Goal: Transaction & Acquisition: Purchase product/service

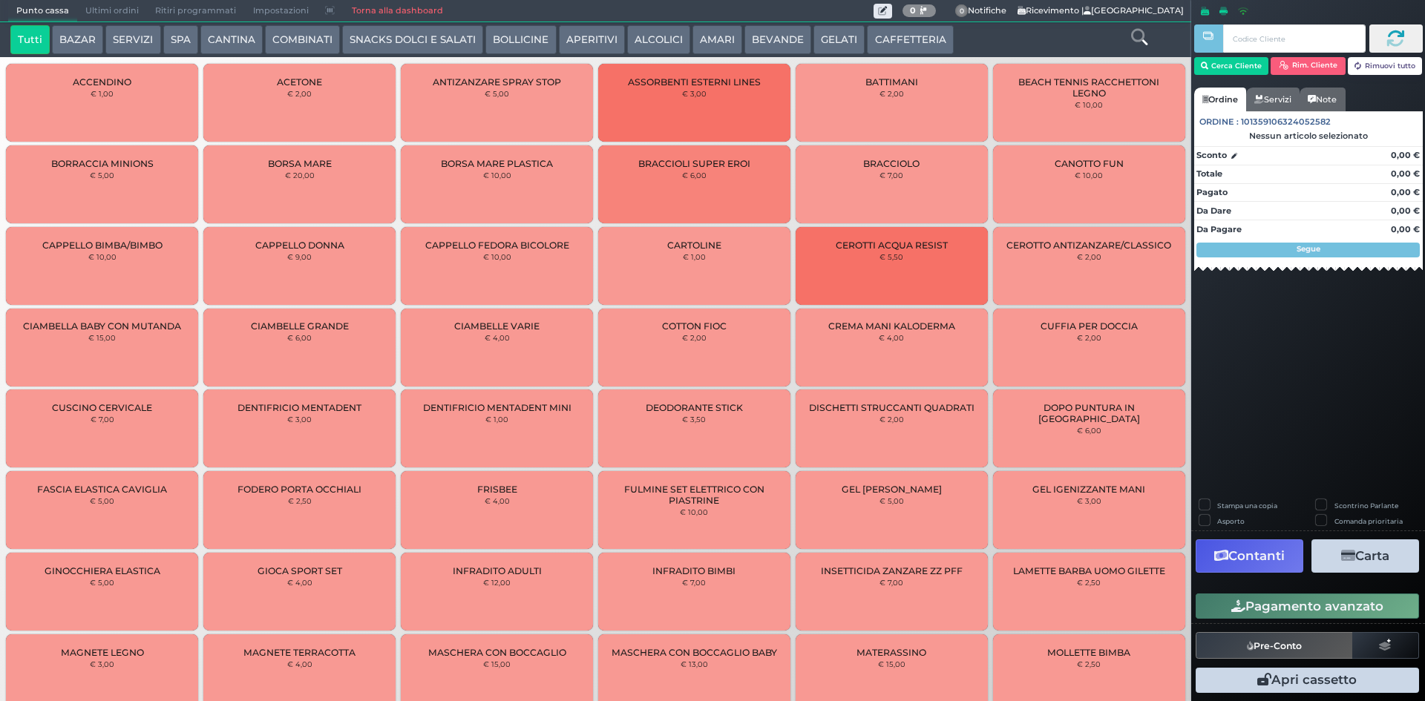
click at [878, 36] on button "CAFFETTERIA" at bounding box center [910, 40] width 86 height 30
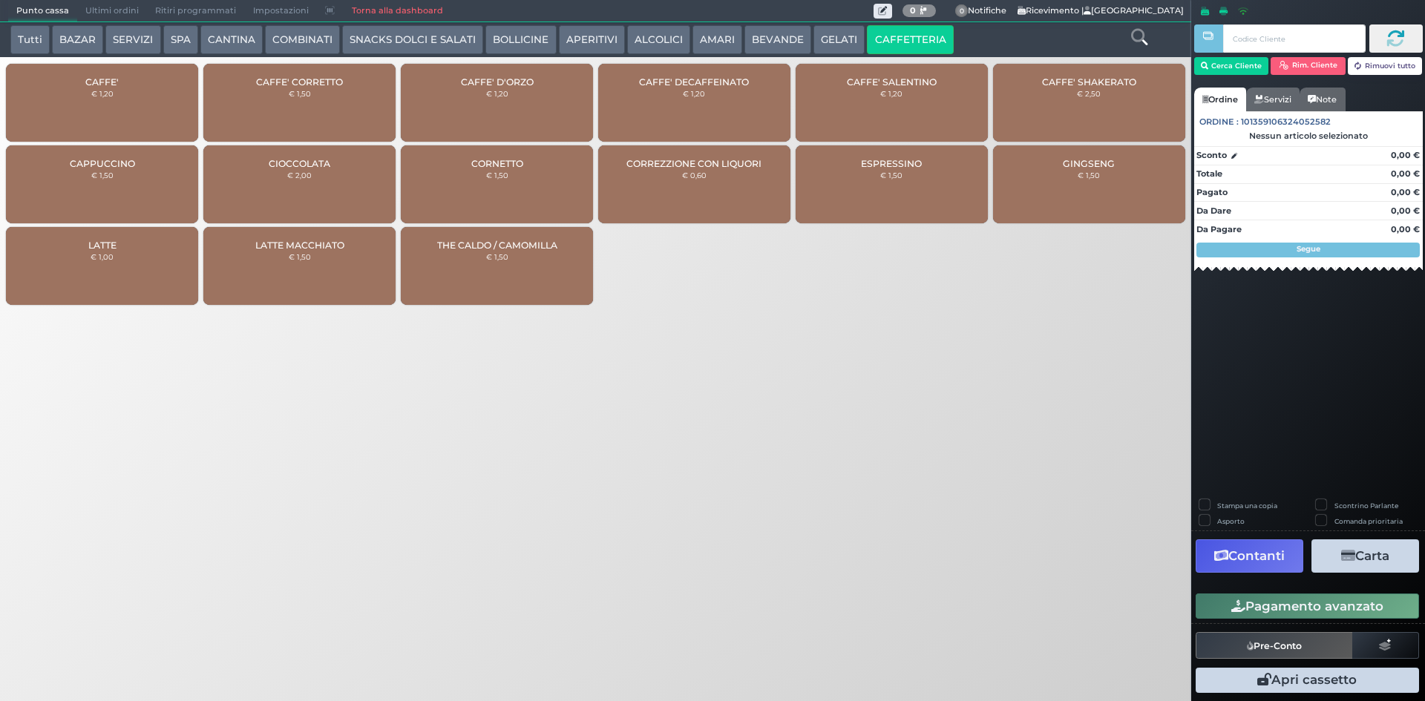
click at [165, 102] on div "CAFFE' € 1,20" at bounding box center [102, 103] width 192 height 78
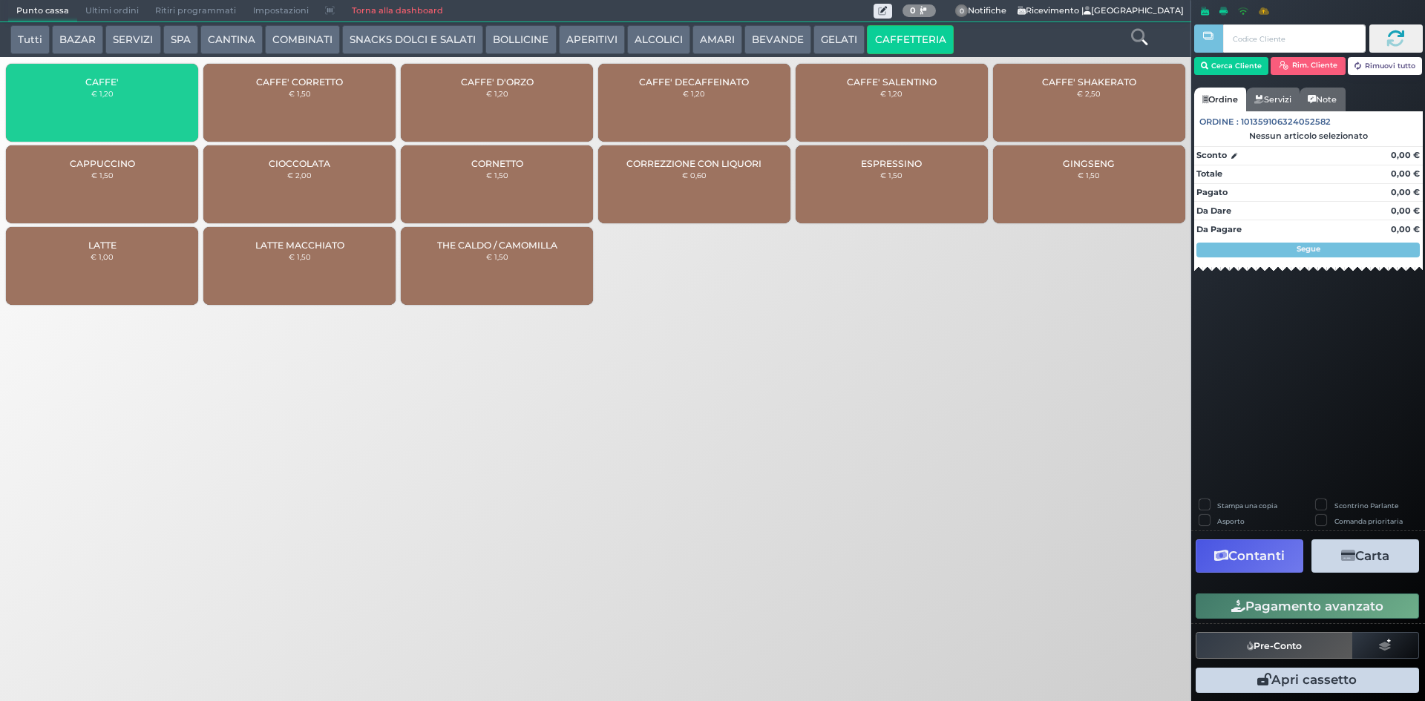
click at [165, 102] on div "CAFFE' € 1,20" at bounding box center [102, 103] width 192 height 78
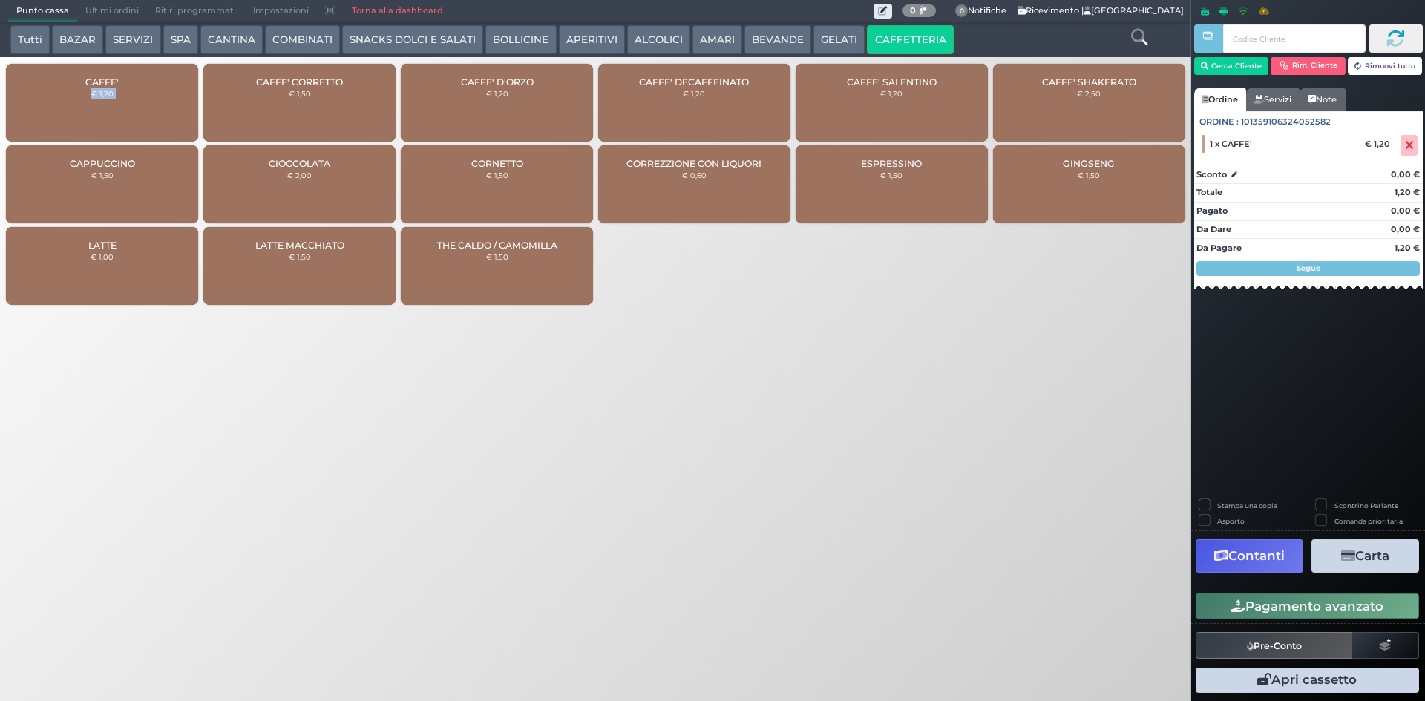
click at [165, 102] on div "CAFFE' € 1,20" at bounding box center [102, 103] width 192 height 78
drag, startPoint x: 165, startPoint y: 102, endPoint x: 159, endPoint y: 96, distance: 8.5
click at [165, 102] on div "CAFFE' € 1,20" at bounding box center [102, 103] width 192 height 78
click at [154, 75] on div "CAFFE' € 1,20" at bounding box center [102, 103] width 192 height 78
drag, startPoint x: 778, startPoint y: 392, endPoint x: 785, endPoint y: 389, distance: 8.0
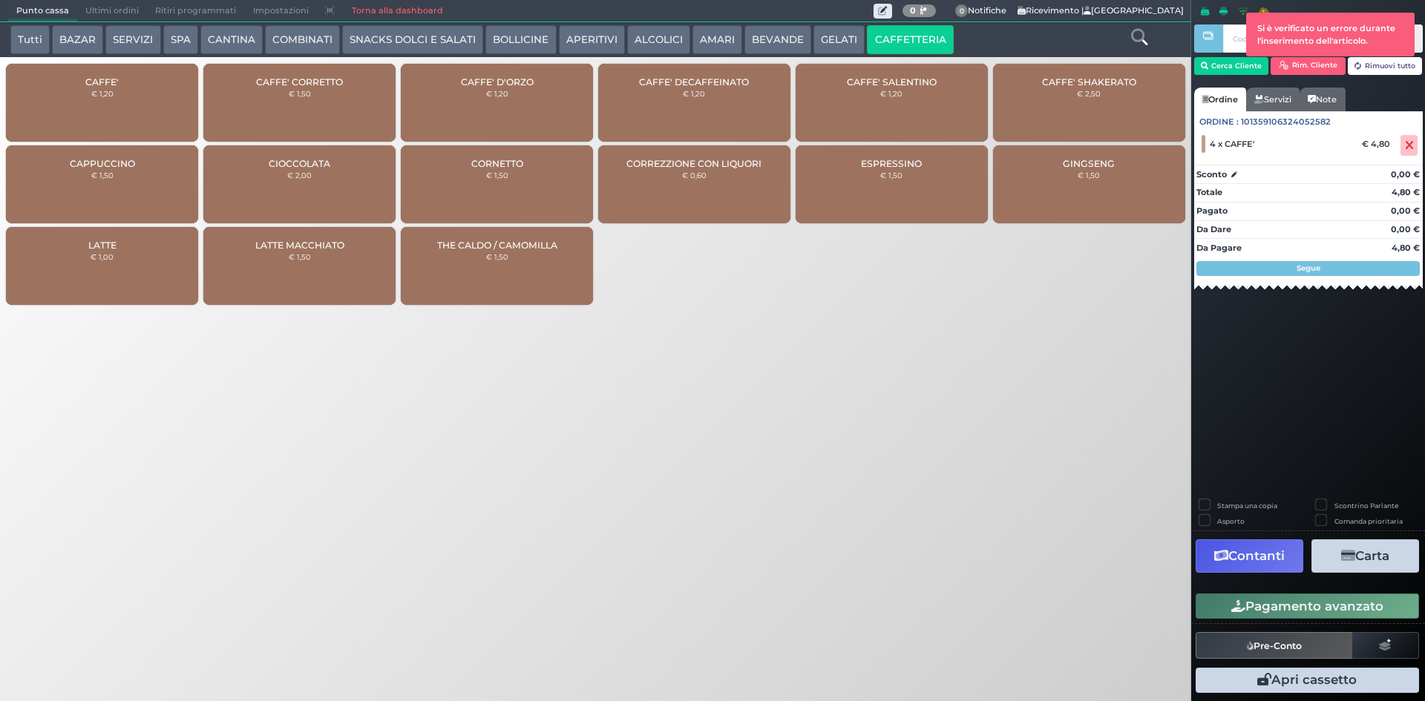
click at [781, 390] on div "Punto cassa Mappa Ultimi ordini Delivery Ritiri programmati Impostazioni Torna …" at bounding box center [712, 350] width 1425 height 701
click at [1233, 602] on icon "button" at bounding box center [1238, 606] width 14 height 13
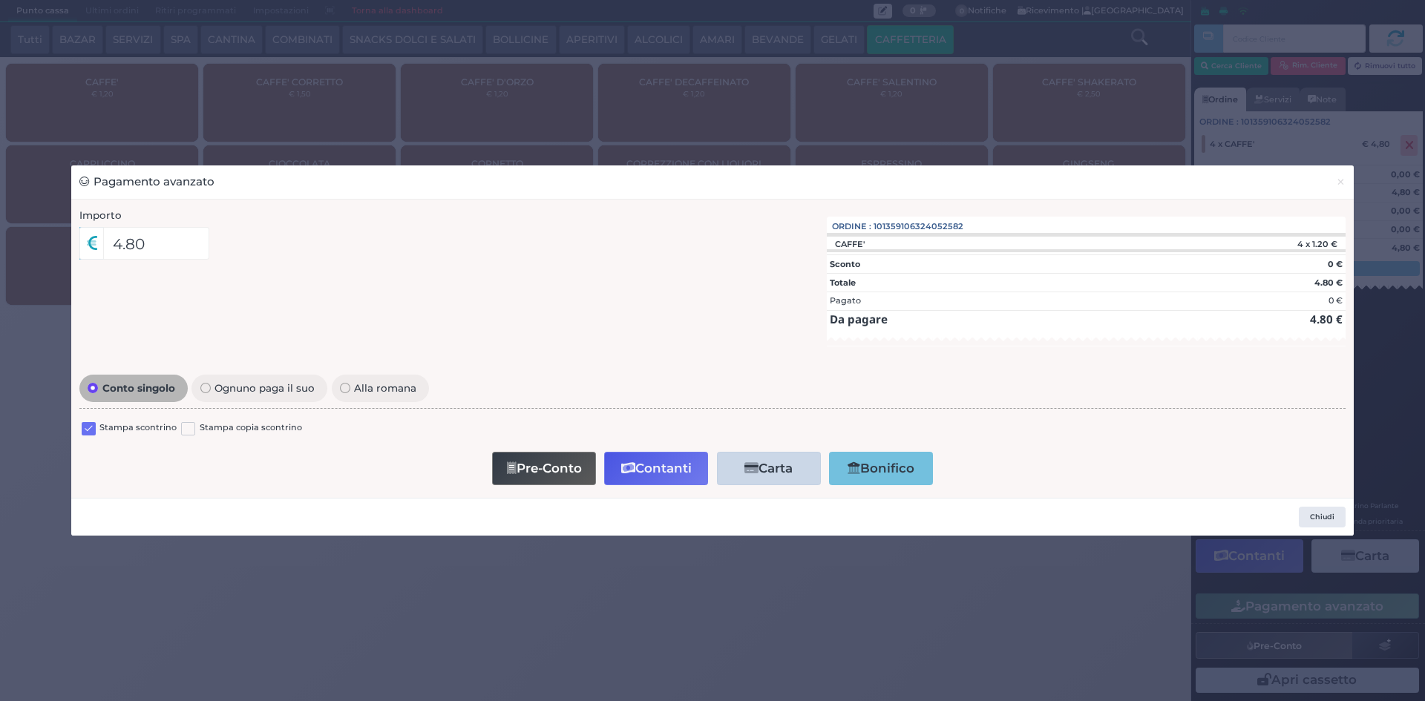
click at [92, 422] on label at bounding box center [89, 429] width 14 height 14
click at [0, 0] on input "checkbox" at bounding box center [0, 0] width 0 height 0
click at [658, 467] on button "Contanti" at bounding box center [656, 468] width 104 height 33
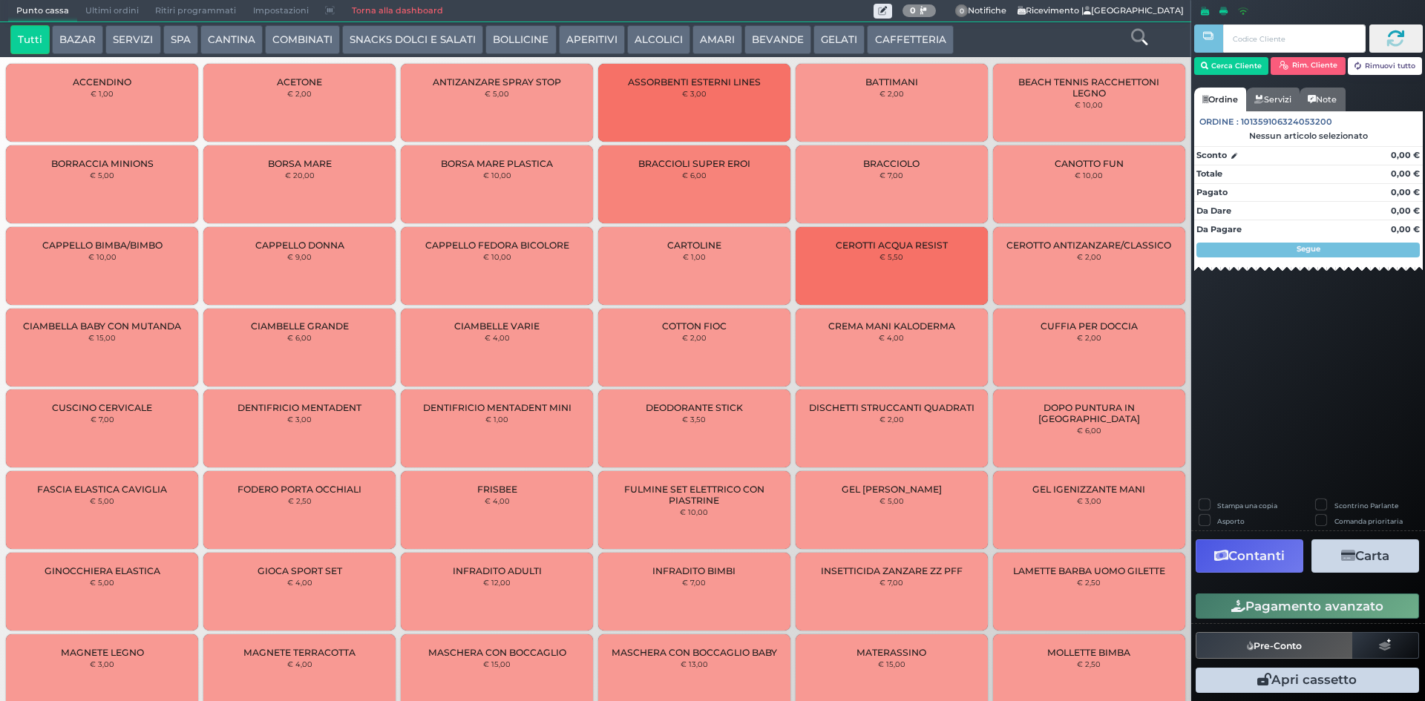
click at [108, 3] on span "Ultimi ordini" at bounding box center [112, 11] width 70 height 21
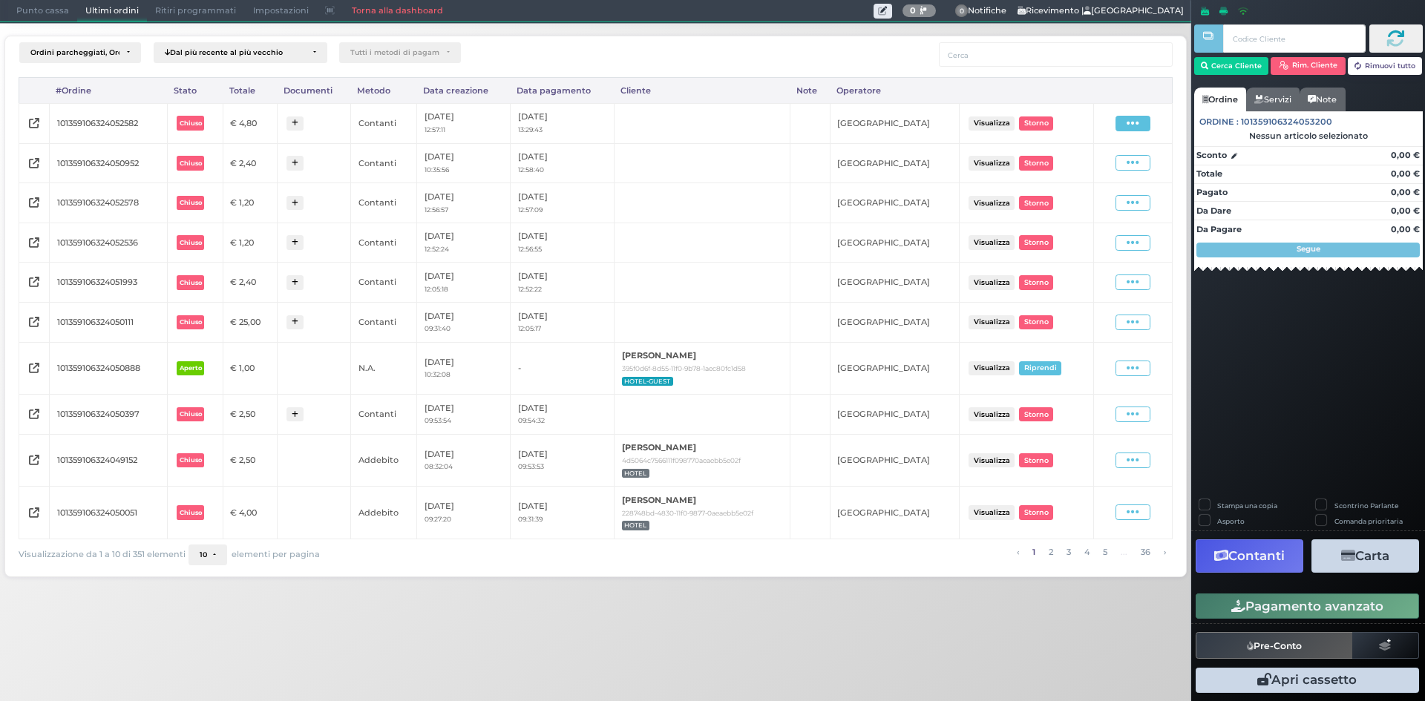
click at [1129, 118] on icon at bounding box center [1132, 123] width 13 height 14
click at [1083, 160] on span "Ristampa Pre-Conto" at bounding box center [1098, 166] width 61 height 25
click at [31, 3] on span "Punto cassa" at bounding box center [42, 11] width 69 height 21
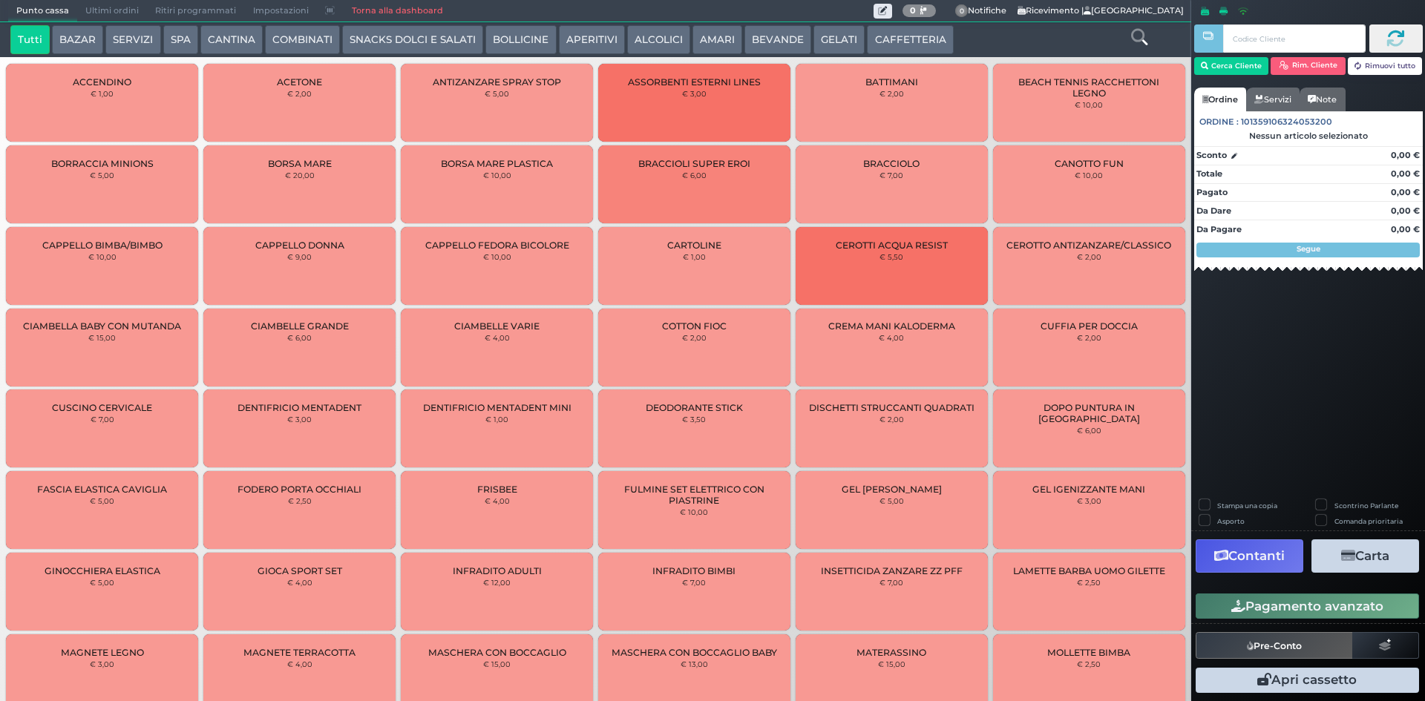
click at [884, 32] on button "CAFFETTERIA" at bounding box center [910, 40] width 86 height 30
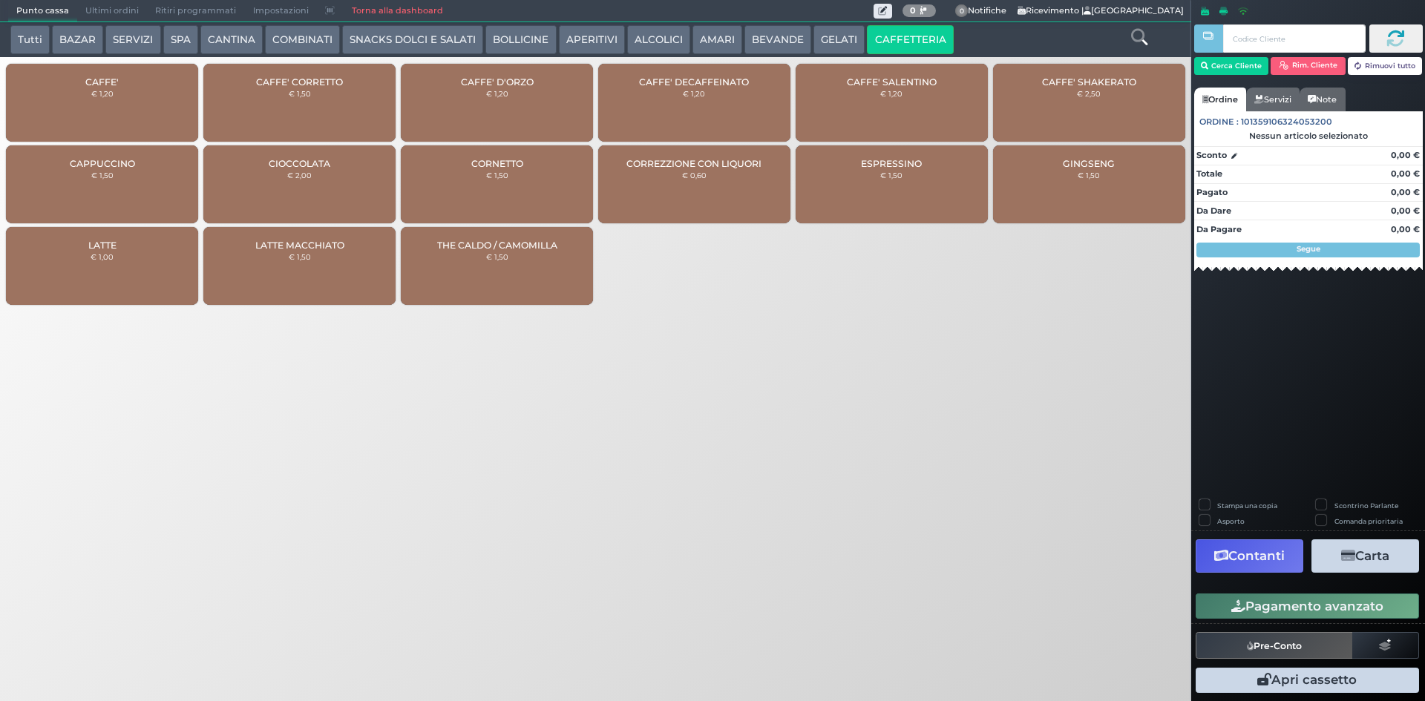
click at [107, 97] on small "€ 1,20" at bounding box center [102, 93] width 22 height 9
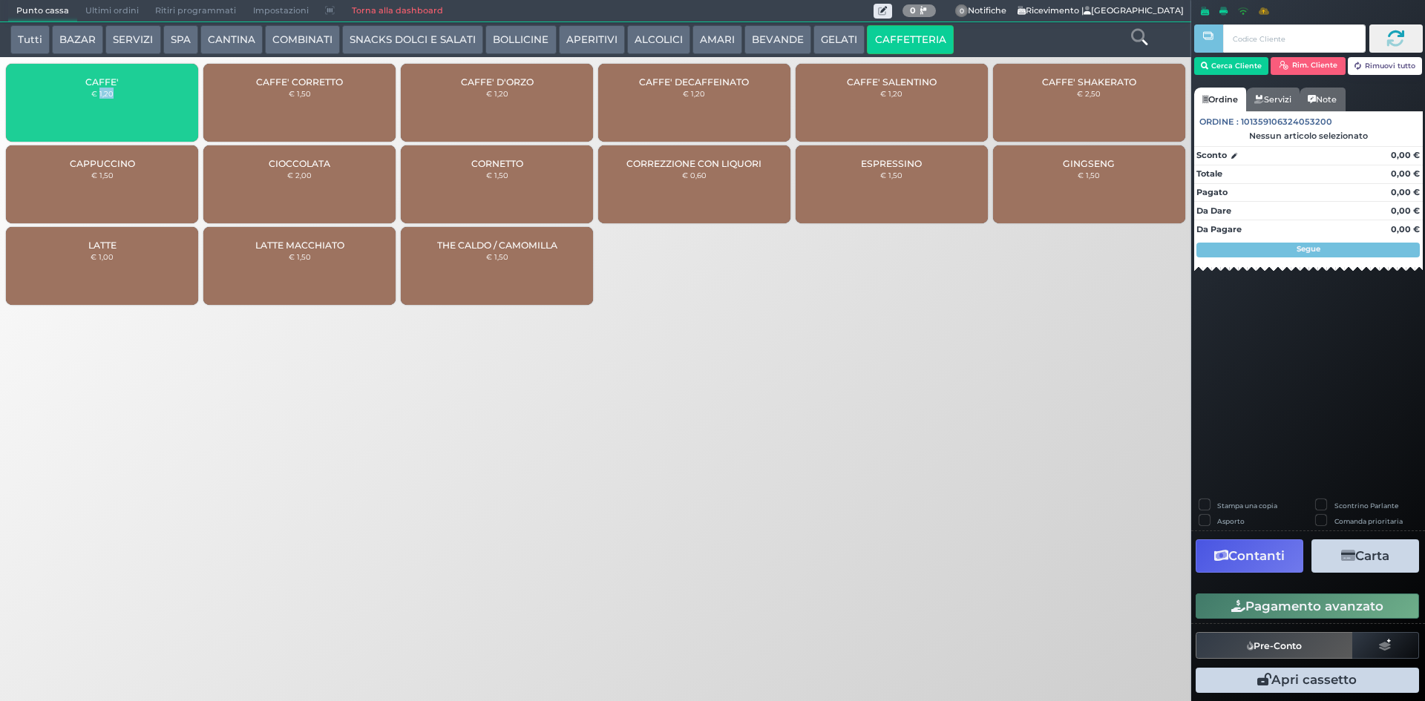
click at [107, 97] on small "€ 1,20" at bounding box center [102, 93] width 22 height 9
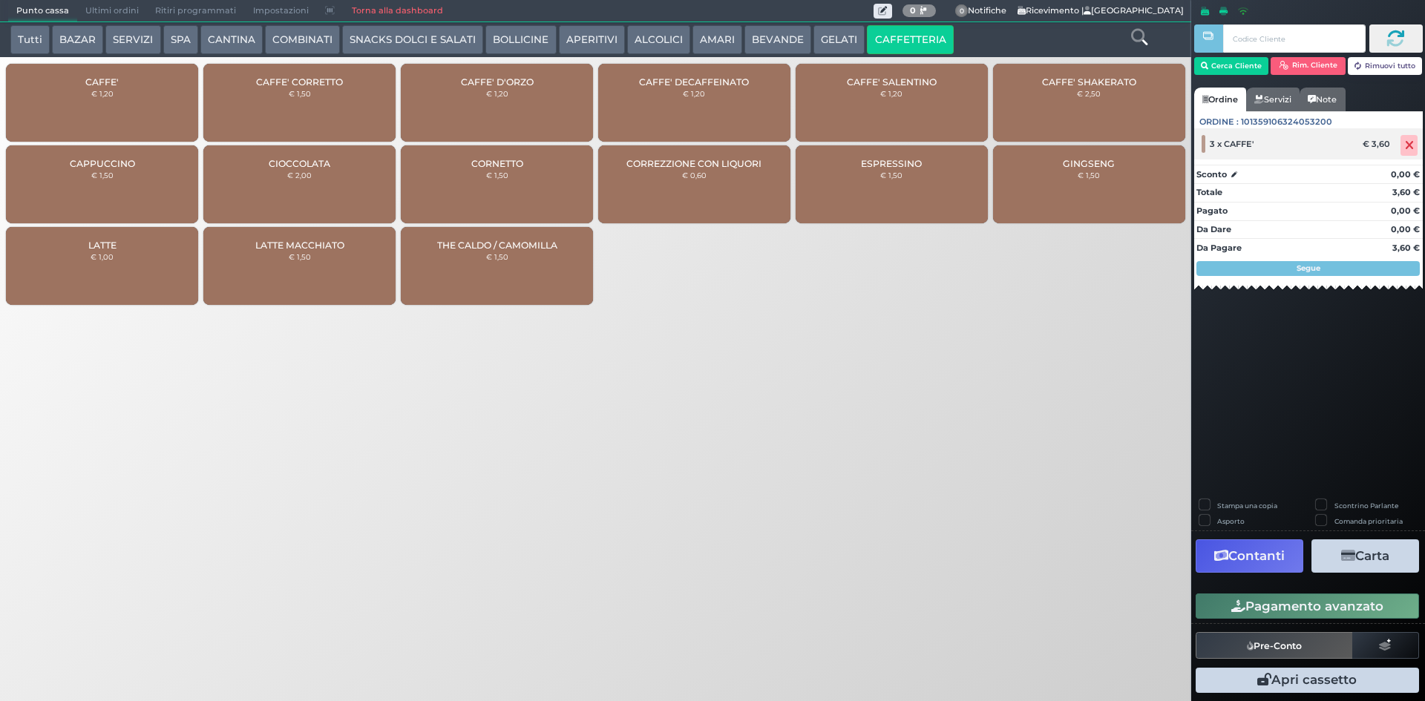
click at [1412, 145] on icon at bounding box center [1408, 145] width 9 height 1
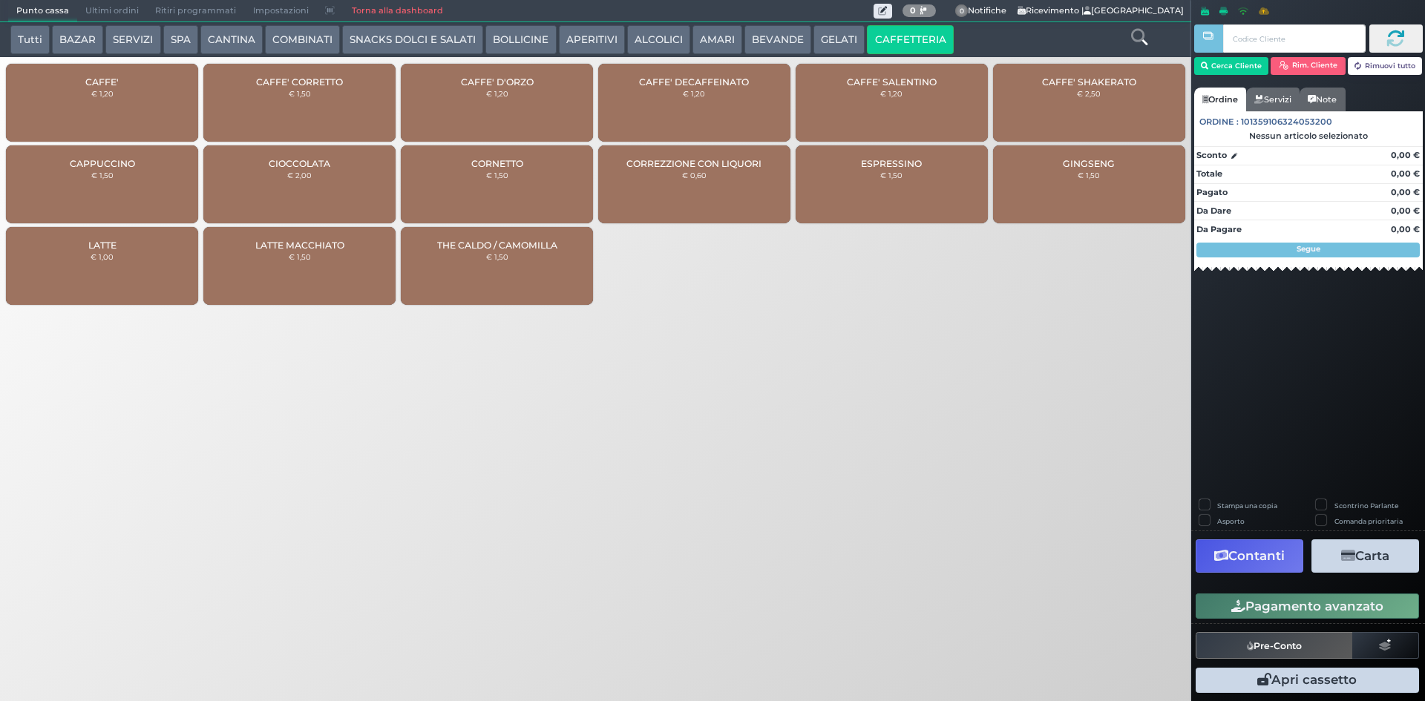
click at [88, 88] on div "CAFFE' € 1,20" at bounding box center [102, 103] width 192 height 78
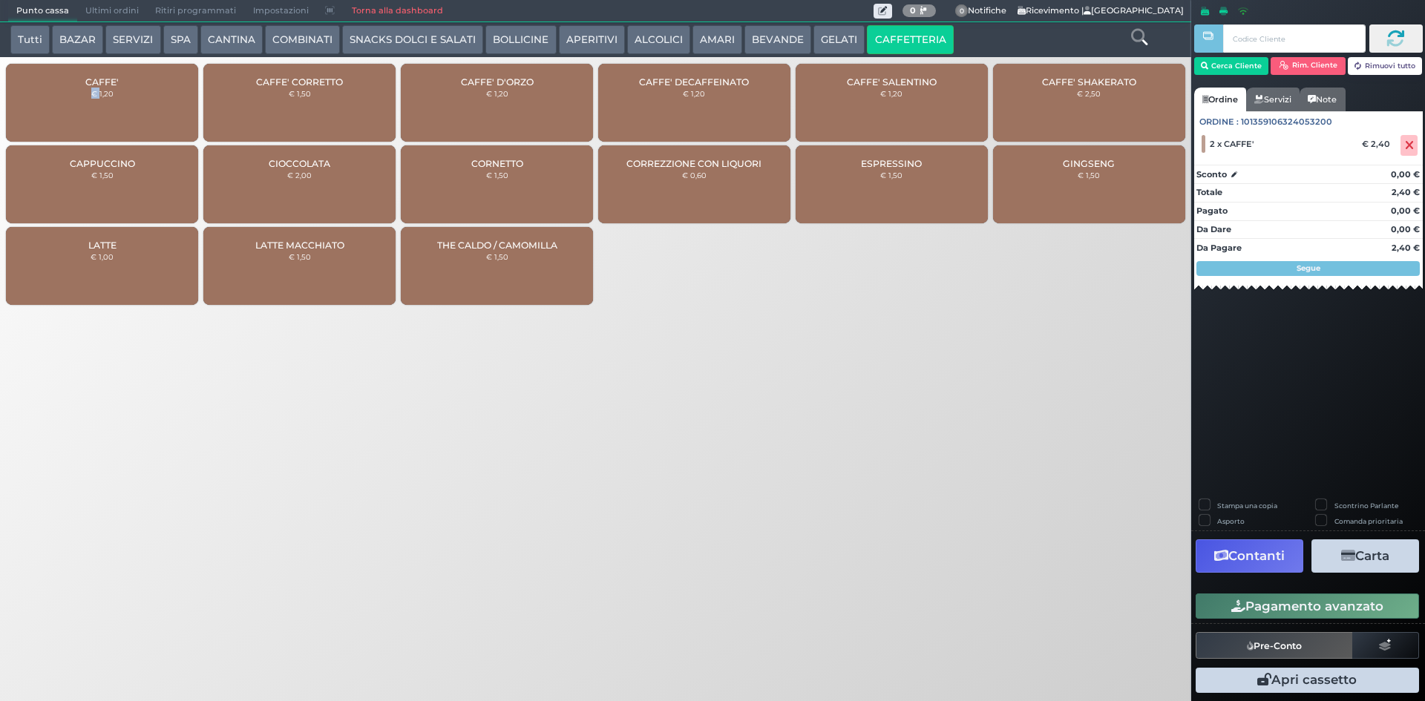
click at [774, 33] on button "BEVANDE" at bounding box center [777, 40] width 67 height 30
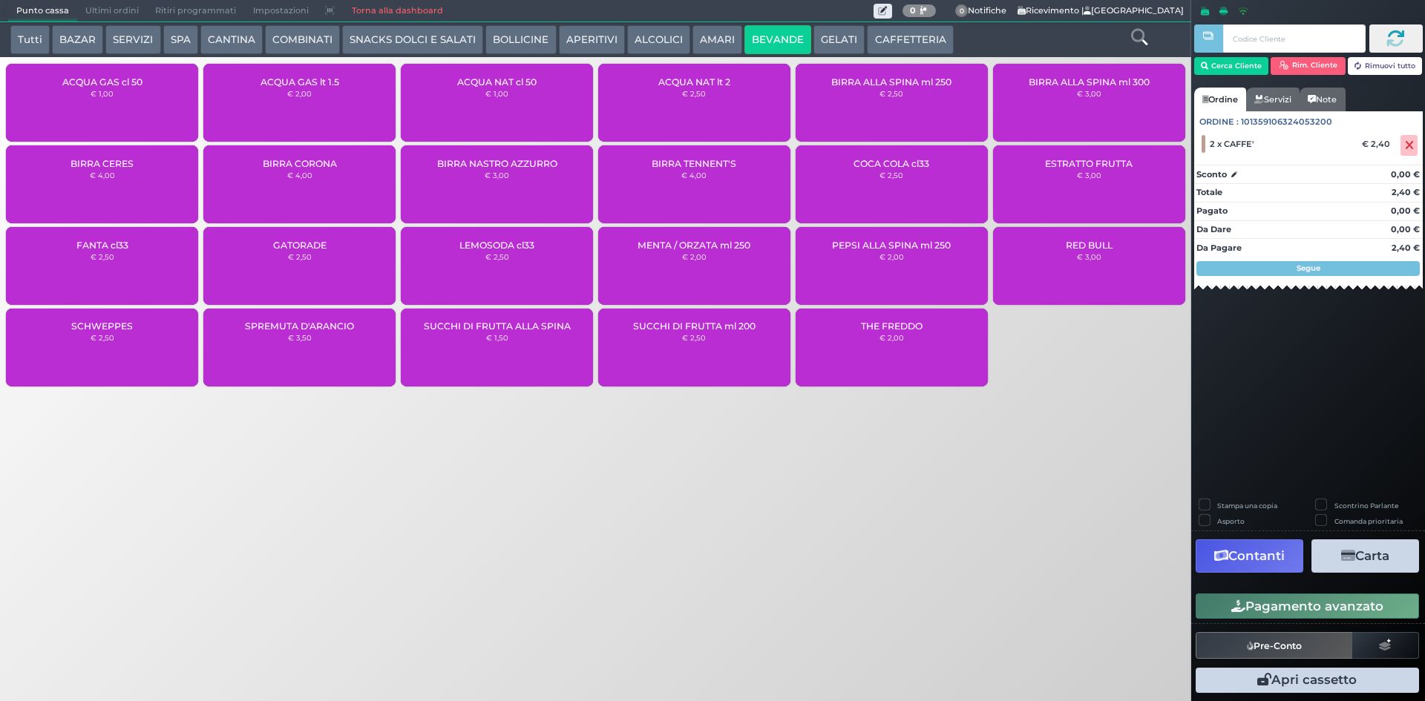
click at [648, 94] on div "ACQUA NAT lt 2 € 2,50" at bounding box center [694, 103] width 192 height 78
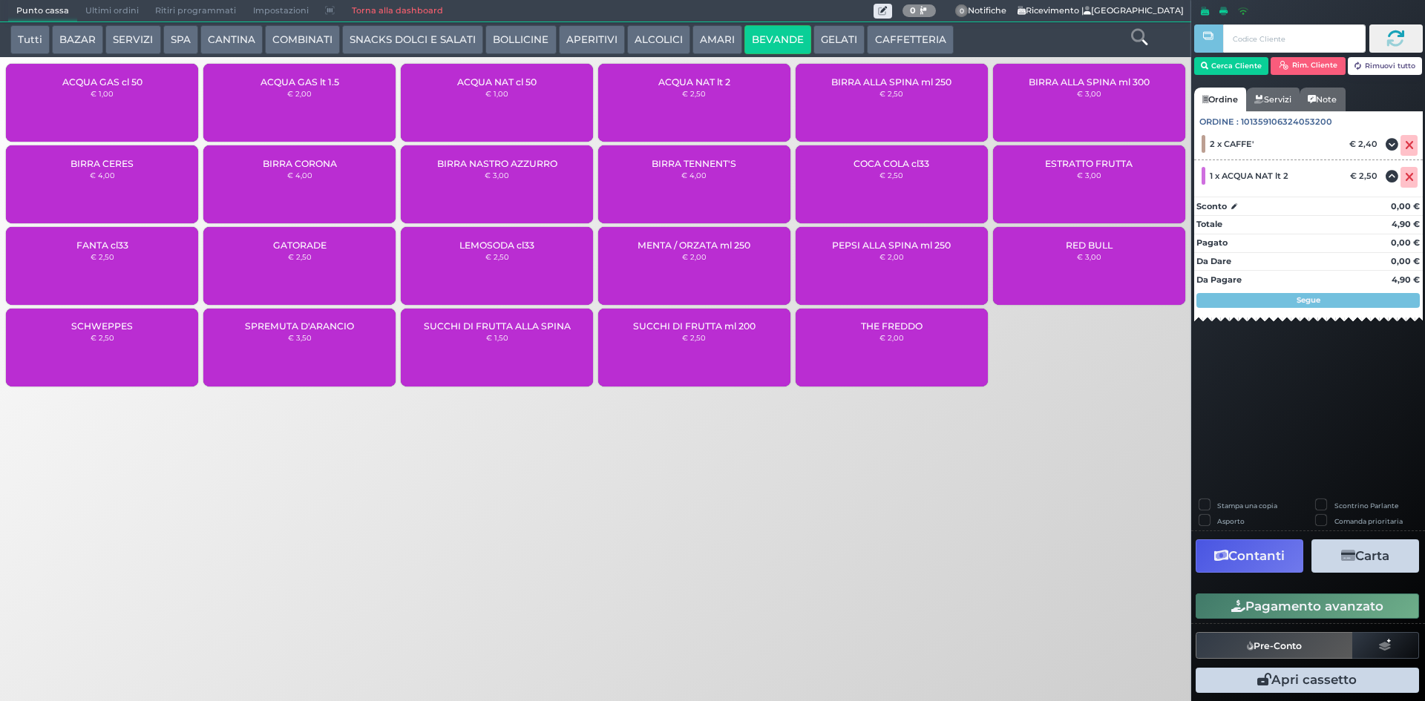
drag, startPoint x: 1340, startPoint y: 614, endPoint x: 1324, endPoint y: 610, distance: 16.7
click at [1339, 614] on button "Pagamento avanzato" at bounding box center [1306, 606] width 223 height 25
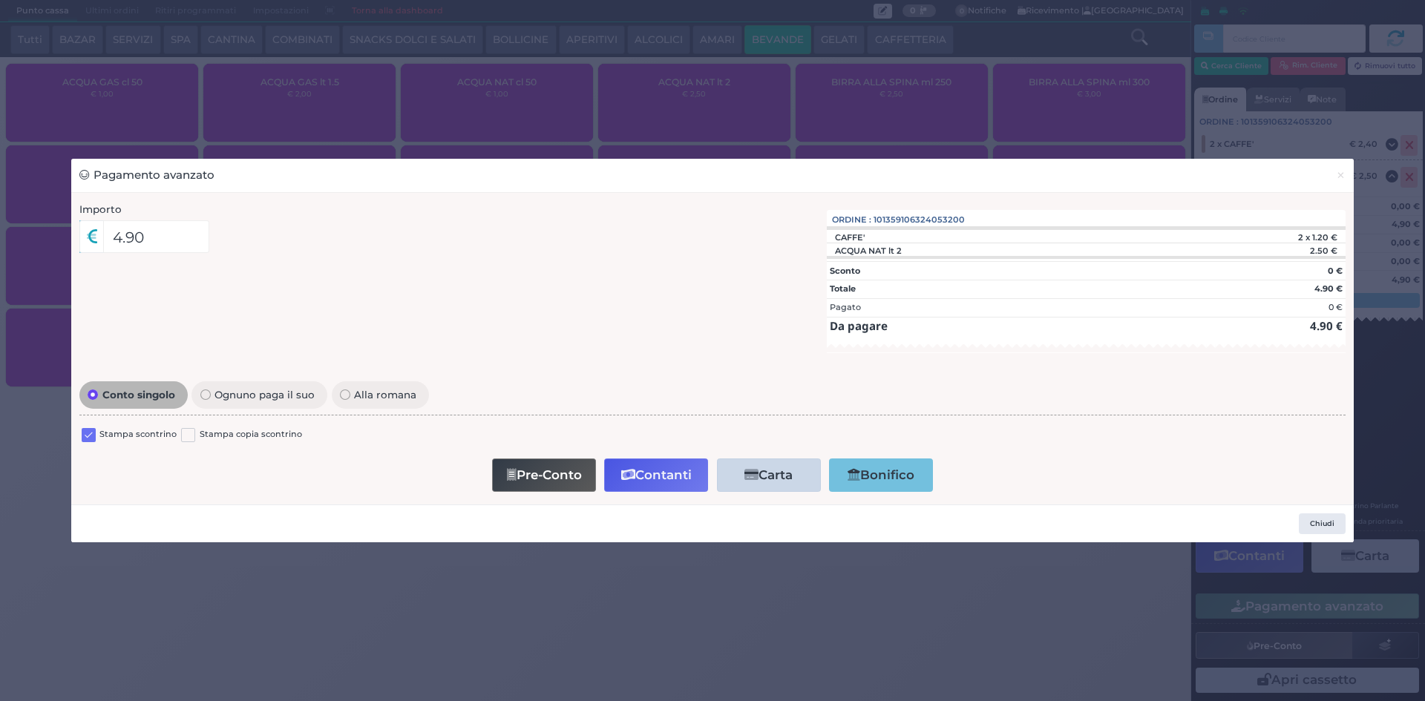
click at [88, 436] on label at bounding box center [89, 435] width 14 height 14
click at [0, 0] on input "checkbox" at bounding box center [0, 0] width 0 height 0
click at [674, 482] on button "Contanti" at bounding box center [656, 475] width 104 height 33
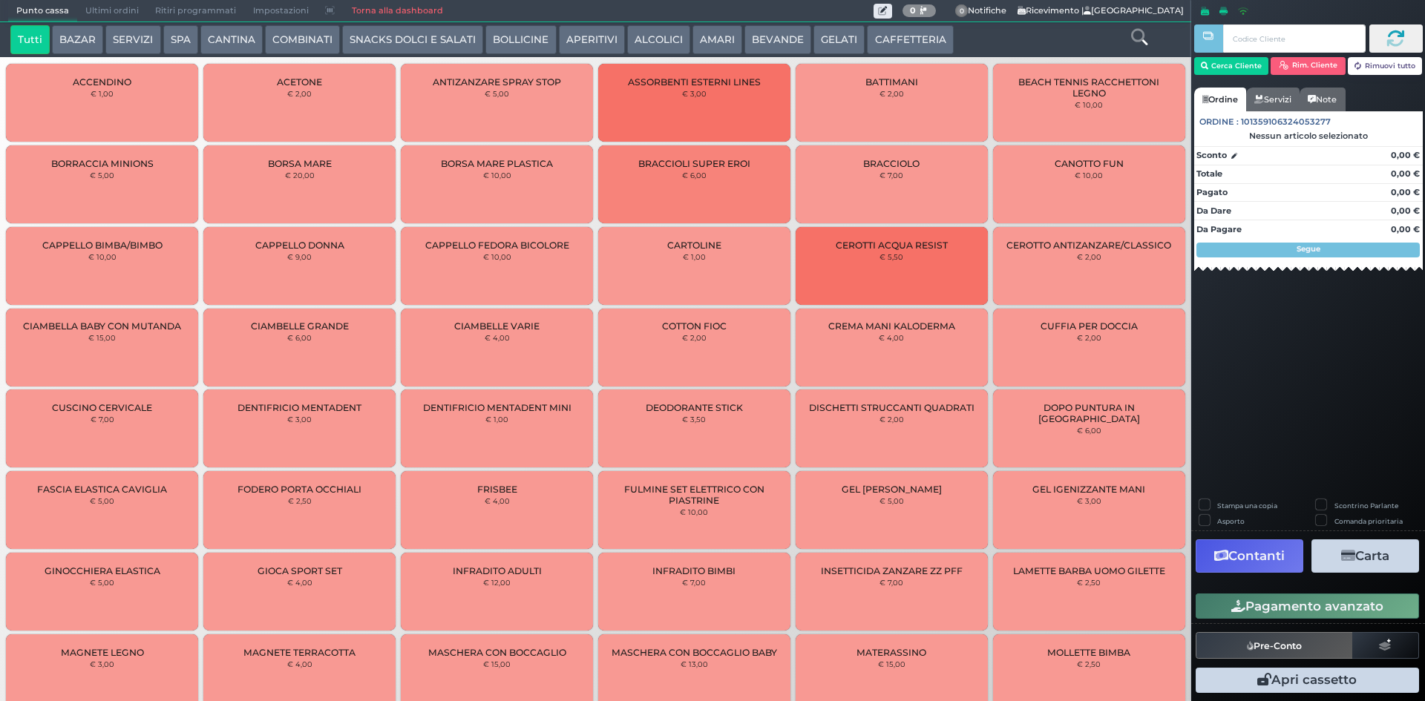
click at [103, 7] on span "Ultimi ordini" at bounding box center [112, 11] width 70 height 21
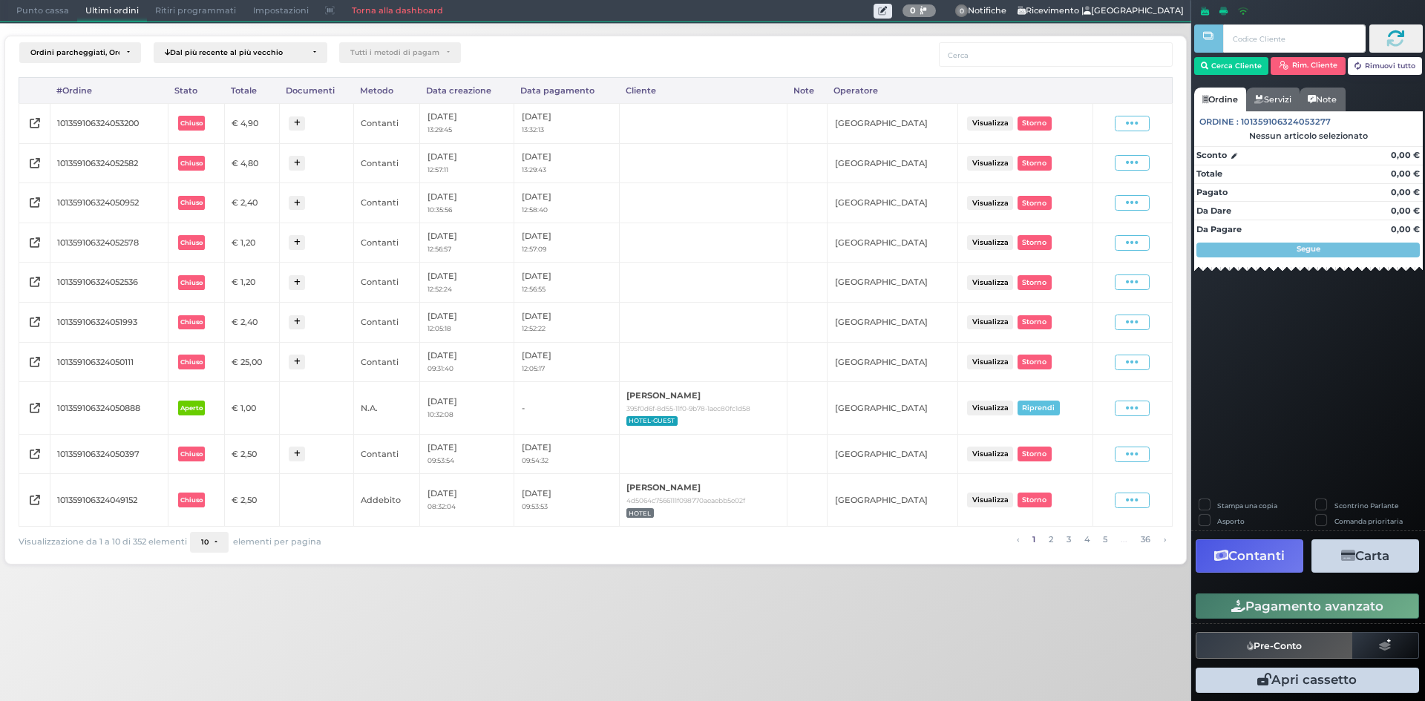
click at [1126, 134] on td "Visualizza Ristampa Pre-Conto Storno" at bounding box center [1131, 123] width 79 height 40
click at [1126, 128] on icon at bounding box center [1132, 123] width 13 height 14
click at [1113, 165] on span "Ristampa Pre-Conto" at bounding box center [1098, 166] width 61 height 25
click at [28, 9] on span "Punto cassa" at bounding box center [42, 11] width 69 height 21
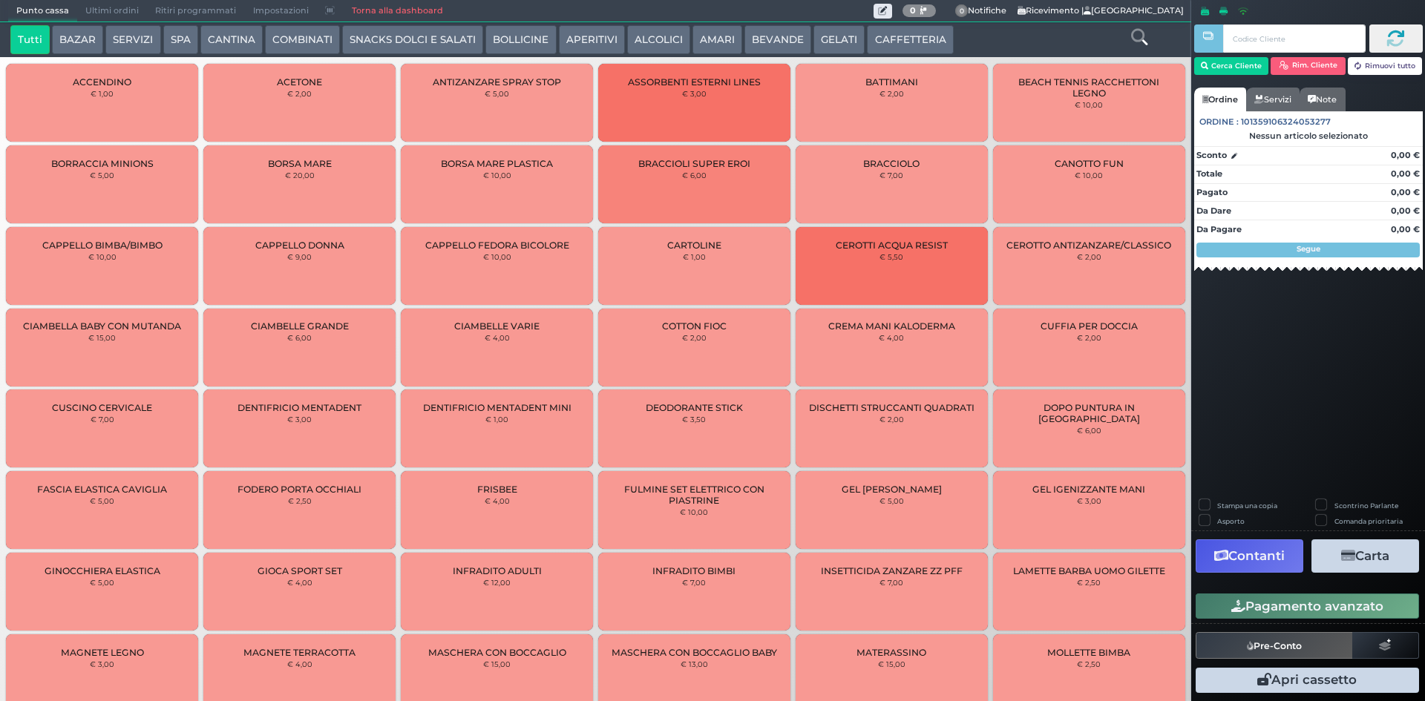
click at [881, 22] on div "Punto cassa Mappa Ultimi ordini Delivery Ritiri programmati Impostazioni Torna …" at bounding box center [595, 11] width 1191 height 22
click at [877, 47] on button "CAFFETTERIA" at bounding box center [910, 40] width 86 height 30
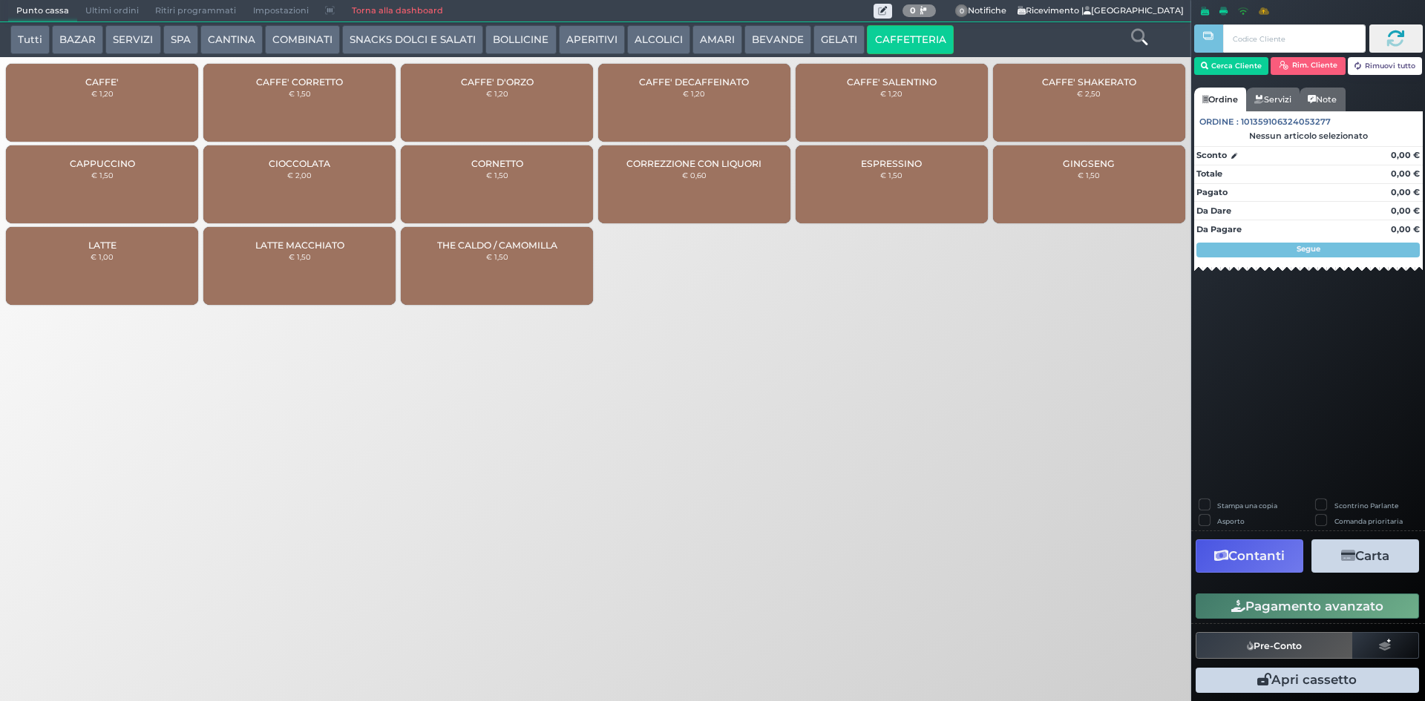
click at [154, 102] on div "CAFFE' € 1,20" at bounding box center [102, 103] width 192 height 78
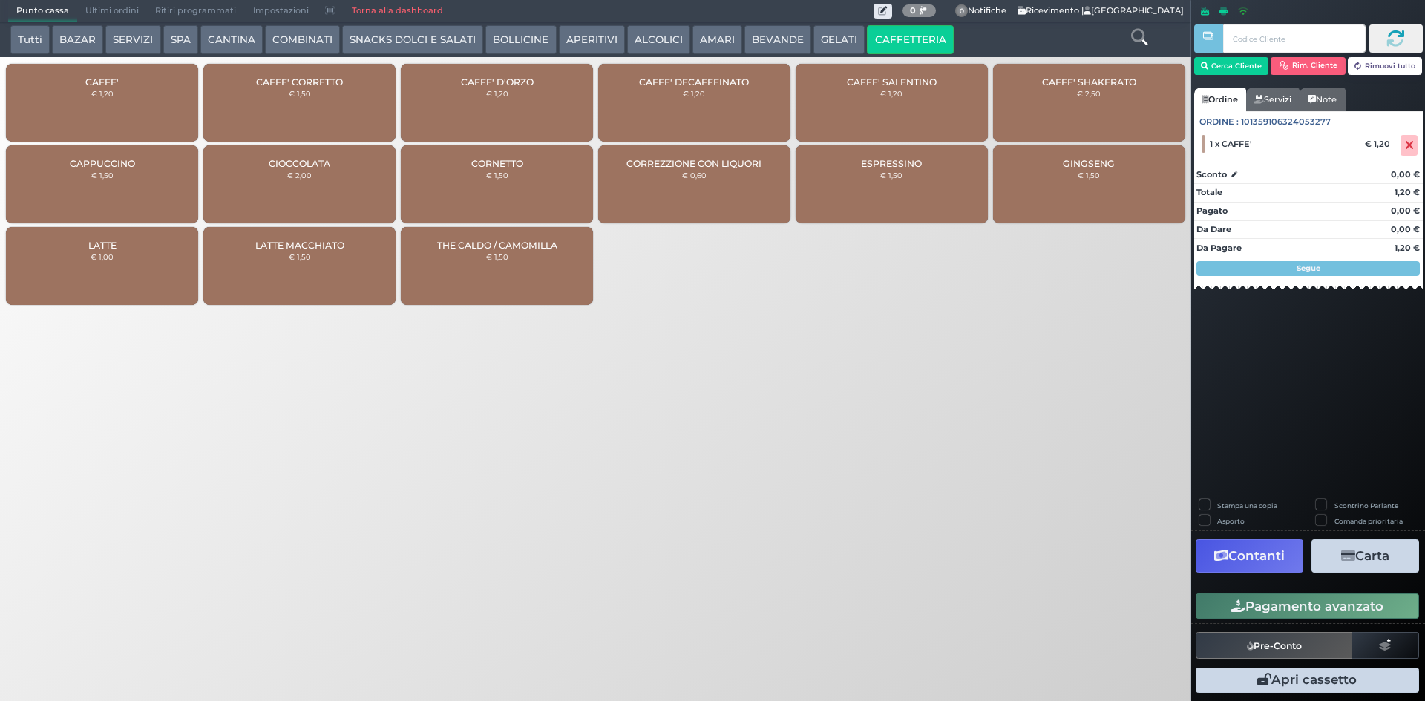
click at [1327, 601] on button "Pagamento avanzato" at bounding box center [1306, 606] width 223 height 25
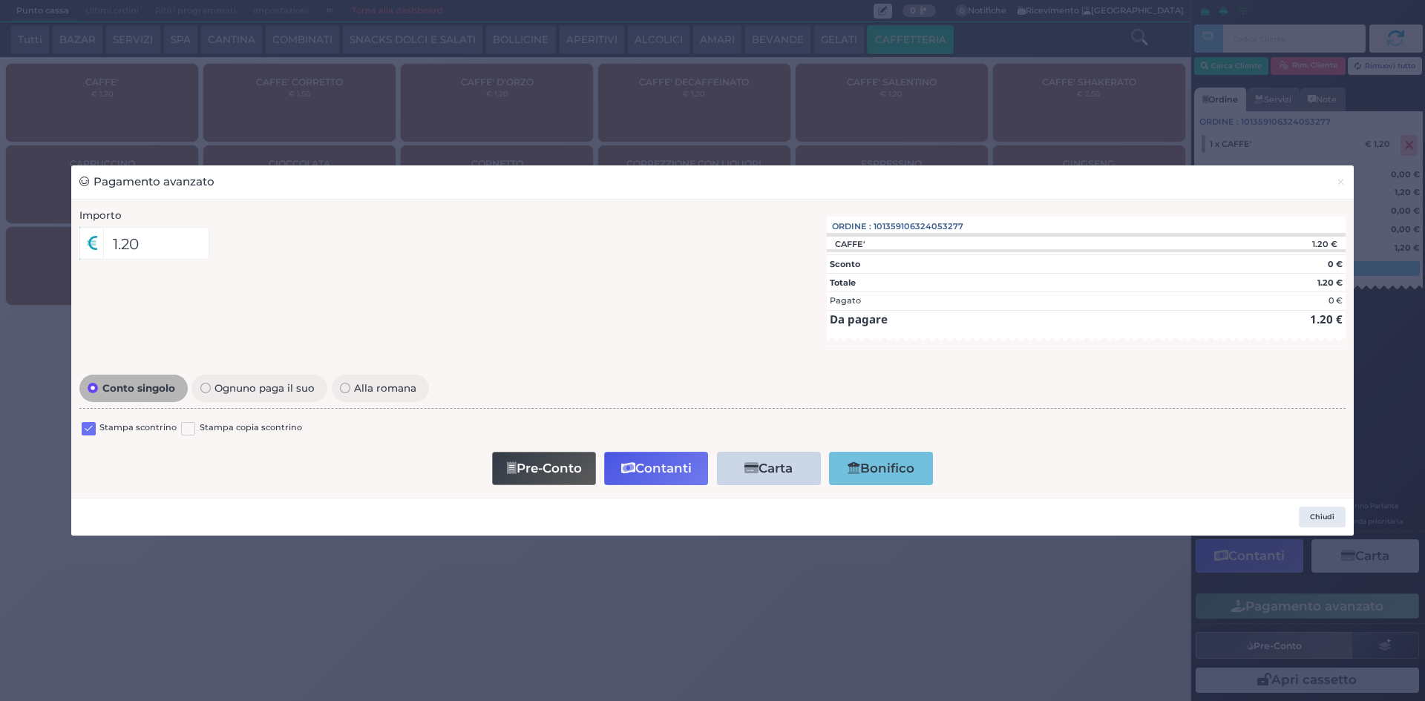
click at [89, 428] on label at bounding box center [89, 429] width 14 height 14
click at [0, 0] on input "checkbox" at bounding box center [0, 0] width 0 height 0
click at [666, 481] on button "Contanti" at bounding box center [656, 468] width 104 height 33
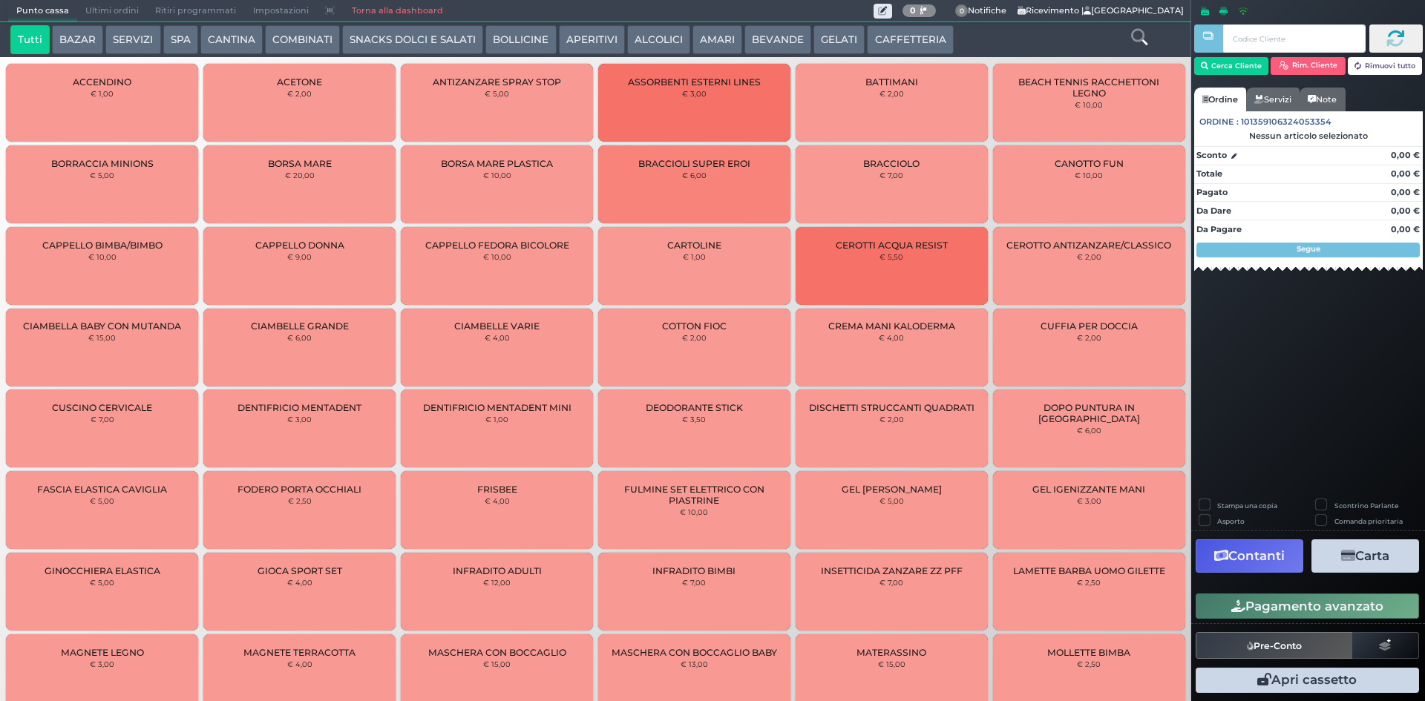
click at [102, 7] on span "Ultimi ordini" at bounding box center [112, 11] width 70 height 21
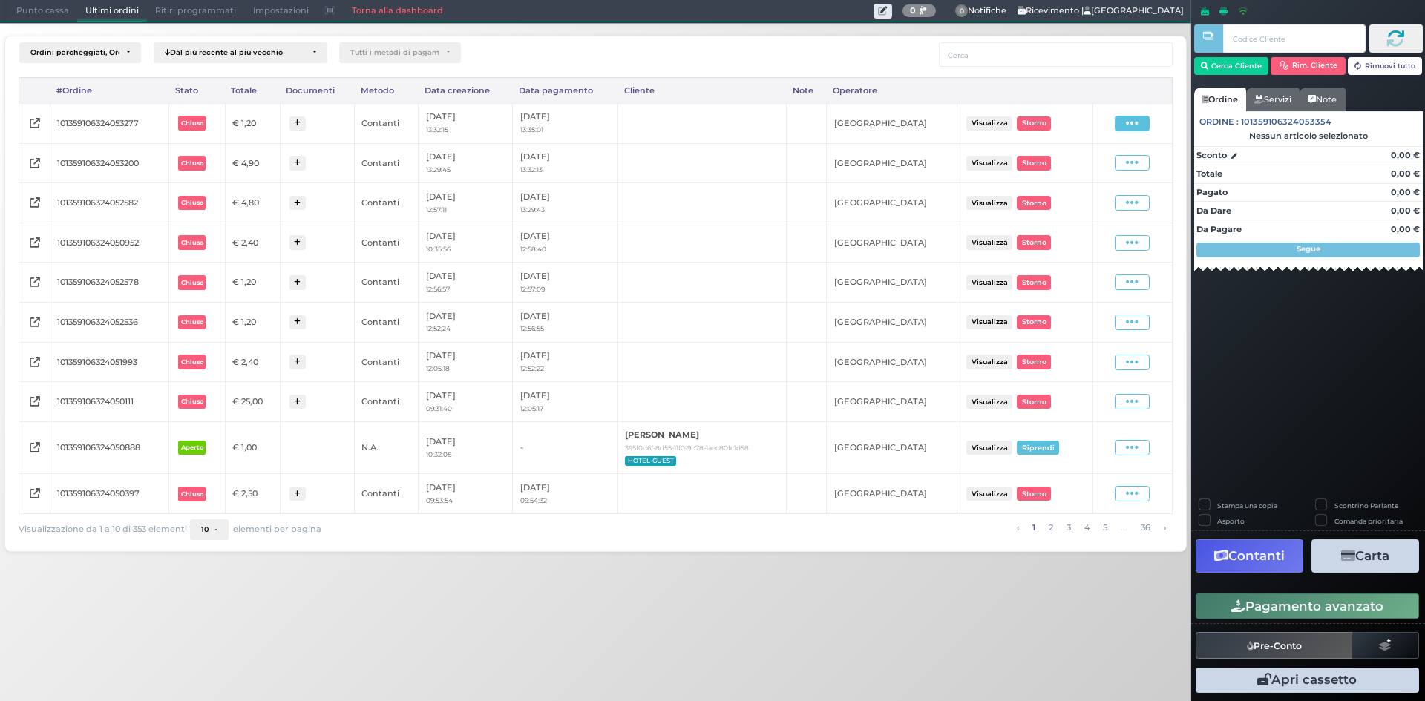
click at [1122, 128] on span at bounding box center [1131, 124] width 35 height 16
click at [1081, 171] on span "Ristampa Pre-Conto" at bounding box center [1098, 166] width 61 height 25
drag, startPoint x: 36, startPoint y: 5, endPoint x: 332, endPoint y: 54, distance: 300.1
click at [36, 5] on span "Punto cassa" at bounding box center [42, 11] width 69 height 21
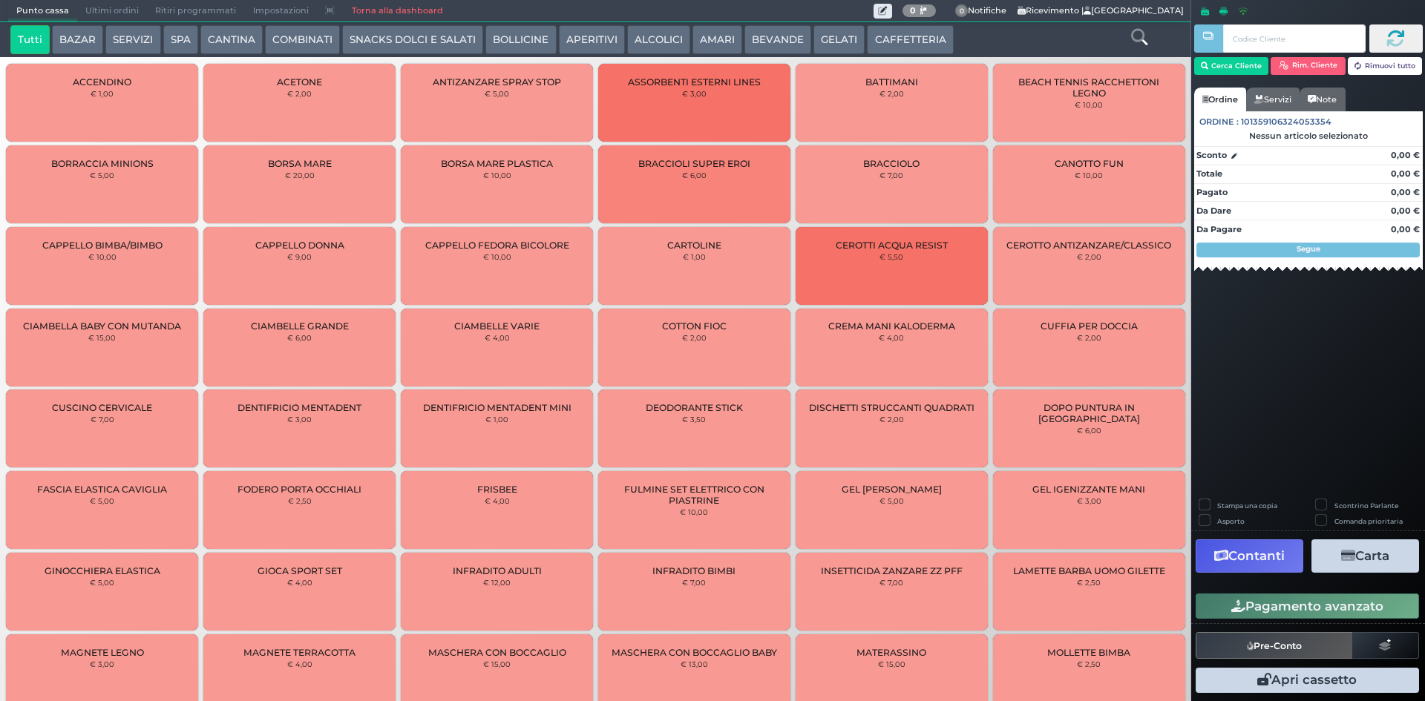
drag, startPoint x: 938, startPoint y: 37, endPoint x: 927, endPoint y: 40, distance: 11.5
click at [933, 37] on button "CAFFETTERIA" at bounding box center [910, 40] width 86 height 30
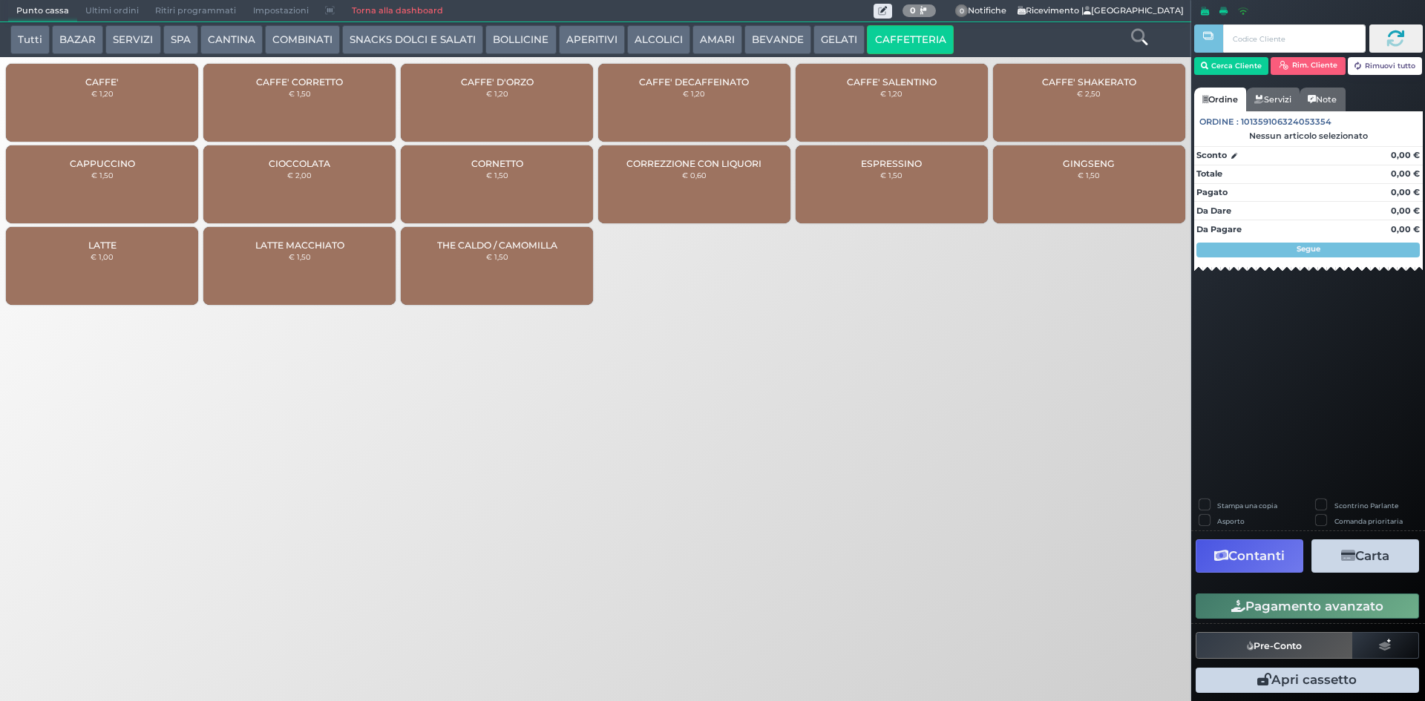
click at [93, 98] on div "CAFFE' € 1,20" at bounding box center [102, 103] width 192 height 78
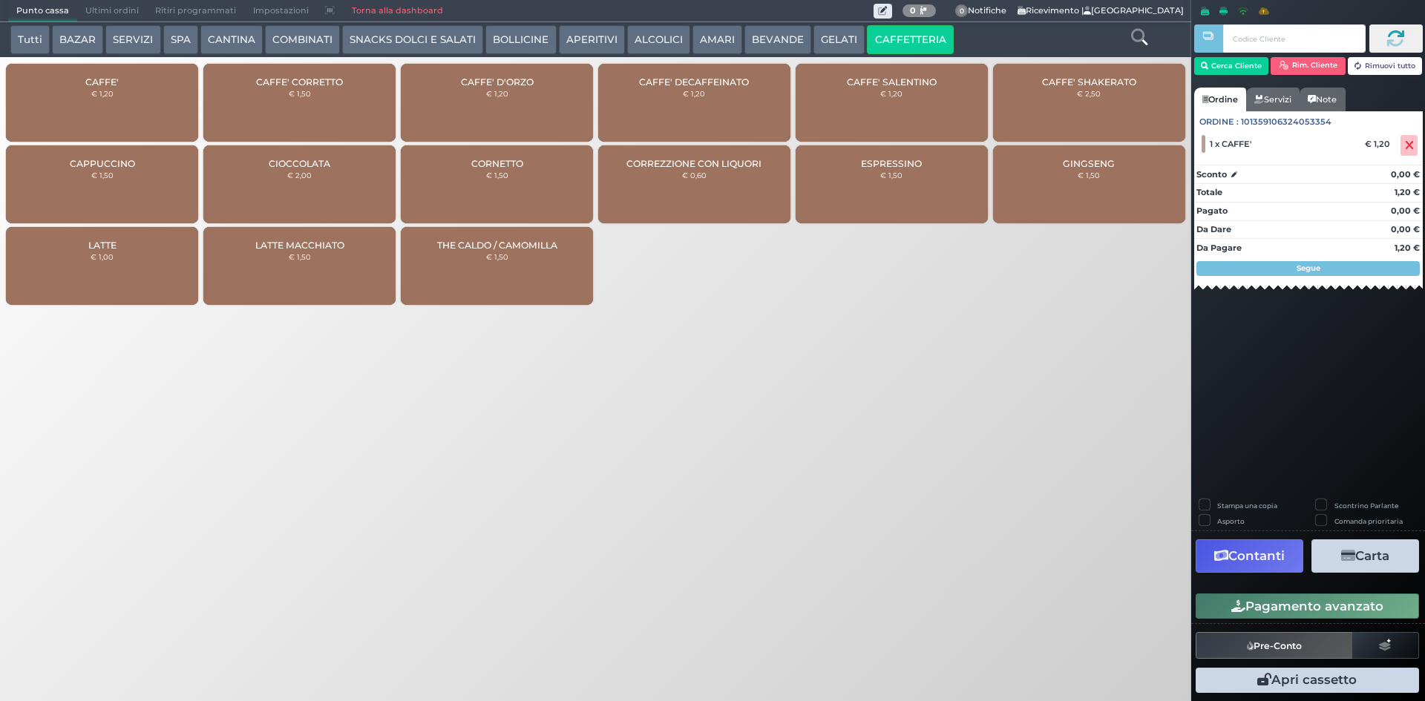
click at [1375, 603] on button "Pagamento avanzato" at bounding box center [1306, 606] width 223 height 25
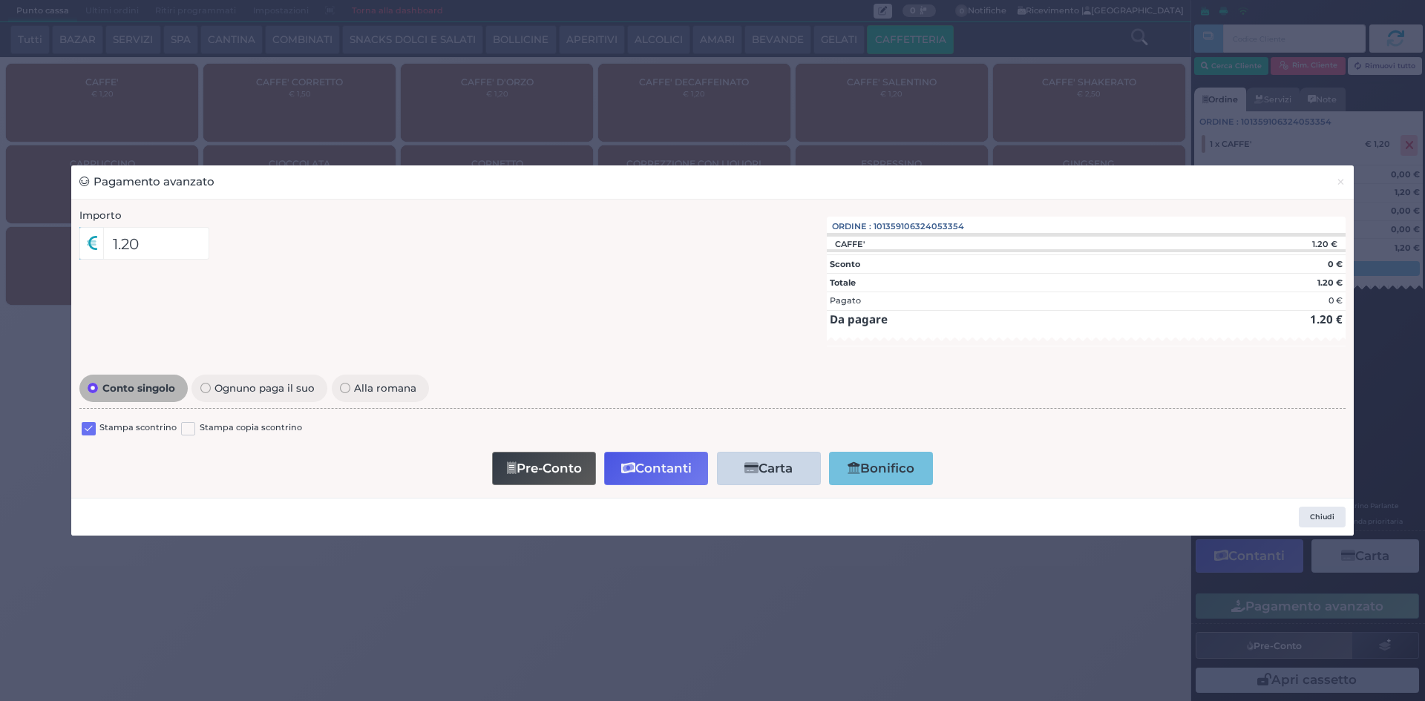
click at [99, 431] on div "Stampa scontrino" at bounding box center [129, 430] width 95 height 18
click at [83, 433] on label at bounding box center [89, 429] width 14 height 14
click at [0, 0] on input "checkbox" at bounding box center [0, 0] width 0 height 0
click at [671, 462] on button "Contanti" at bounding box center [656, 468] width 104 height 33
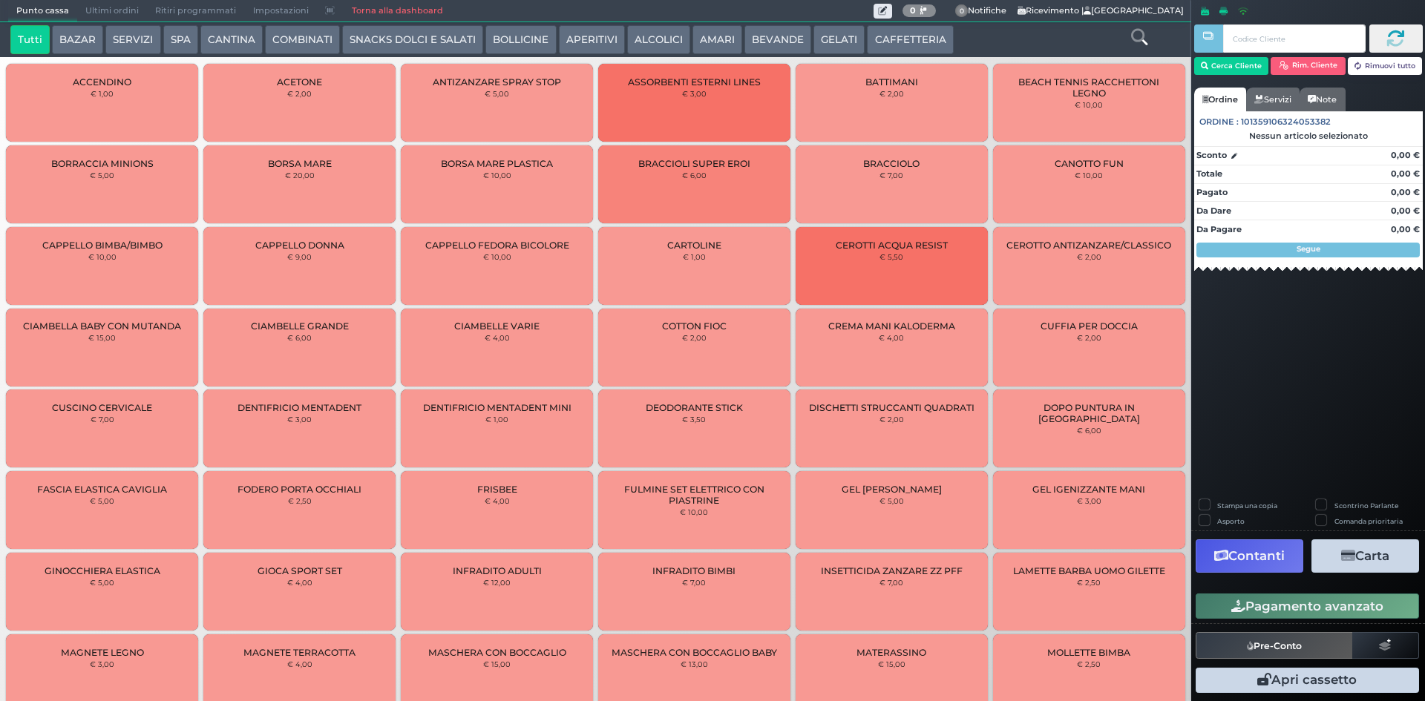
click at [92, 10] on span "Ultimi ordini" at bounding box center [112, 11] width 70 height 21
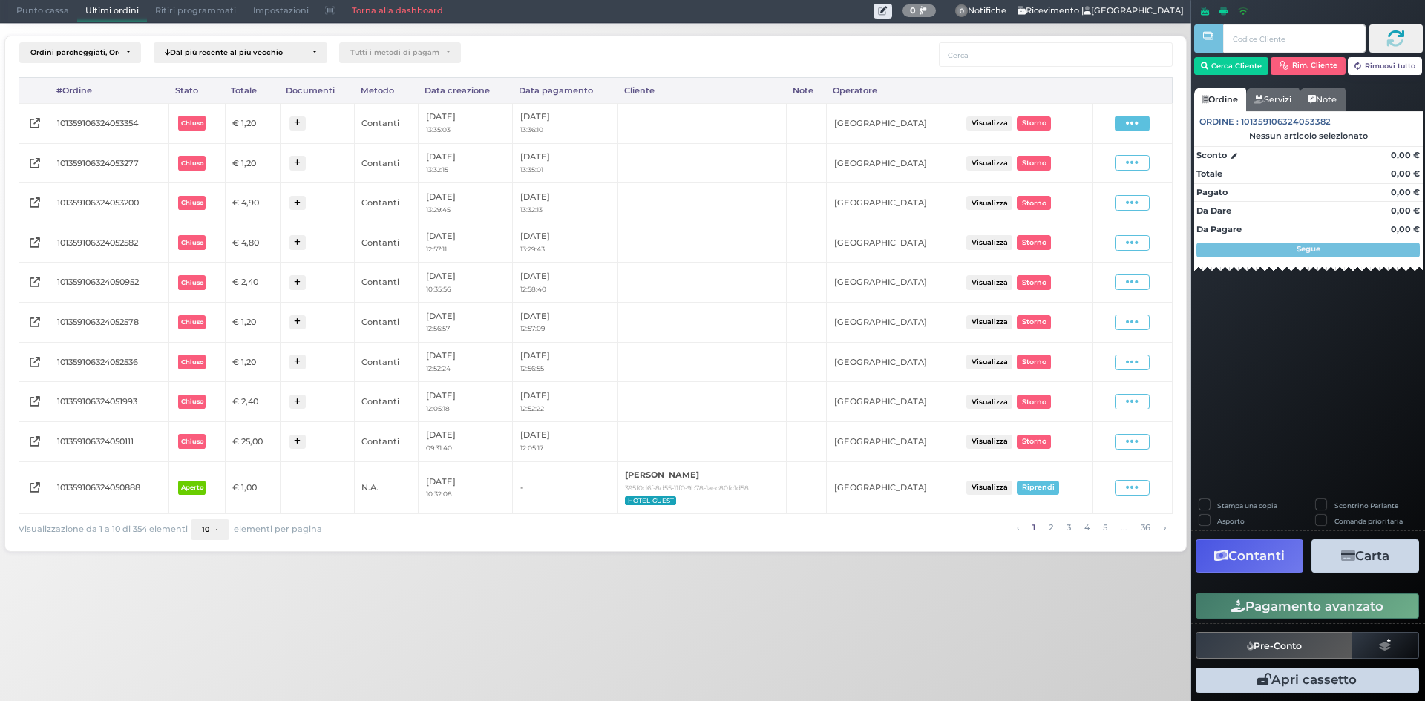
click at [1131, 128] on icon at bounding box center [1132, 123] width 13 height 14
click at [1111, 175] on span "Ristampa Pre-Conto" at bounding box center [1098, 166] width 61 height 25
click at [30, 4] on span "Punto cassa" at bounding box center [42, 11] width 69 height 21
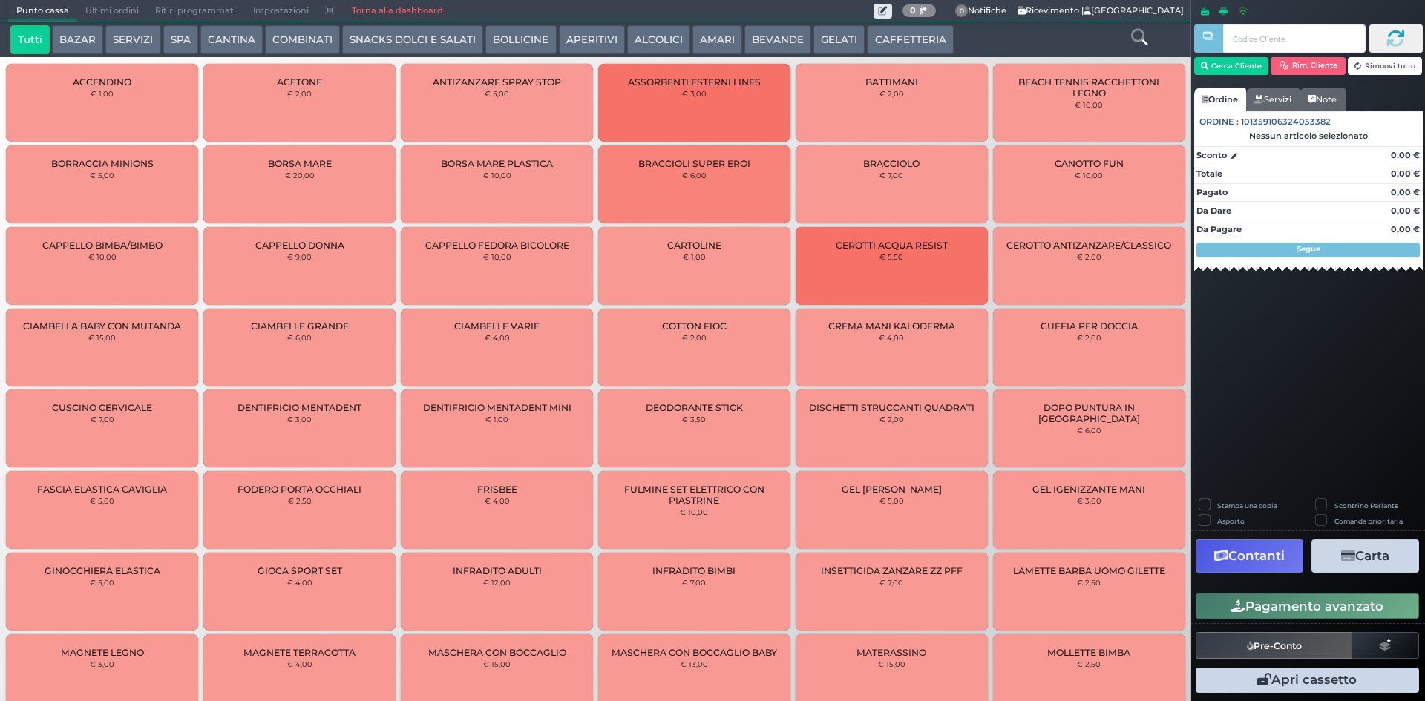
click at [872, 33] on button "CAFFETTERIA" at bounding box center [910, 40] width 86 height 30
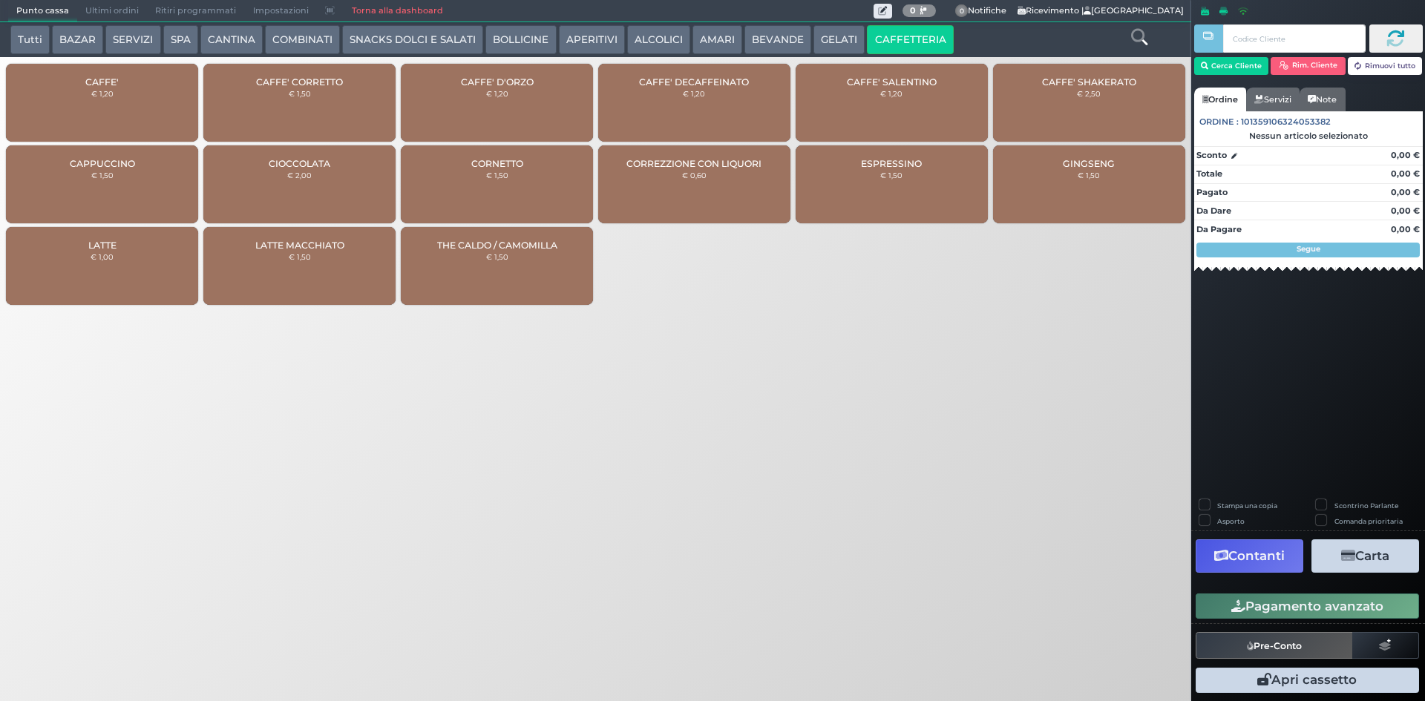
click at [137, 112] on div "CAFFE' € 1,20" at bounding box center [102, 103] width 192 height 78
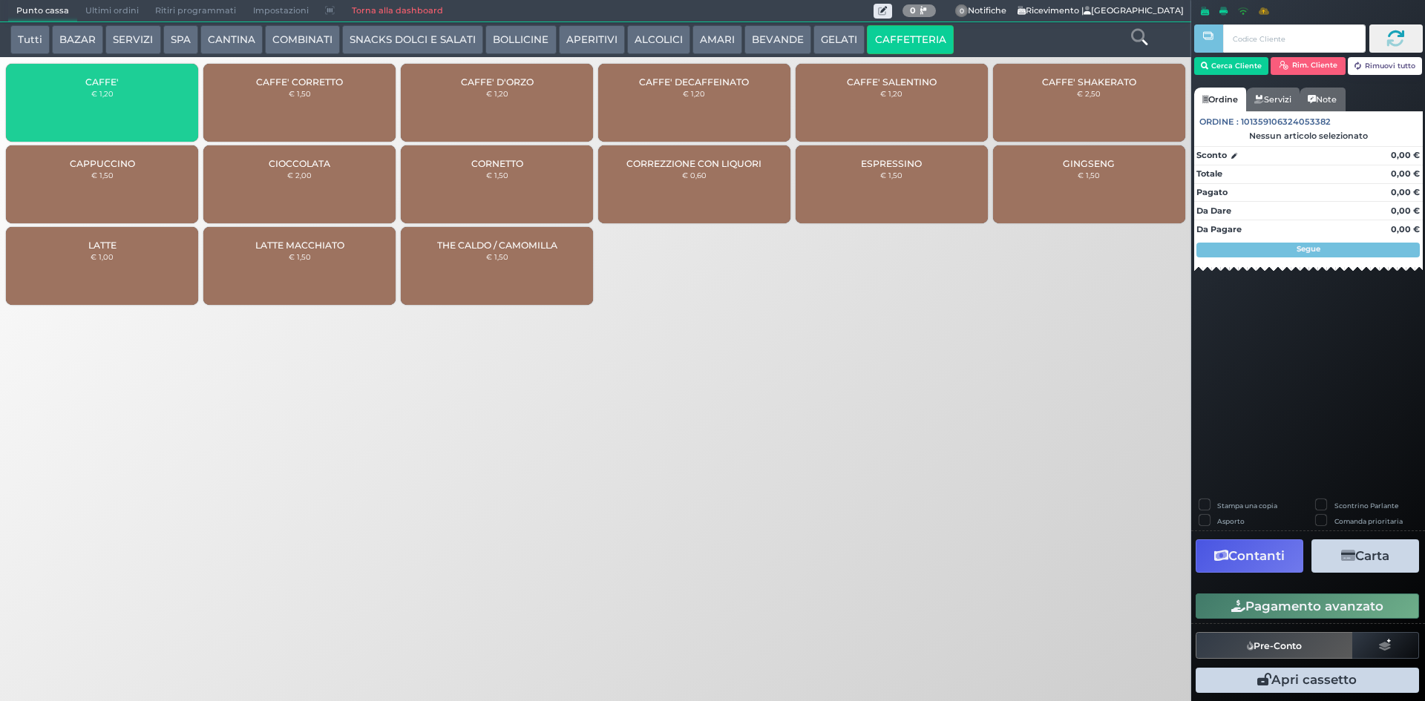
click at [137, 111] on div "CAFFE' € 1,20" at bounding box center [102, 103] width 192 height 78
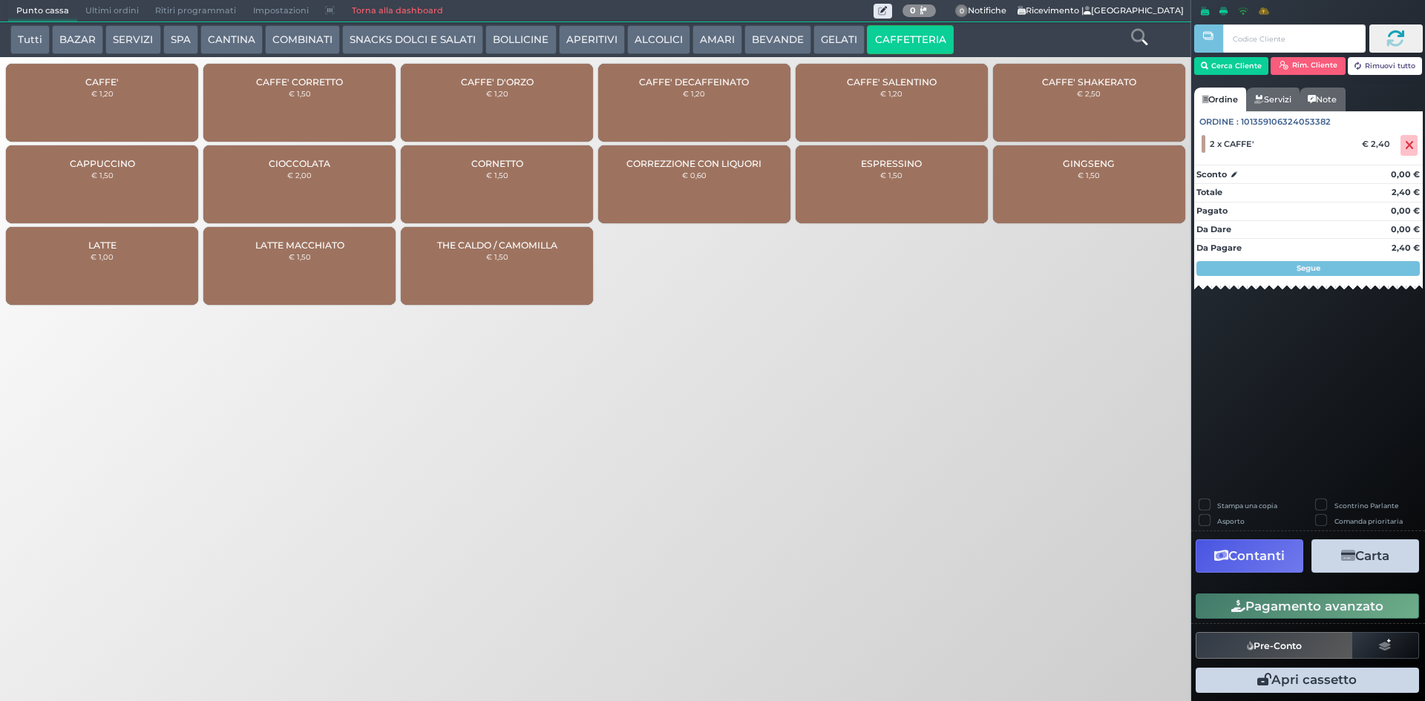
click at [1255, 602] on button "Pagamento avanzato" at bounding box center [1306, 606] width 223 height 25
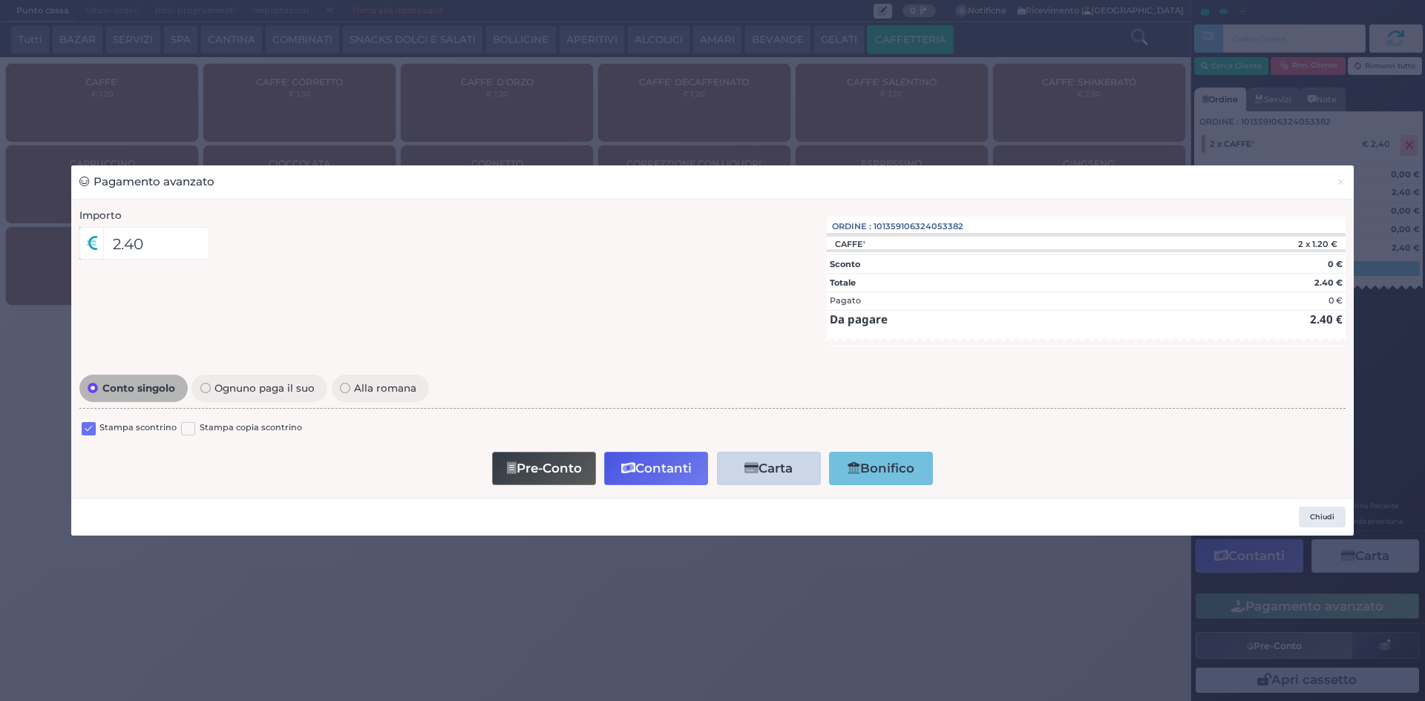
drag, startPoint x: 95, startPoint y: 429, endPoint x: 114, endPoint y: 428, distance: 19.3
click at [92, 427] on label at bounding box center [89, 429] width 14 height 14
click at [0, 0] on input "checkbox" at bounding box center [0, 0] width 0 height 0
drag, startPoint x: 648, startPoint y: 478, endPoint x: 646, endPoint y: 468, distance: 9.8
click at [648, 476] on button "Contanti" at bounding box center [656, 468] width 104 height 33
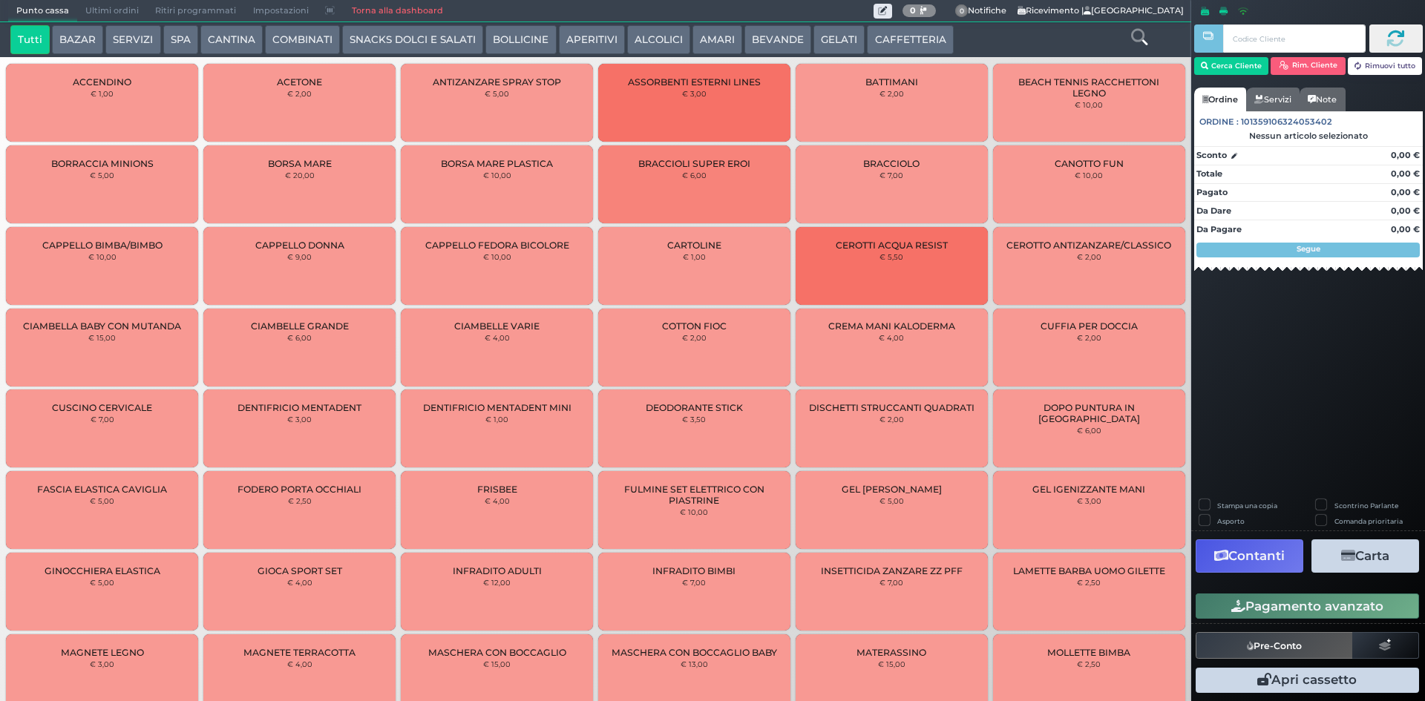
click at [102, 9] on span "Ultimi ordini" at bounding box center [112, 11] width 70 height 21
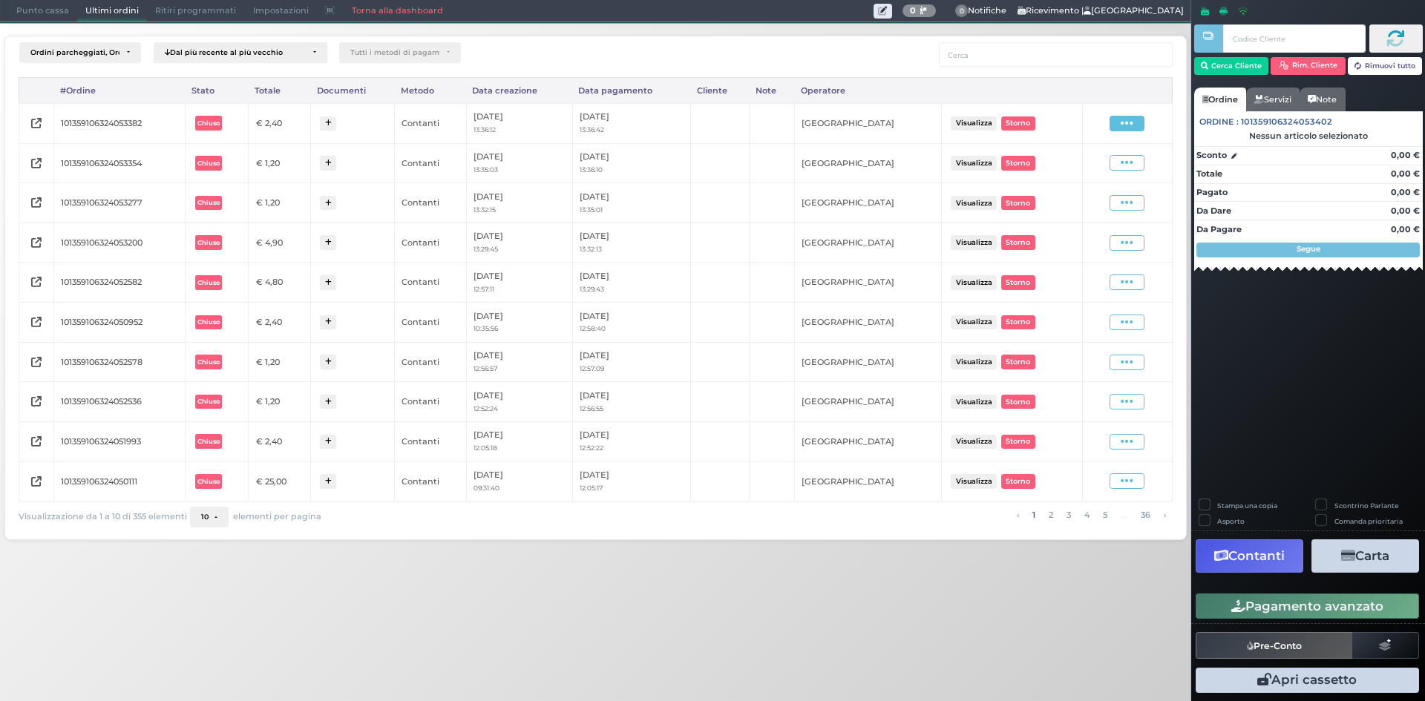
click at [1126, 126] on icon at bounding box center [1126, 123] width 13 height 14
drag, startPoint x: 1099, startPoint y: 160, endPoint x: 1089, endPoint y: 160, distance: 9.7
click at [1097, 160] on span "Ristampa Pre-Conto" at bounding box center [1091, 166] width 61 height 25
click at [42, 3] on span "Punto cassa" at bounding box center [42, 11] width 69 height 21
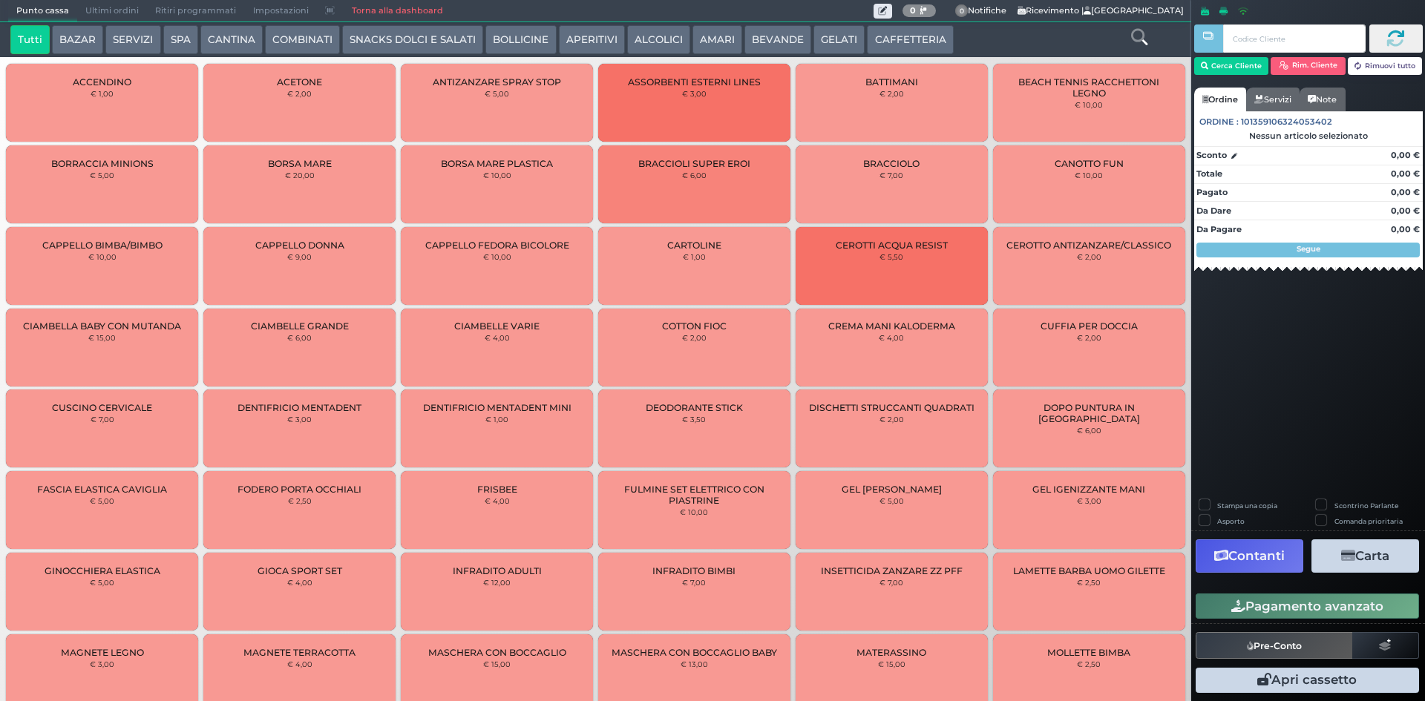
click at [898, 33] on button "CAFFETTERIA" at bounding box center [910, 40] width 86 height 30
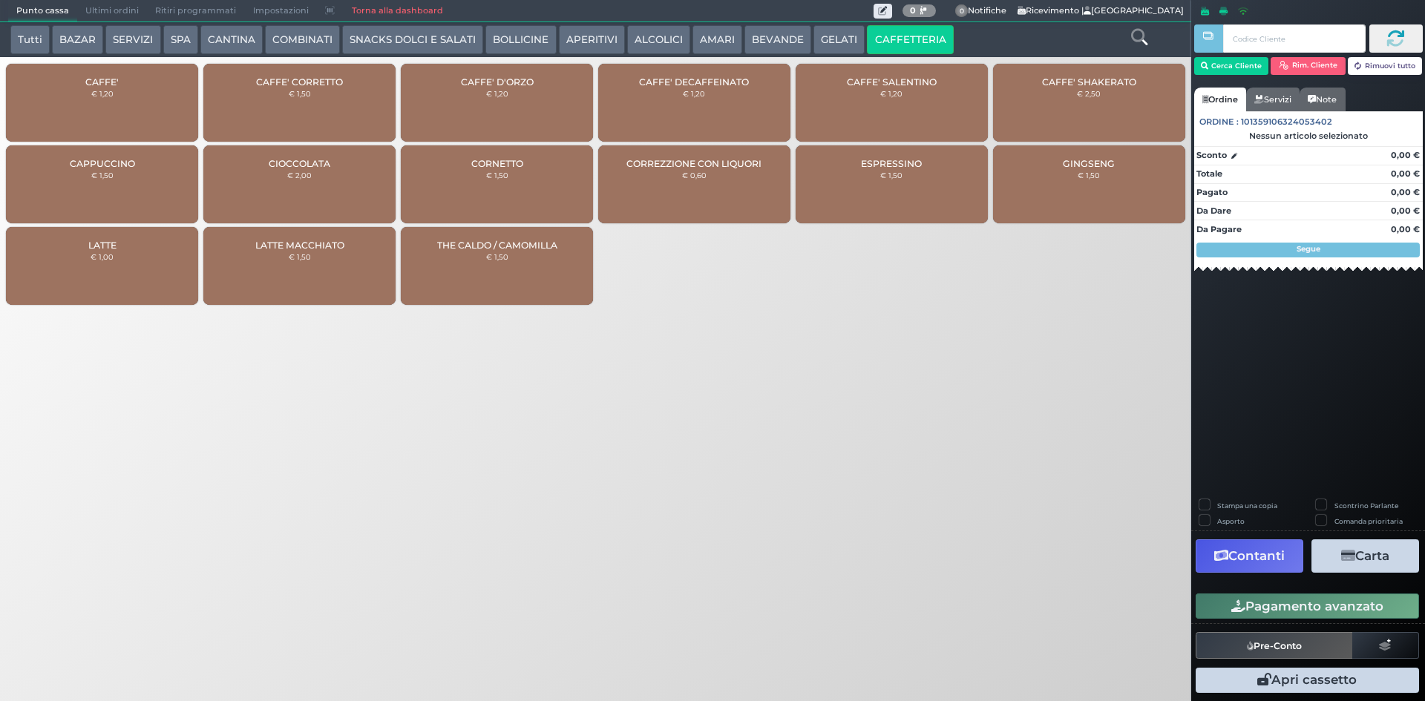
click at [359, 81] on div "CAFFE' CORRETTO € 1,50" at bounding box center [299, 103] width 192 height 78
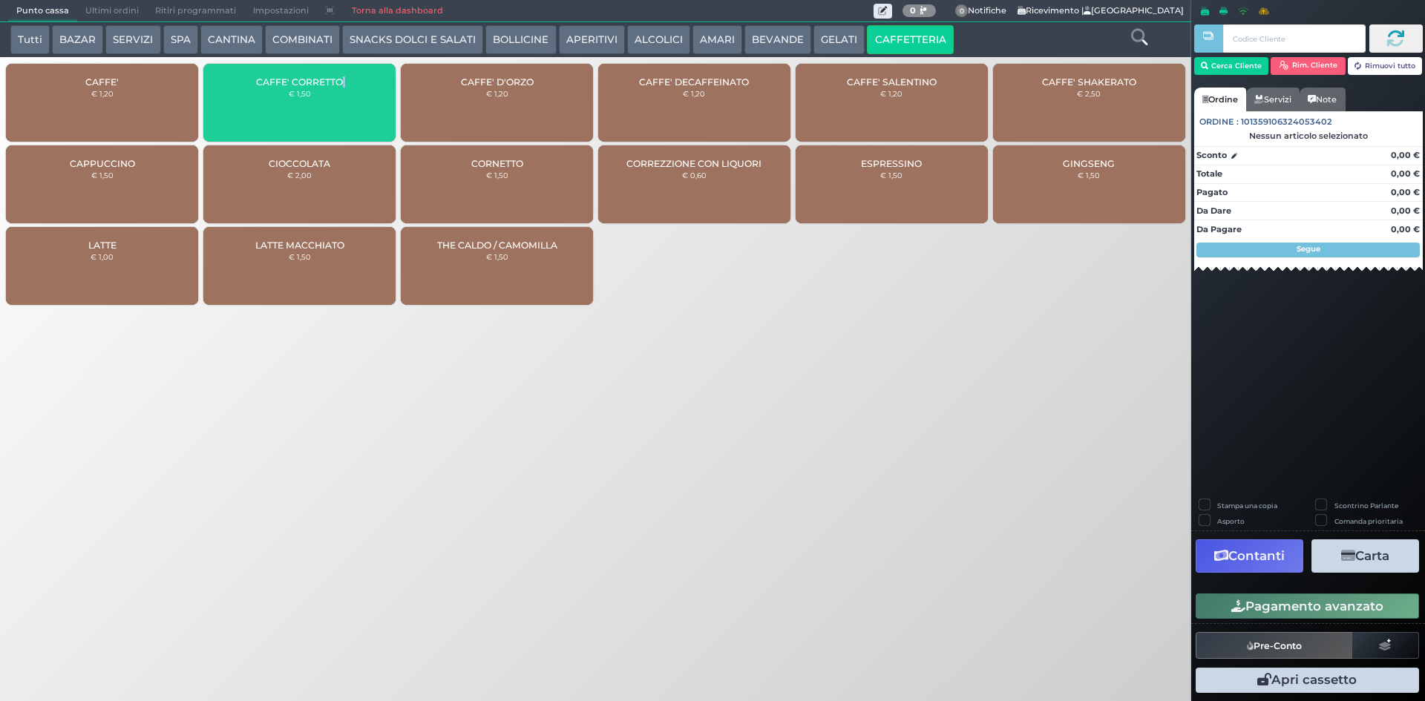
click at [359, 81] on div "CAFFE' CORRETTO € 1,50" at bounding box center [299, 103] width 192 height 78
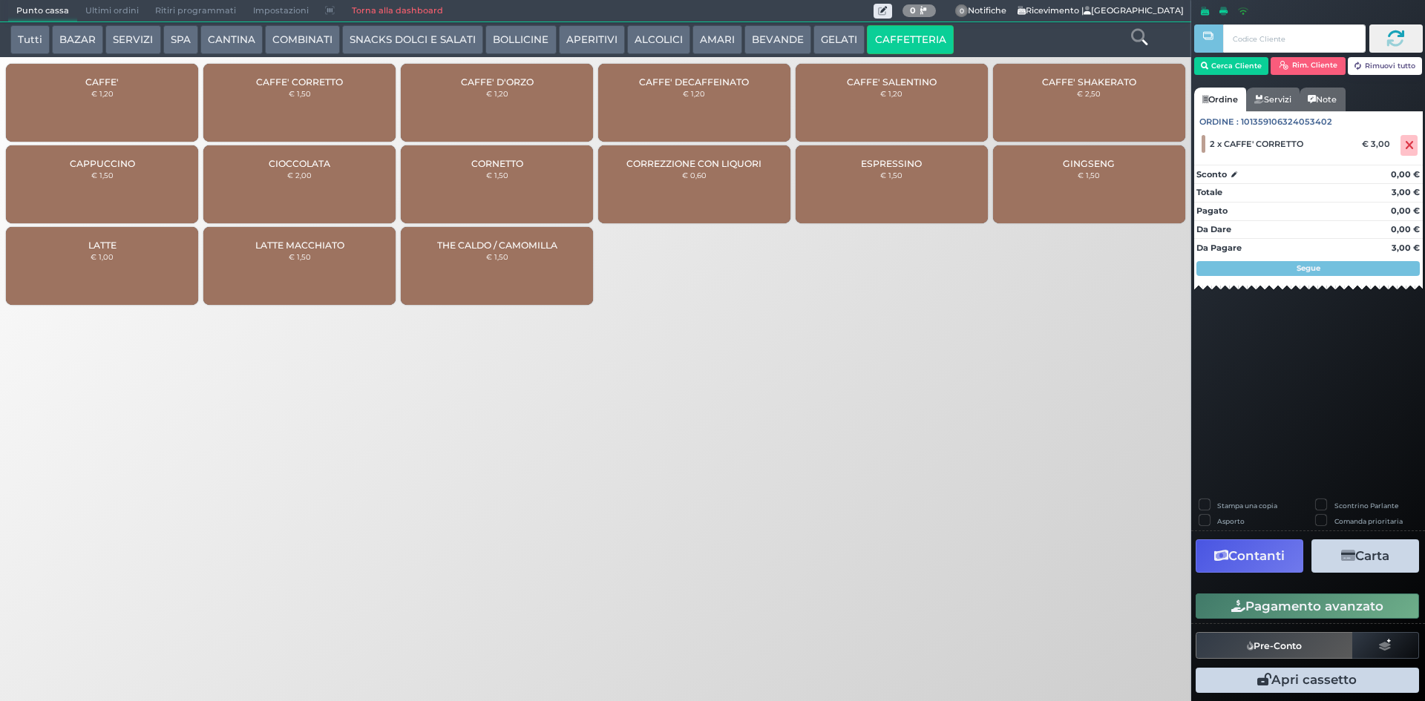
click at [636, 411] on div "Punto cassa [GEOGRAPHIC_DATA] Ultimi ordini Delivery Ritiri programmati Imposta…" at bounding box center [712, 350] width 1425 height 701
click at [1285, 614] on button "Pagamento avanzato" at bounding box center [1306, 606] width 223 height 25
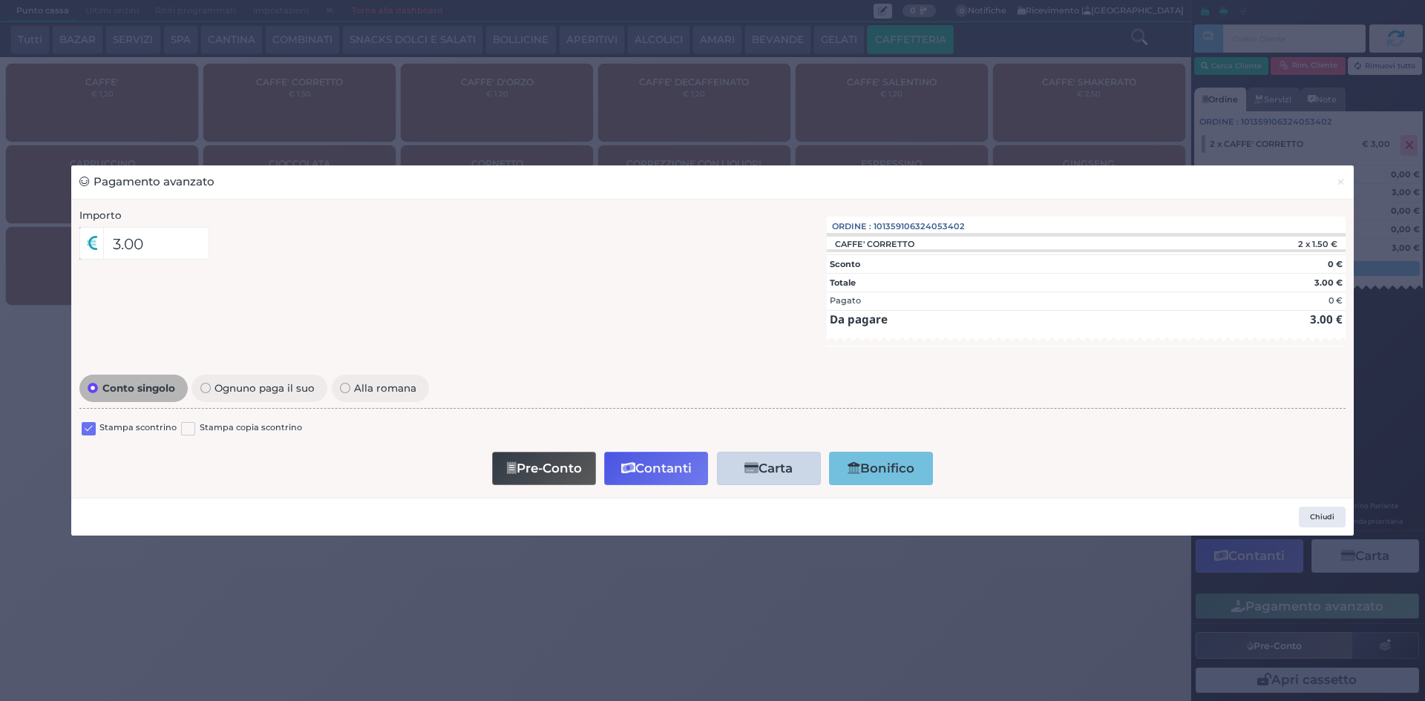
click at [82, 433] on label at bounding box center [89, 429] width 14 height 14
click at [0, 0] on input "checkbox" at bounding box center [0, 0] width 0 height 0
click at [520, 473] on button "Pre-Conto" at bounding box center [544, 468] width 104 height 33
click at [1346, 186] on button "×" at bounding box center [1340, 181] width 26 height 33
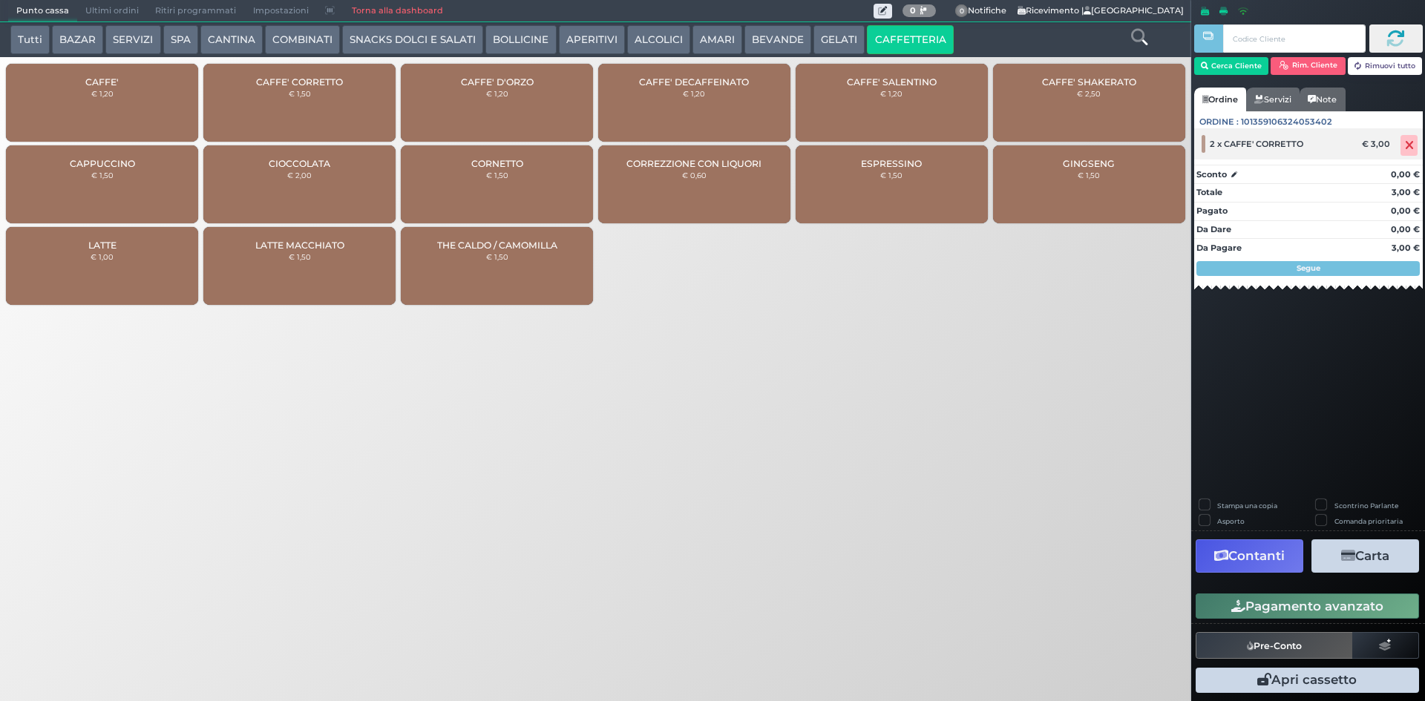
click at [1410, 145] on icon at bounding box center [1408, 145] width 9 height 1
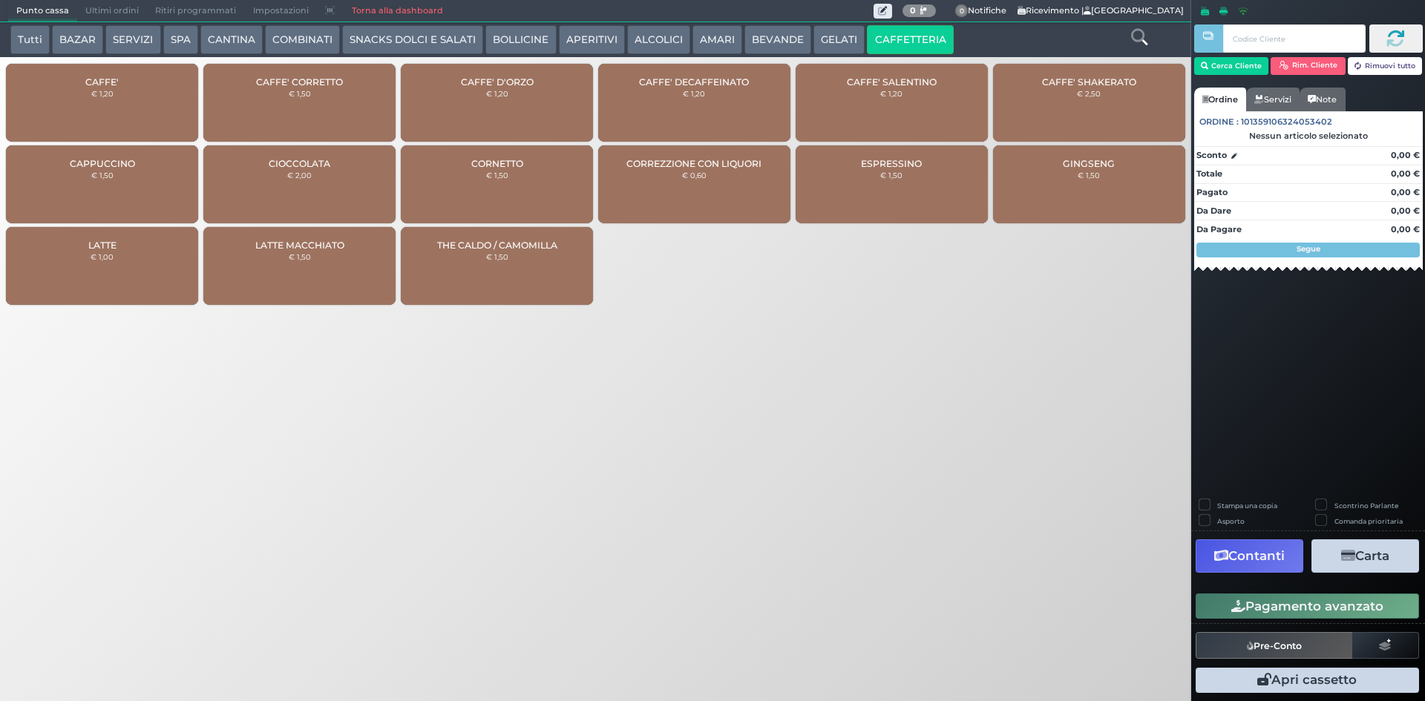
click at [132, 75] on div "CAFFE' € 1,20" at bounding box center [102, 103] width 192 height 78
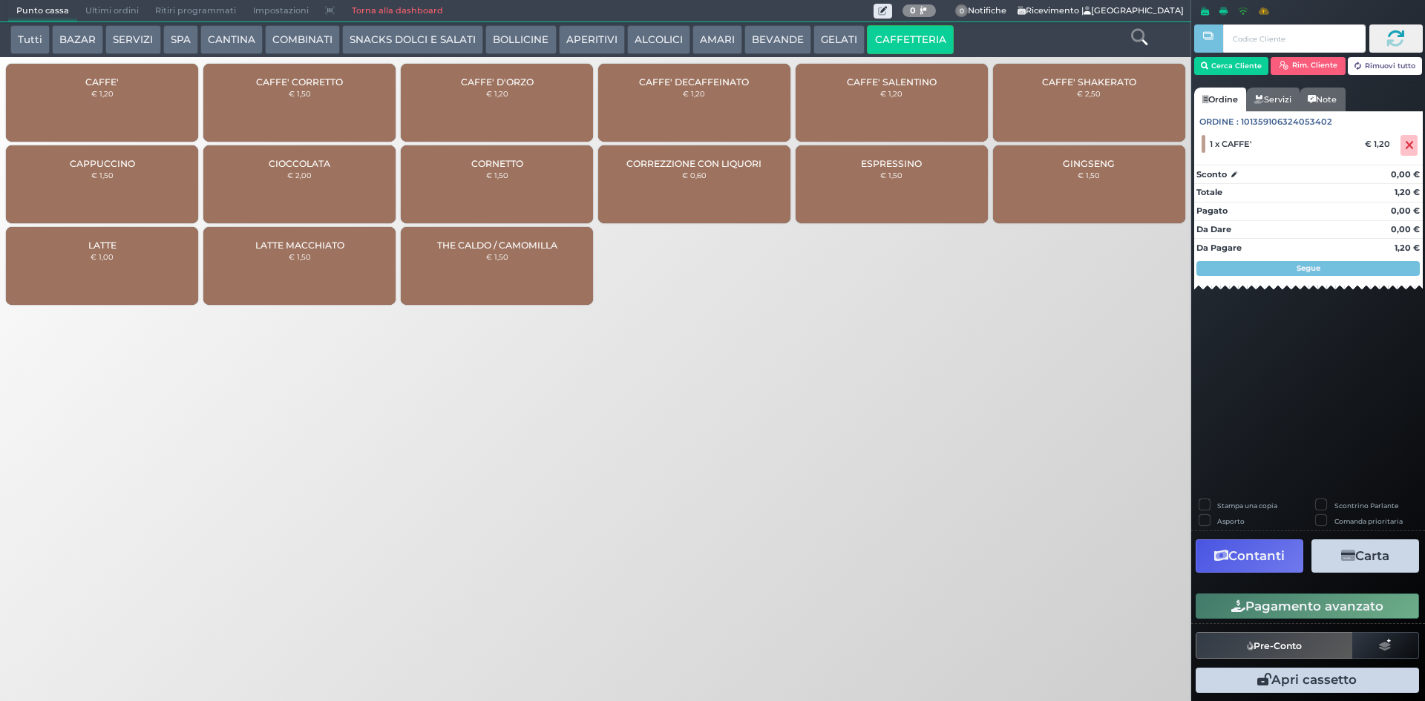
click at [1266, 600] on button "Pagamento avanzato" at bounding box center [1306, 606] width 223 height 25
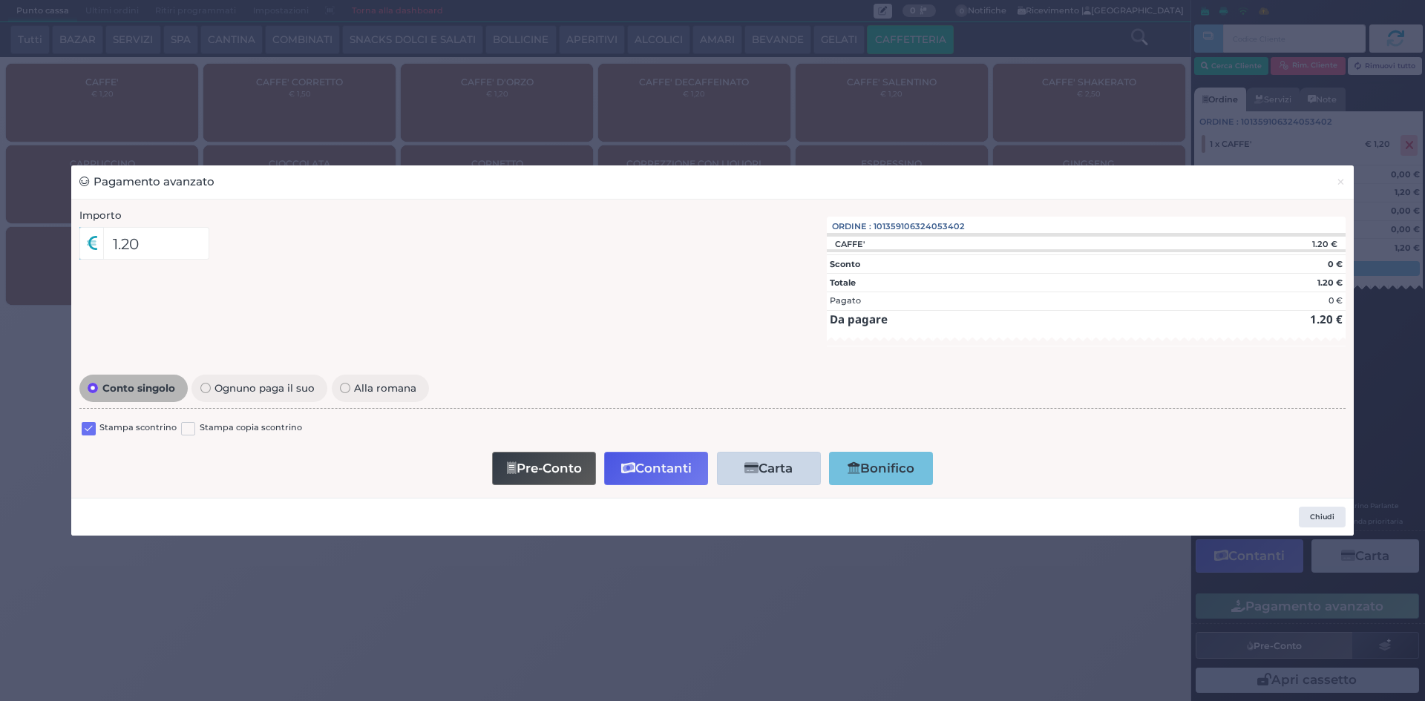
click at [91, 431] on label at bounding box center [89, 429] width 14 height 14
click at [0, 0] on input "checkbox" at bounding box center [0, 0] width 0 height 0
click at [634, 462] on button "Contanti" at bounding box center [656, 468] width 104 height 33
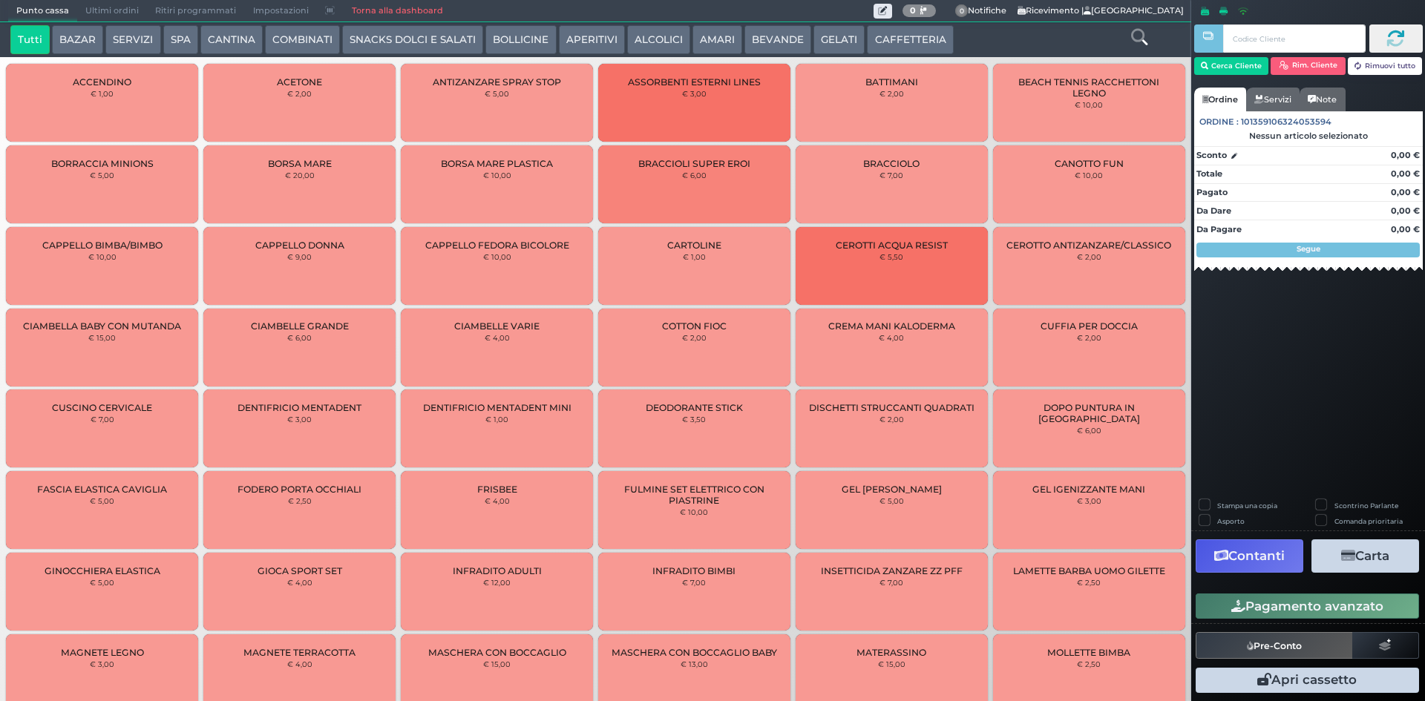
click at [122, 7] on span "Ultimi ordini" at bounding box center [112, 11] width 70 height 21
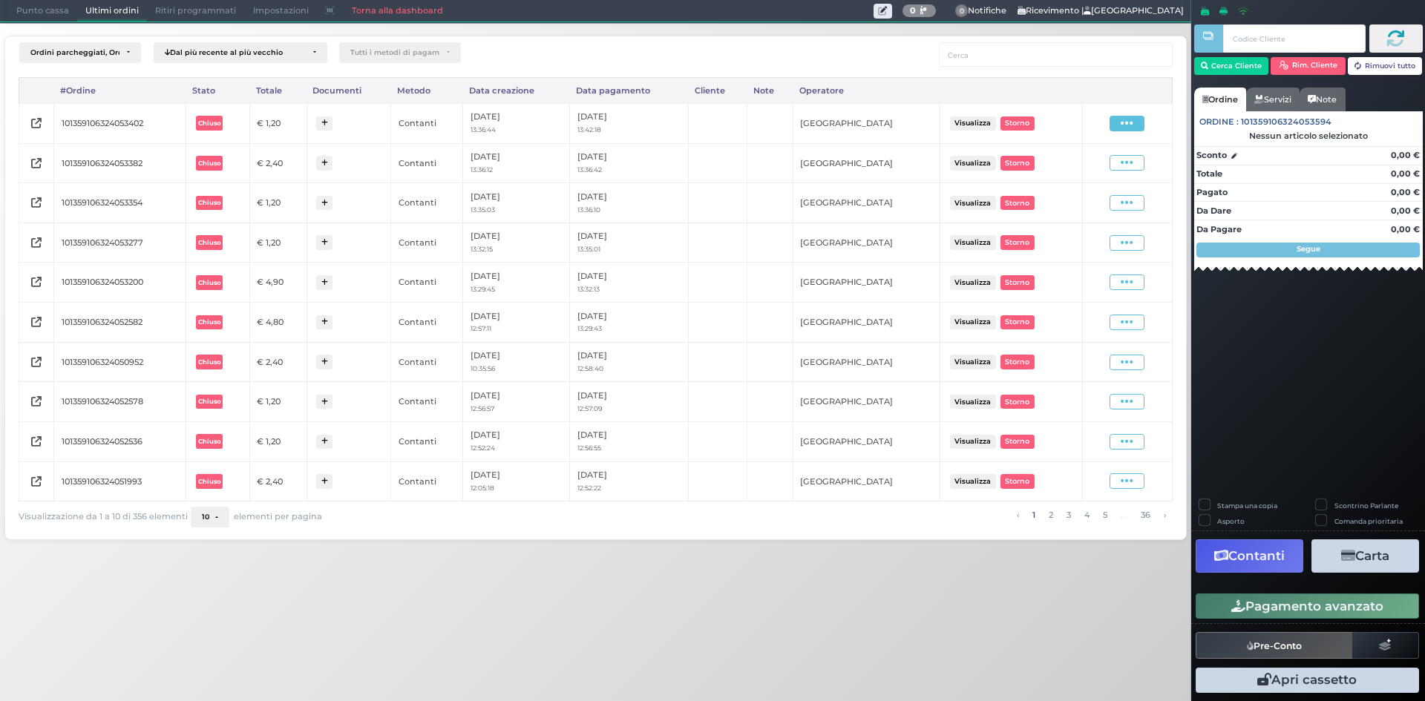
click at [1120, 116] on span at bounding box center [1126, 124] width 35 height 16
click at [1077, 168] on span "Ristampa Pre-Conto" at bounding box center [1090, 166] width 61 height 25
click at [49, 3] on span "Punto cassa" at bounding box center [42, 11] width 69 height 21
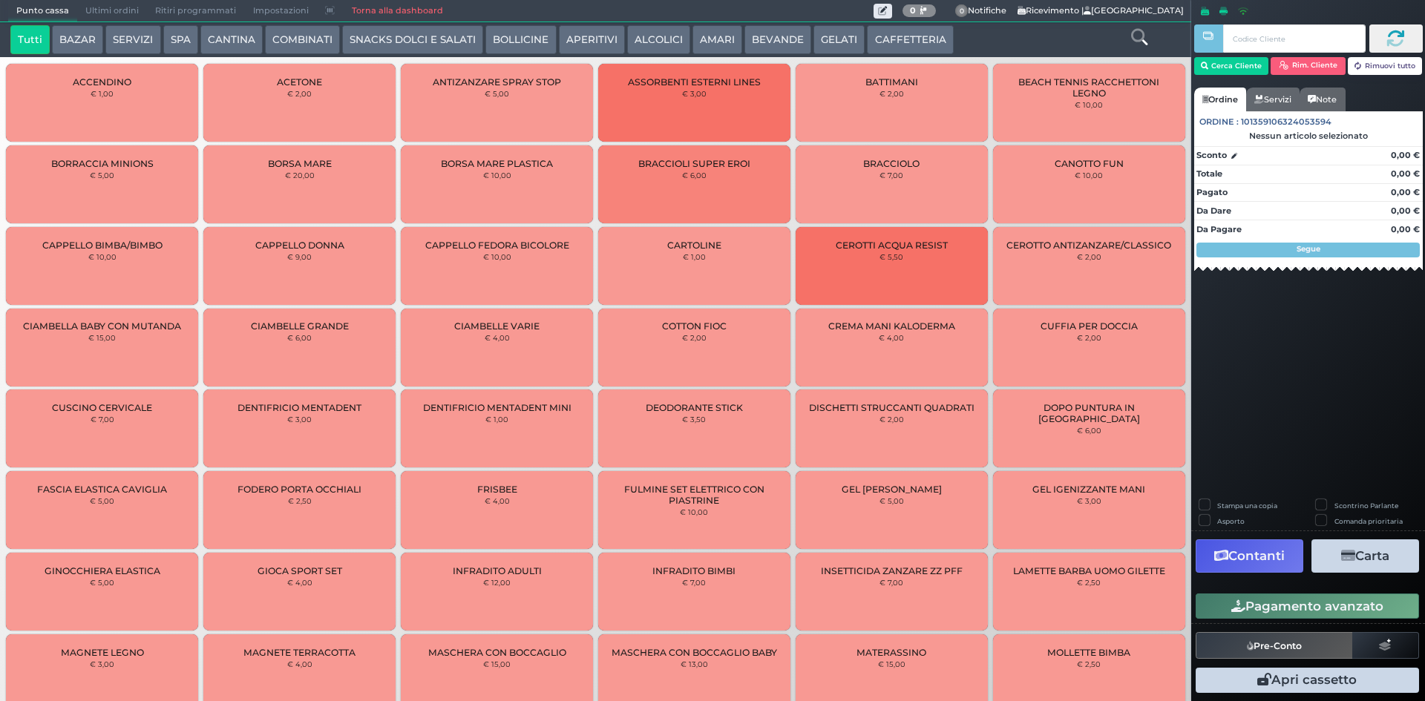
drag, startPoint x: 883, startPoint y: 36, endPoint x: 755, endPoint y: 53, distance: 129.4
click at [883, 36] on button "CAFFETTERIA" at bounding box center [910, 40] width 86 height 30
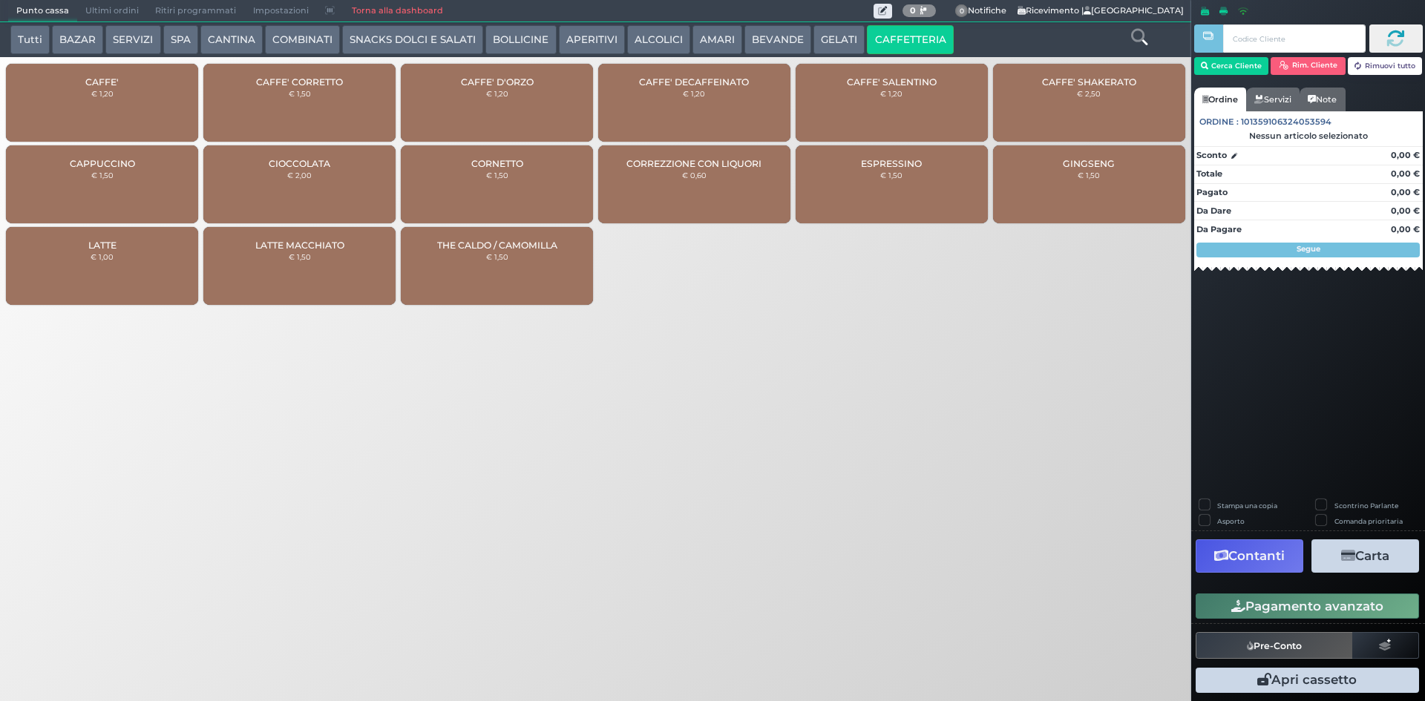
click at [143, 95] on div "CAFFE' € 1,20" at bounding box center [102, 103] width 192 height 78
click at [142, 95] on div "CAFFE' € 1,20" at bounding box center [102, 103] width 192 height 78
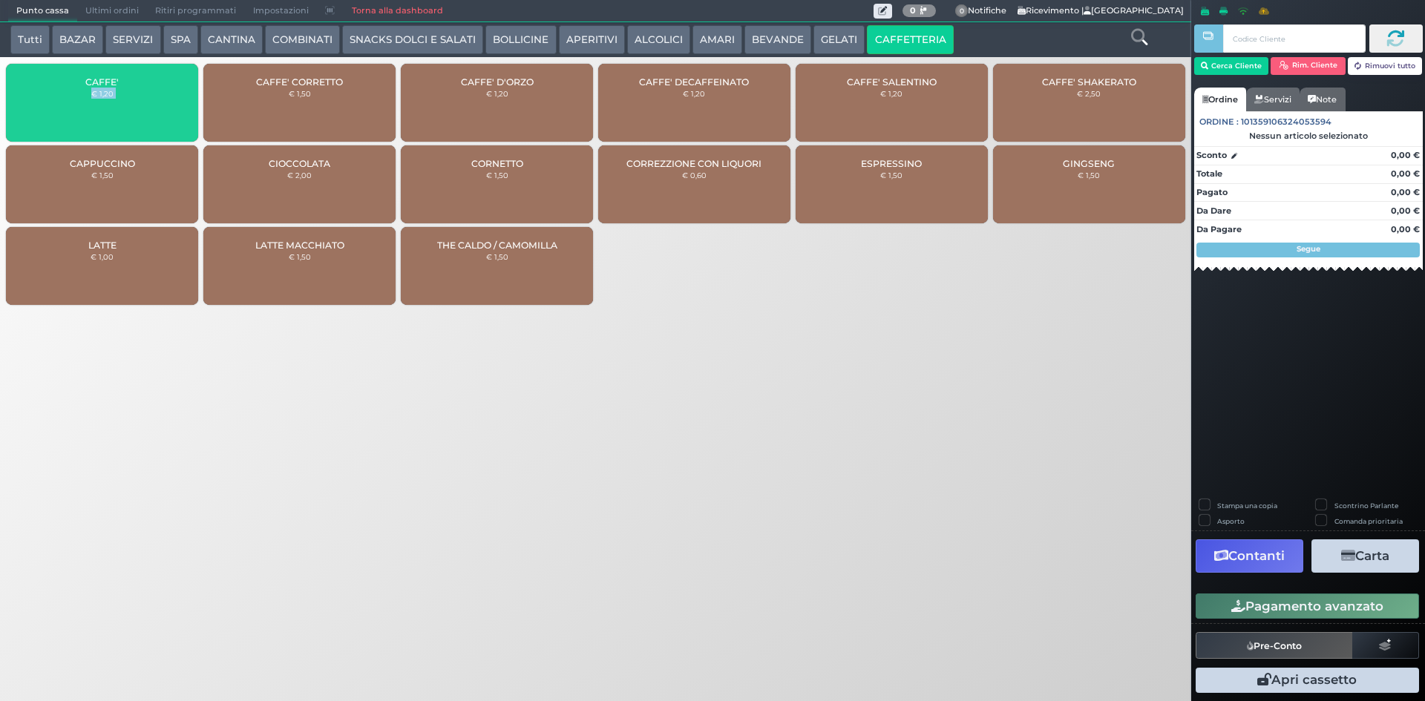
click at [142, 95] on div "CAFFE' € 1,20" at bounding box center [102, 103] width 192 height 78
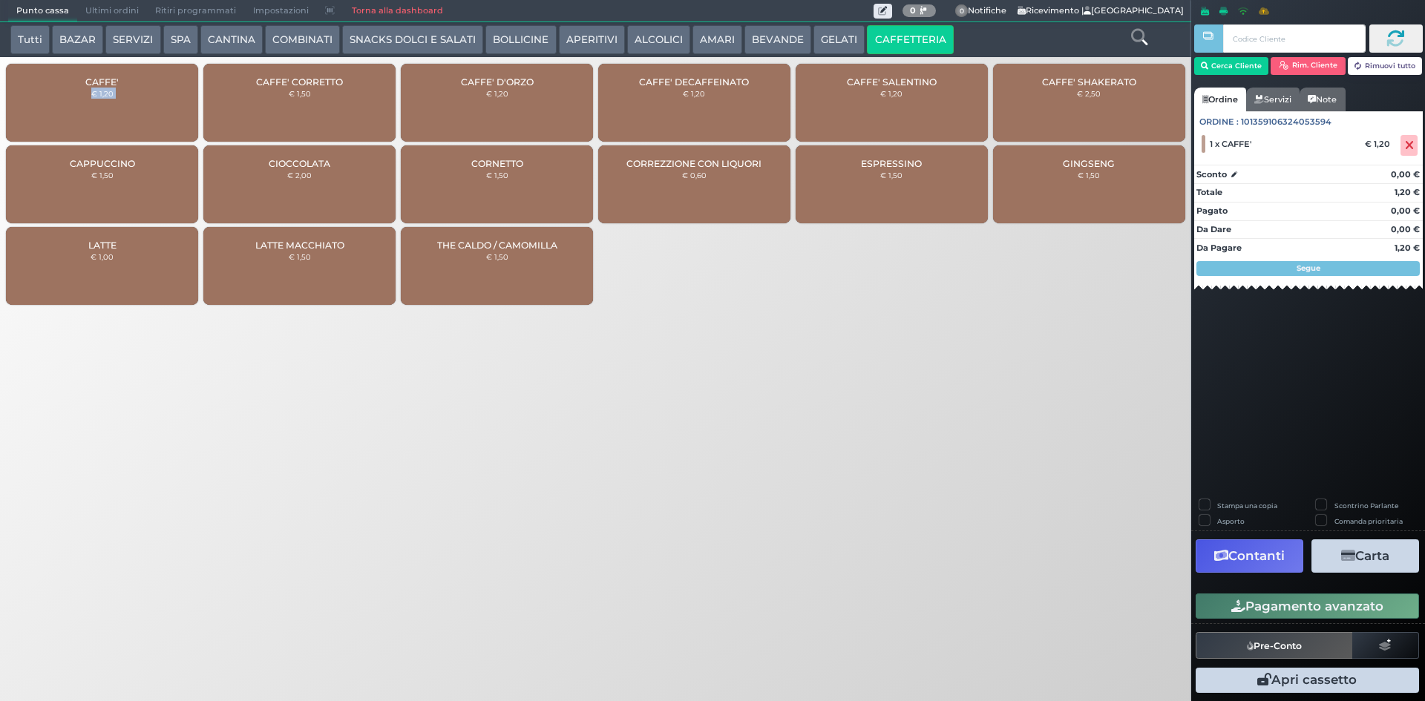
click at [142, 95] on div "CAFFE' € 1,20" at bounding box center [102, 103] width 192 height 78
click at [737, 424] on div "Punto cassa Mappa Ultimi ordini Delivery Ritiri programmati Impostazioni Torna …" at bounding box center [712, 350] width 1425 height 701
drag, startPoint x: 1252, startPoint y: 610, endPoint x: 1226, endPoint y: 585, distance: 36.2
click at [1252, 609] on button "Pagamento avanzato" at bounding box center [1306, 606] width 223 height 25
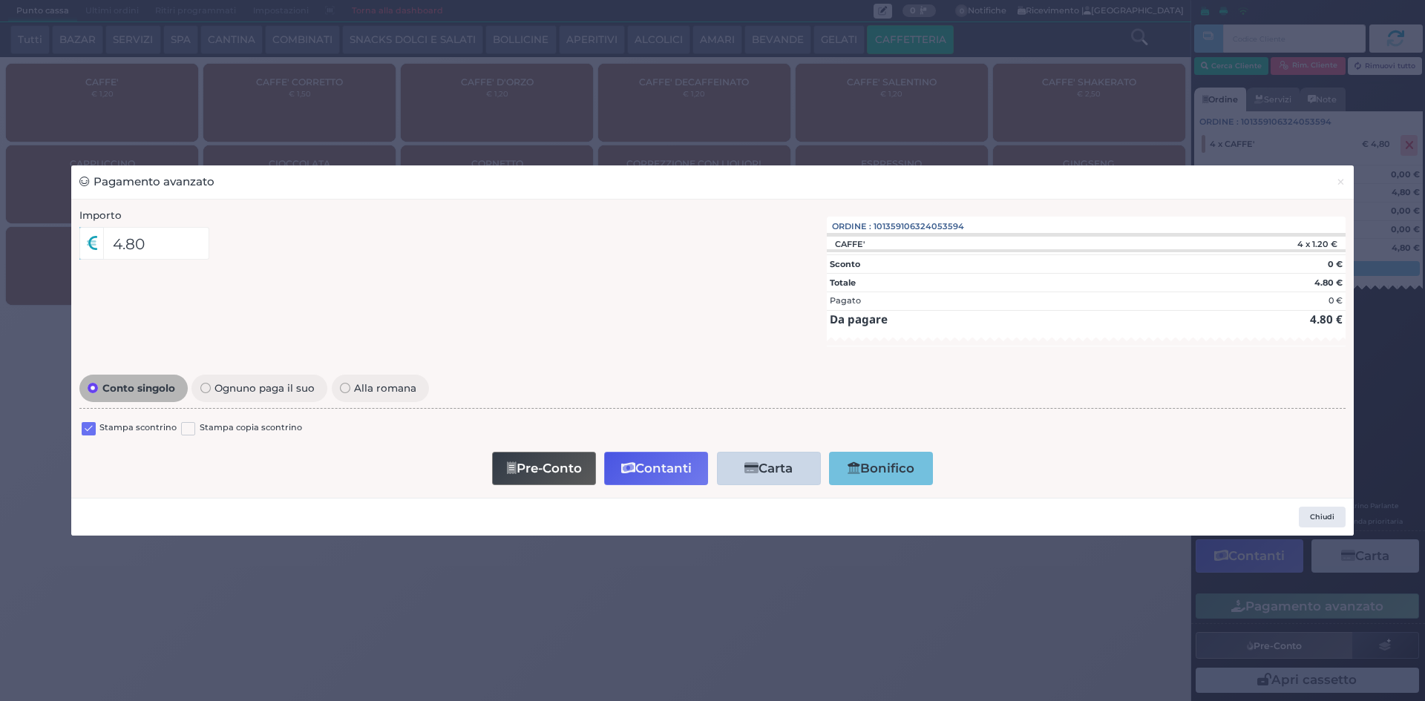
click at [85, 424] on label at bounding box center [89, 429] width 14 height 14
click at [0, 0] on input "checkbox" at bounding box center [0, 0] width 0 height 0
click at [649, 458] on button "Contanti" at bounding box center [656, 468] width 104 height 33
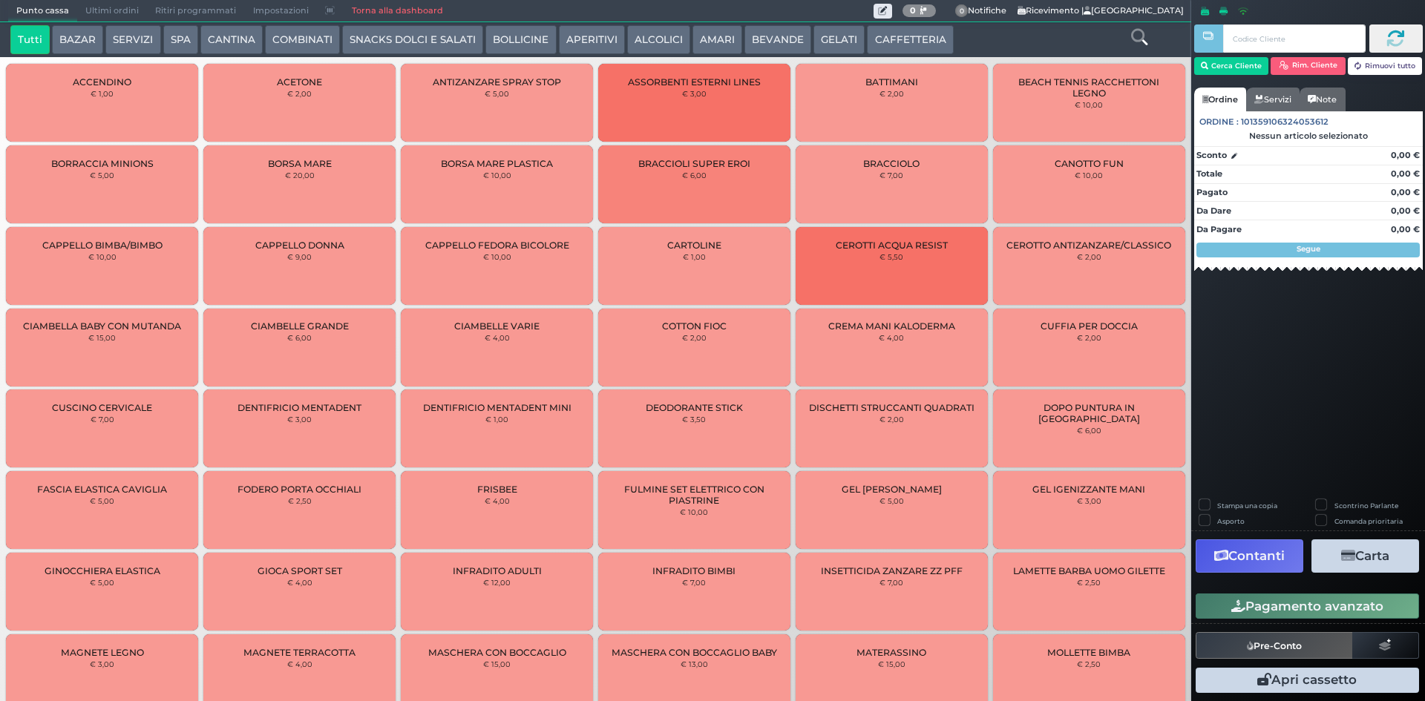
click at [105, 11] on span "Ultimi ordini" at bounding box center [112, 11] width 70 height 21
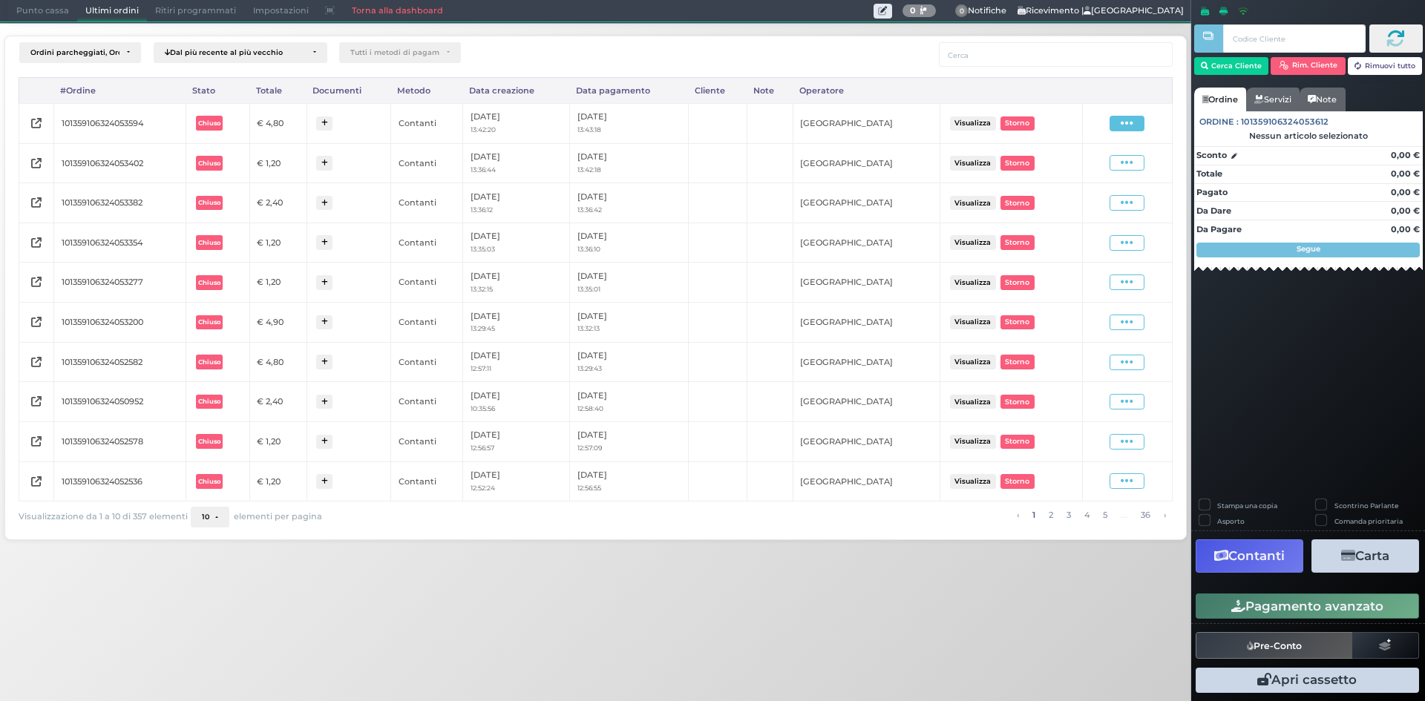
click at [1126, 121] on icon at bounding box center [1126, 123] width 13 height 14
click at [1092, 168] on span "Ristampa Pre-Conto" at bounding box center [1090, 166] width 61 height 25
click at [39, 2] on span "Punto cassa" at bounding box center [42, 11] width 69 height 21
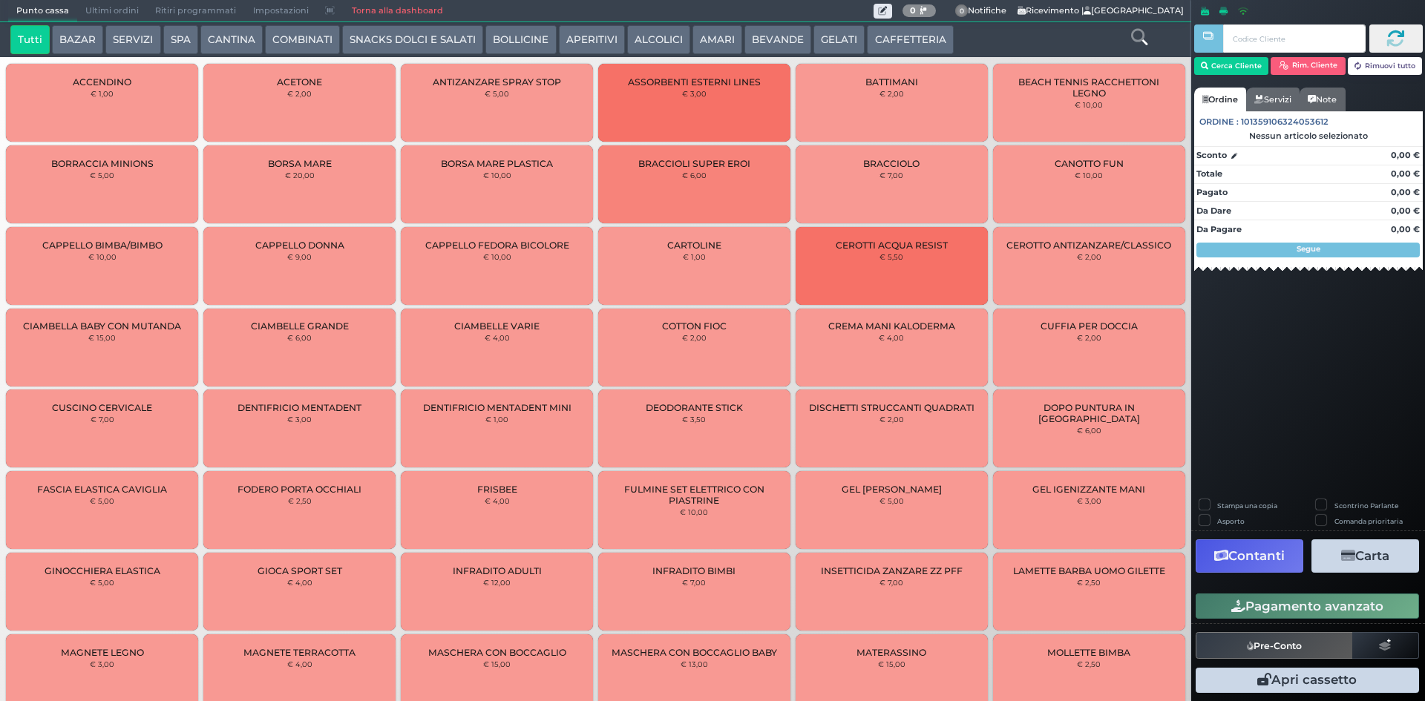
drag, startPoint x: 887, startPoint y: 37, endPoint x: 878, endPoint y: 47, distance: 13.7
click at [887, 38] on button "CAFFETTERIA" at bounding box center [910, 40] width 86 height 30
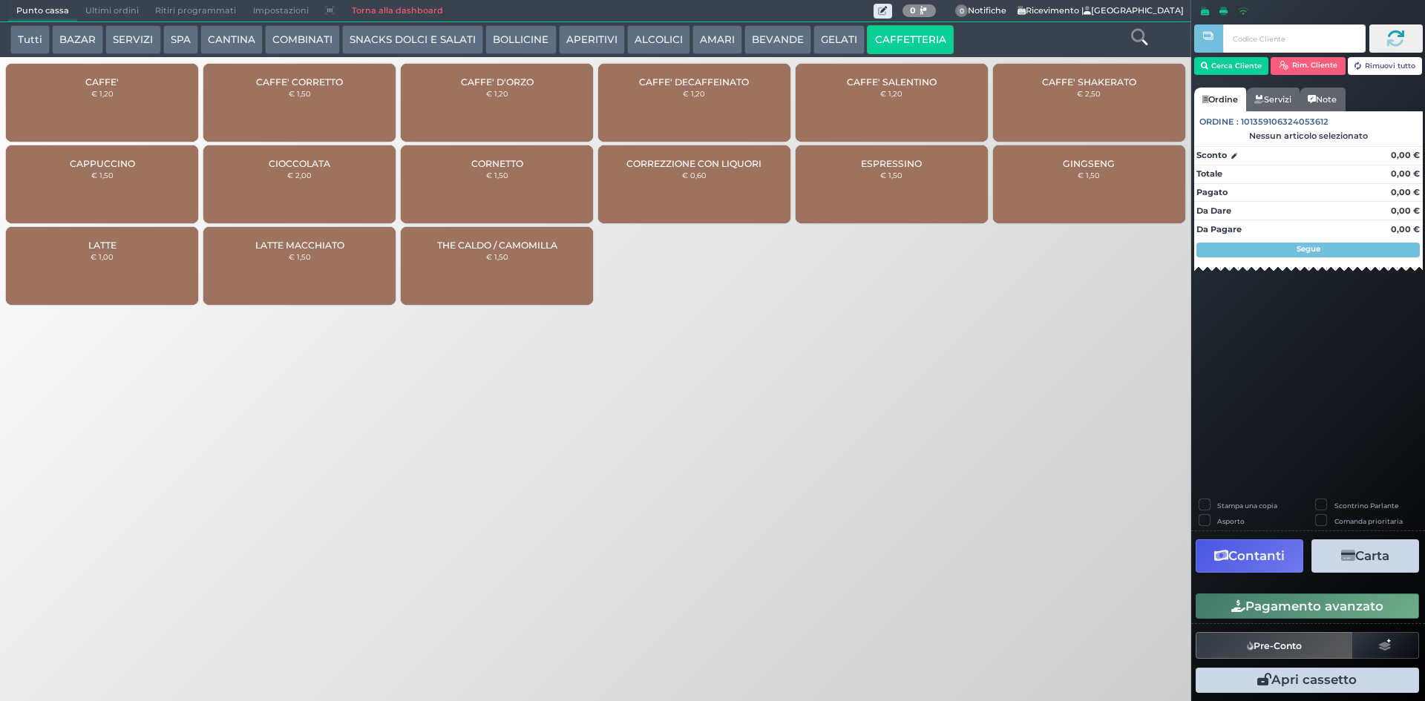
click at [82, 111] on div "CAFFE' € 1,20" at bounding box center [102, 103] width 192 height 78
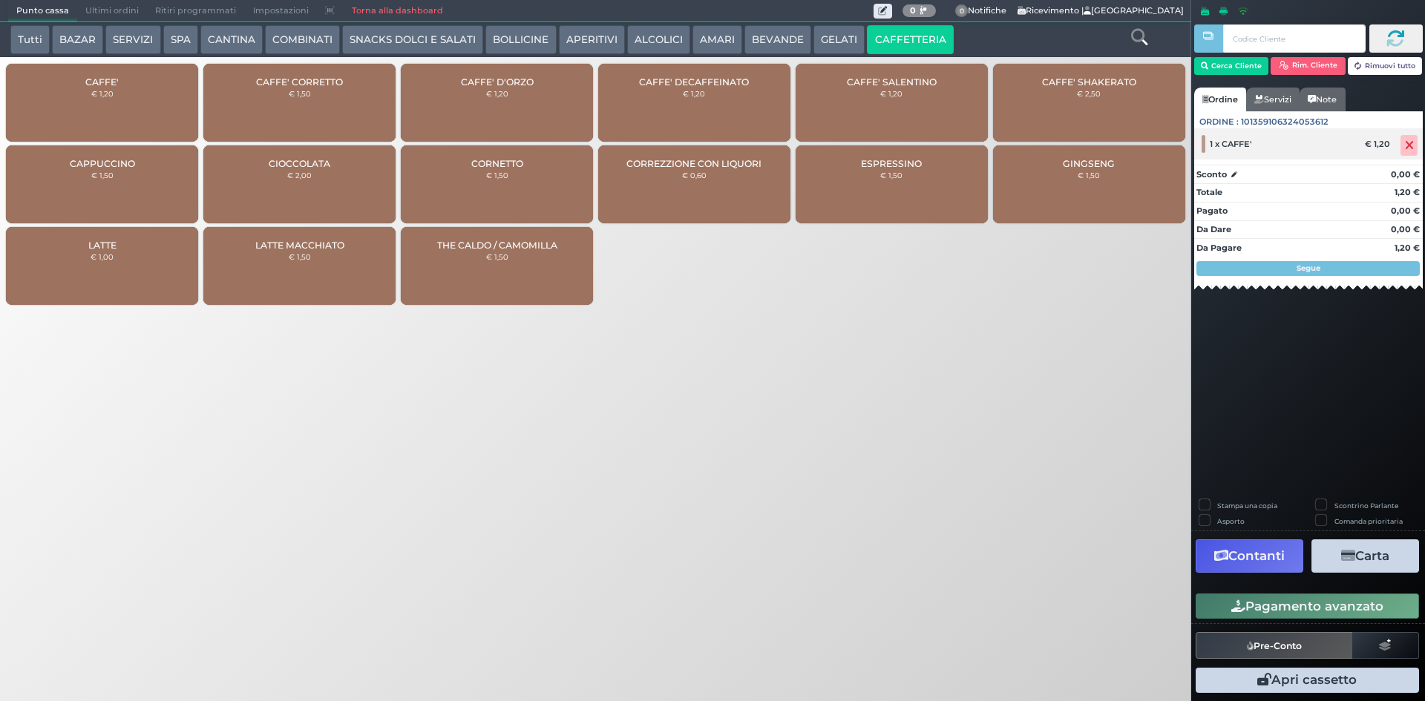
click at [1403, 145] on span at bounding box center [1408, 145] width 17 height 21
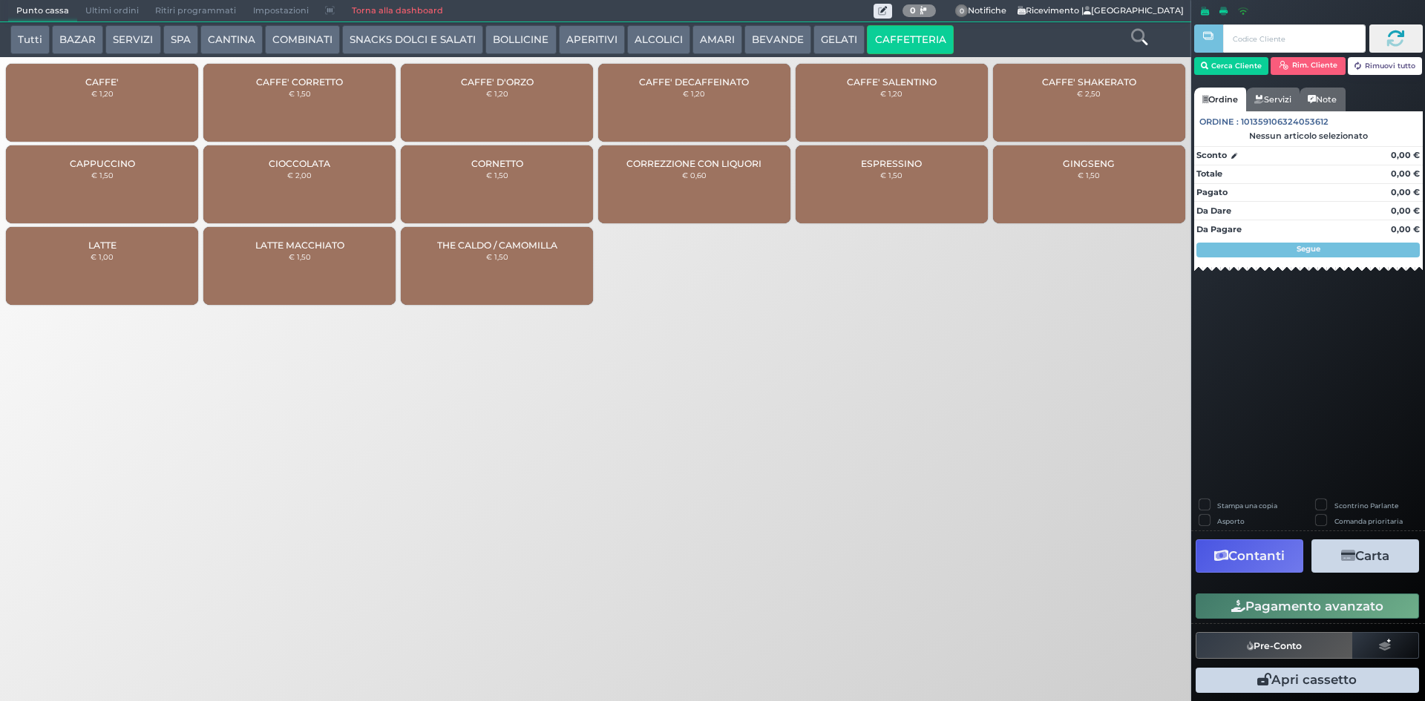
click at [942, 105] on div "CAFFE' SALENTINO € 1,20" at bounding box center [891, 103] width 192 height 78
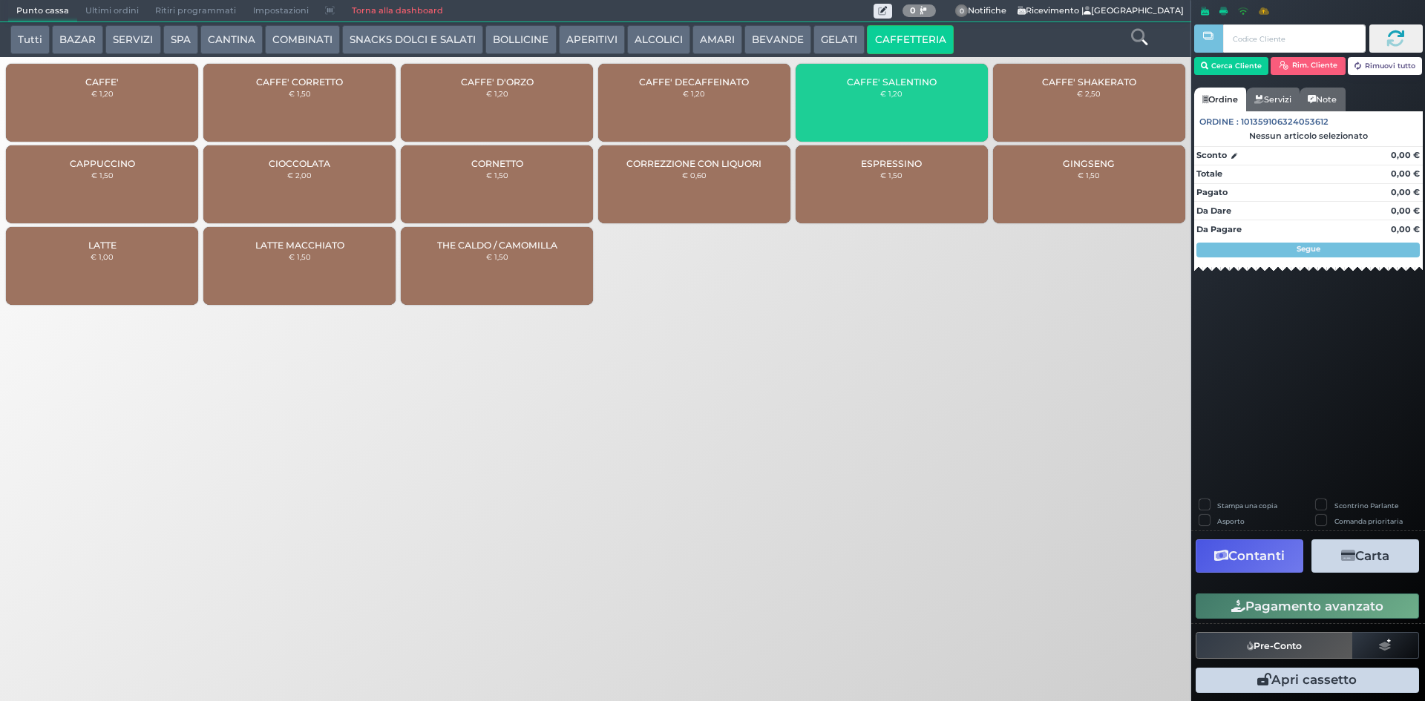
click at [942, 105] on div "CAFFE' SALENTINO € 1,20" at bounding box center [891, 103] width 192 height 78
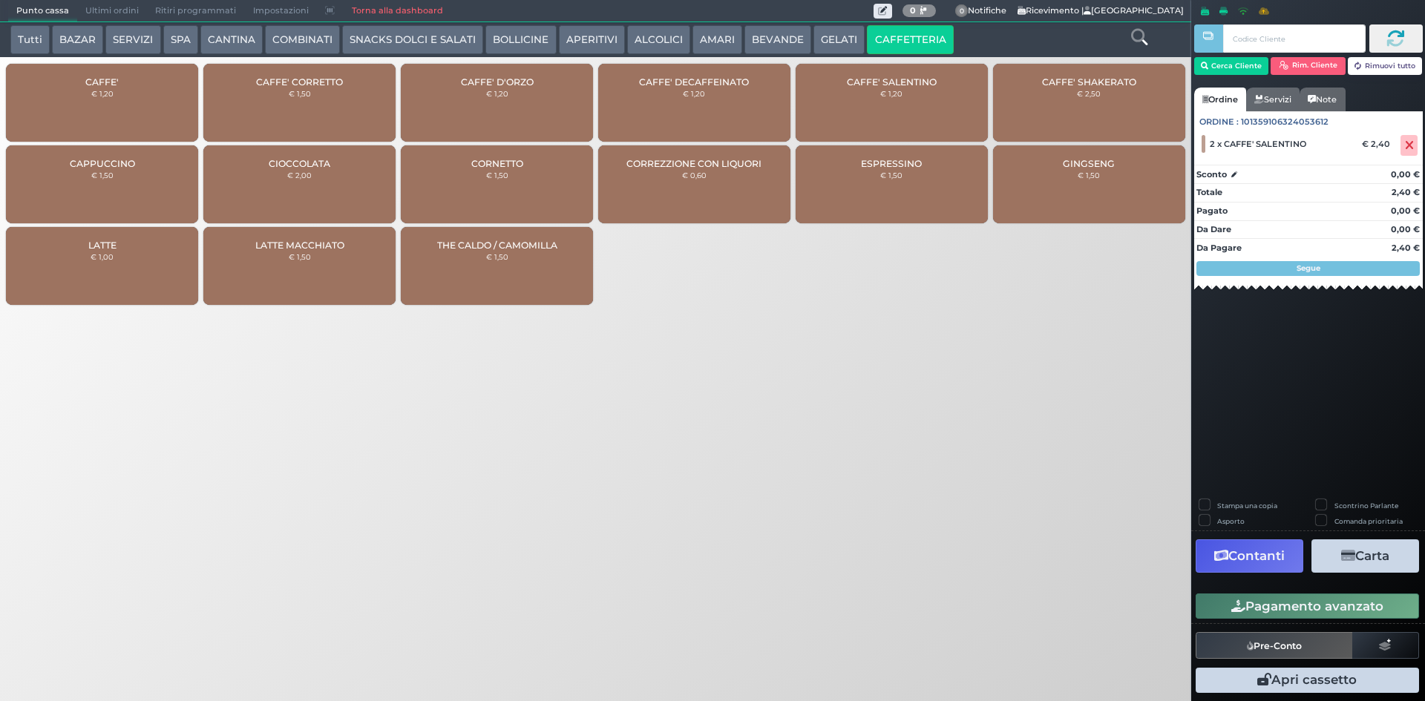
click at [42, 40] on button "Tutti" at bounding box center [29, 40] width 39 height 30
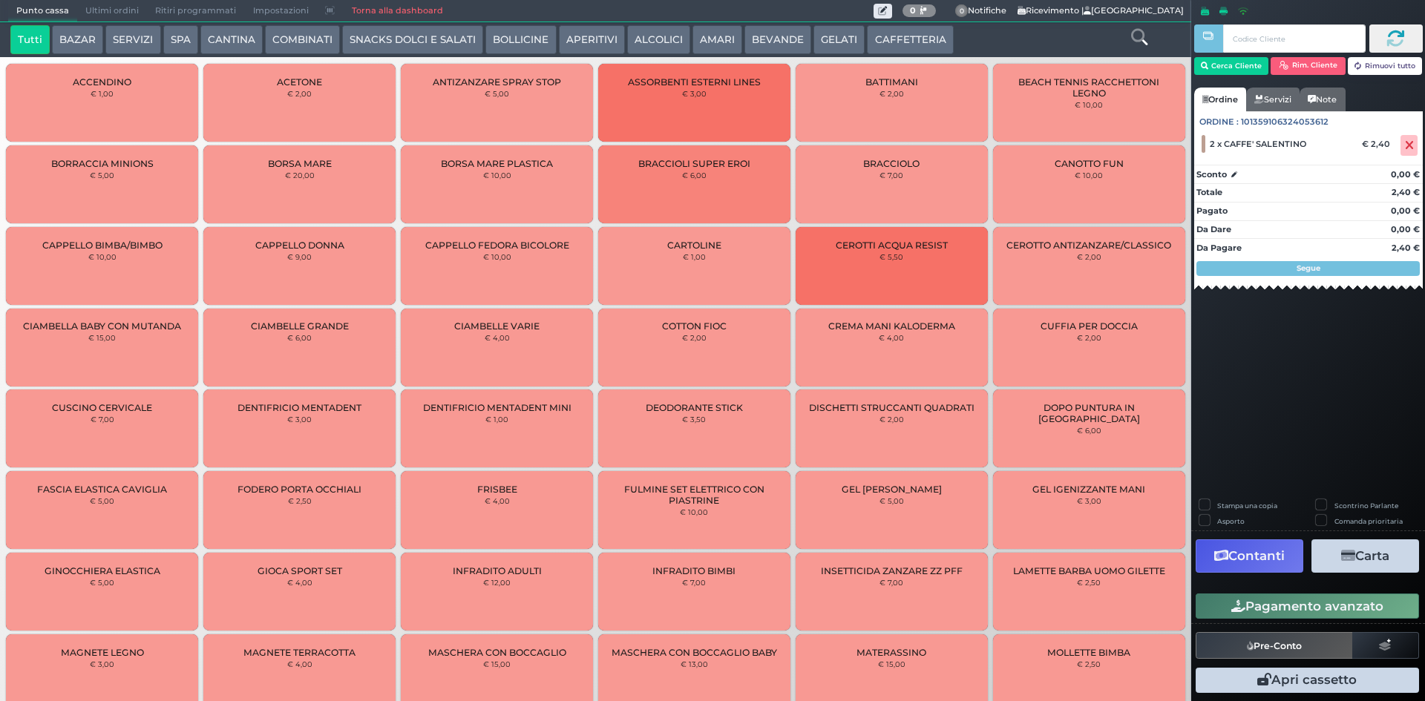
click at [633, 36] on button "ALCOLICI" at bounding box center [658, 40] width 63 height 30
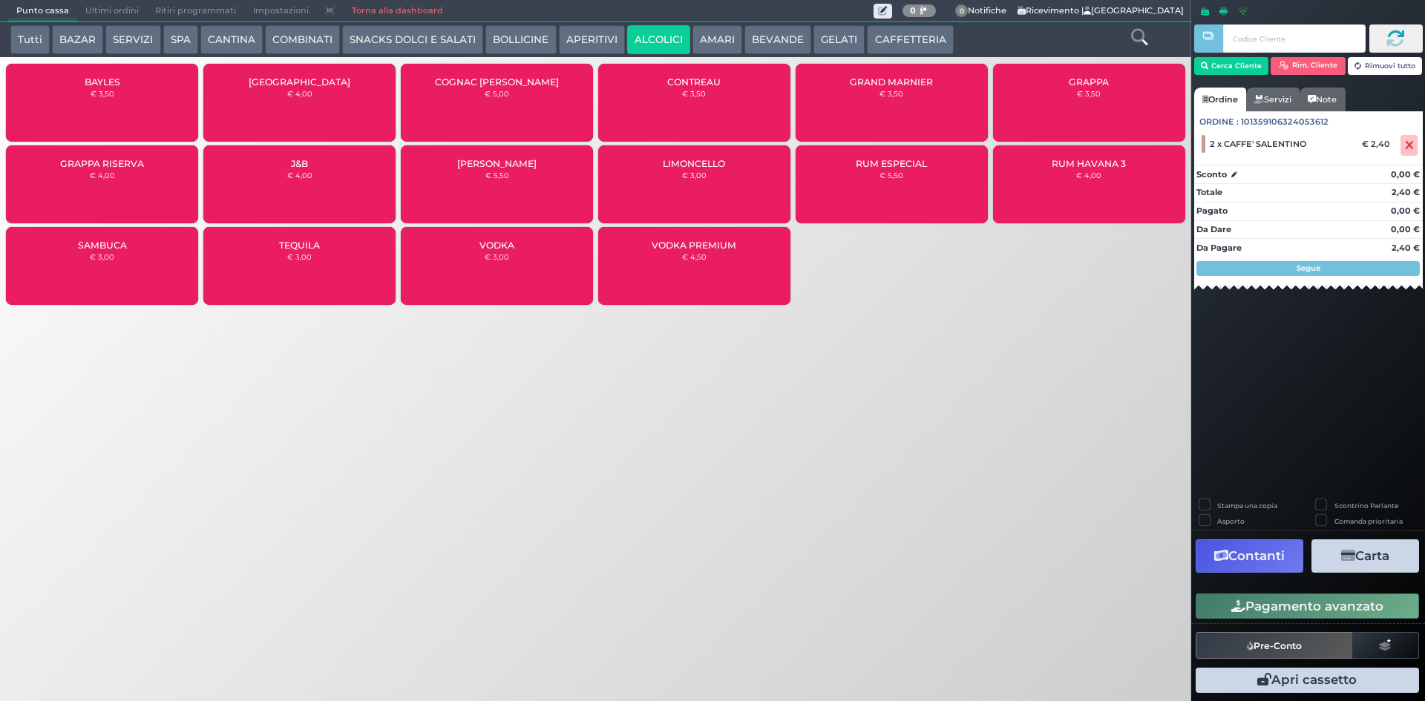
click at [680, 33] on button "ALCOLICI" at bounding box center [658, 40] width 63 height 30
click at [694, 35] on button "AMARI" at bounding box center [717, 40] width 50 height 30
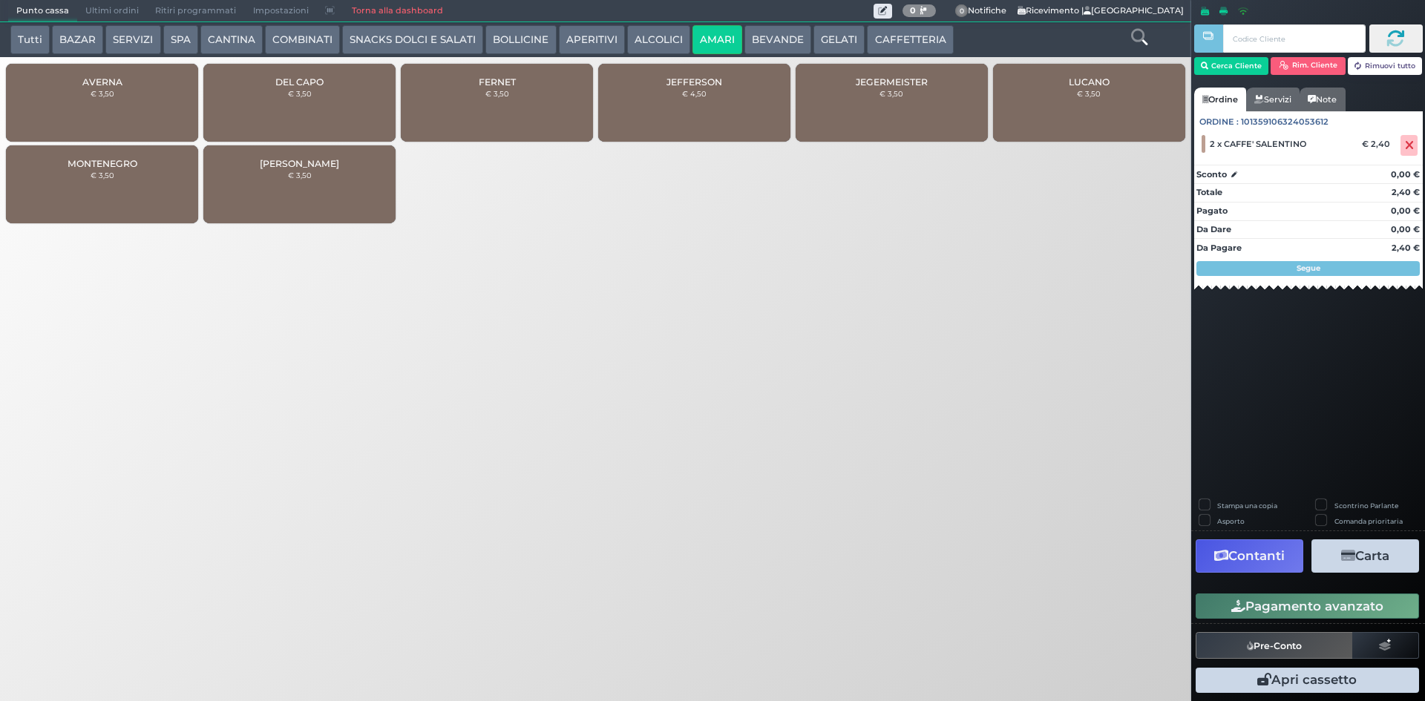
click at [534, 123] on div "FERNET € 3,50" at bounding box center [497, 103] width 192 height 78
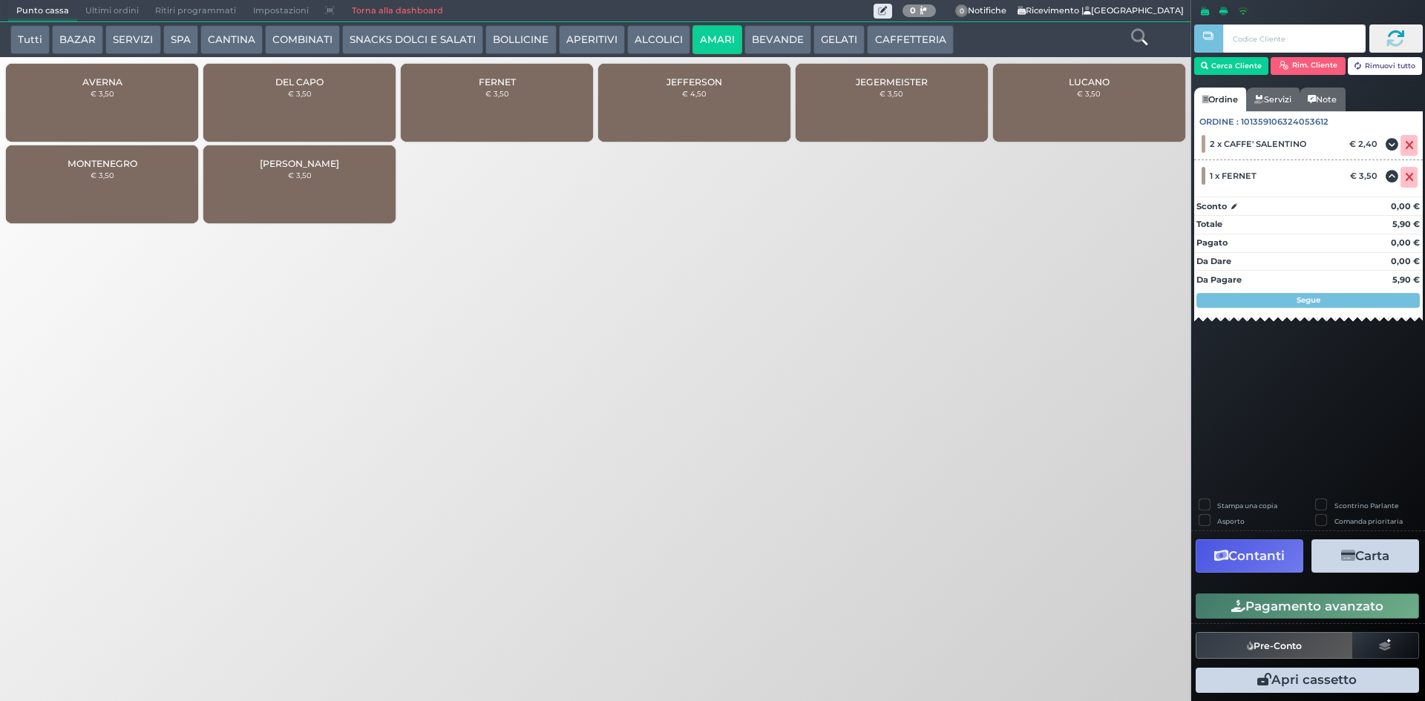
click at [1282, 596] on button "Pagamento avanzato" at bounding box center [1306, 606] width 223 height 25
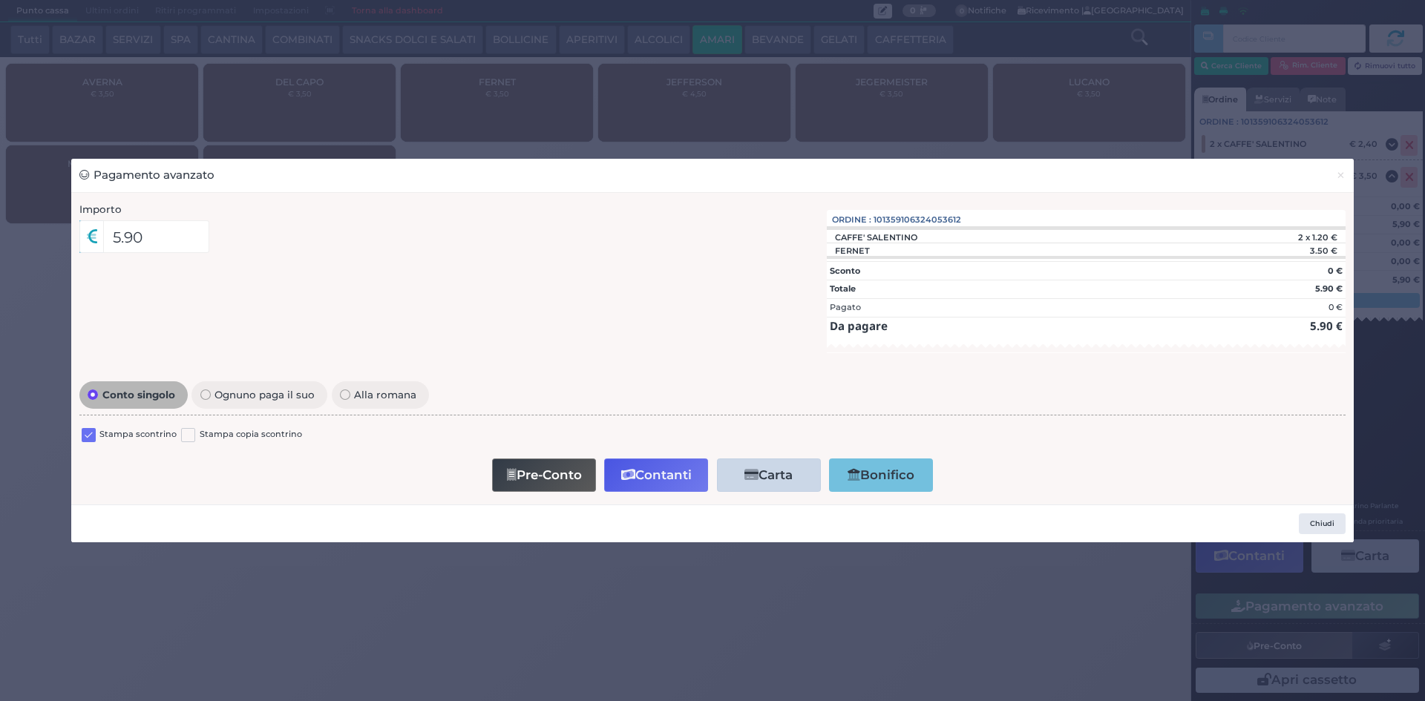
click at [89, 438] on label at bounding box center [89, 435] width 14 height 14
click at [0, 0] on input "checkbox" at bounding box center [0, 0] width 0 height 0
click at [665, 461] on button "Contanti" at bounding box center [656, 475] width 104 height 33
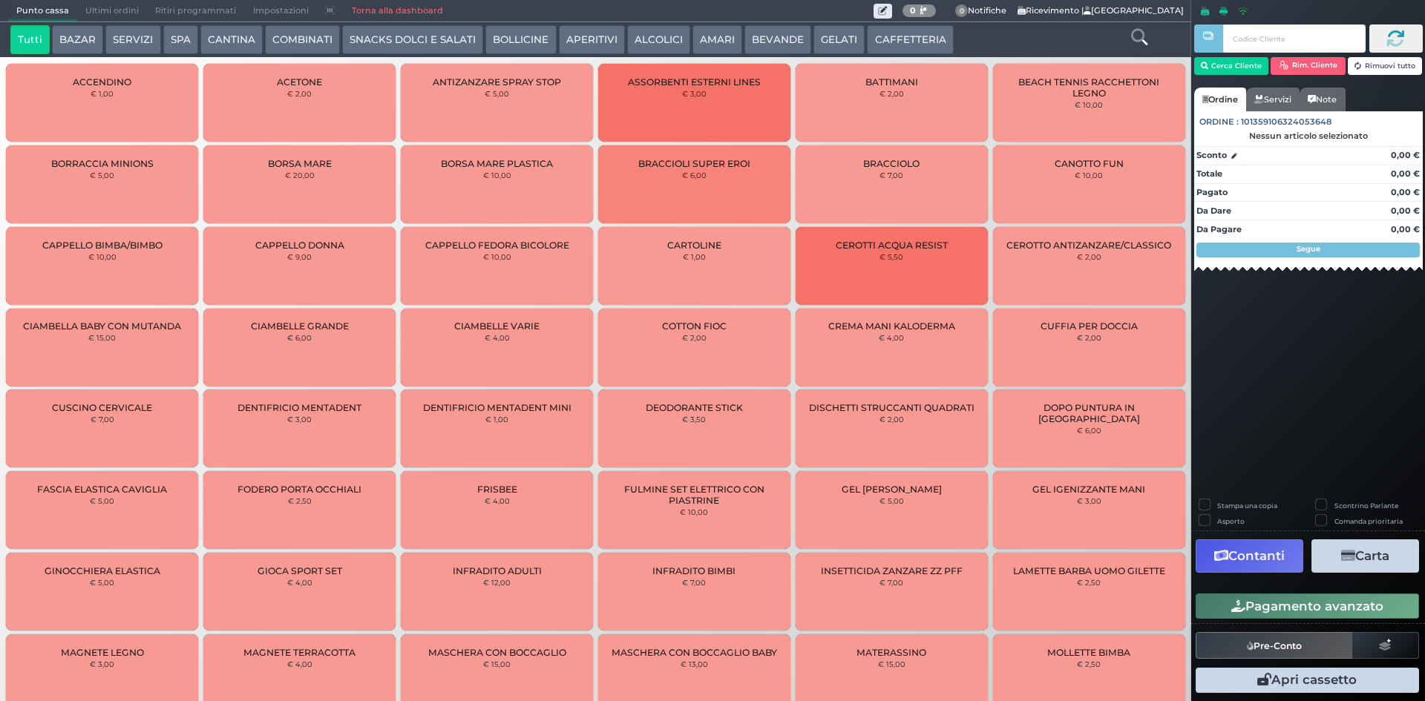
click at [101, 16] on span "Ultimi ordini" at bounding box center [112, 11] width 70 height 21
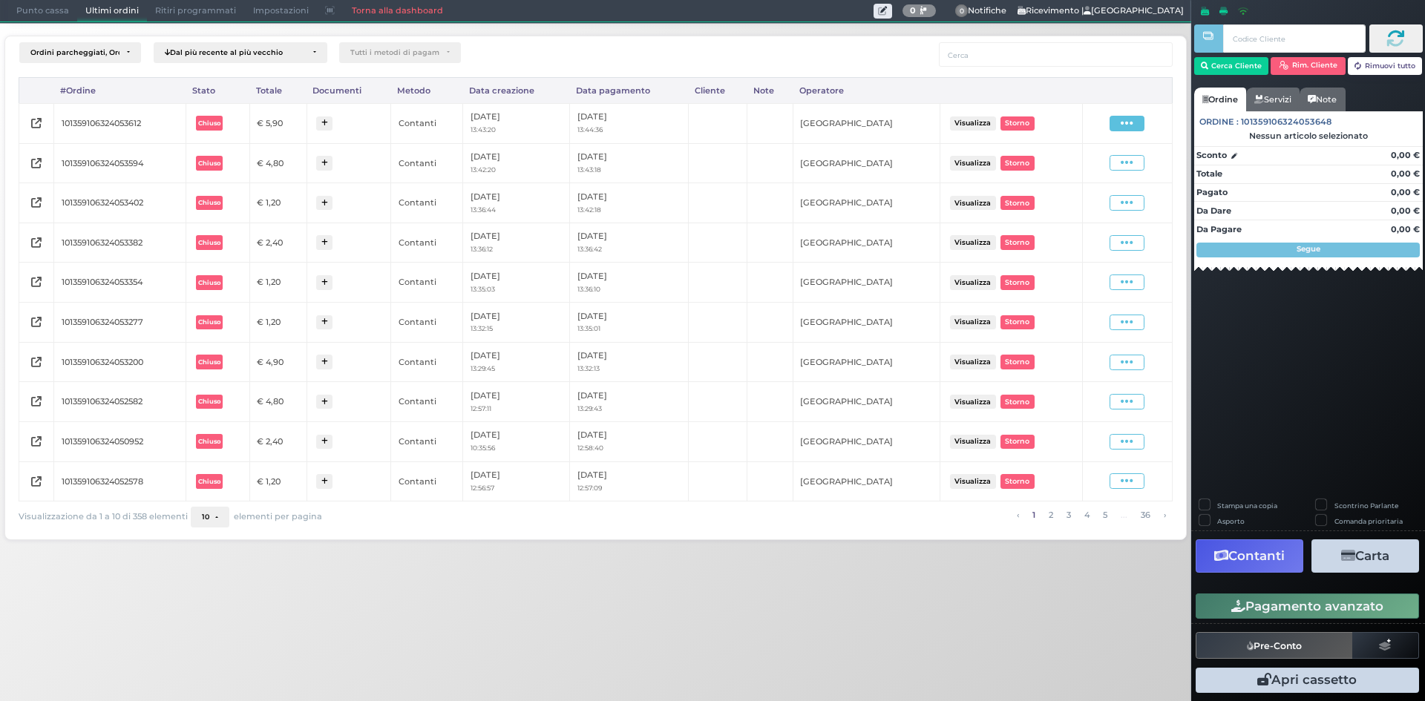
click at [1115, 119] on span at bounding box center [1126, 124] width 35 height 16
click at [1097, 162] on span "Ristampa Pre-Conto" at bounding box center [1090, 166] width 61 height 25
click at [46, 7] on span "Punto cassa" at bounding box center [42, 11] width 69 height 21
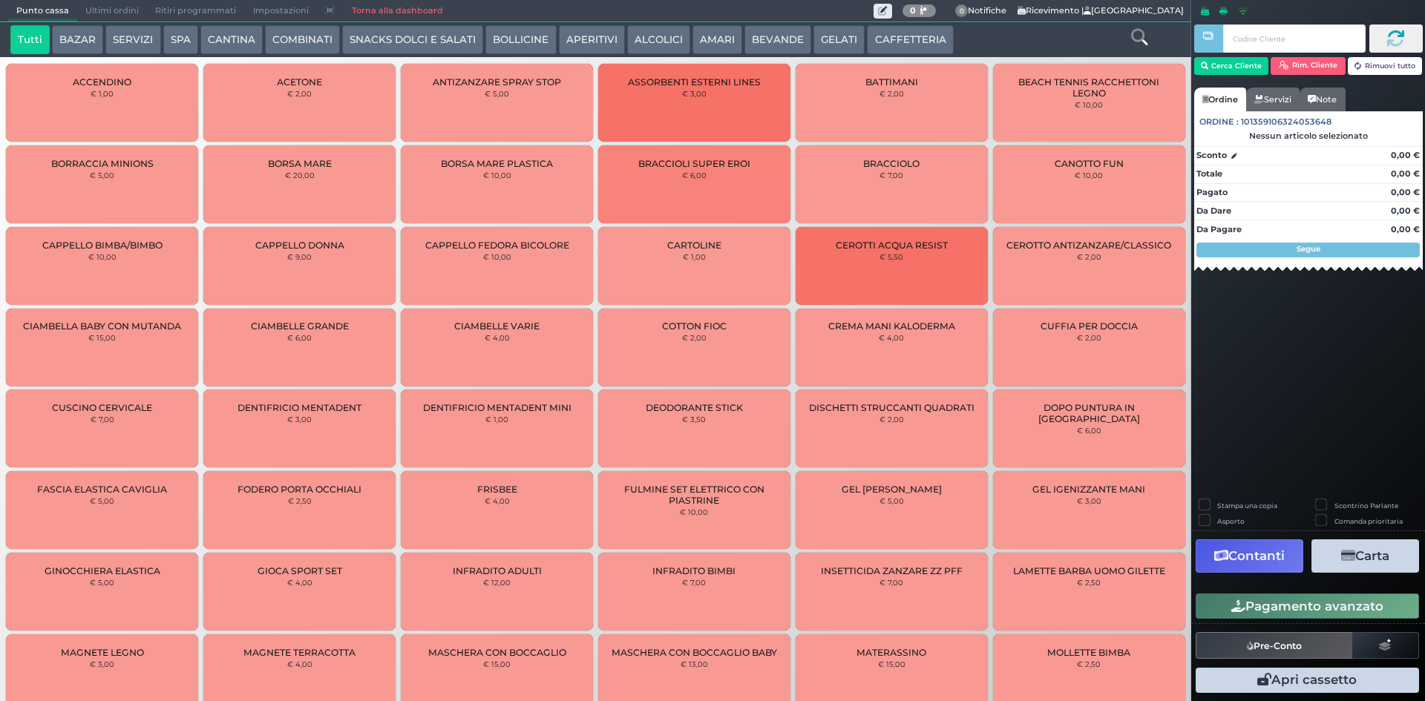
click at [902, 35] on button "CAFFETTERIA" at bounding box center [910, 40] width 86 height 30
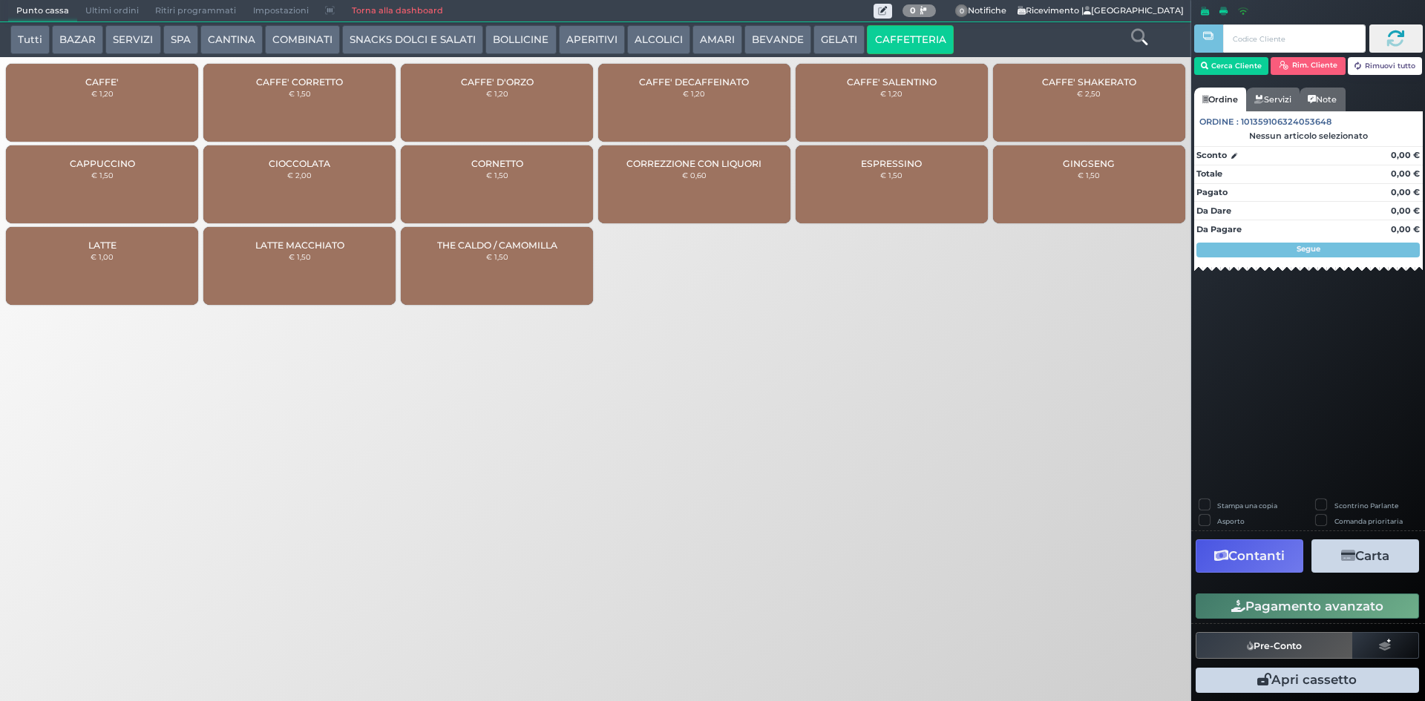
click at [717, 114] on div "CAFFE' DECAFFEINATO € 1,20" at bounding box center [694, 103] width 192 height 78
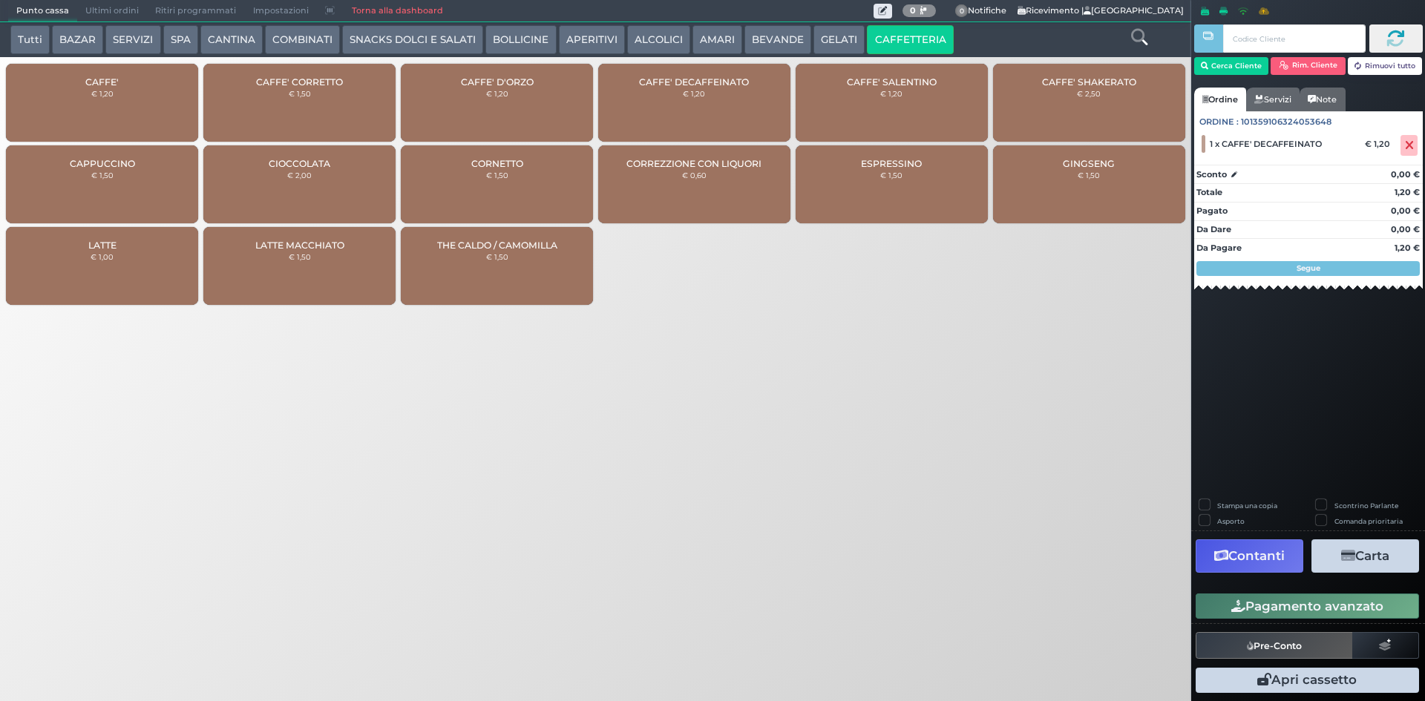
click at [85, 99] on div "CAFFE' € 1,20" at bounding box center [102, 103] width 192 height 78
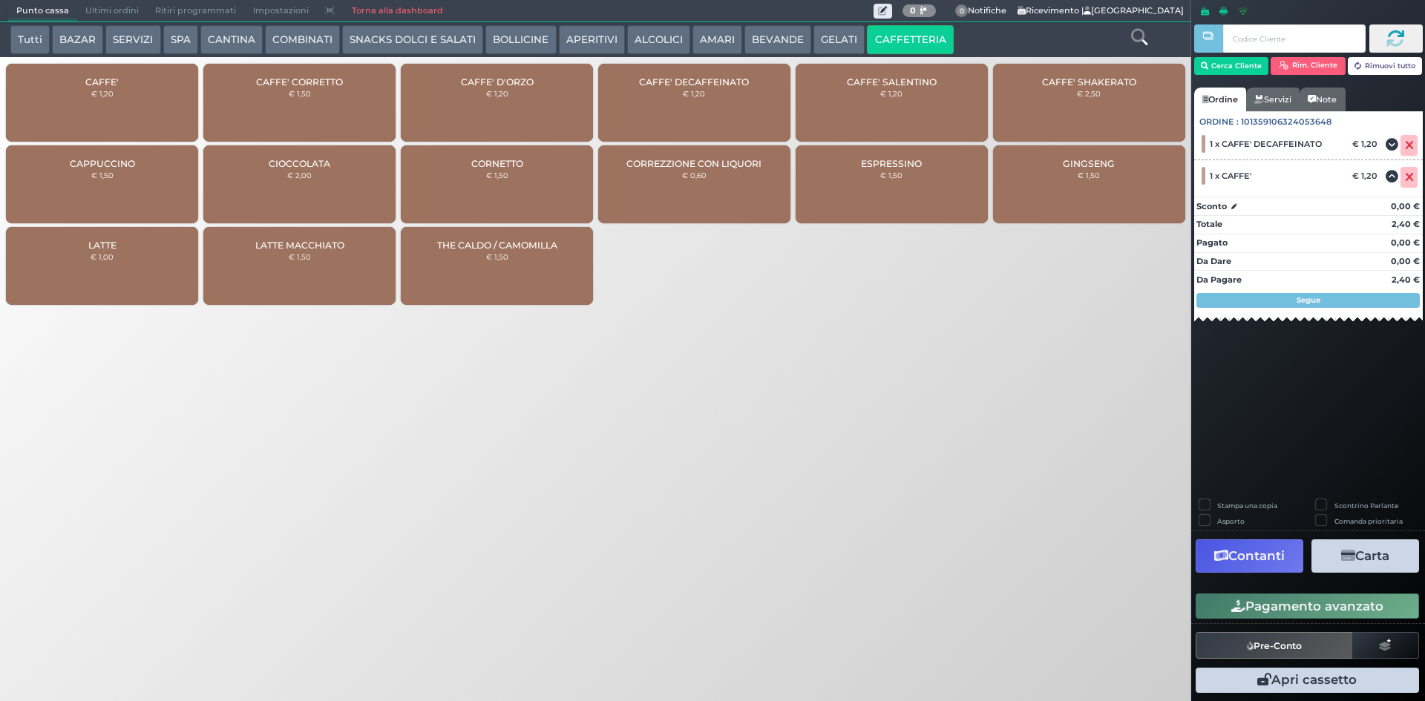
click at [1309, 607] on button "Pagamento avanzato" at bounding box center [1306, 606] width 223 height 25
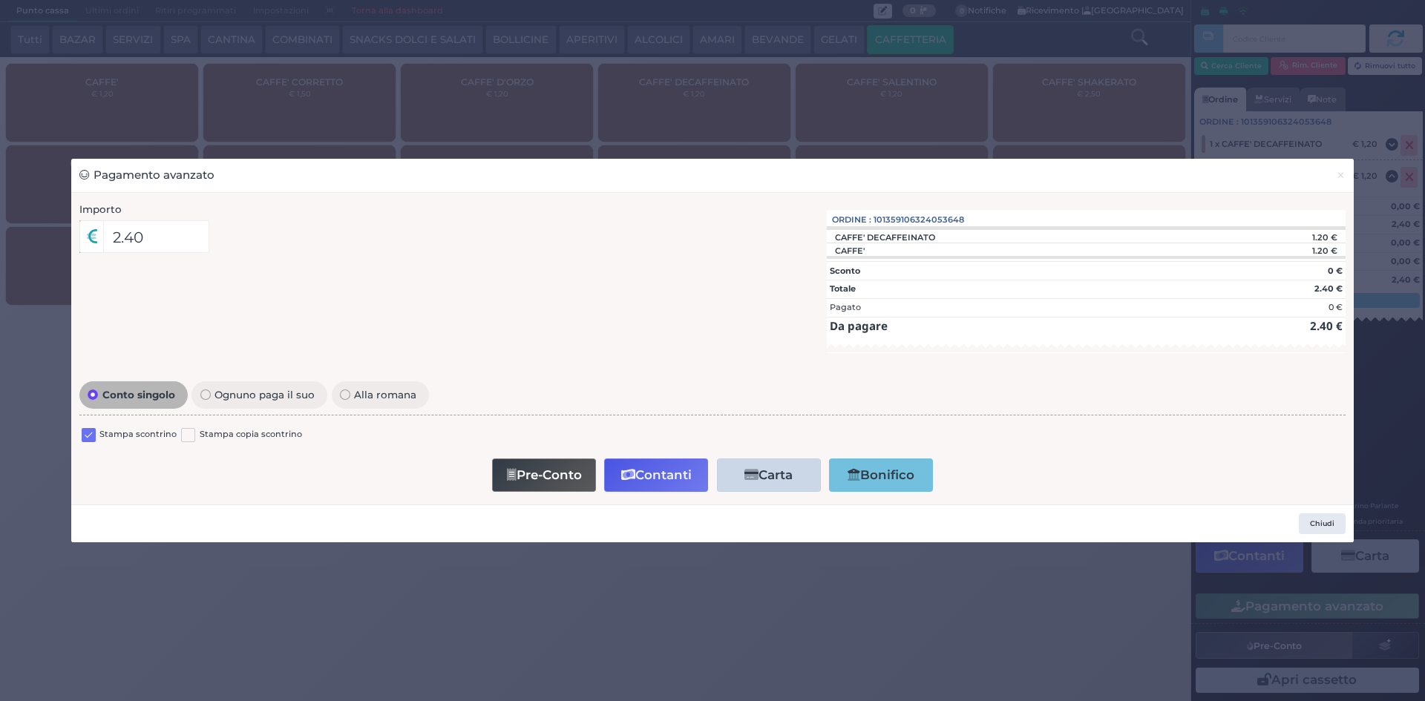
click at [91, 434] on label at bounding box center [89, 435] width 14 height 14
click at [0, 0] on input "checkbox" at bounding box center [0, 0] width 0 height 0
click at [640, 471] on button "Contanti" at bounding box center [656, 475] width 104 height 33
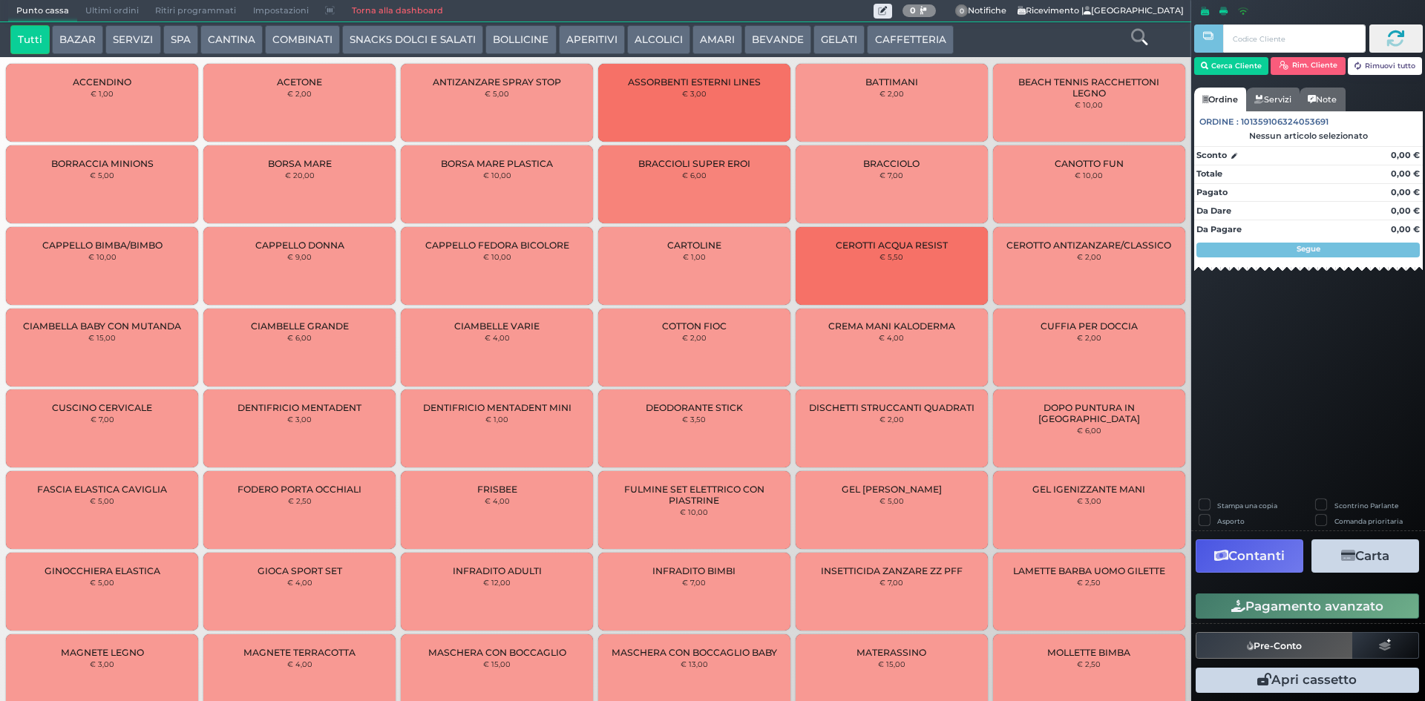
click at [107, 11] on span "Ultimi ordini" at bounding box center [112, 11] width 70 height 21
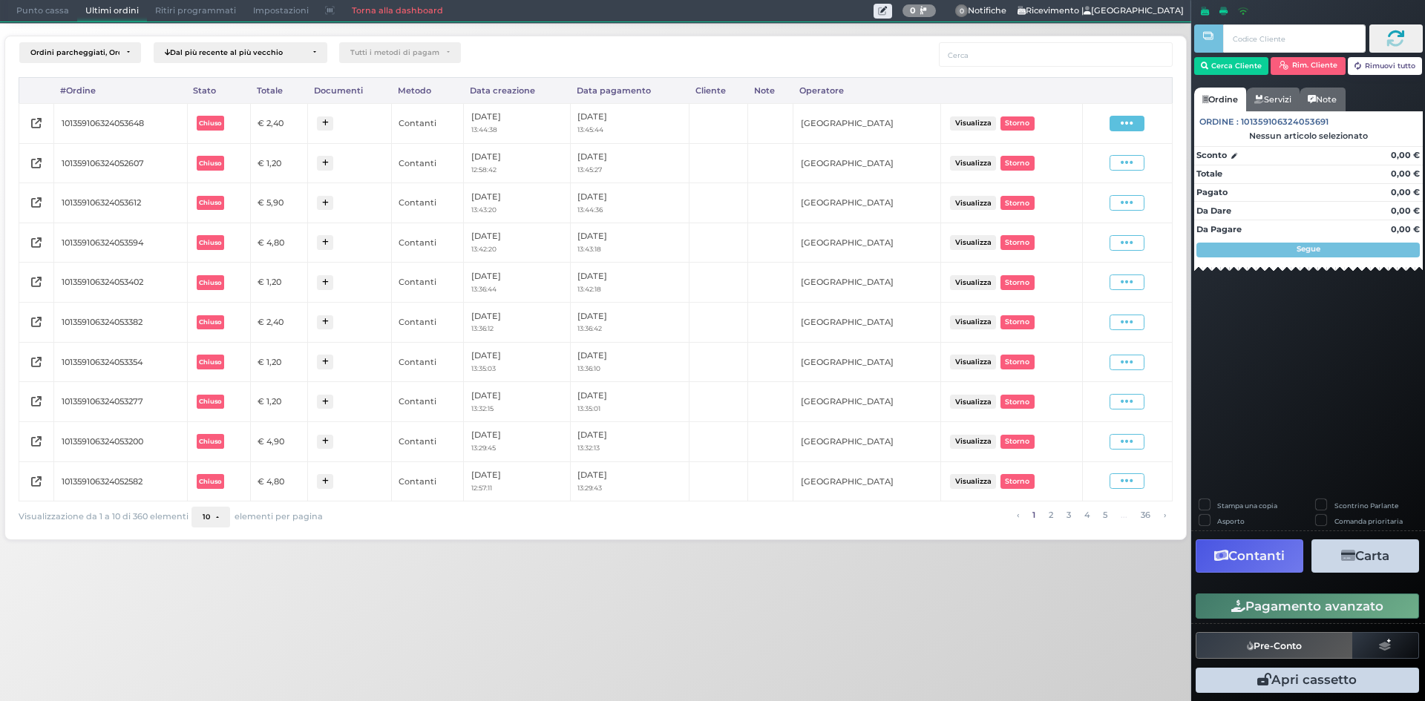
click at [1130, 118] on icon at bounding box center [1126, 123] width 13 height 14
click at [1097, 157] on span "Ristampa Pre-Conto" at bounding box center [1090, 166] width 61 height 25
click at [36, 13] on span "Punto cassa" at bounding box center [42, 11] width 69 height 21
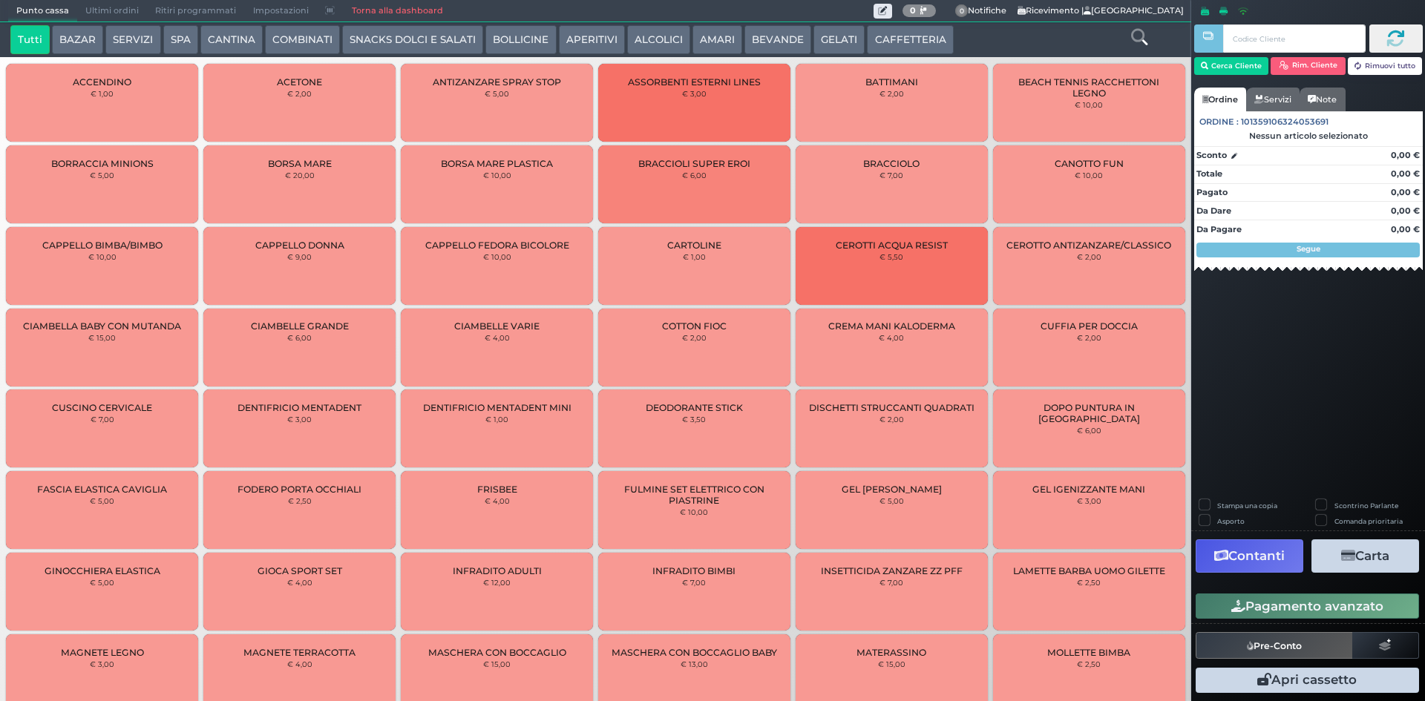
click at [910, 34] on button "CAFFETTERIA" at bounding box center [910, 40] width 86 height 30
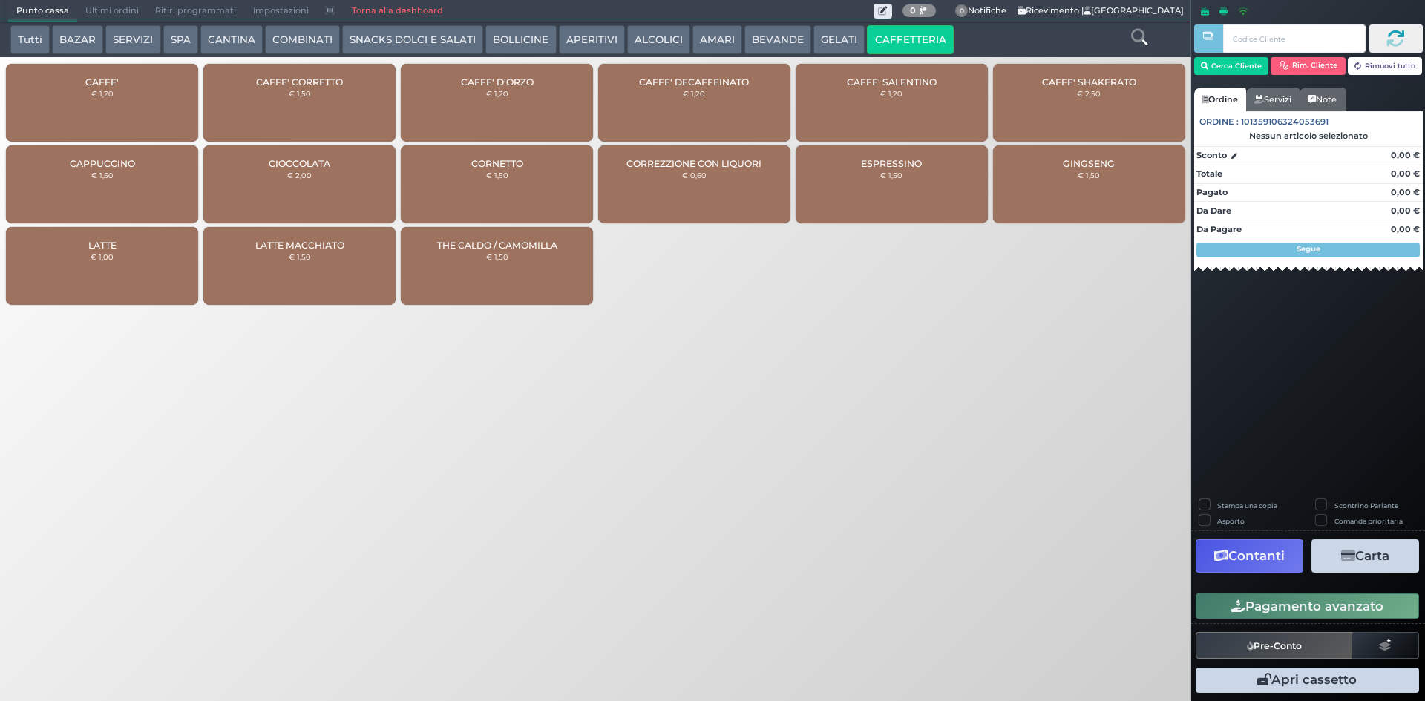
click at [101, 98] on div "CAFFE' € 1,20" at bounding box center [102, 103] width 192 height 78
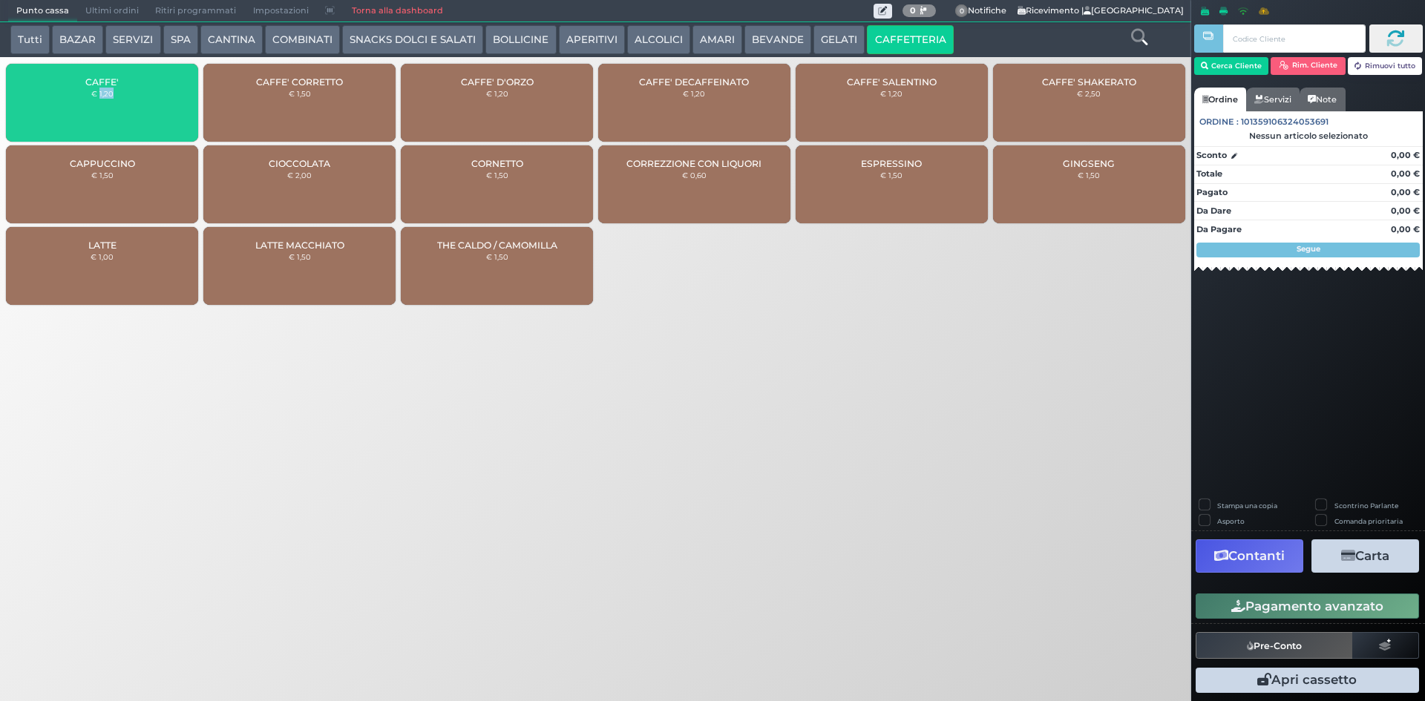
click at [101, 98] on div "CAFFE' € 1,20" at bounding box center [102, 103] width 192 height 78
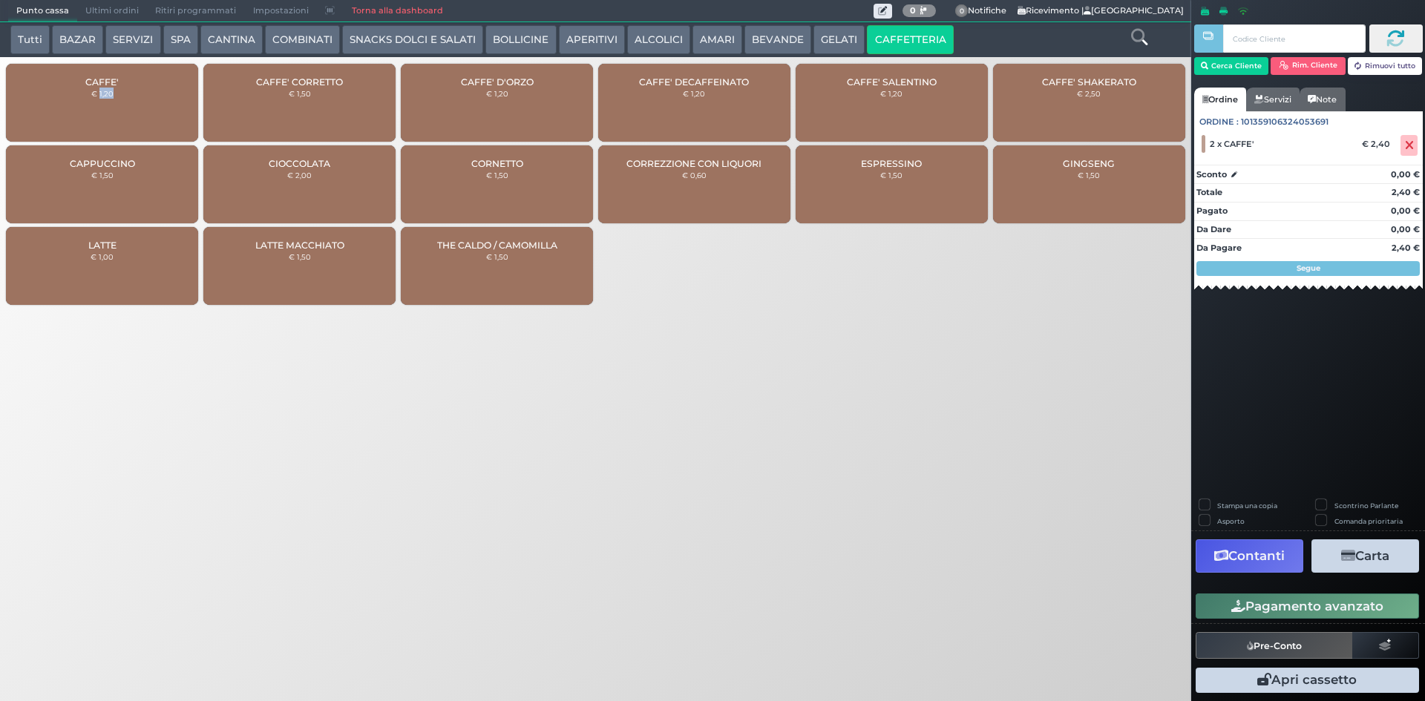
click at [1272, 607] on button "Pagamento avanzato" at bounding box center [1306, 606] width 223 height 25
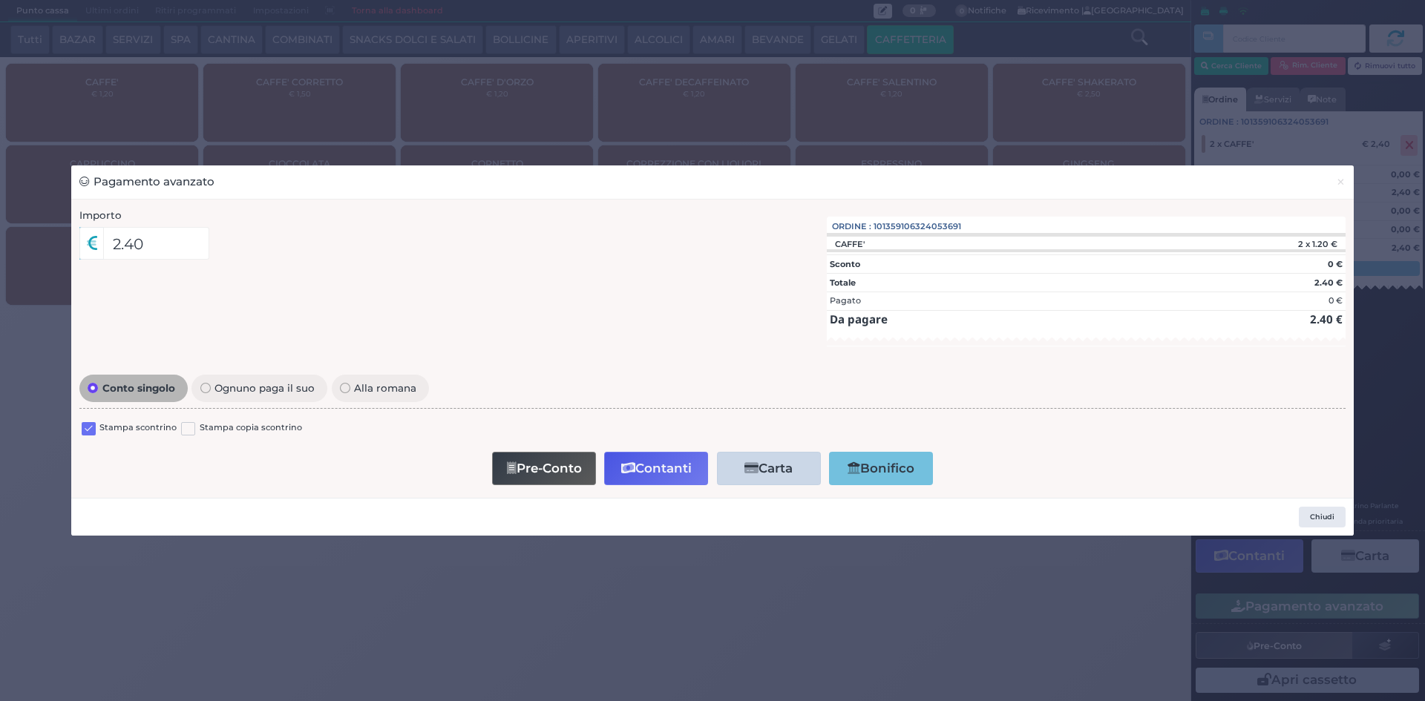
click at [88, 431] on label at bounding box center [89, 429] width 14 height 14
click at [0, 0] on input "checkbox" at bounding box center [0, 0] width 0 height 0
click at [653, 466] on button "Contanti" at bounding box center [656, 468] width 104 height 33
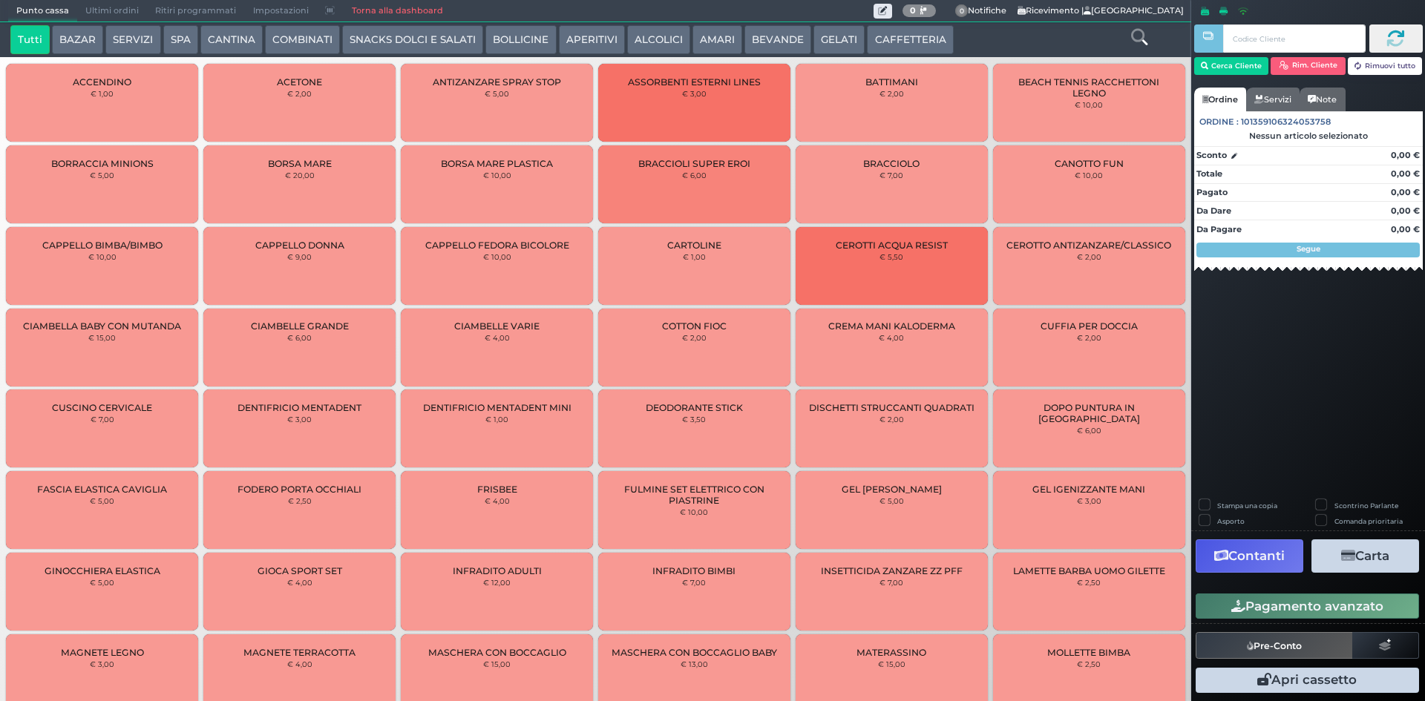
click at [127, 22] on nav "Punto cassa Mappa Ultimi ordini Delivery Ritiri programmati Impostazioni Torna …" at bounding box center [595, 11] width 1175 height 22
click at [121, 13] on span "Ultimi ordini" at bounding box center [112, 11] width 70 height 21
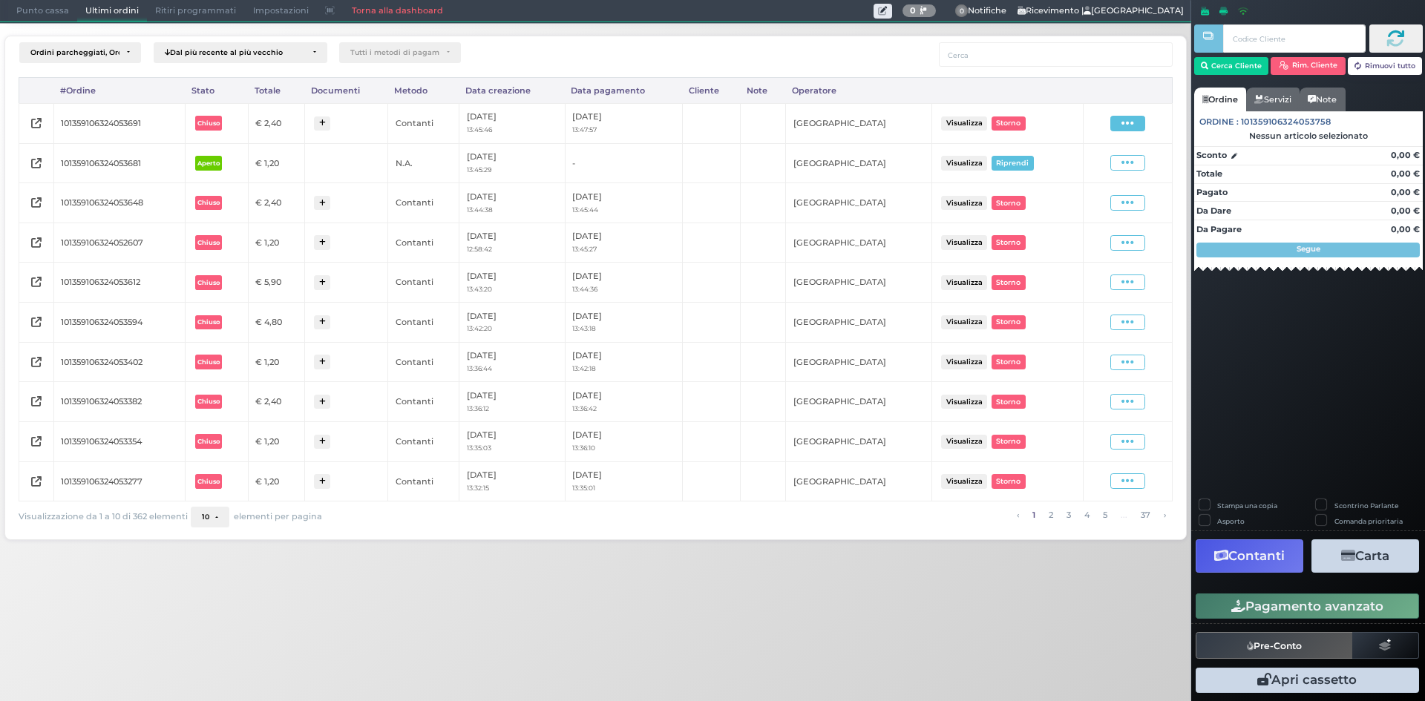
click at [1134, 122] on icon at bounding box center [1127, 123] width 13 height 14
click at [1101, 163] on span "Ristampa Pre-Conto" at bounding box center [1091, 166] width 61 height 25
click at [42, 12] on span "Punto cassa" at bounding box center [42, 11] width 69 height 21
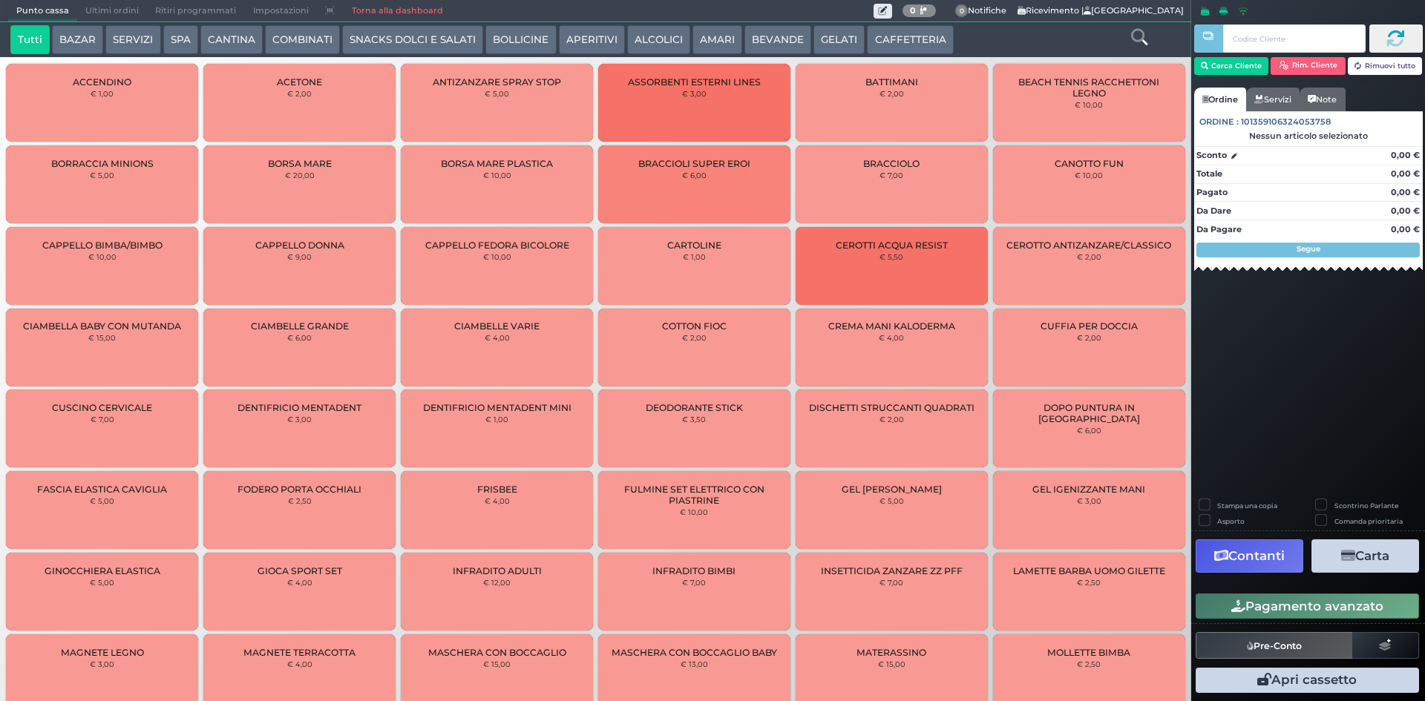
click at [890, 40] on button "CAFFETTERIA" at bounding box center [910, 40] width 86 height 30
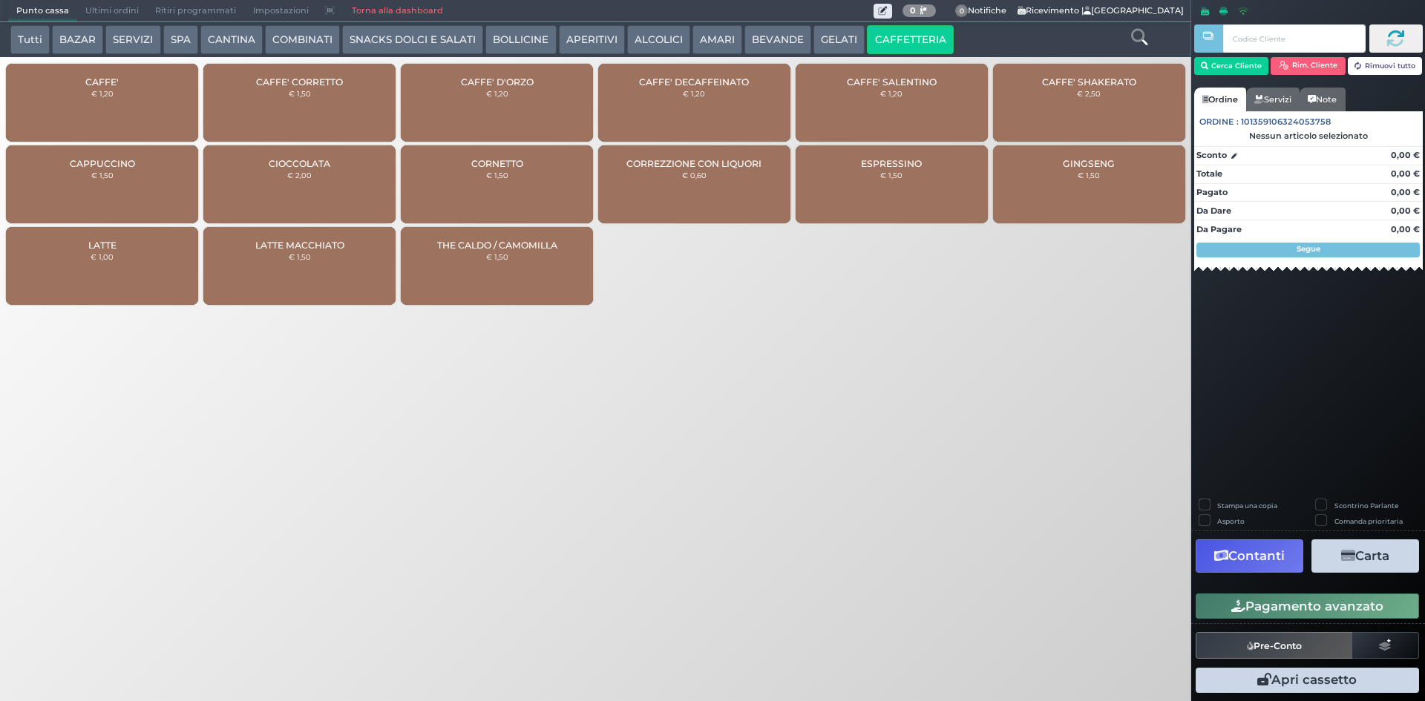
click at [70, 66] on div "CAFFE' € 1,20" at bounding box center [102, 103] width 192 height 78
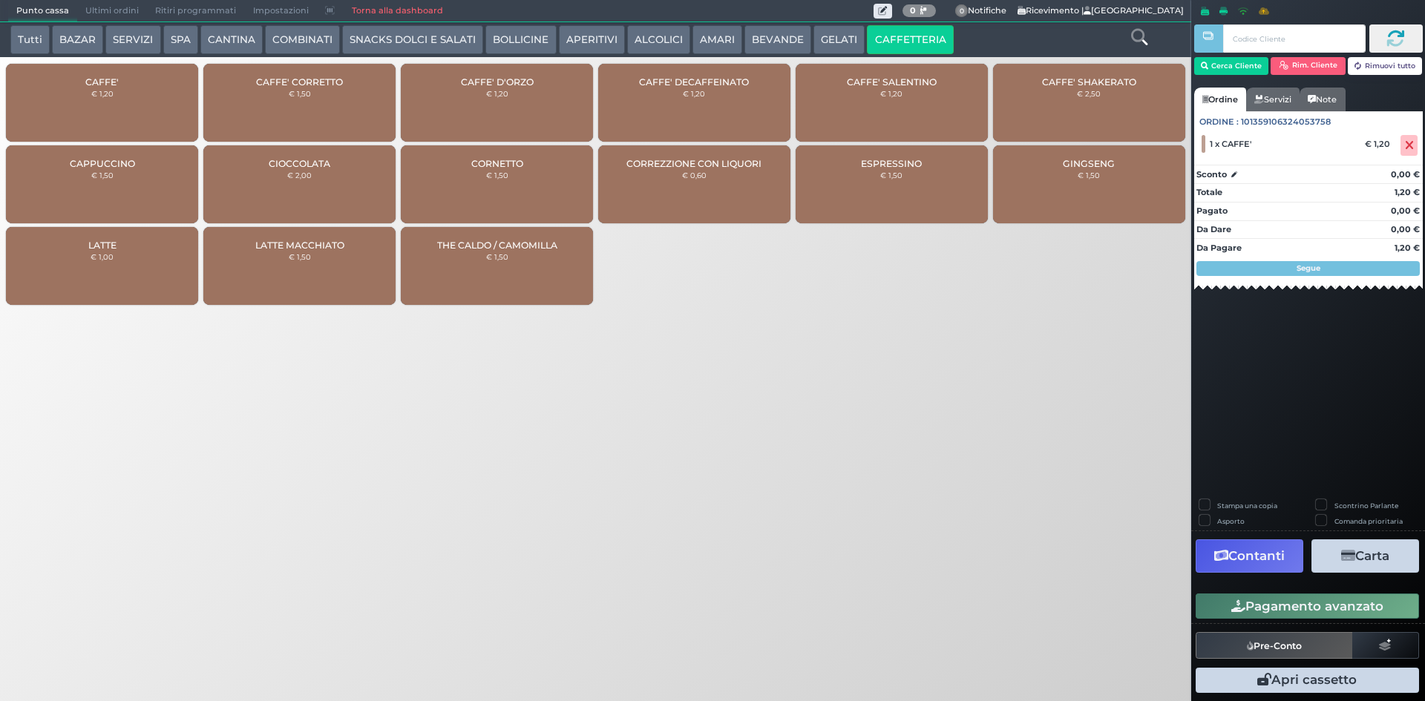
click at [1242, 600] on icon "button" at bounding box center [1238, 606] width 14 height 13
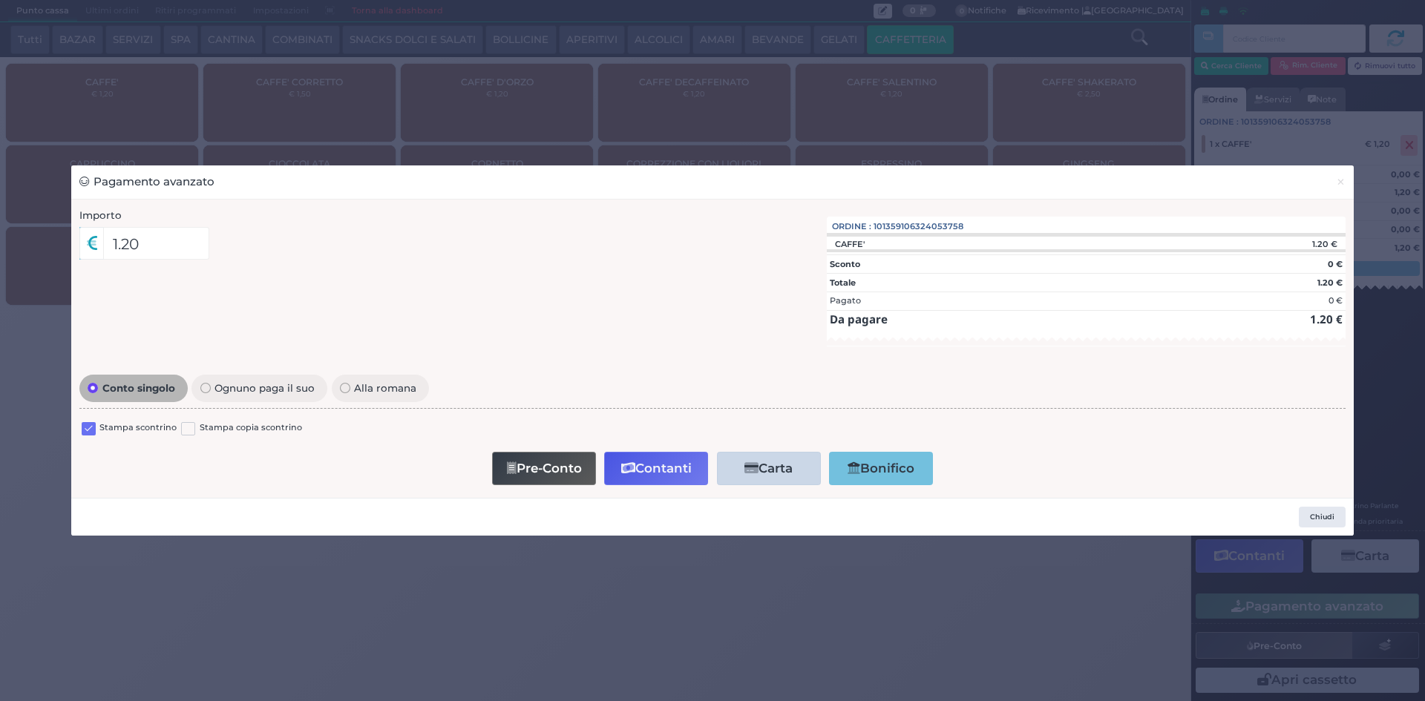
drag, startPoint x: 93, startPoint y: 424, endPoint x: 274, endPoint y: 450, distance: 182.9
click at [94, 424] on label at bounding box center [89, 429] width 14 height 14
click at [0, 0] on input "checkbox" at bounding box center [0, 0] width 0 height 0
click at [657, 466] on button "Contanti" at bounding box center [656, 468] width 104 height 33
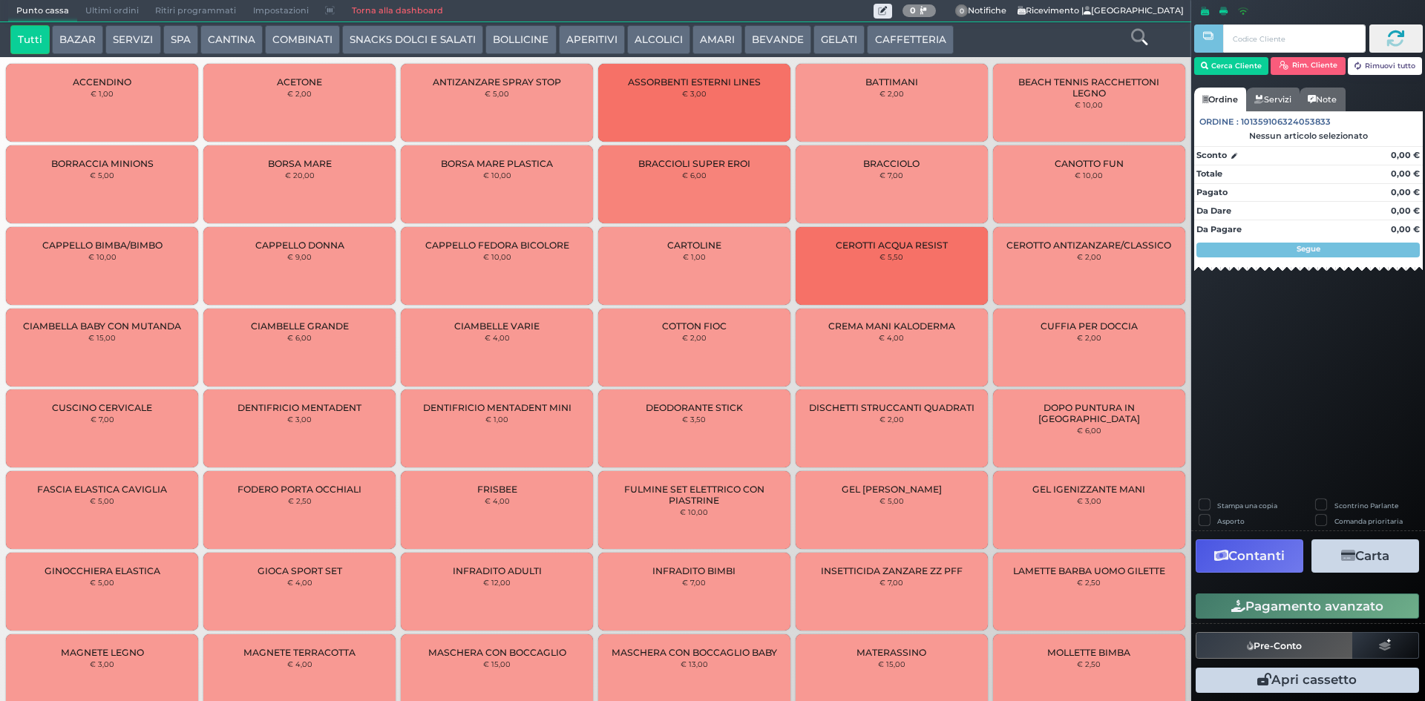
click at [105, 11] on span "Ultimi ordini" at bounding box center [112, 11] width 70 height 21
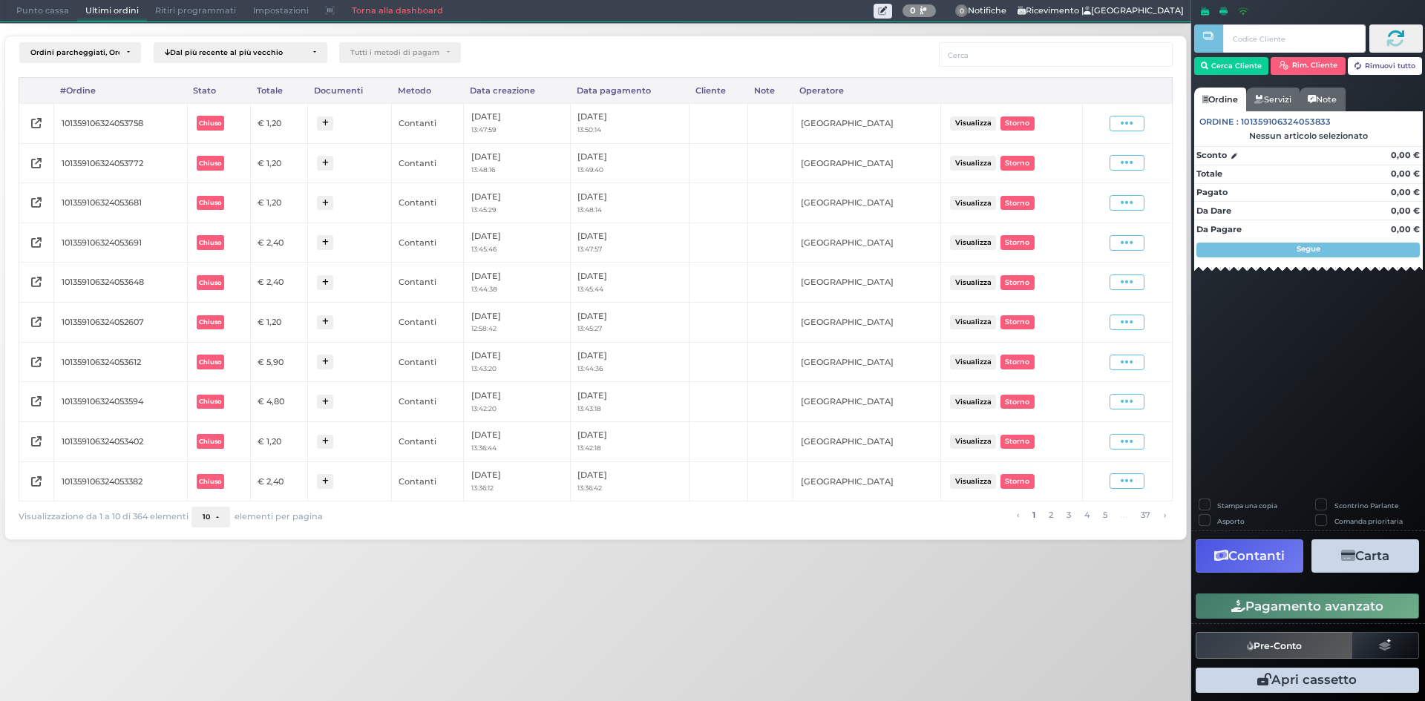
click at [60, 6] on span "Punto cassa" at bounding box center [42, 11] width 69 height 21
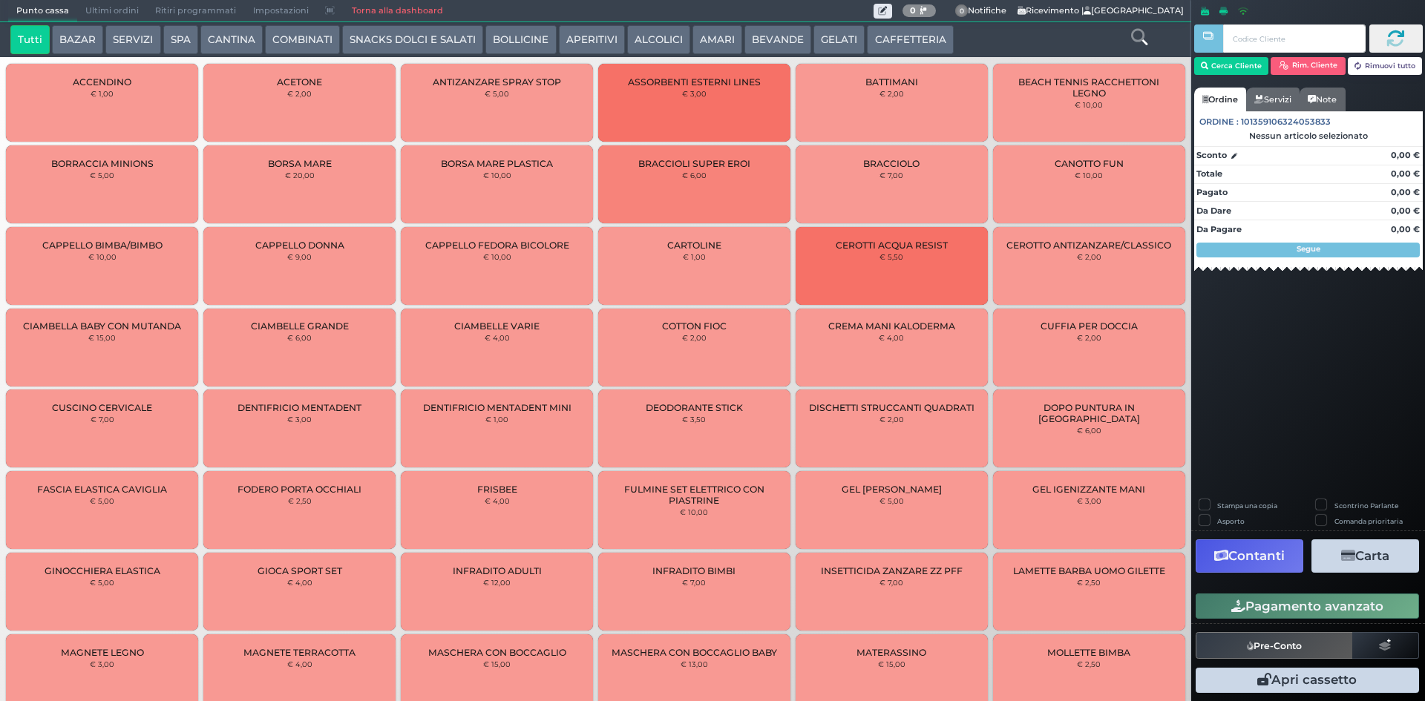
click at [884, 40] on button "CAFFETTERIA" at bounding box center [910, 40] width 86 height 30
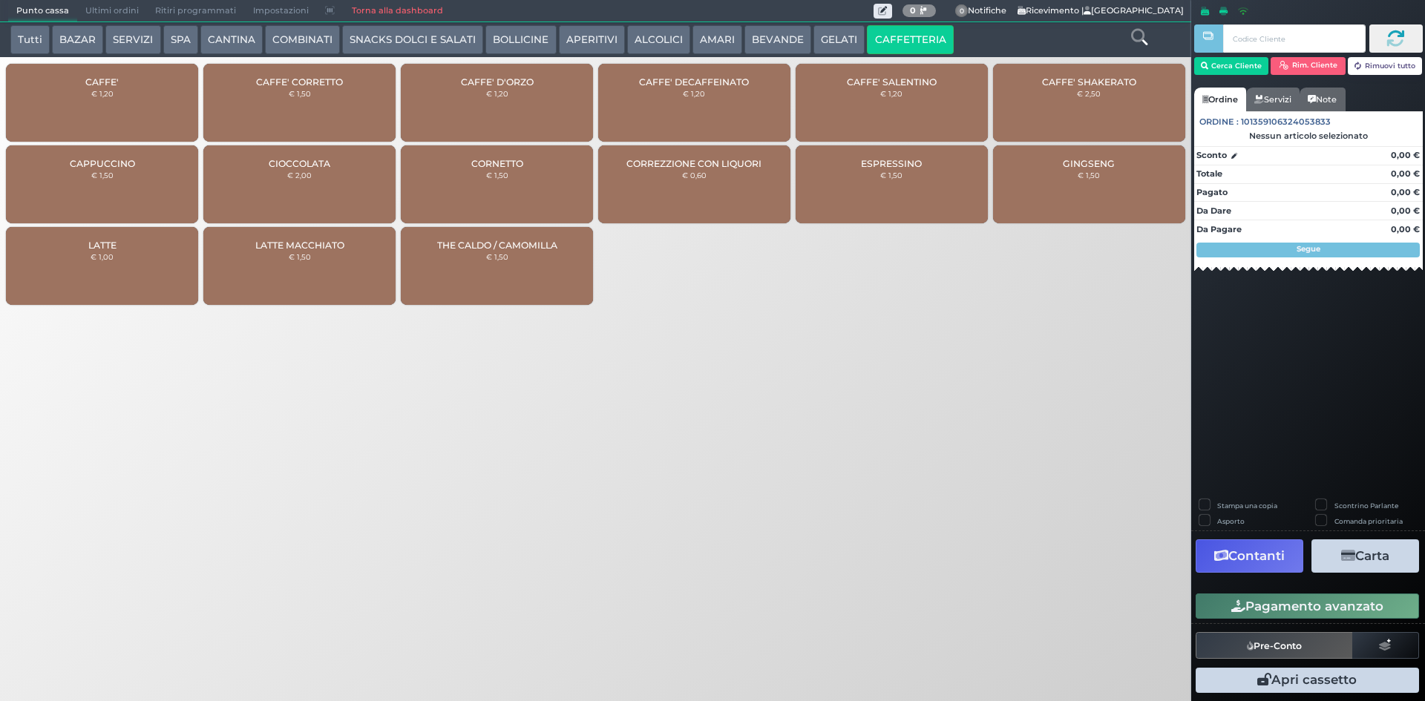
click at [125, 10] on span "Ultimi ordini" at bounding box center [112, 11] width 70 height 21
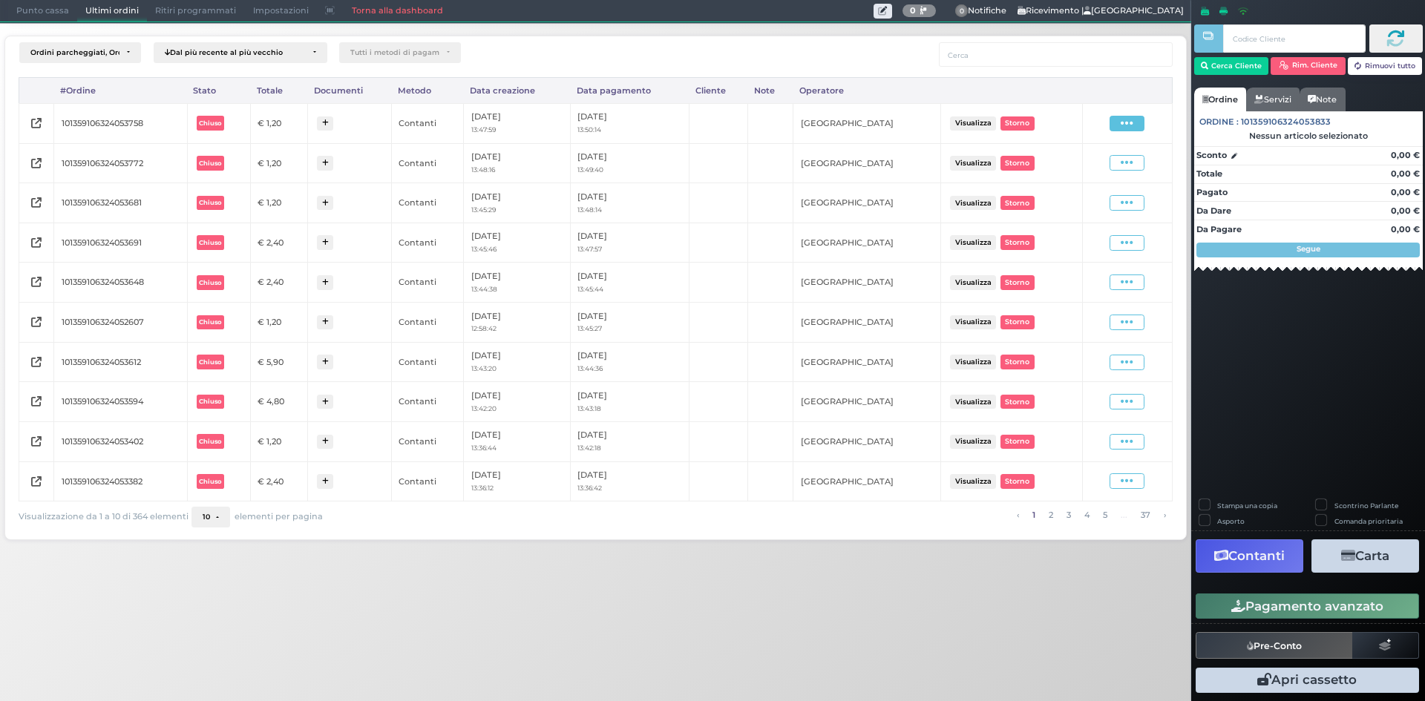
click at [1136, 117] on span at bounding box center [1126, 124] width 35 height 16
click at [1085, 164] on span "Ristampa Pre-Conto" at bounding box center [1090, 166] width 61 height 25
click at [57, 13] on span "Punto cassa" at bounding box center [42, 11] width 69 height 21
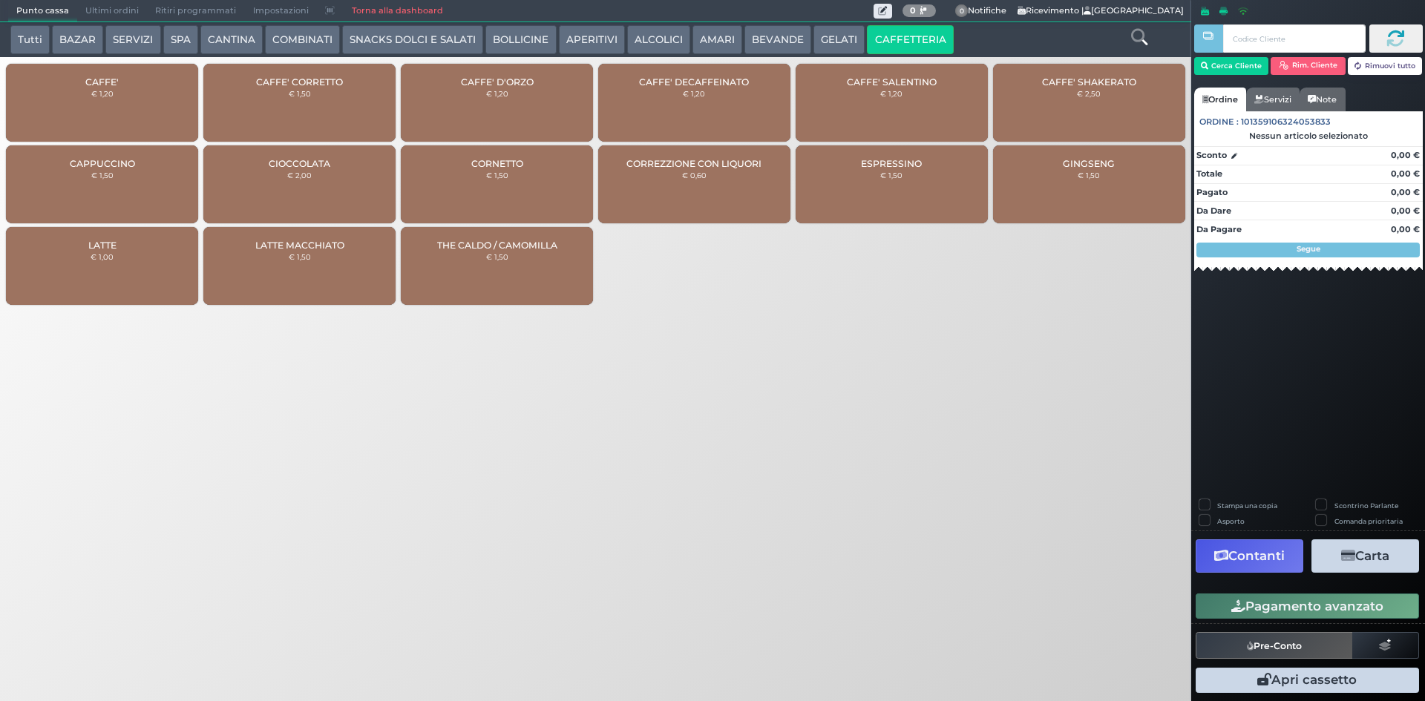
click at [141, 105] on div "CAFFE' € 1,20" at bounding box center [102, 103] width 192 height 78
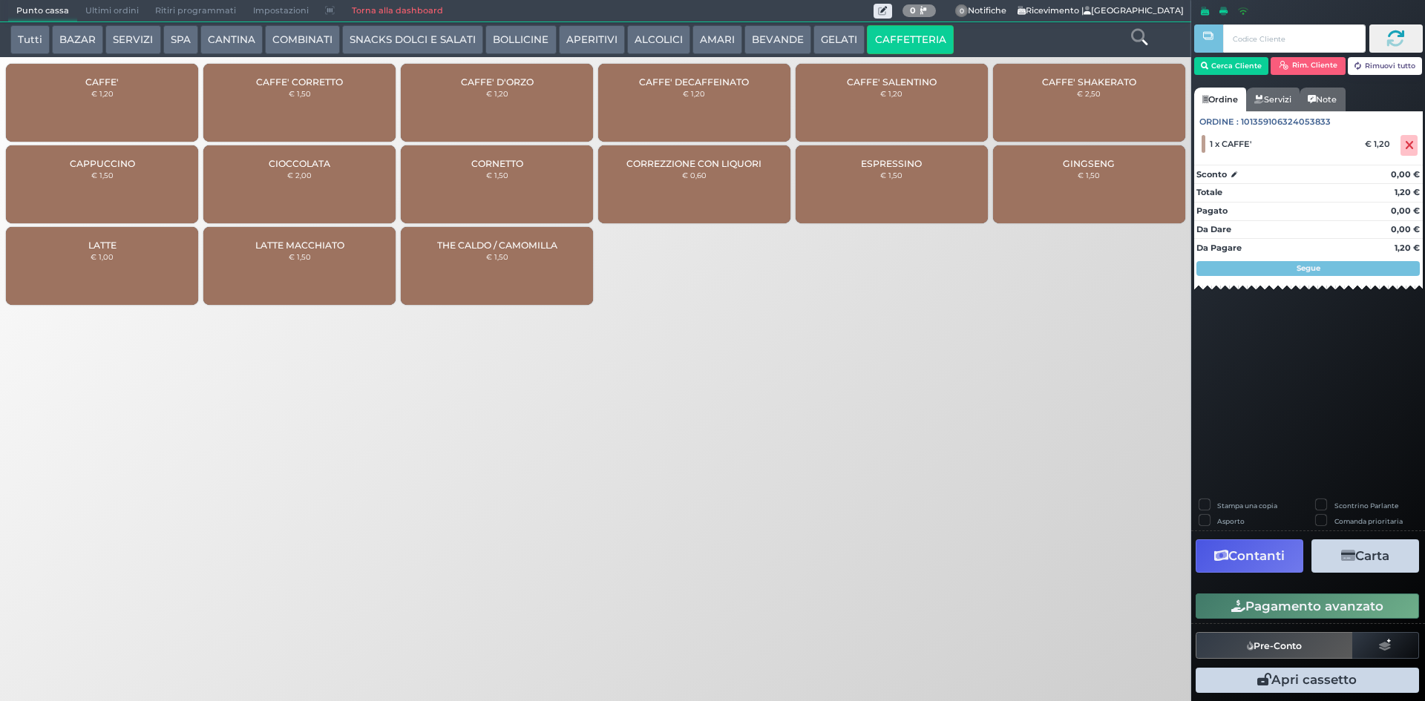
click at [1245, 594] on button "Pagamento avanzato" at bounding box center [1306, 606] width 223 height 25
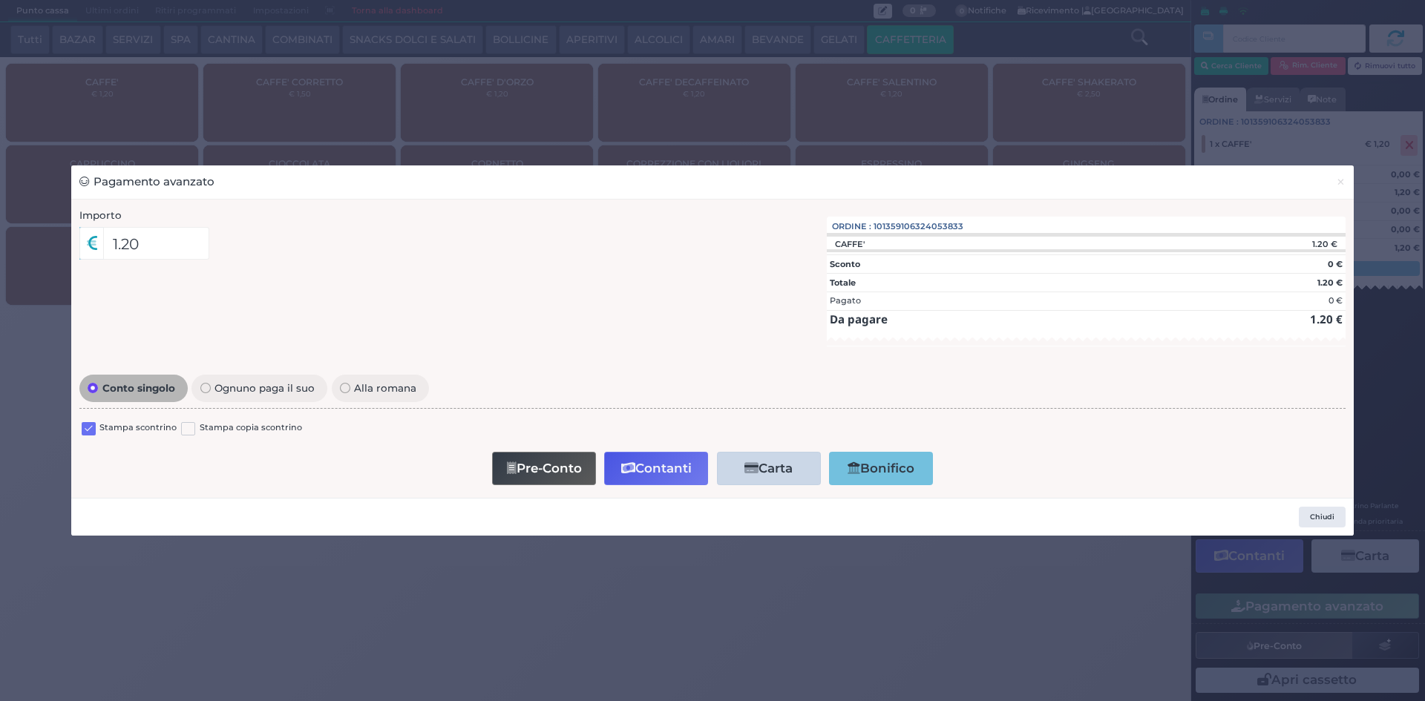
click at [88, 424] on label at bounding box center [89, 429] width 14 height 14
click at [0, 0] on input "checkbox" at bounding box center [0, 0] width 0 height 0
click at [576, 456] on button "Pre-Conto" at bounding box center [544, 468] width 104 height 33
click at [1342, 181] on span "×" at bounding box center [1340, 182] width 10 height 16
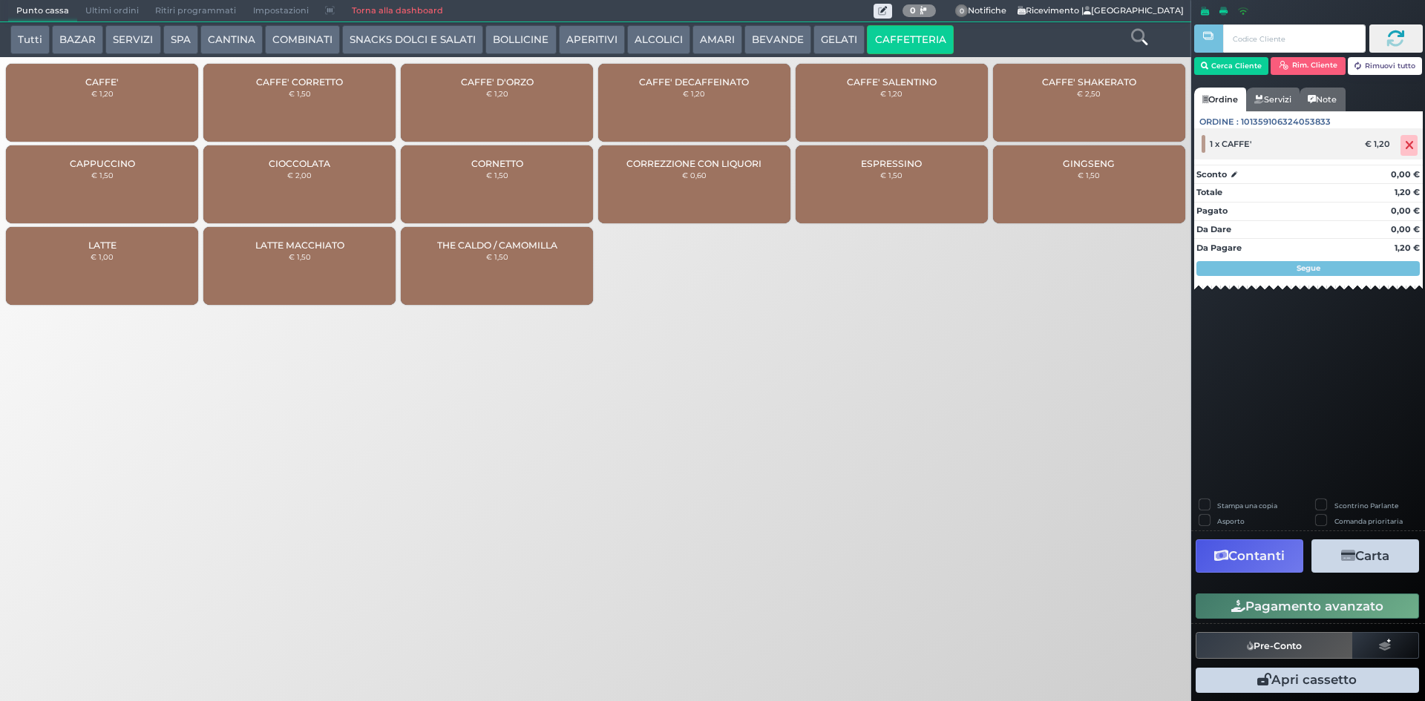
click at [1413, 145] on icon at bounding box center [1408, 145] width 9 height 1
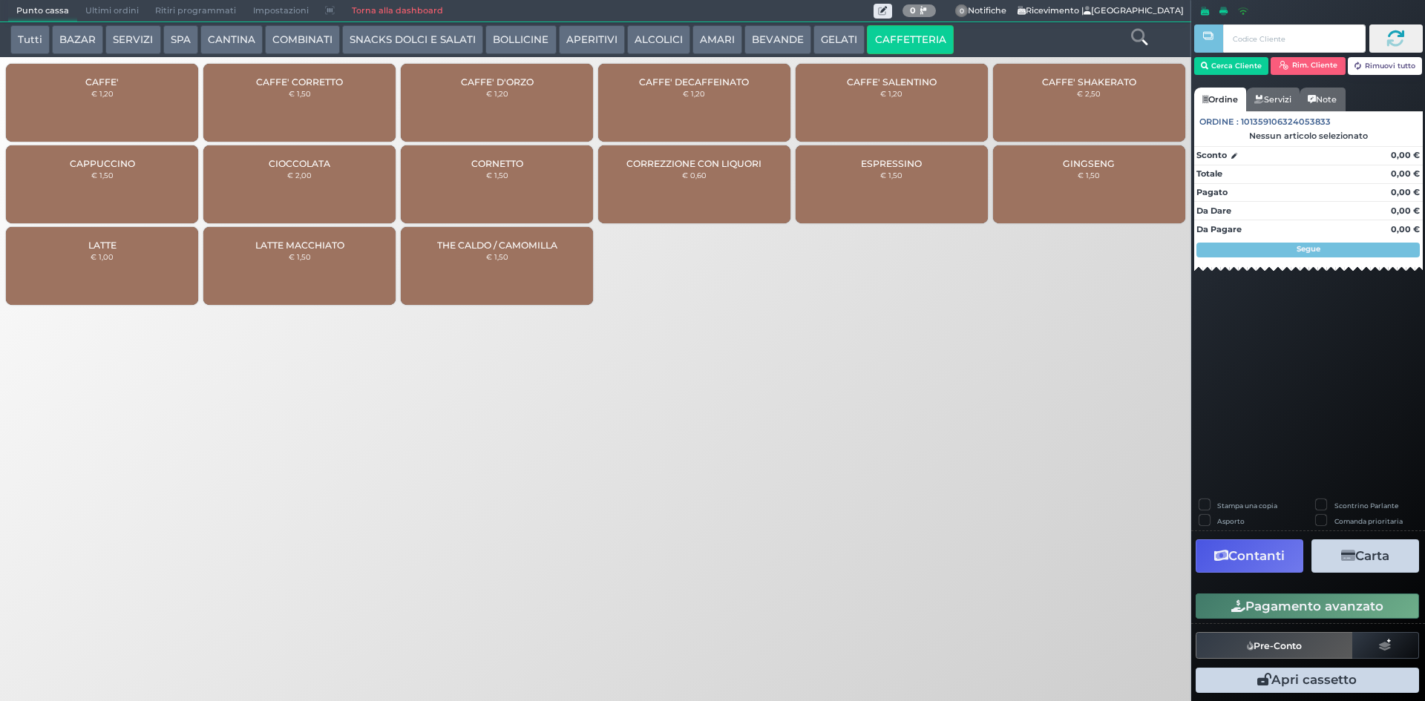
click at [109, 108] on div "CAFFE' € 1,20" at bounding box center [102, 103] width 192 height 78
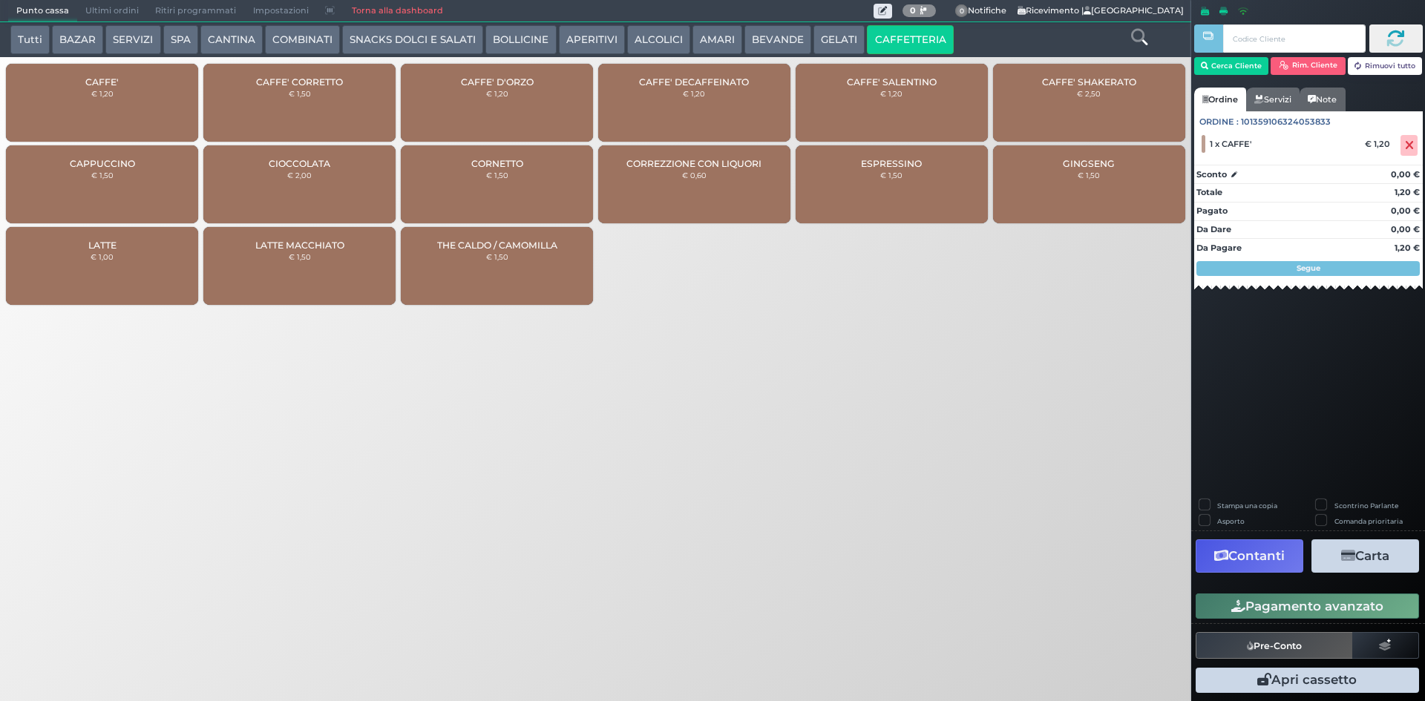
drag, startPoint x: 1267, startPoint y: 607, endPoint x: 1260, endPoint y: 602, distance: 9.1
click at [1264, 605] on button "Pagamento avanzato" at bounding box center [1306, 606] width 223 height 25
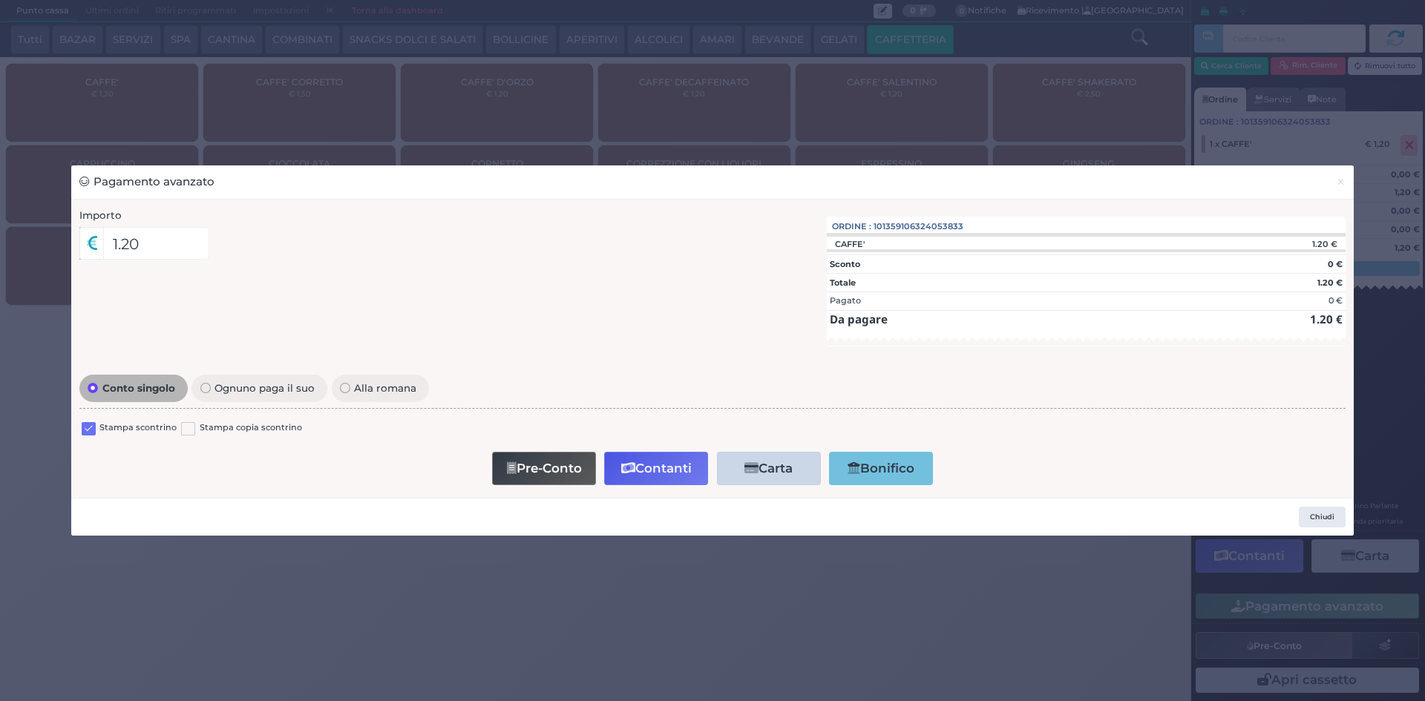
click at [85, 425] on label at bounding box center [89, 429] width 14 height 14
click at [0, 0] on input "checkbox" at bounding box center [0, 0] width 0 height 0
click at [547, 463] on button "Pre-Conto" at bounding box center [544, 468] width 104 height 33
click at [1350, 186] on button "×" at bounding box center [1340, 181] width 26 height 33
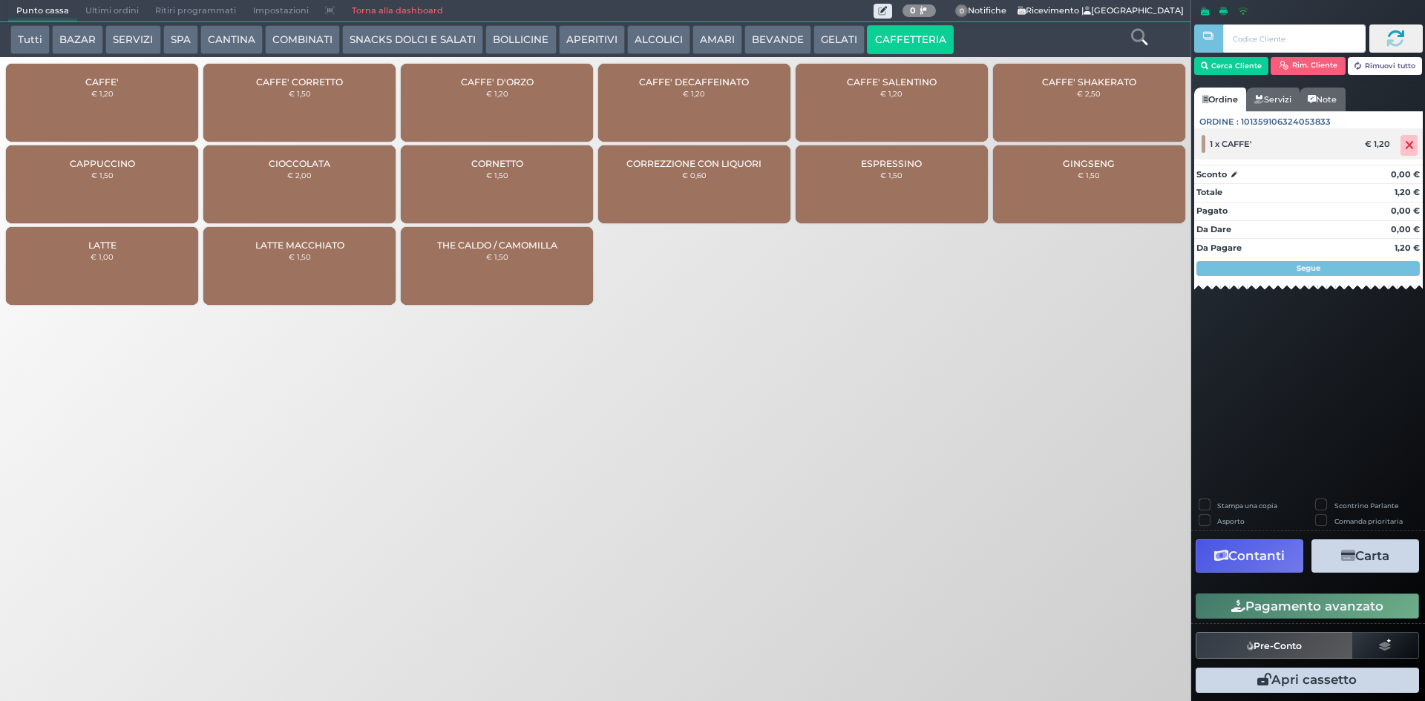
click at [1411, 145] on icon at bounding box center [1408, 145] width 9 height 1
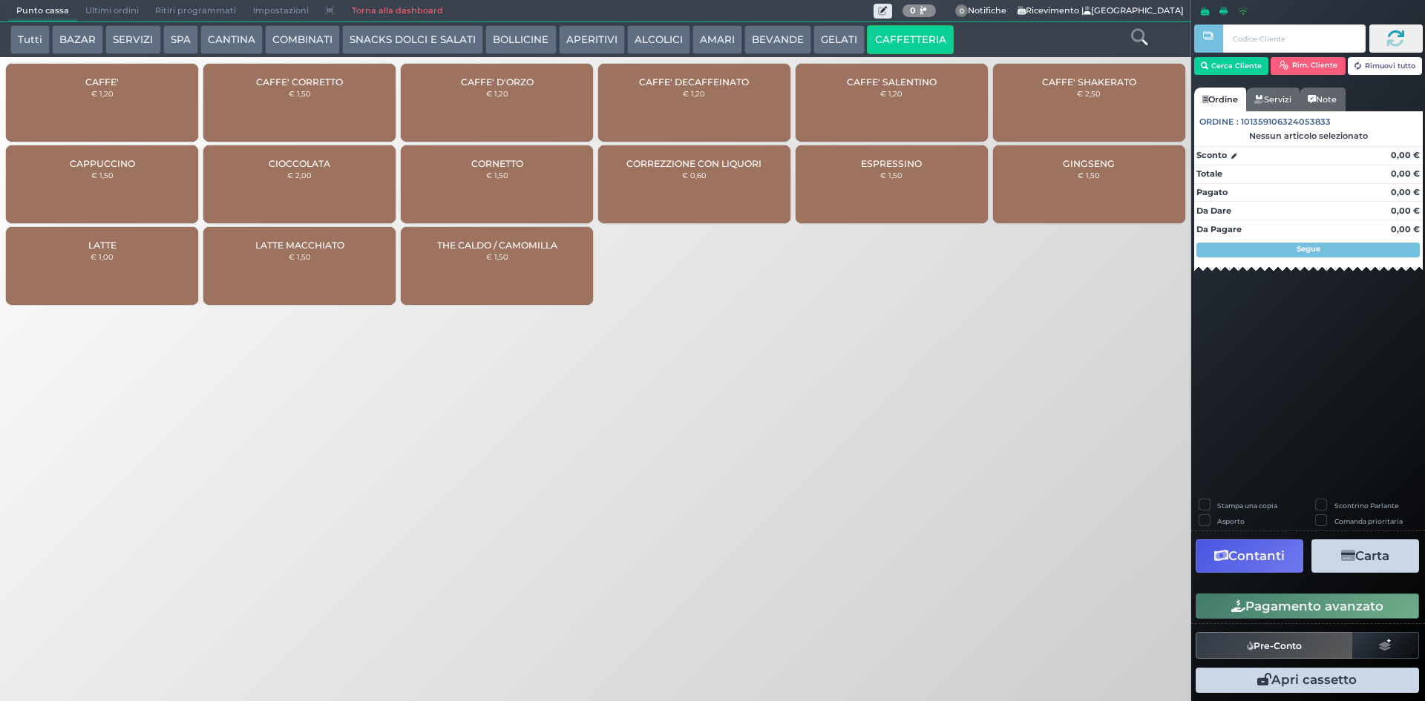
click at [82, 112] on div "CAFFE' € 1,20" at bounding box center [102, 103] width 192 height 78
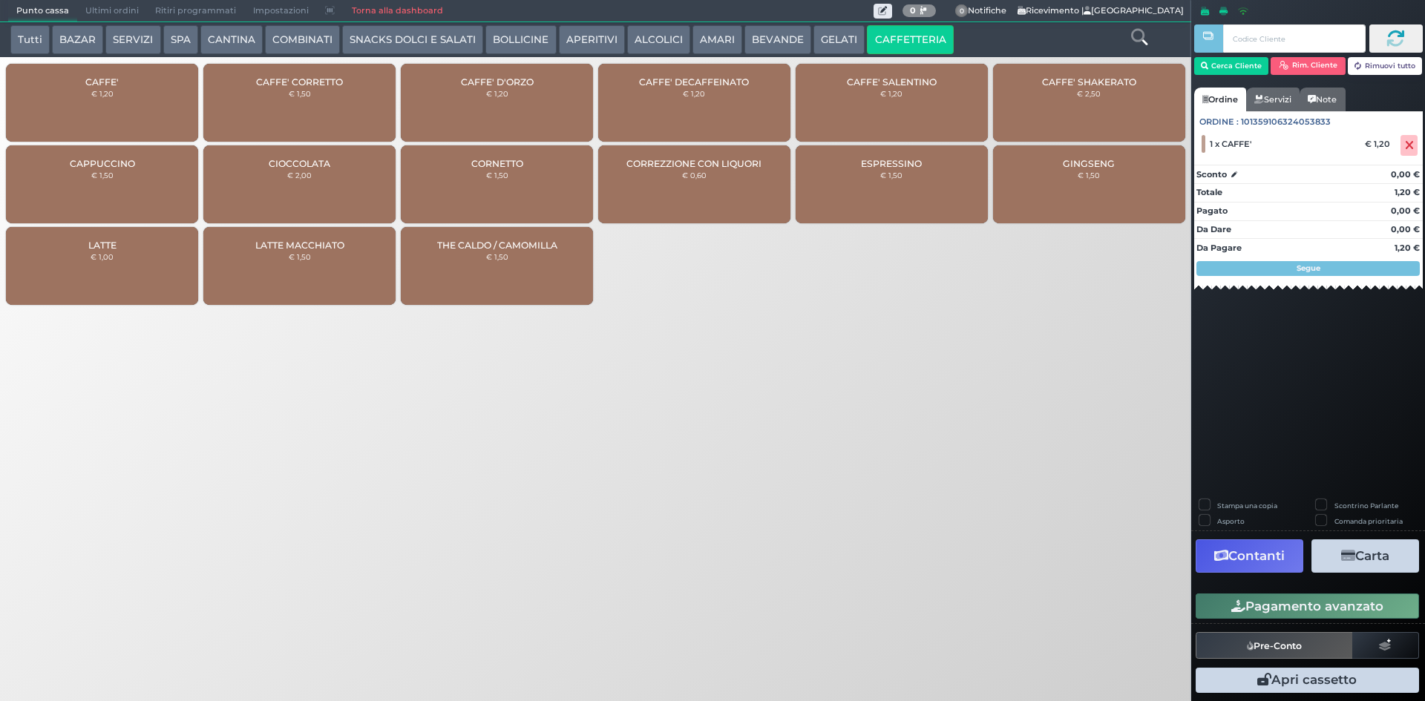
click at [1235, 603] on icon "button" at bounding box center [1238, 606] width 14 height 13
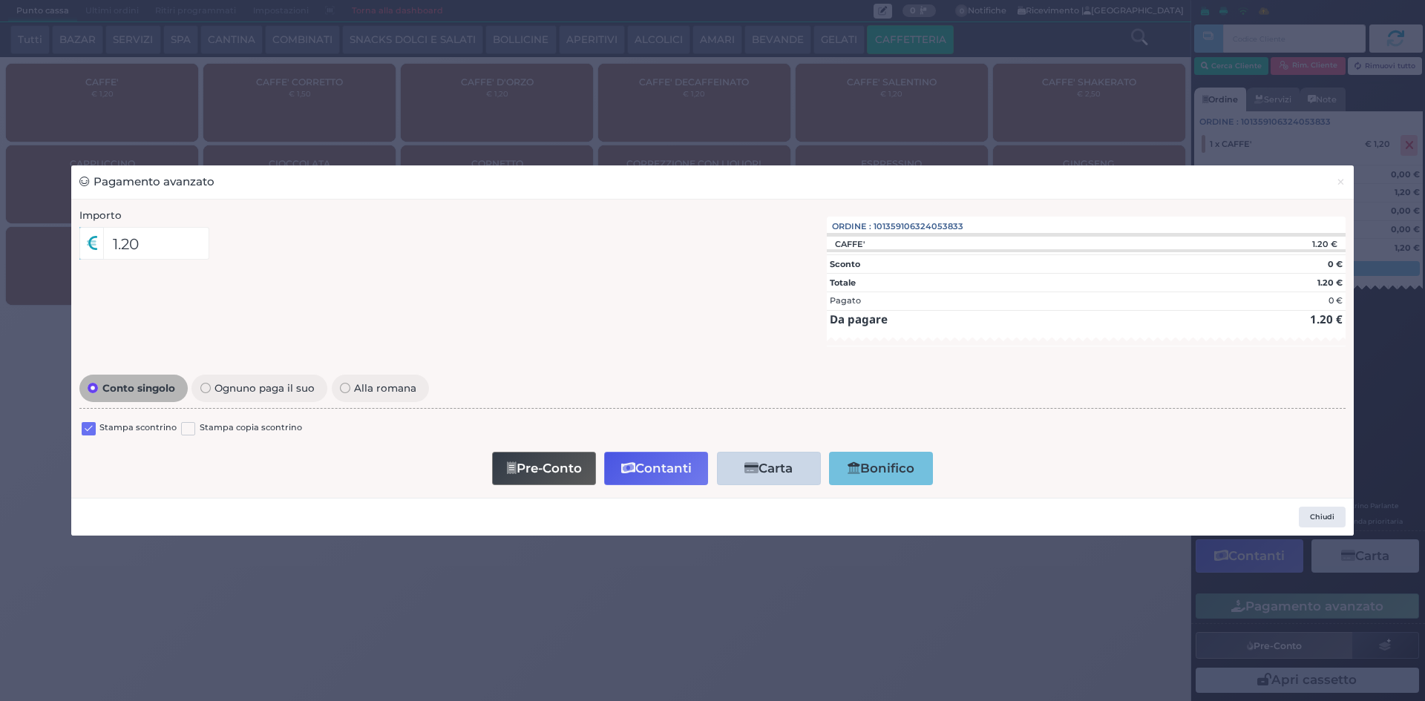
click at [88, 431] on label at bounding box center [89, 429] width 14 height 14
click at [0, 0] on input "checkbox" at bounding box center [0, 0] width 0 height 0
click at [639, 464] on button "Contanti" at bounding box center [656, 468] width 104 height 33
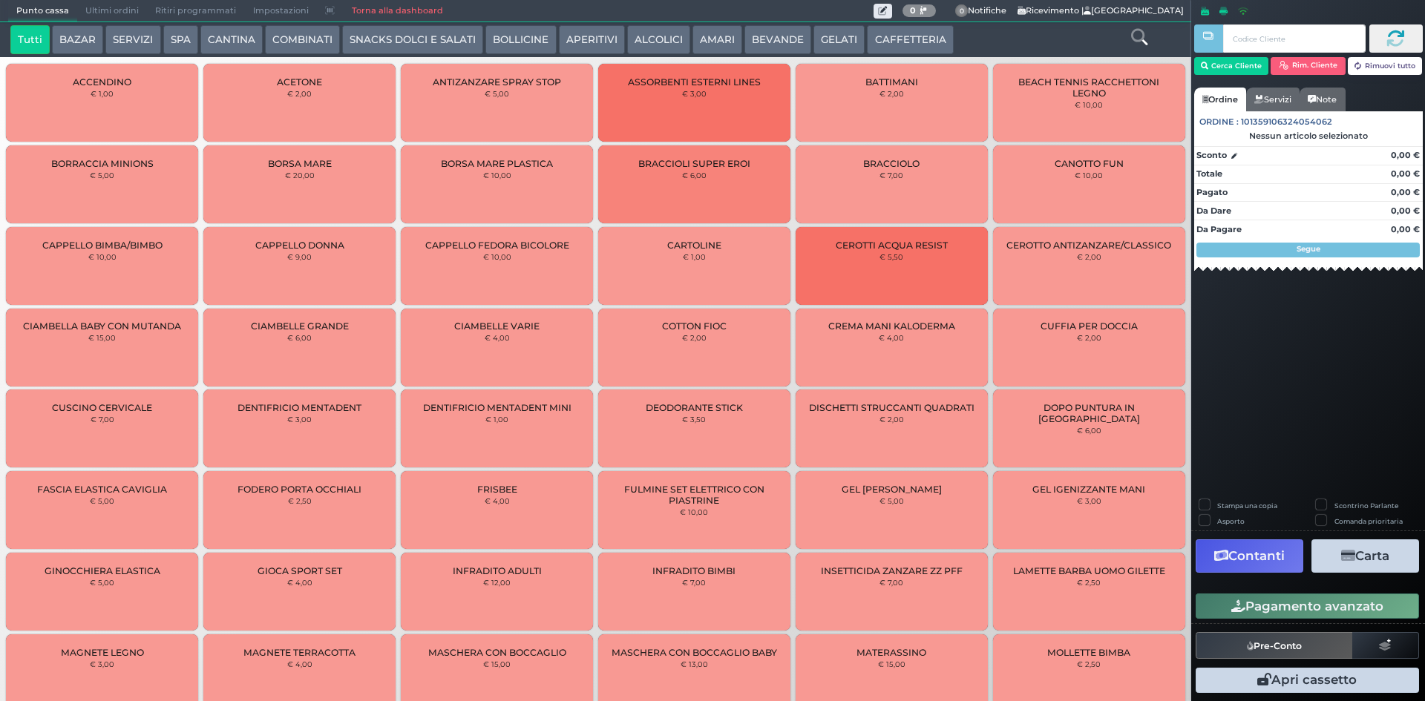
click at [910, 25] on button "CAFFETTERIA" at bounding box center [910, 40] width 86 height 30
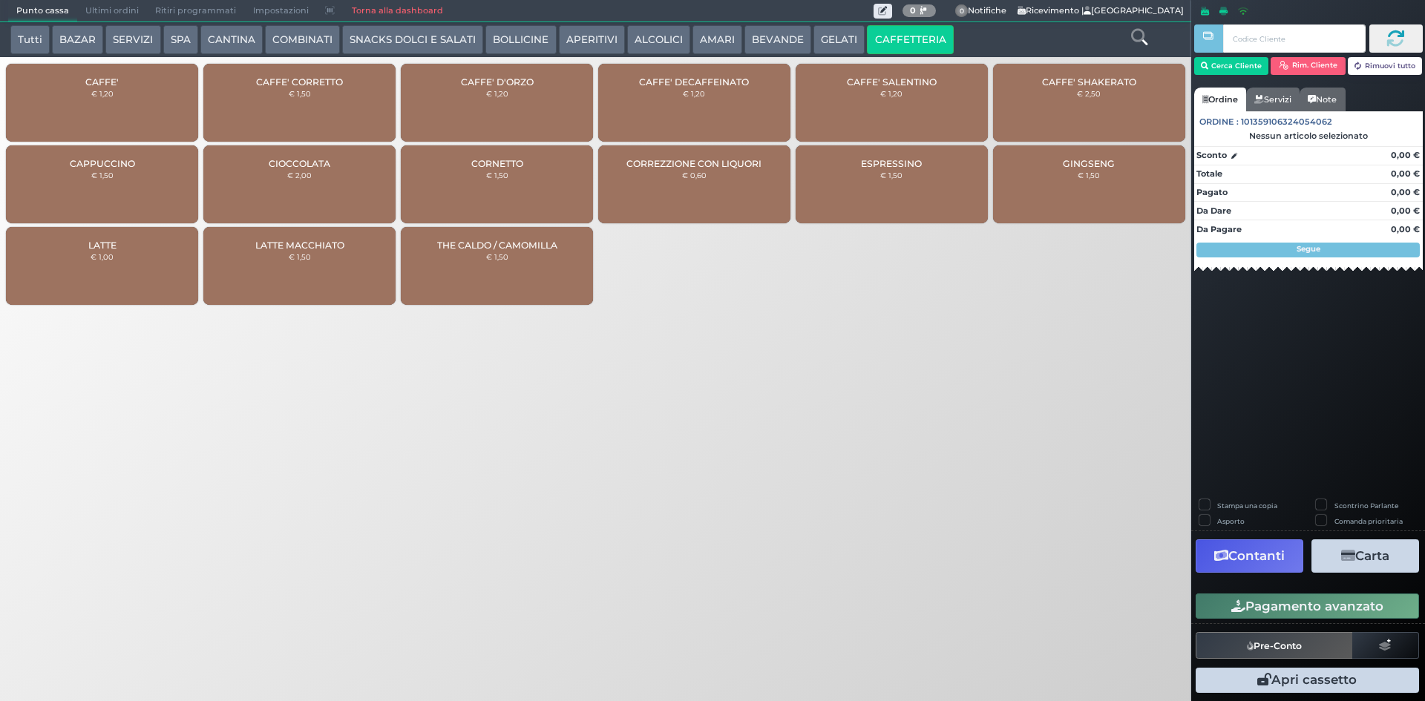
click at [122, 88] on div "CAFFE' € 1,20" at bounding box center [102, 103] width 192 height 78
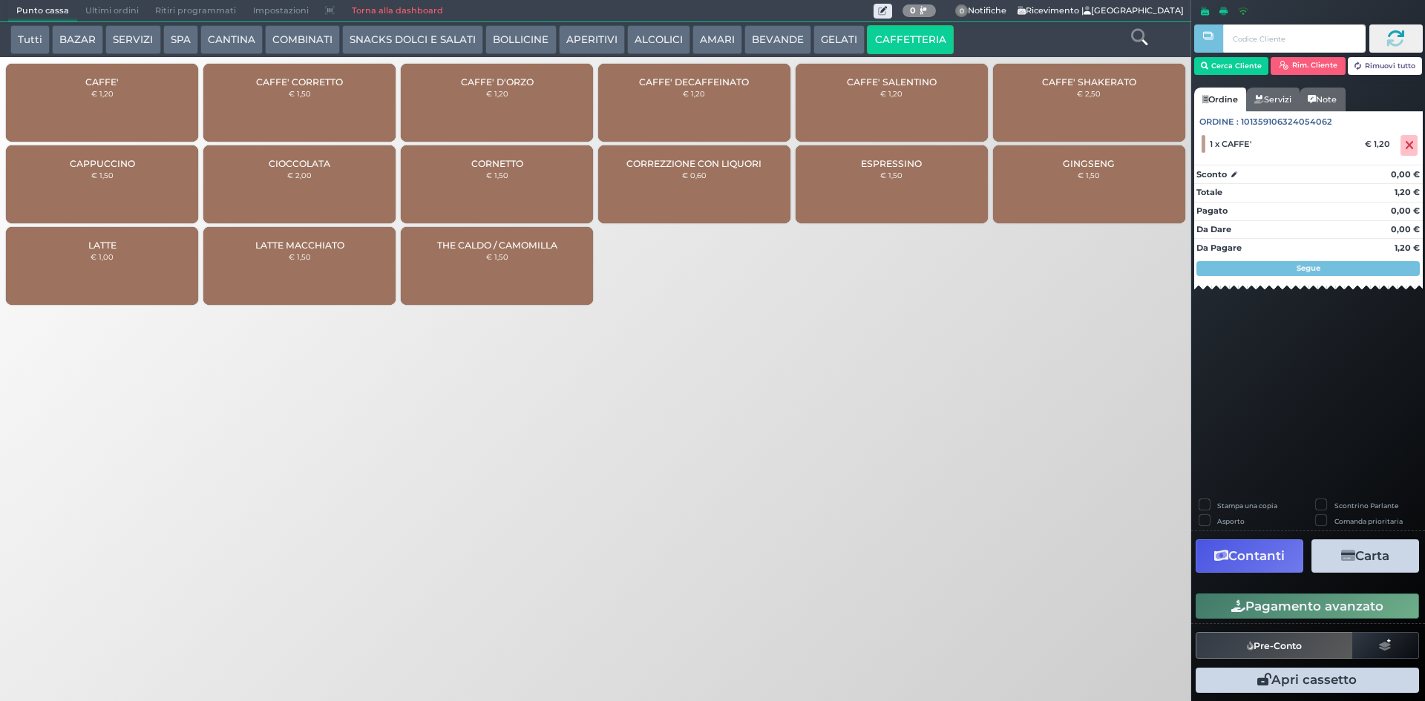
click at [1229, 596] on button "Pagamento avanzato" at bounding box center [1306, 606] width 223 height 25
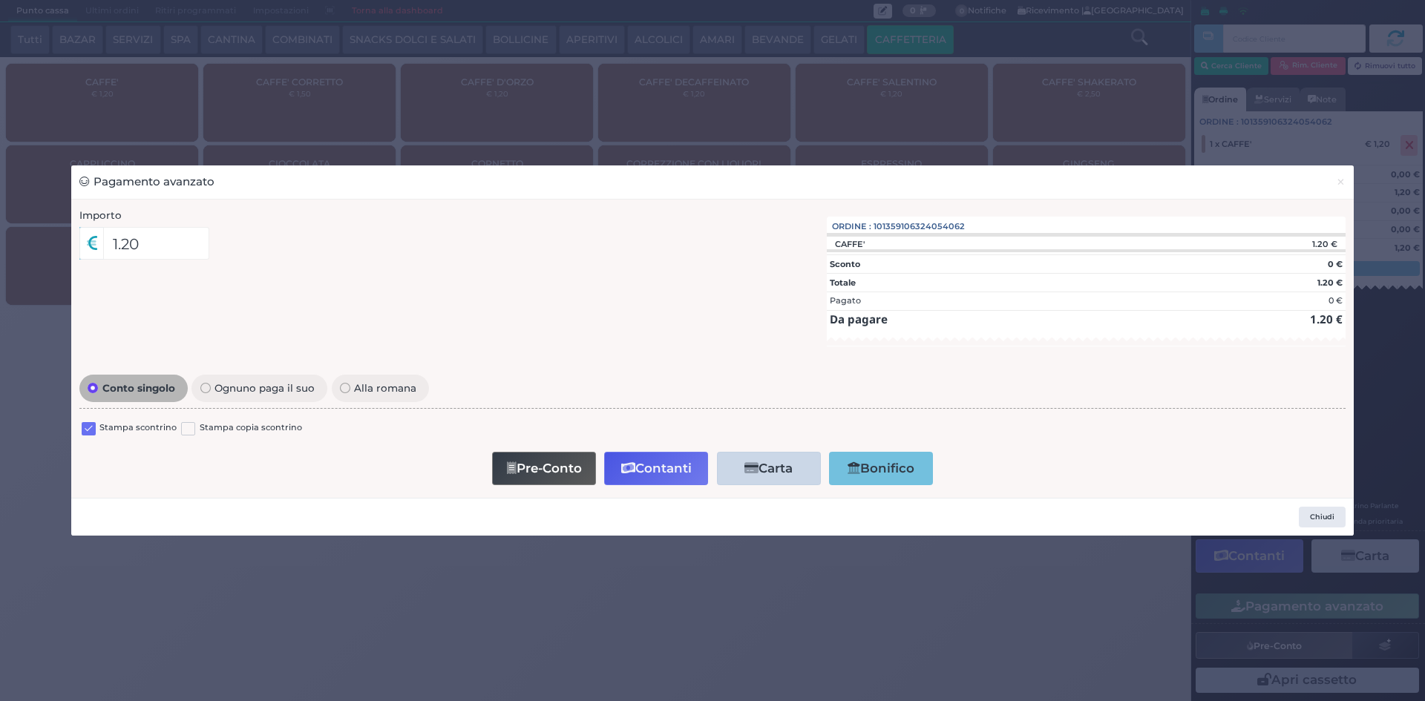
click at [78, 433] on div "Conto singolo Ognuno paga il suo Alla romana Stampa scontrino Stampa copia scon…" at bounding box center [712, 430] width 1281 height 119
click at [86, 431] on label at bounding box center [89, 429] width 14 height 14
click at [0, 0] on input "checkbox" at bounding box center [0, 0] width 0 height 0
click at [572, 480] on button "Pre-Conto" at bounding box center [544, 468] width 104 height 33
click at [1338, 187] on span "×" at bounding box center [1340, 182] width 10 height 16
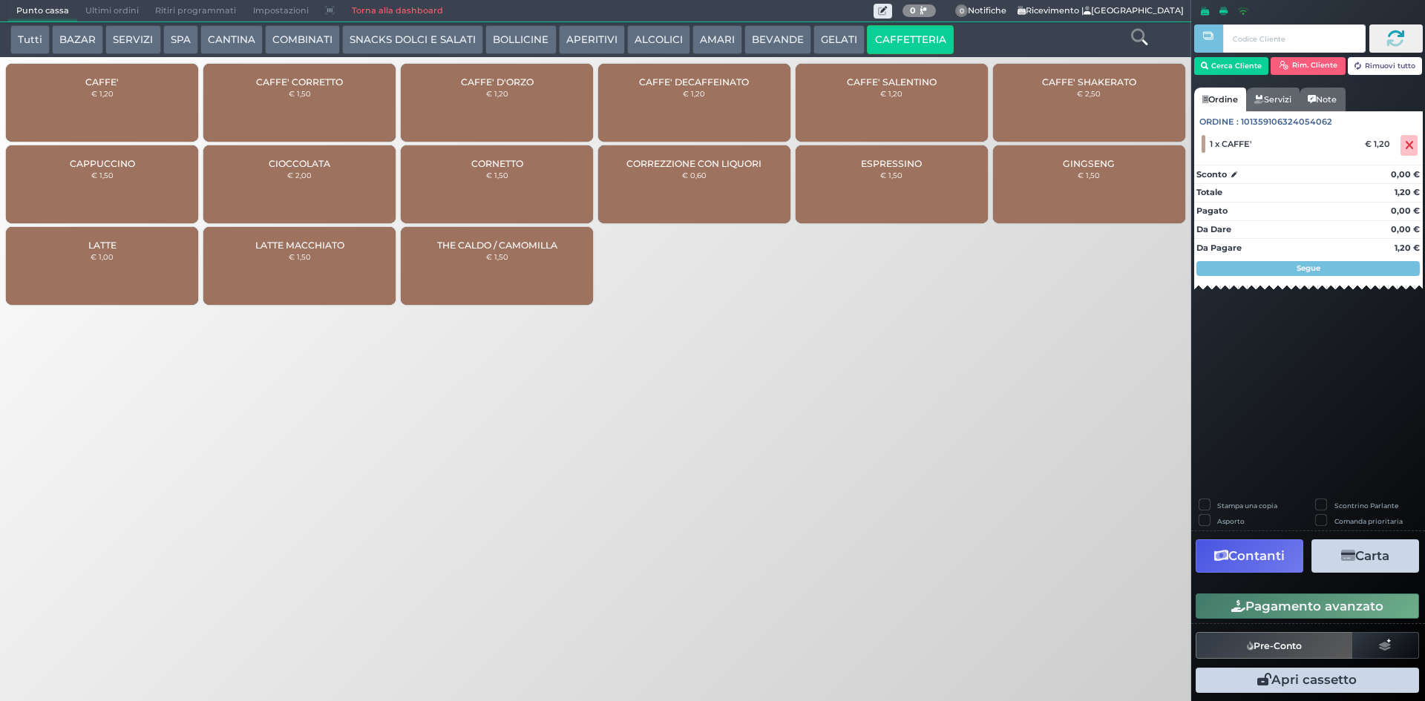
click at [118, 85] on span "CAFFE'" at bounding box center [101, 81] width 33 height 11
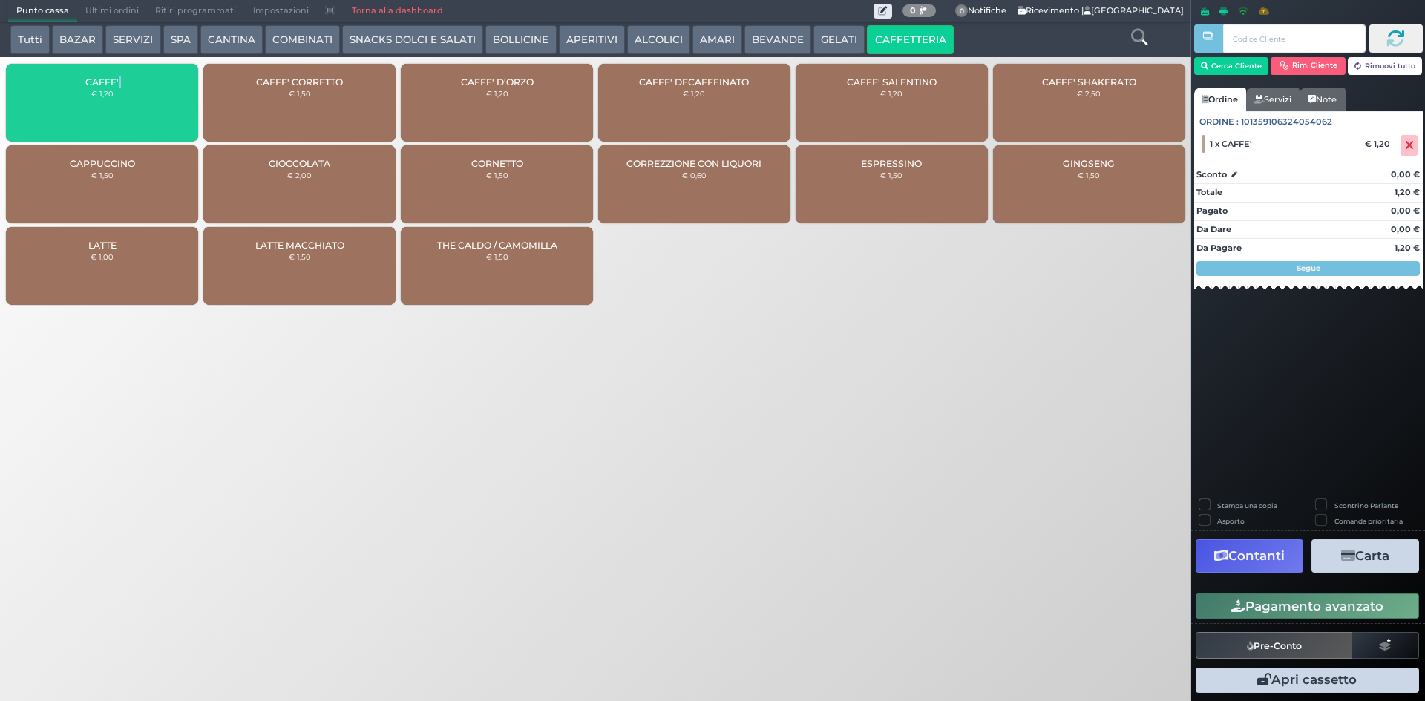
click at [118, 85] on span "CAFFE'" at bounding box center [101, 81] width 33 height 11
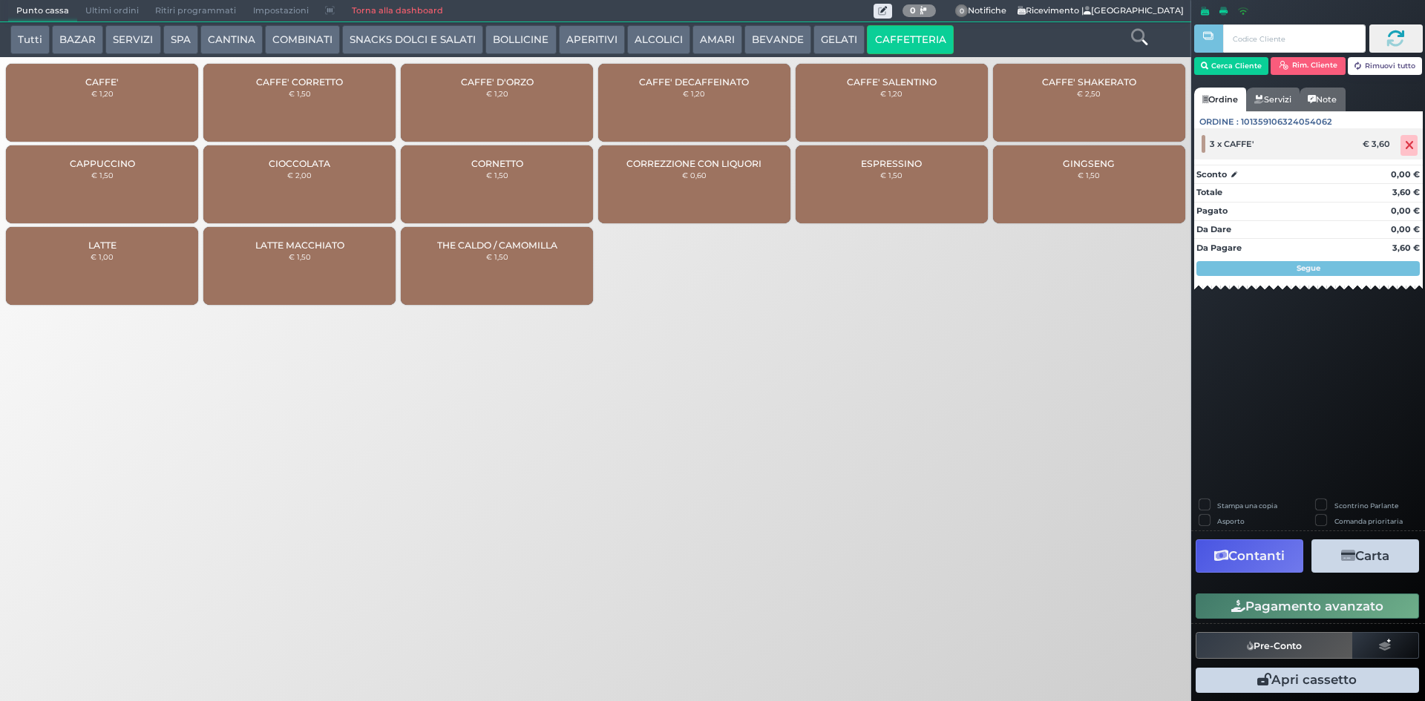
click at [1400, 146] on span at bounding box center [1408, 145] width 17 height 21
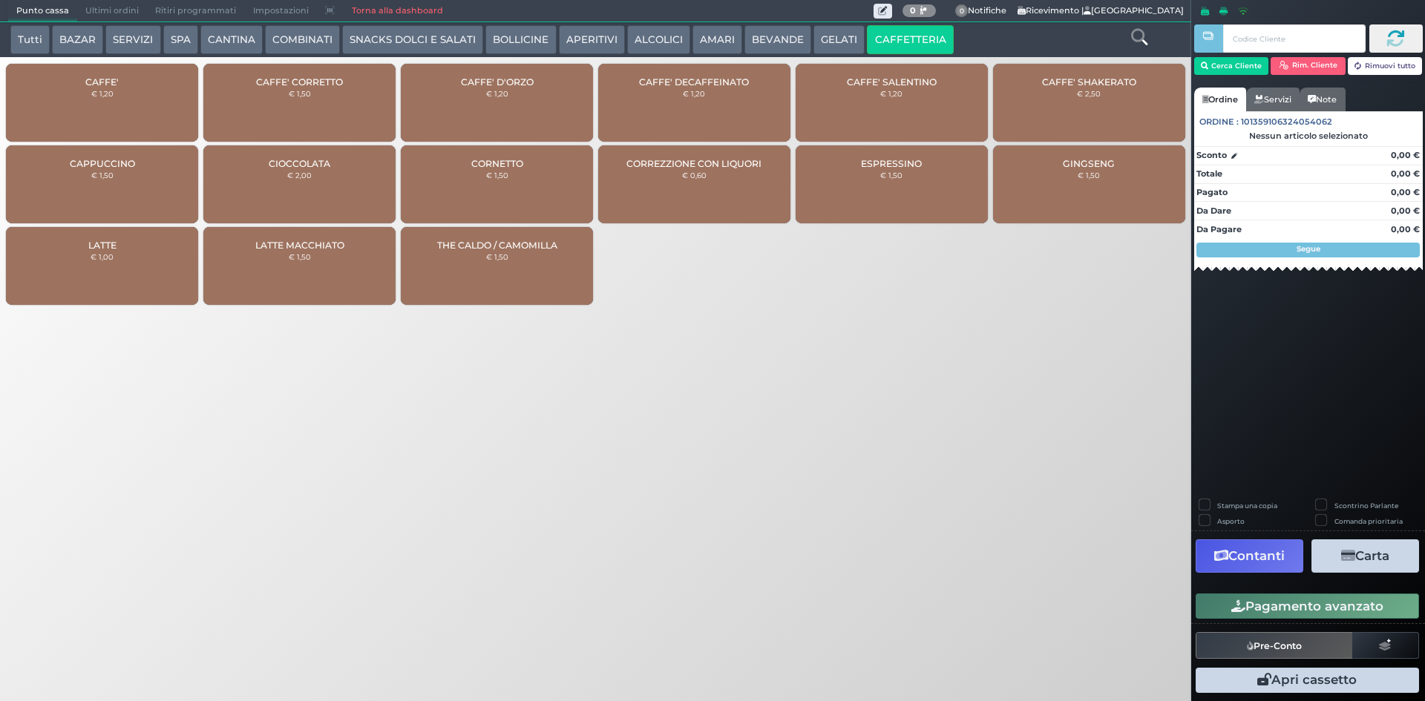
click at [68, 112] on div "CAFFE' € 1,20" at bounding box center [102, 103] width 192 height 78
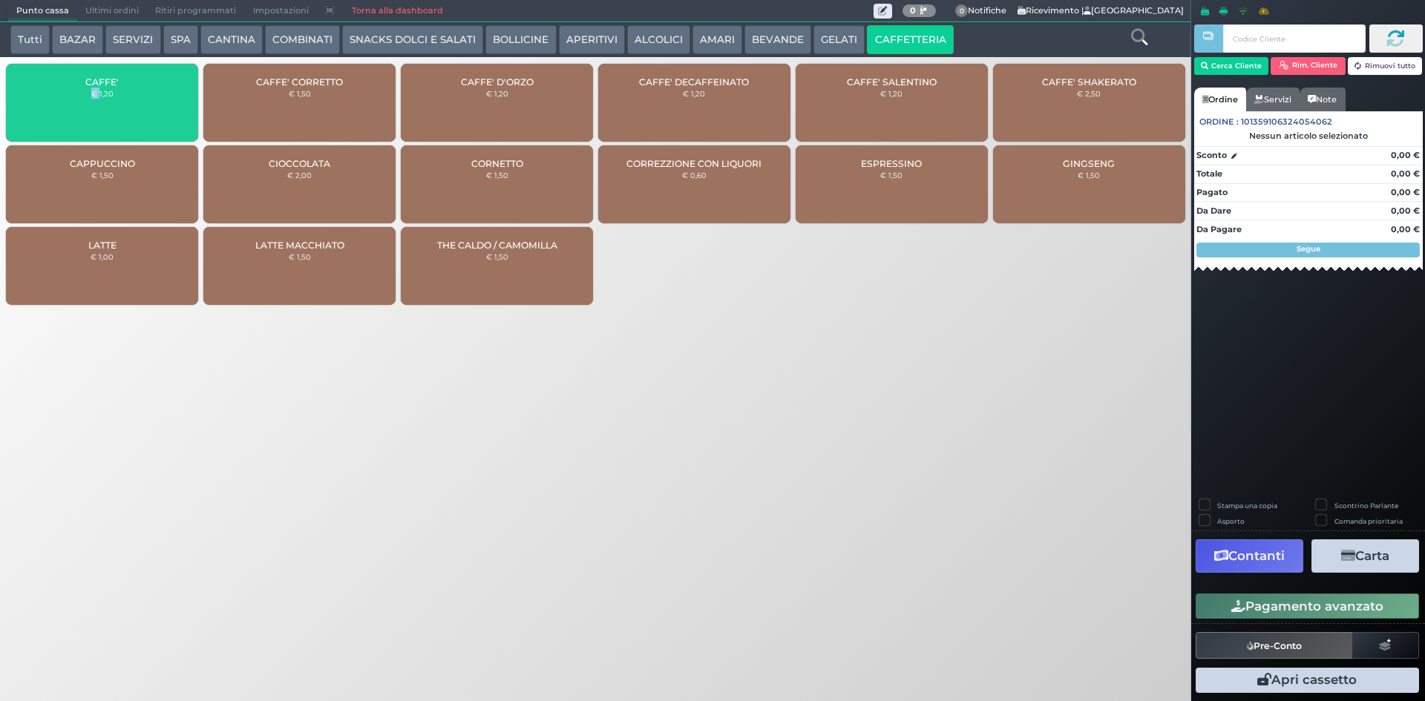
click at [68, 112] on div "CAFFE' € 1,20" at bounding box center [102, 103] width 192 height 78
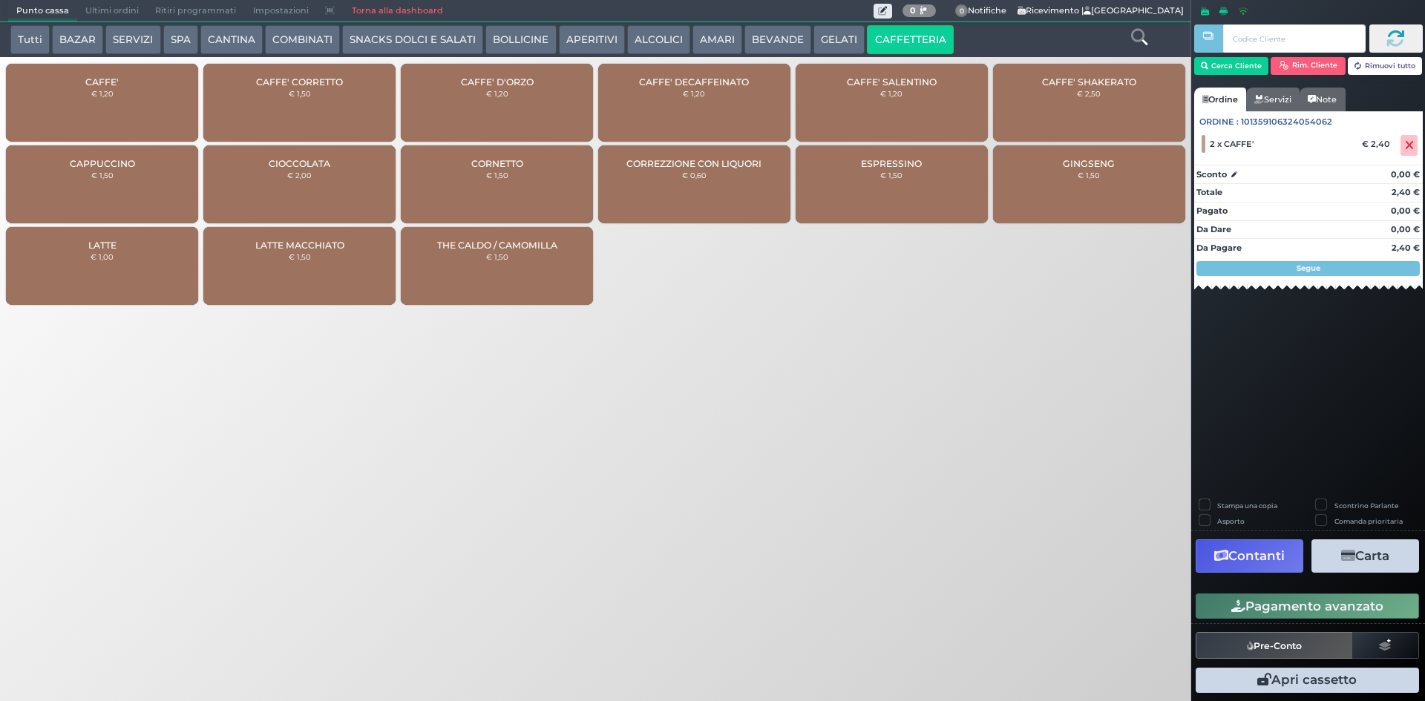
drag, startPoint x: 1247, startPoint y: 590, endPoint x: 1250, endPoint y: 598, distance: 8.7
click at [1249, 592] on div "Pagamento avanzato" at bounding box center [1308, 606] width 234 height 33
click at [1250, 602] on button "Pagamento avanzato" at bounding box center [1306, 606] width 223 height 25
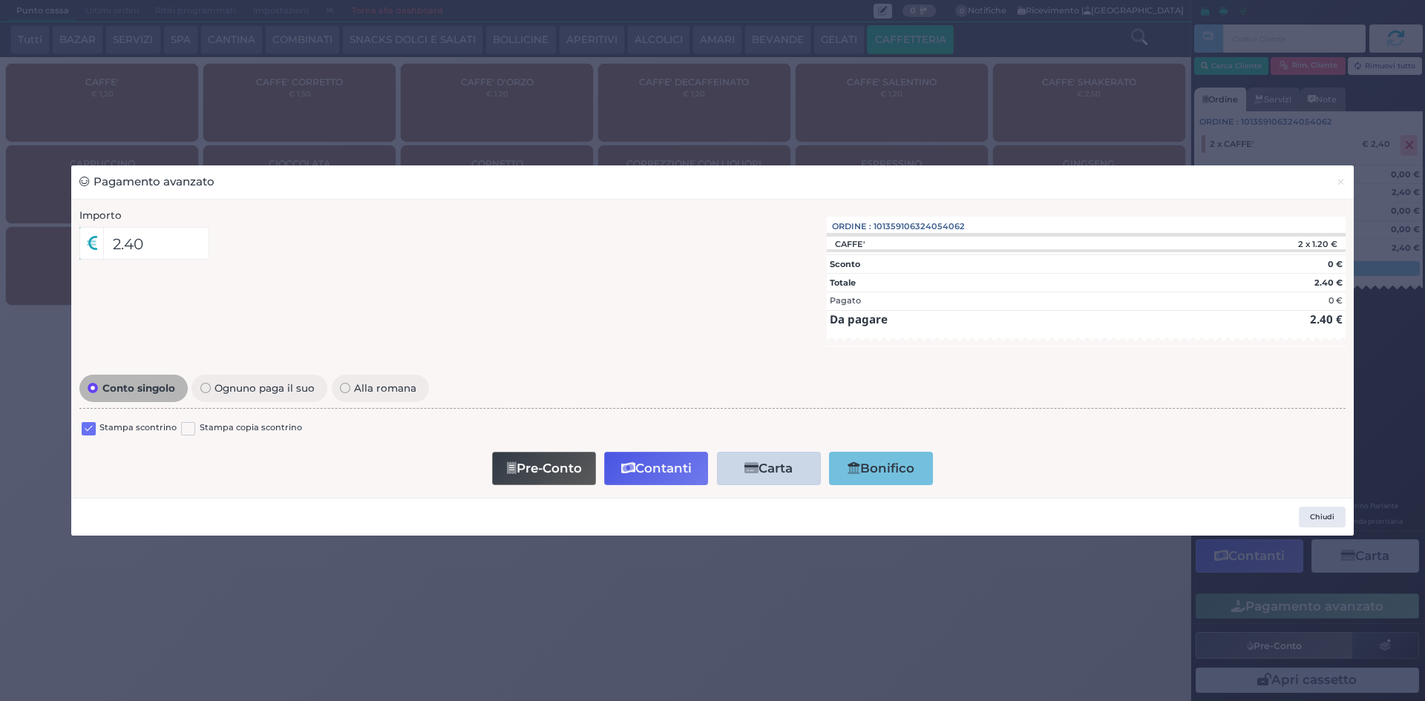
click at [85, 432] on label at bounding box center [89, 429] width 14 height 14
click at [0, 0] on input "checkbox" at bounding box center [0, 0] width 0 height 0
click at [525, 479] on button "Pre-Conto" at bounding box center [544, 468] width 104 height 33
click at [1341, 182] on span "×" at bounding box center [1340, 182] width 10 height 16
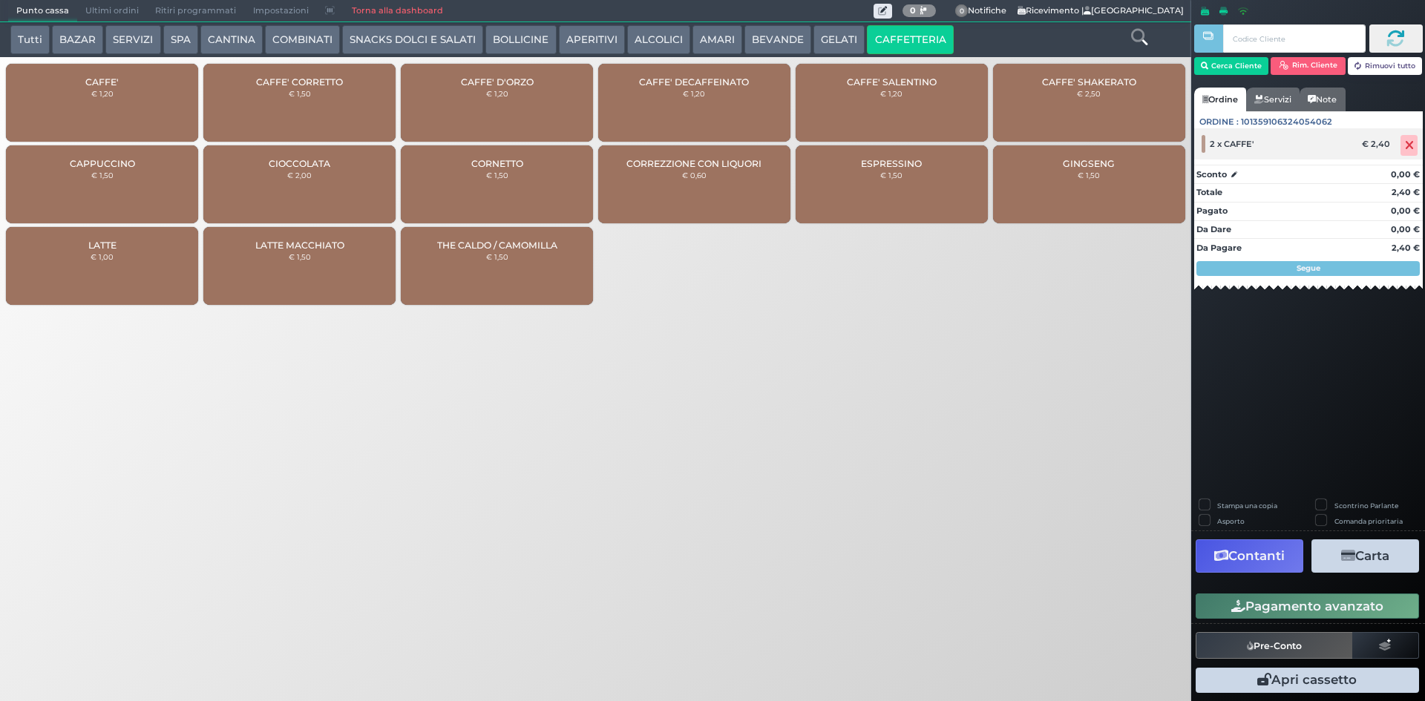
click at [1405, 146] on icon at bounding box center [1408, 145] width 9 height 1
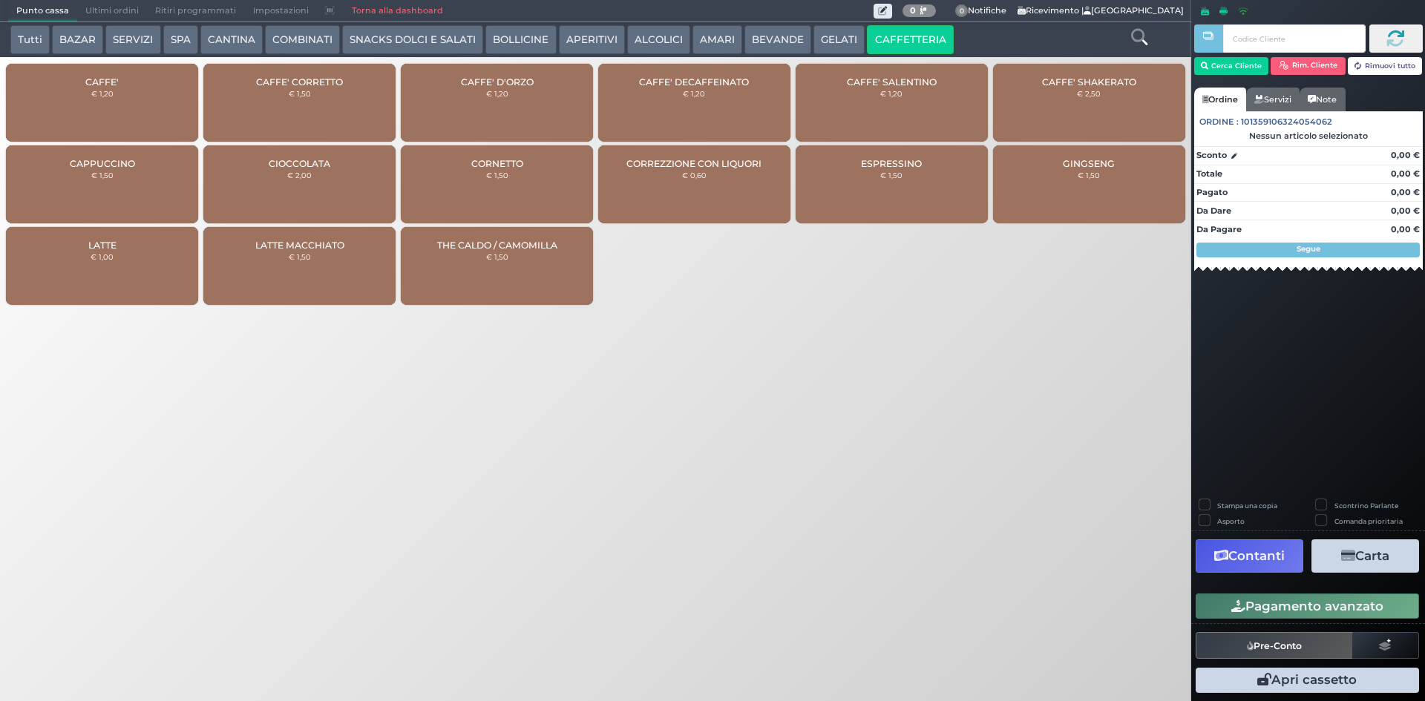
click at [139, 89] on div "CAFFE' € 1,20" at bounding box center [102, 103] width 192 height 78
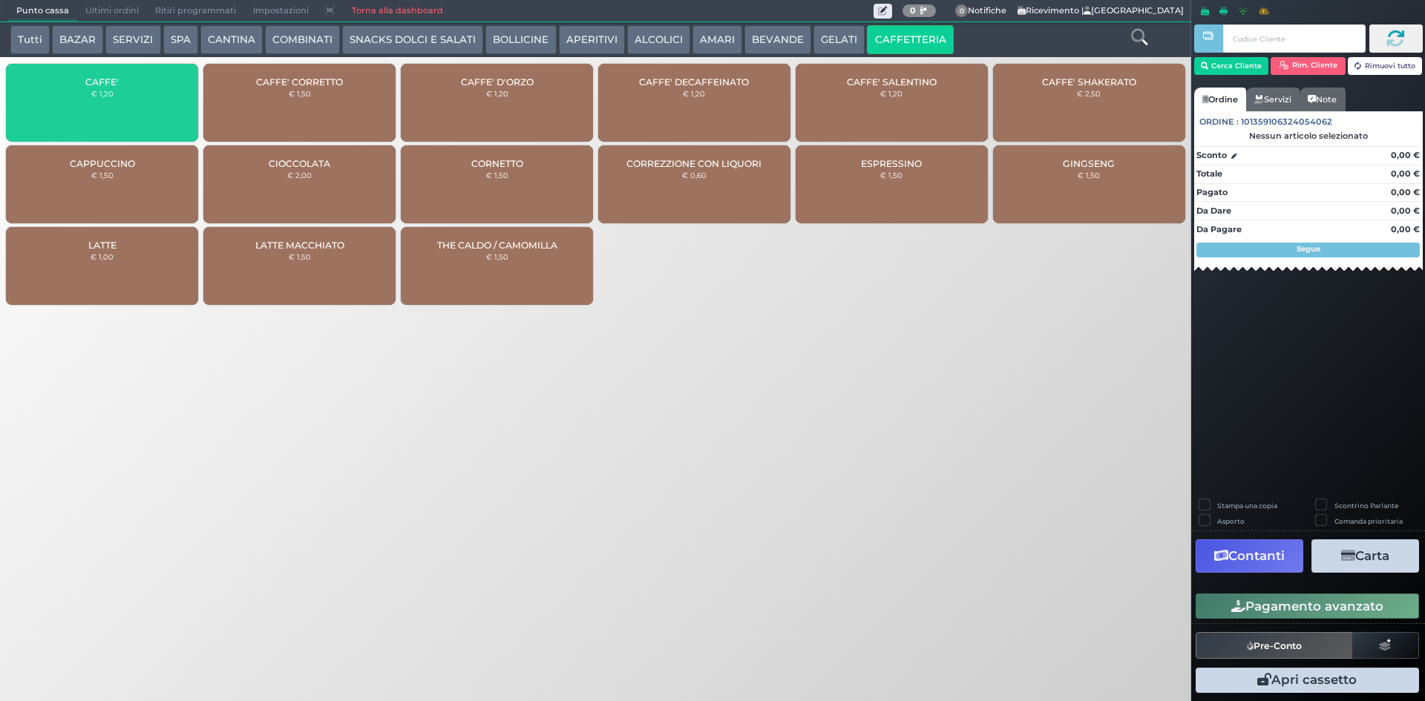
click at [139, 89] on div "CAFFE' € 1,20" at bounding box center [102, 103] width 192 height 78
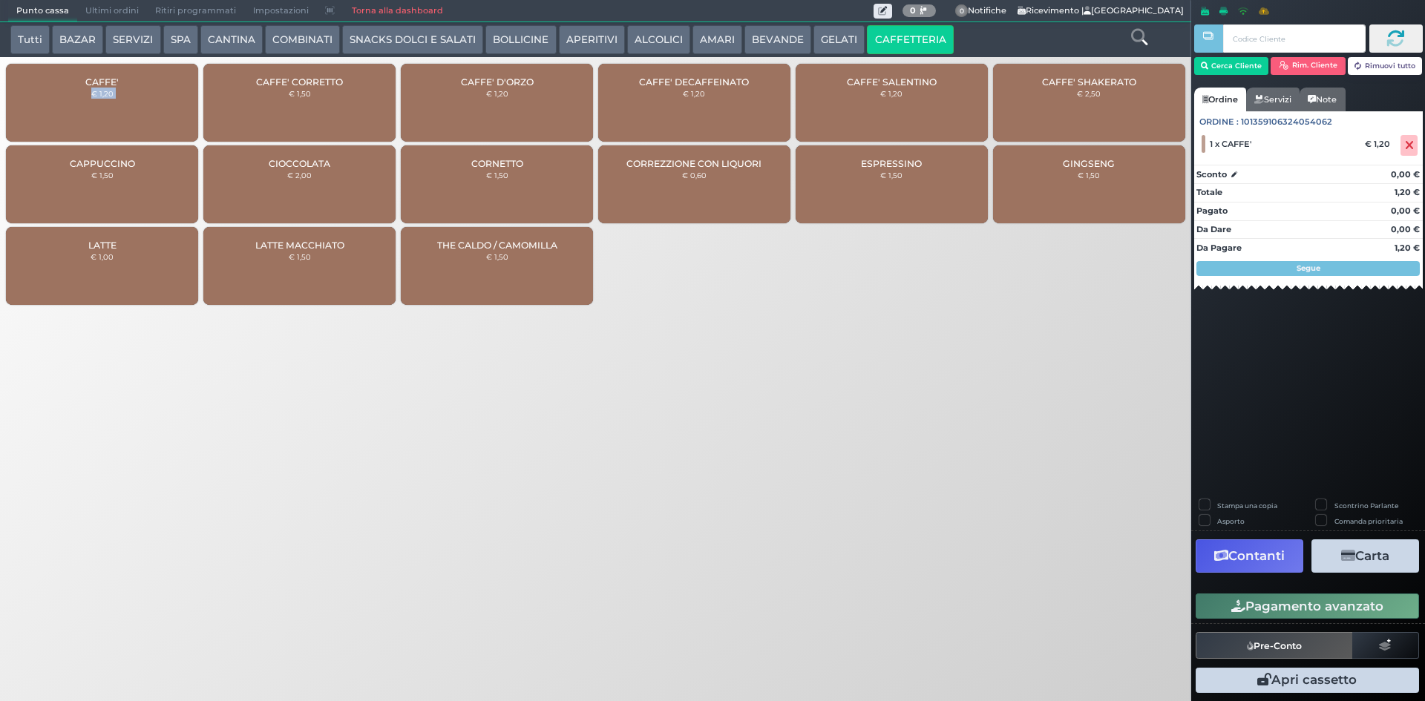
click at [139, 89] on div "CAFFE' € 1,20" at bounding box center [102, 103] width 192 height 78
click at [714, 37] on button "AMARI" at bounding box center [717, 40] width 50 height 30
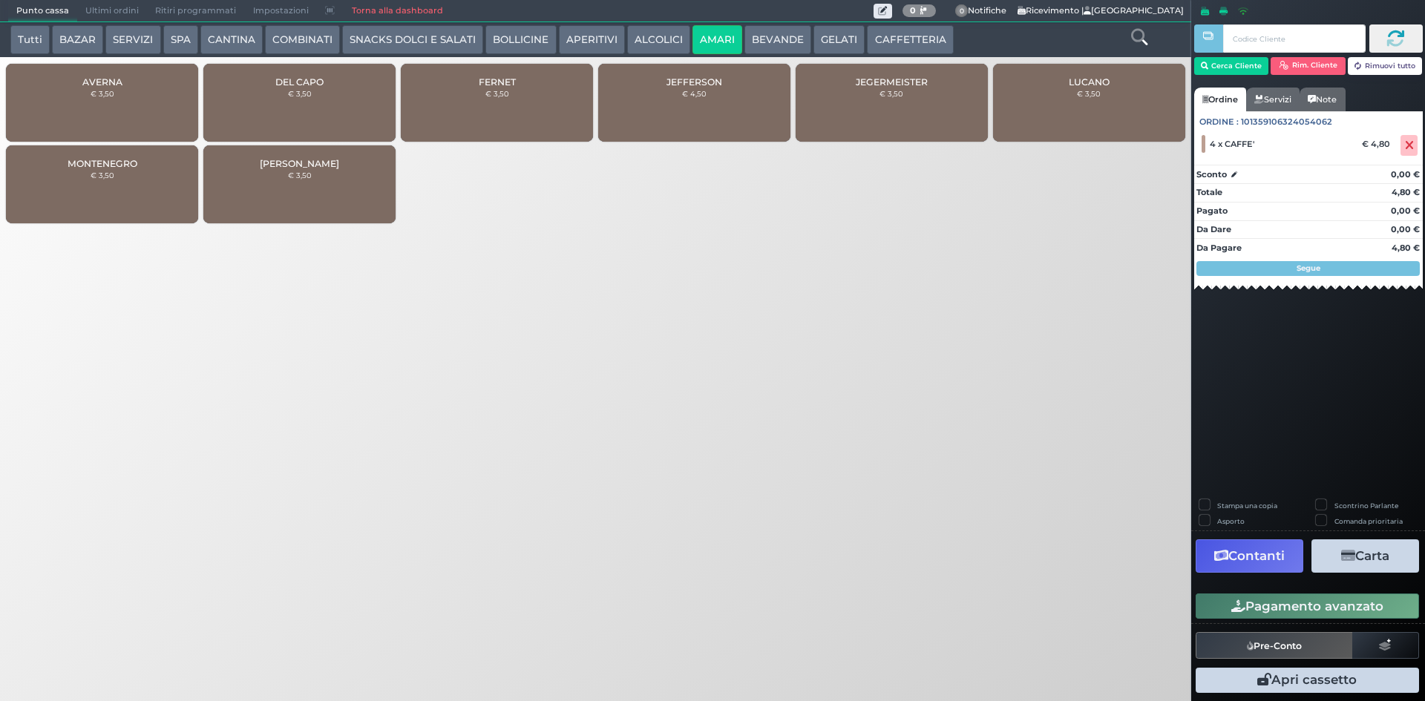
click at [643, 41] on button "ALCOLICI" at bounding box center [658, 40] width 63 height 30
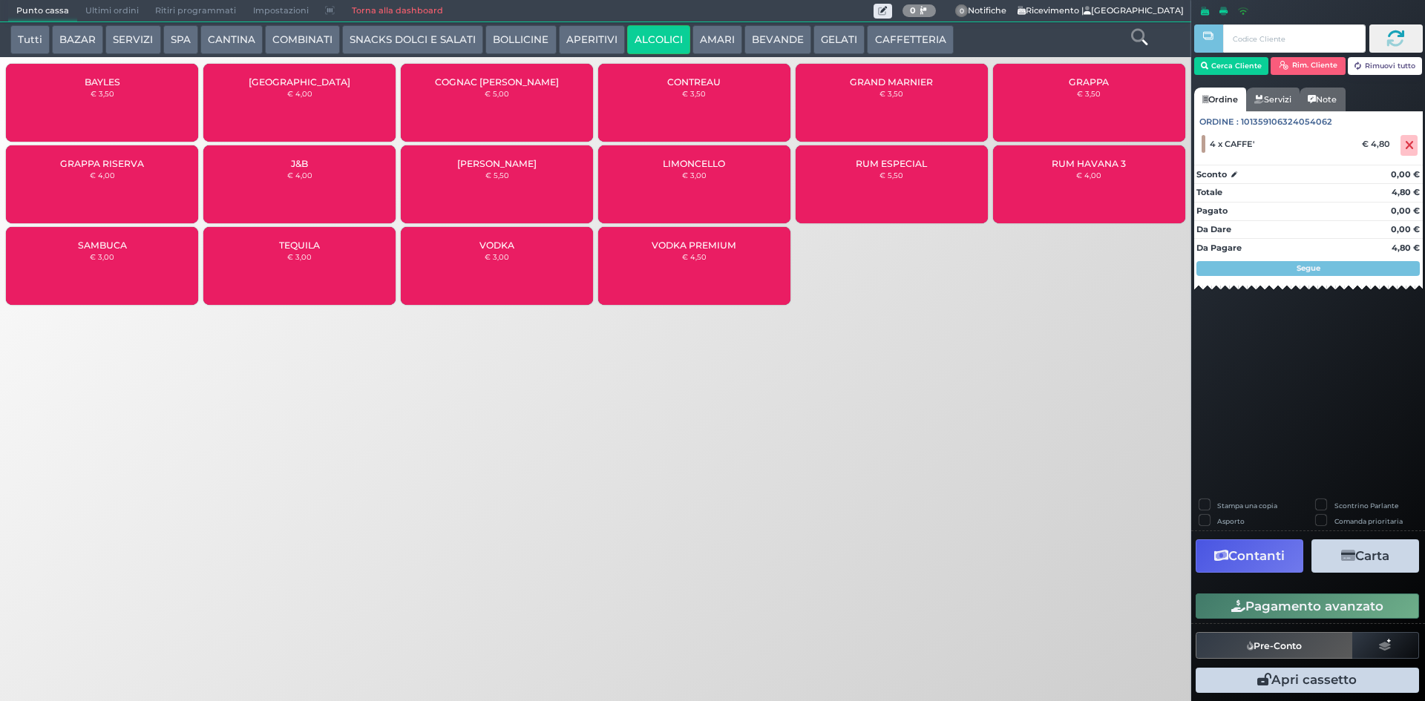
click at [1105, 81] on span "GRAPPA" at bounding box center [1088, 81] width 40 height 11
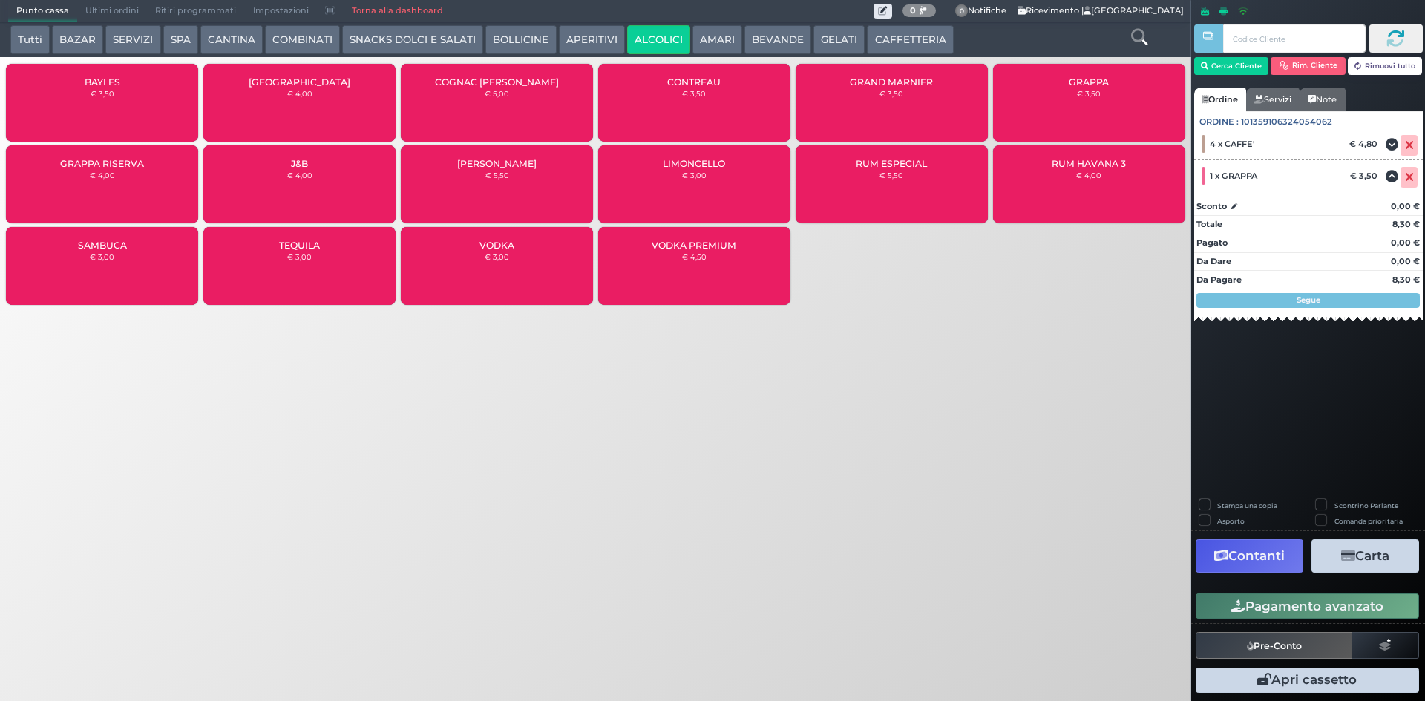
click at [1312, 623] on div at bounding box center [1308, 623] width 234 height 1
drag, startPoint x: 1314, startPoint y: 612, endPoint x: 1309, endPoint y: 597, distance: 16.4
click at [1312, 607] on button "Pagamento avanzato" at bounding box center [1306, 606] width 223 height 25
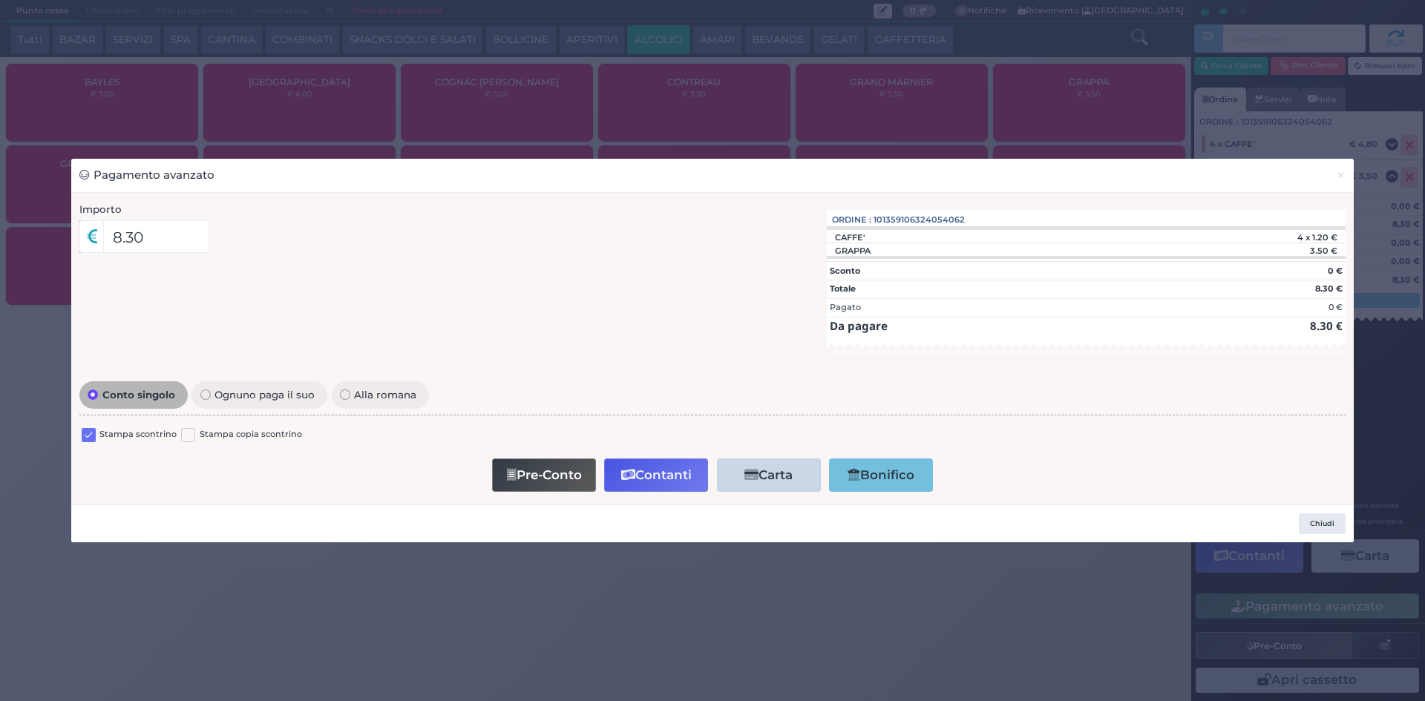
click at [91, 435] on label at bounding box center [89, 435] width 14 height 14
click at [0, 0] on input "checkbox" at bounding box center [0, 0] width 0 height 0
click at [634, 470] on button "Contanti" at bounding box center [656, 475] width 104 height 33
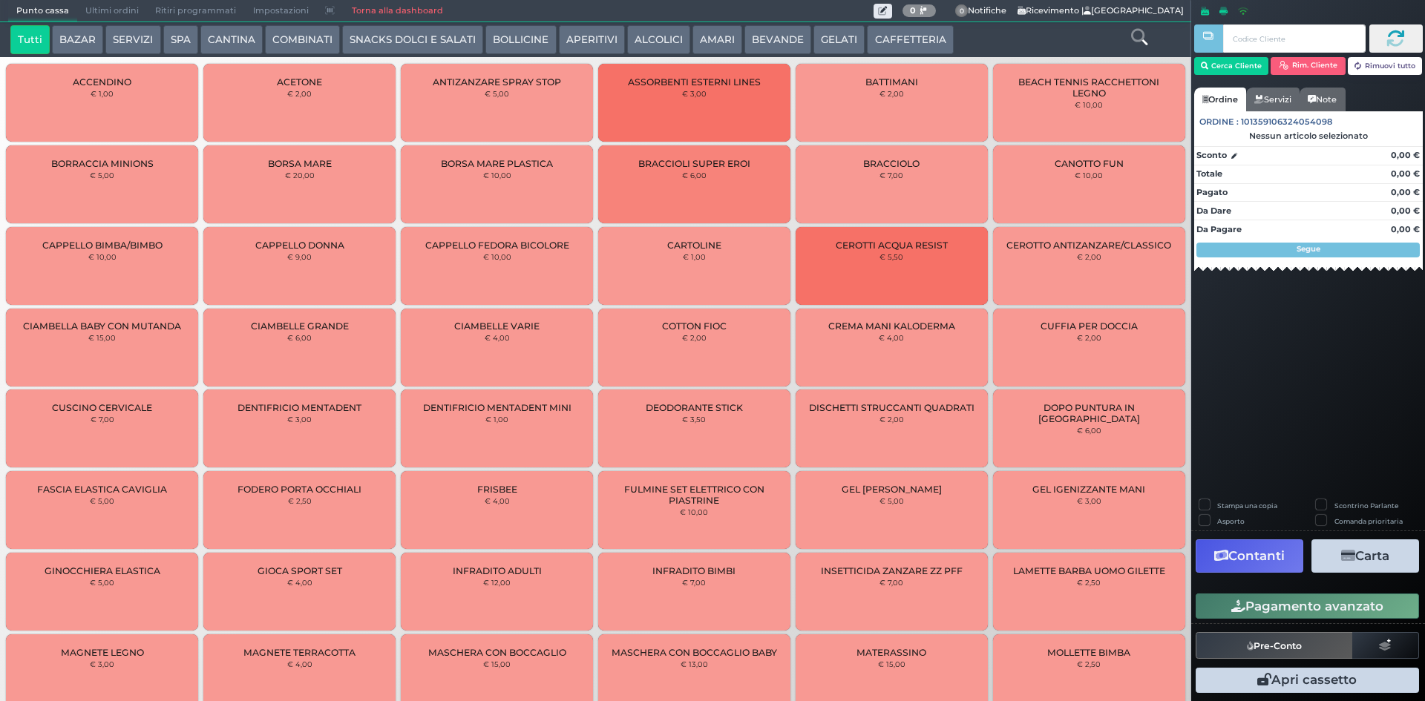
click at [133, 4] on span "Ultimi ordini" at bounding box center [112, 11] width 70 height 21
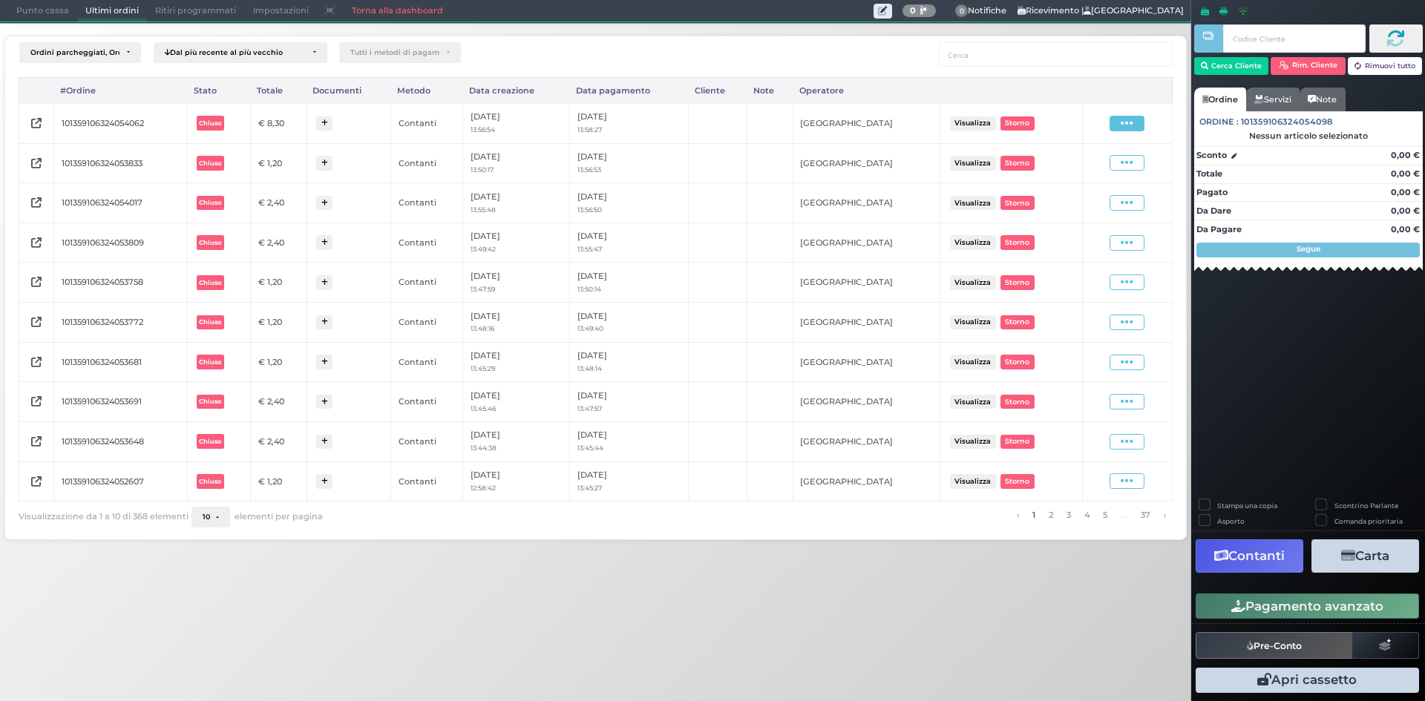
drag, startPoint x: 1134, startPoint y: 122, endPoint x: 1123, endPoint y: 125, distance: 11.5
click at [1133, 121] on icon at bounding box center [1126, 123] width 13 height 14
click at [1094, 163] on span "Ristampa Pre-Conto" at bounding box center [1090, 166] width 61 height 25
click at [60, 13] on span "Punto cassa" at bounding box center [42, 11] width 69 height 21
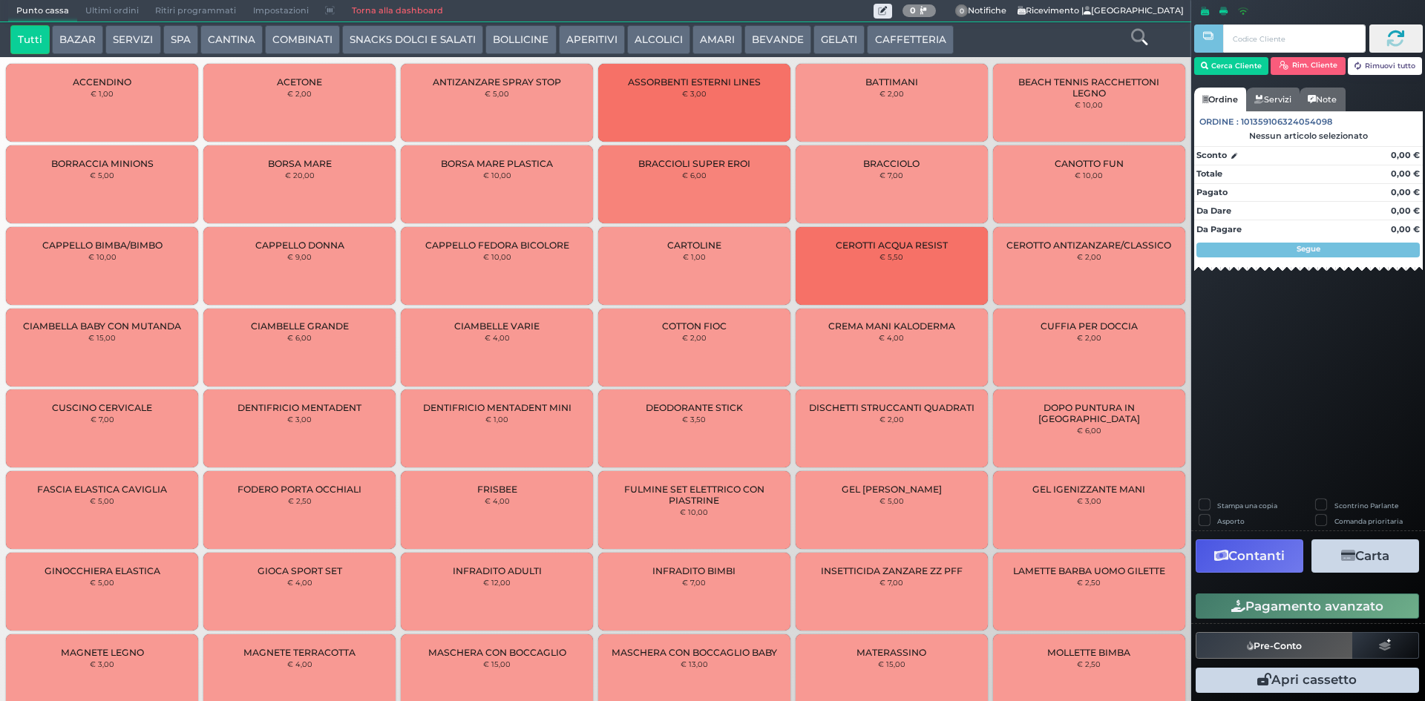
click at [907, 36] on button "CAFFETTERIA" at bounding box center [910, 40] width 86 height 30
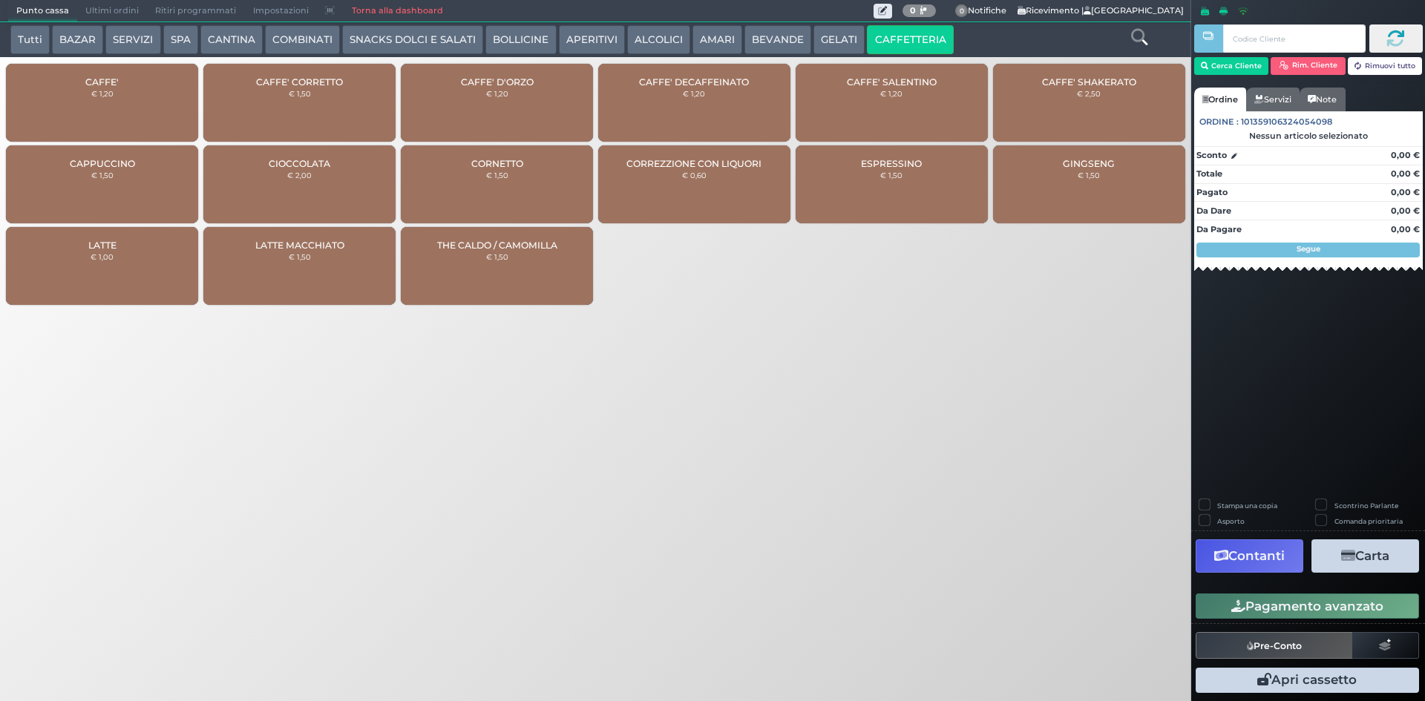
click at [134, 124] on div "CAFFE' € 1,20" at bounding box center [102, 103] width 192 height 78
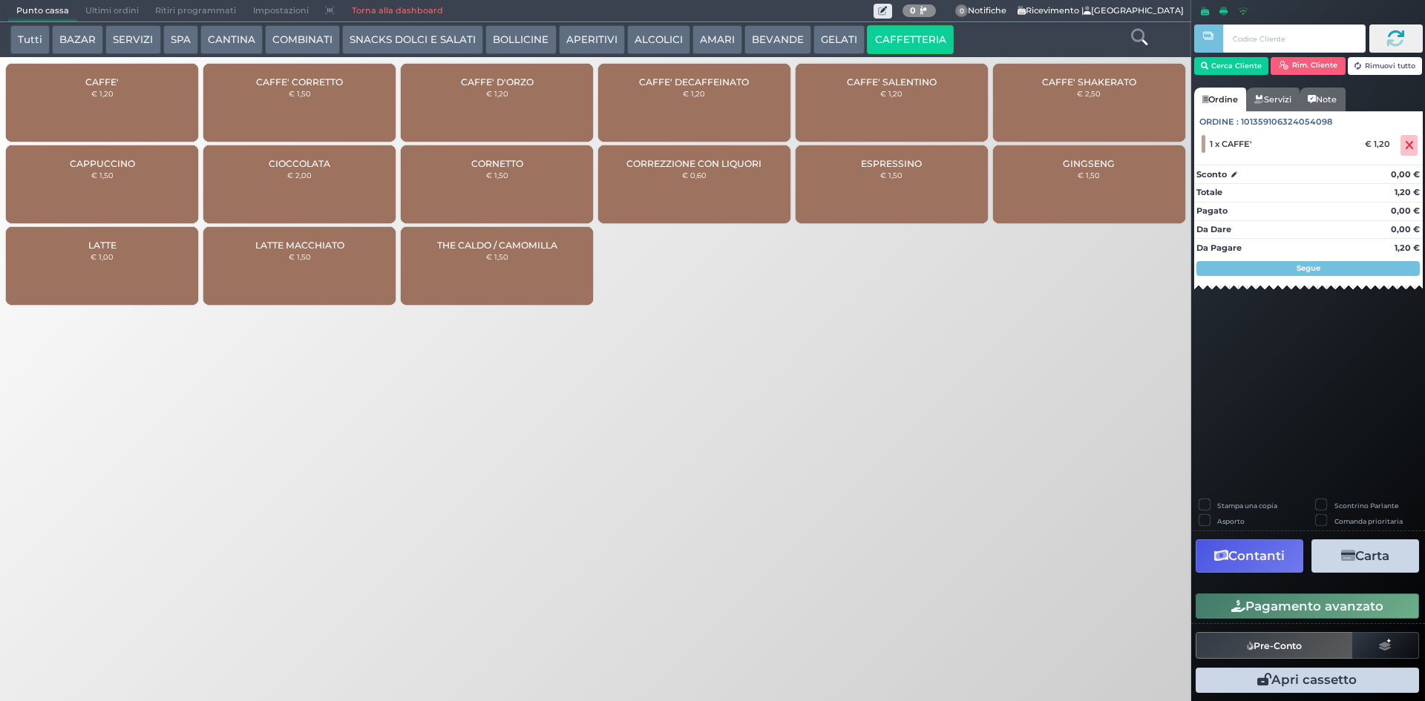
click at [1312, 607] on button "Pagamento avanzato" at bounding box center [1306, 606] width 223 height 25
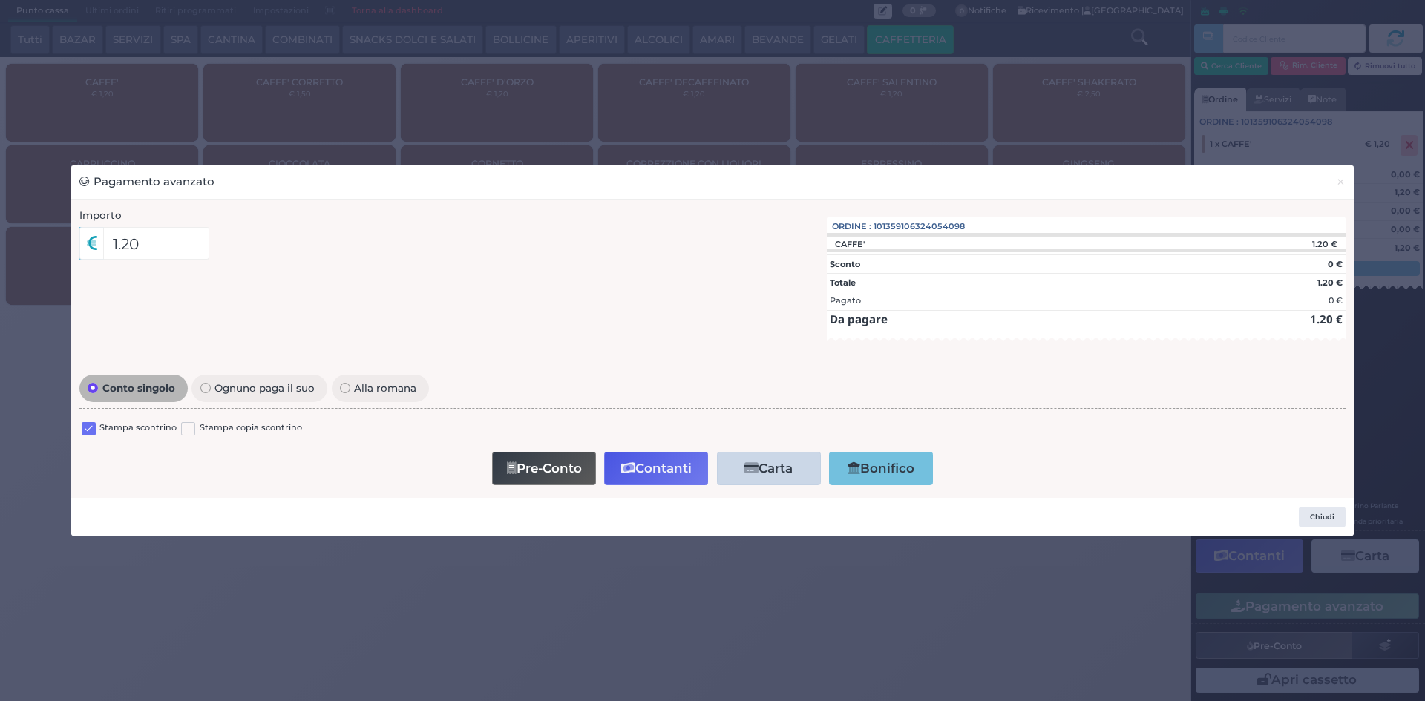
click at [111, 430] on label "Stampa scontrino" at bounding box center [137, 428] width 77 height 14
click at [82, 423] on label at bounding box center [89, 429] width 14 height 14
click at [0, 0] on input "checkbox" at bounding box center [0, 0] width 0 height 0
click at [661, 475] on button "Contanti" at bounding box center [656, 468] width 104 height 33
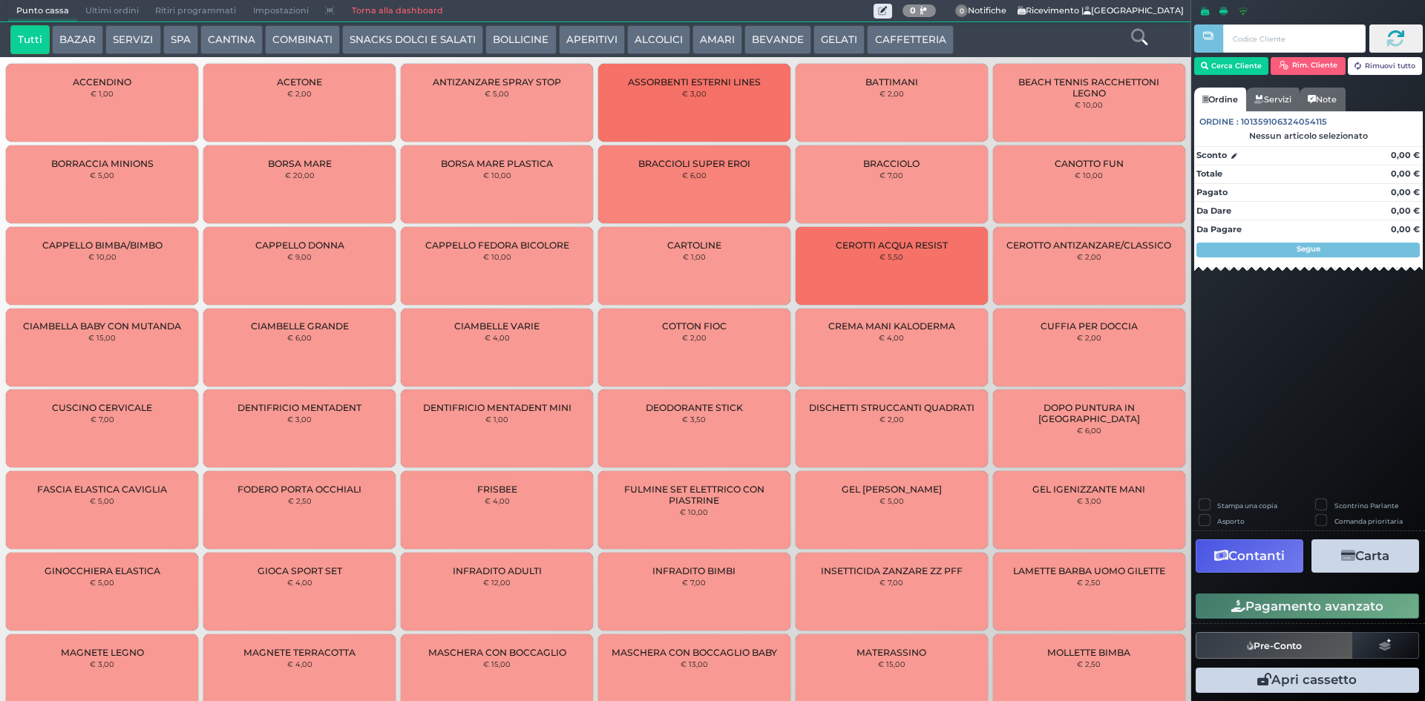
click at [926, 39] on button "CAFFETTERIA" at bounding box center [910, 40] width 86 height 30
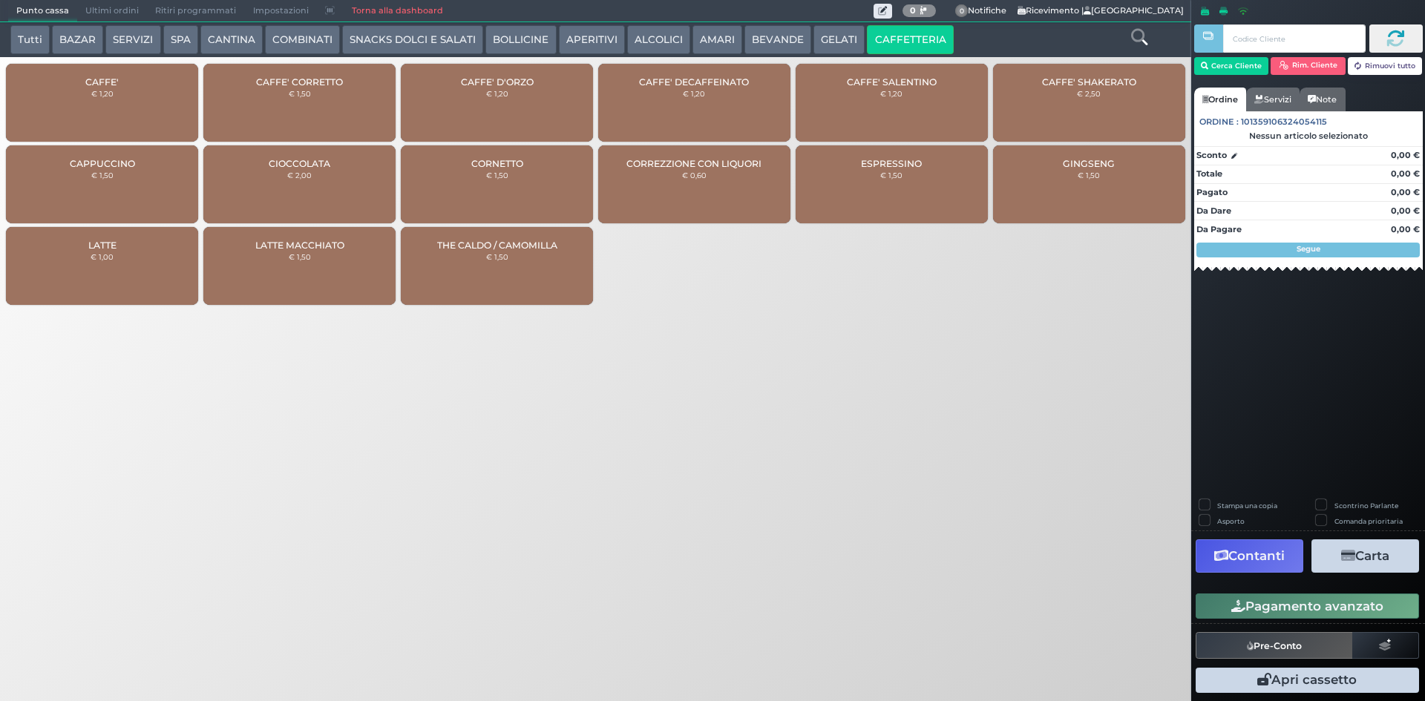
click at [80, 88] on div "CAFFE' € 1,20" at bounding box center [102, 103] width 192 height 78
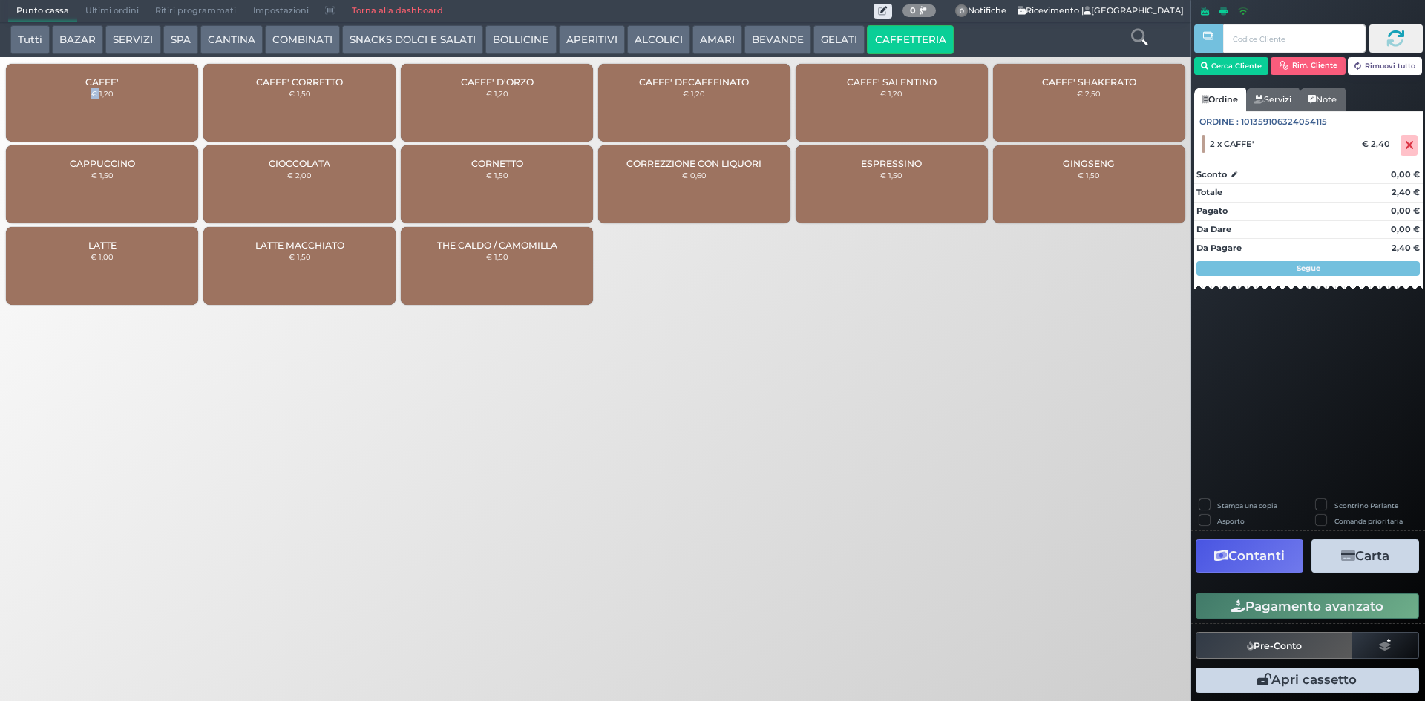
click at [1359, 605] on button "Pagamento avanzato" at bounding box center [1306, 606] width 223 height 25
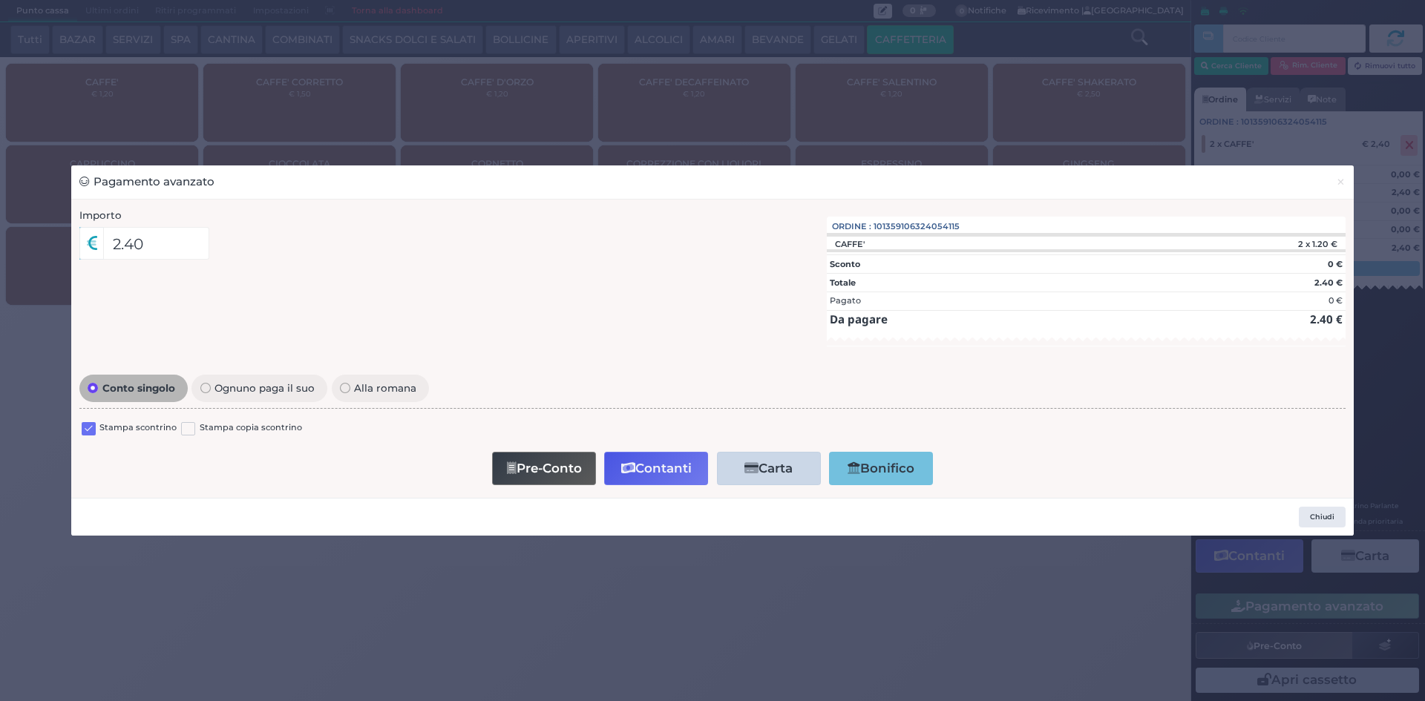
click at [87, 433] on label at bounding box center [89, 429] width 14 height 14
click at [0, 0] on input "checkbox" at bounding box center [0, 0] width 0 height 0
click at [664, 464] on button "Contanti" at bounding box center [656, 468] width 104 height 33
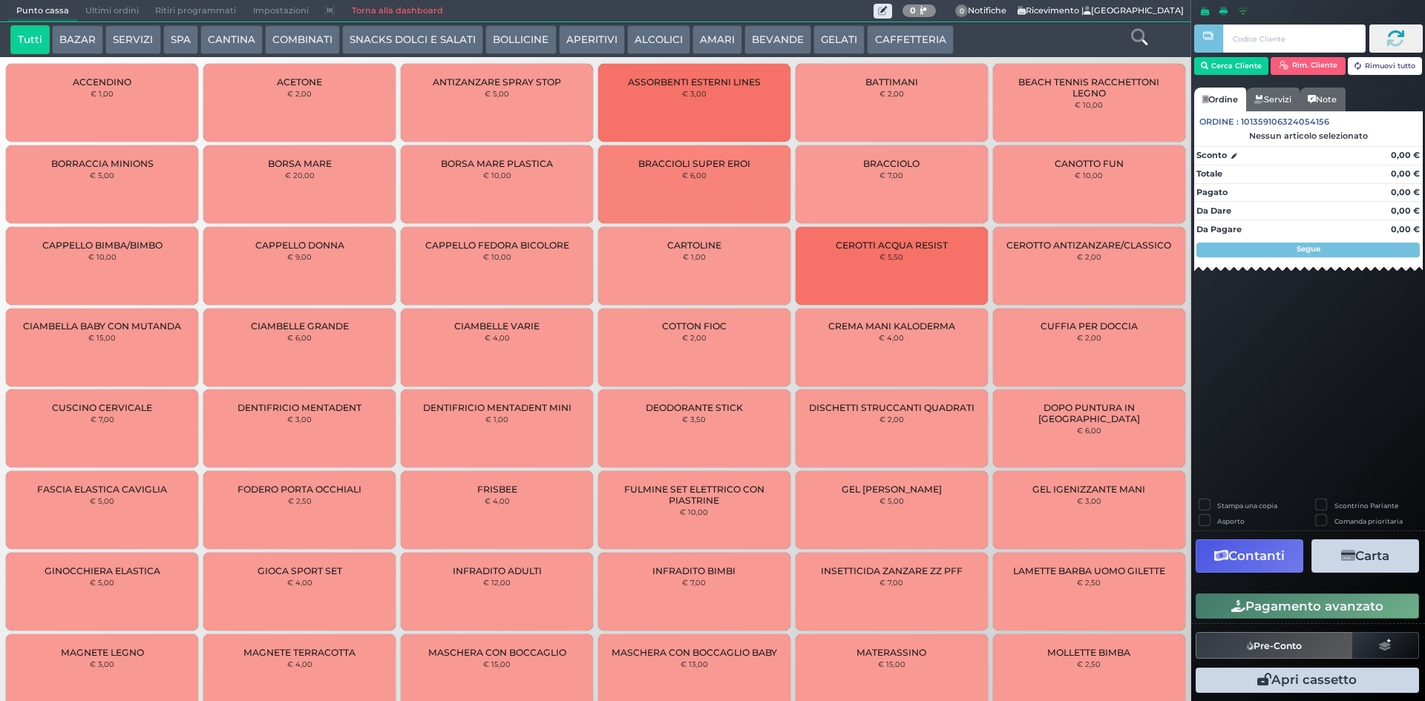
drag, startPoint x: 903, startPoint y: 41, endPoint x: 860, endPoint y: 58, distance: 46.3
click at [903, 41] on button "CAFFETTERIA" at bounding box center [910, 40] width 86 height 30
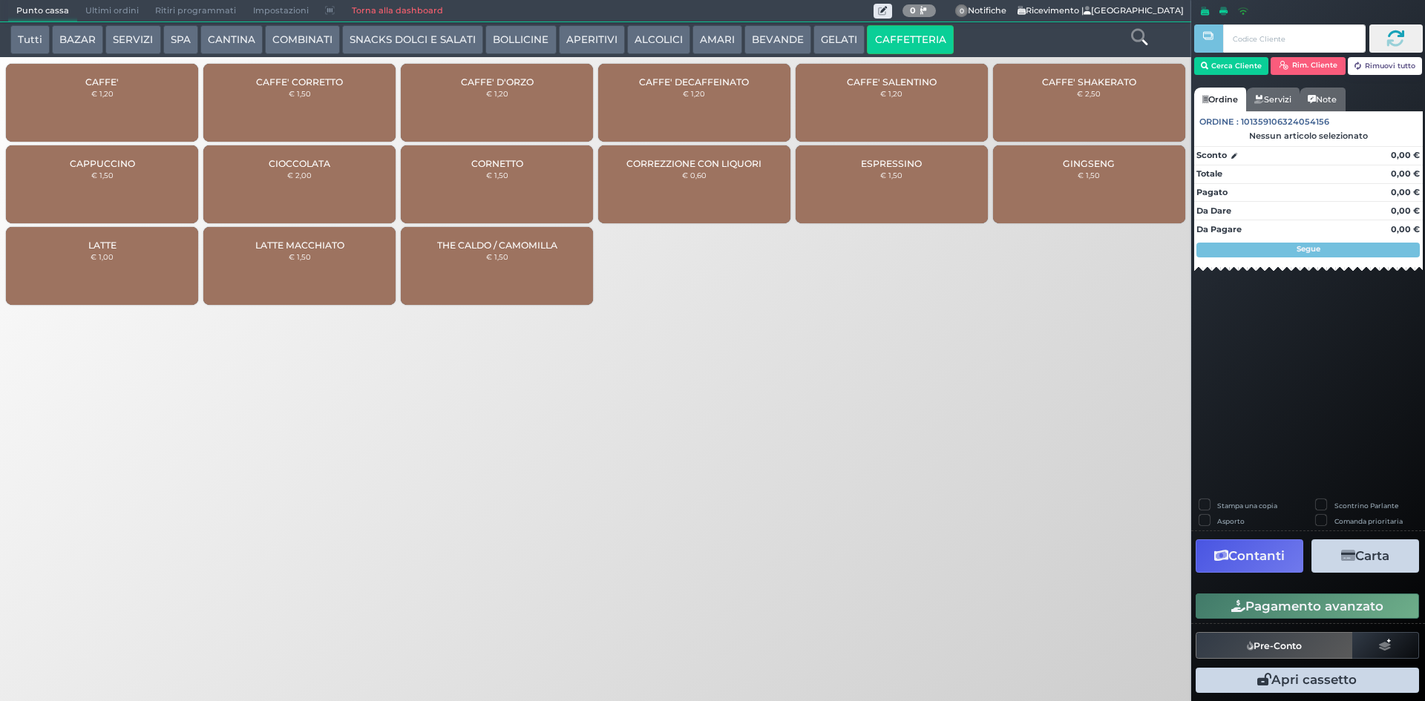
click at [95, 92] on small "€ 1,20" at bounding box center [102, 93] width 22 height 9
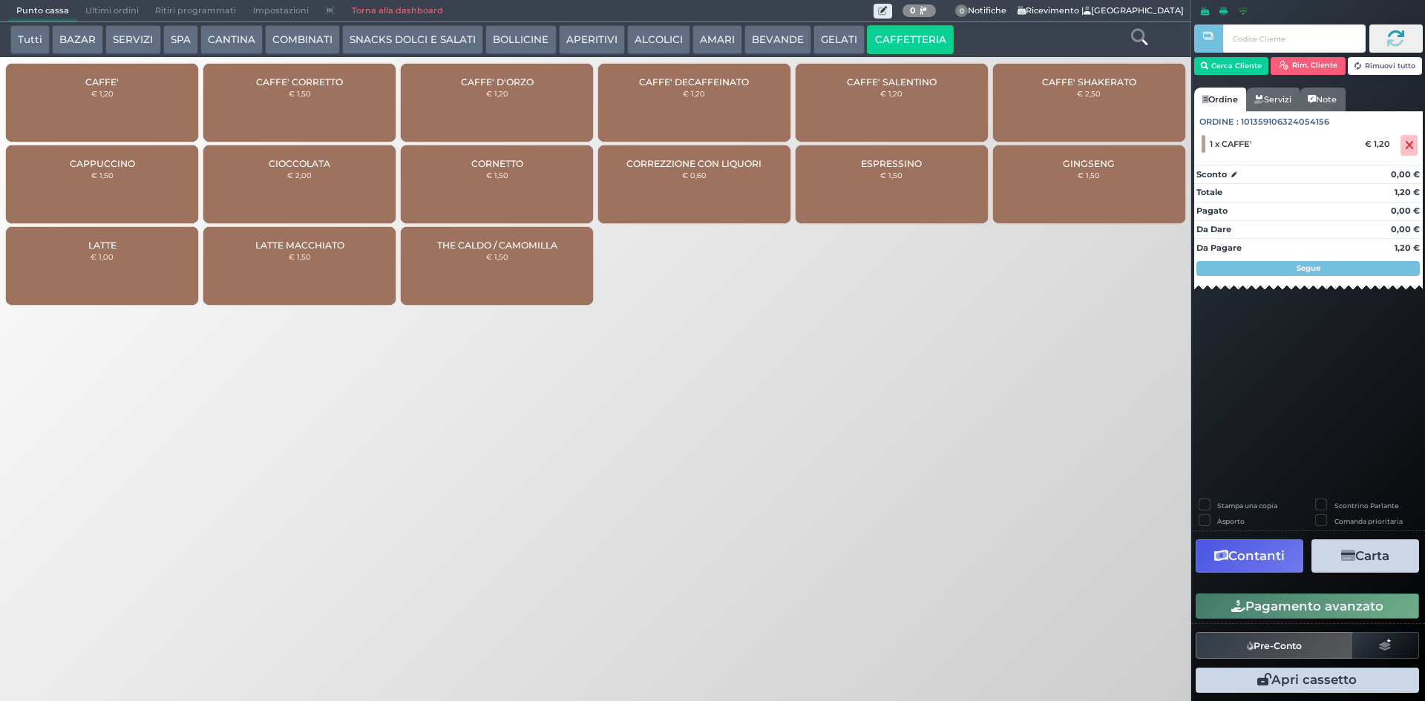
drag, startPoint x: 742, startPoint y: 45, endPoint x: 725, endPoint y: 60, distance: 23.1
click at [744, 44] on button "BEVANDE" at bounding box center [777, 40] width 67 height 30
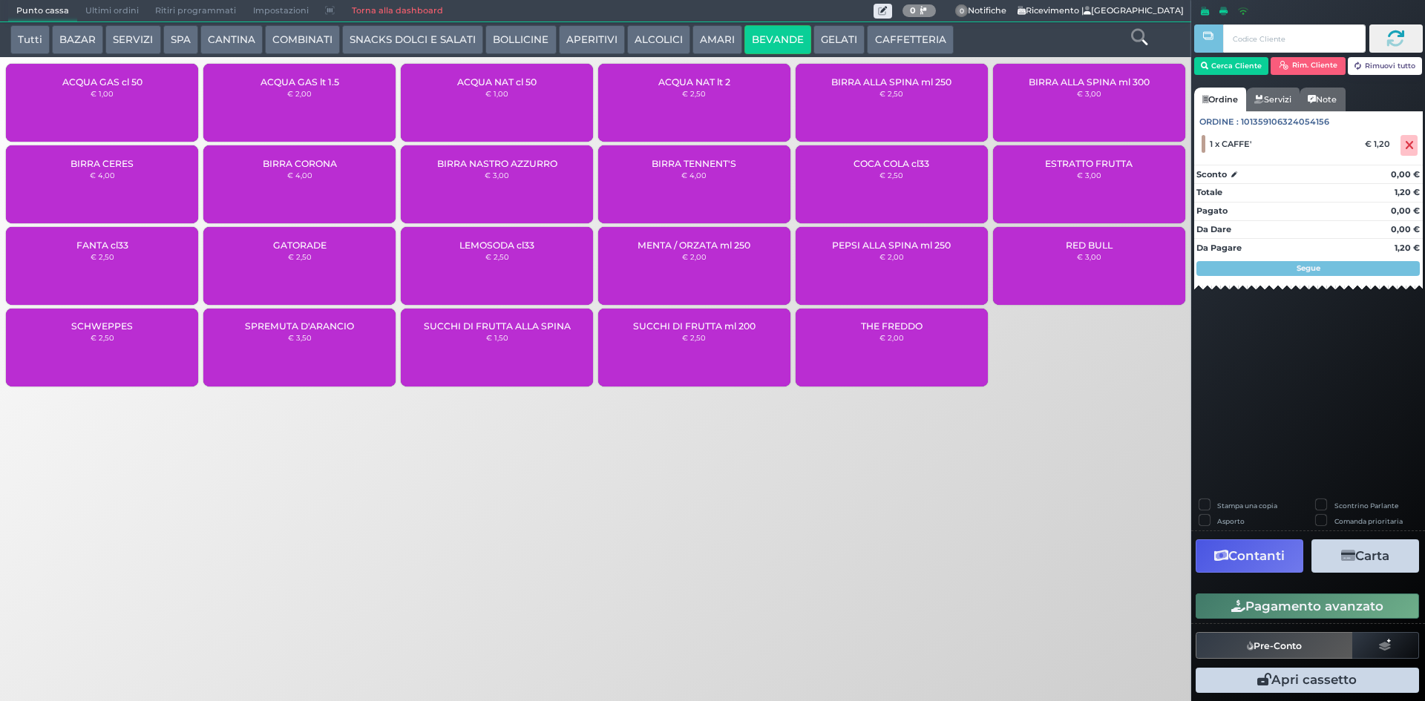
click at [683, 111] on div "ACQUA NAT lt 2 € 2,50" at bounding box center [694, 103] width 192 height 78
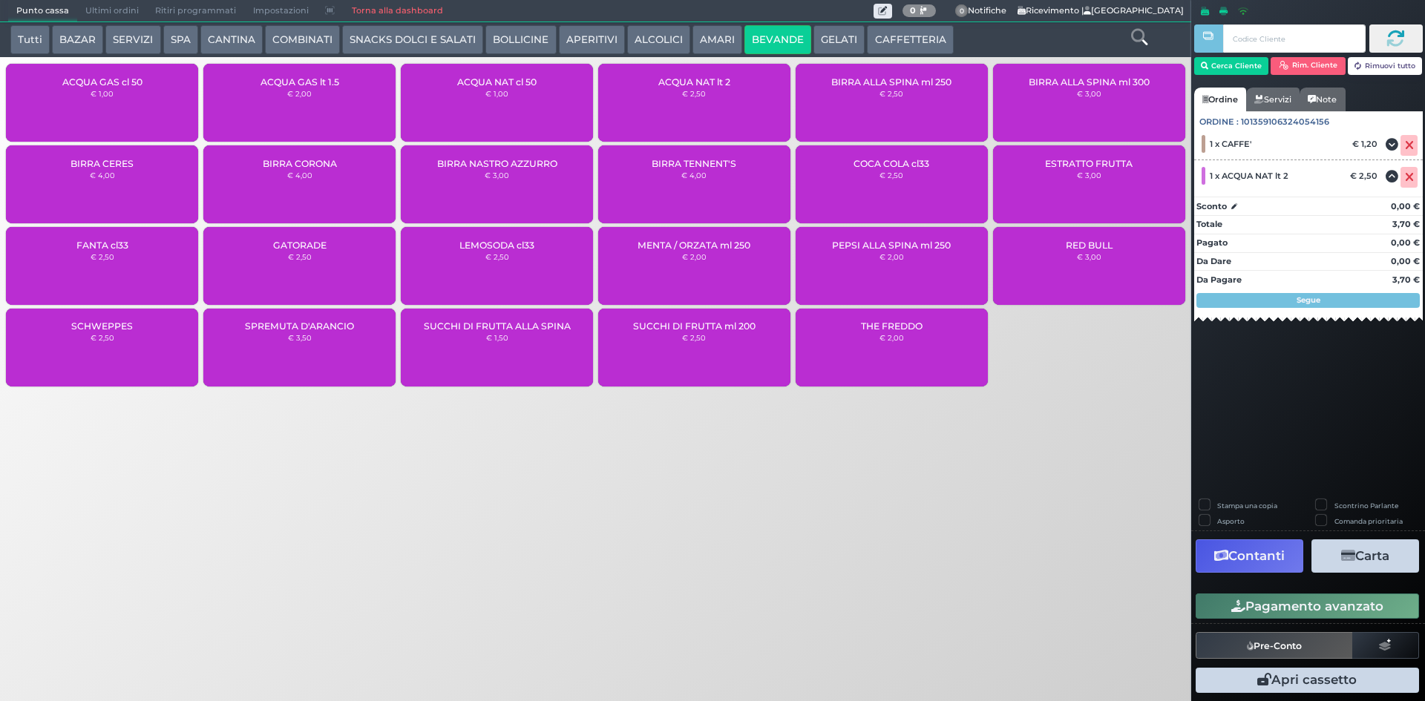
click at [1290, 601] on button "Pagamento avanzato" at bounding box center [1306, 606] width 223 height 25
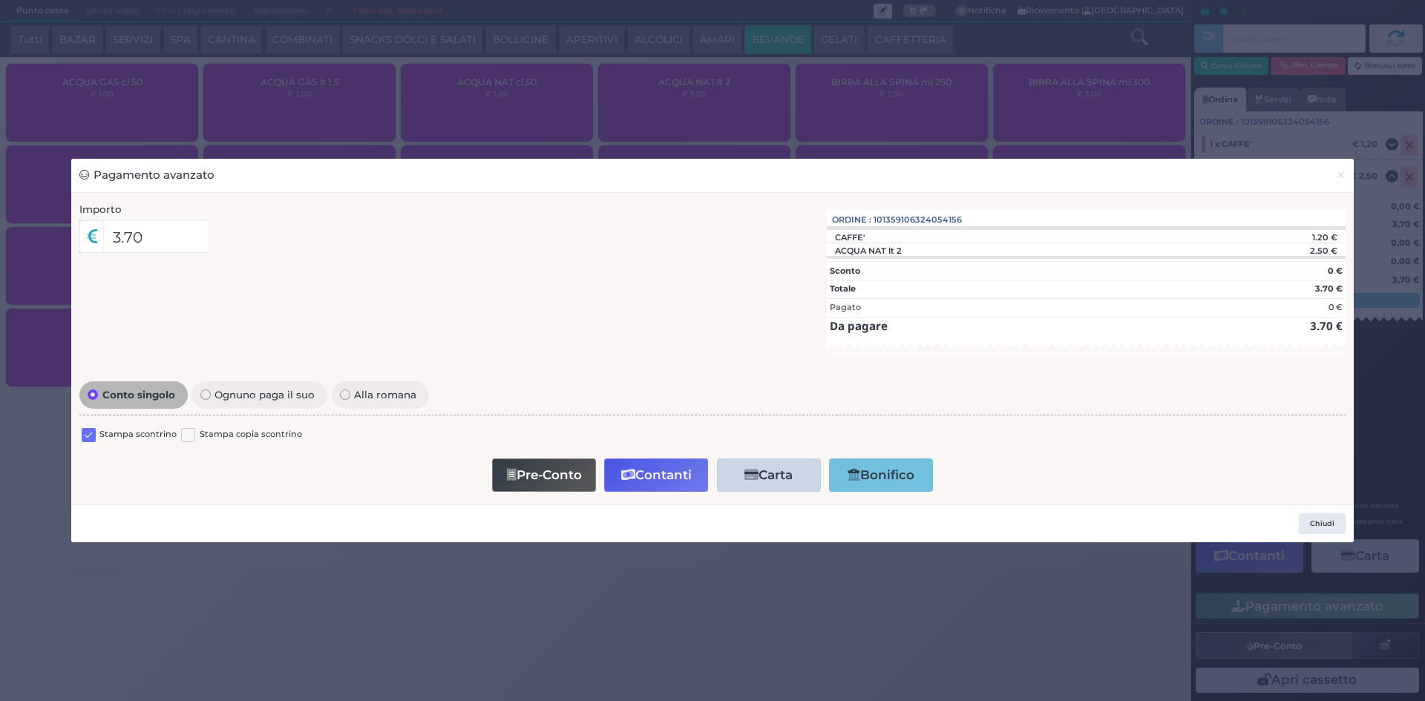
click at [91, 438] on label at bounding box center [89, 435] width 14 height 14
click at [0, 0] on input "checkbox" at bounding box center [0, 0] width 0 height 0
click at [677, 487] on button "Contanti" at bounding box center [656, 475] width 104 height 33
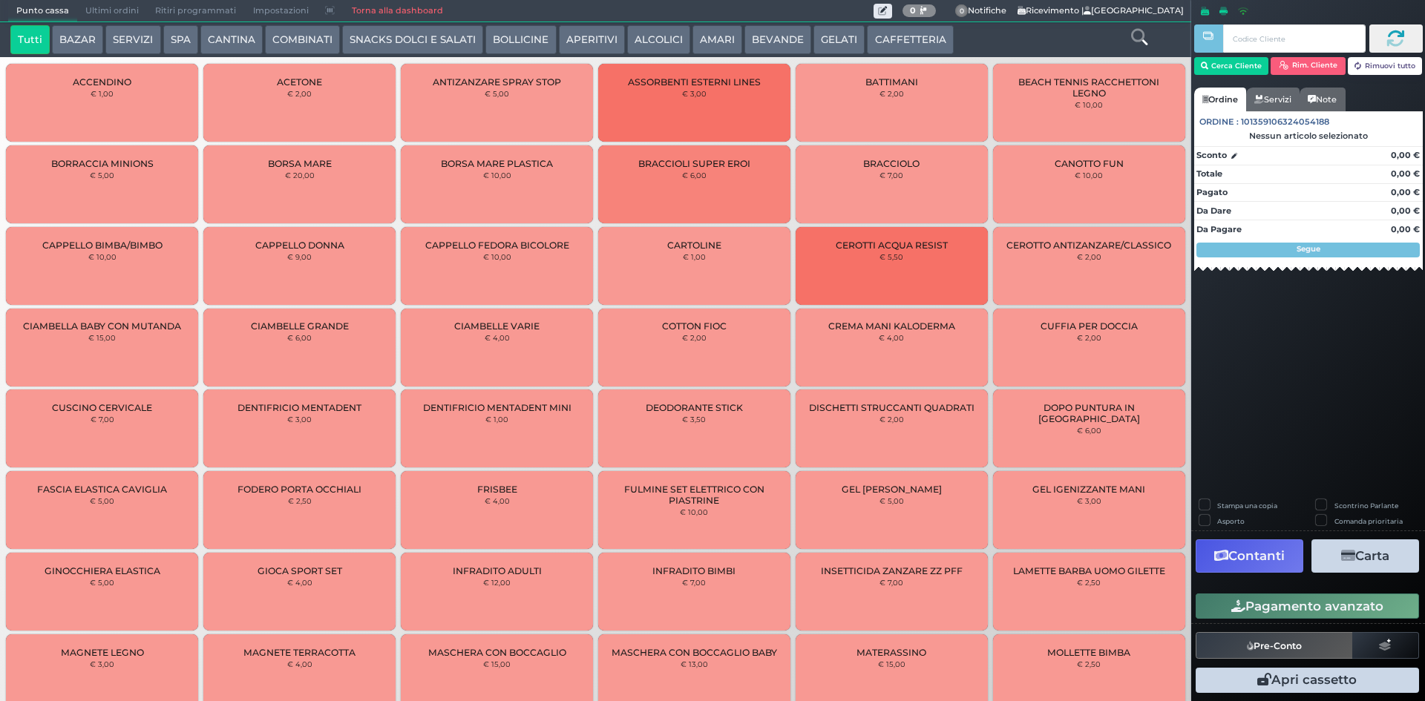
drag, startPoint x: 94, startPoint y: 11, endPoint x: 114, endPoint y: 45, distance: 39.2
click at [94, 12] on span "Ultimi ordini" at bounding box center [112, 11] width 70 height 21
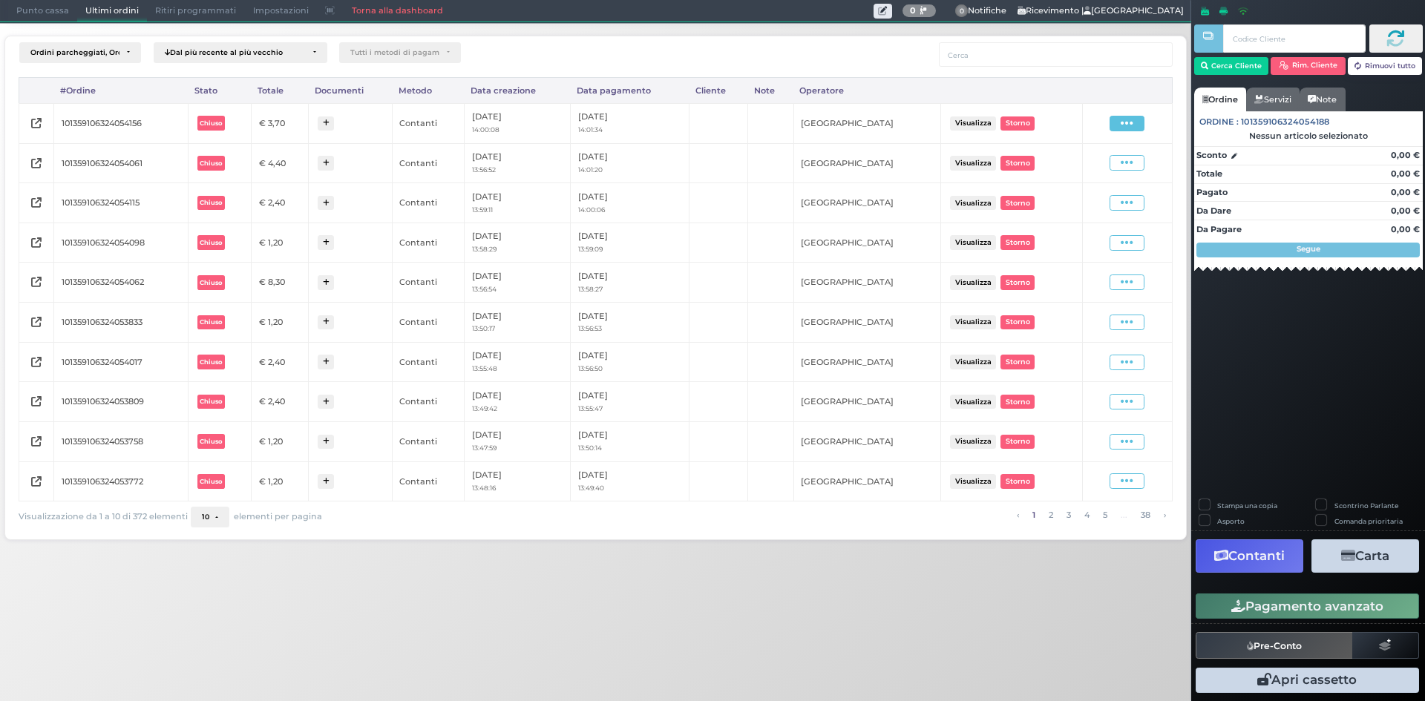
click at [1128, 119] on icon at bounding box center [1126, 123] width 13 height 14
click at [1108, 168] on span "Ristampa Pre-Conto" at bounding box center [1090, 166] width 61 height 25
click at [1134, 164] on span at bounding box center [1126, 163] width 35 height 16
click at [1105, 211] on span "Ristampa Pre-Conto" at bounding box center [1090, 206] width 61 height 25
click at [44, 7] on span "Punto cassa" at bounding box center [42, 11] width 69 height 21
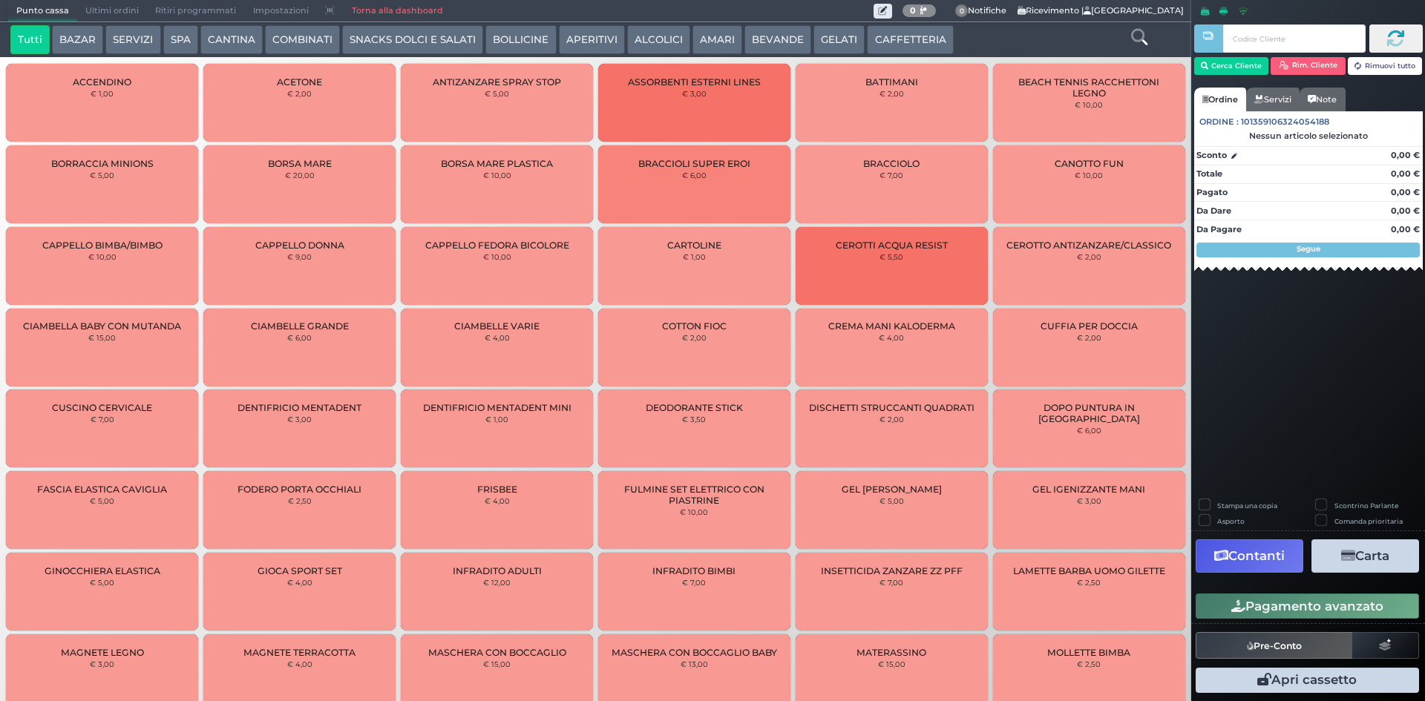
click at [924, 39] on button "CAFFETTERIA" at bounding box center [910, 40] width 86 height 30
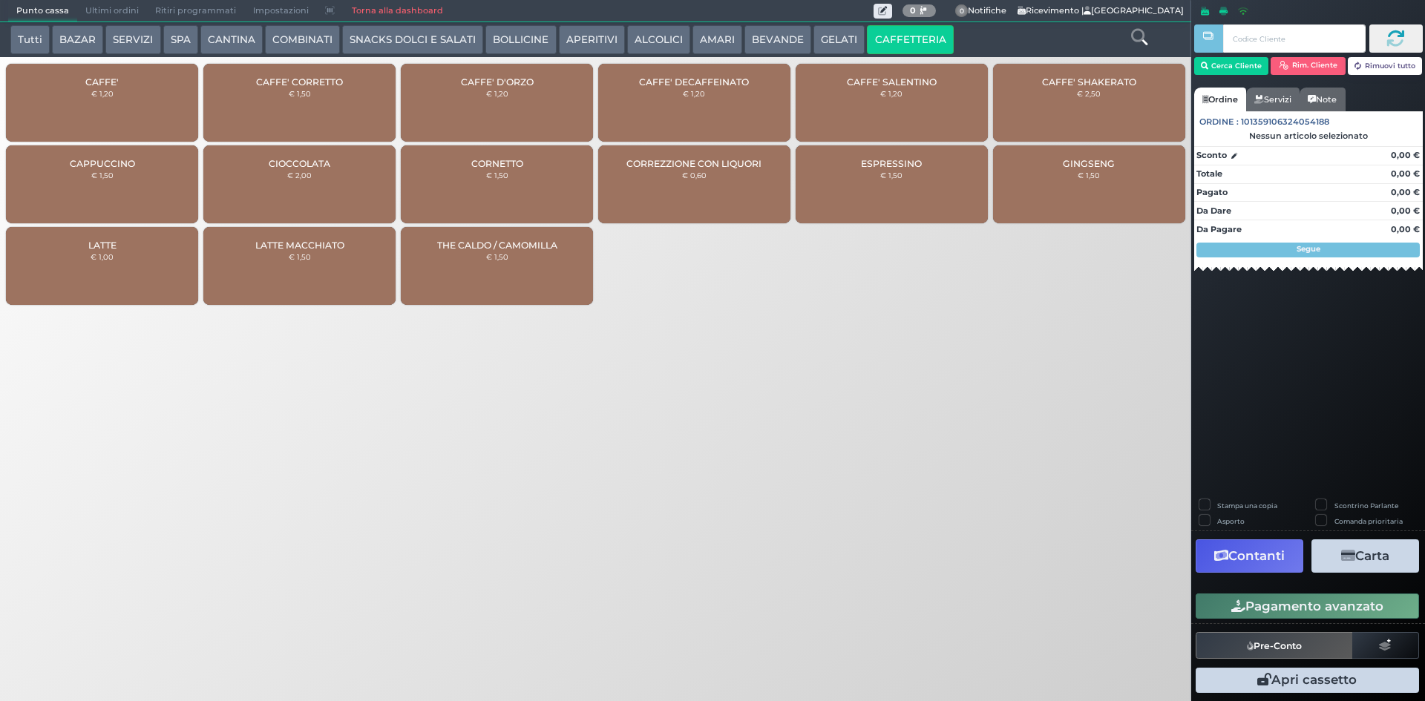
click at [78, 88] on div "CAFFE' € 1,20" at bounding box center [102, 103] width 192 height 78
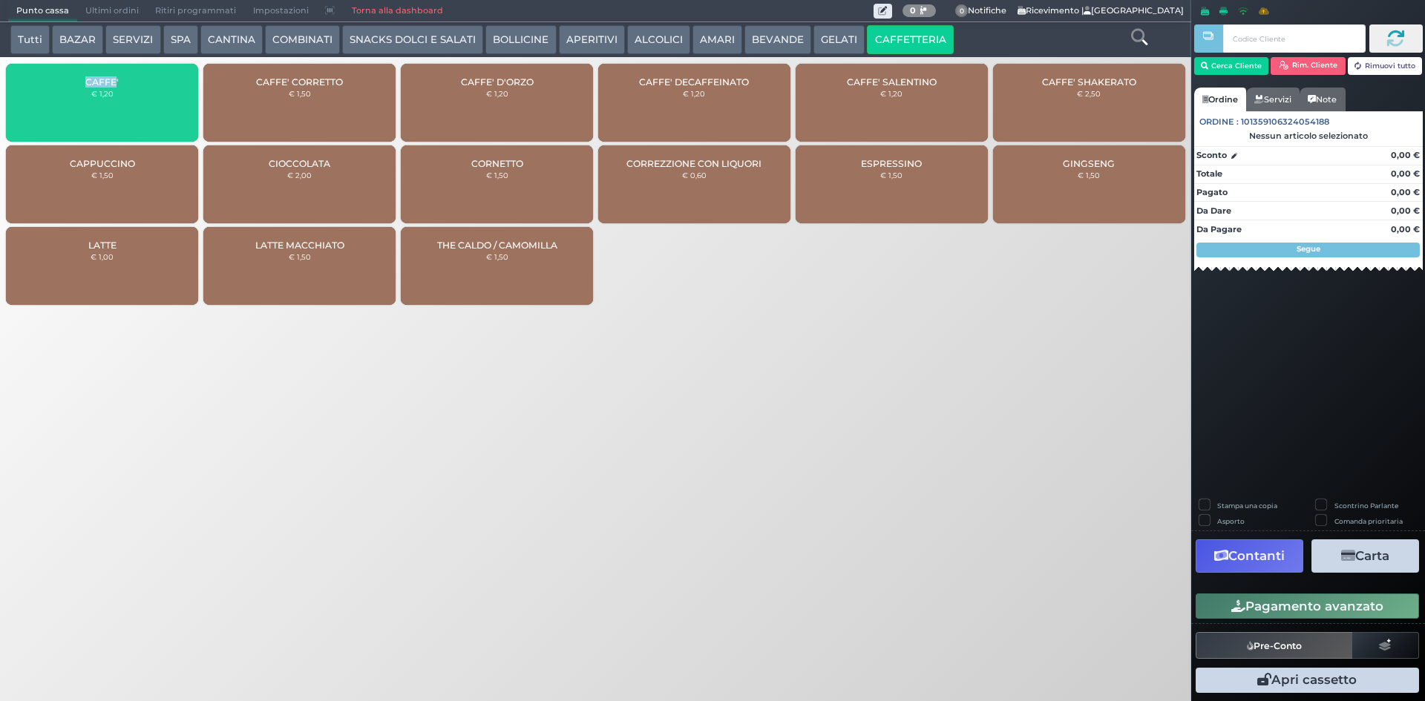
click at [78, 87] on div "CAFFE' € 1,20" at bounding box center [102, 103] width 192 height 78
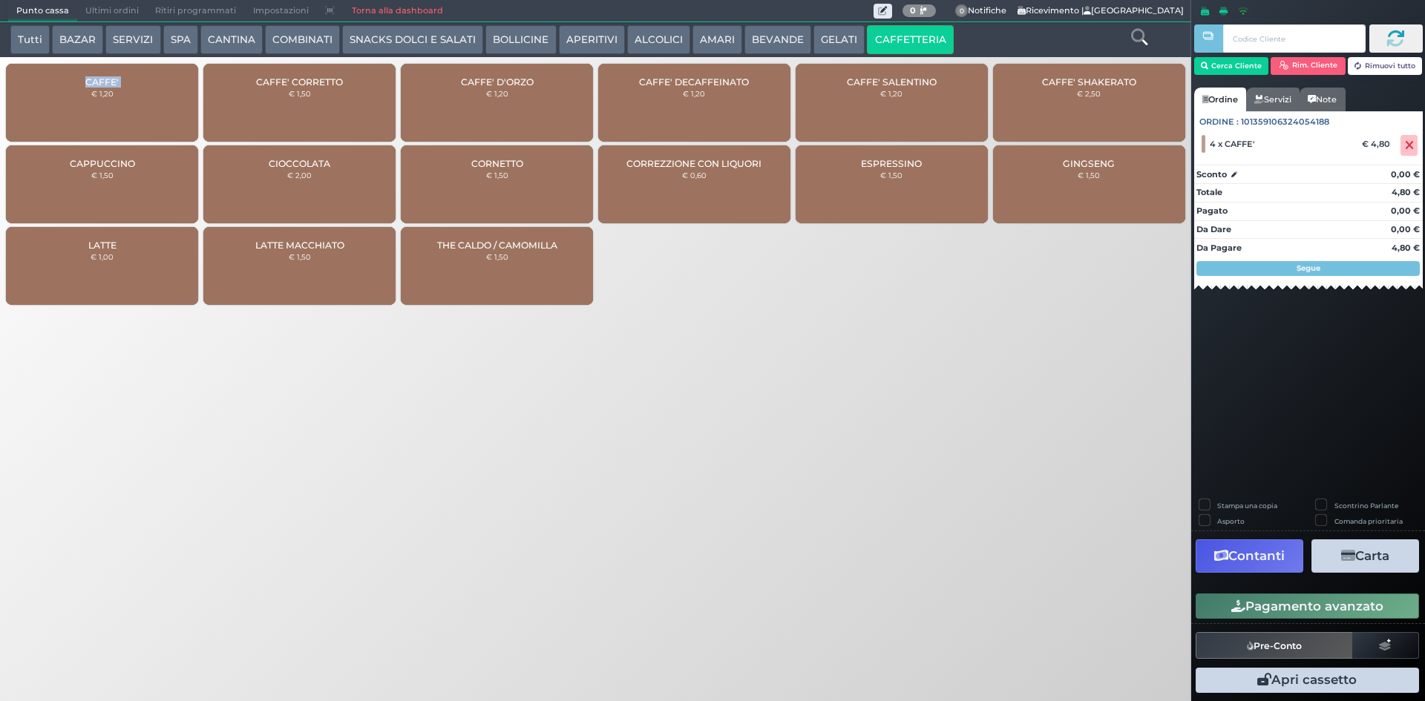
click at [1260, 601] on button "Pagamento avanzato" at bounding box center [1306, 606] width 223 height 25
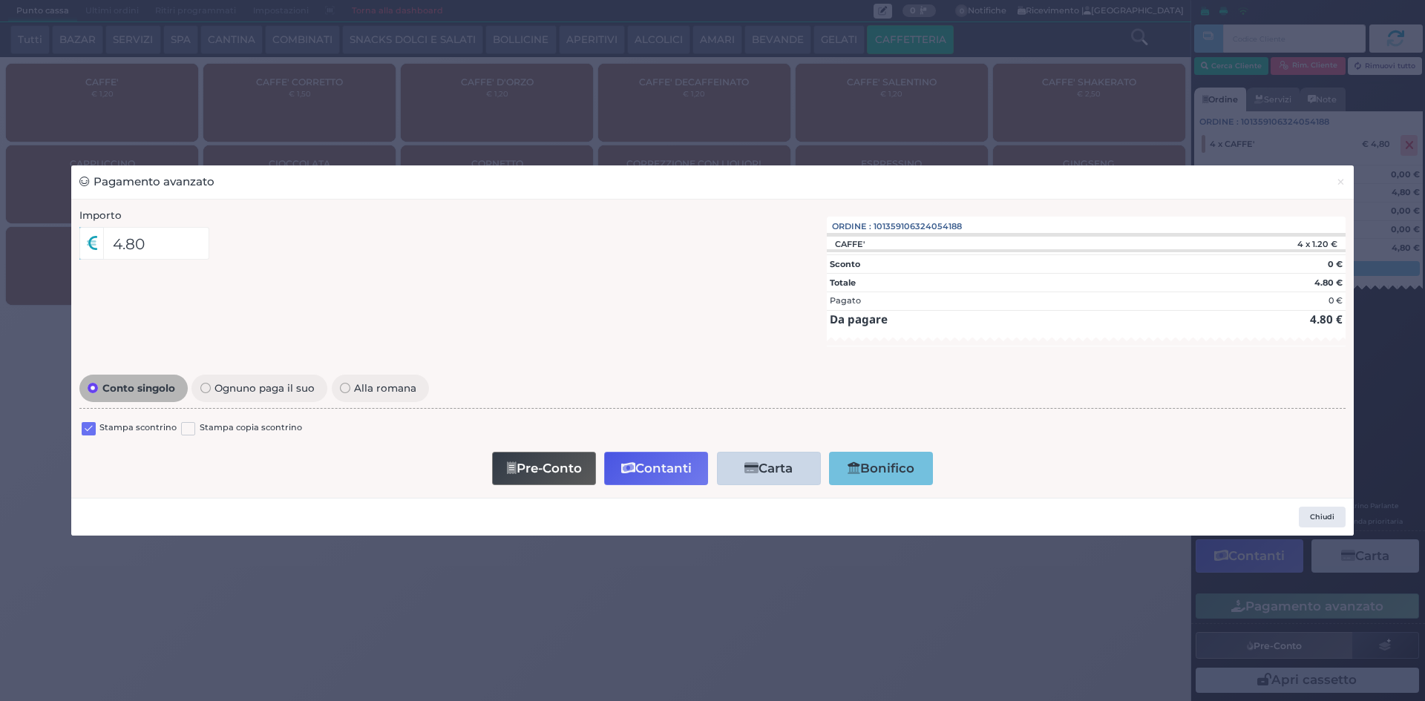
click at [92, 431] on label at bounding box center [89, 429] width 14 height 14
click at [0, 0] on input "checkbox" at bounding box center [0, 0] width 0 height 0
click at [666, 473] on button "Contanti" at bounding box center [656, 468] width 104 height 33
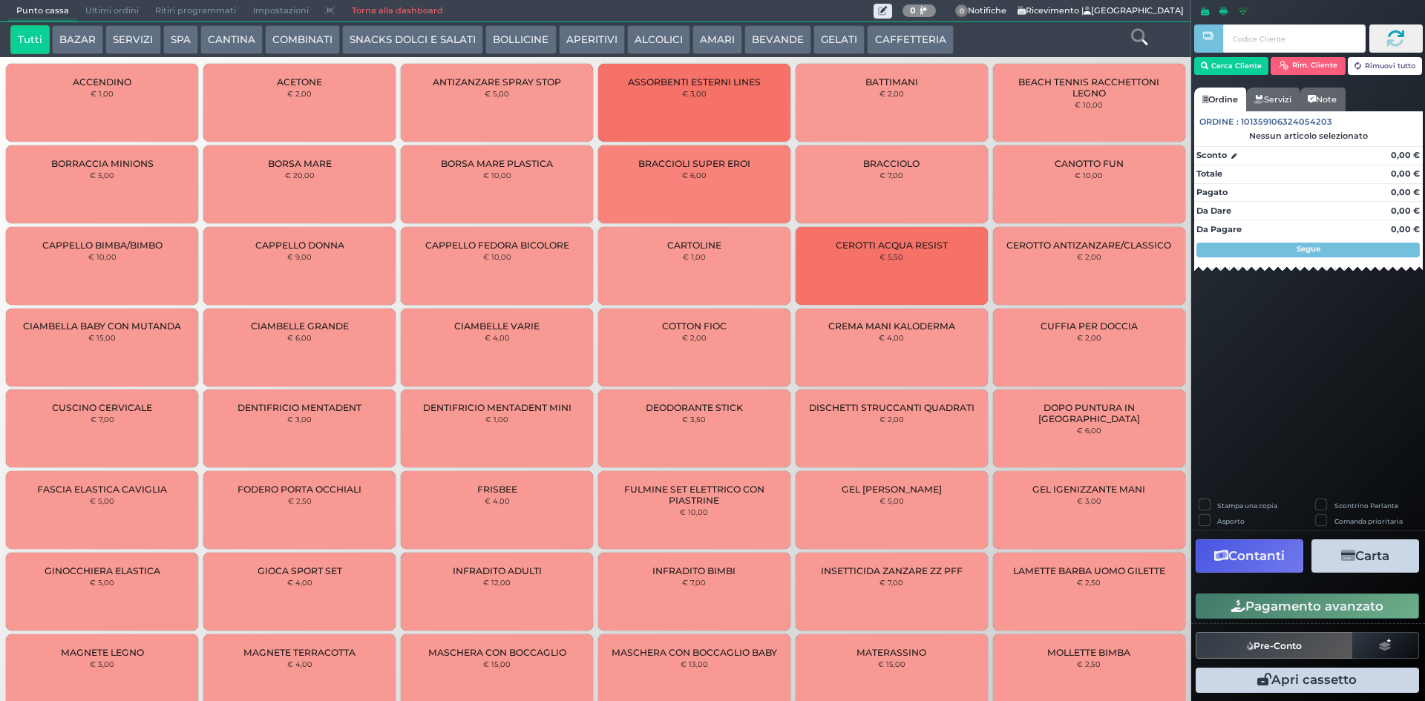
click at [119, 7] on span "Ultimi ordini" at bounding box center [112, 11] width 70 height 21
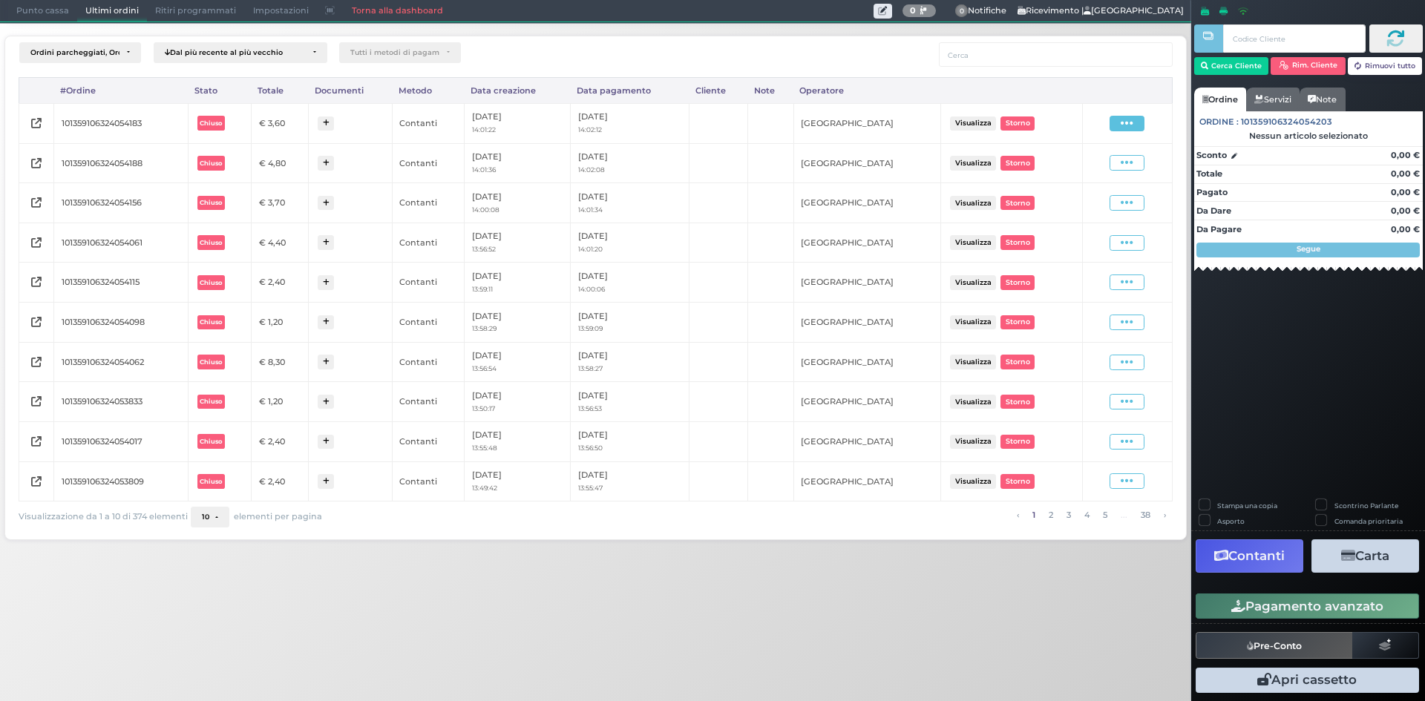
click at [1135, 122] on span at bounding box center [1126, 124] width 35 height 16
click at [1080, 171] on span "Ristampa Pre-Conto" at bounding box center [1090, 166] width 61 height 25
click at [42, 18] on span "Punto cassa" at bounding box center [42, 11] width 69 height 21
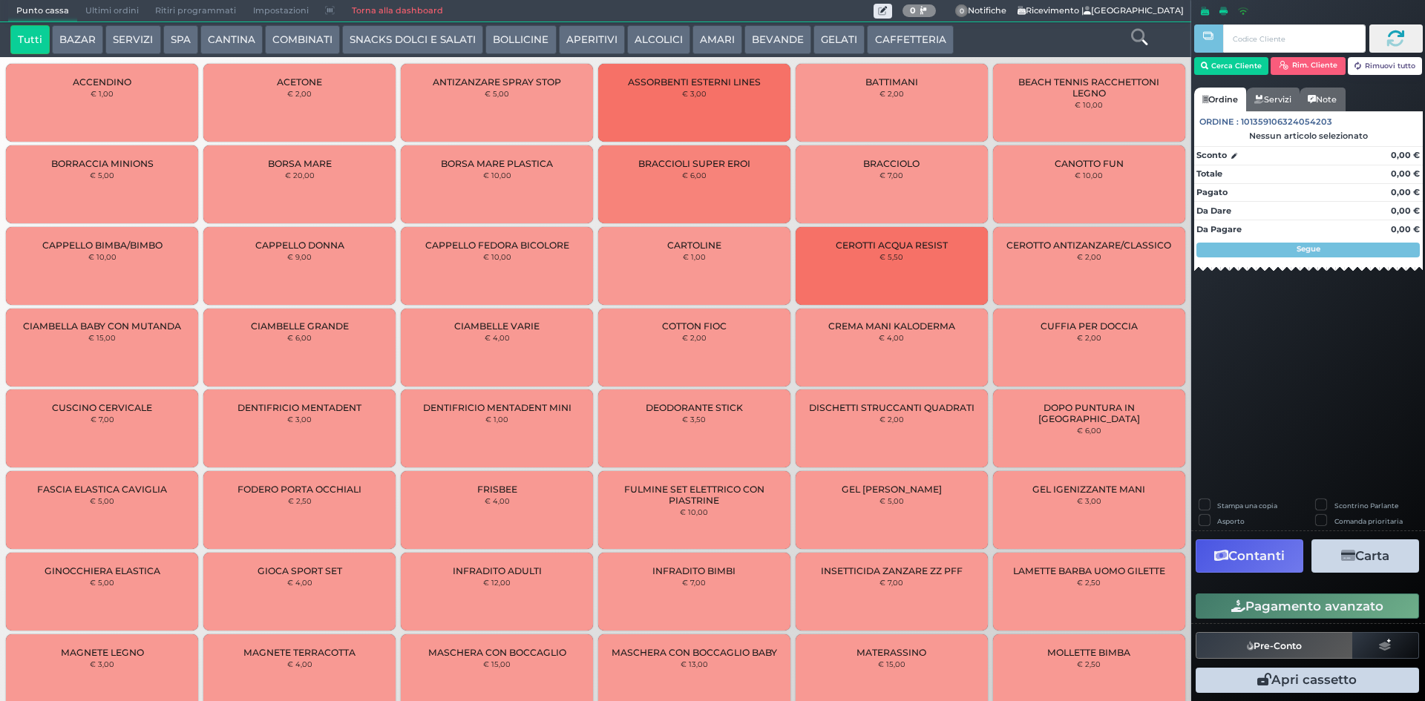
click at [887, 41] on button "CAFFETTERIA" at bounding box center [910, 40] width 86 height 30
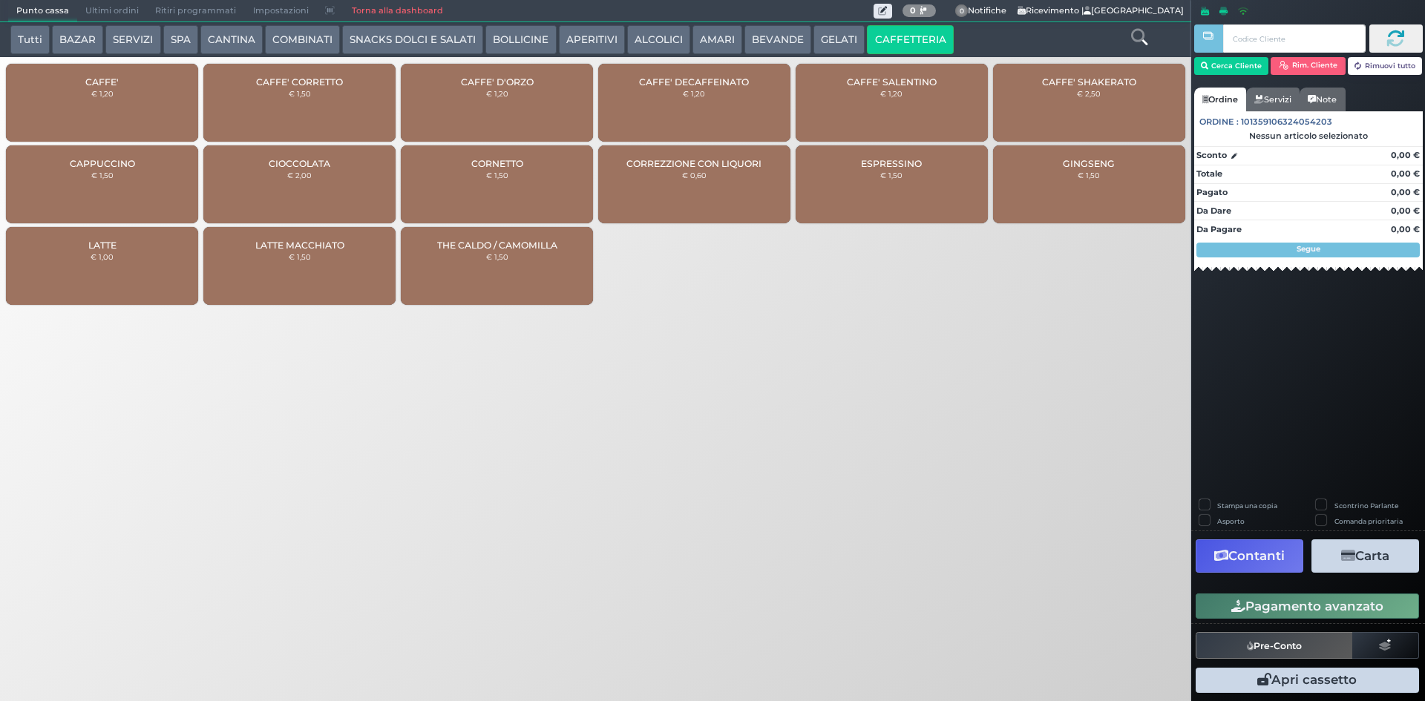
click at [100, 78] on span "CAFFE'" at bounding box center [101, 81] width 33 height 11
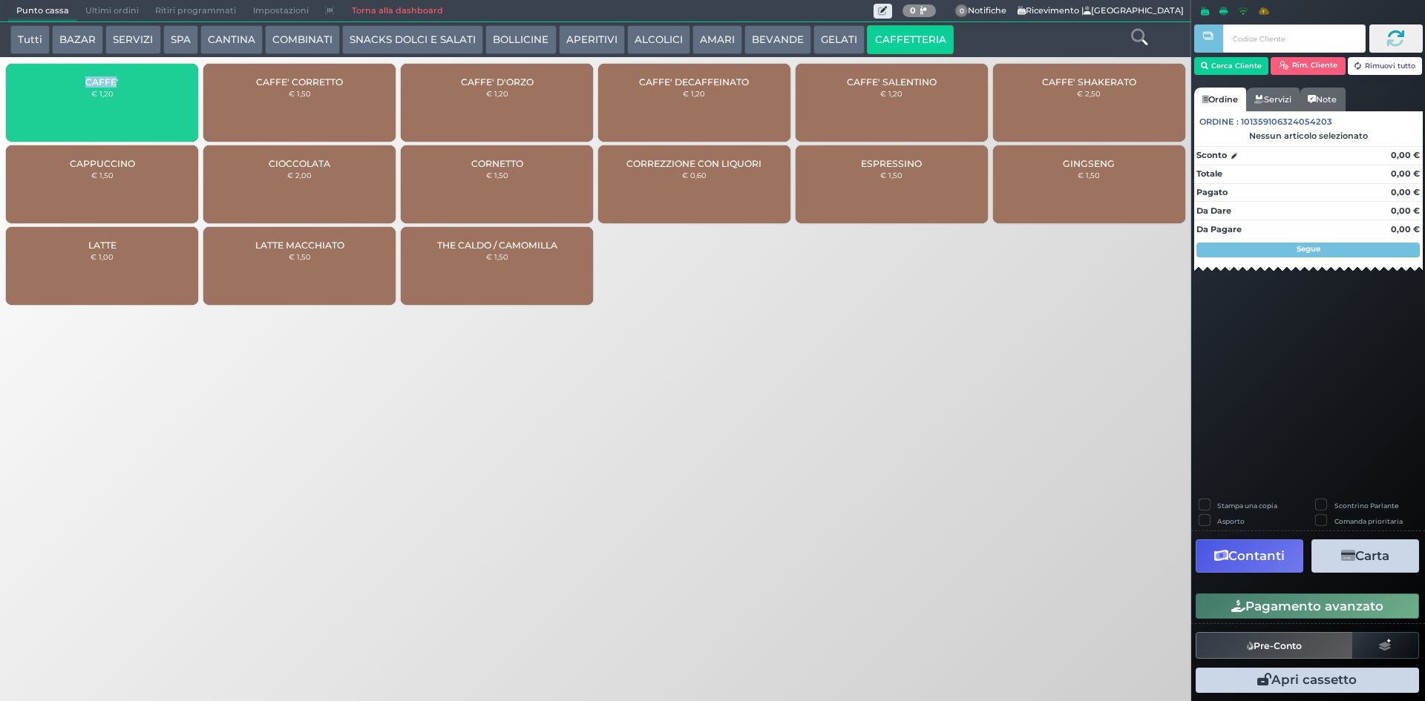
click at [100, 78] on span "CAFFE'" at bounding box center [101, 81] width 33 height 11
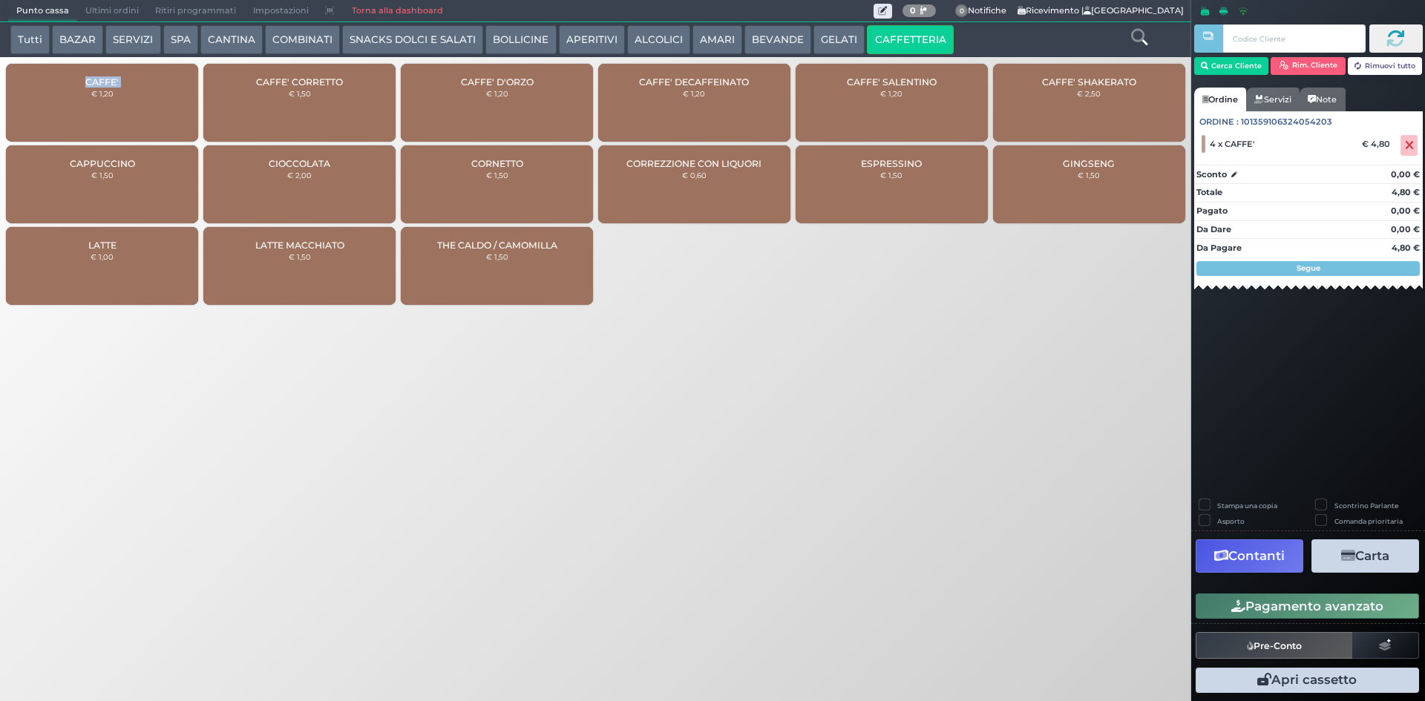
click at [1266, 615] on button "Pagamento avanzato" at bounding box center [1306, 606] width 223 height 25
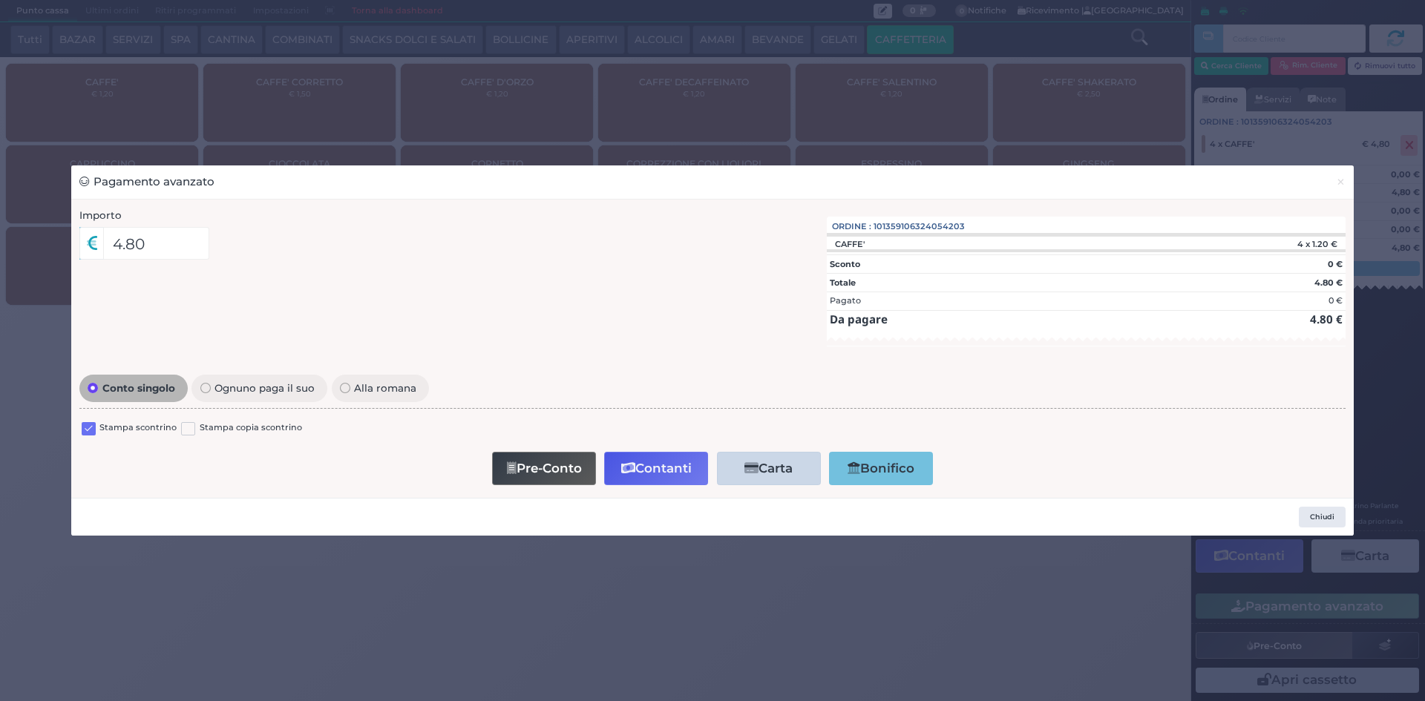
click at [92, 433] on label at bounding box center [89, 429] width 14 height 14
click at [0, 0] on input "checkbox" at bounding box center [0, 0] width 0 height 0
click at [641, 461] on button "Contanti" at bounding box center [656, 468] width 104 height 33
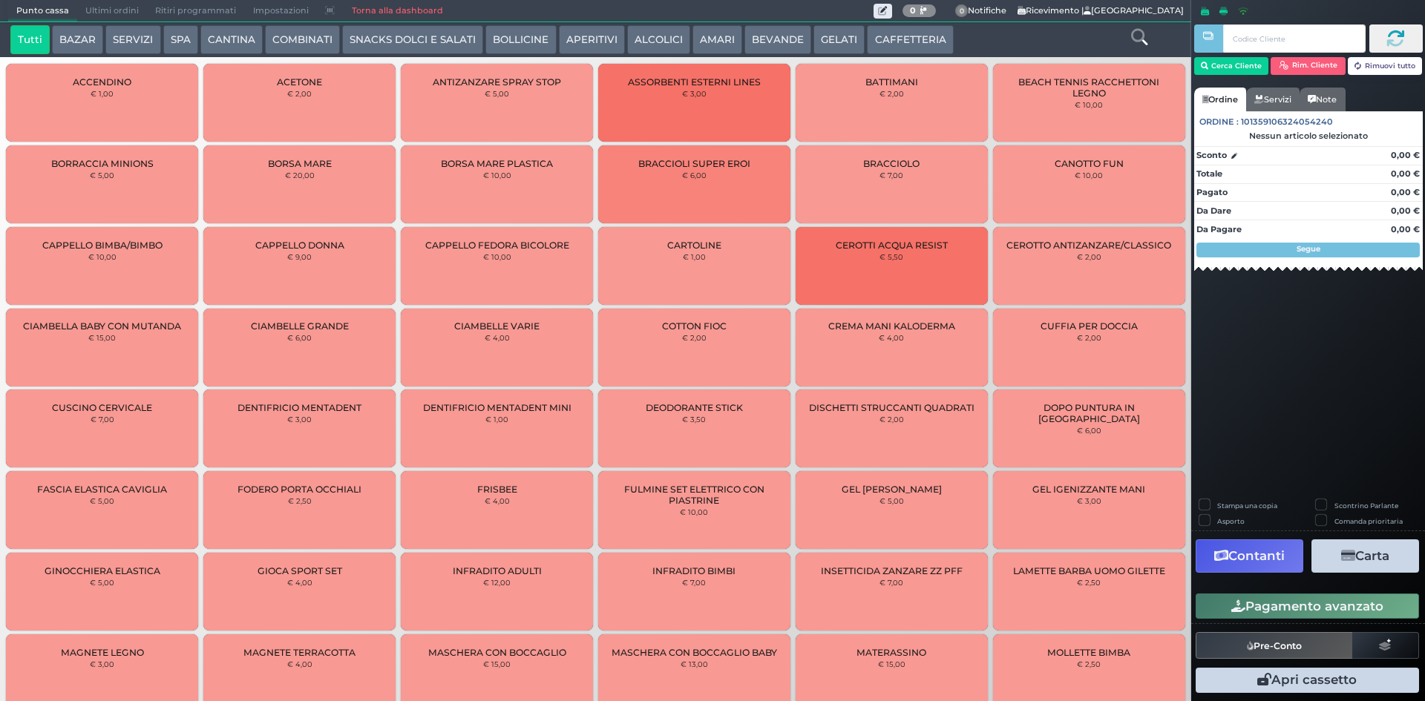
click at [93, 4] on span "Ultimi ordini" at bounding box center [112, 11] width 70 height 21
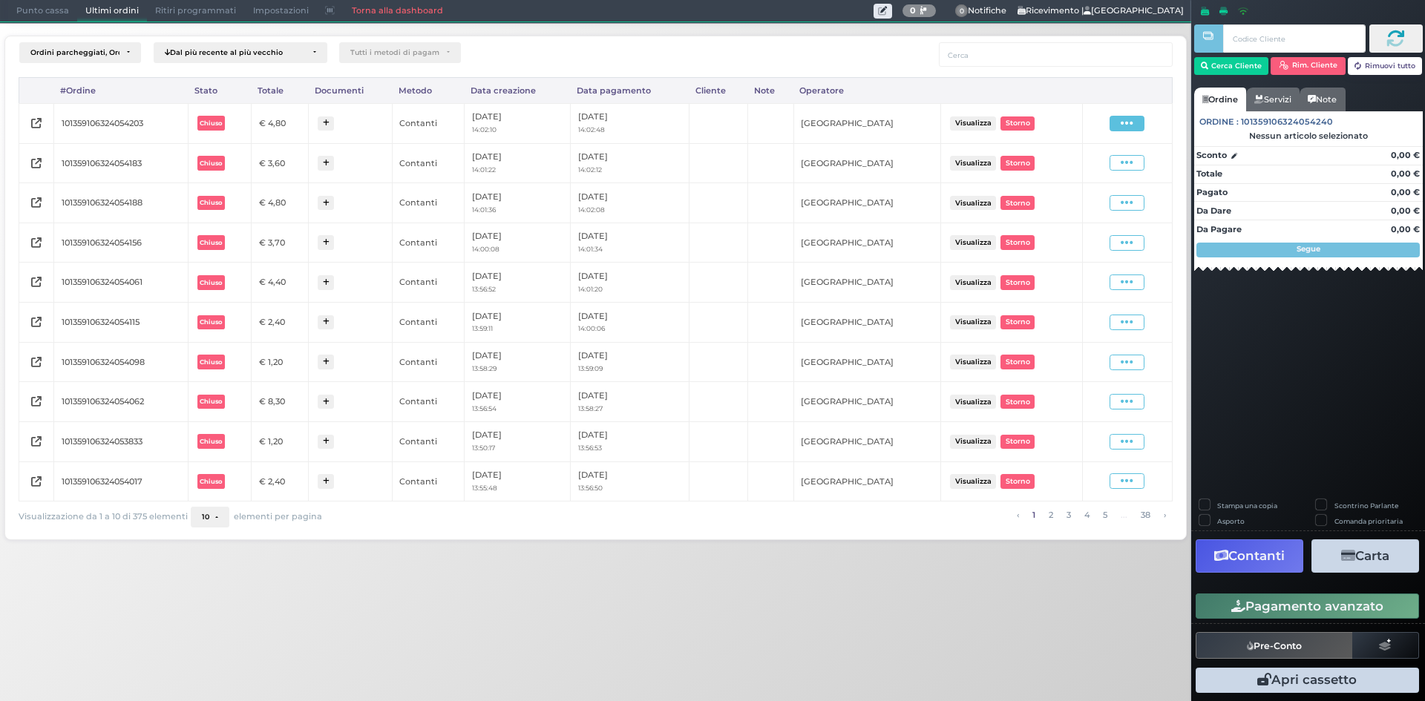
click at [1127, 126] on icon at bounding box center [1126, 123] width 13 height 14
click at [1063, 171] on span "Ristampa Pre-Conto" at bounding box center [1090, 166] width 61 height 25
click at [57, 4] on span "Punto cassa" at bounding box center [42, 11] width 69 height 21
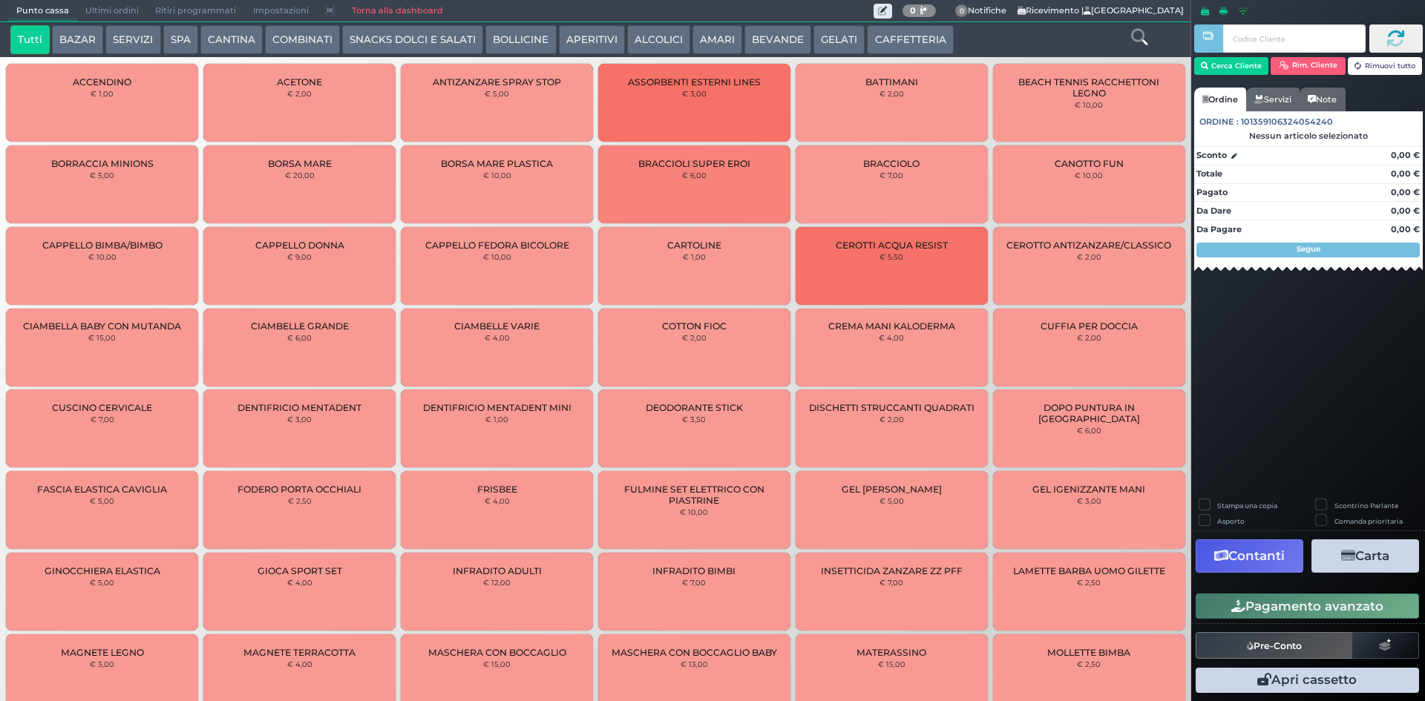
click at [913, 39] on button "CAFFETTERIA" at bounding box center [910, 40] width 86 height 30
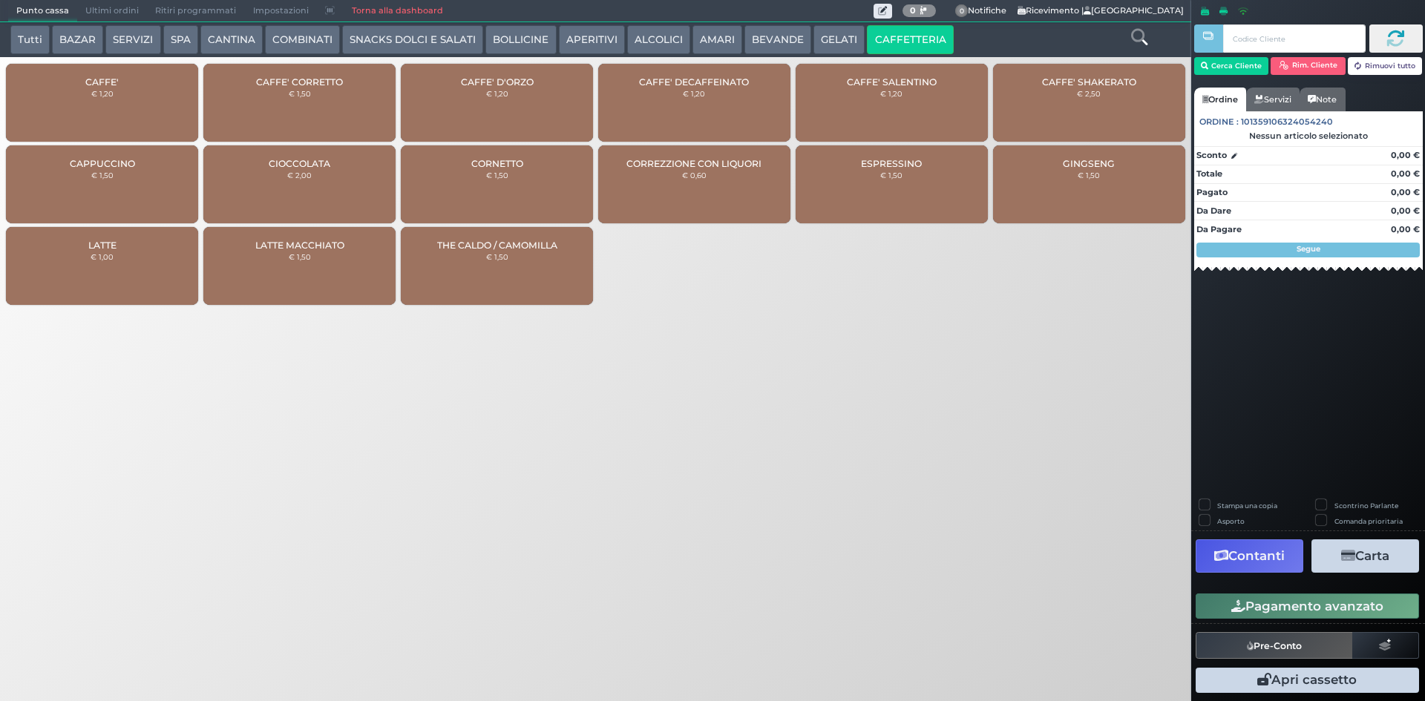
click at [96, 102] on div "CAFFE' € 1,20" at bounding box center [102, 103] width 192 height 78
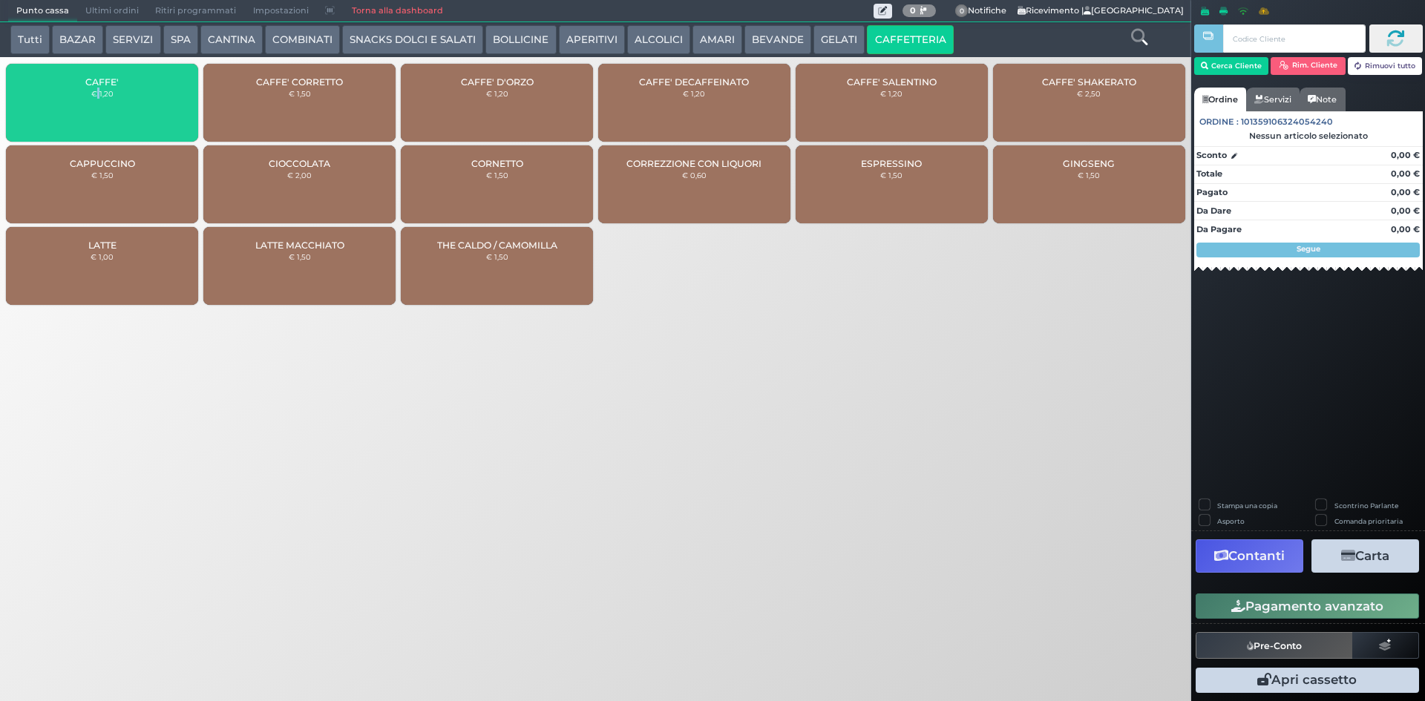
click at [96, 102] on div "CAFFE' € 1,20" at bounding box center [102, 103] width 192 height 78
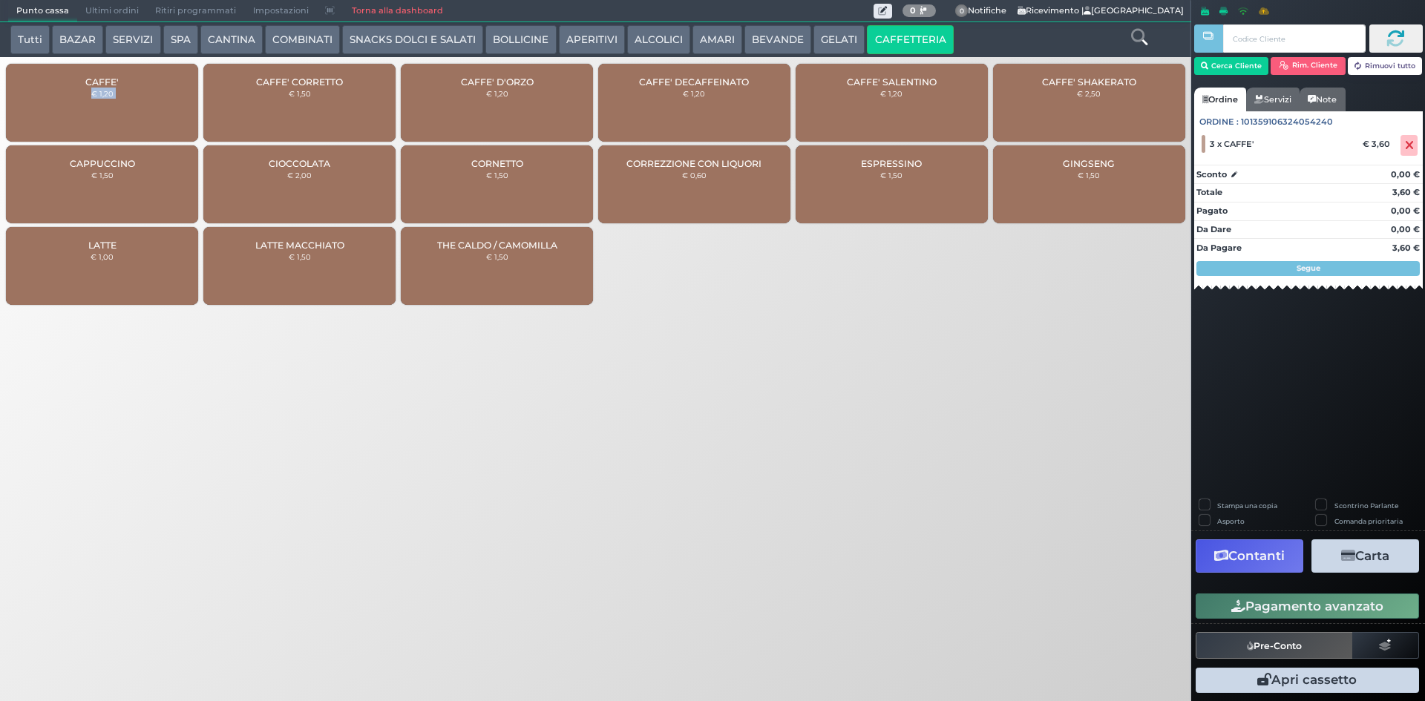
click at [96, 102] on div "CAFFE' € 1,20" at bounding box center [102, 103] width 192 height 78
click at [1346, 609] on button "Pagamento avanzato" at bounding box center [1306, 606] width 223 height 25
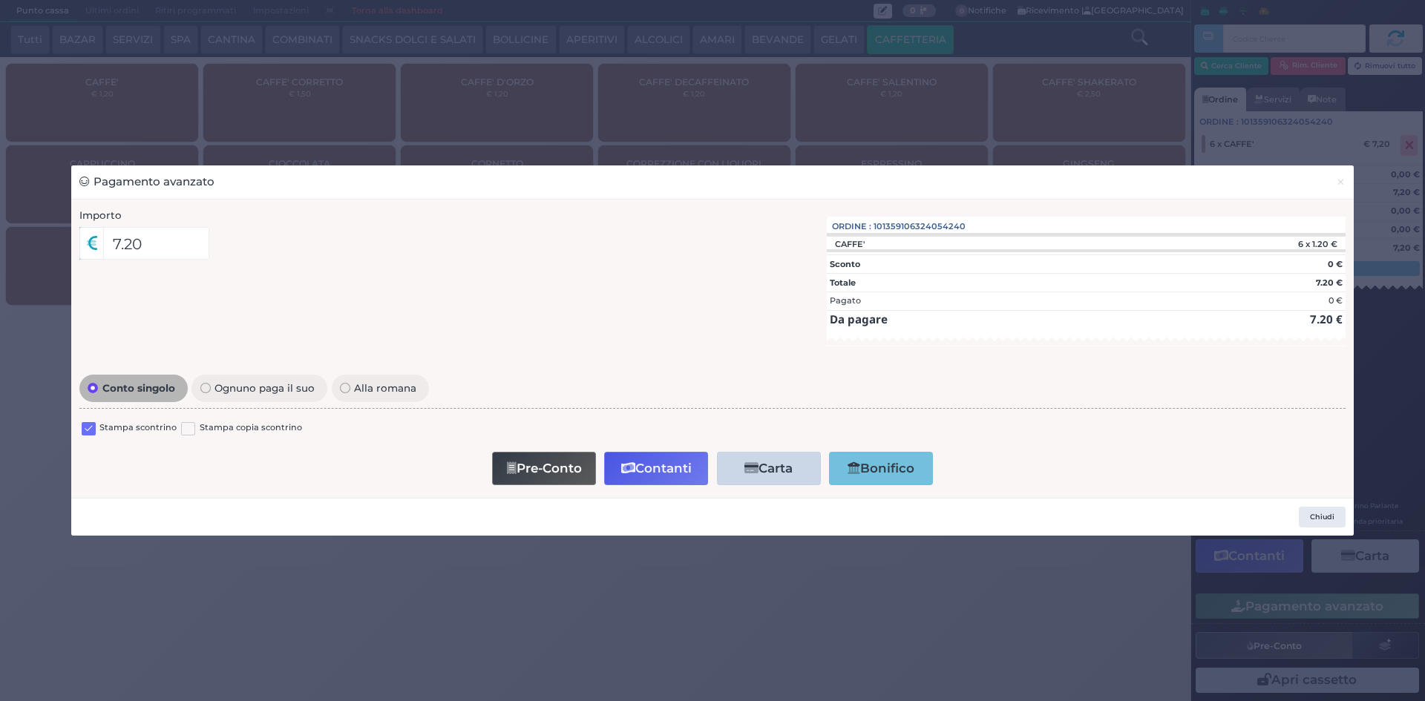
click at [93, 424] on label at bounding box center [89, 429] width 14 height 14
click at [0, 0] on input "checkbox" at bounding box center [0, 0] width 0 height 0
click at [655, 464] on button "Contanti" at bounding box center [656, 468] width 104 height 33
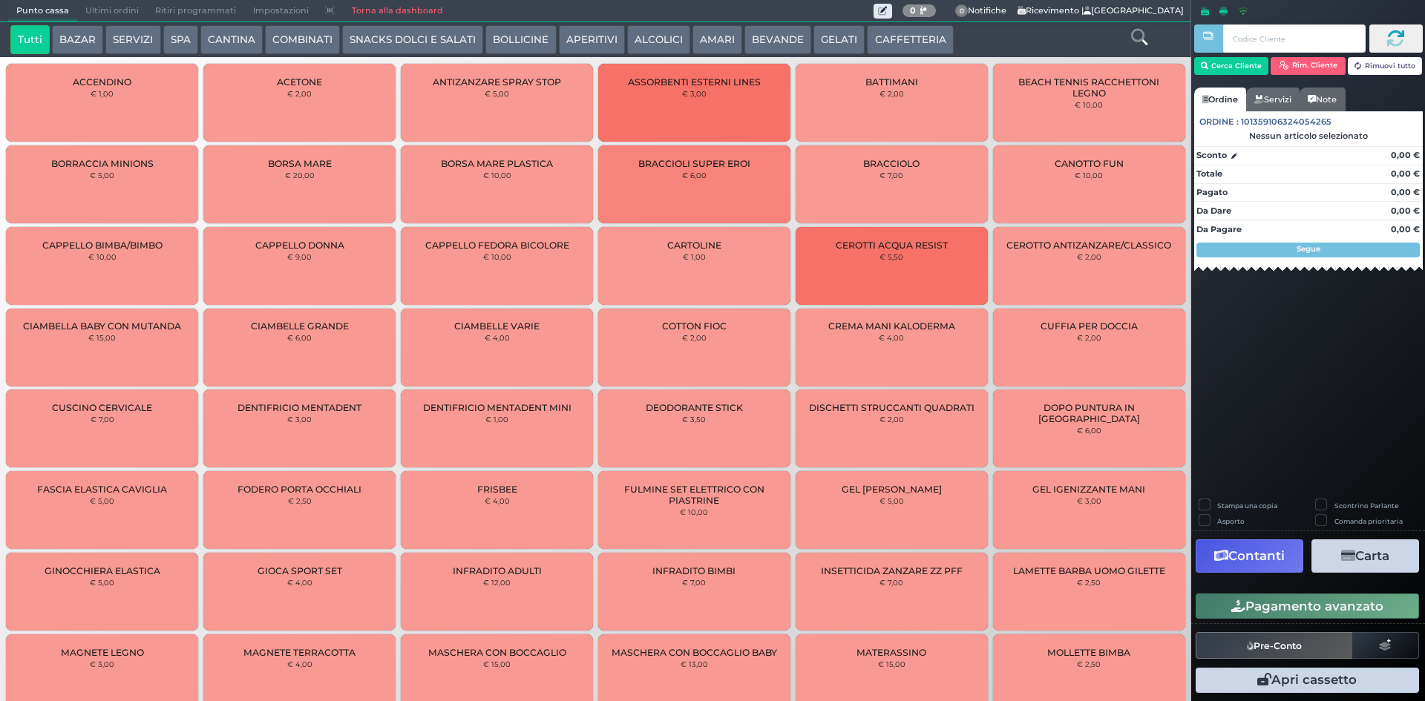
click at [106, 3] on span "Ultimi ordini" at bounding box center [112, 11] width 70 height 21
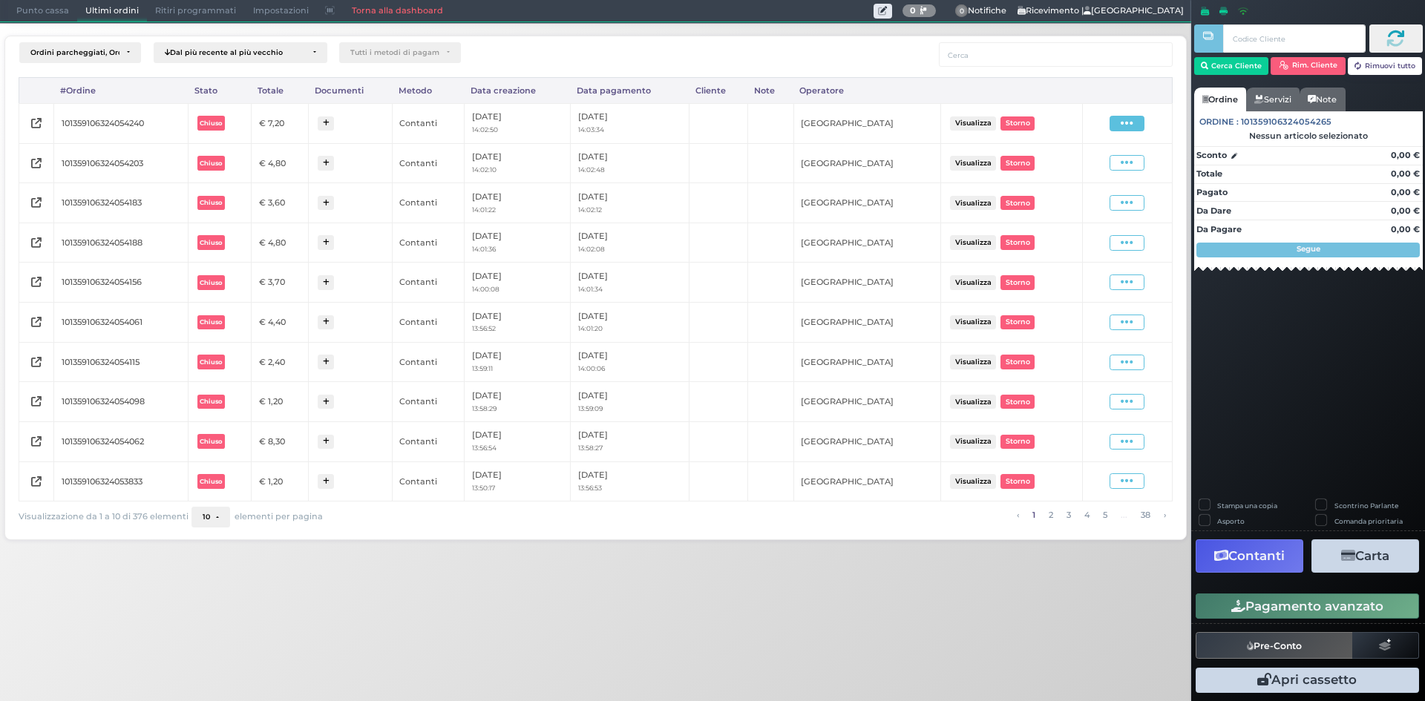
click at [1120, 123] on span at bounding box center [1126, 124] width 35 height 16
click at [1108, 174] on span "Ristampa Pre-Conto" at bounding box center [1090, 166] width 61 height 25
click at [36, 2] on span "Punto cassa" at bounding box center [42, 11] width 69 height 21
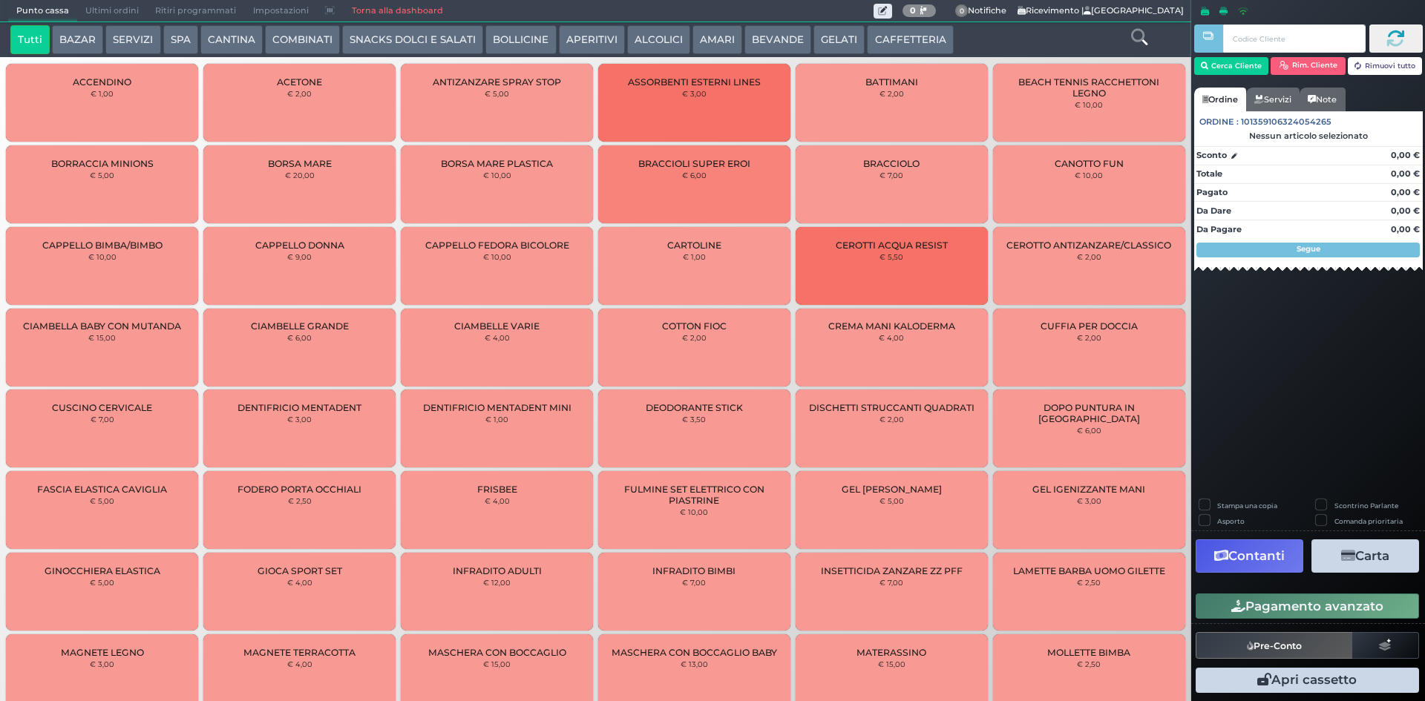
click at [875, 42] on button "CAFFETTERIA" at bounding box center [910, 40] width 86 height 30
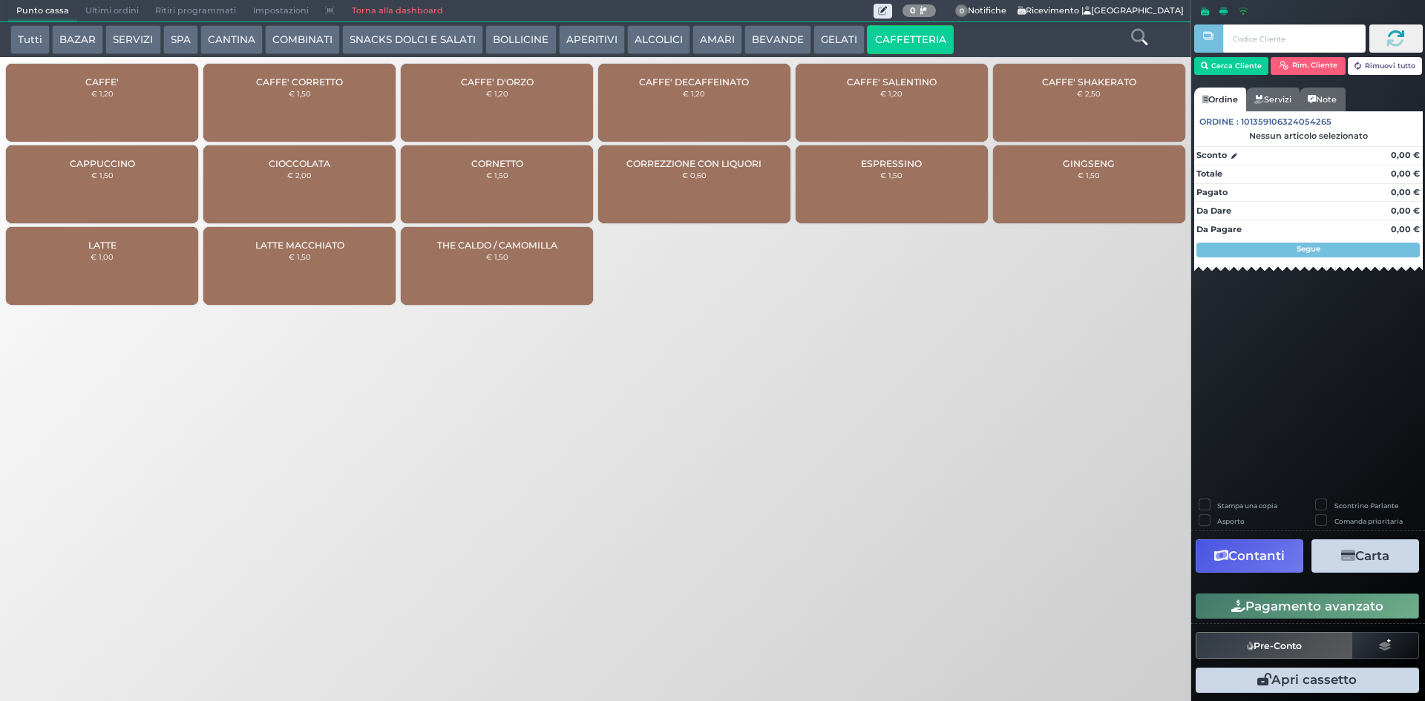
click at [95, 128] on div "CAFFE' € 1,20" at bounding box center [102, 103] width 192 height 78
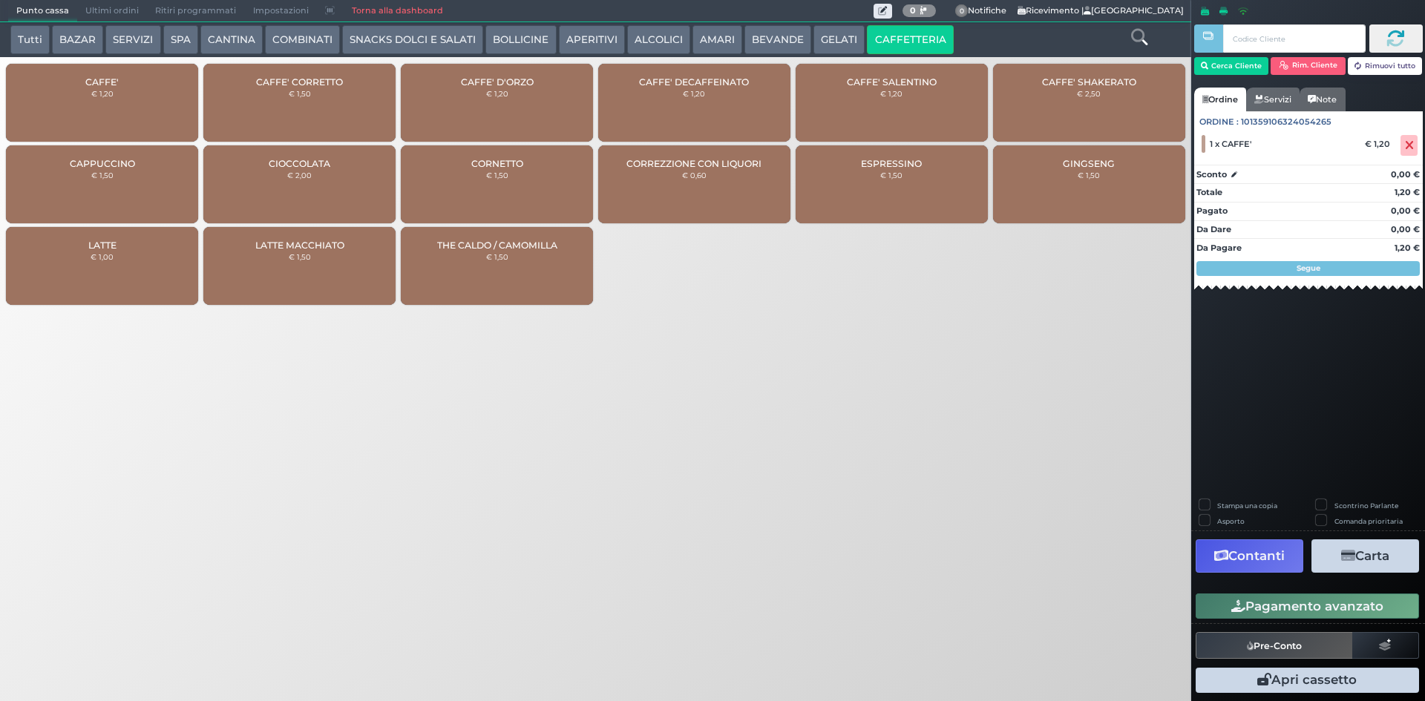
click at [1302, 616] on button "Pagamento avanzato" at bounding box center [1306, 606] width 223 height 25
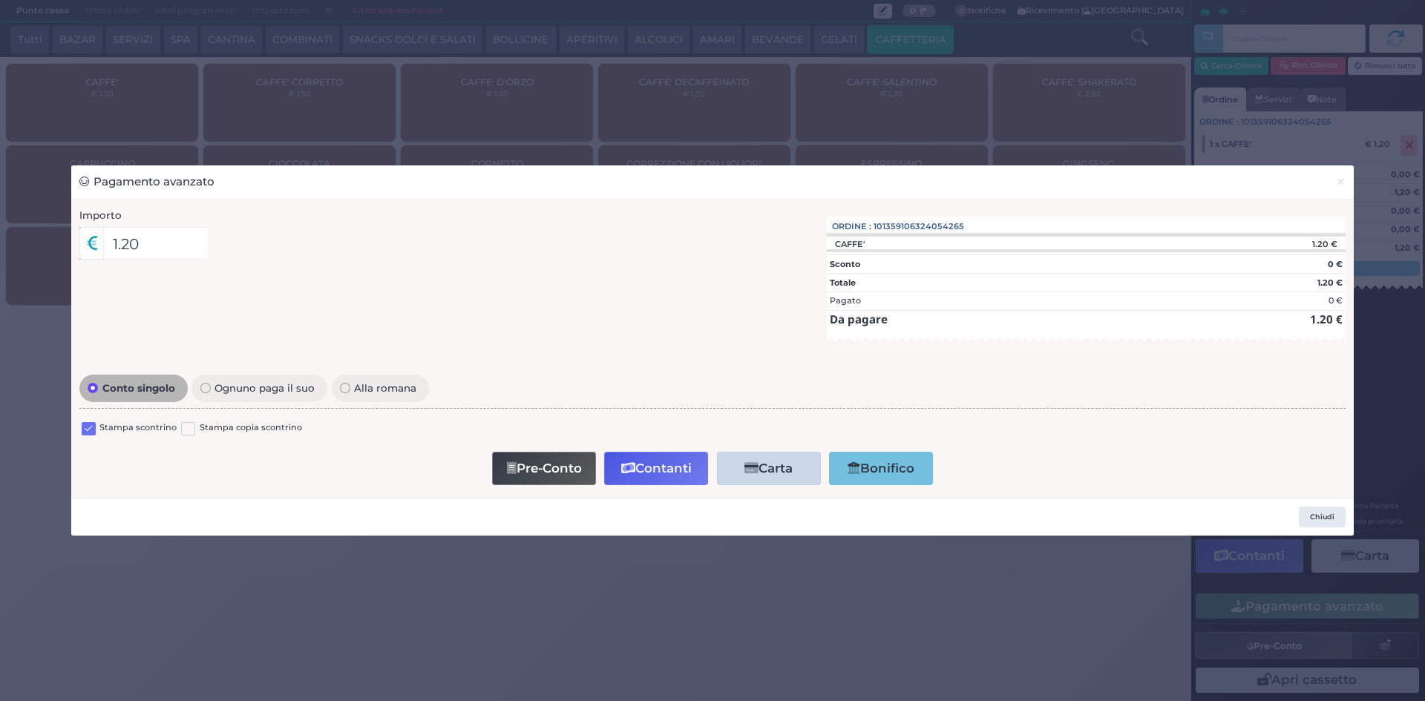
click at [85, 426] on label at bounding box center [89, 429] width 14 height 14
click at [0, 0] on input "checkbox" at bounding box center [0, 0] width 0 height 0
click at [660, 462] on button "Contanti" at bounding box center [656, 468] width 104 height 33
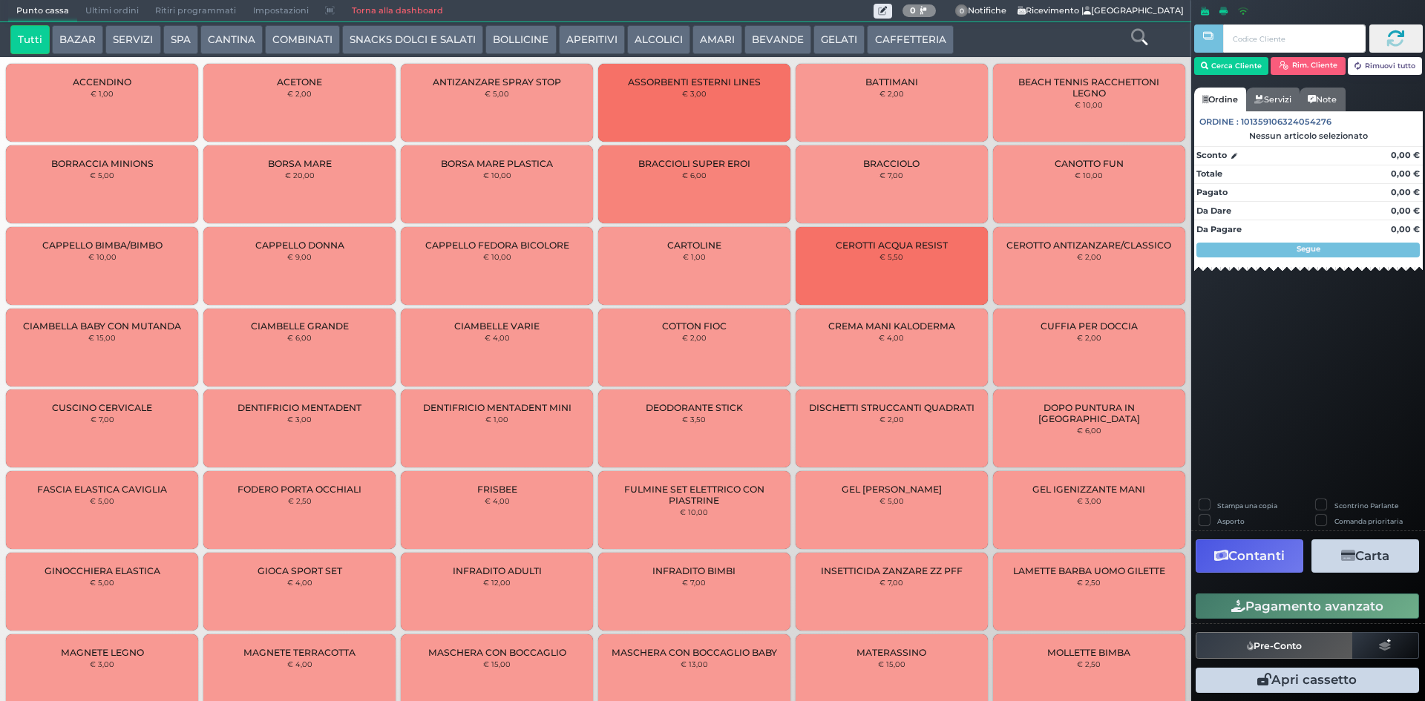
click at [134, 7] on span "Ultimi ordini" at bounding box center [112, 11] width 70 height 21
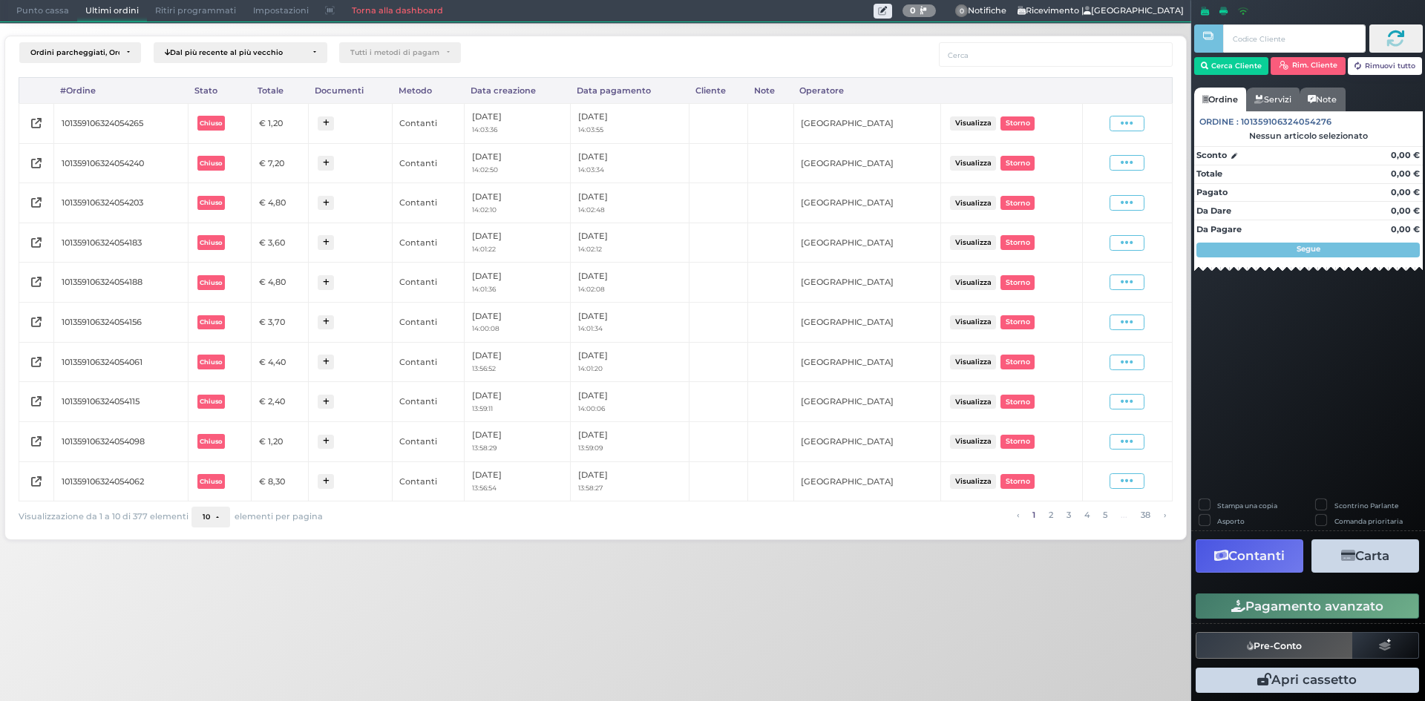
click at [1137, 133] on div "Visualizza Ristampa Pre-Conto [GEOGRAPHIC_DATA]" at bounding box center [1127, 124] width 75 height 20
click at [1133, 116] on icon at bounding box center [1126, 123] width 13 height 14
click at [1100, 163] on span "Ristampa Pre-Conto" at bounding box center [1090, 166] width 61 height 25
click at [54, 16] on span "Punto cassa" at bounding box center [42, 11] width 69 height 21
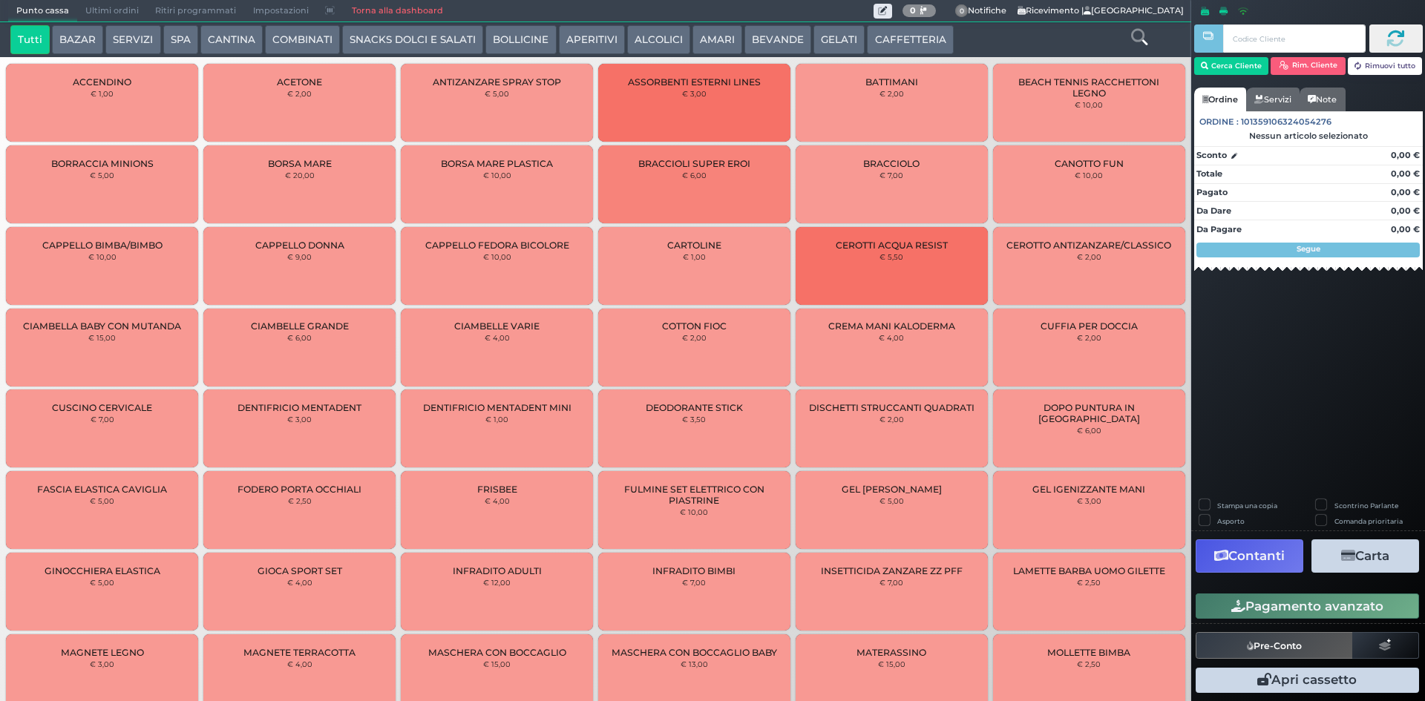
click at [898, 37] on button "CAFFETTERIA" at bounding box center [910, 40] width 86 height 30
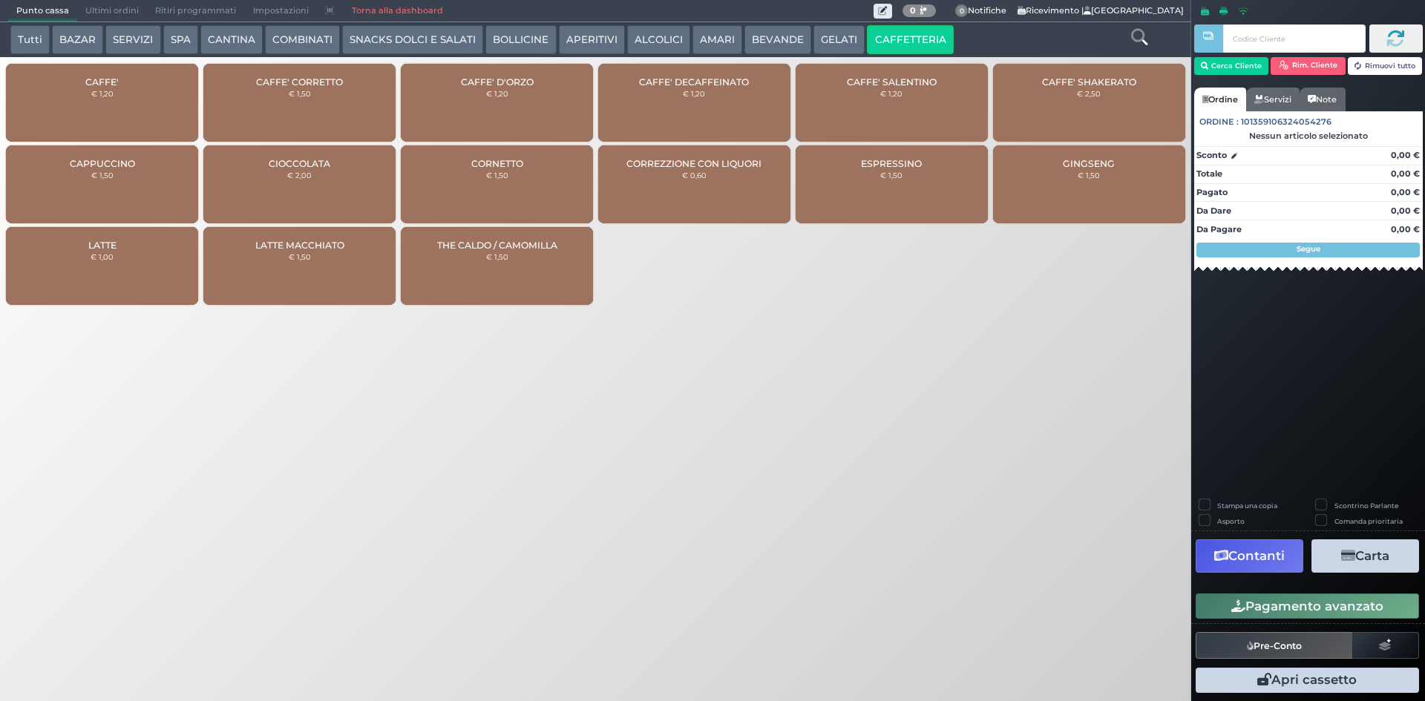
click at [101, 92] on small "€ 1,20" at bounding box center [102, 93] width 22 height 9
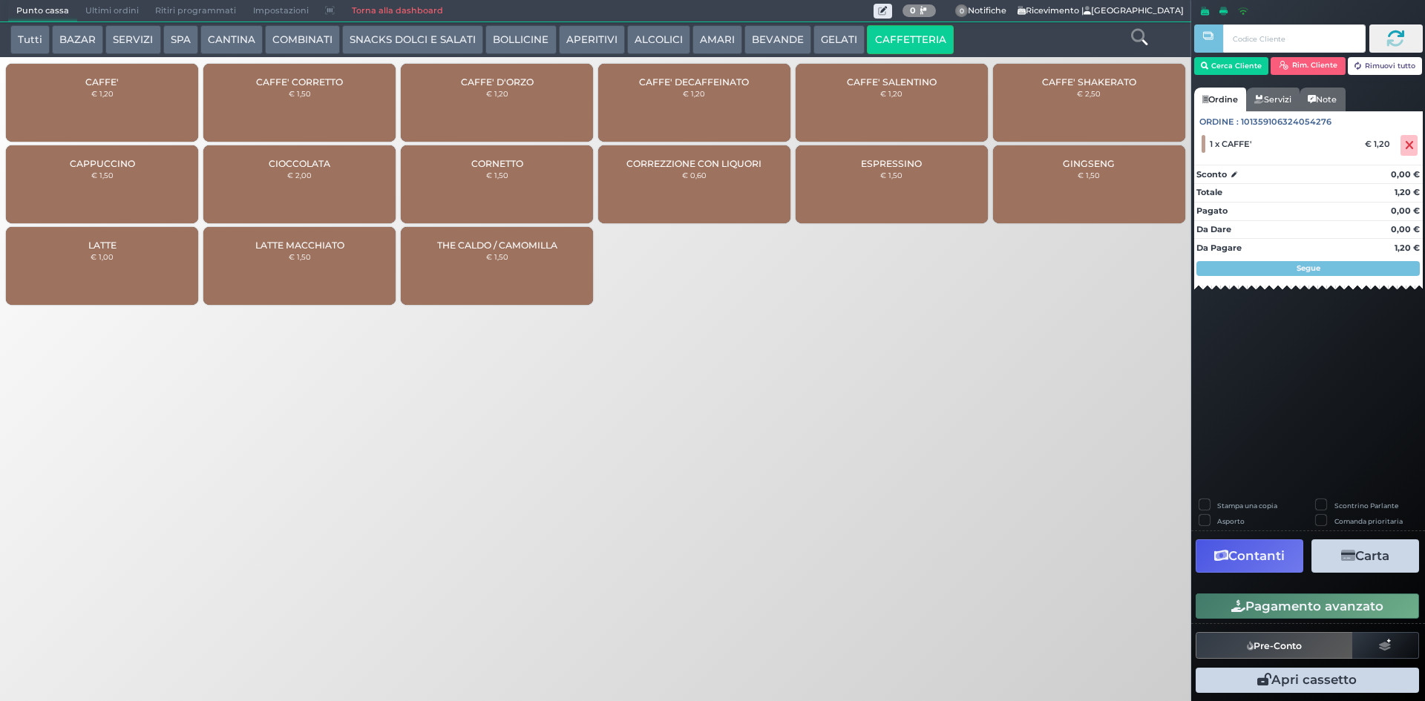
click at [821, 45] on button "GELATI" at bounding box center [838, 40] width 51 height 30
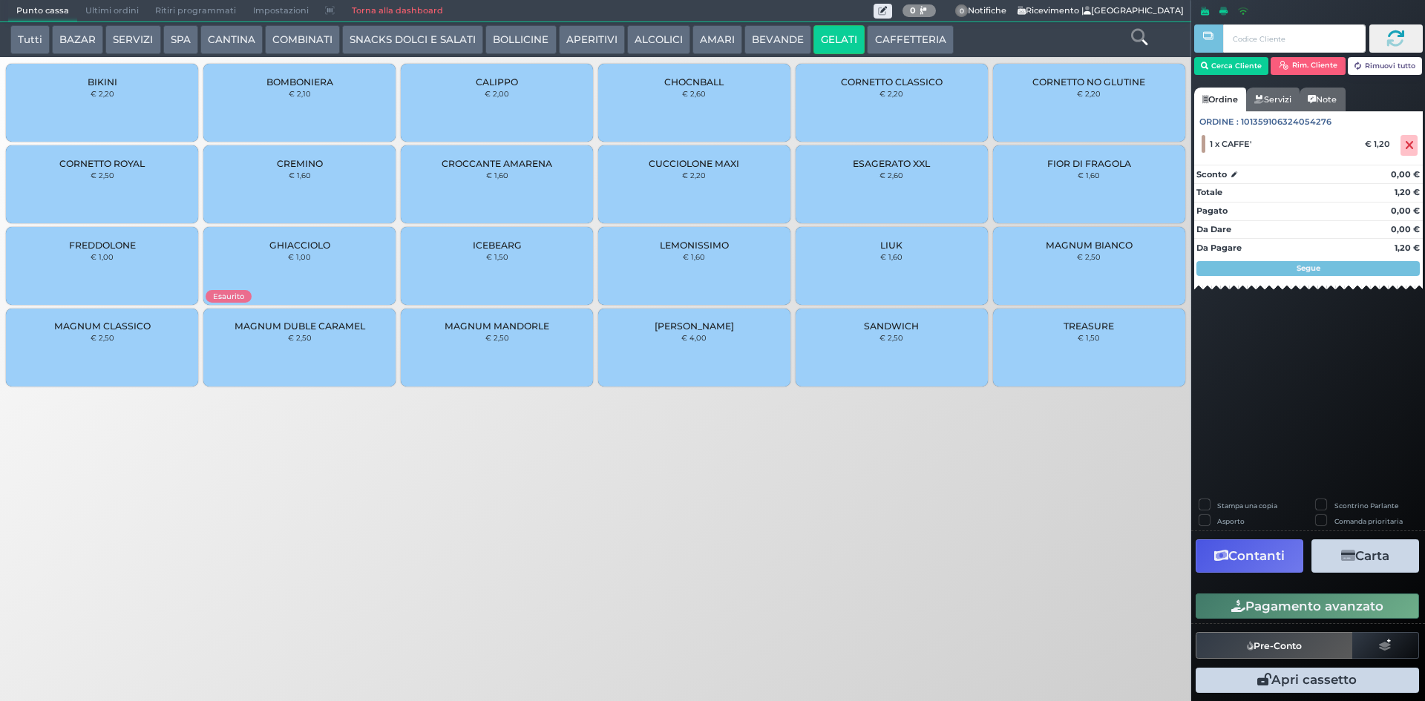
click at [777, 41] on button "BEVANDE" at bounding box center [777, 40] width 67 height 30
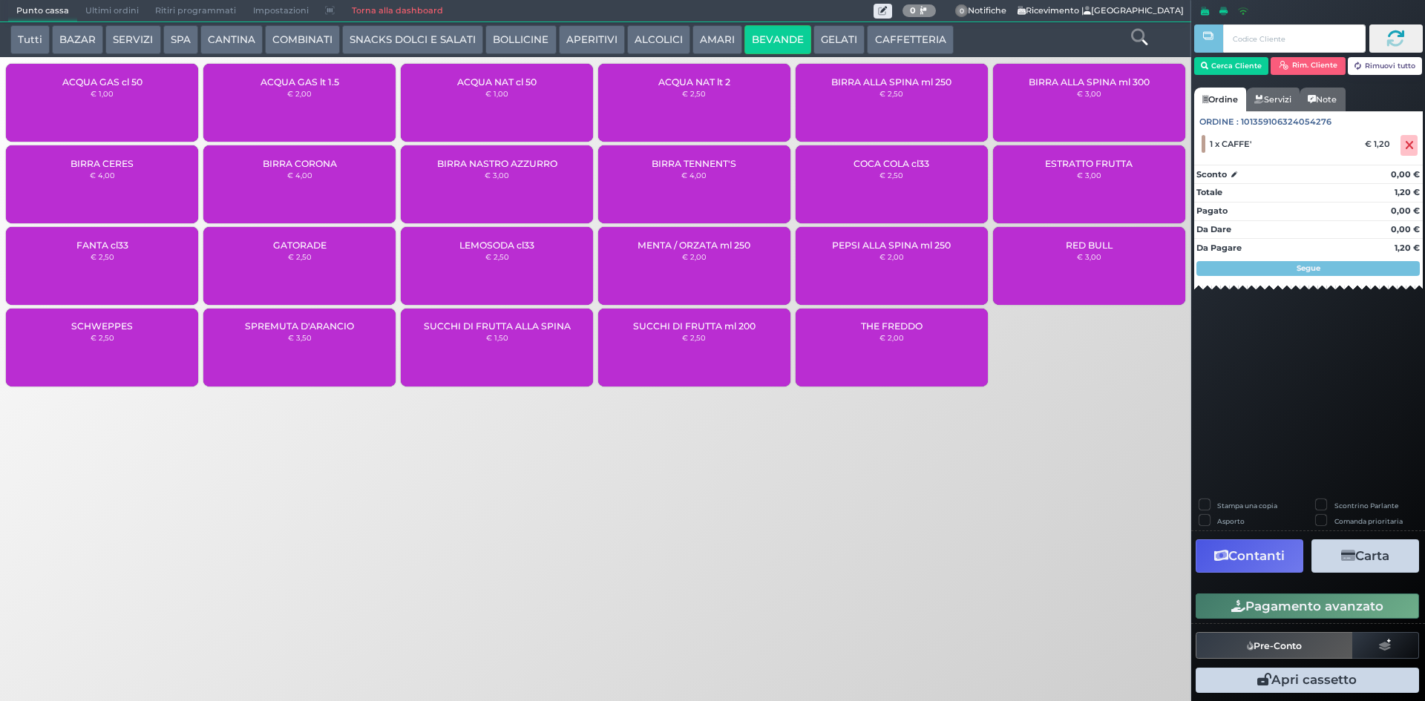
click at [513, 108] on div "ACQUA NAT cl 50 € 1,00" at bounding box center [497, 103] width 192 height 78
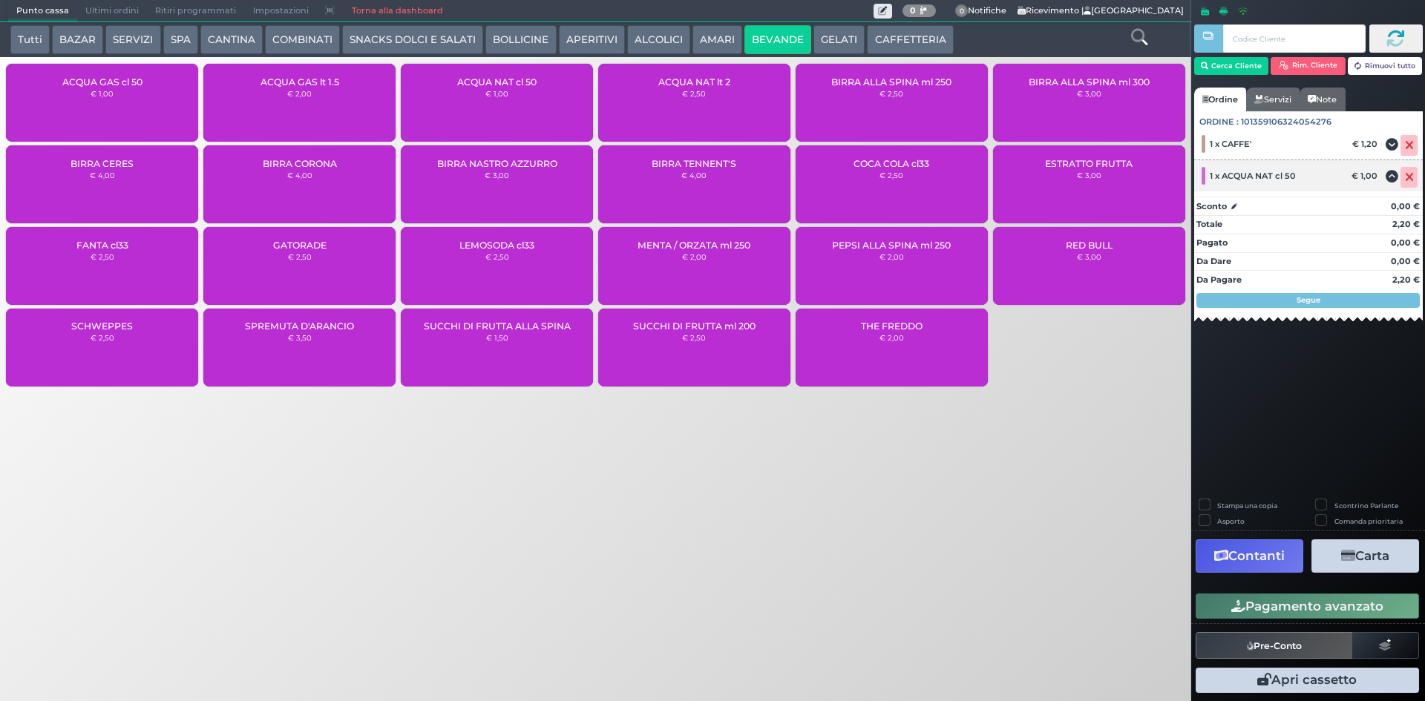
click at [1407, 178] on icon at bounding box center [1408, 177] width 9 height 1
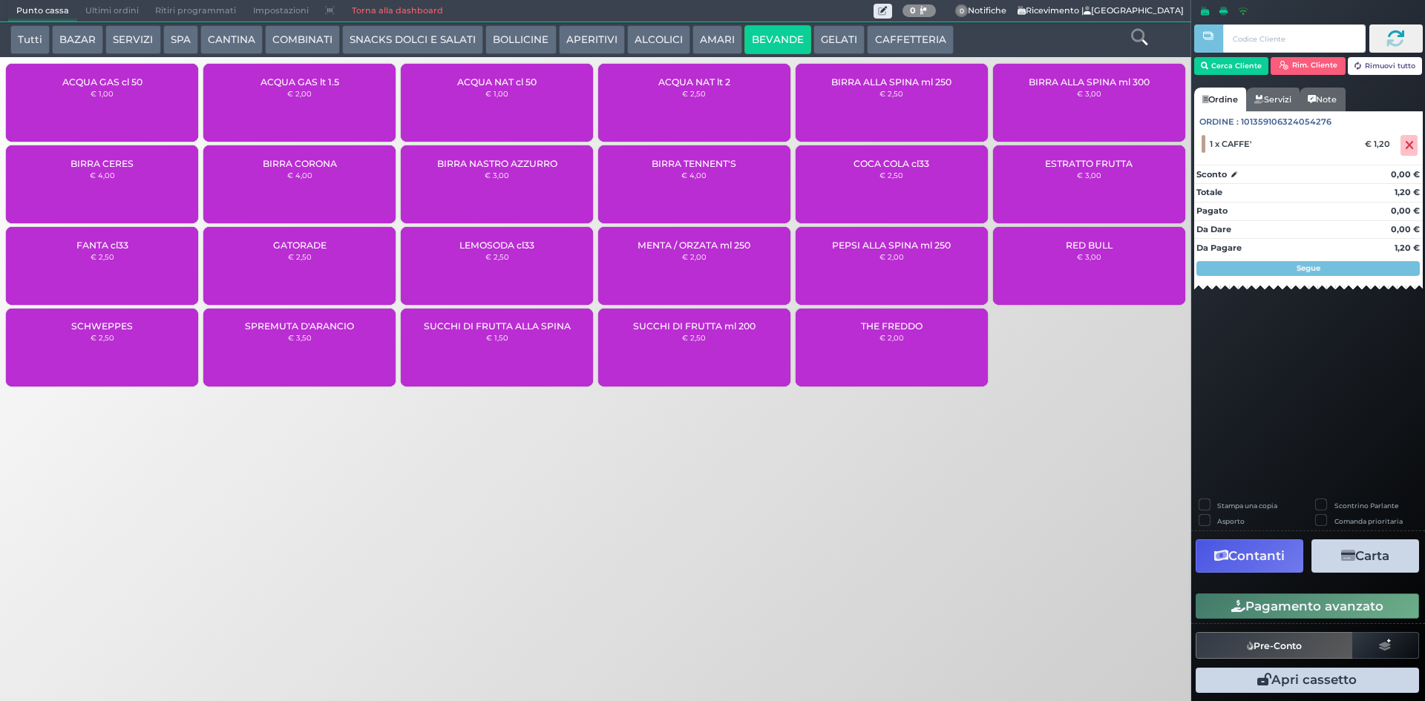
click at [146, 102] on div "ACQUA GAS cl 50 € 1,00" at bounding box center [102, 103] width 192 height 78
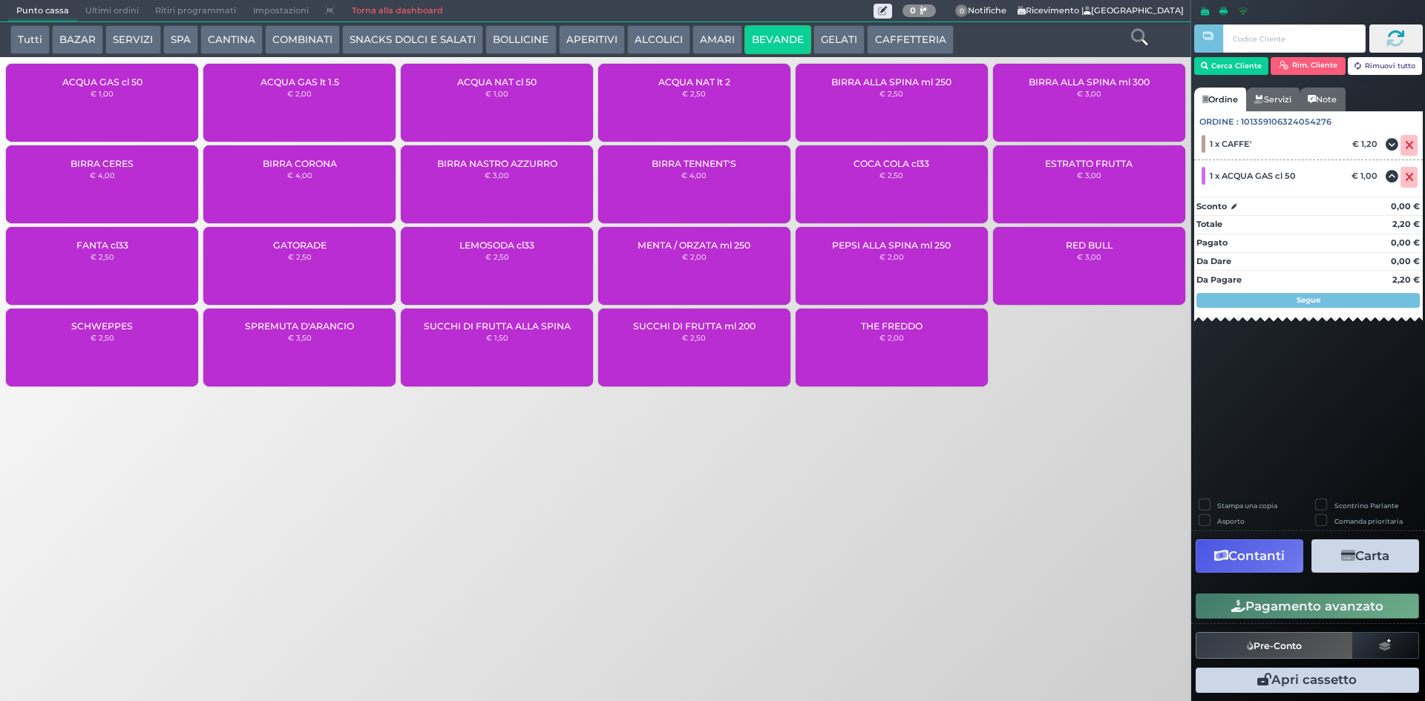
click at [1333, 613] on button "Pagamento avanzato" at bounding box center [1306, 606] width 223 height 25
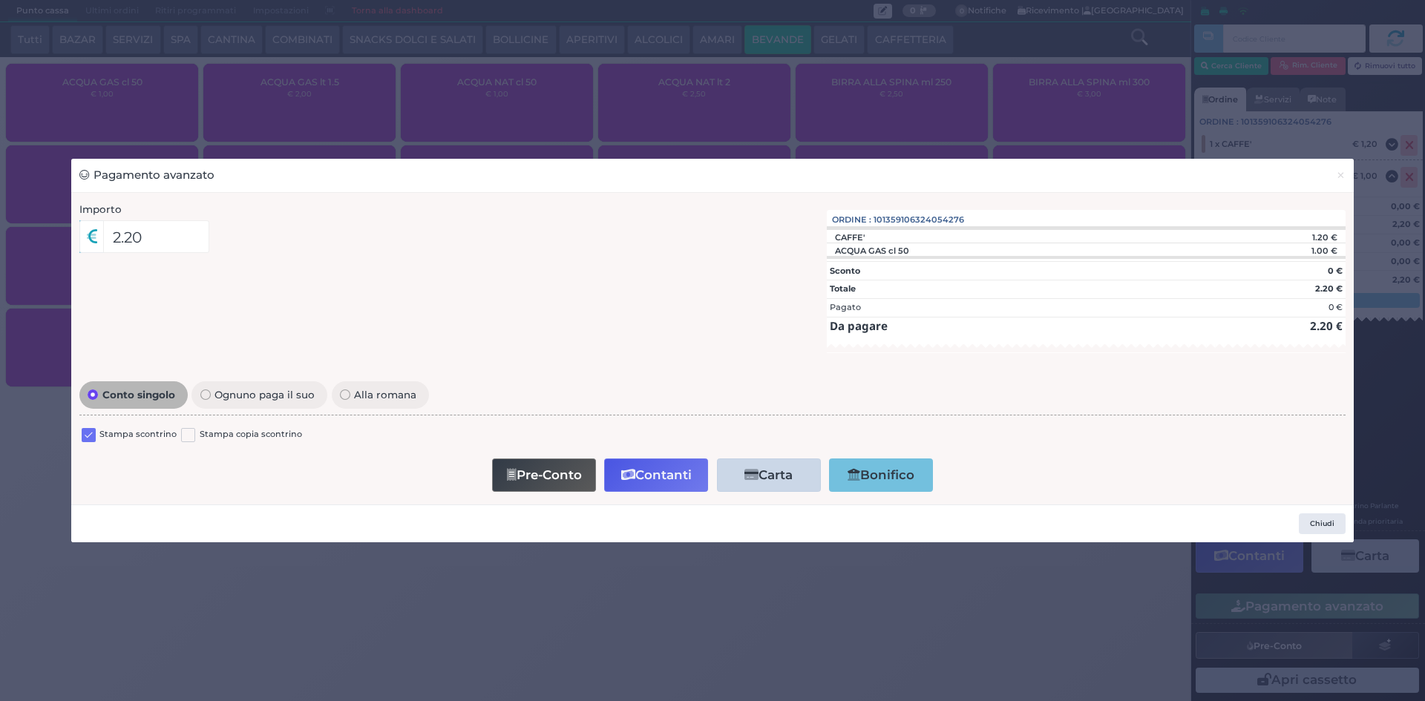
click at [86, 433] on label at bounding box center [89, 435] width 14 height 14
click at [0, 0] on input "checkbox" at bounding box center [0, 0] width 0 height 0
click at [691, 478] on button "Contanti" at bounding box center [656, 475] width 104 height 33
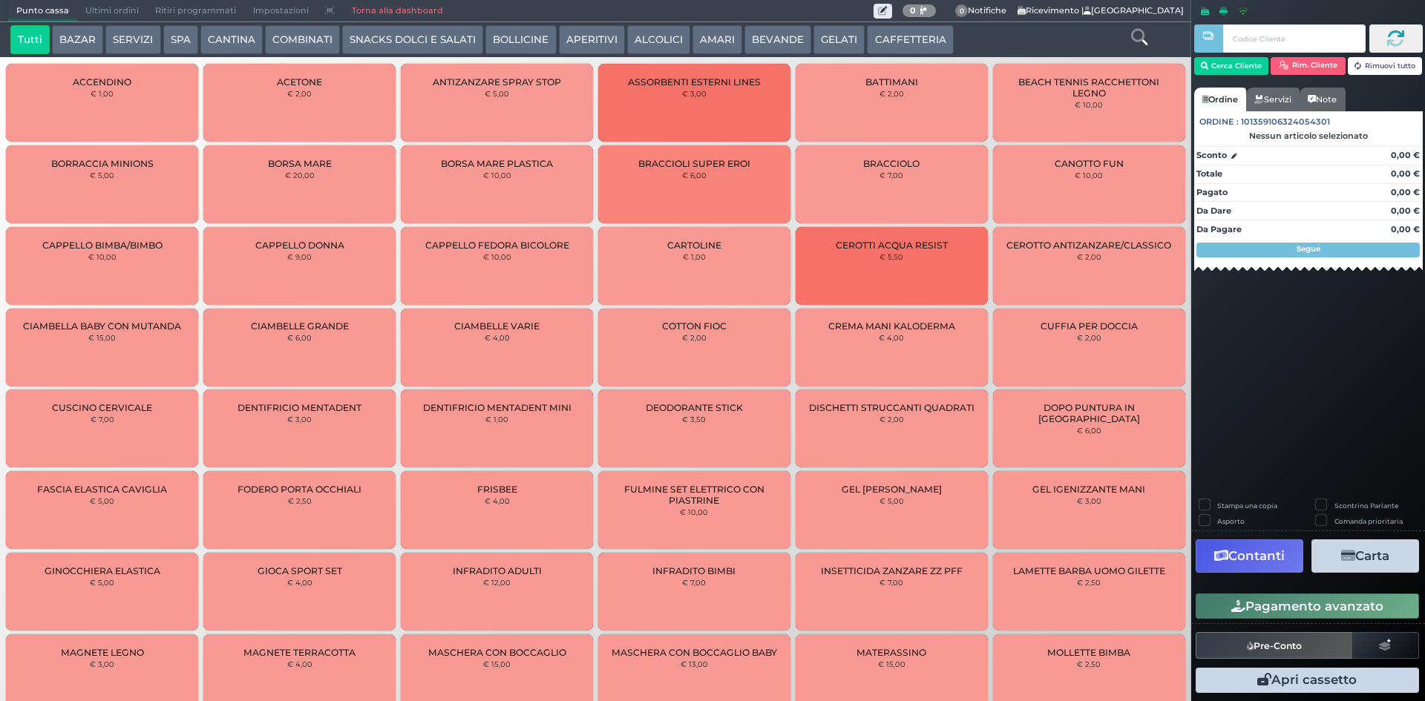
click at [88, 7] on span "Ultimi ordini" at bounding box center [112, 11] width 70 height 21
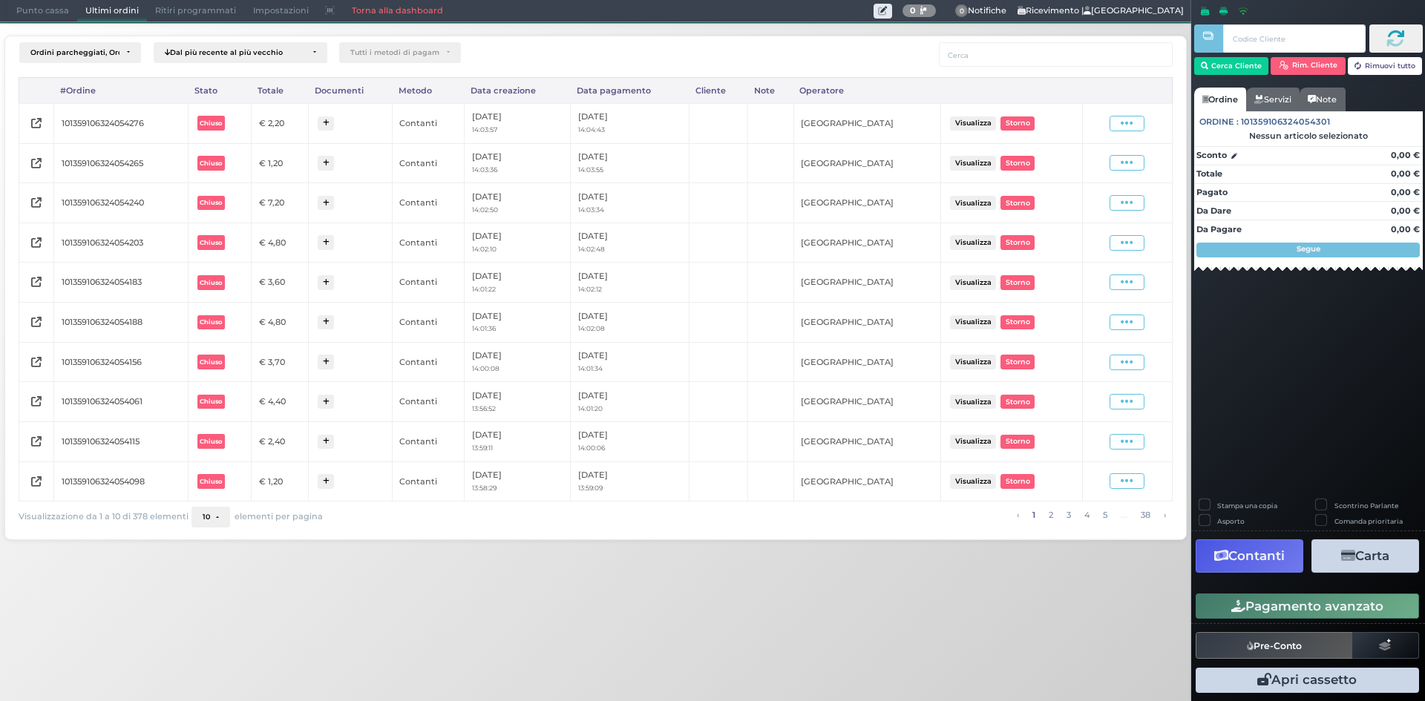
click at [1146, 123] on div "Visualizza Ristampa Pre-Conto [GEOGRAPHIC_DATA]" at bounding box center [1127, 124] width 75 height 16
click at [1126, 131] on div "Visualizza Ristampa Pre-Conto [GEOGRAPHIC_DATA]" at bounding box center [1127, 124] width 75 height 20
click at [1131, 119] on icon at bounding box center [1126, 123] width 13 height 14
click at [1107, 162] on span "Ristampa Pre-Conto" at bounding box center [1090, 166] width 61 height 25
click at [53, 8] on span "Punto cassa" at bounding box center [42, 11] width 69 height 21
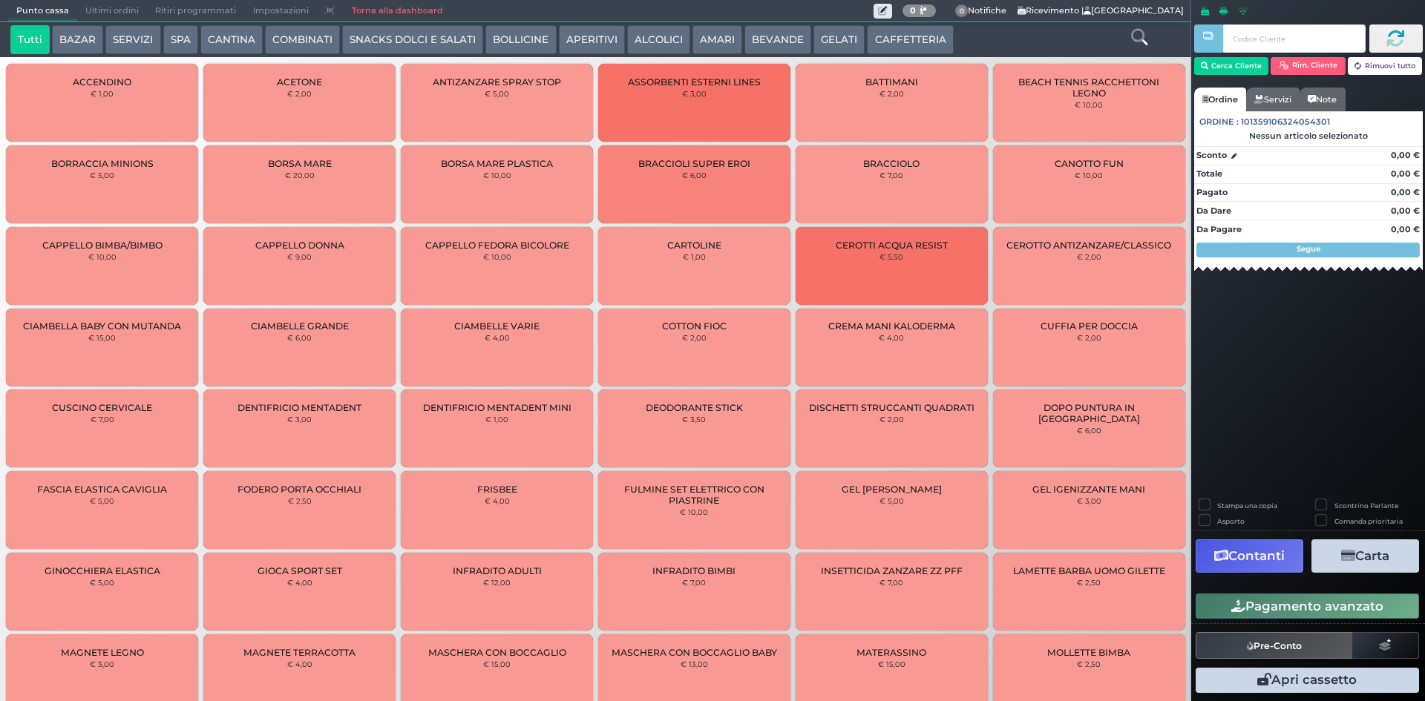
click at [924, 28] on button "CAFFETTERIA" at bounding box center [910, 40] width 86 height 30
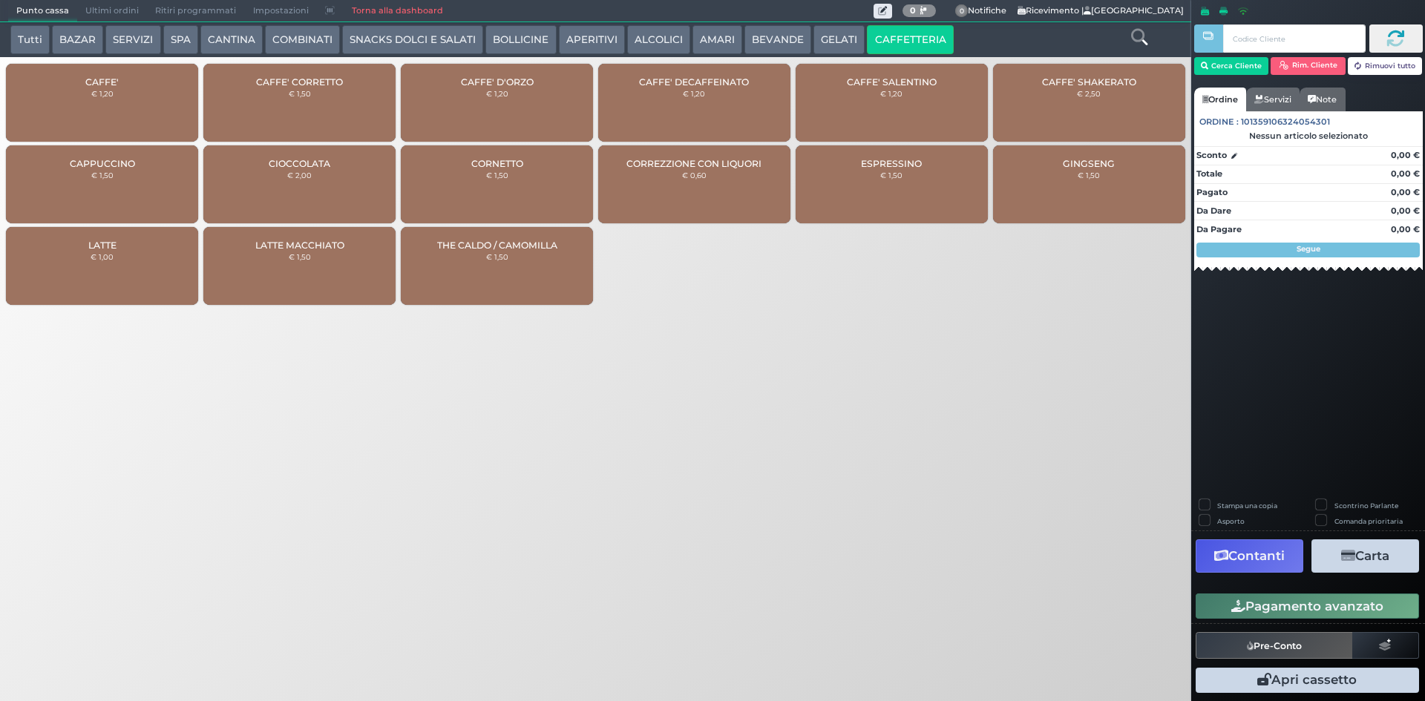
click at [134, 90] on div "CAFFE' € 1,20" at bounding box center [102, 103] width 192 height 78
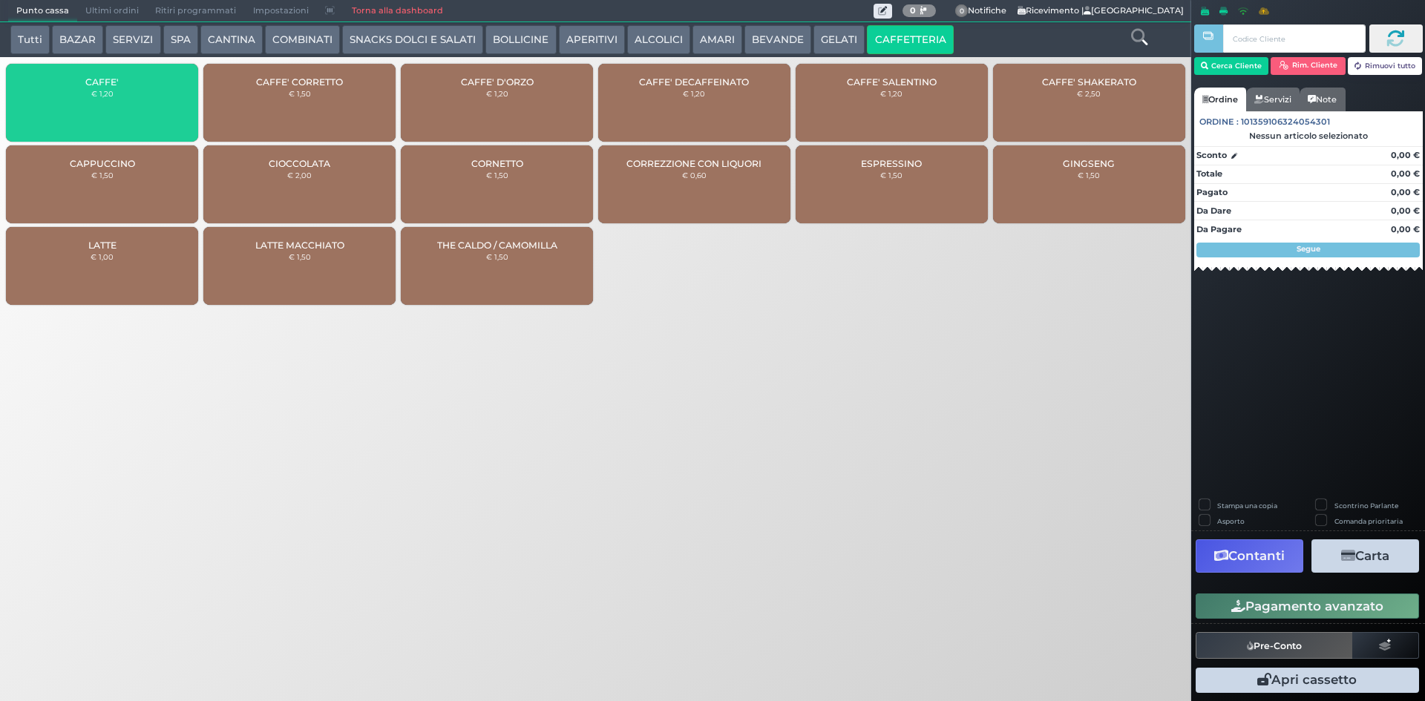
click at [134, 90] on div "CAFFE' € 1,20" at bounding box center [102, 103] width 192 height 78
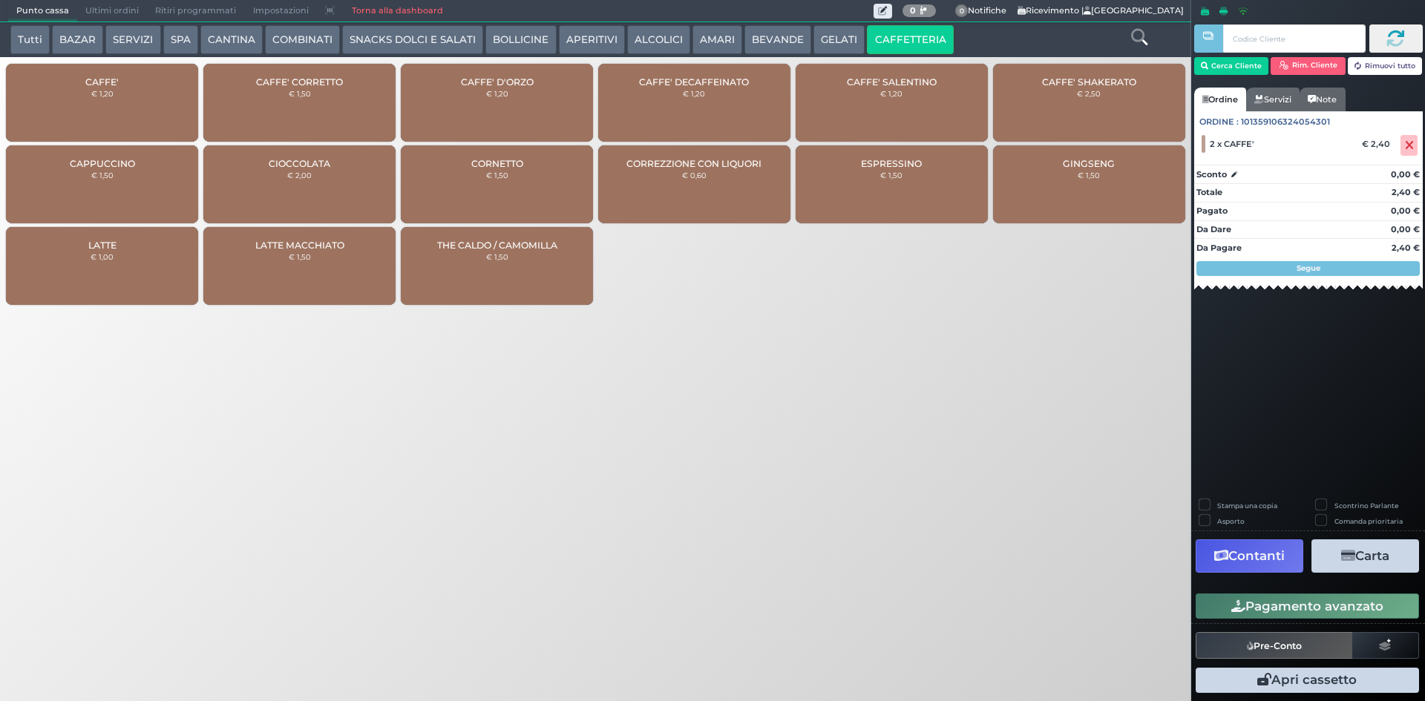
click at [1335, 609] on button "Pagamento avanzato" at bounding box center [1306, 606] width 223 height 25
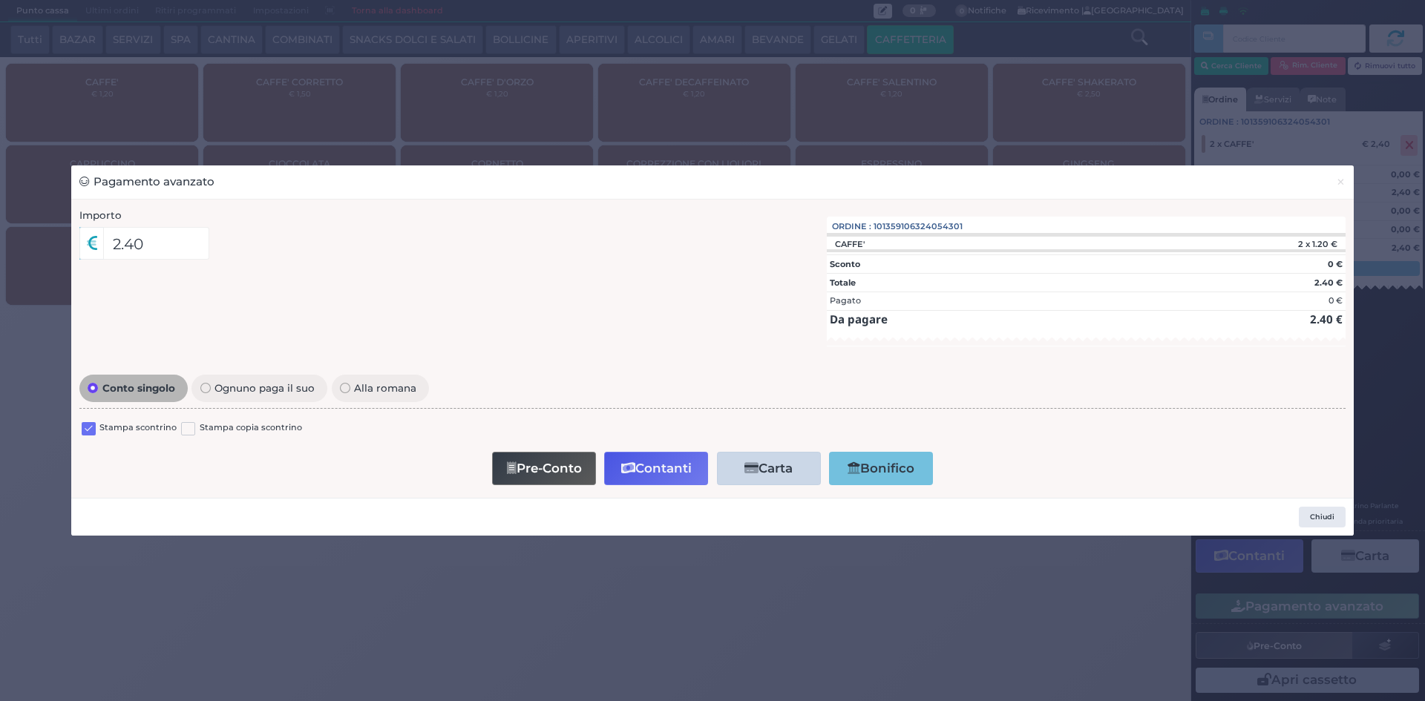
click at [87, 423] on label at bounding box center [89, 429] width 14 height 14
click at [0, 0] on input "checkbox" at bounding box center [0, 0] width 0 height 0
click at [667, 476] on button "Contanti" at bounding box center [656, 468] width 104 height 33
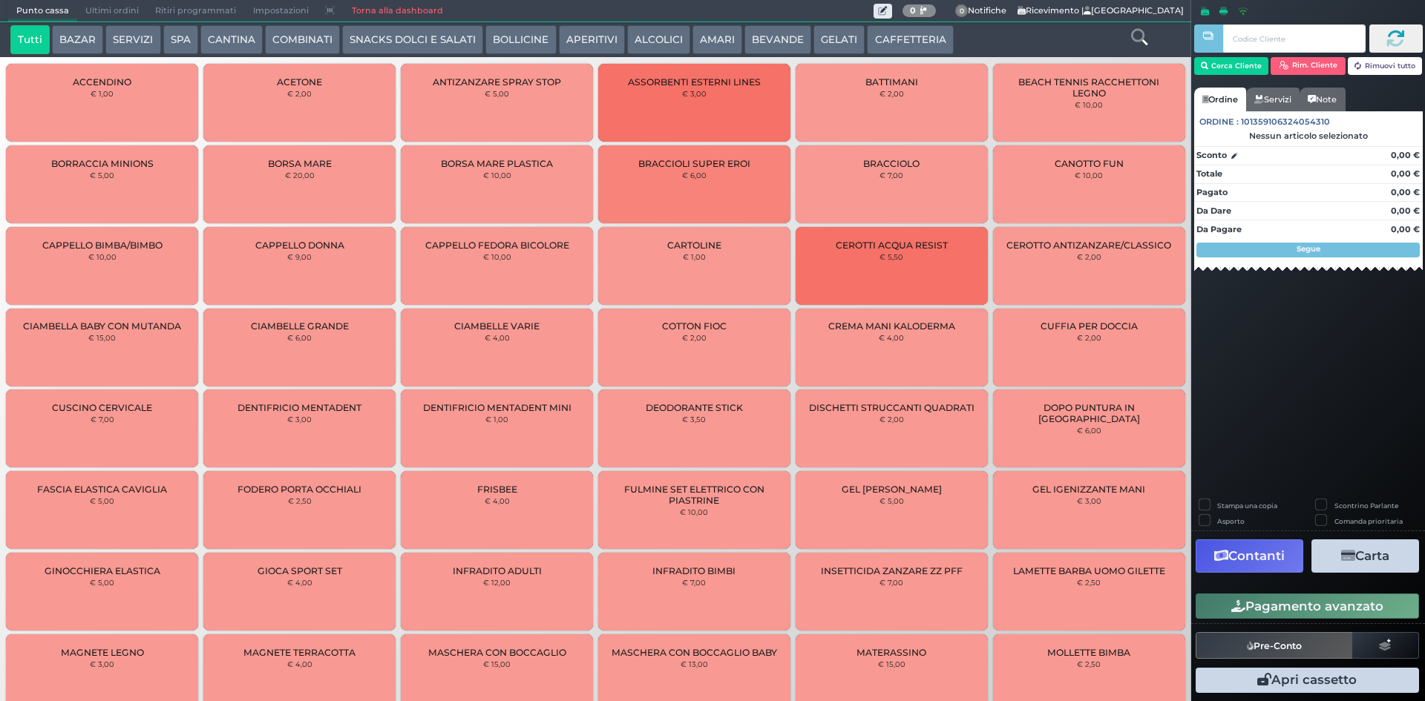
click at [96, 9] on span "Ultimi ordini" at bounding box center [112, 11] width 70 height 21
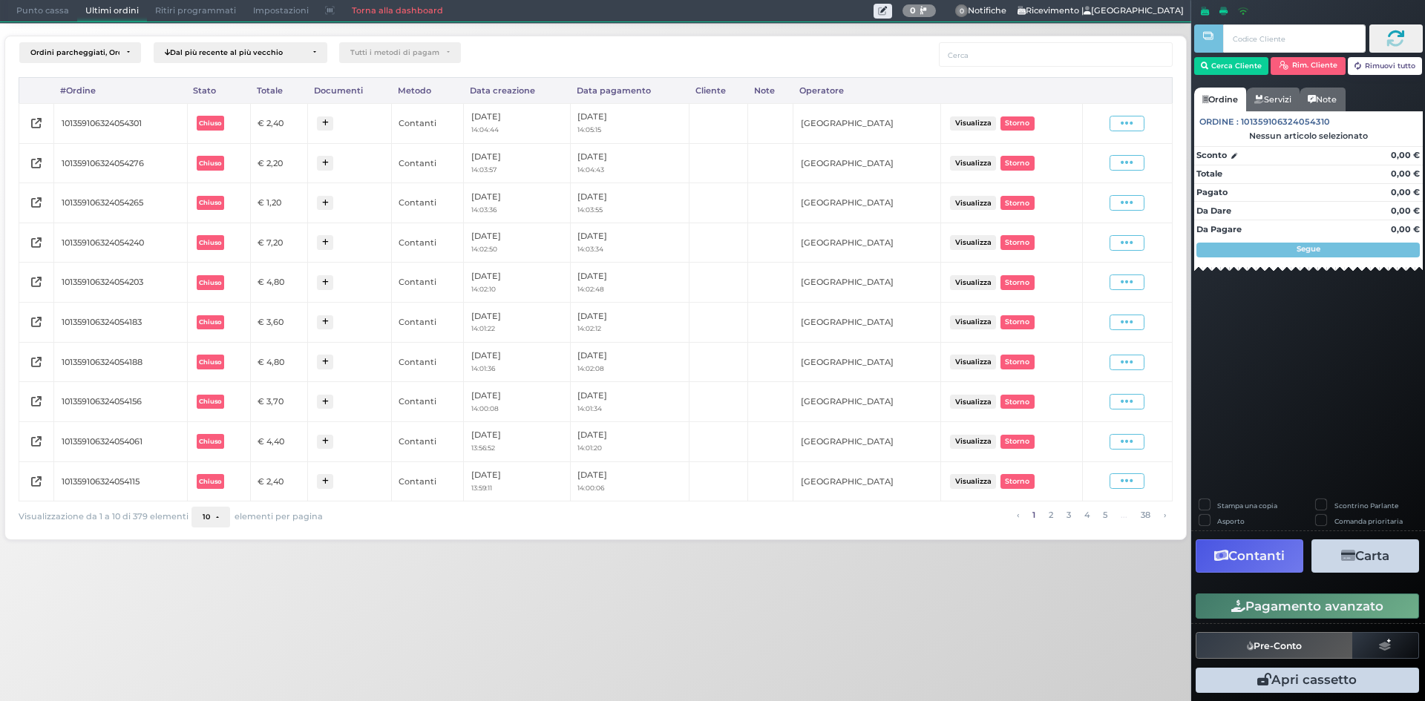
click at [1144, 133] on div "Visualizza Ristampa Pre-Conto [GEOGRAPHIC_DATA]" at bounding box center [1126, 124] width 75 height 20
click at [1143, 127] on span at bounding box center [1126, 124] width 35 height 16
click at [1105, 163] on span "Ristampa Pre-Conto" at bounding box center [1090, 166] width 61 height 25
drag, startPoint x: 41, startPoint y: 8, endPoint x: 55, endPoint y: 10, distance: 14.2
click at [41, 8] on span "Punto cassa" at bounding box center [42, 11] width 69 height 21
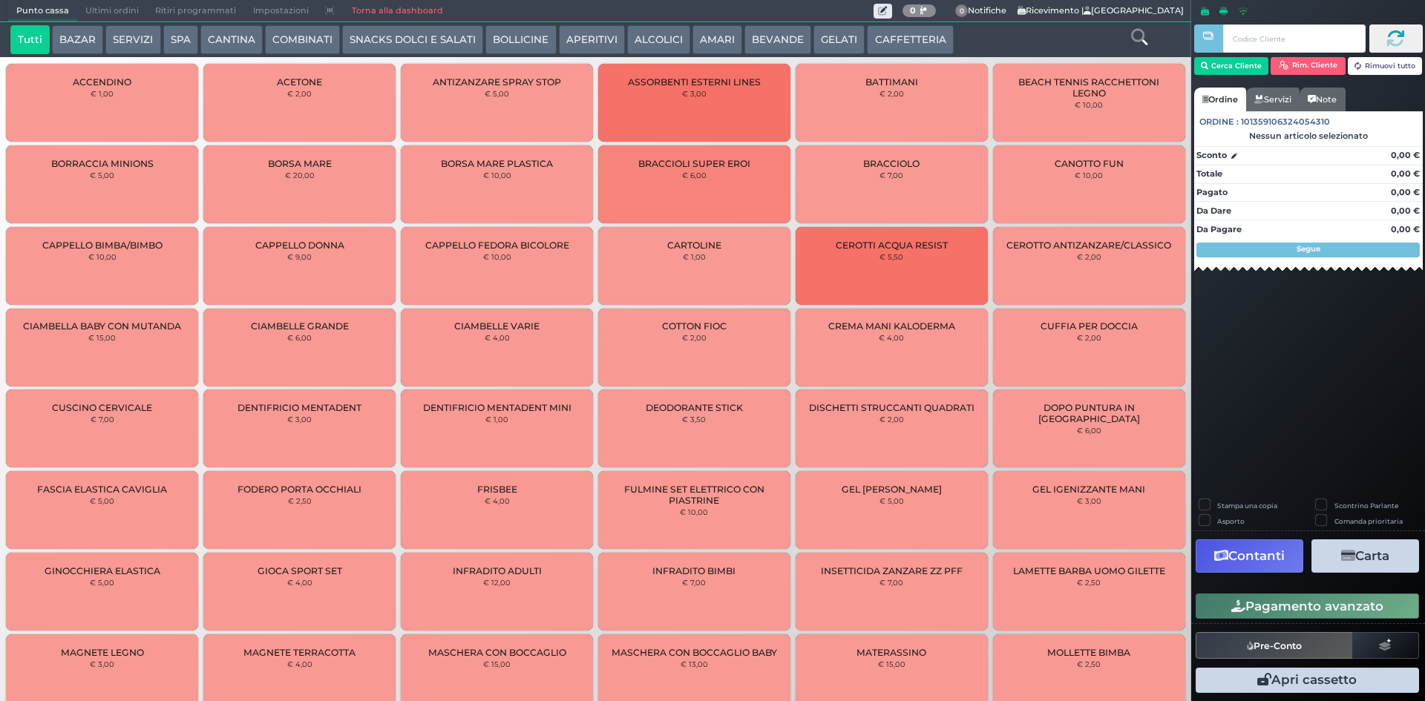
click at [909, 24] on div "Tutti BAZAR SERVIZI SPA CANTINA COMBINATI SNACKS DOLCI E SALATI BOLLICINE APERI…" at bounding box center [595, 39] width 1191 height 35
click at [906, 38] on button "CAFFETTERIA" at bounding box center [910, 40] width 86 height 30
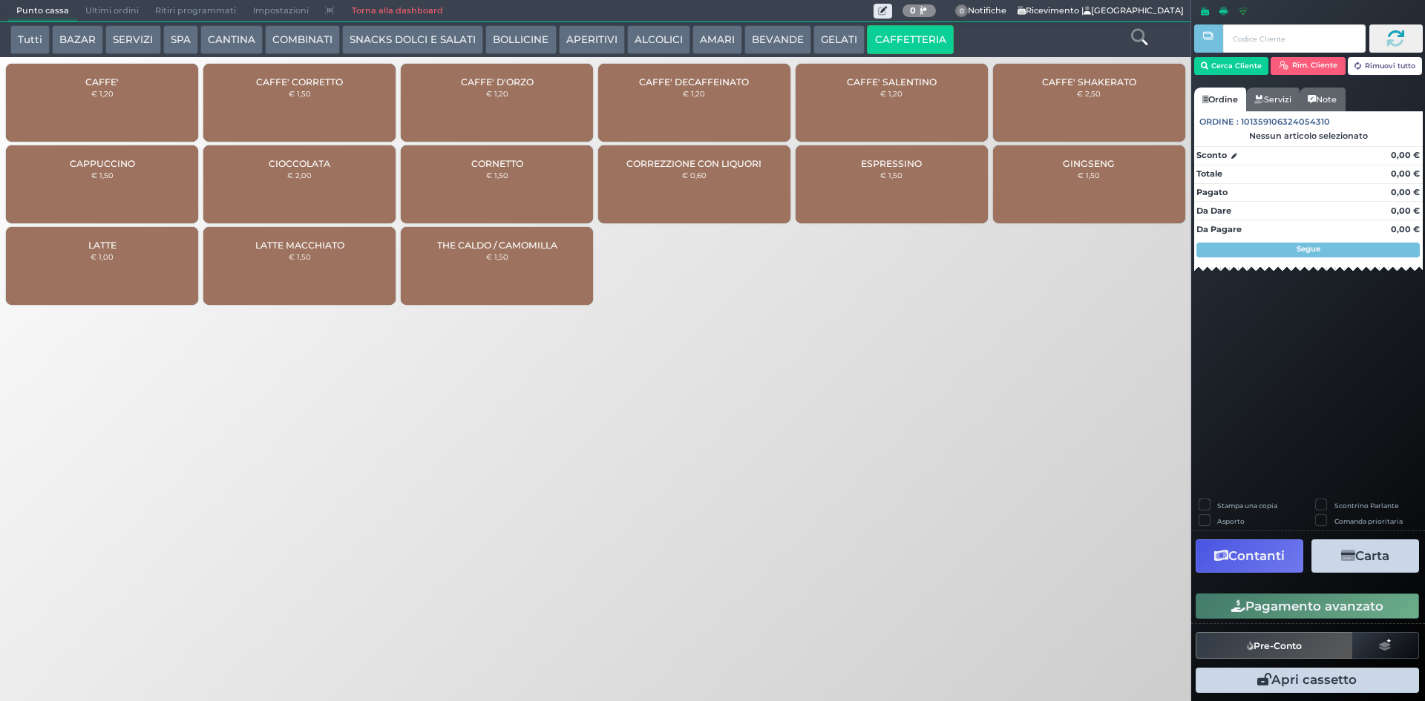
click at [111, 94] on small "€ 1,20" at bounding box center [102, 93] width 22 height 9
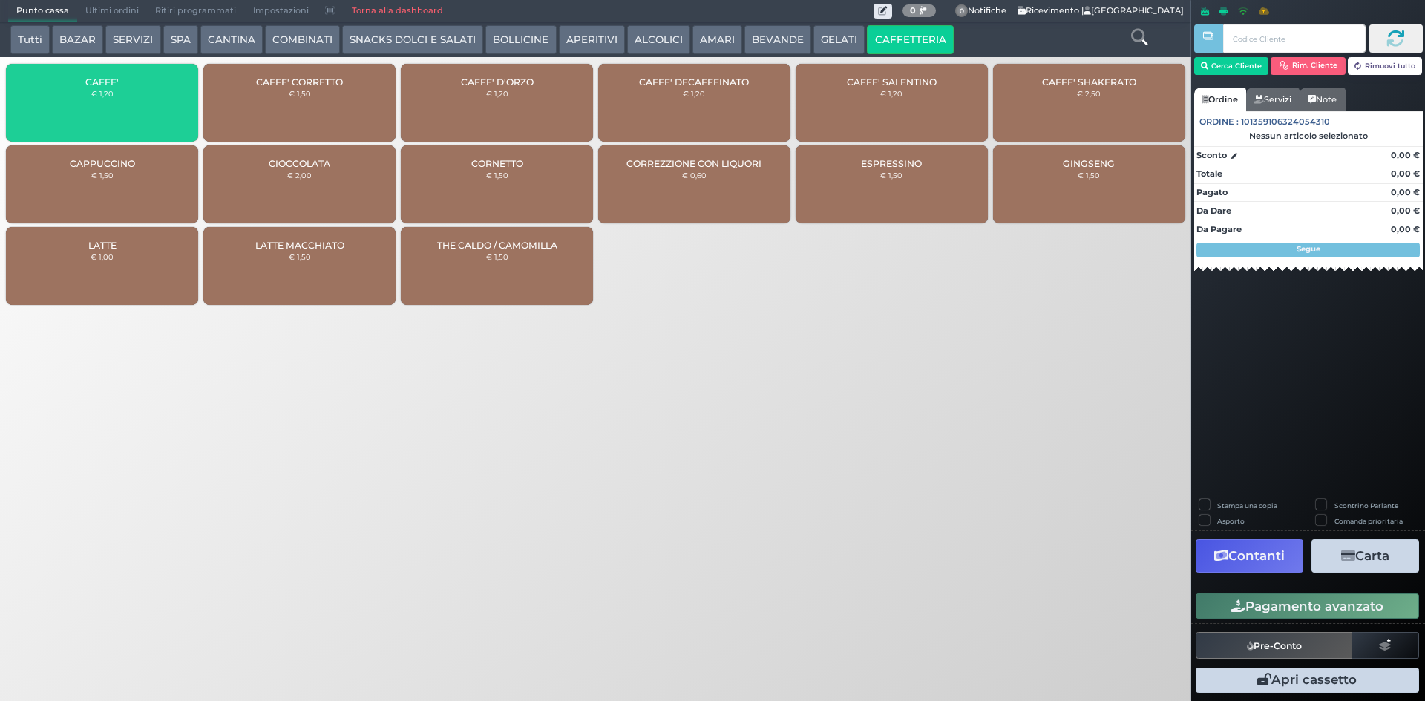
click at [111, 94] on small "€ 1,20" at bounding box center [102, 93] width 22 height 9
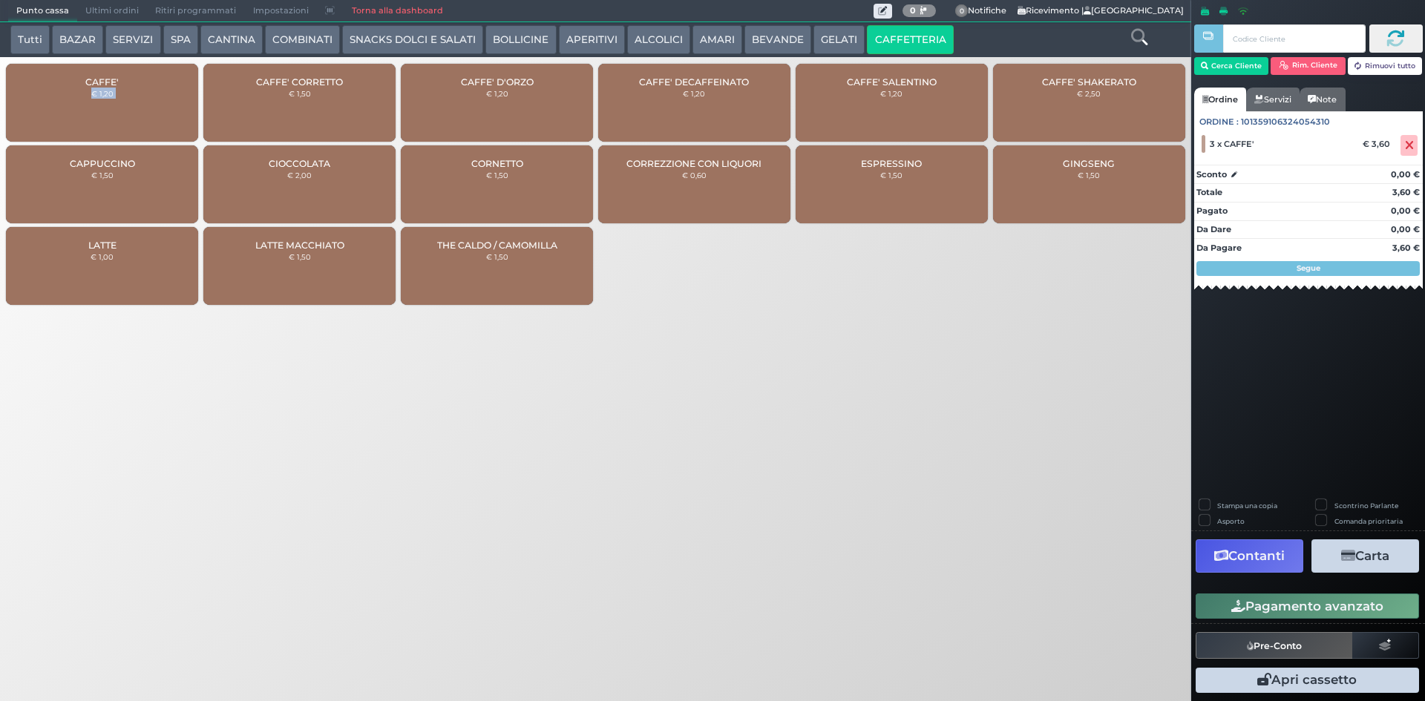
click at [1307, 612] on button "Pagamento avanzato" at bounding box center [1306, 606] width 223 height 25
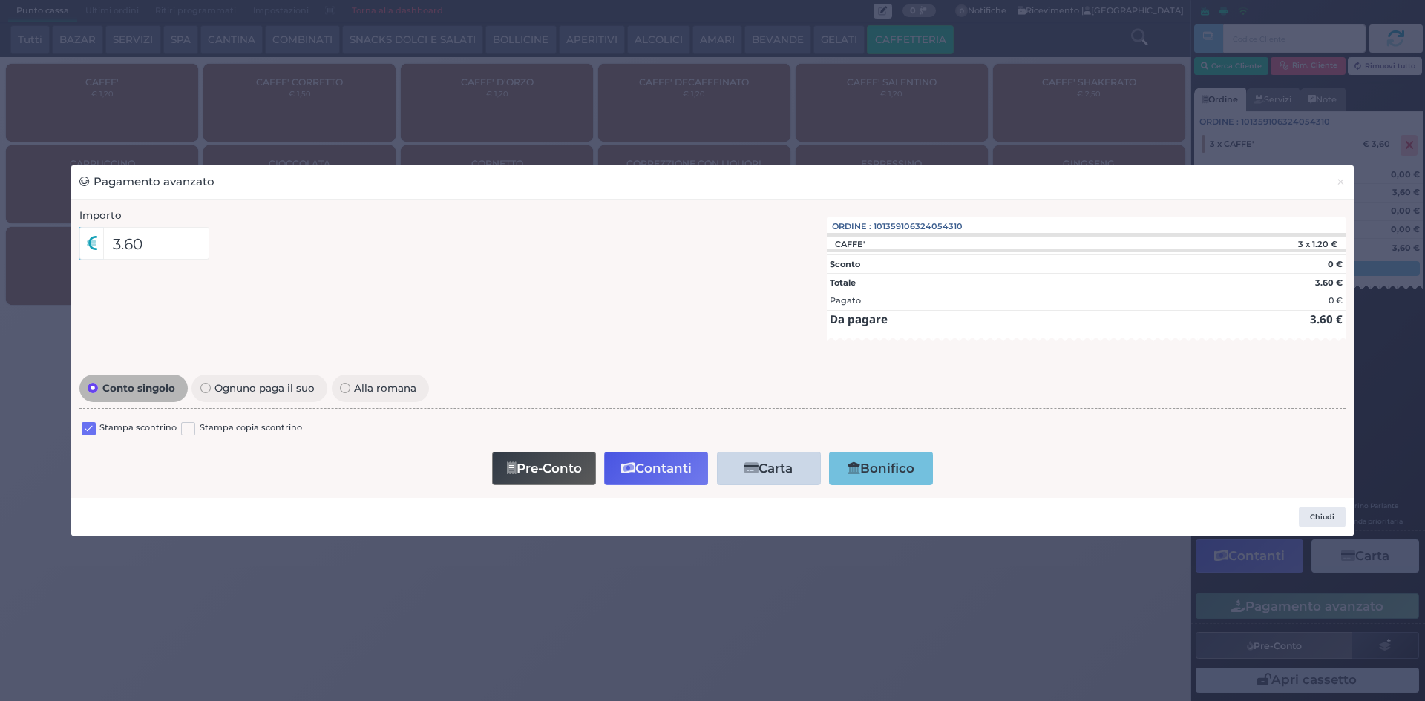
click at [85, 431] on label at bounding box center [89, 429] width 14 height 14
click at [0, 0] on input "checkbox" at bounding box center [0, 0] width 0 height 0
click at [644, 469] on button "Contanti" at bounding box center [656, 468] width 104 height 33
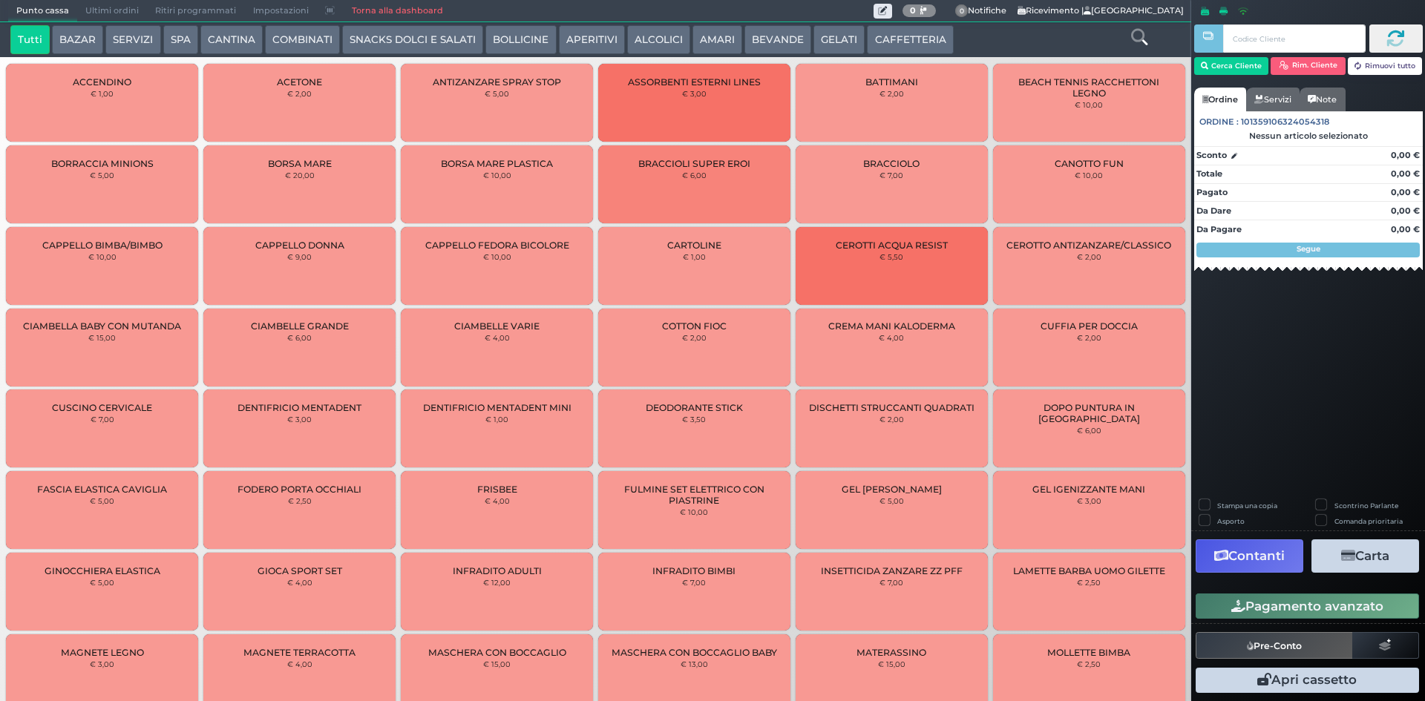
click at [109, 7] on span "Ultimi ordini" at bounding box center [112, 11] width 70 height 21
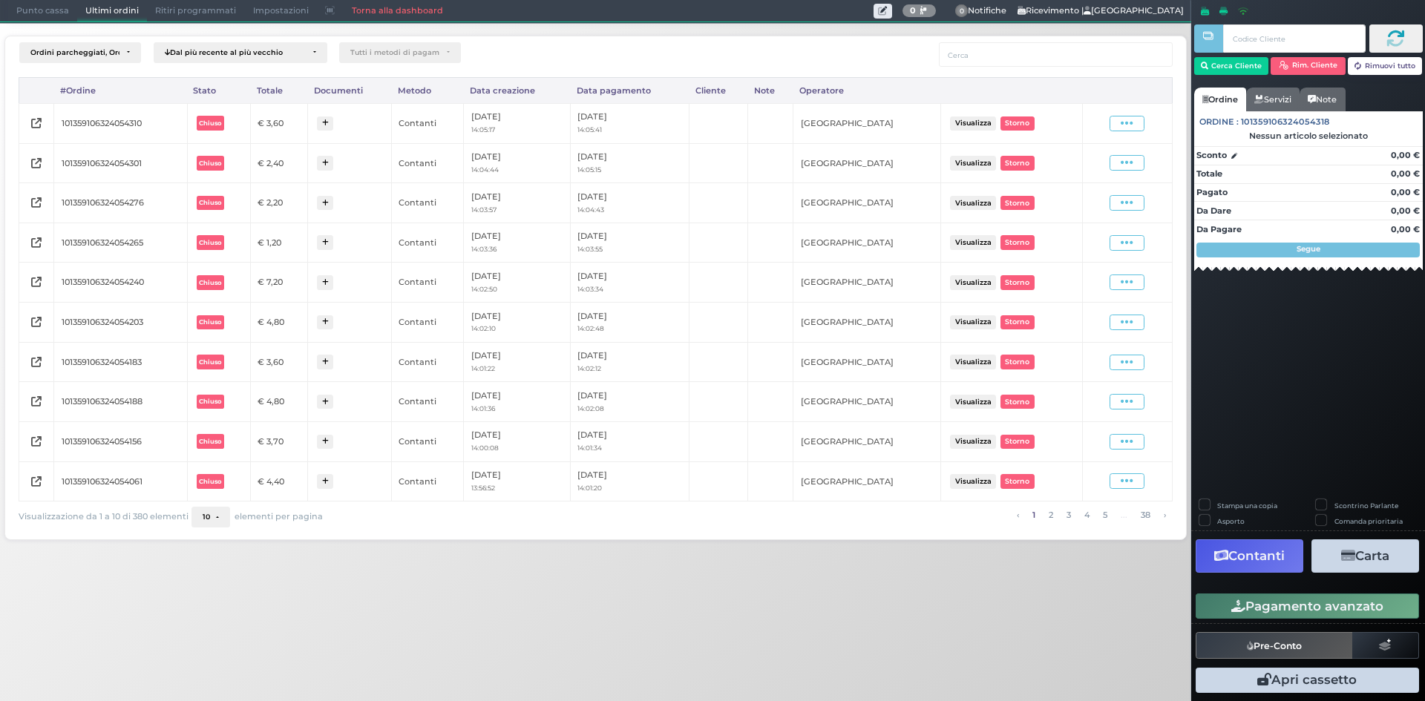
drag, startPoint x: 1126, startPoint y: 134, endPoint x: 1126, endPoint y: 112, distance: 22.3
click at [1126, 134] on td "Visualizza Ristampa Pre-Conto [GEOGRAPHIC_DATA]" at bounding box center [1127, 123] width 90 height 40
click at [1126, 110] on td "Visualizza Ristampa Pre-Conto [GEOGRAPHIC_DATA]" at bounding box center [1127, 123] width 90 height 40
click at [1126, 122] on icon at bounding box center [1126, 123] width 13 height 14
click at [1075, 168] on span "Ristampa Pre-Conto" at bounding box center [1090, 166] width 61 height 25
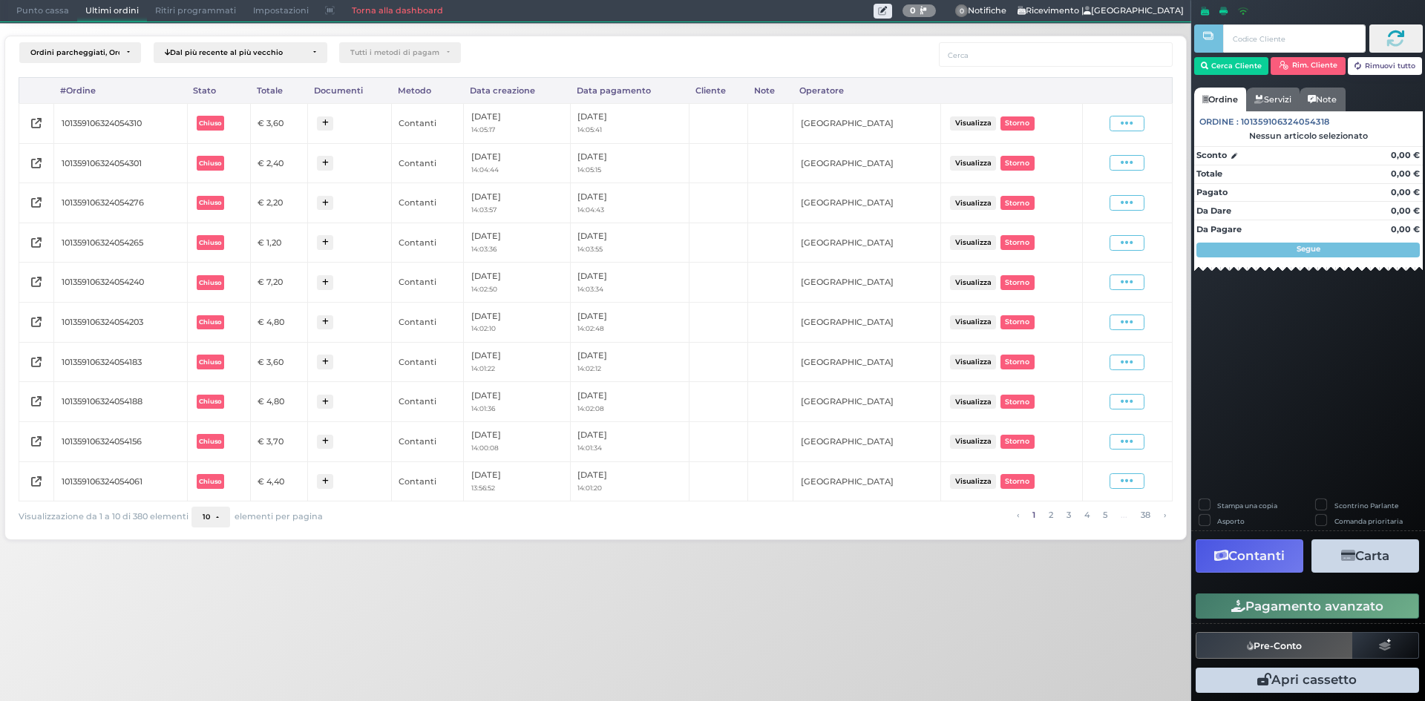
click at [55, 13] on span "Punto cassa" at bounding box center [42, 11] width 69 height 21
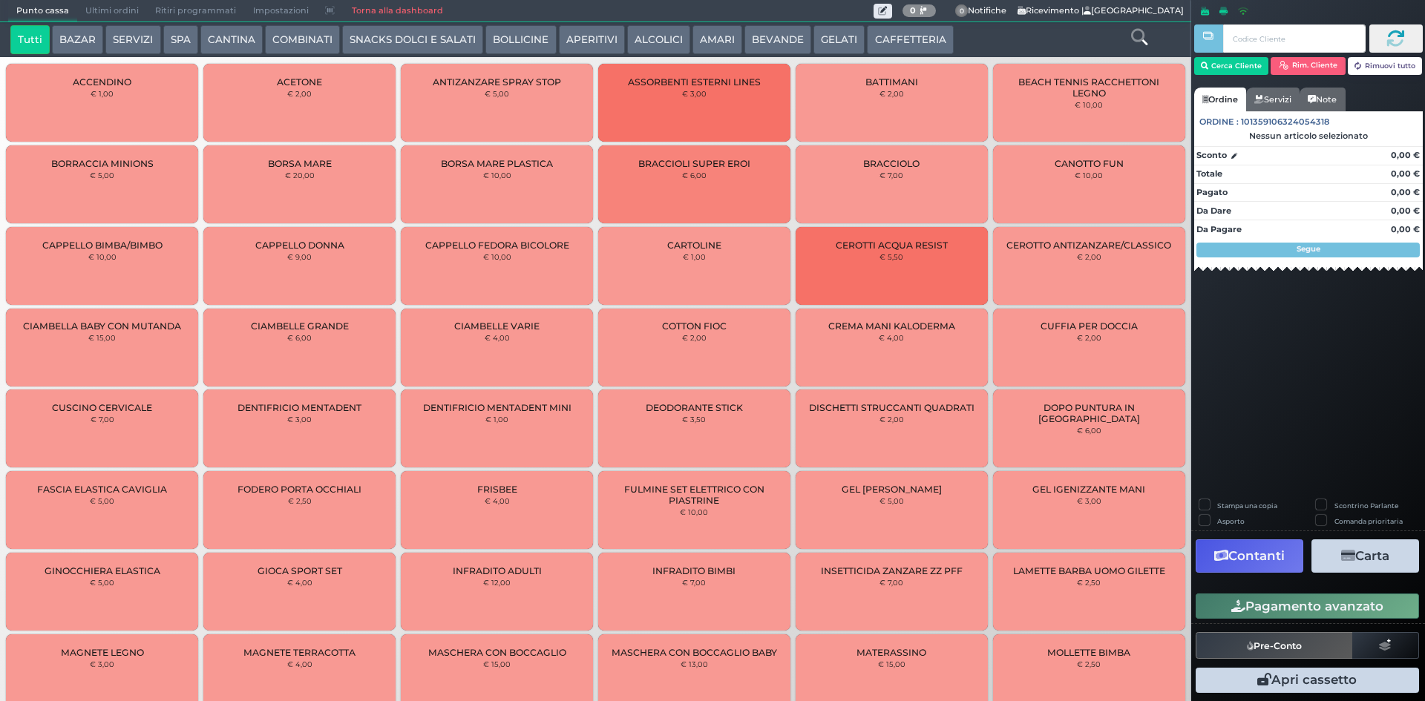
click at [907, 35] on button "CAFFETTERIA" at bounding box center [910, 40] width 86 height 30
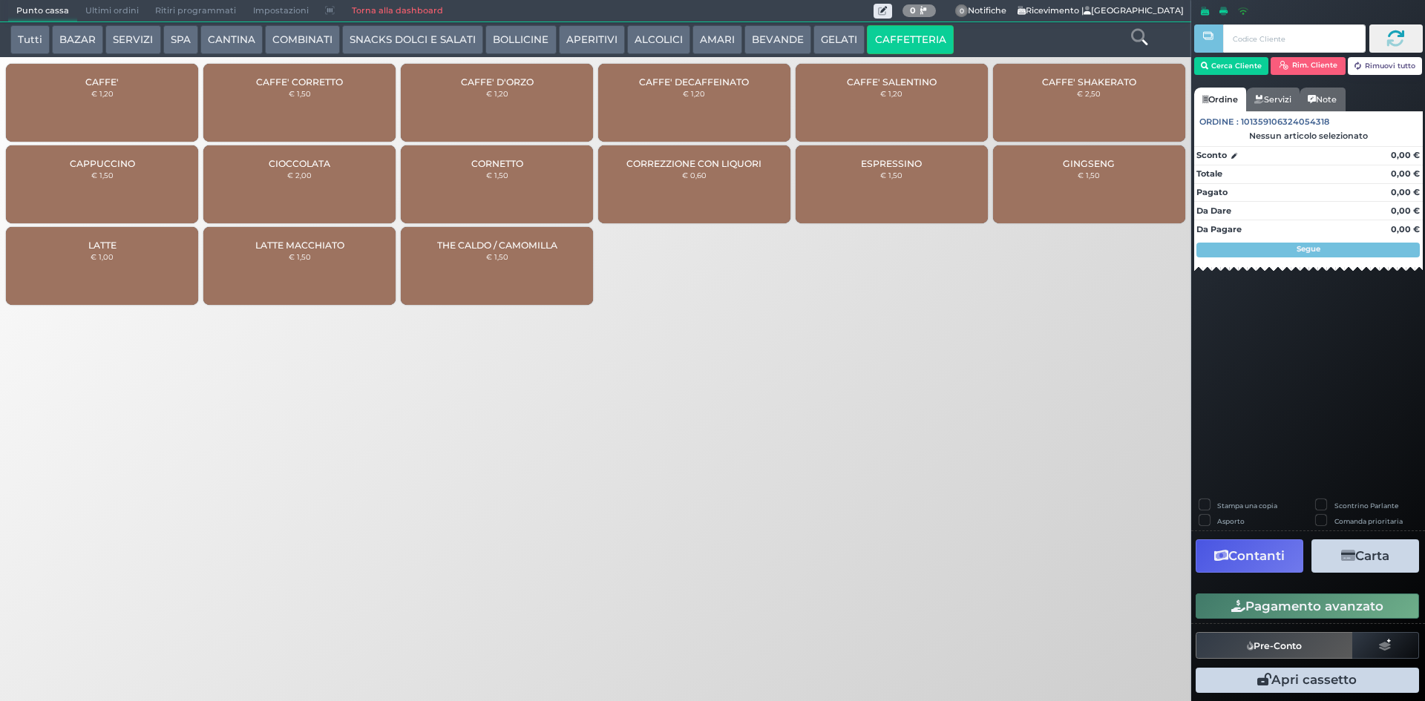
click at [124, 106] on div "CAFFE' € 1,20" at bounding box center [102, 103] width 192 height 78
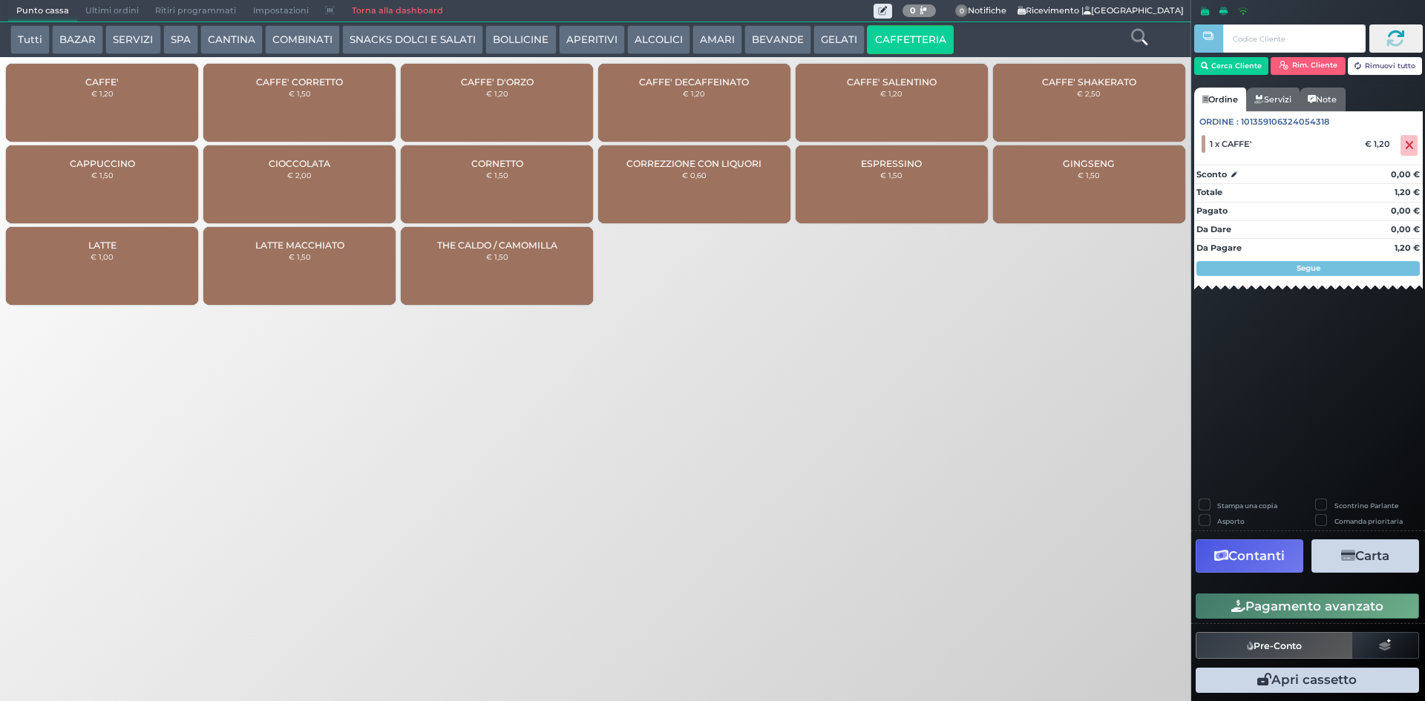
click at [758, 77] on div "CAFFE' DECAFFEINATO € 1,20" at bounding box center [694, 103] width 192 height 78
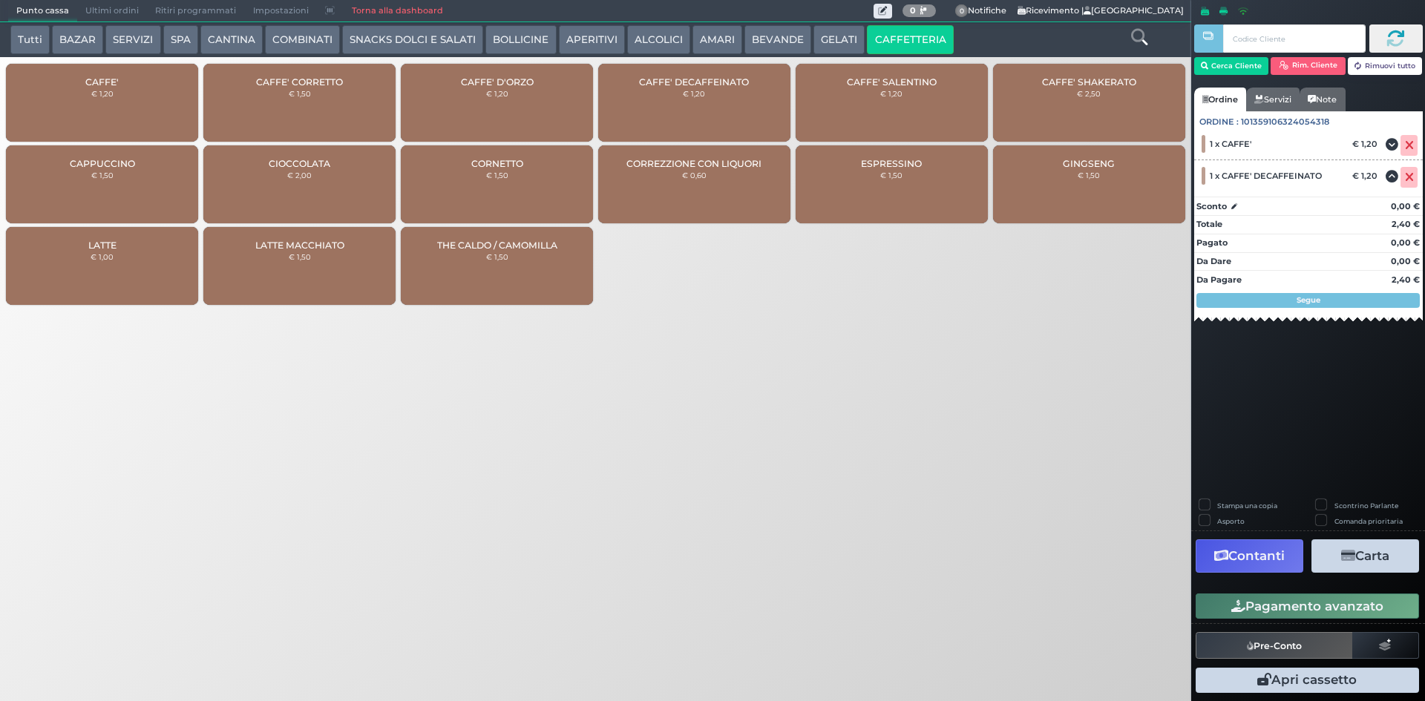
click at [1257, 603] on button "Pagamento avanzato" at bounding box center [1306, 606] width 223 height 25
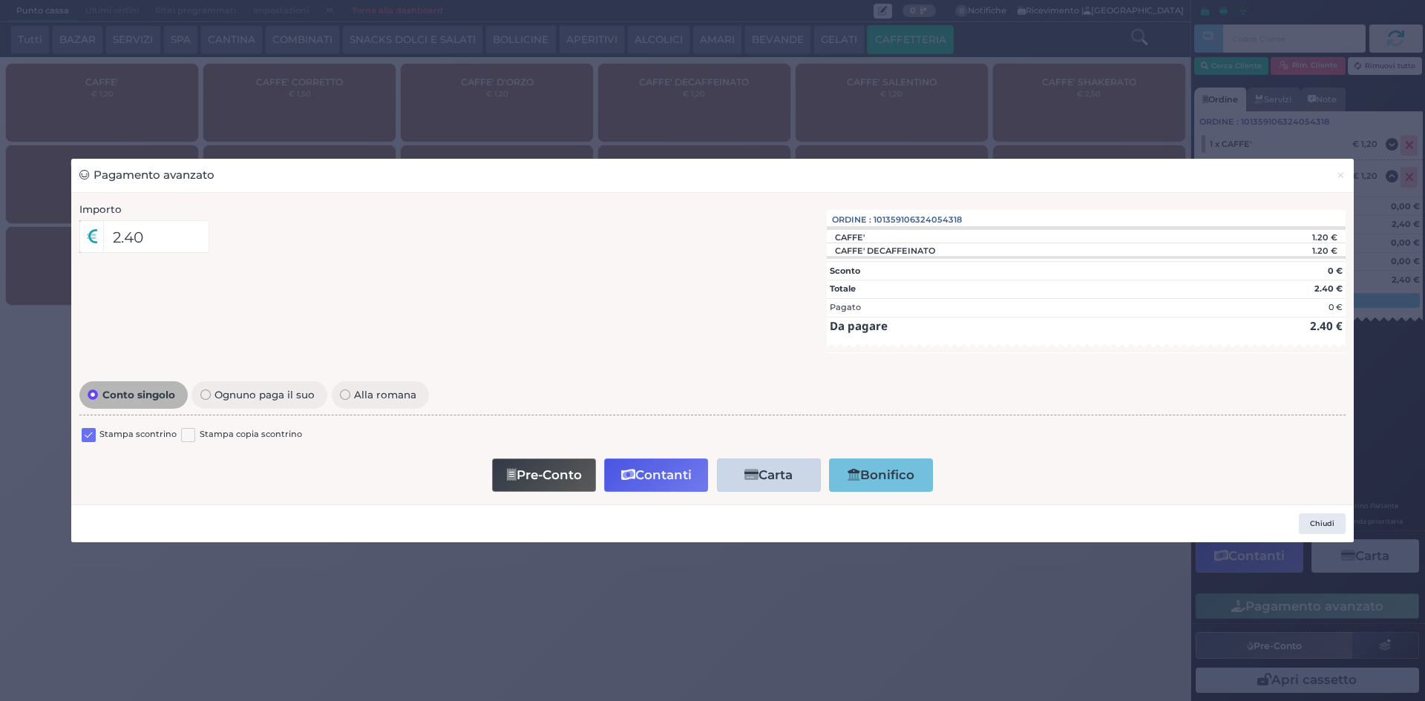
click at [87, 437] on label at bounding box center [89, 435] width 14 height 14
click at [0, 0] on input "checkbox" at bounding box center [0, 0] width 0 height 0
click at [681, 482] on button "Contanti" at bounding box center [656, 475] width 104 height 33
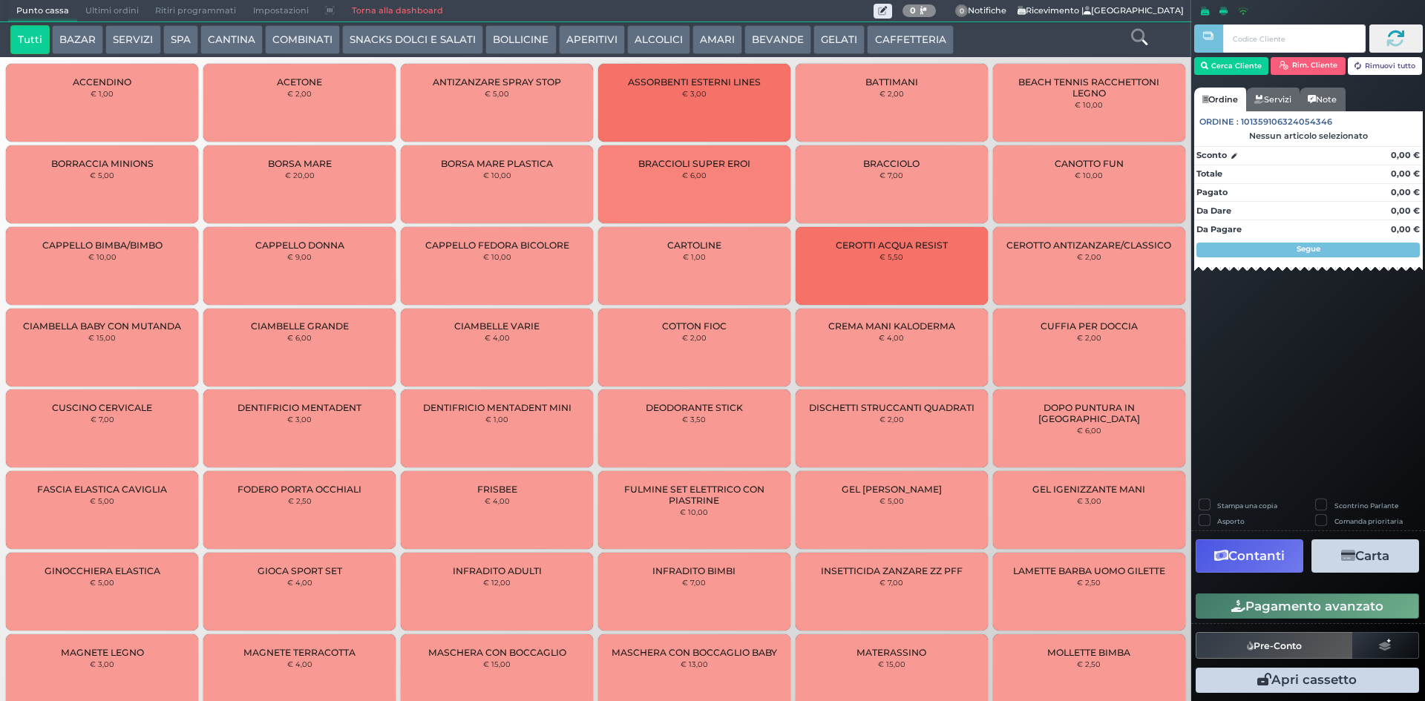
click at [91, 12] on span "Ultimi ordini" at bounding box center [112, 11] width 70 height 21
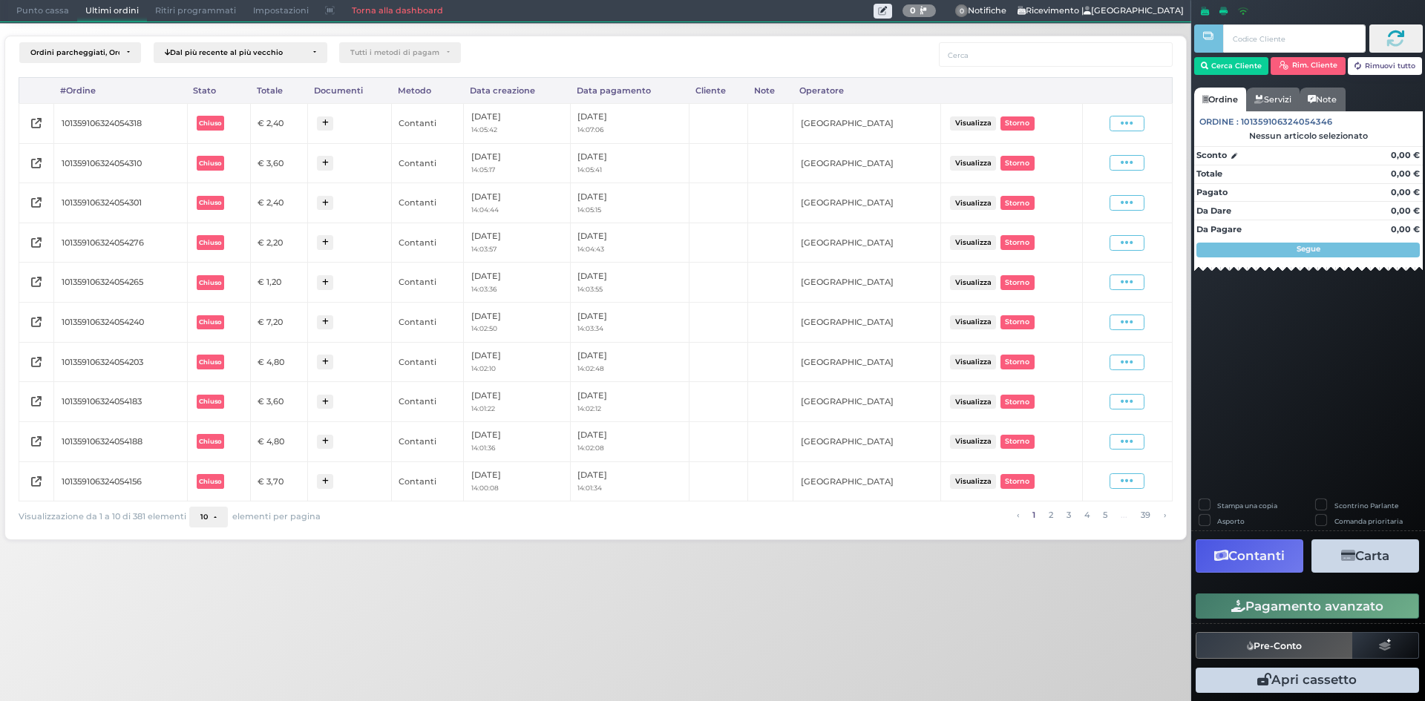
drag, startPoint x: 1127, startPoint y: 116, endPoint x: 1117, endPoint y: 132, distance: 18.7
click at [1127, 116] on icon at bounding box center [1126, 123] width 13 height 14
click at [1102, 165] on span "Ristampa Pre-Conto" at bounding box center [1090, 166] width 61 height 25
click at [36, 16] on span "Punto cassa" at bounding box center [42, 11] width 69 height 21
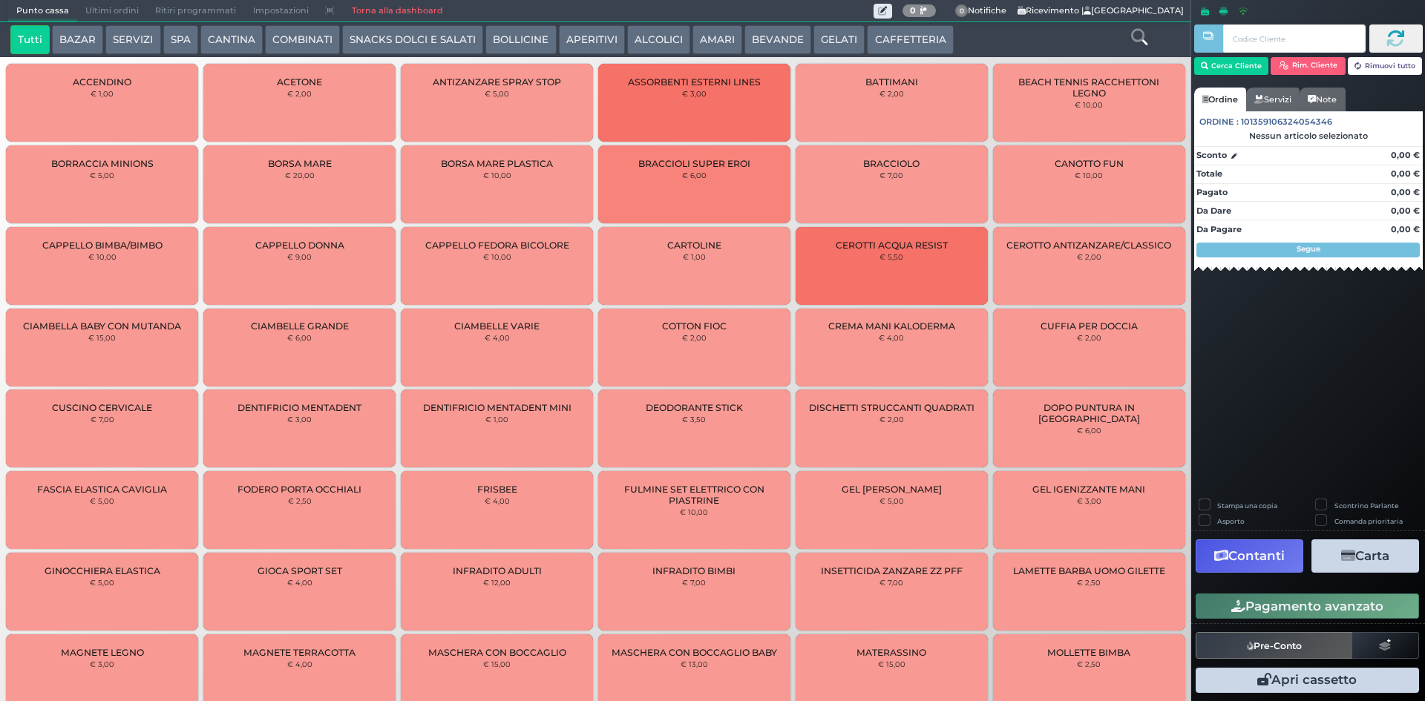
click at [873, 22] on span "0 Delivery 0 Notifiche Ricevimento | [GEOGRAPHIC_DATA]" at bounding box center [1028, 11] width 310 height 22
click at [880, 46] on button "CAFFETTERIA" at bounding box center [910, 40] width 86 height 30
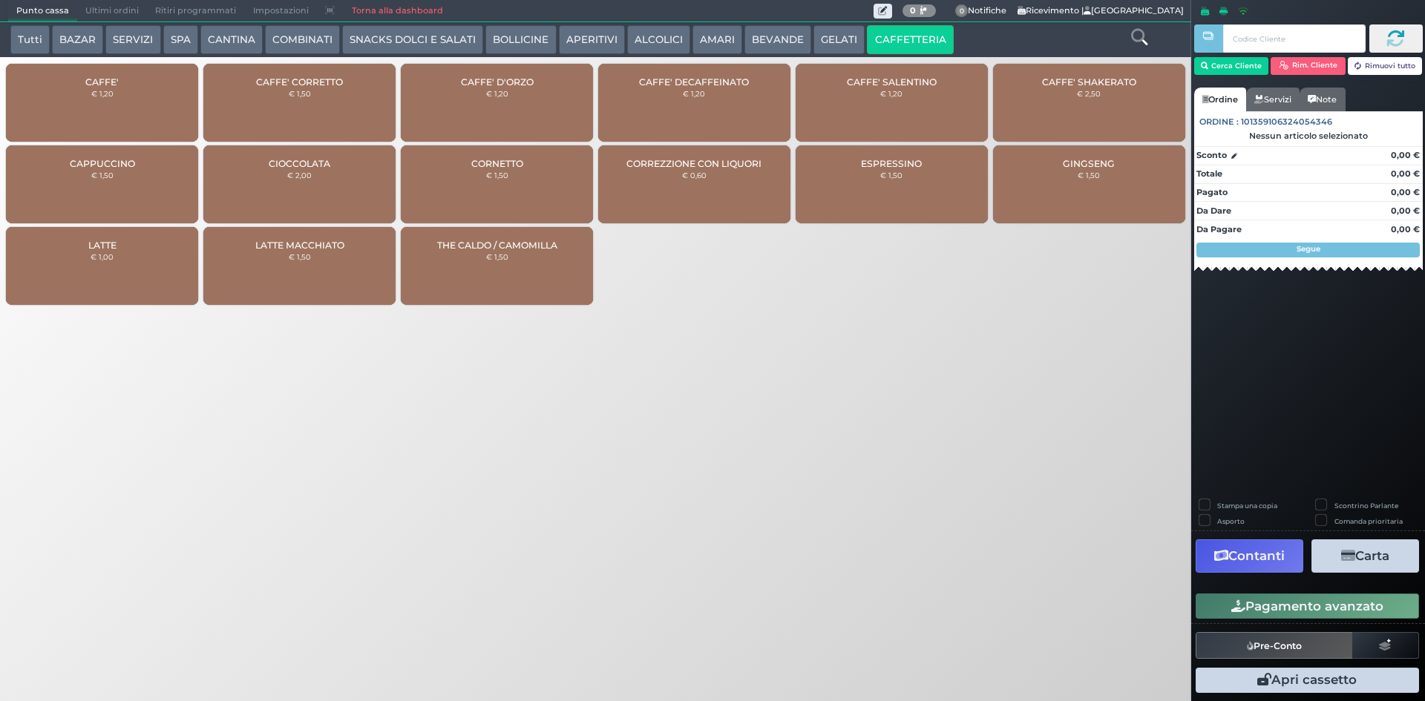
click at [300, 90] on small "€ 1,50" at bounding box center [300, 93] width 22 height 9
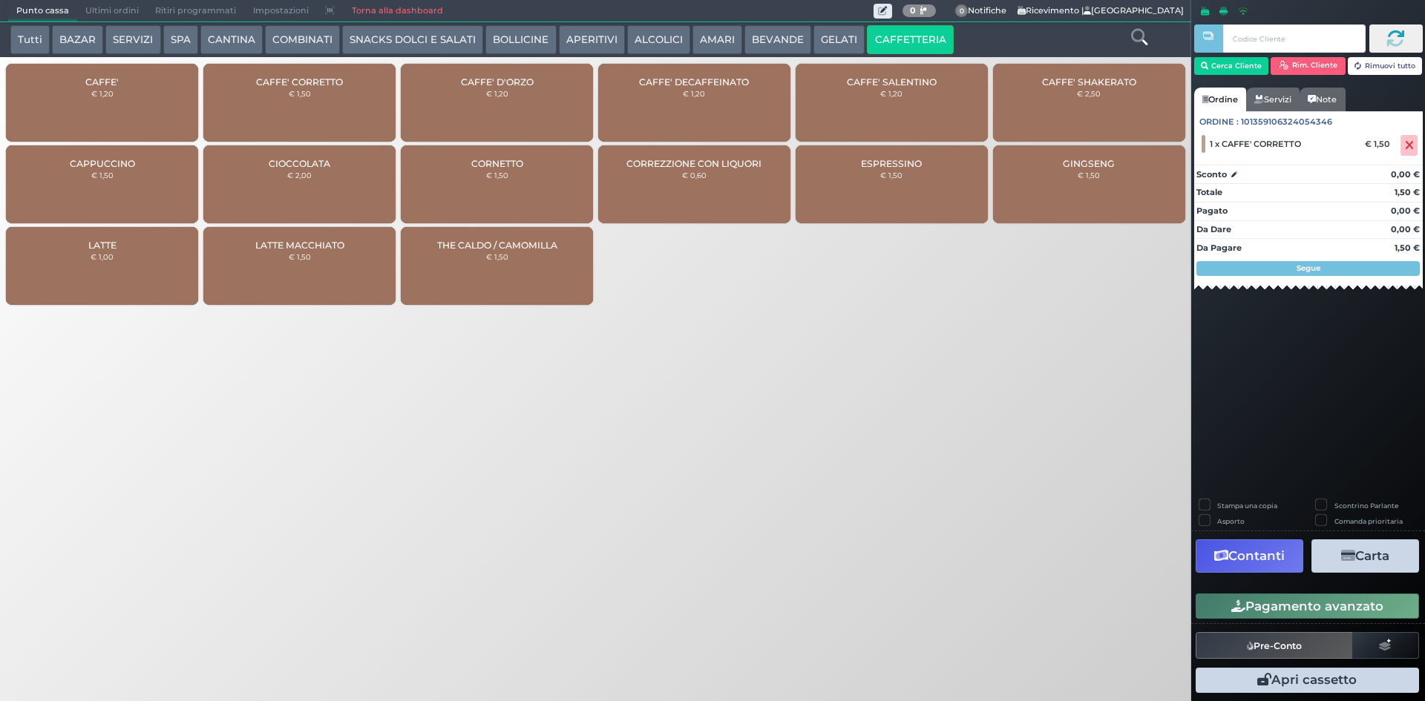
click at [1253, 613] on button "Pagamento avanzato" at bounding box center [1306, 606] width 223 height 25
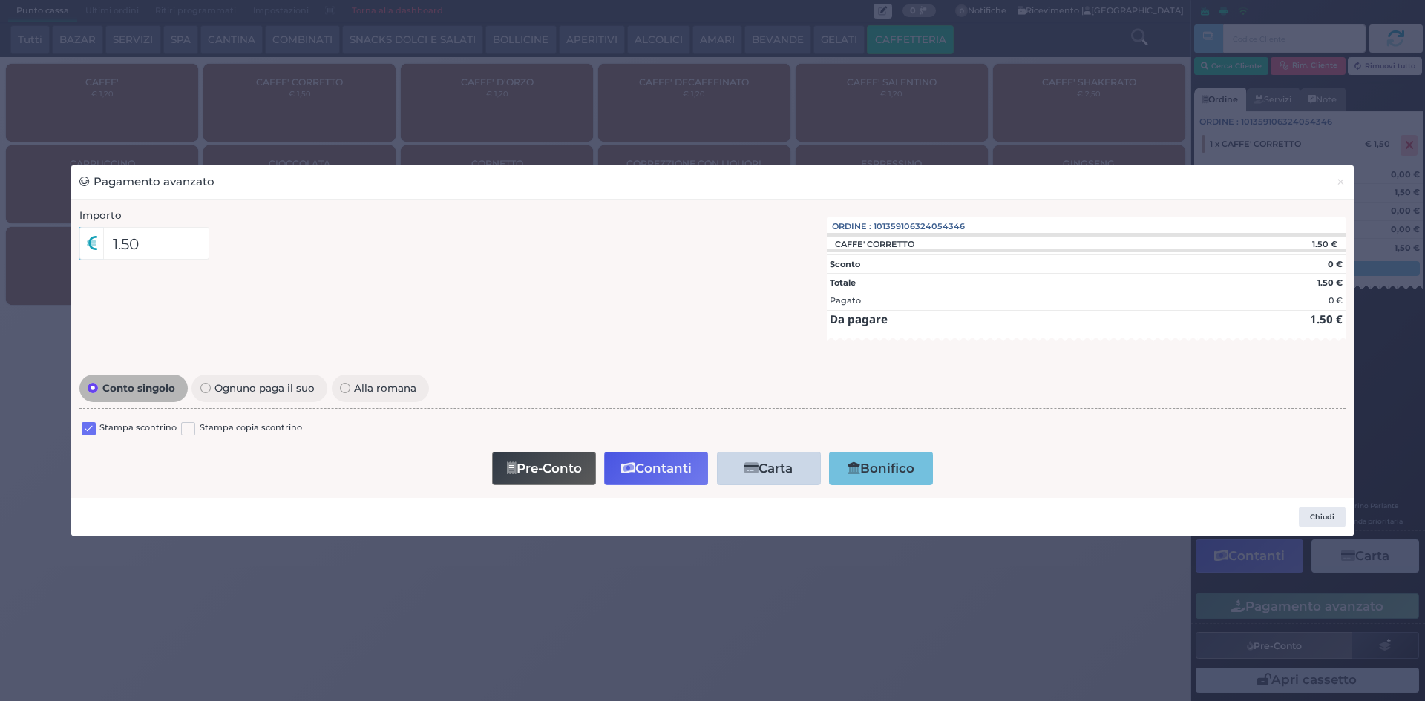
click at [88, 430] on label at bounding box center [89, 429] width 14 height 14
click at [0, 0] on input "checkbox" at bounding box center [0, 0] width 0 height 0
click at [638, 472] on button "Contanti" at bounding box center [656, 468] width 104 height 33
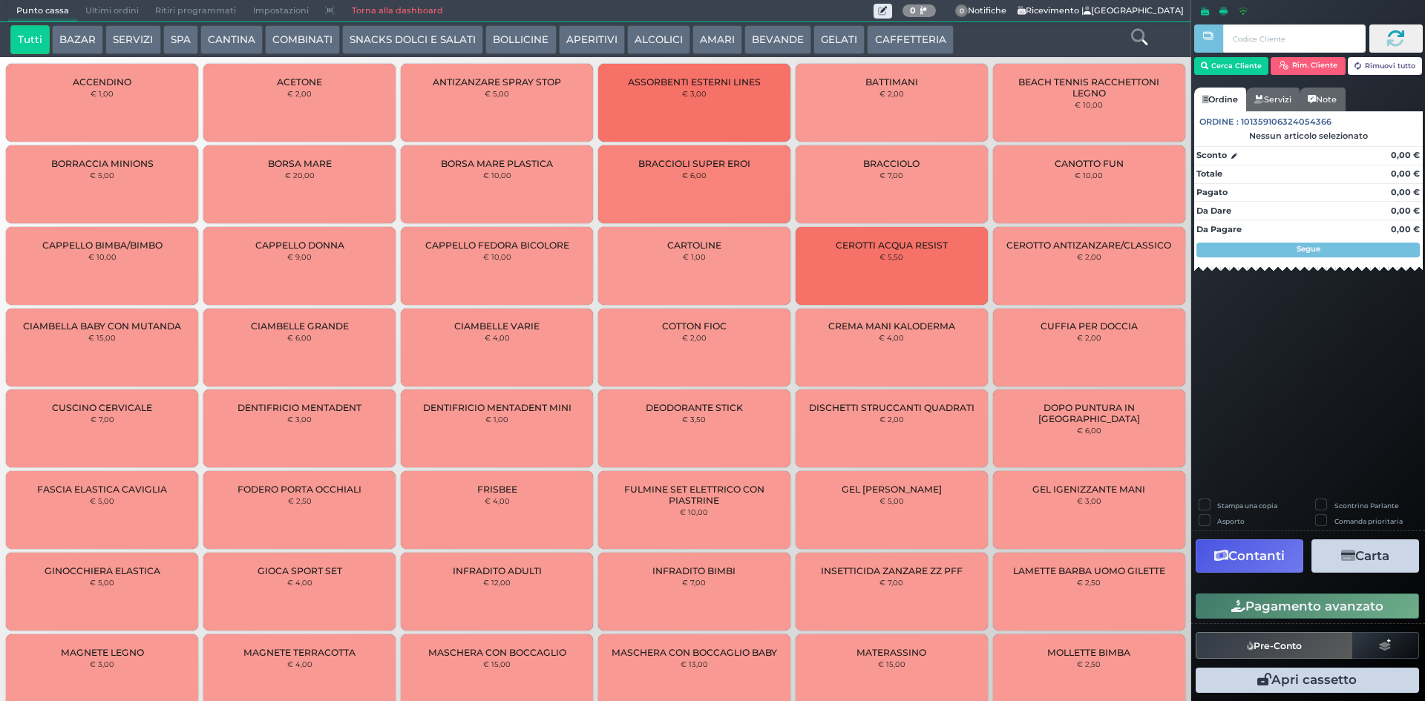
click at [116, 4] on span "Ultimi ordini" at bounding box center [112, 11] width 70 height 21
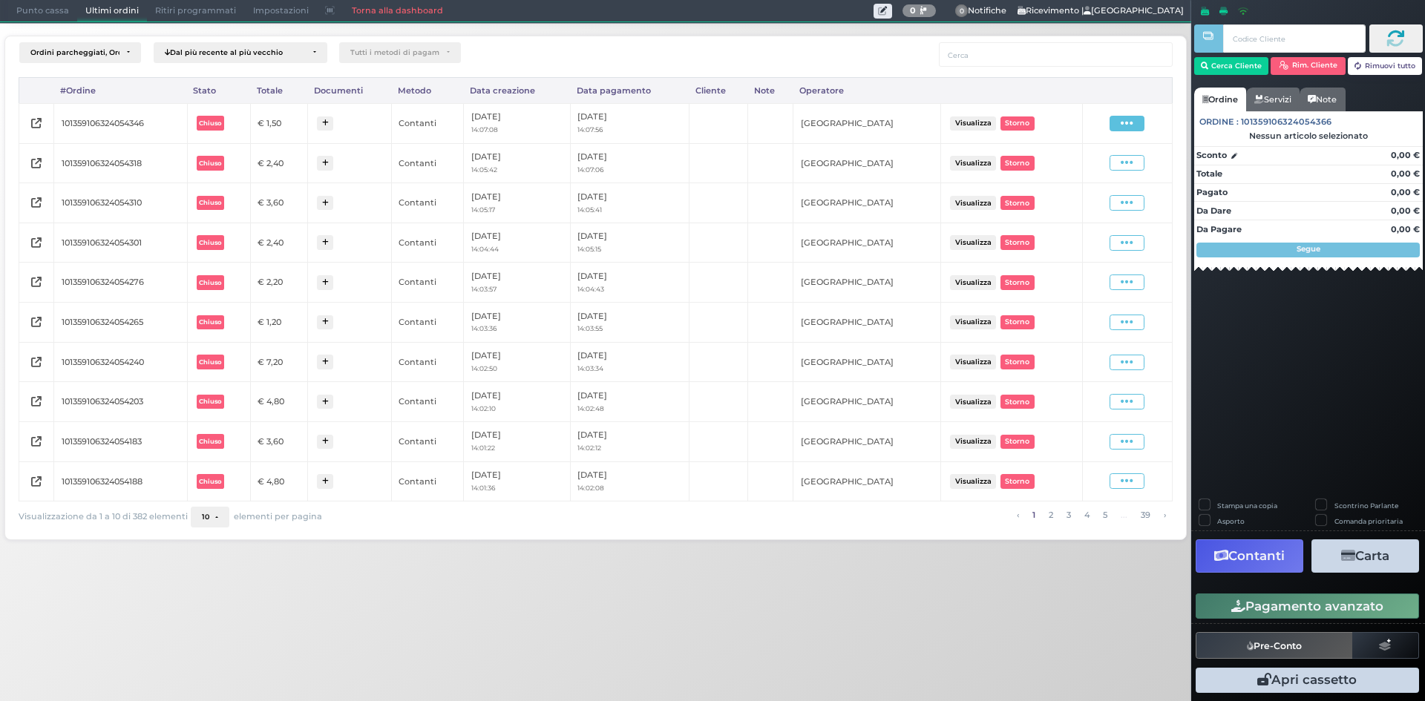
click at [1143, 119] on span at bounding box center [1126, 124] width 35 height 16
click at [1093, 166] on span "Ristampa Pre-Conto" at bounding box center [1090, 166] width 61 height 25
click at [39, 15] on span "Punto cassa" at bounding box center [42, 11] width 69 height 21
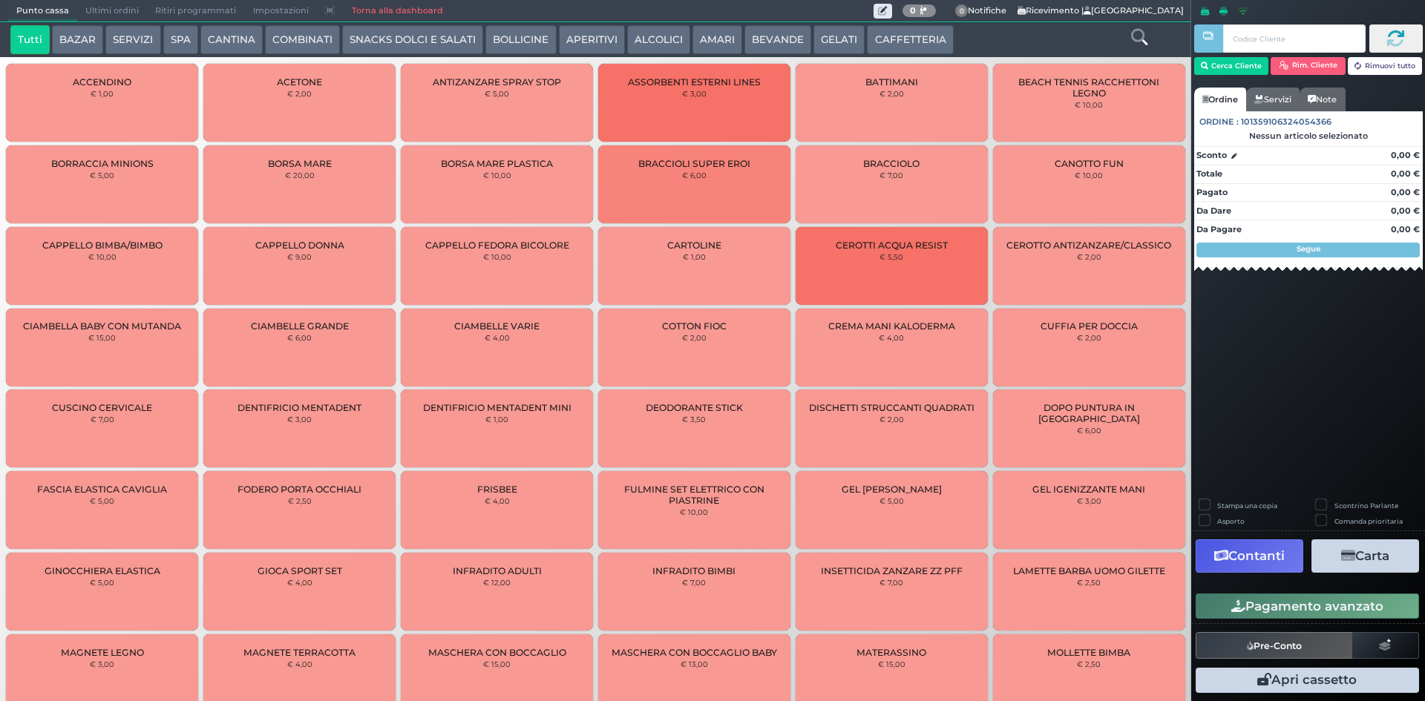
click at [907, 43] on button "CAFFETTERIA" at bounding box center [910, 40] width 86 height 30
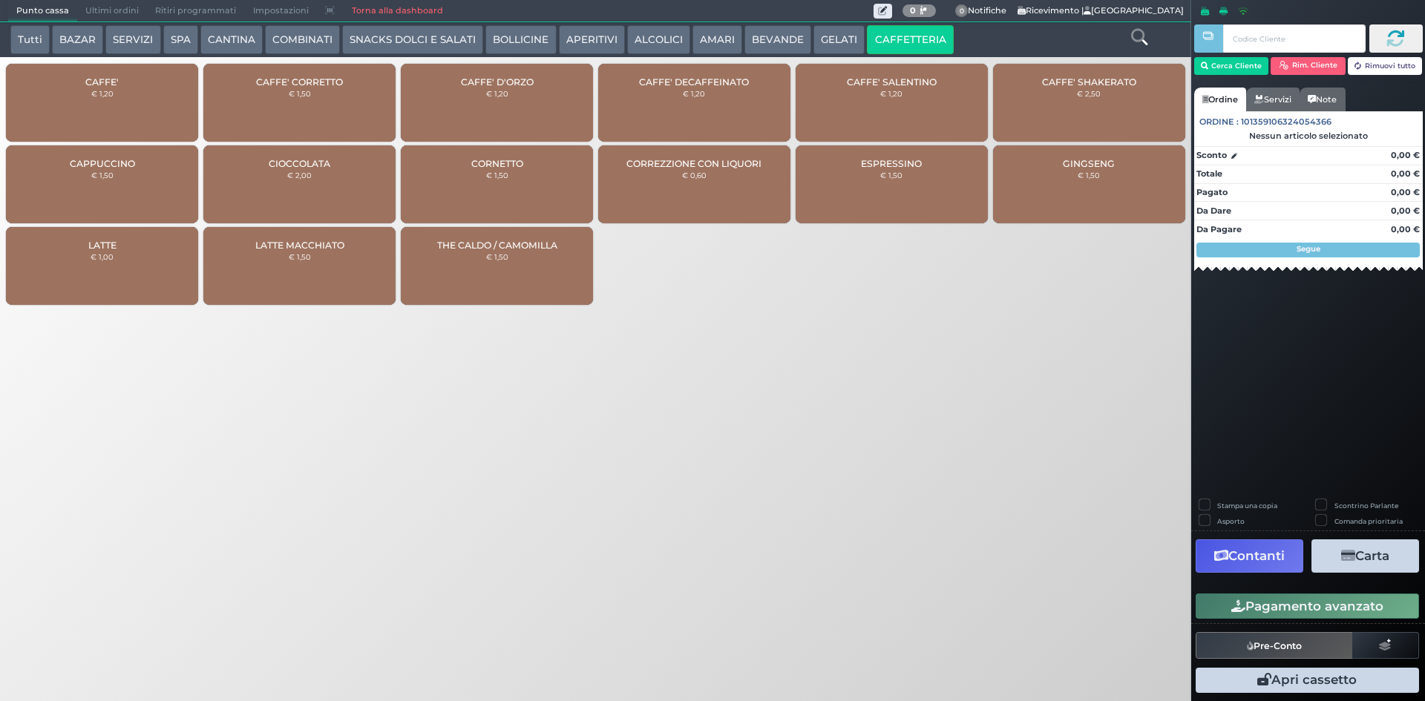
click at [45, 104] on div "CAFFE' € 1,20" at bounding box center [102, 103] width 192 height 78
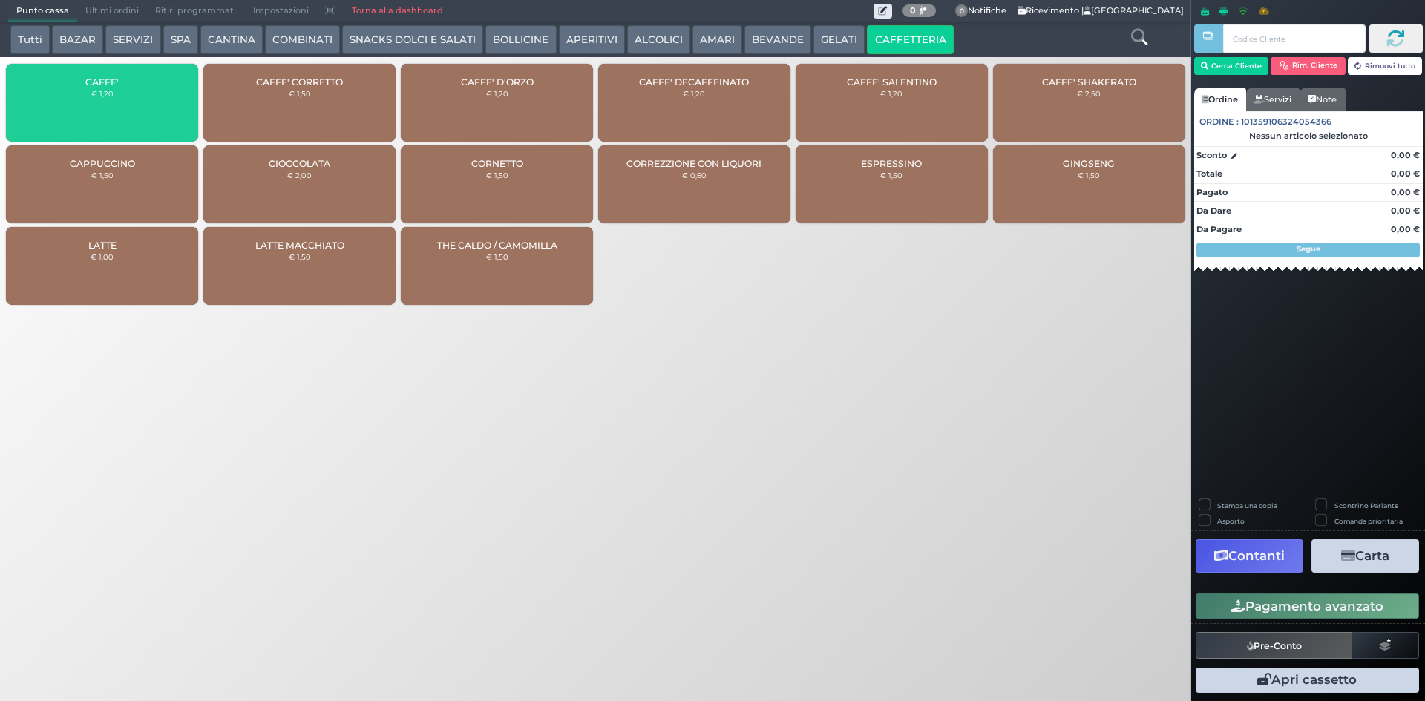
click at [99, 110] on div "CAFFE' € 1,20" at bounding box center [102, 103] width 192 height 78
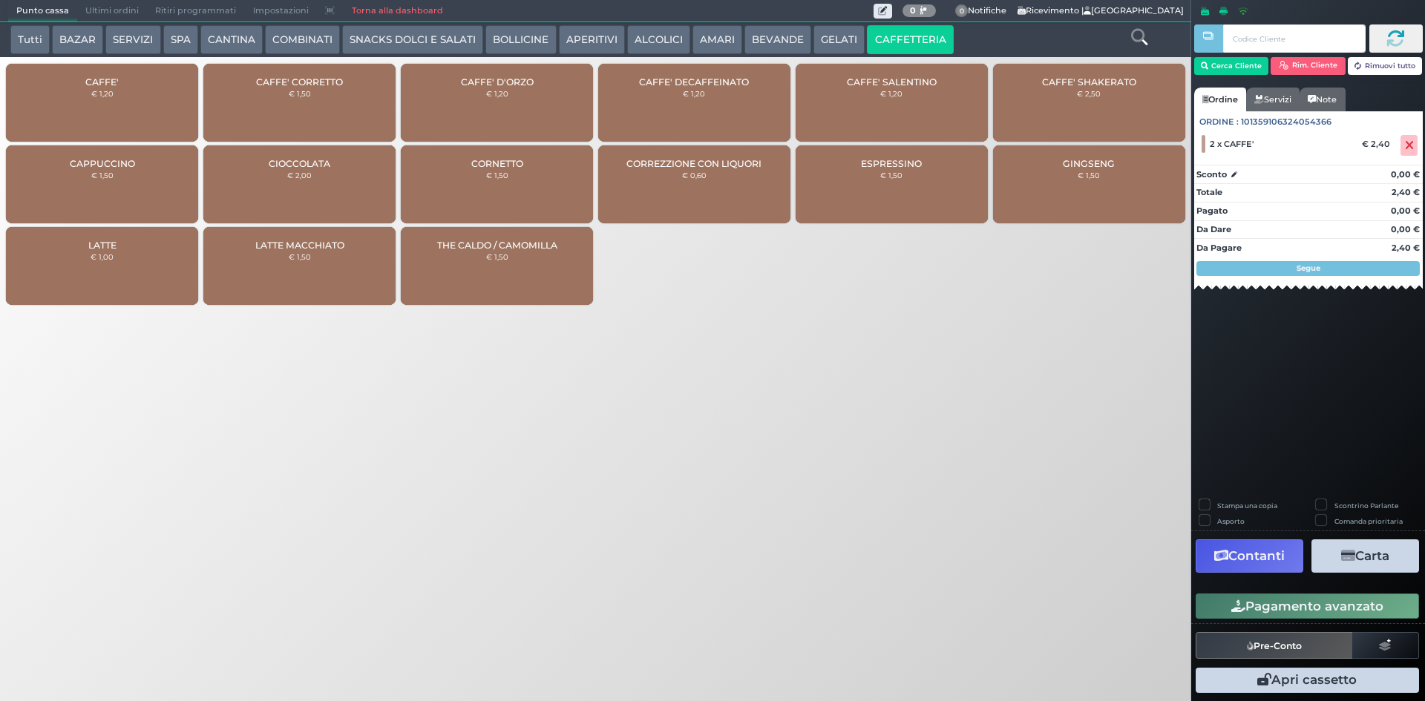
click at [1298, 602] on button "Pagamento avanzato" at bounding box center [1306, 606] width 223 height 25
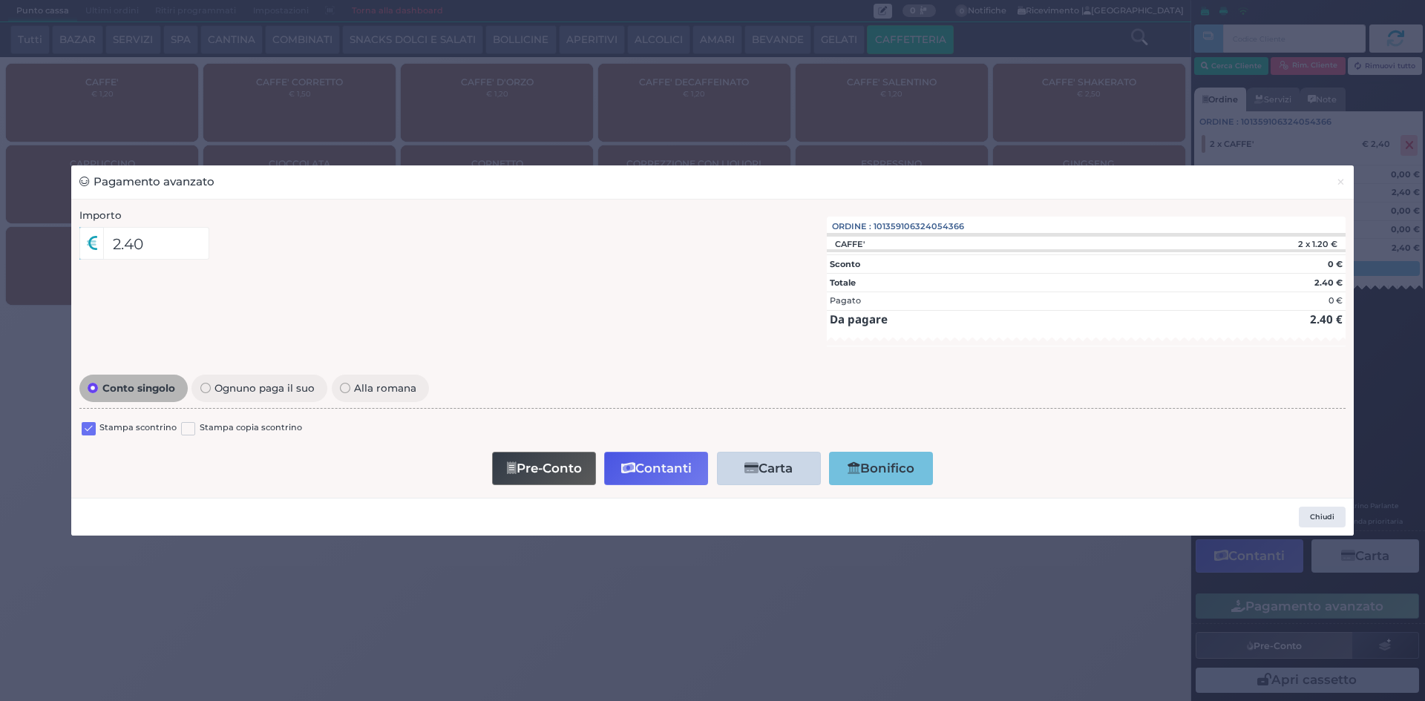
click at [86, 433] on label at bounding box center [89, 429] width 14 height 14
click at [0, 0] on input "checkbox" at bounding box center [0, 0] width 0 height 0
click at [660, 476] on button "Contanti" at bounding box center [656, 468] width 104 height 33
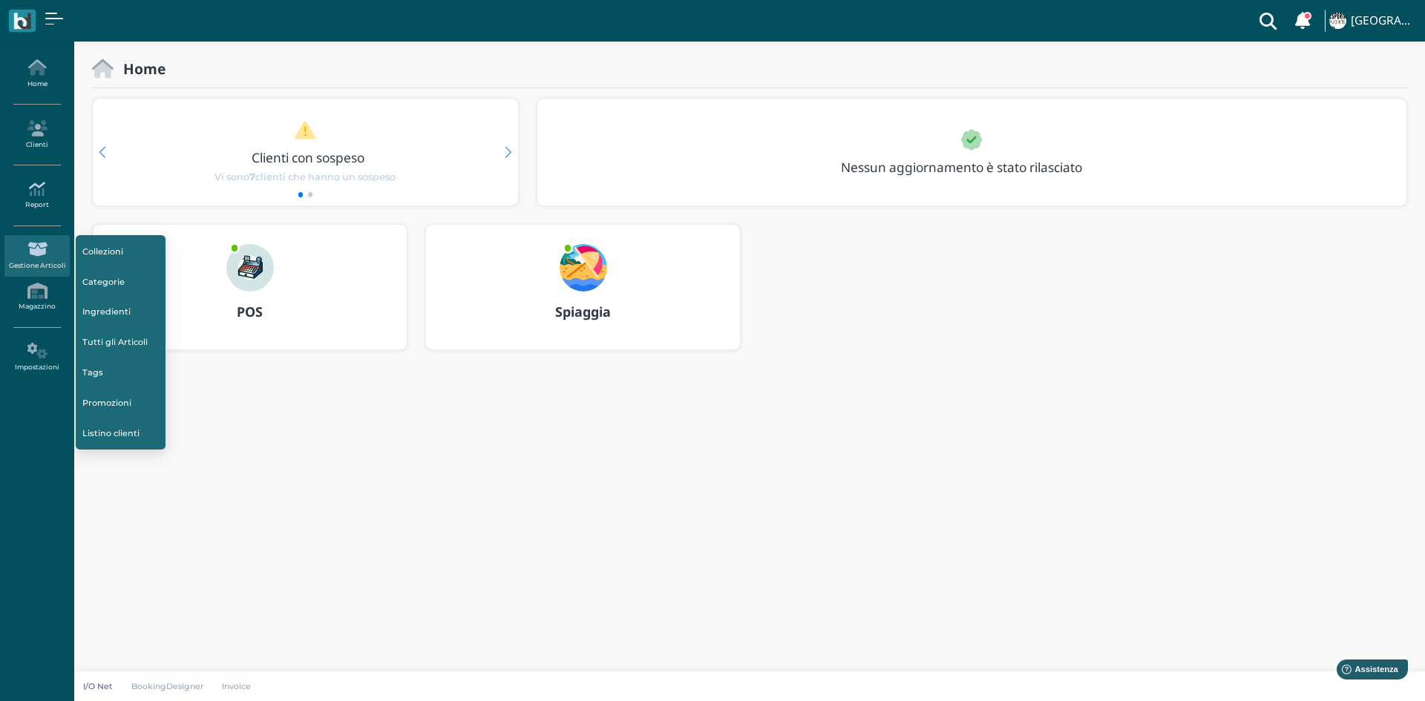
click at [50, 199] on link "Report" at bounding box center [36, 195] width 65 height 41
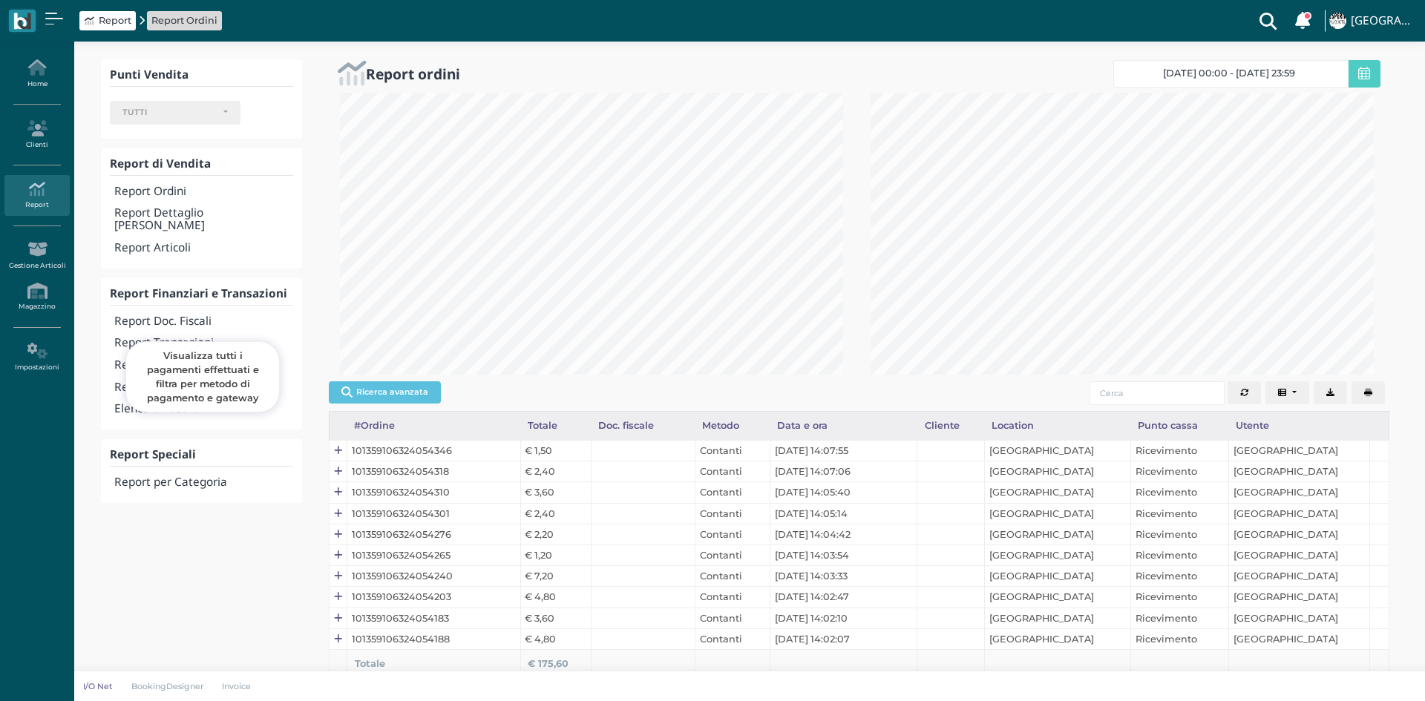
select select
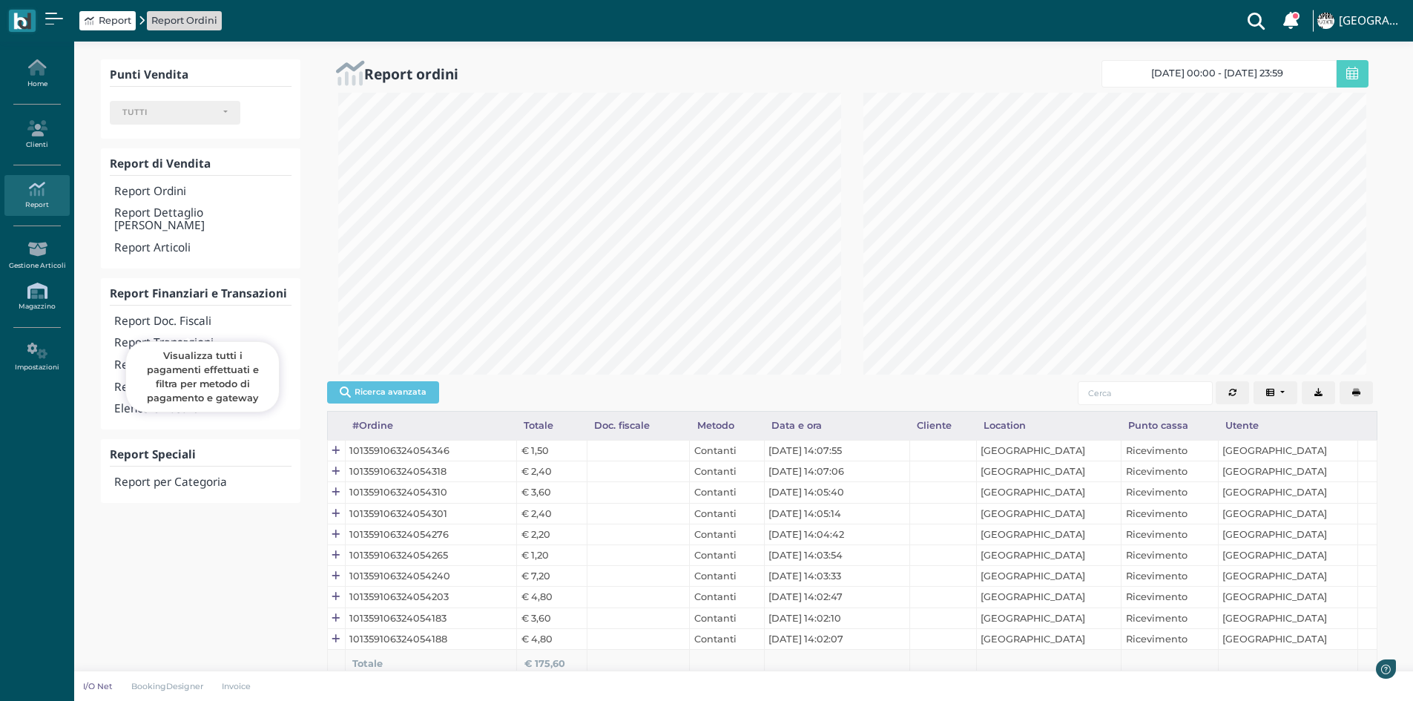
scroll to position [282, 525]
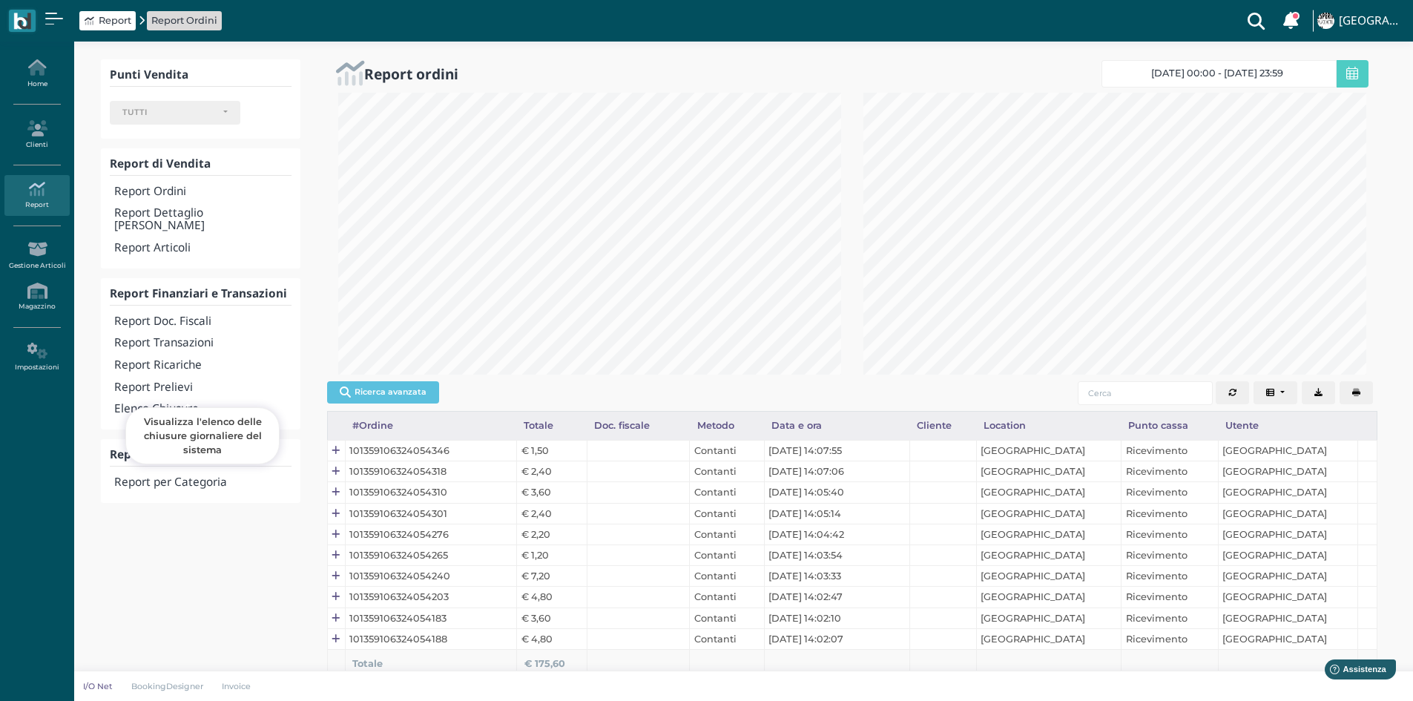
click at [182, 403] on h4 "Elenco Chiusure" at bounding box center [202, 409] width 177 height 13
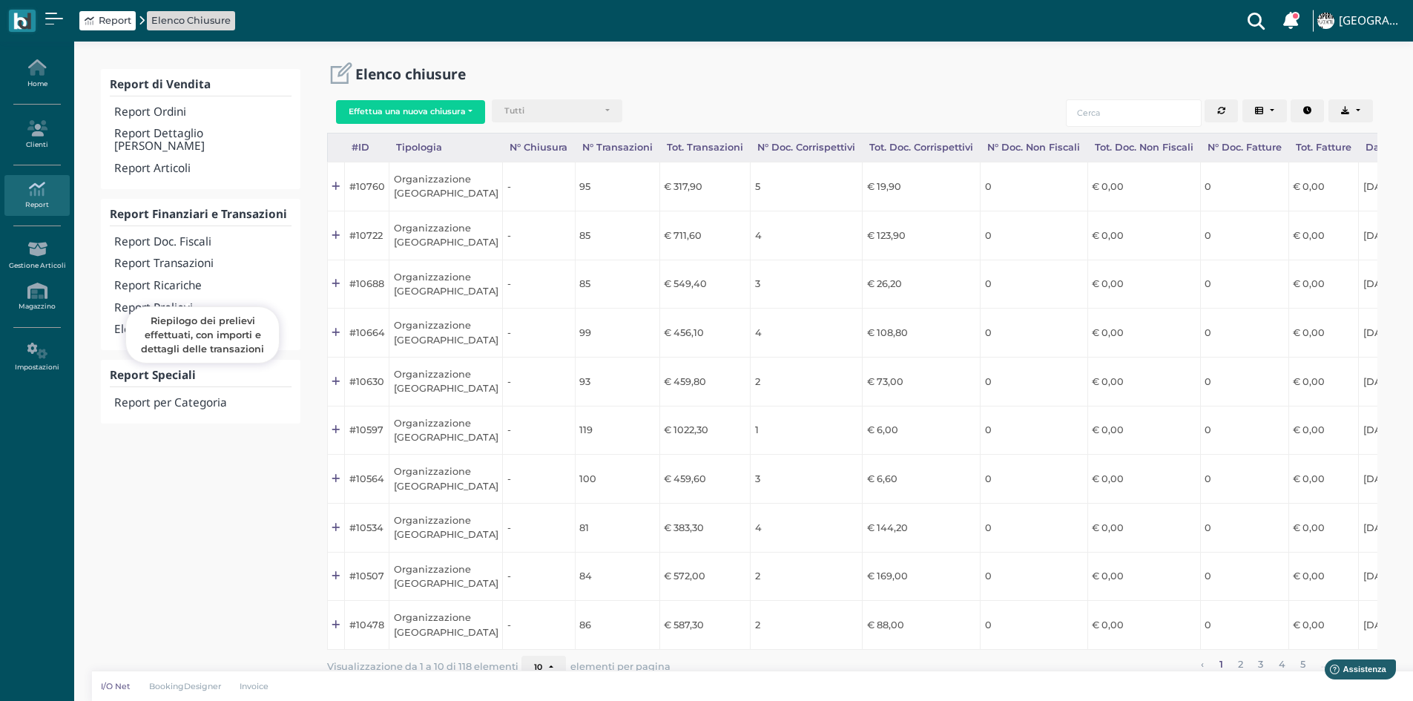
click at [184, 302] on h4 "Report Prelievi" at bounding box center [202, 308] width 177 height 13
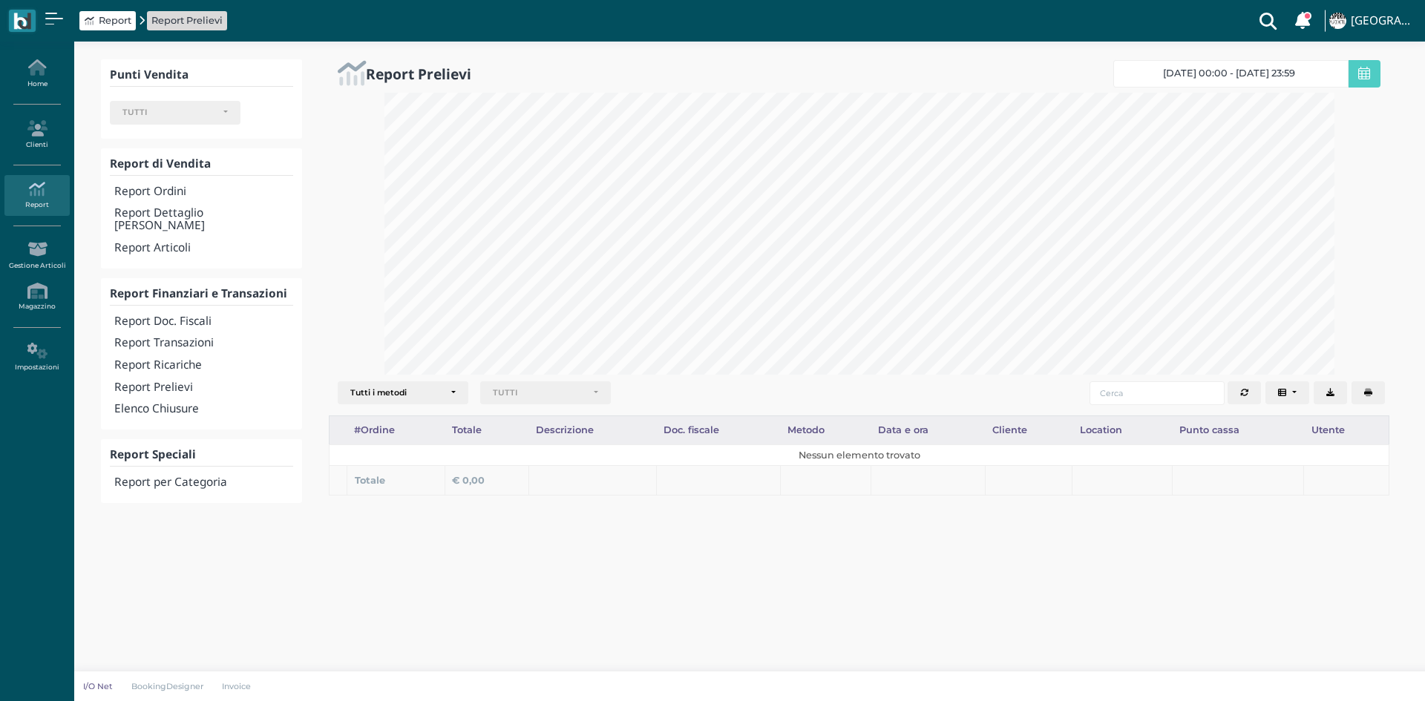
select select
click at [168, 337] on h4 "Report Transazioni" at bounding box center [203, 343] width 179 height 13
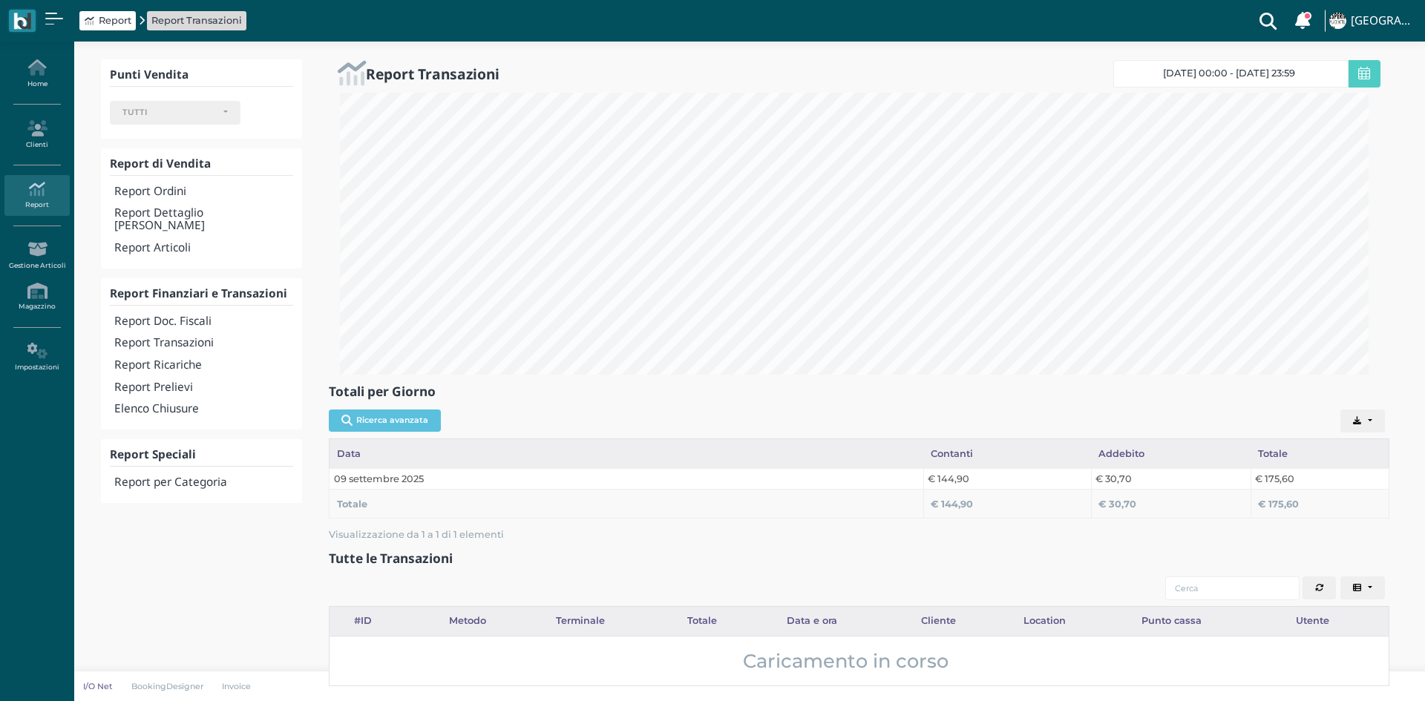
select select
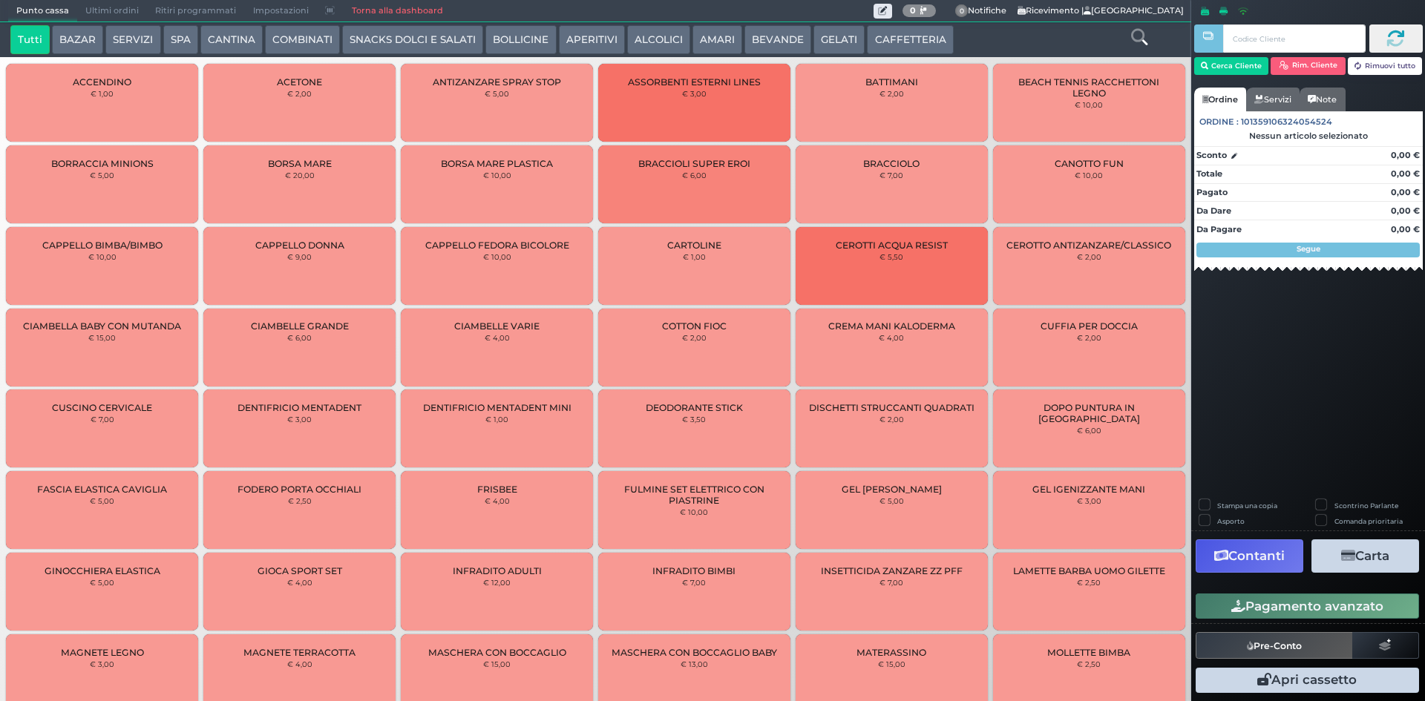
click at [104, 7] on span "Ultimi ordini" at bounding box center [112, 11] width 70 height 21
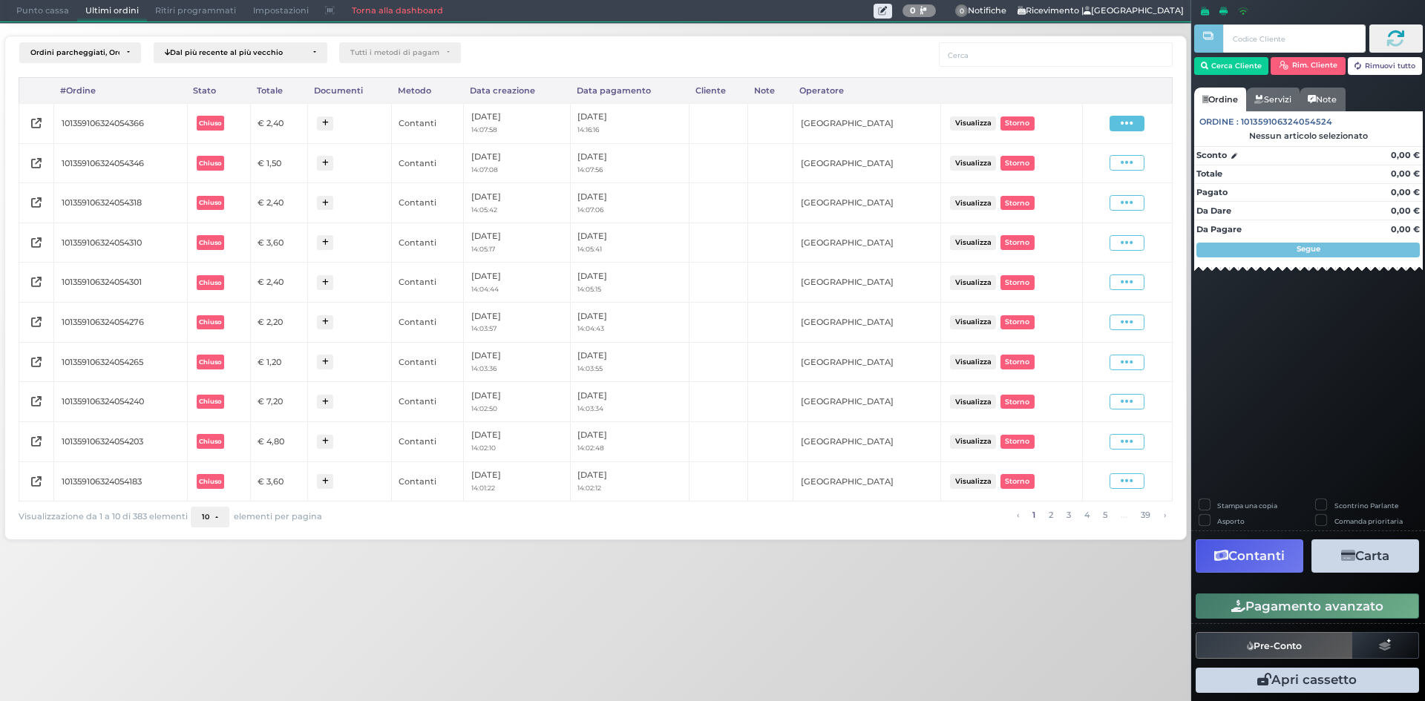
click at [1130, 126] on icon at bounding box center [1126, 123] width 13 height 14
click at [1117, 165] on span "Ristampa Pre-Conto" at bounding box center [1090, 166] width 61 height 25
click at [37, 1] on span "Punto cassa" at bounding box center [42, 11] width 69 height 21
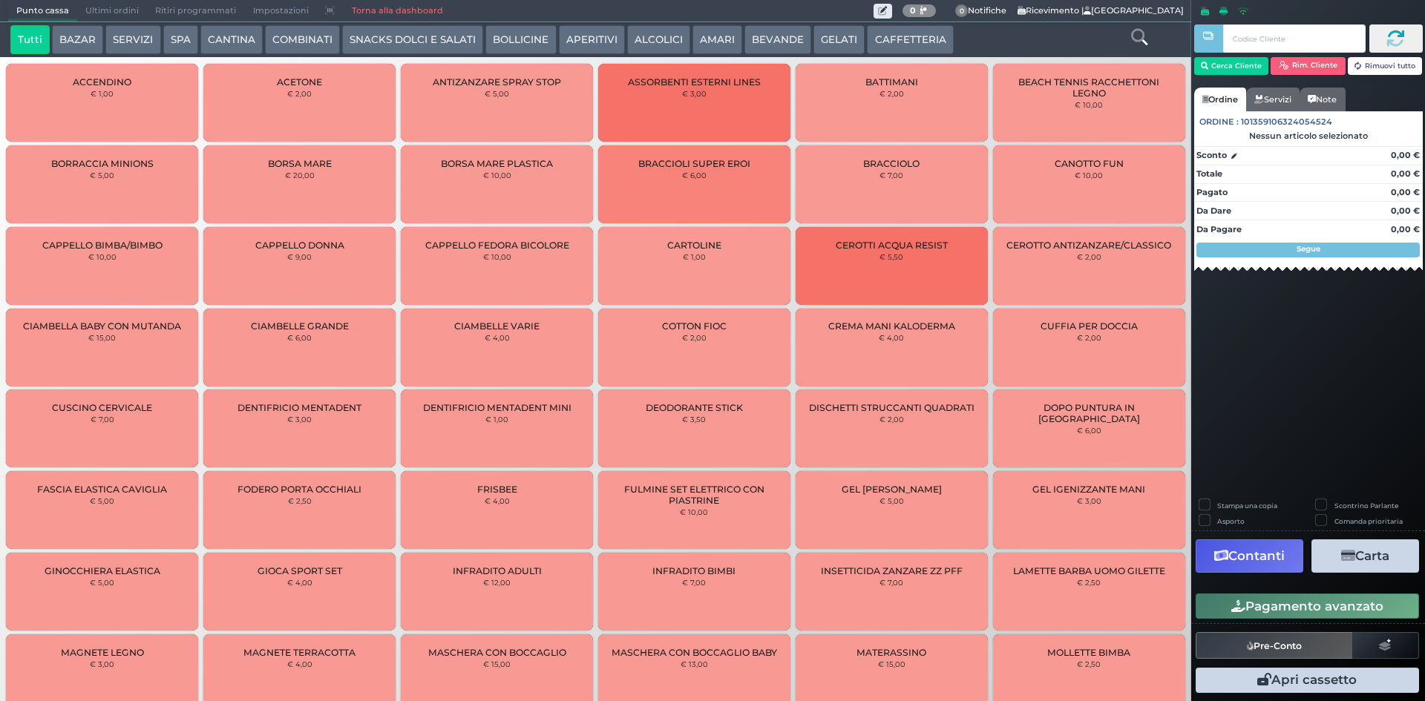
click at [88, 5] on span "Ultimi ordini" at bounding box center [112, 11] width 70 height 21
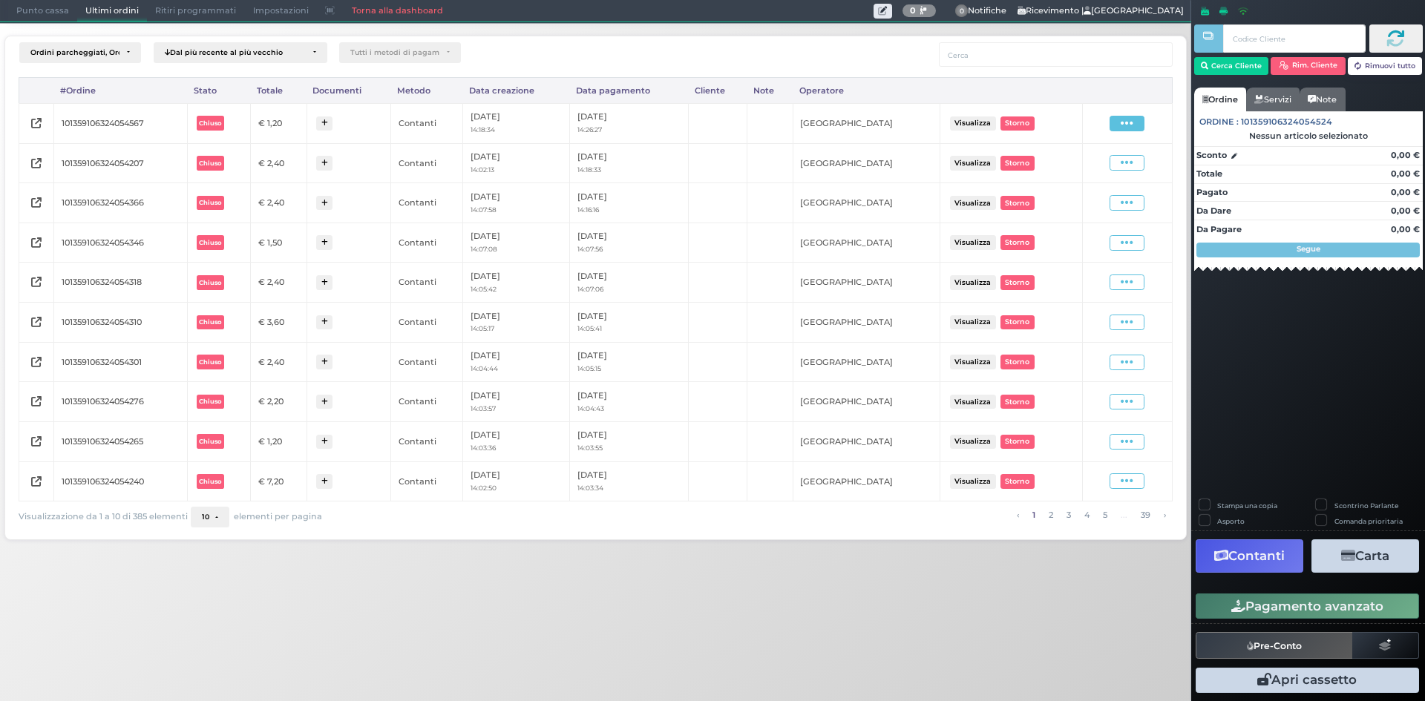
click at [1121, 122] on icon at bounding box center [1126, 123] width 13 height 14
click at [1085, 167] on span "Ristampa Pre-Conto" at bounding box center [1090, 166] width 61 height 25
click at [36, 12] on span "Punto cassa" at bounding box center [42, 11] width 69 height 21
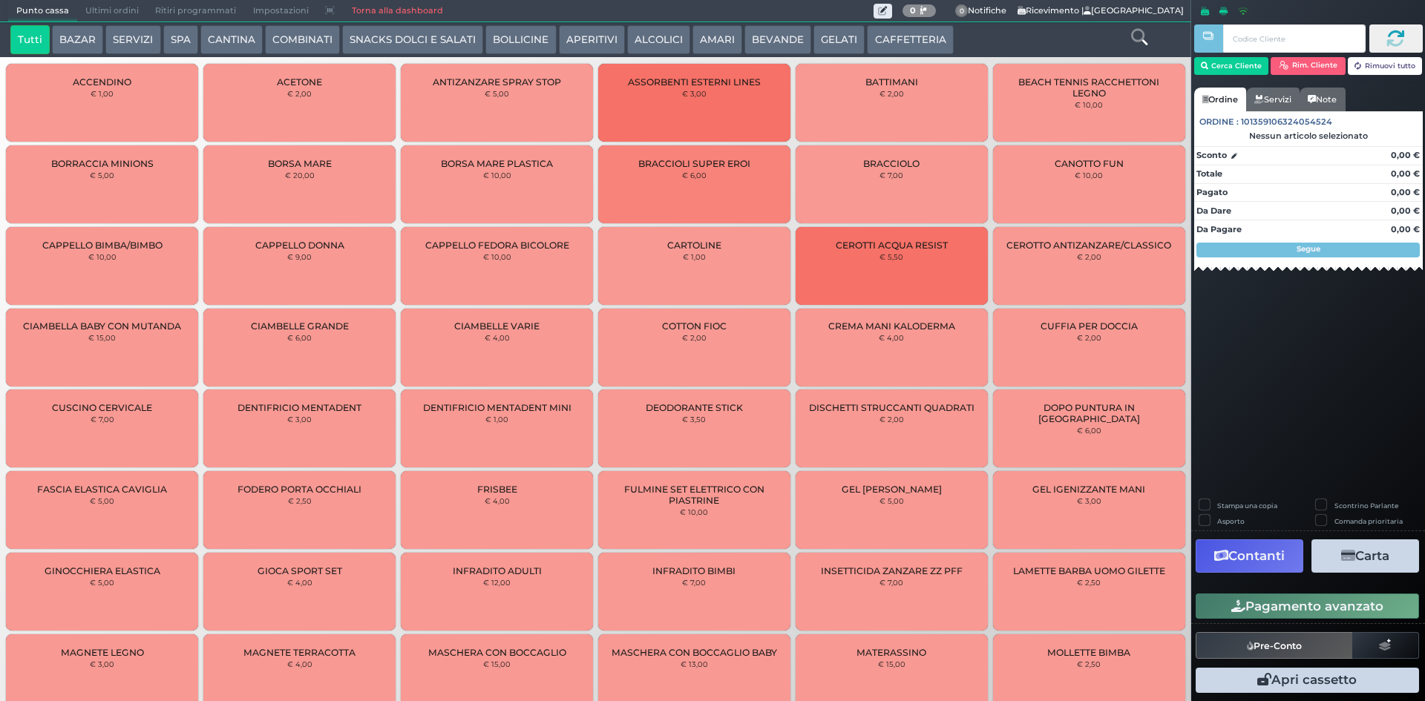
click at [901, 34] on button "CAFFETTERIA" at bounding box center [910, 40] width 86 height 30
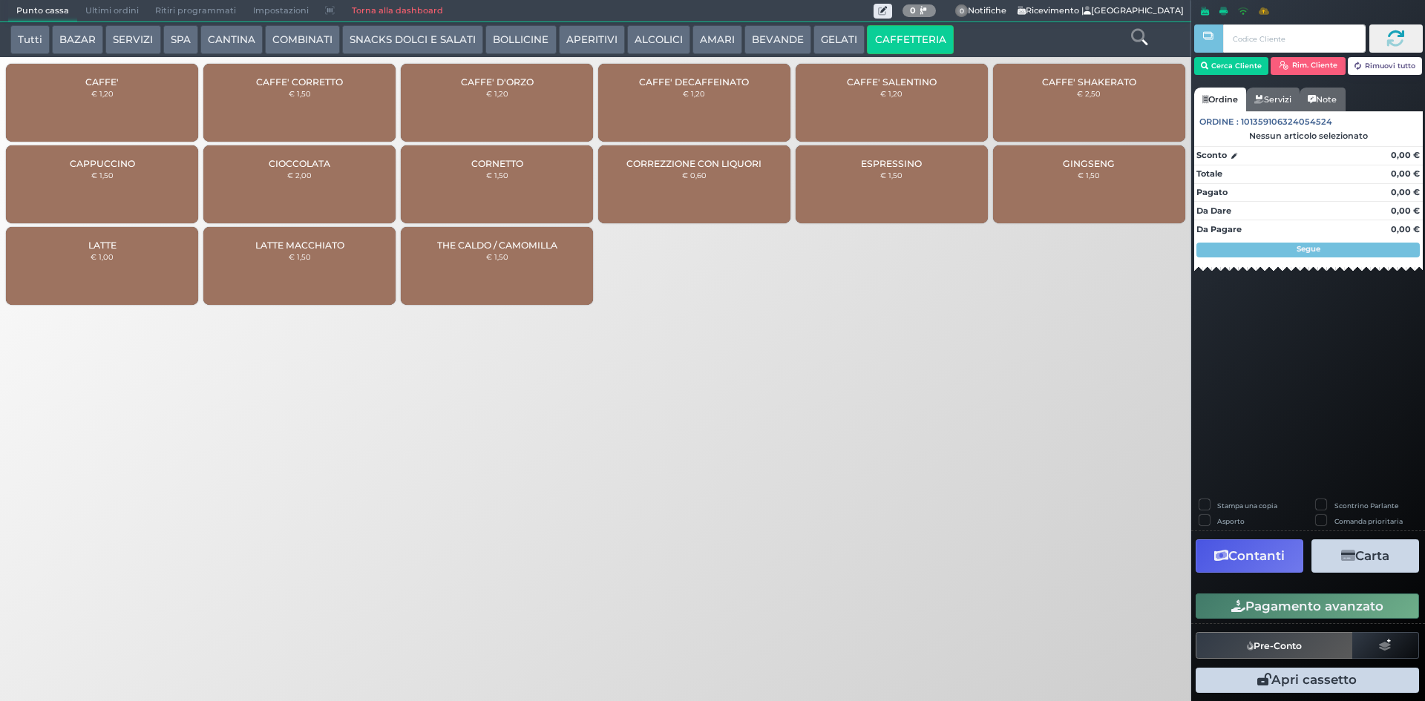
click at [79, 77] on div "CAFFE' € 1,20" at bounding box center [102, 103] width 192 height 78
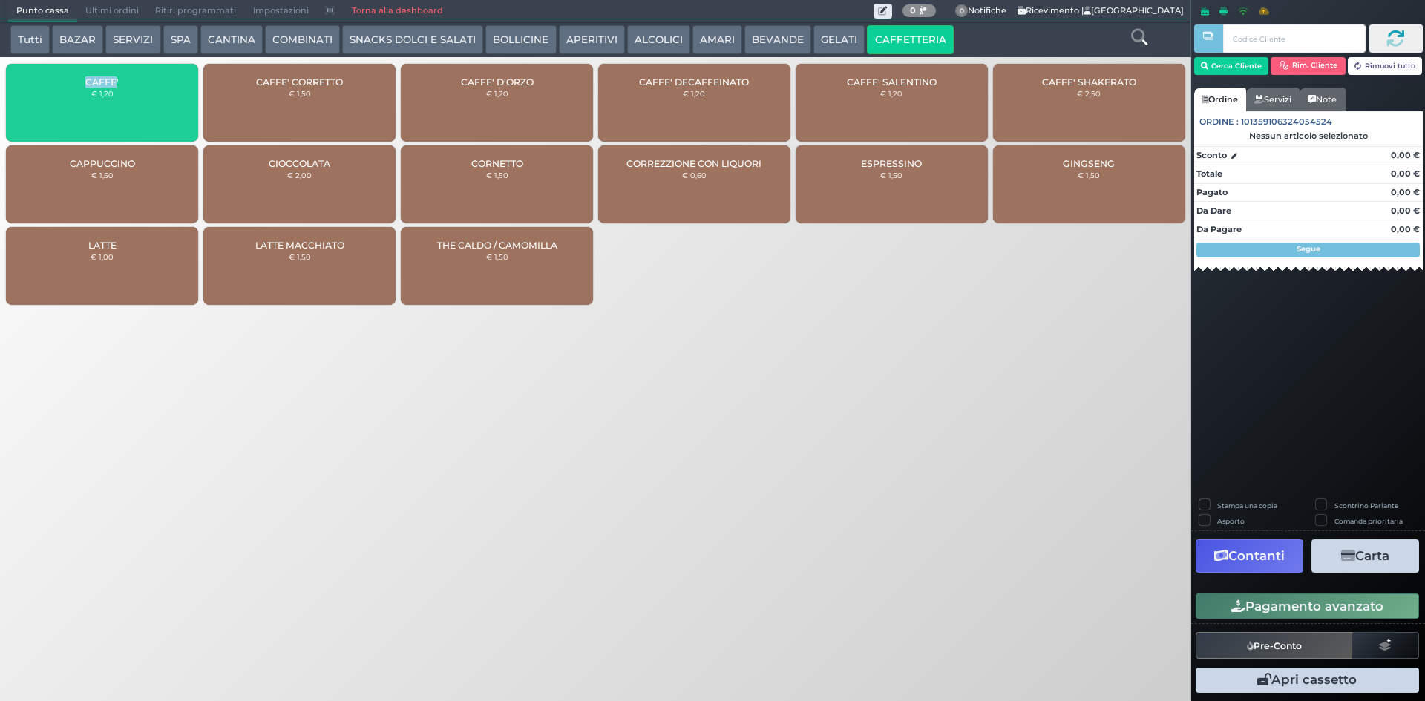
click at [79, 77] on div "CAFFE' € 1,20" at bounding box center [102, 103] width 192 height 78
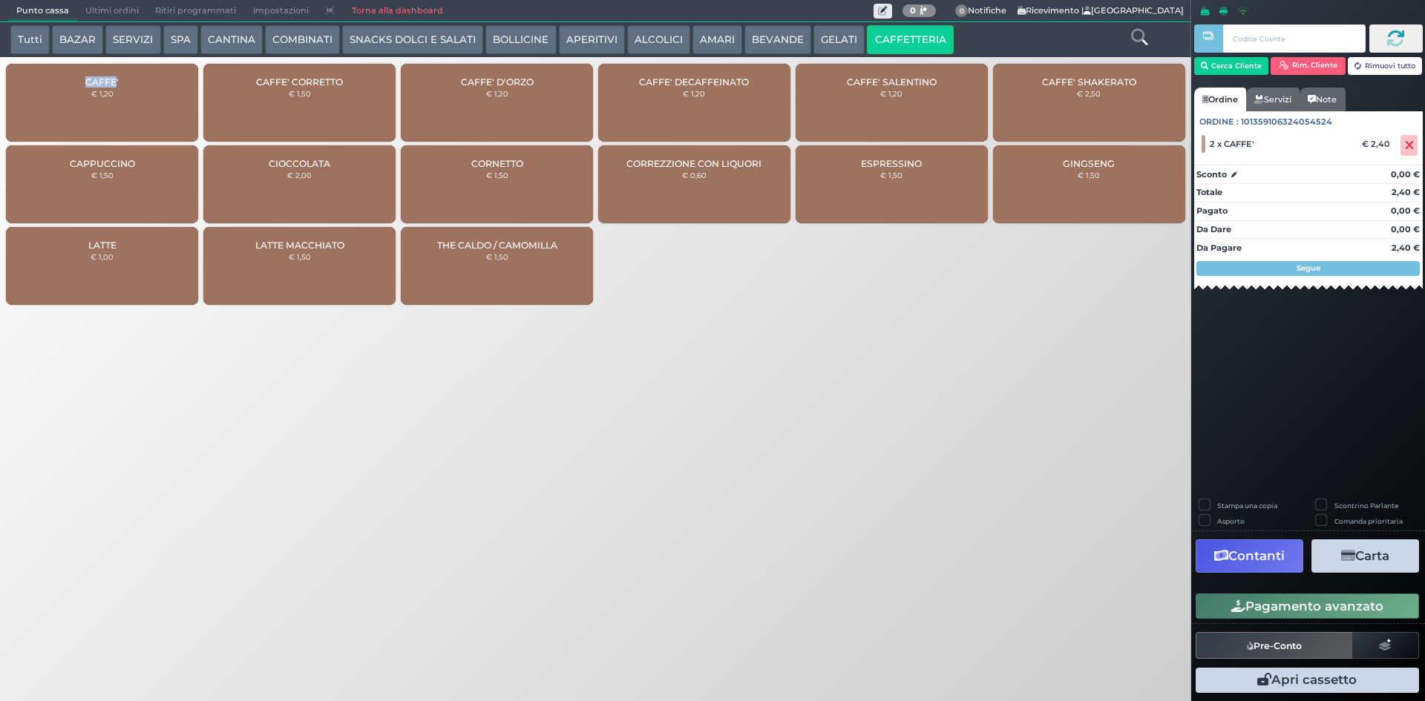
click at [1274, 617] on button "Pagamento avanzato" at bounding box center [1306, 606] width 223 height 25
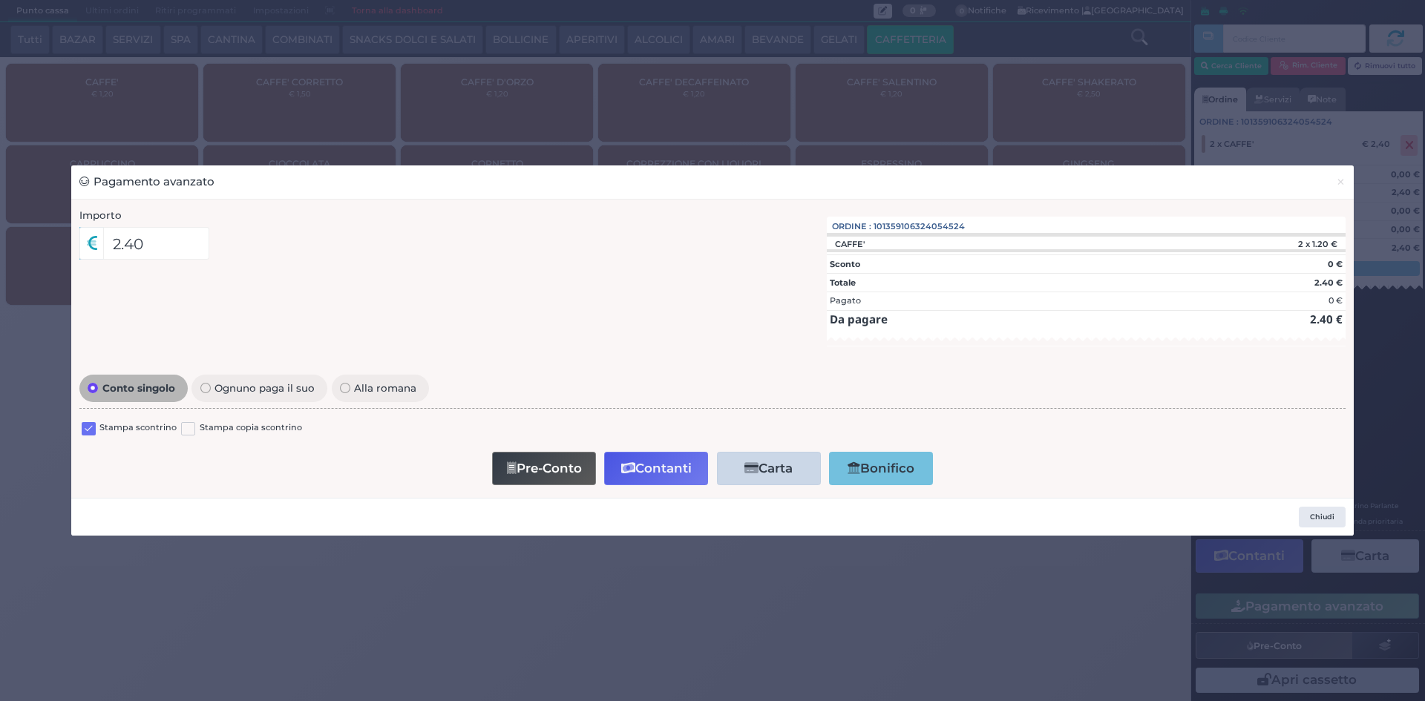
click at [89, 433] on label at bounding box center [89, 429] width 14 height 14
click at [0, 0] on input "checkbox" at bounding box center [0, 0] width 0 height 0
click at [658, 475] on button "Contanti" at bounding box center [656, 468] width 104 height 33
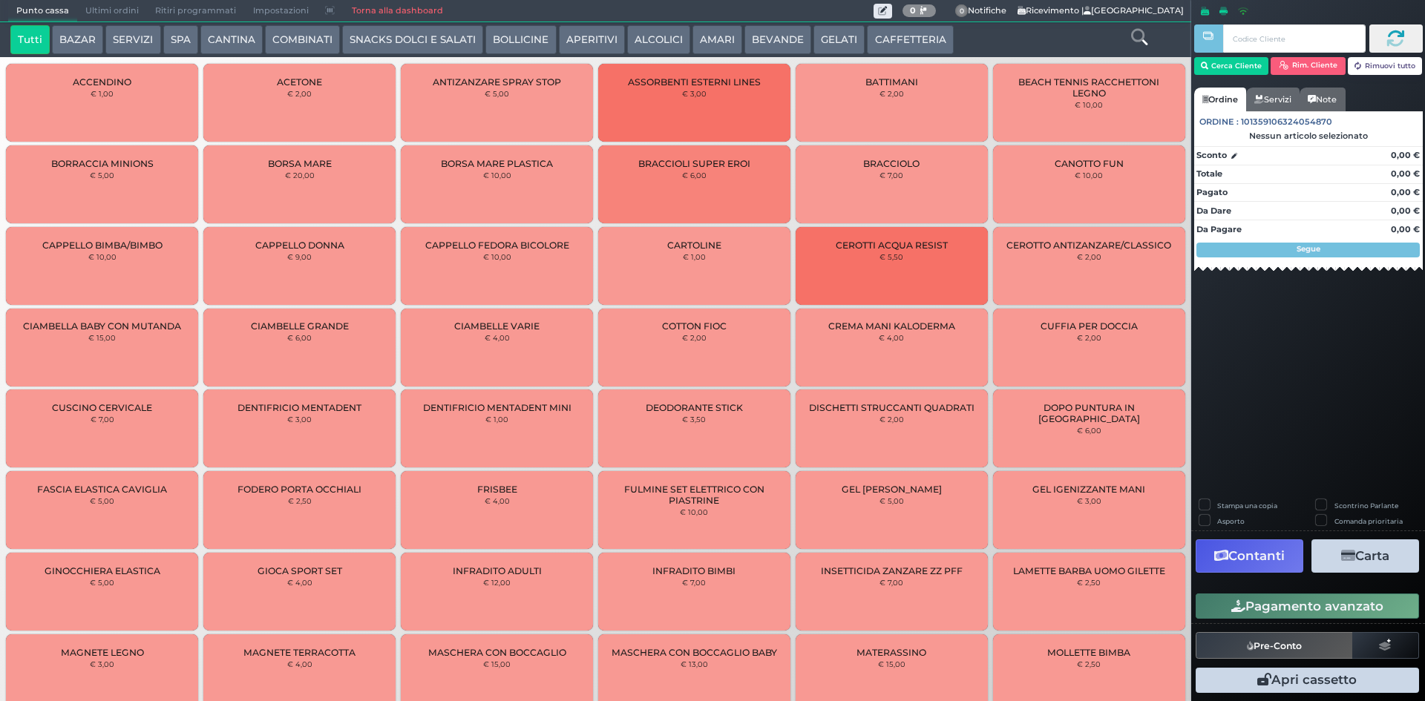
click at [103, 3] on span "Ultimi ordini" at bounding box center [112, 11] width 70 height 21
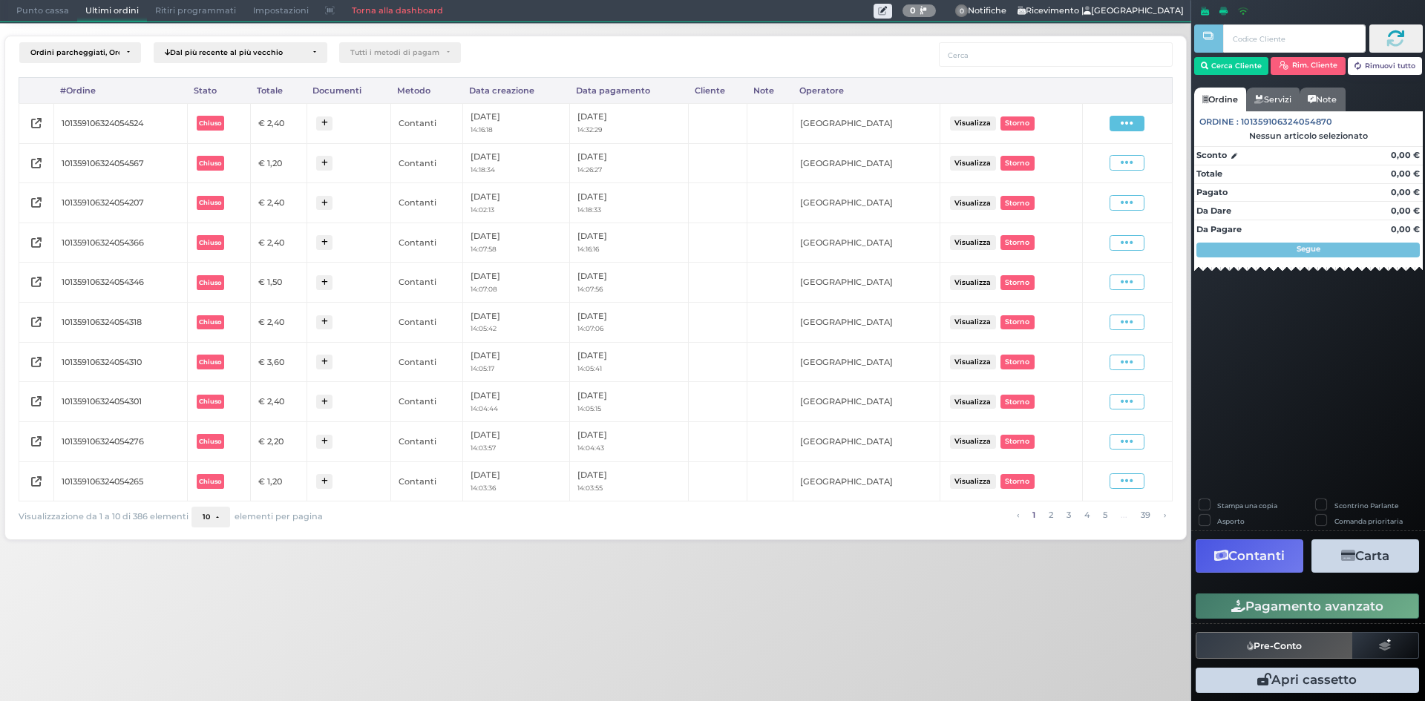
click at [1121, 125] on icon at bounding box center [1126, 123] width 13 height 14
click at [1092, 160] on span "Ristampa Pre-Conto" at bounding box center [1090, 166] width 61 height 25
click at [50, 10] on span "Punto cassa" at bounding box center [42, 11] width 69 height 21
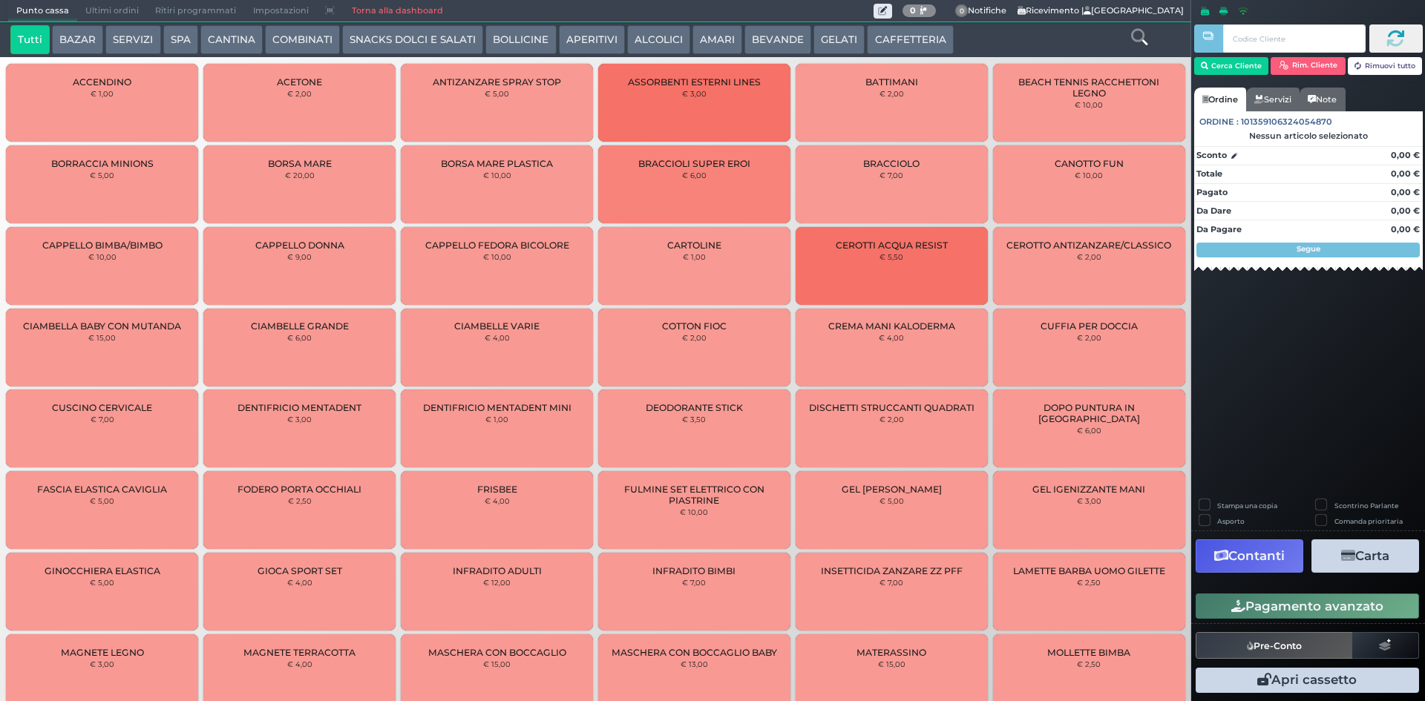
click at [177, 36] on button "SPA" at bounding box center [180, 40] width 35 height 30
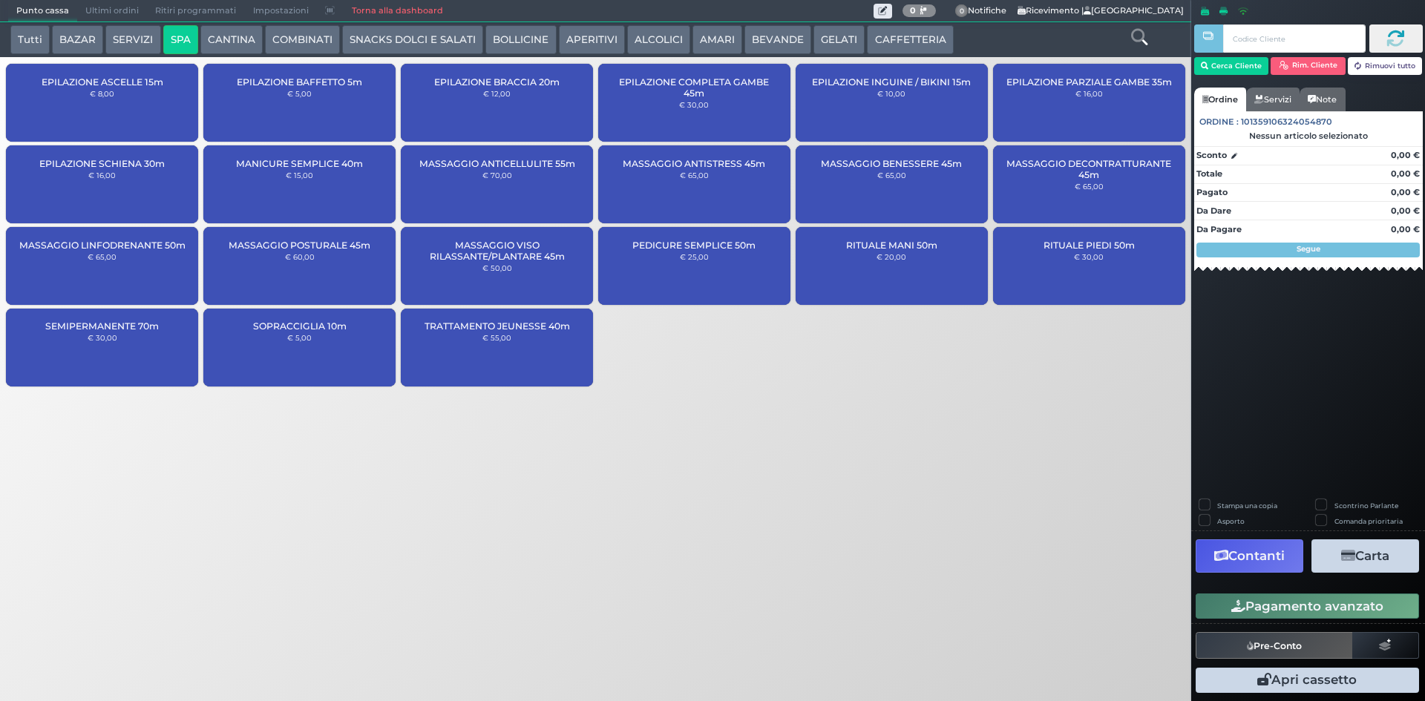
click at [334, 160] on span "MANICURE SEMPLICE 40m" at bounding box center [299, 163] width 127 height 11
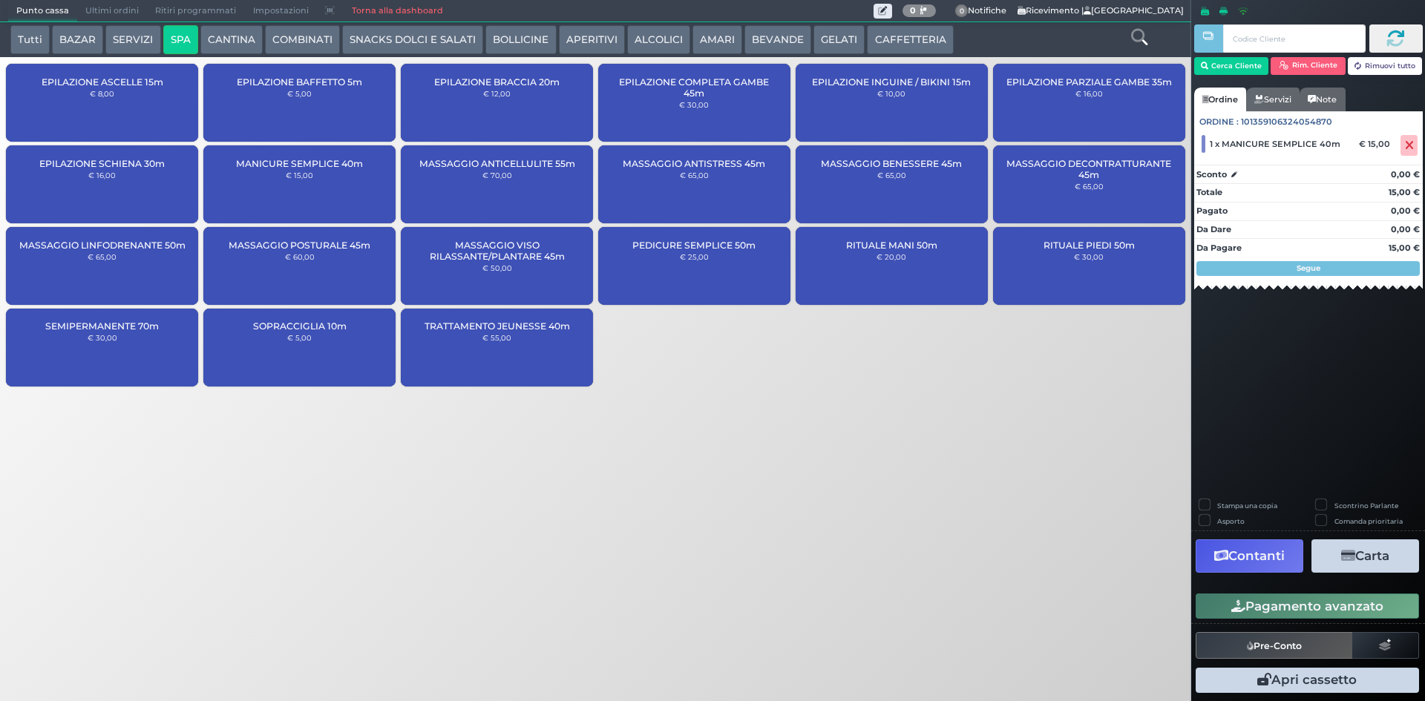
click at [703, 243] on span "PEDICURE SEMPLICE 50m" at bounding box center [693, 245] width 123 height 11
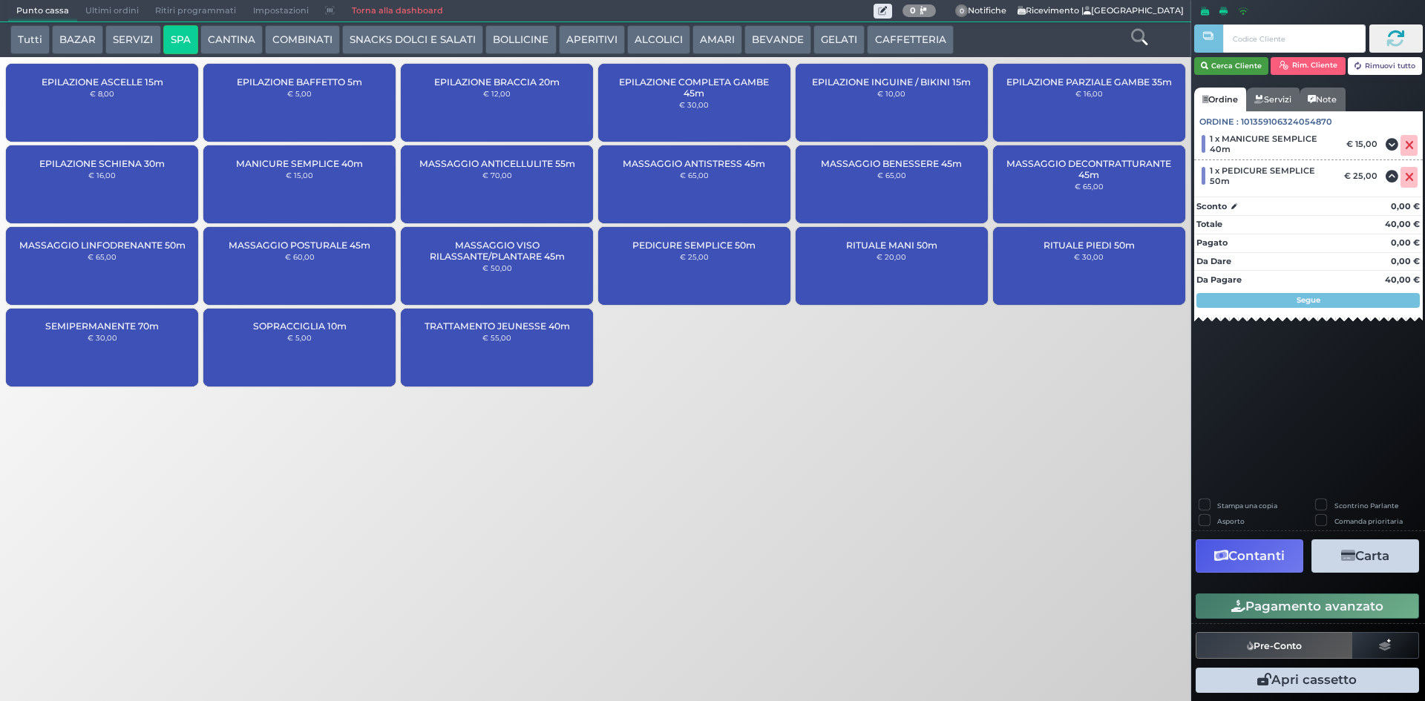
click at [1225, 64] on button "Cerca Cliente" at bounding box center [1231, 66] width 75 height 18
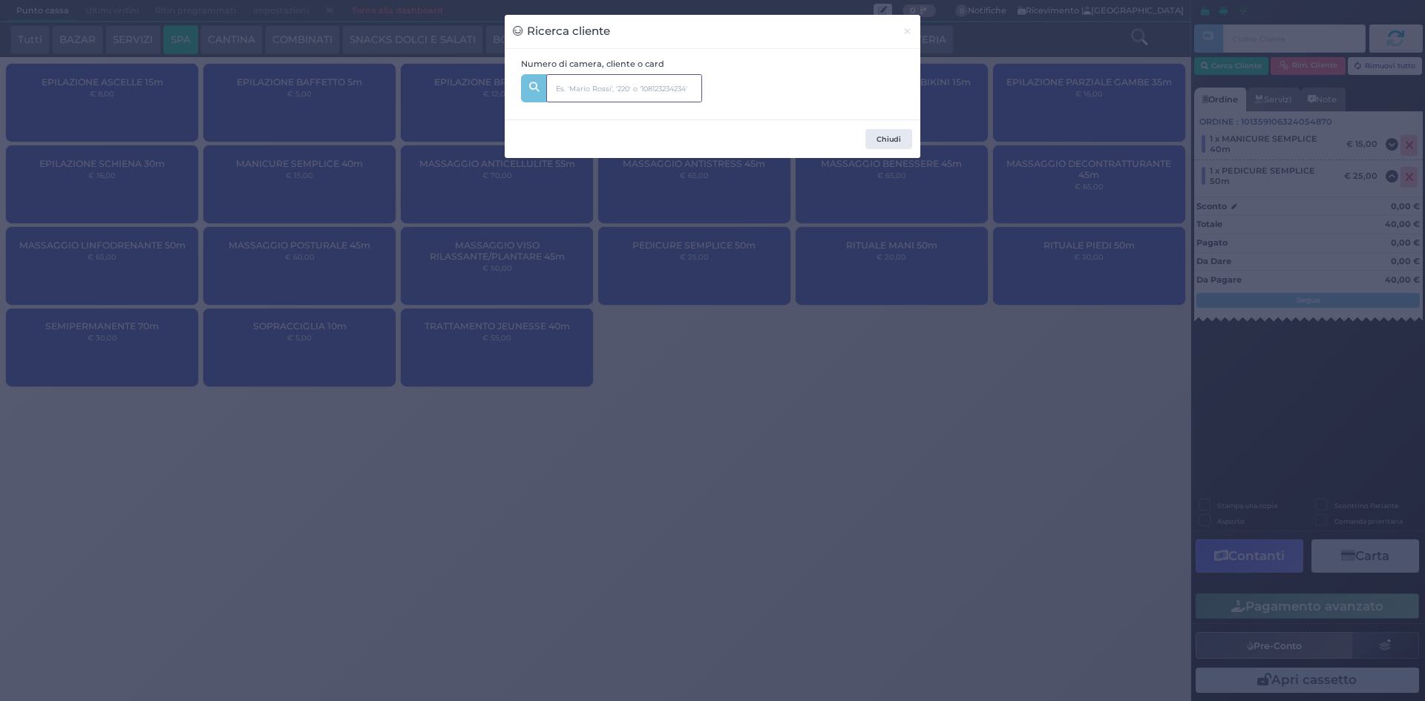
click at [625, 88] on input "text" at bounding box center [624, 88] width 156 height 28
click at [885, 137] on button "Chiudi" at bounding box center [888, 139] width 47 height 21
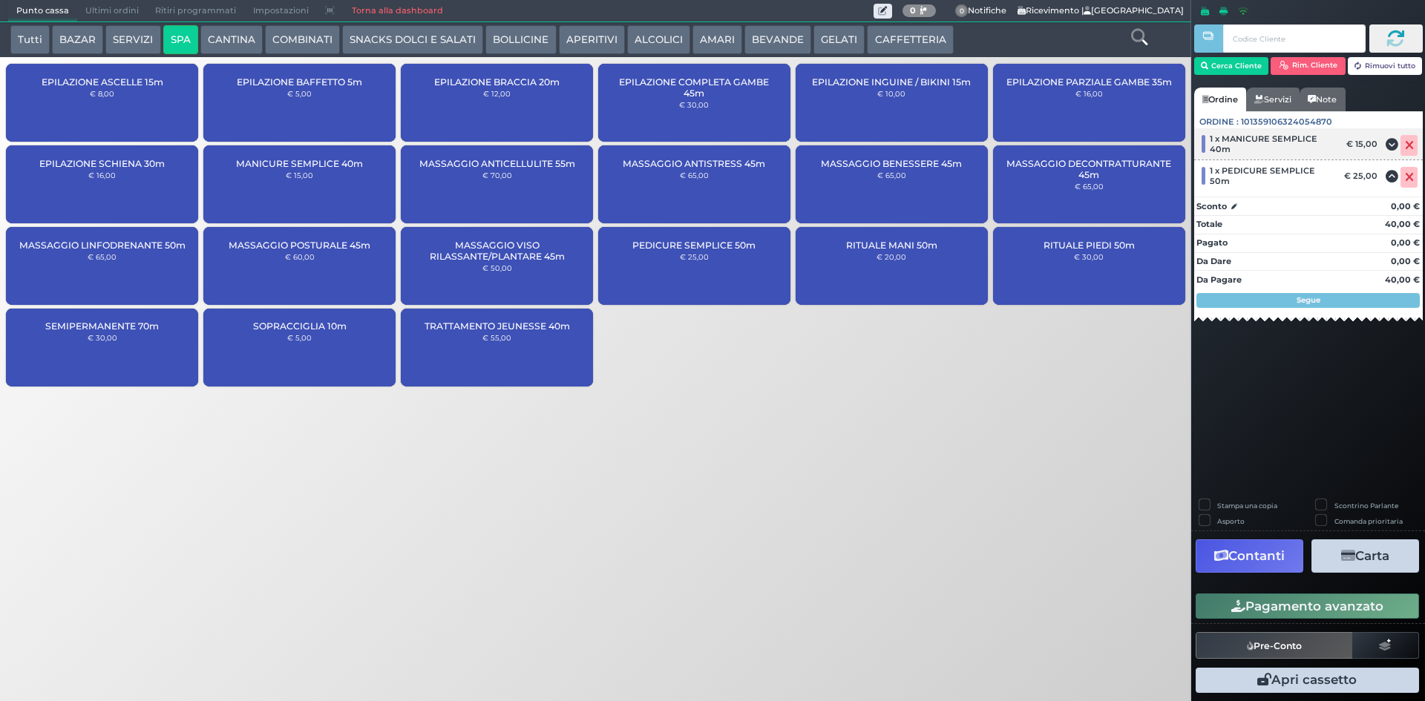
click at [1410, 145] on icon at bounding box center [1408, 145] width 9 height 1
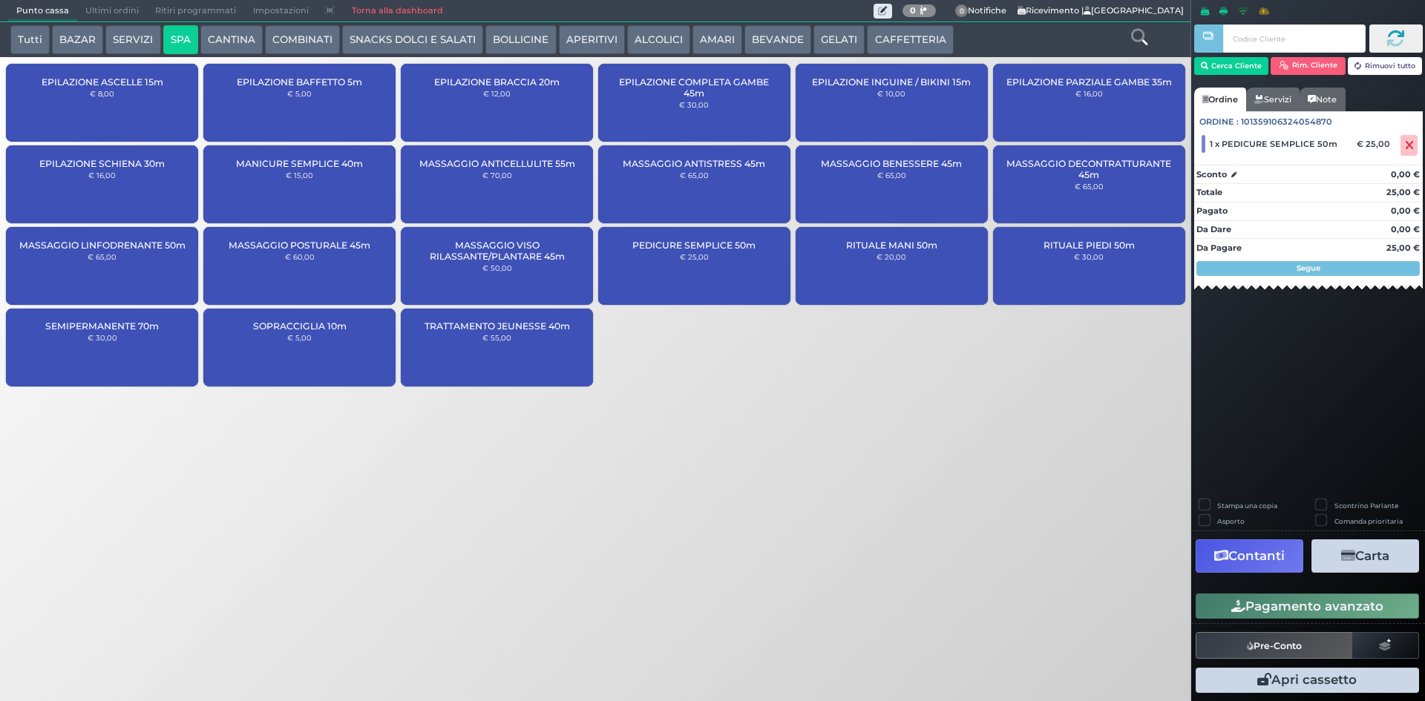
click at [1410, 145] on icon at bounding box center [1408, 145] width 9 height 1
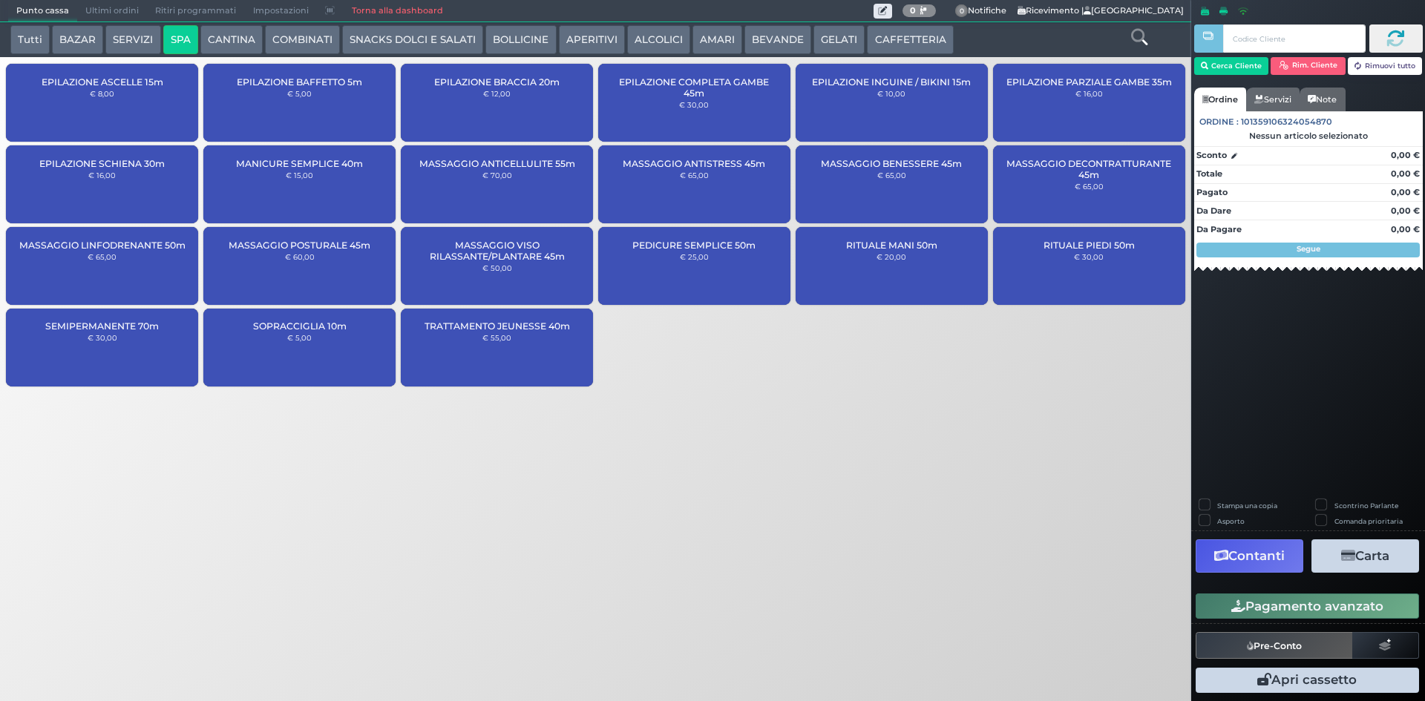
click at [135, 342] on div "SEMIPERMANENTE 70m € 30,00" at bounding box center [102, 348] width 192 height 78
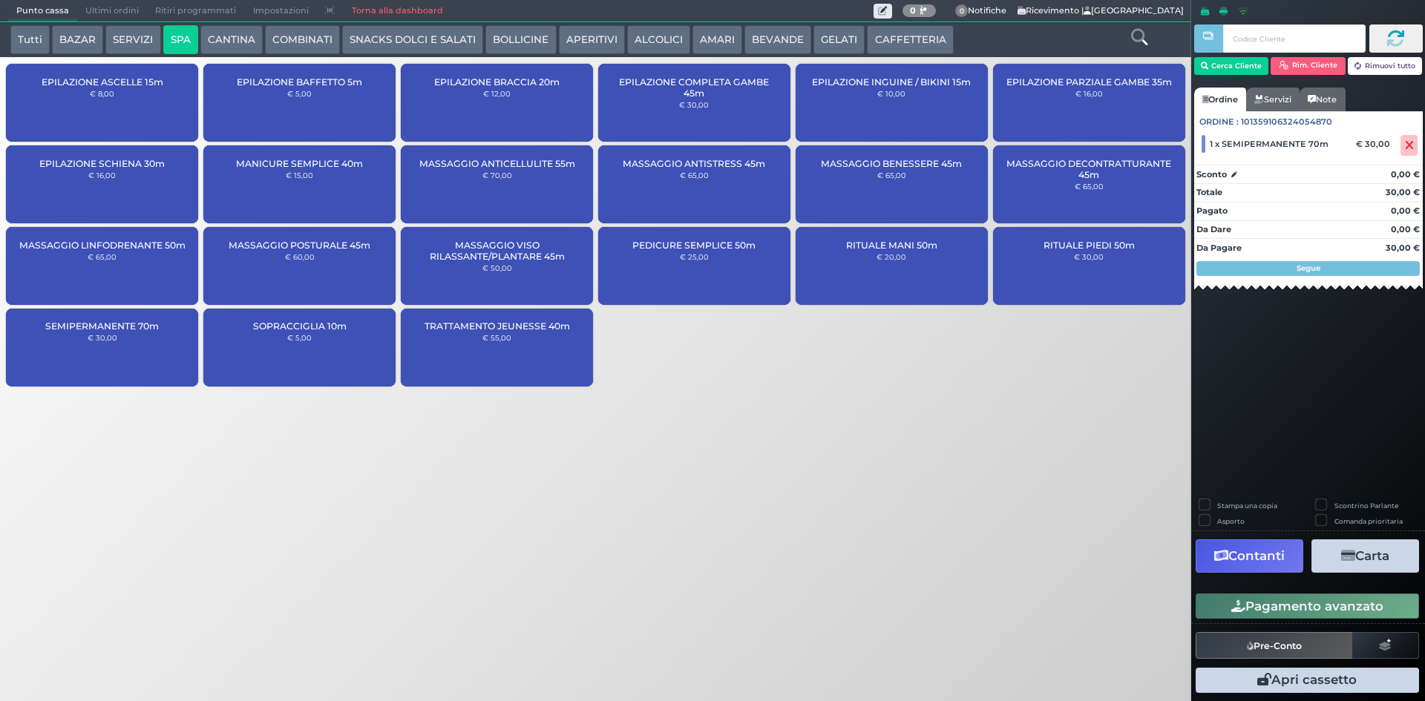
click at [120, 343] on div "SEMIPERMANENTE 70m € 30,00" at bounding box center [102, 348] width 192 height 78
click at [1247, 62] on button "Cerca Cliente" at bounding box center [1231, 66] width 75 height 18
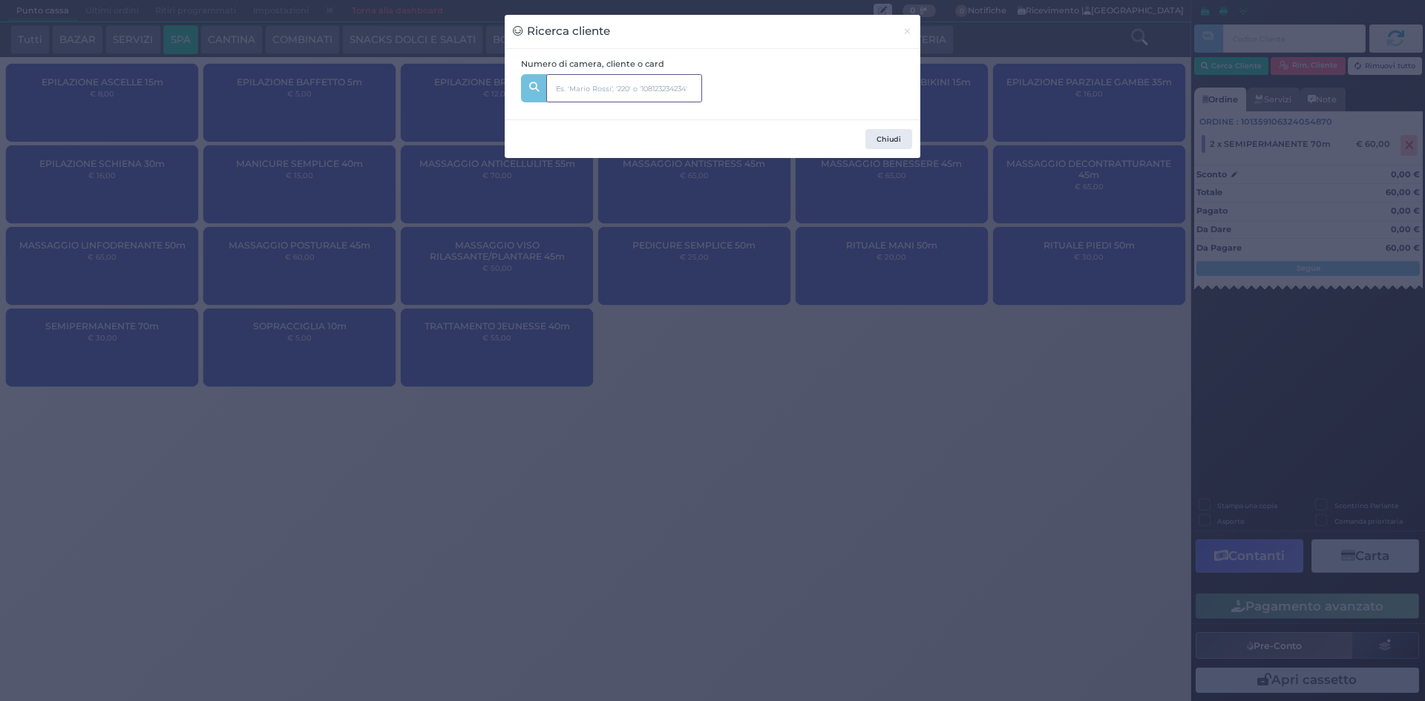
click at [648, 84] on input "text" at bounding box center [624, 88] width 156 height 28
type input "246"
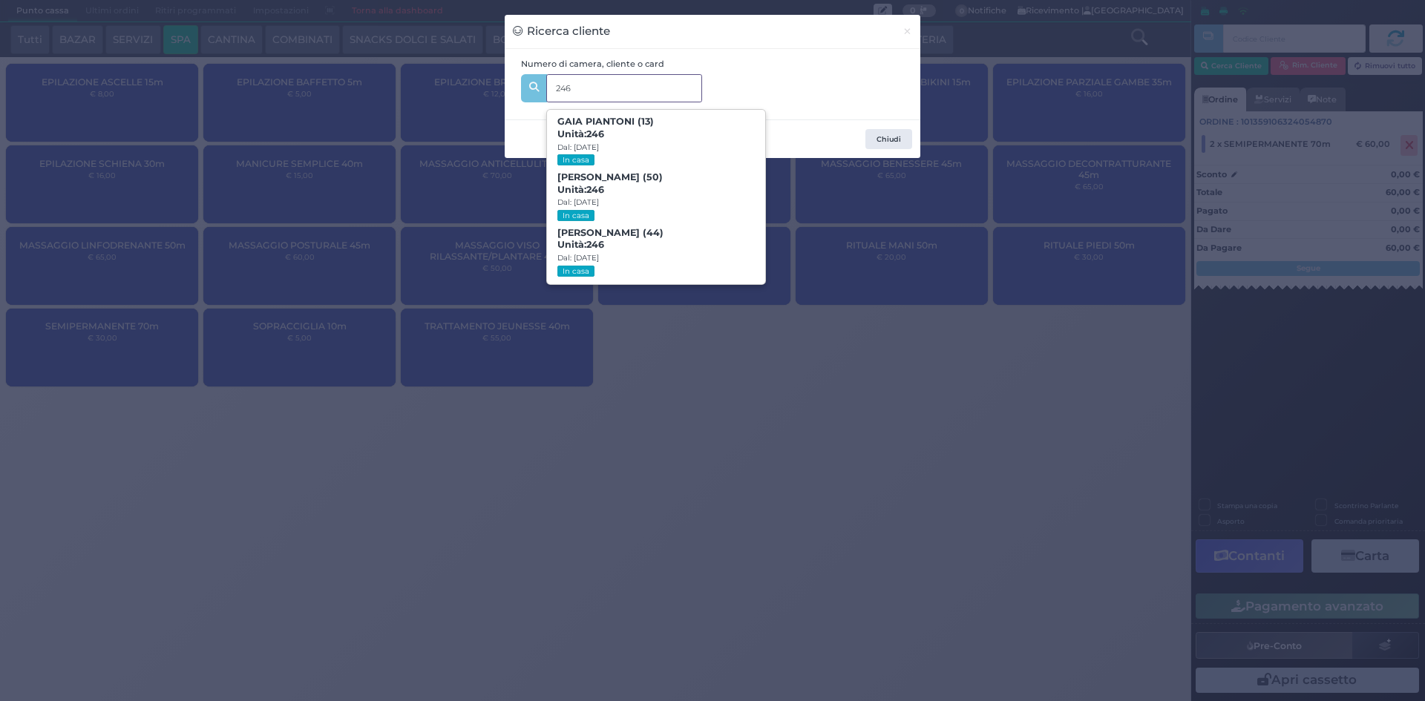
click at [678, 235] on span "Sabrina Belingheri (44) Unità: 246 Dal: 30/08/2025 In casa" at bounding box center [655, 253] width 217 height 56
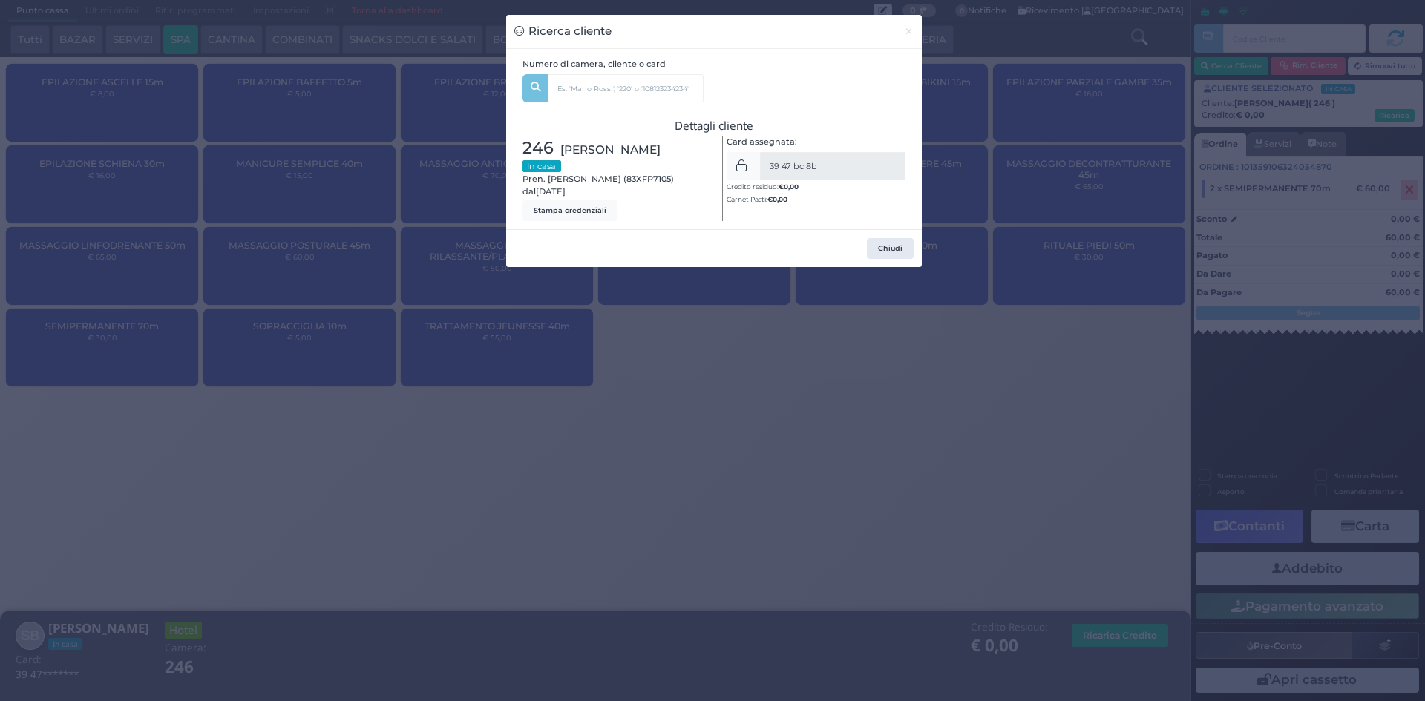
click at [971, 240] on div "Ricerca cliente × Numero di camera, cliente o card 246 GAIA PIANTONI (13) Unità…" at bounding box center [712, 350] width 1425 height 701
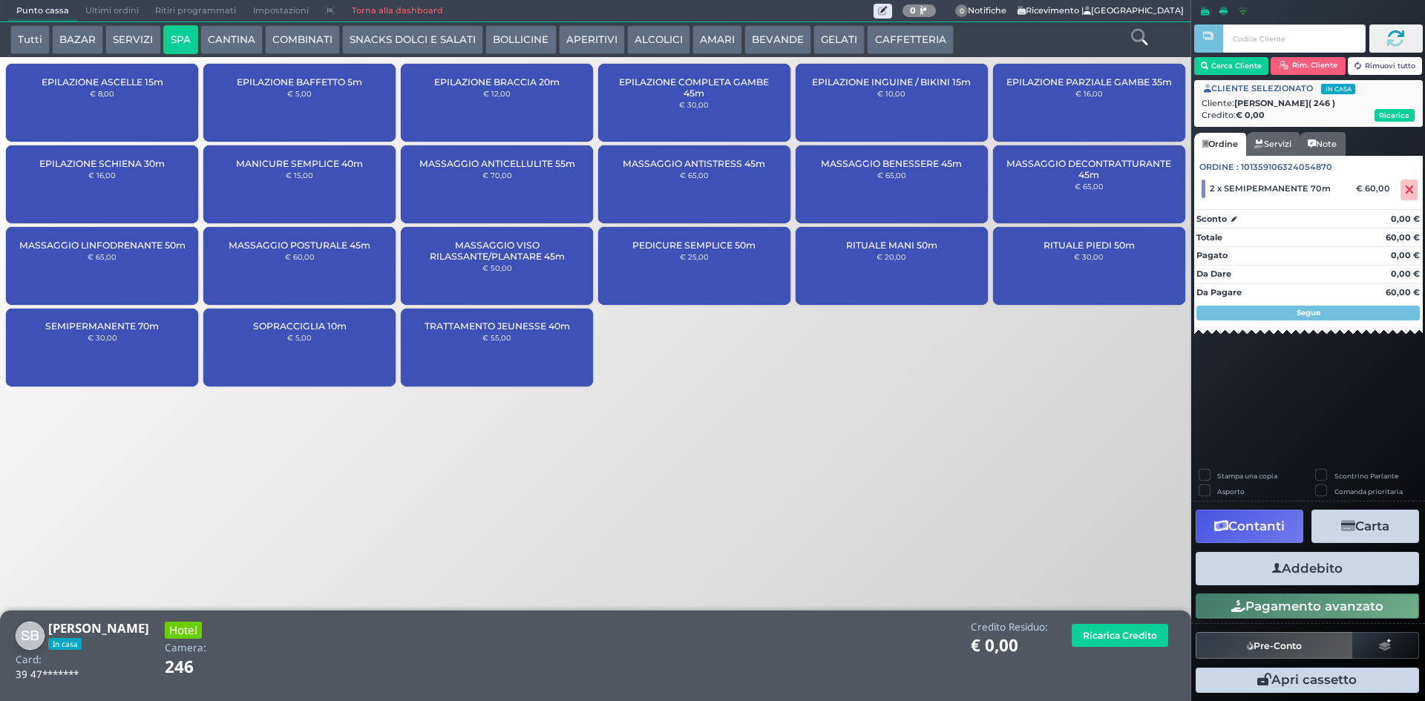
click at [1317, 571] on button "Addebito" at bounding box center [1306, 568] width 223 height 33
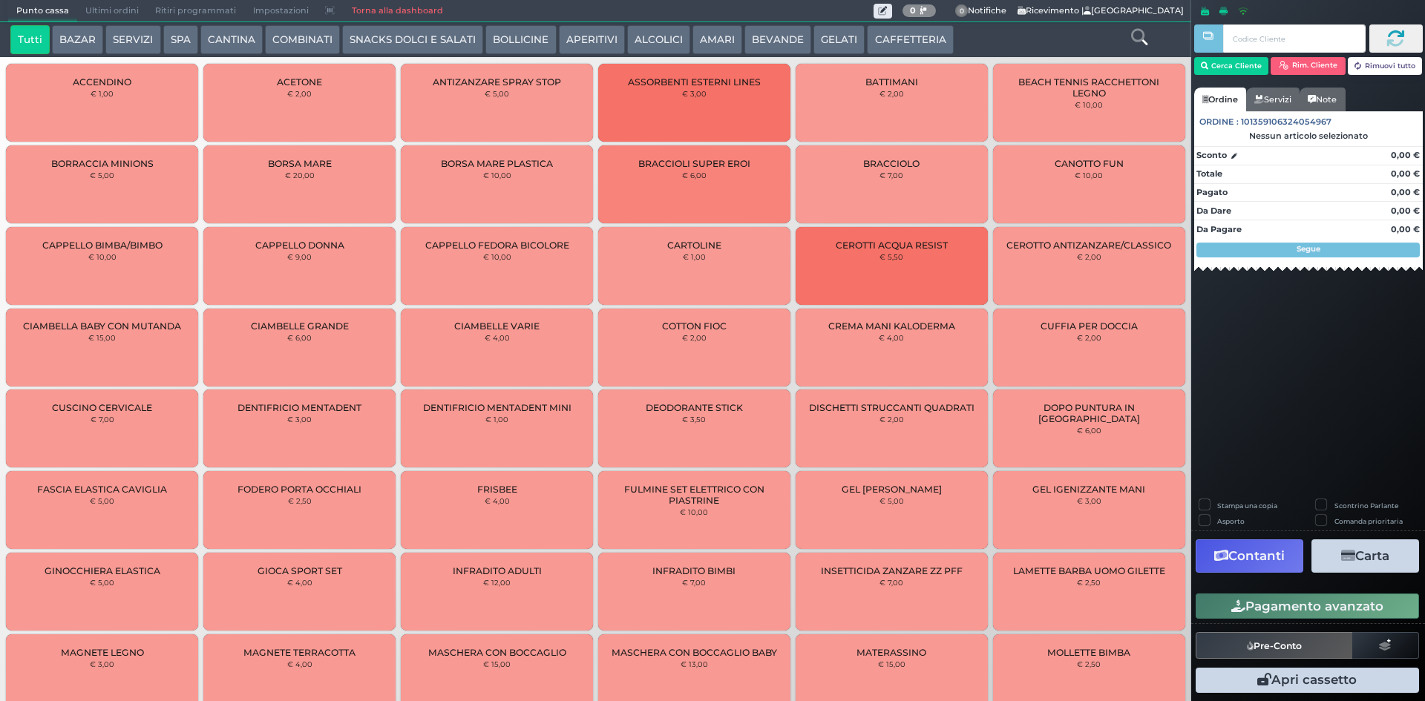
click at [776, 39] on button "BEVANDE" at bounding box center [777, 40] width 67 height 30
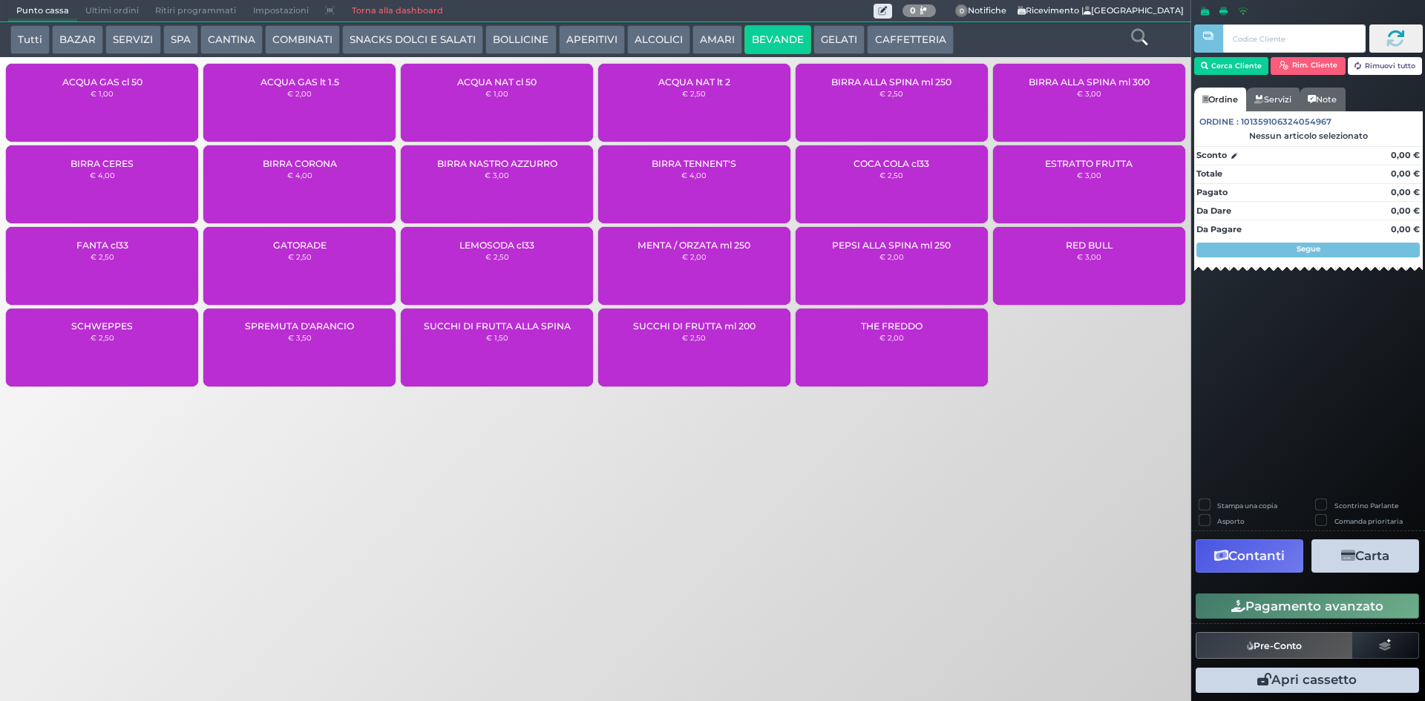
click at [511, 184] on div "BIRRA NASTRO AZZURRO € 3,00" at bounding box center [497, 184] width 192 height 78
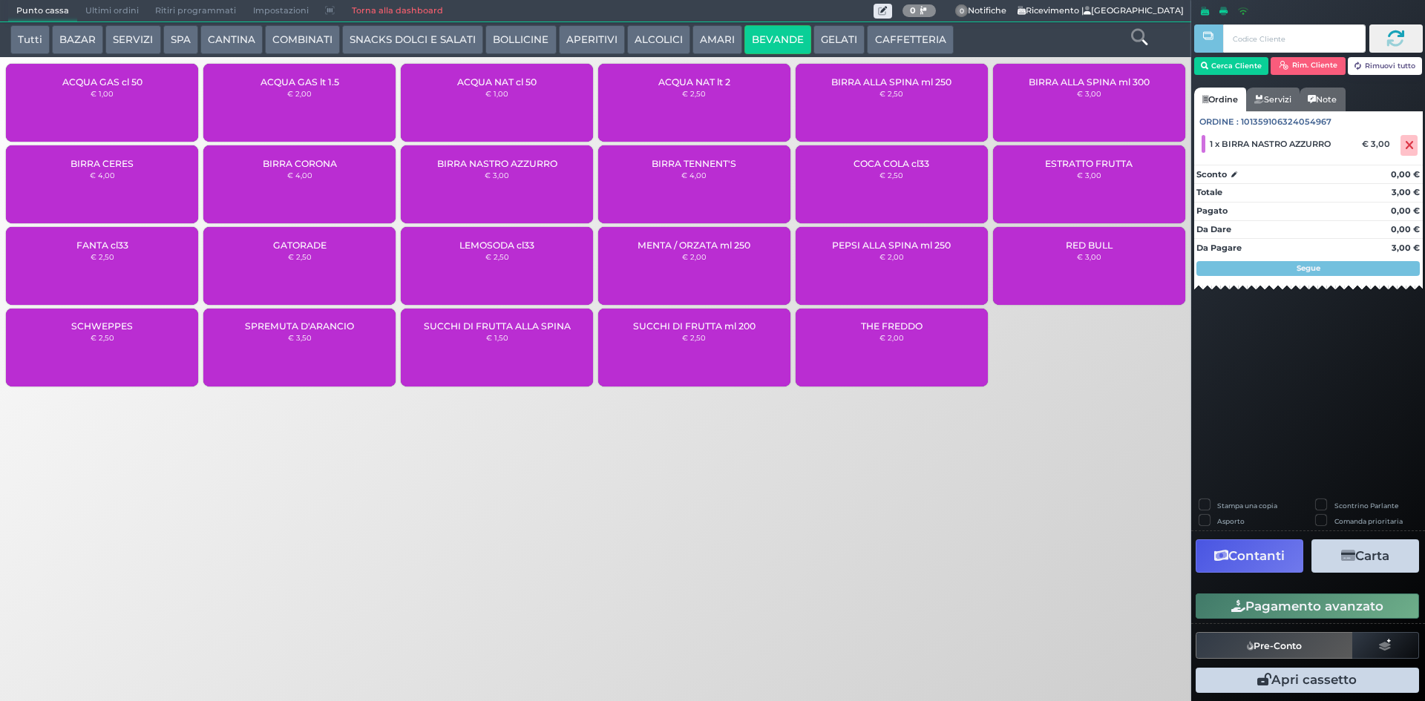
click at [1220, 594] on button "Pagamento avanzato" at bounding box center [1306, 606] width 223 height 25
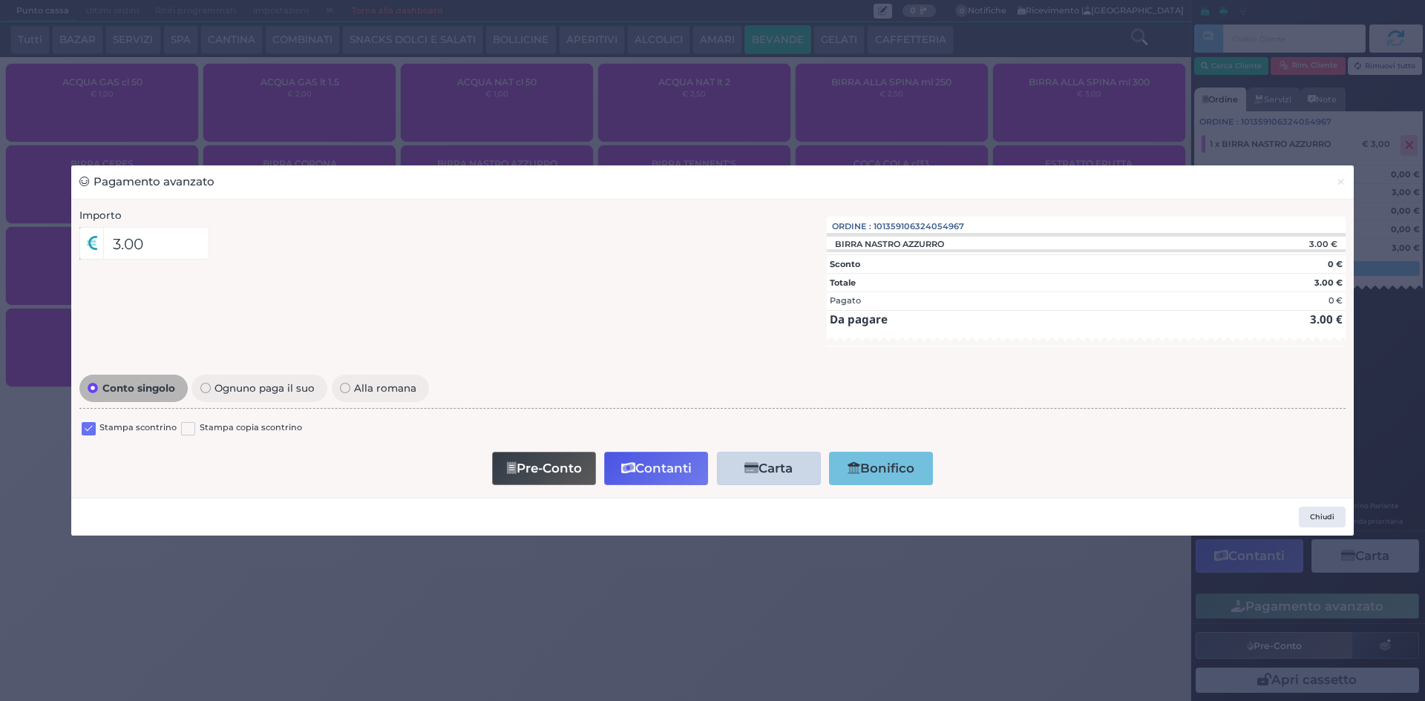
click at [76, 434] on div "Conto singolo Ognuno paga il suo Alla romana Stampa scontrino Stampa copia scon…" at bounding box center [712, 430] width 1281 height 119
click at [89, 430] on label at bounding box center [89, 429] width 14 height 14
click at [0, 0] on input "checkbox" at bounding box center [0, 0] width 0 height 0
click at [693, 471] on button "Contanti" at bounding box center [656, 468] width 104 height 33
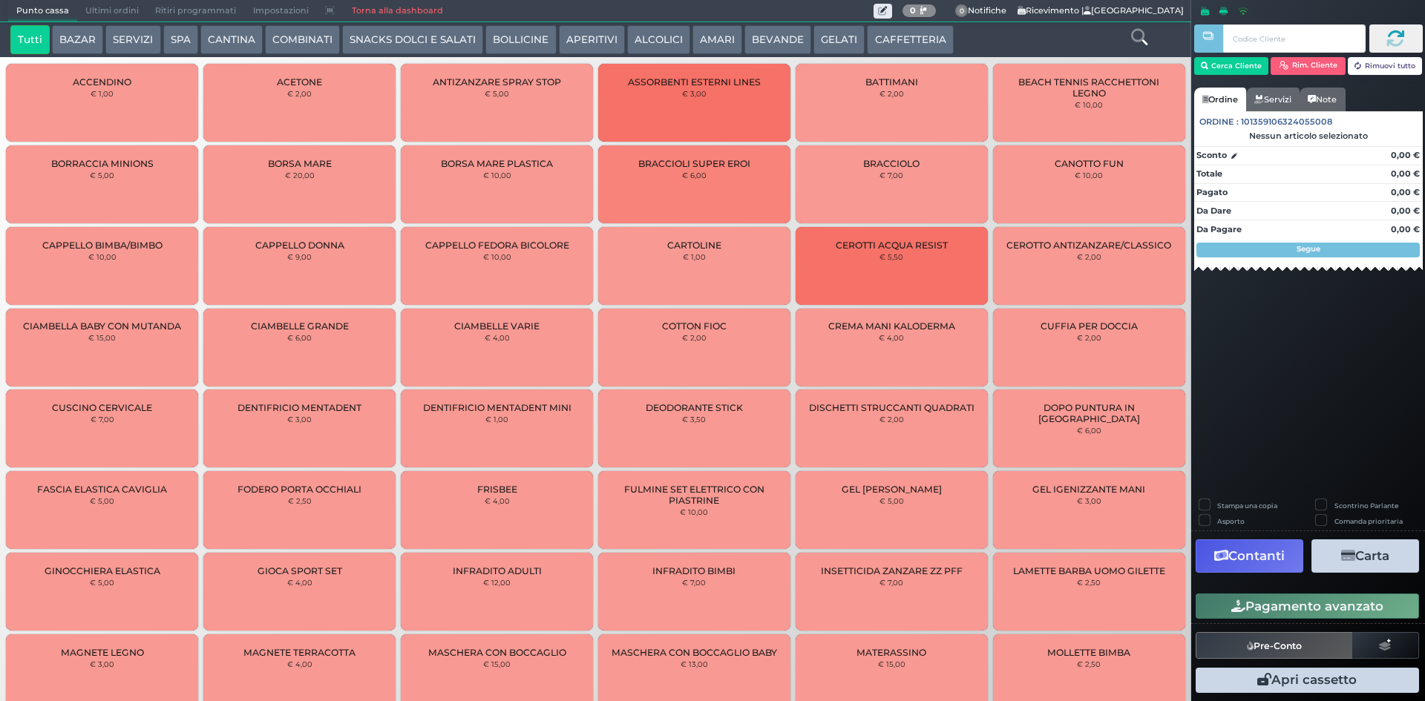
click at [108, 13] on span "Ultimi ordini" at bounding box center [112, 11] width 70 height 21
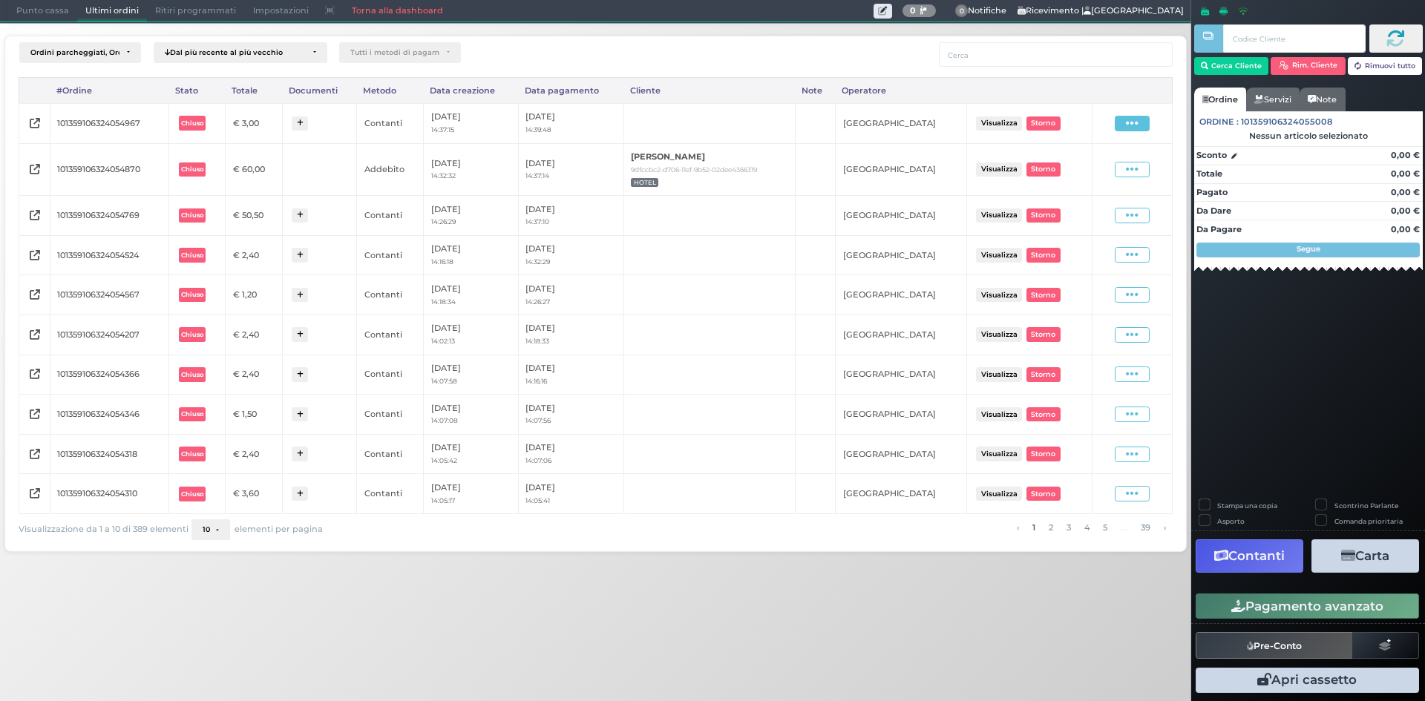
click at [1145, 119] on span at bounding box center [1131, 124] width 35 height 16
click at [1098, 169] on span "Ristampa Pre-Conto" at bounding box center [1098, 166] width 61 height 25
click at [27, 13] on span "Punto cassa" at bounding box center [42, 11] width 69 height 21
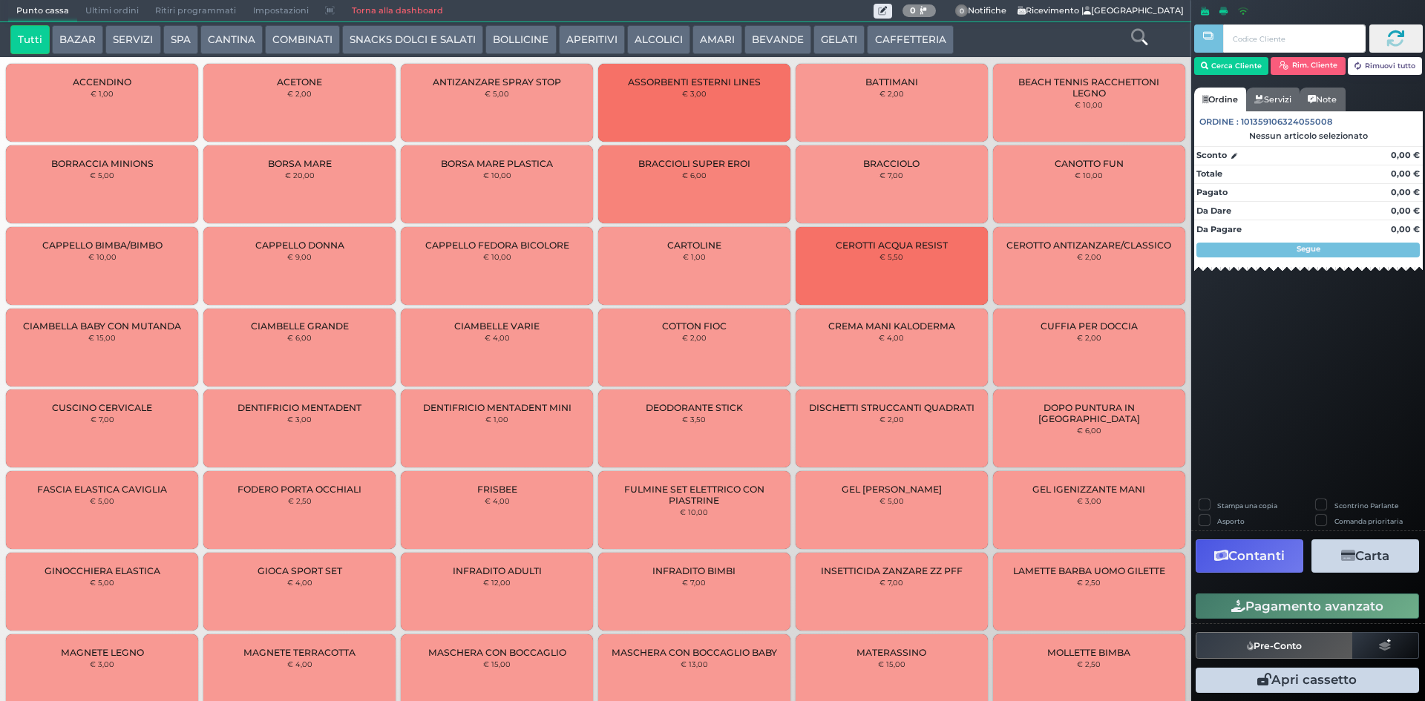
click at [932, 43] on button "CAFFETTERIA" at bounding box center [910, 40] width 86 height 30
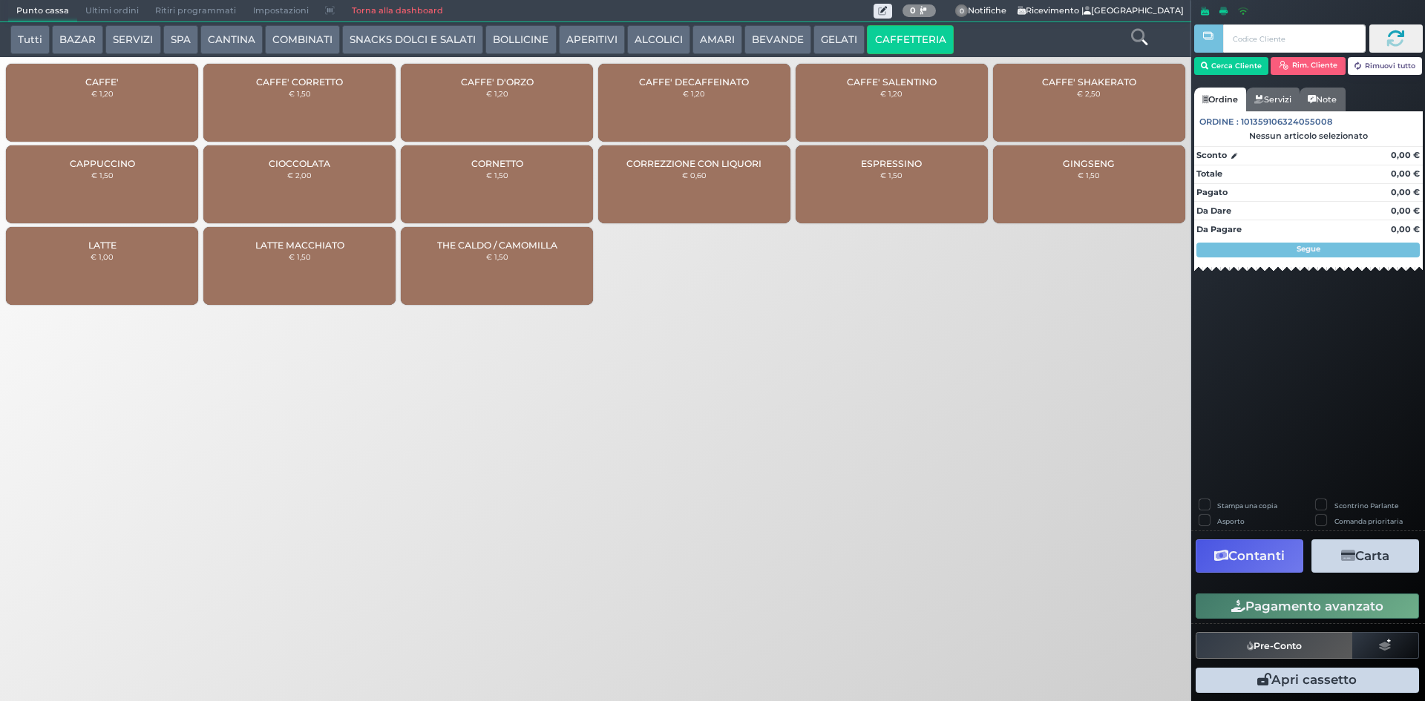
click at [144, 91] on div "CAFFE' € 1,20" at bounding box center [102, 103] width 192 height 78
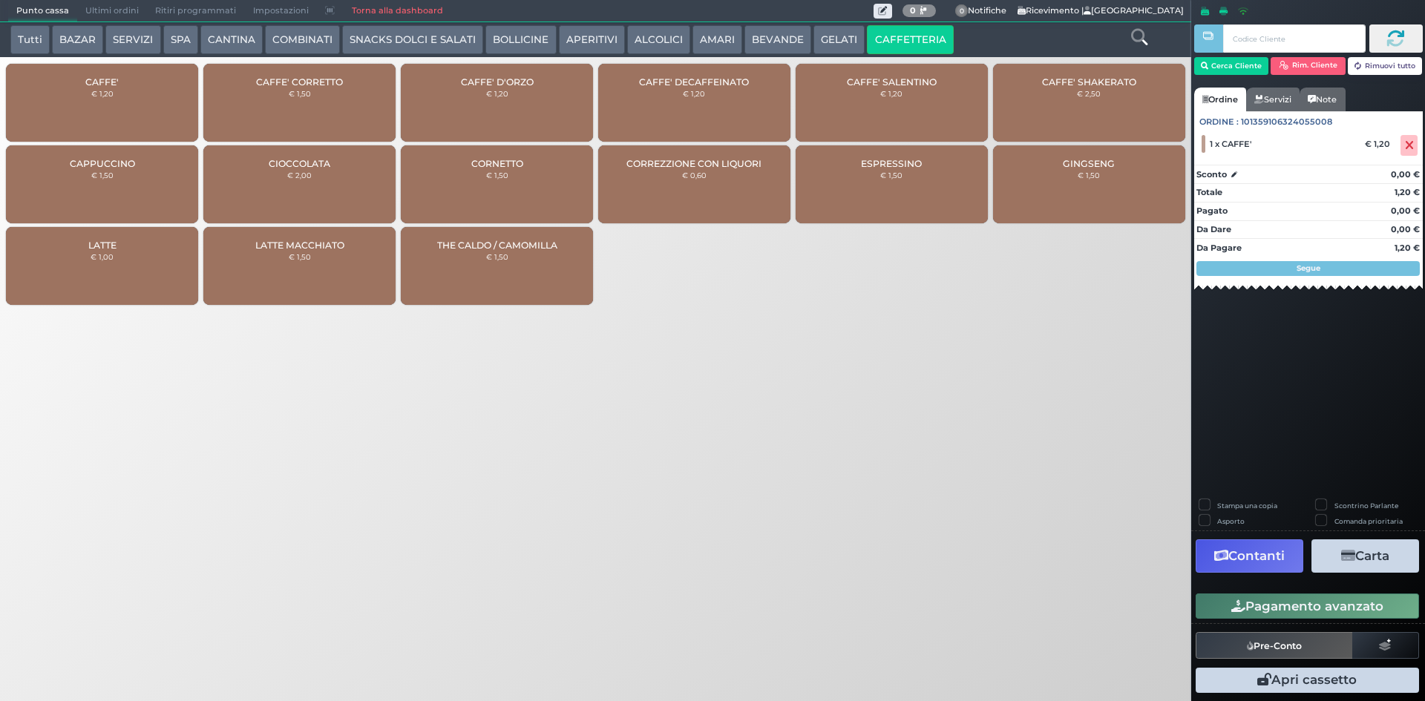
click at [1300, 606] on button "Pagamento avanzato" at bounding box center [1306, 606] width 223 height 25
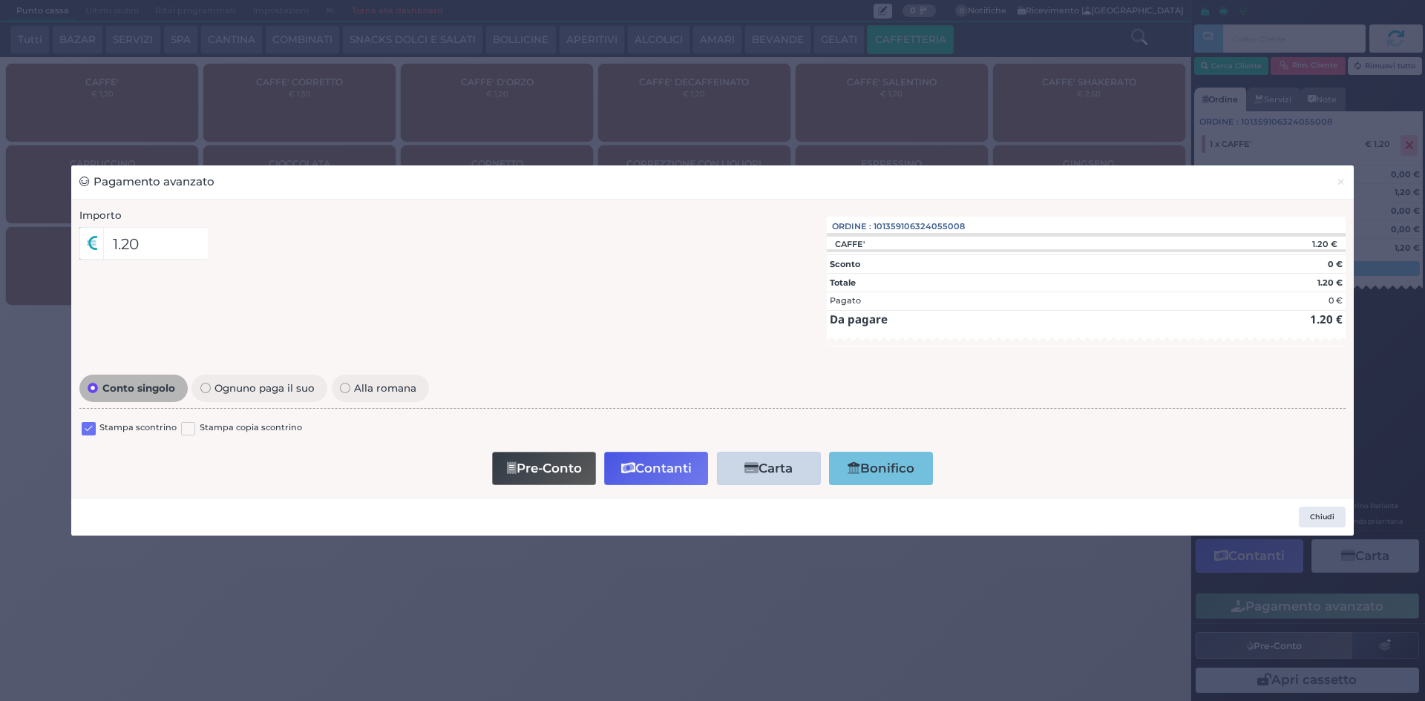
click at [87, 430] on label at bounding box center [89, 429] width 14 height 14
click at [0, 0] on input "checkbox" at bounding box center [0, 0] width 0 height 0
click at [670, 473] on button "Contanti" at bounding box center [656, 468] width 104 height 33
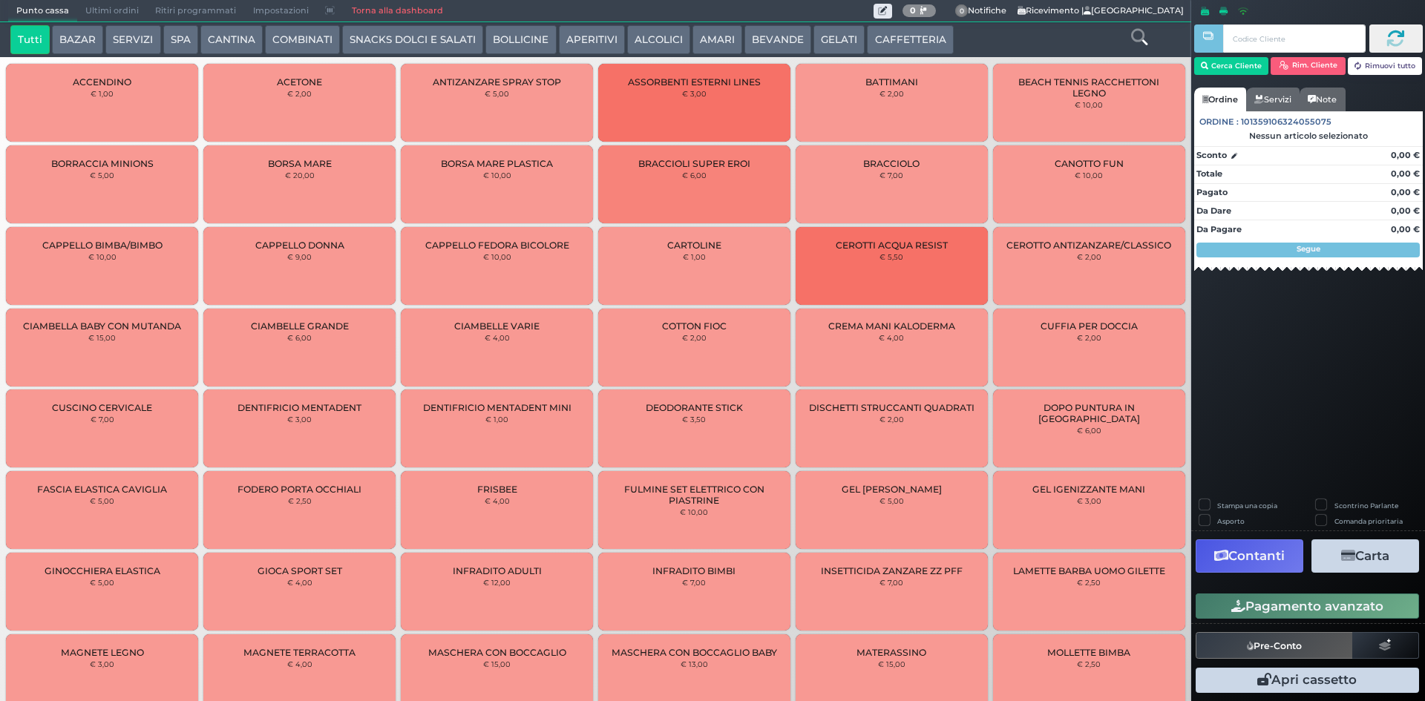
click at [884, 37] on button "CAFFETTERIA" at bounding box center [910, 40] width 86 height 30
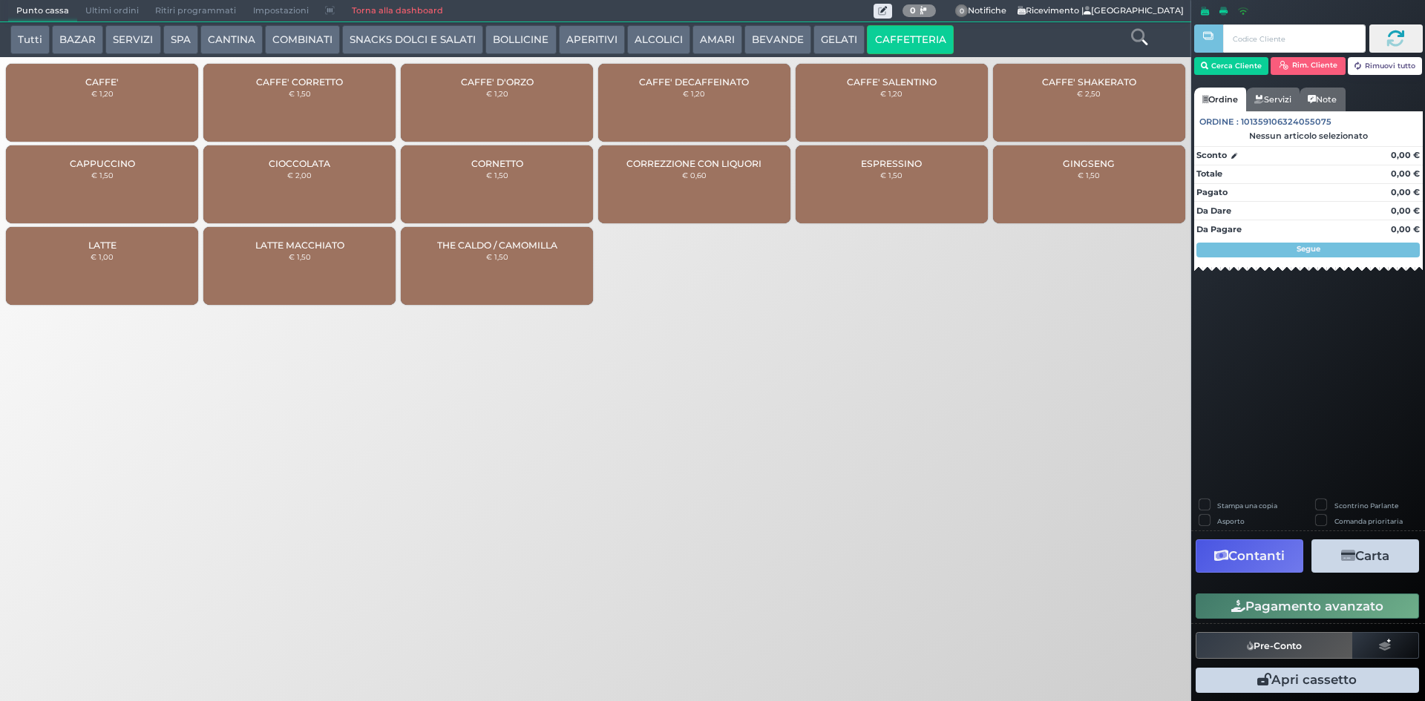
click at [116, 100] on div "CAFFE' € 1,20" at bounding box center [102, 103] width 192 height 78
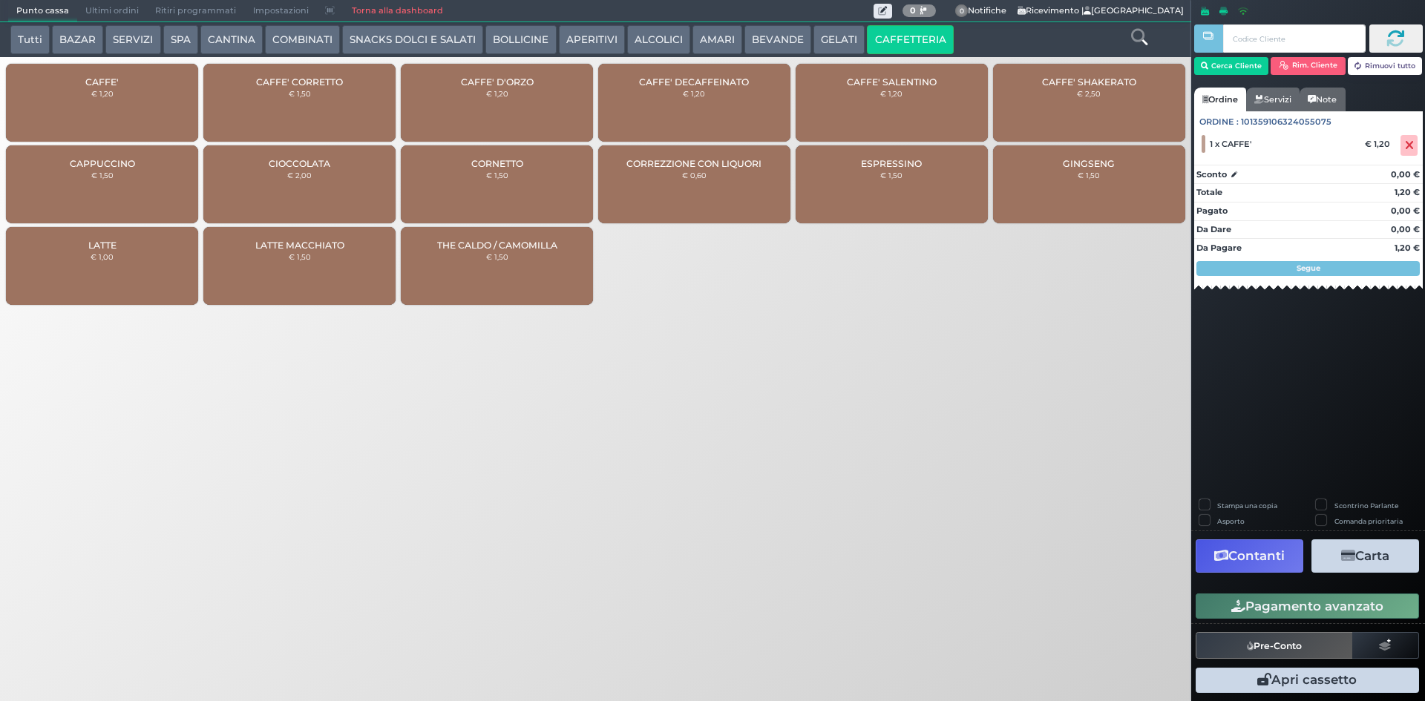
click at [1325, 602] on button "Pagamento avanzato" at bounding box center [1306, 606] width 223 height 25
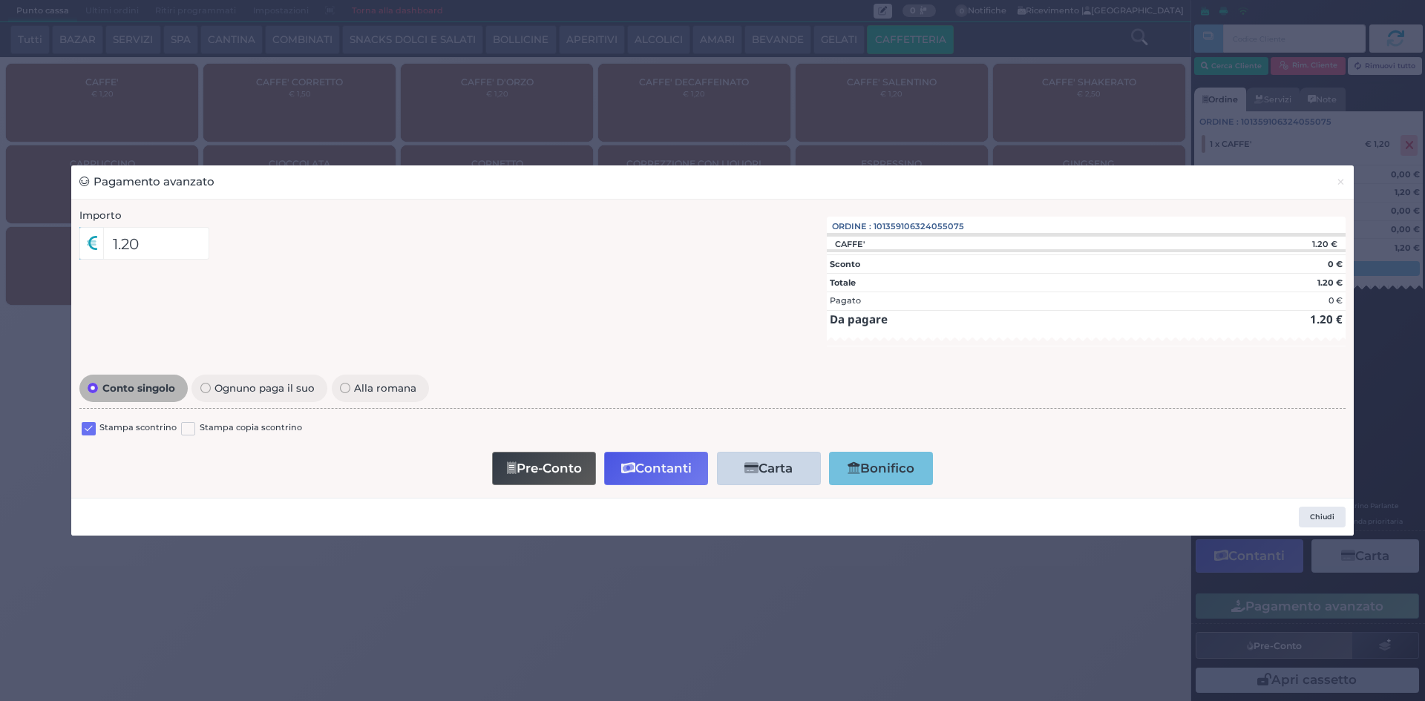
click at [90, 433] on label at bounding box center [89, 429] width 14 height 14
click at [0, 0] on input "checkbox" at bounding box center [0, 0] width 0 height 0
click at [677, 471] on button "Contanti" at bounding box center [656, 468] width 104 height 33
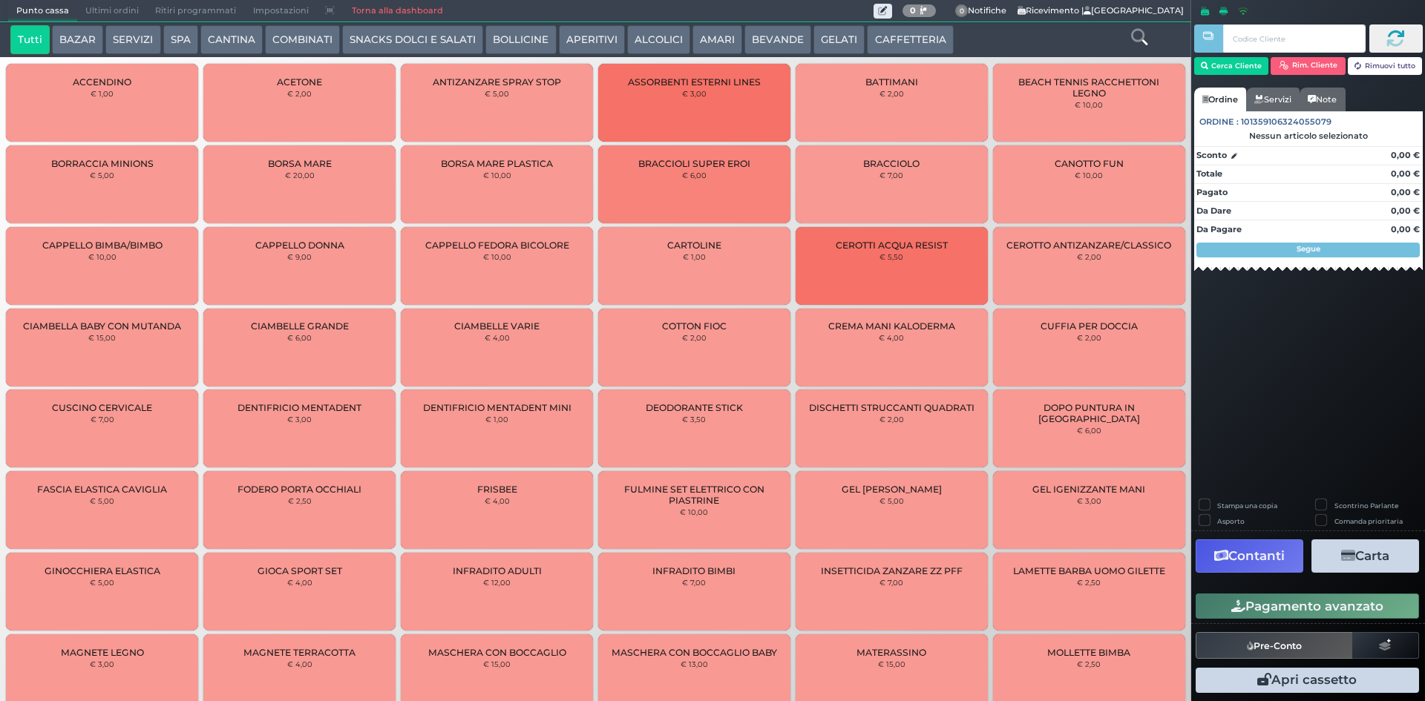
click at [102, 9] on span "Ultimi ordini" at bounding box center [112, 11] width 70 height 21
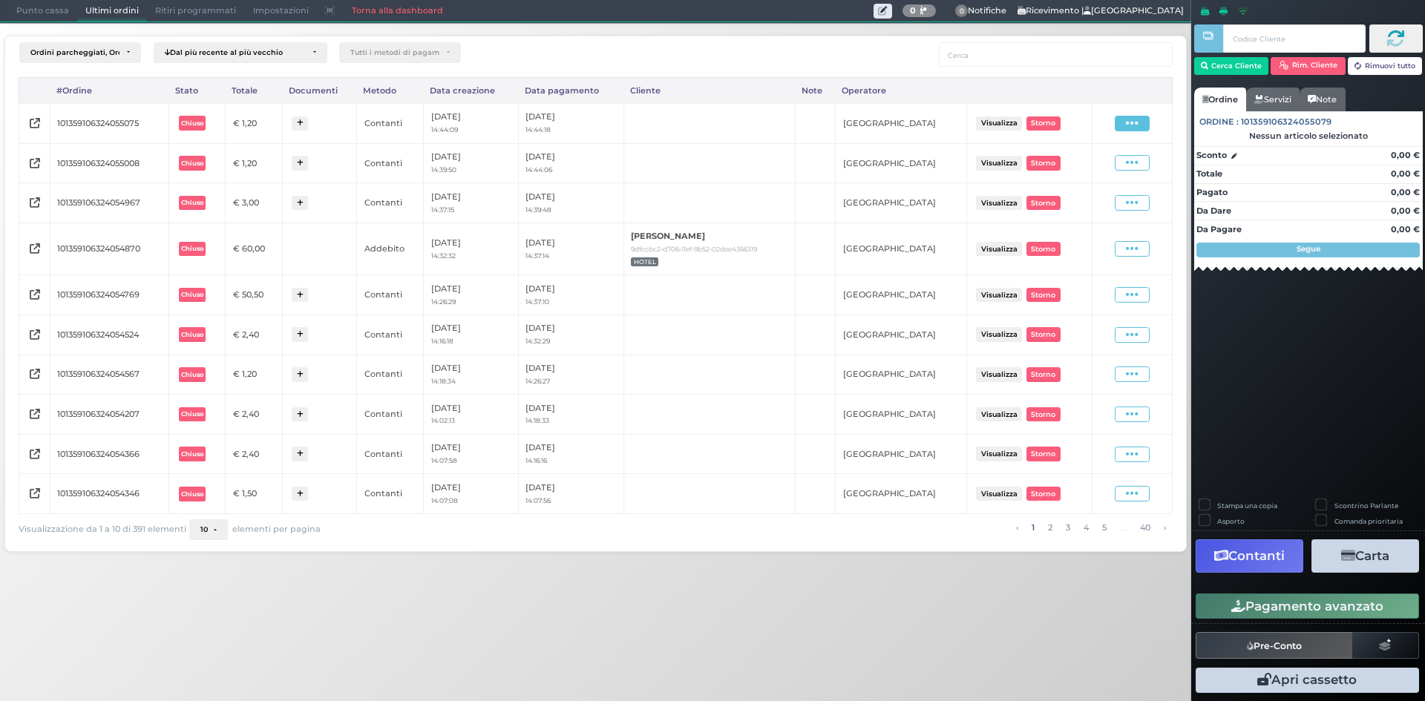
click at [1144, 122] on span at bounding box center [1131, 124] width 35 height 16
click at [1114, 165] on span "Ristampa Pre-Conto" at bounding box center [1098, 166] width 61 height 25
click at [1144, 162] on span at bounding box center [1131, 163] width 35 height 16
click at [1116, 199] on span "Ristampa Pre-Conto" at bounding box center [1098, 206] width 61 height 25
click at [45, 5] on span "Punto cassa" at bounding box center [42, 11] width 69 height 21
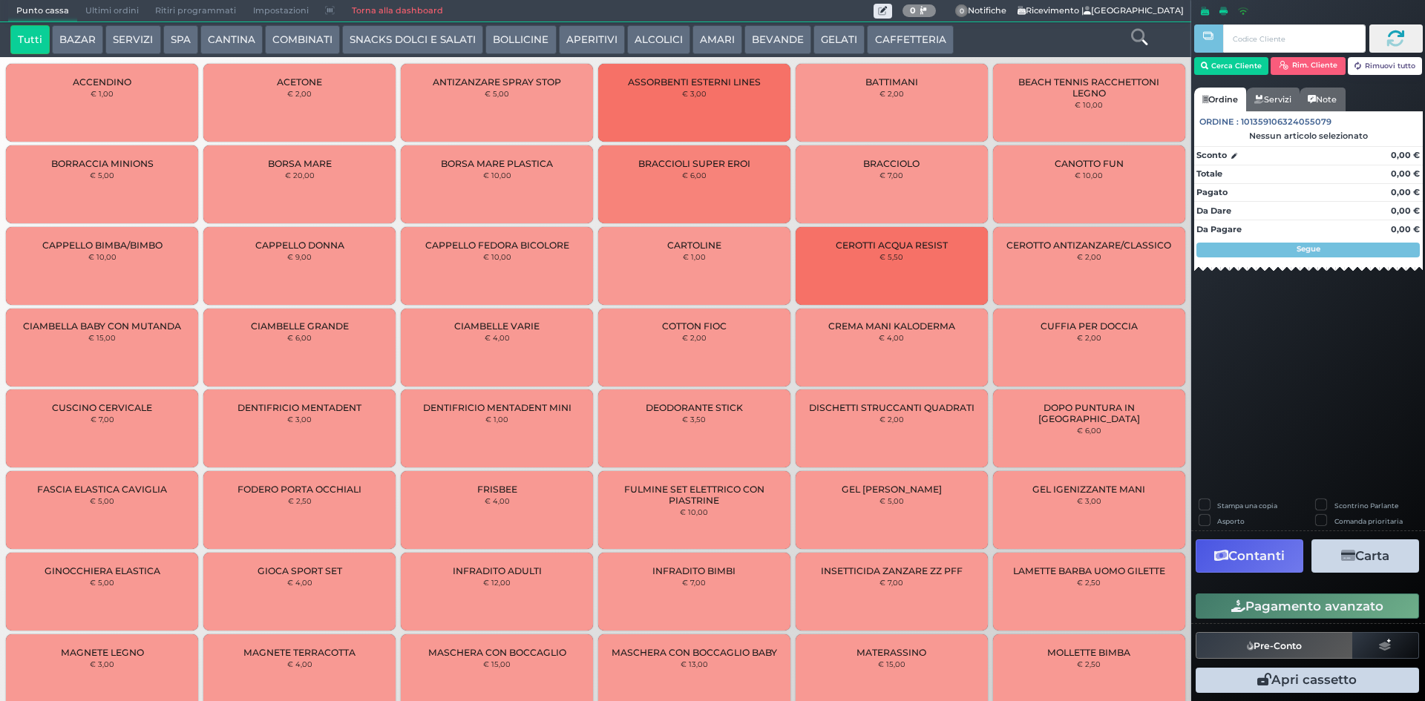
click at [1132, 34] on icon at bounding box center [1139, 37] width 16 height 16
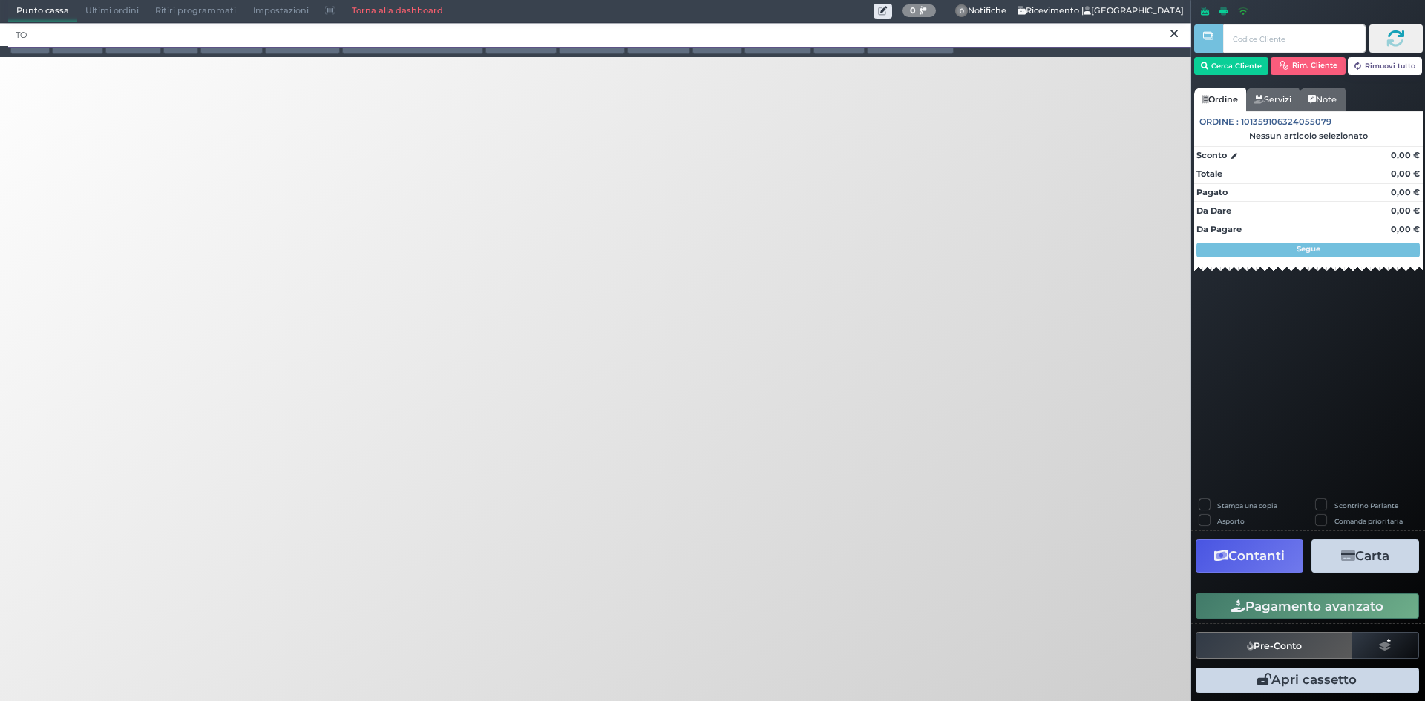
type input "T"
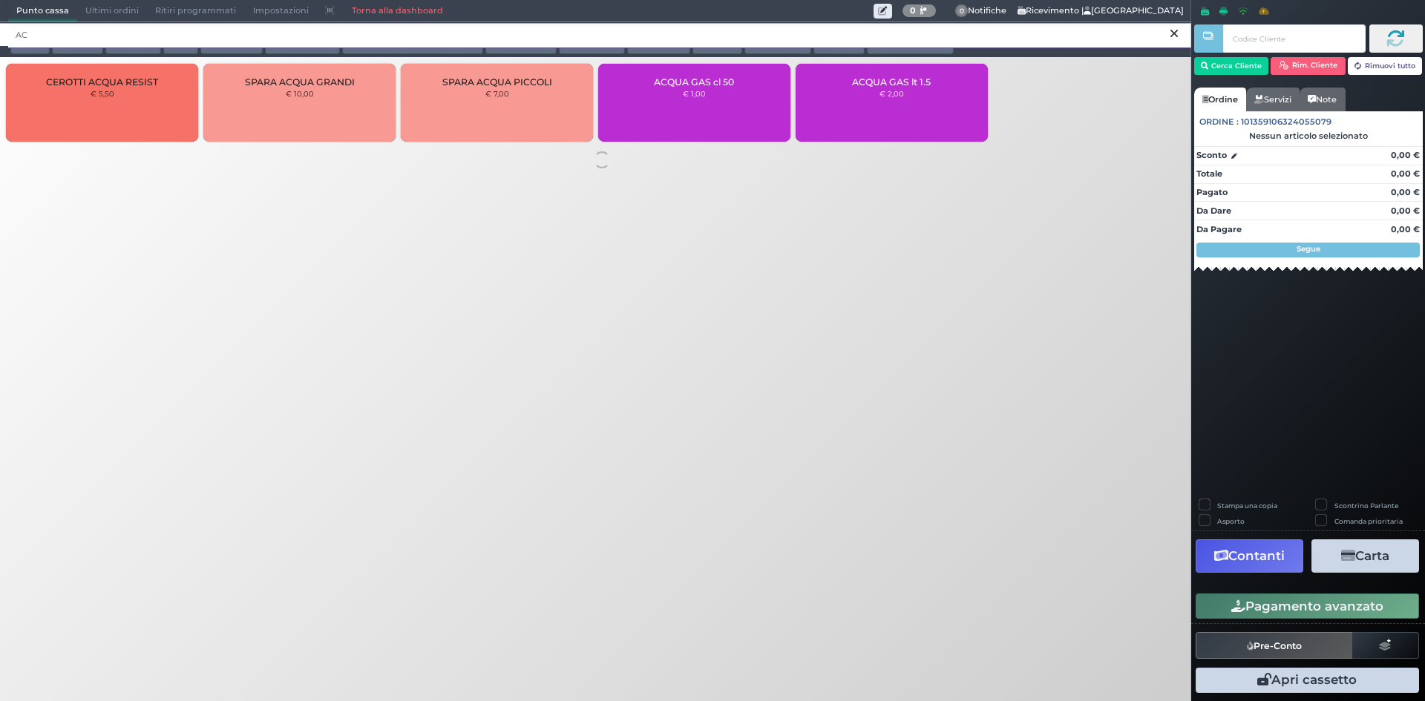
type input "A"
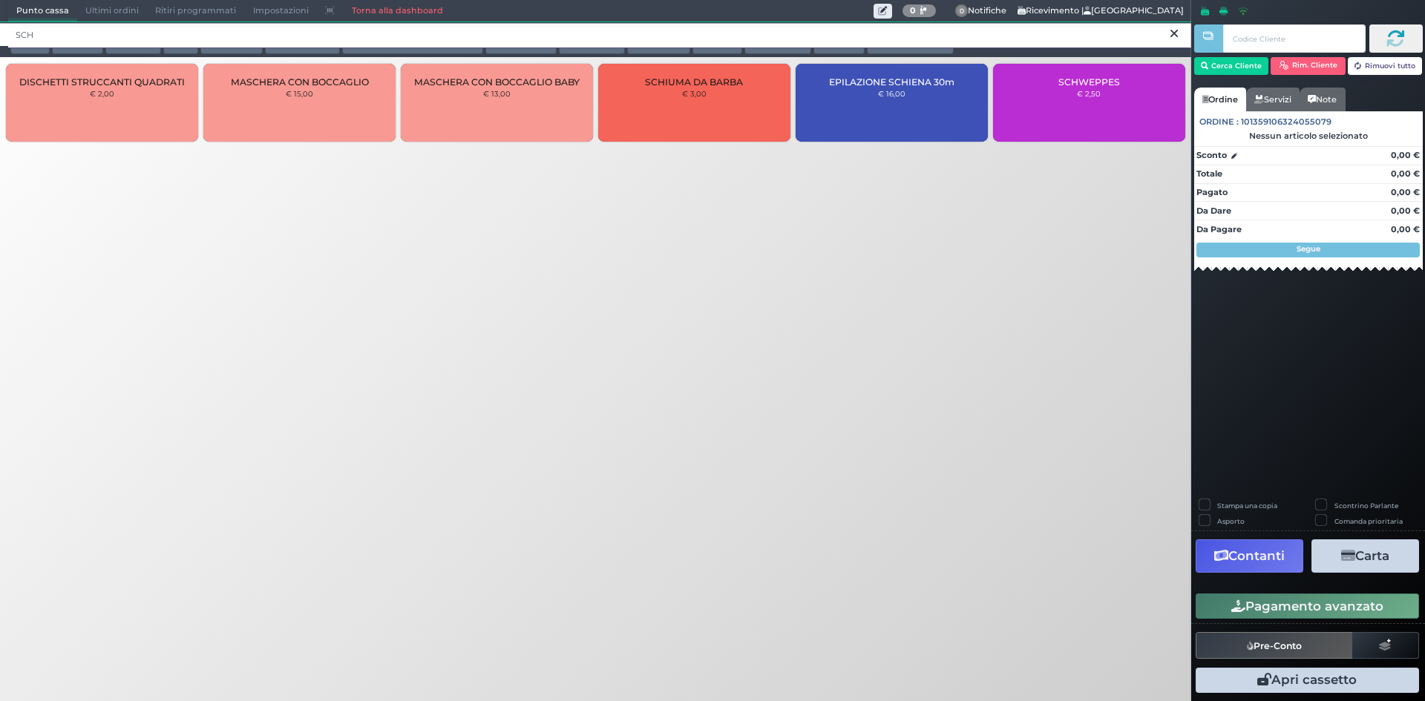
type input "SCH"
click at [1061, 102] on div "SCHWEPPES € 2,50" at bounding box center [1089, 103] width 192 height 78
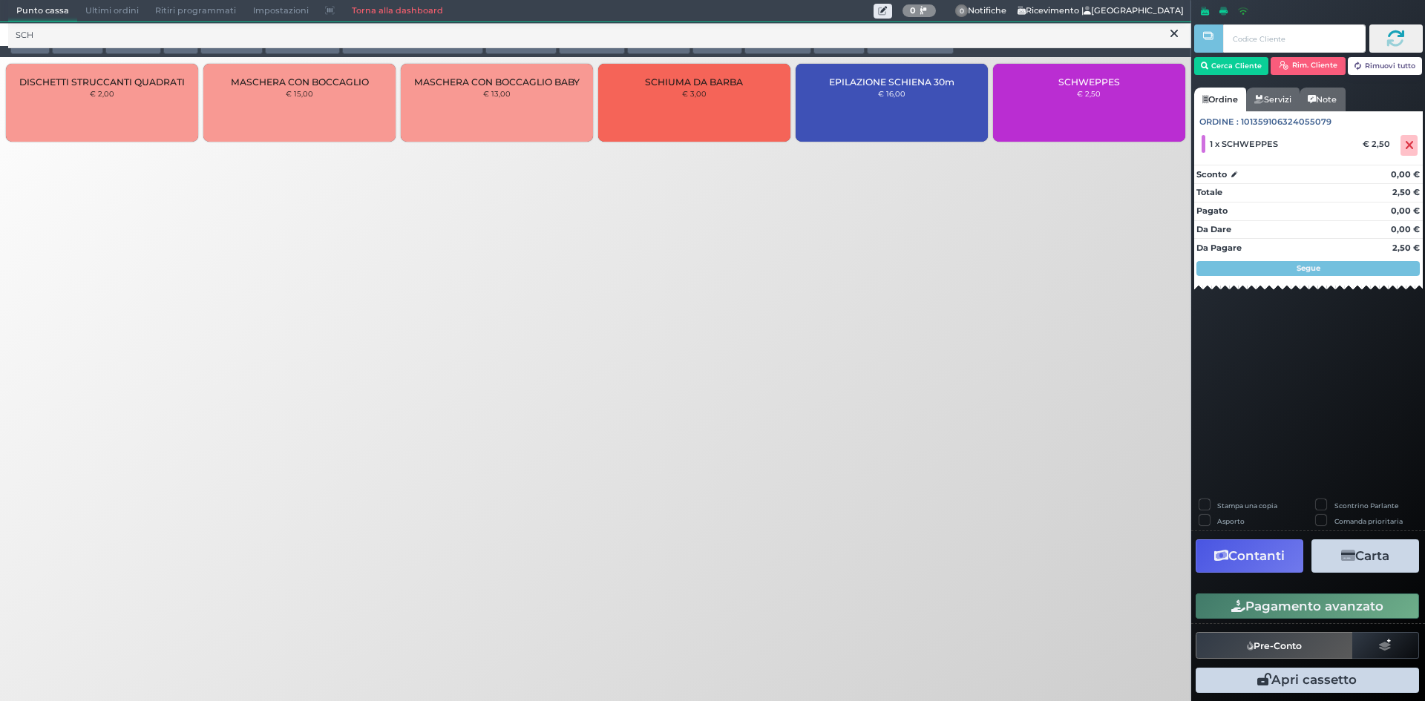
click at [1310, 605] on button "Pagamento avanzato" at bounding box center [1306, 606] width 223 height 25
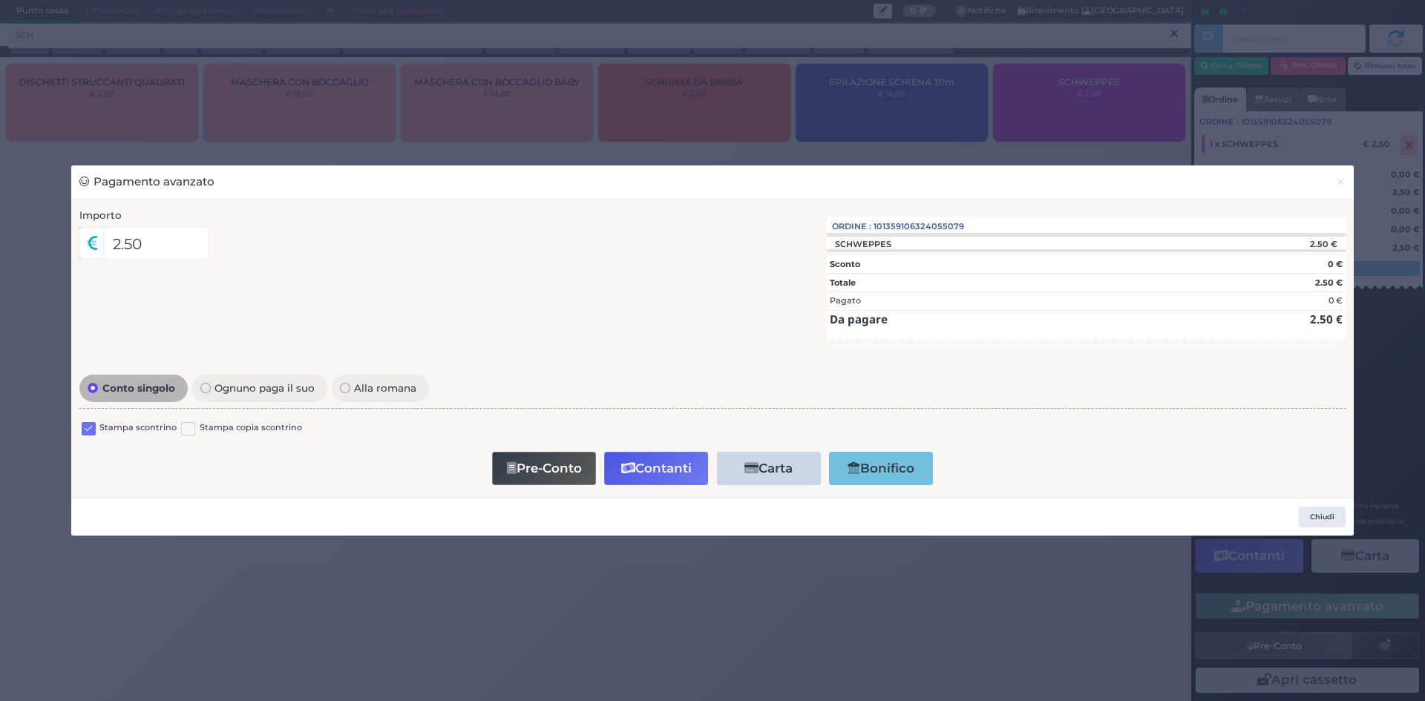
click at [89, 424] on label at bounding box center [89, 429] width 14 height 14
click at [0, 0] on input "checkbox" at bounding box center [0, 0] width 0 height 0
click at [660, 483] on button "Contanti" at bounding box center [656, 468] width 104 height 33
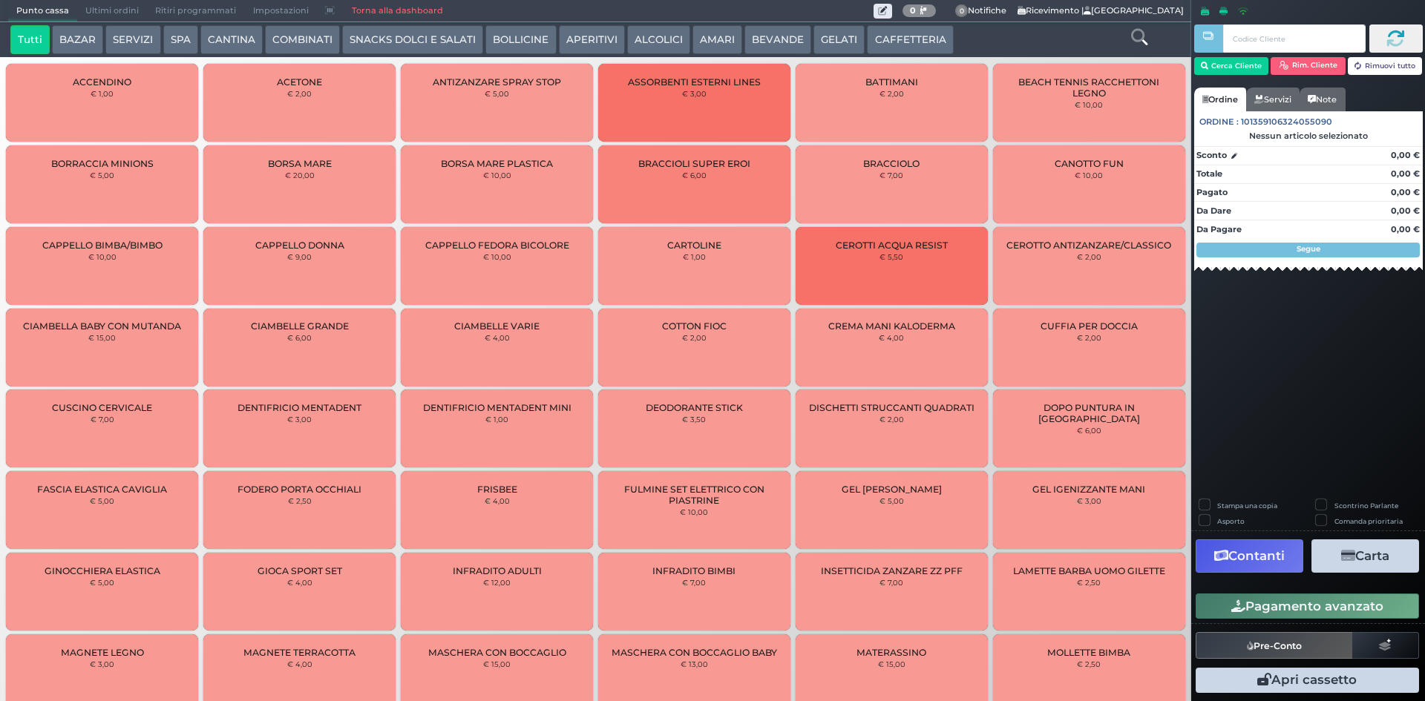
click at [109, 11] on span "Ultimi ordini" at bounding box center [112, 11] width 70 height 21
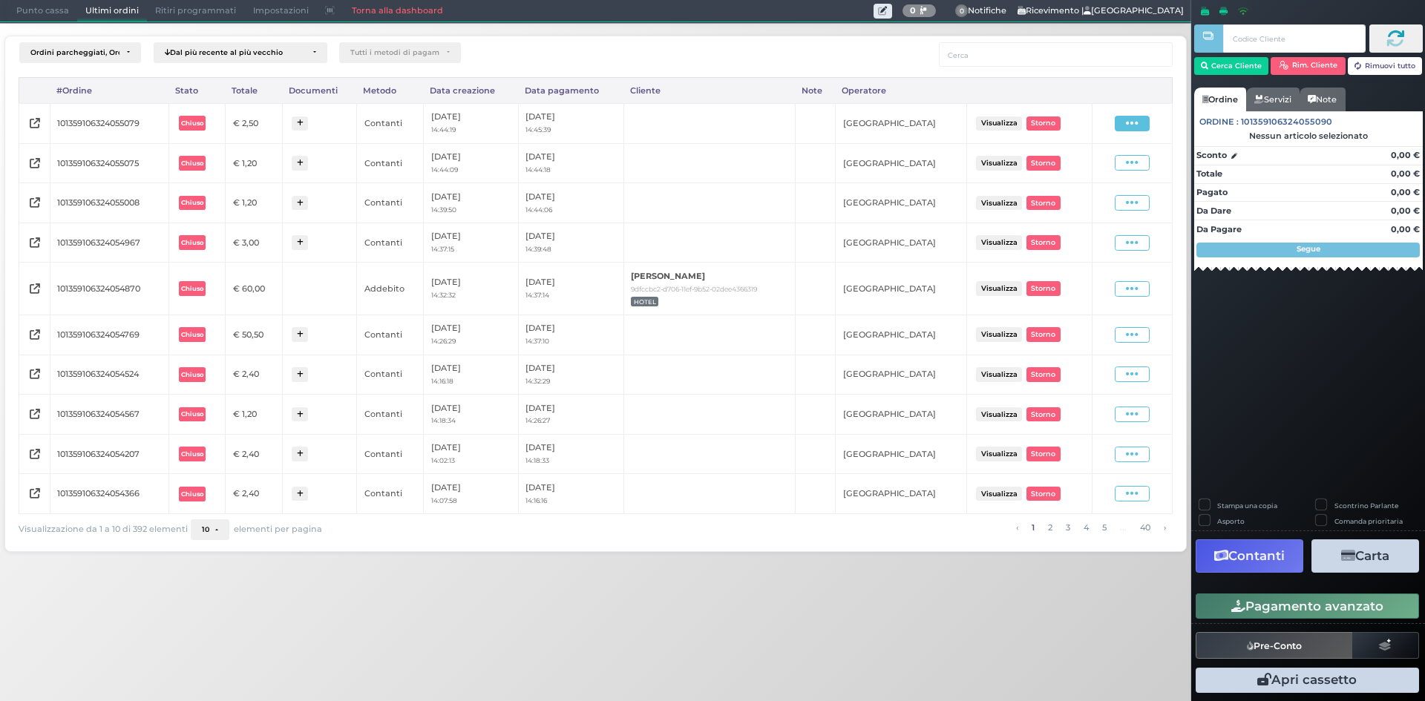
click at [1149, 120] on span at bounding box center [1131, 124] width 35 height 16
click at [1084, 163] on span "Ristampa Pre-Conto" at bounding box center [1098, 166] width 61 height 25
click at [47, 22] on div "Punto cassa [GEOGRAPHIC_DATA] Ultimi ordini Delivery Ritiri programmati Imposta…" at bounding box center [595, 11] width 1191 height 22
click at [47, 18] on span "Punto cassa" at bounding box center [42, 11] width 69 height 21
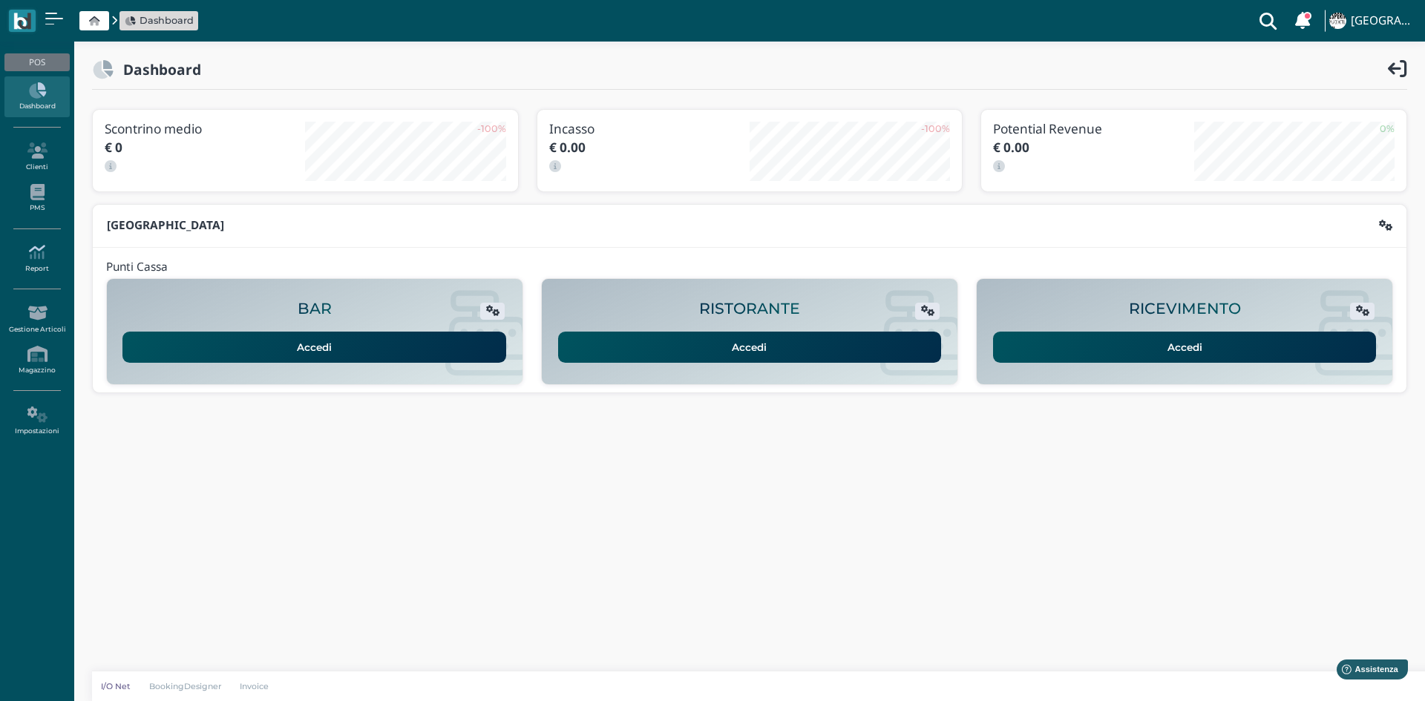
click at [38, 260] on icon at bounding box center [36, 252] width 65 height 16
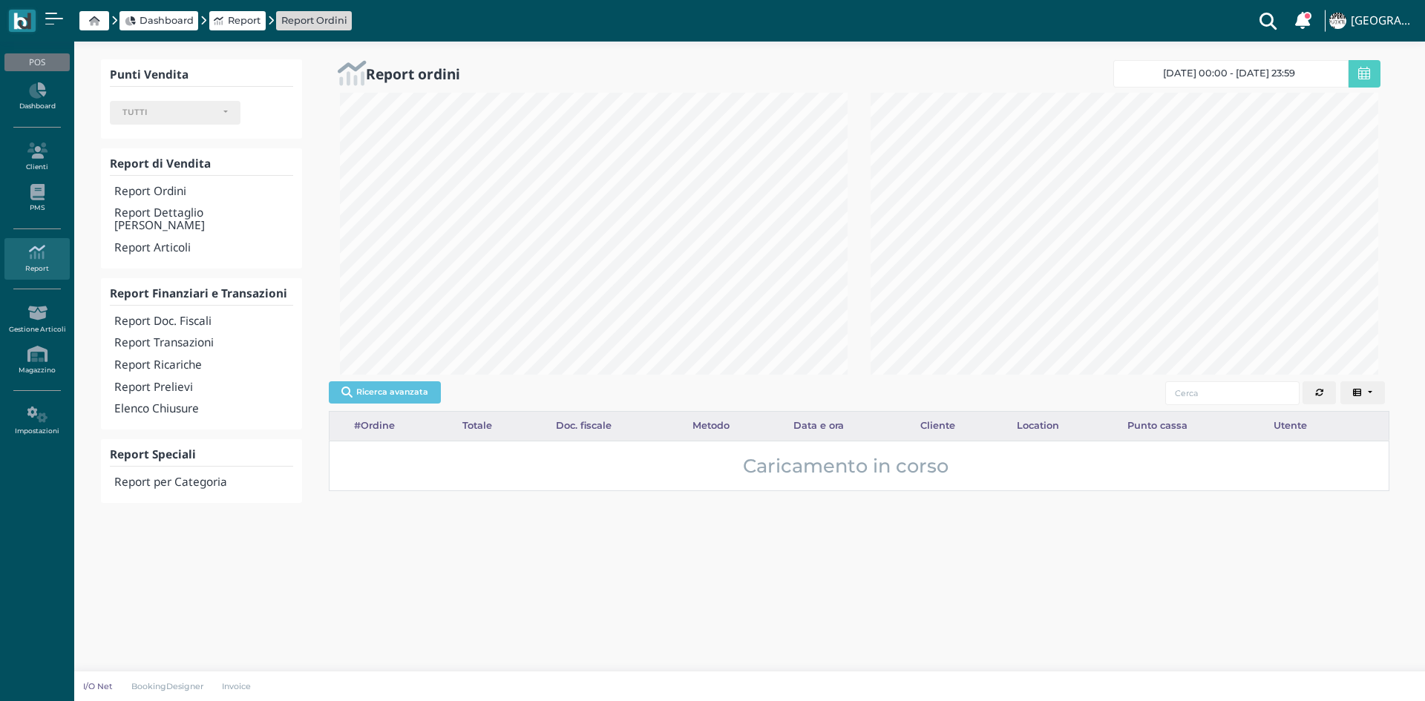
select select
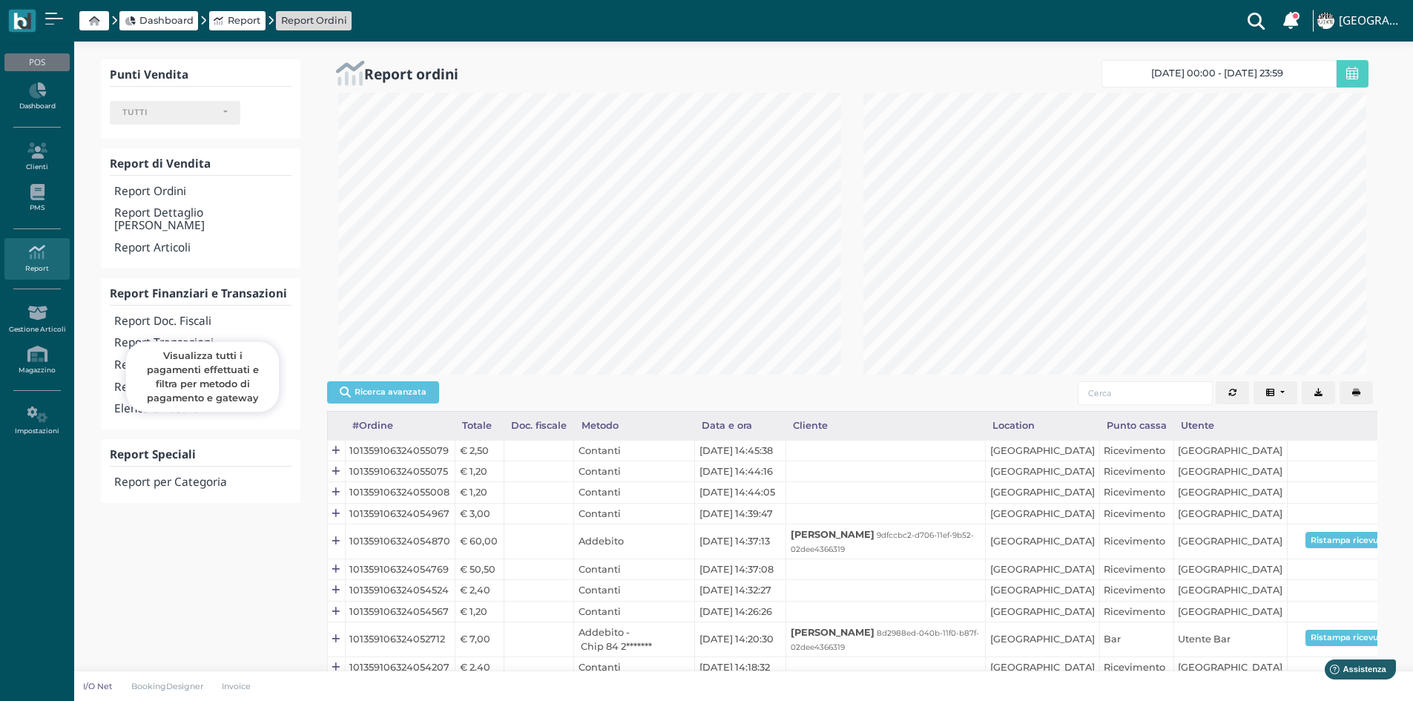
click at [205, 337] on h4 "Report Transazioni" at bounding box center [202, 343] width 177 height 13
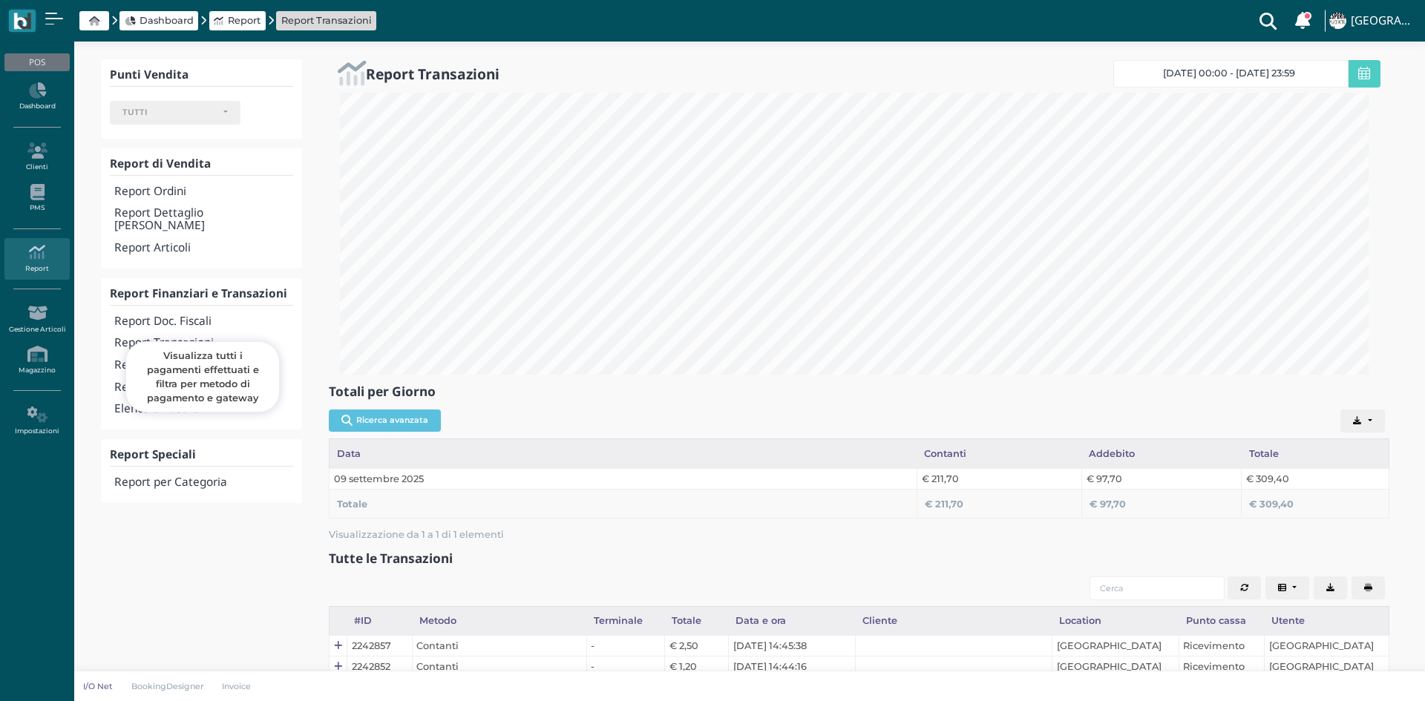
select select
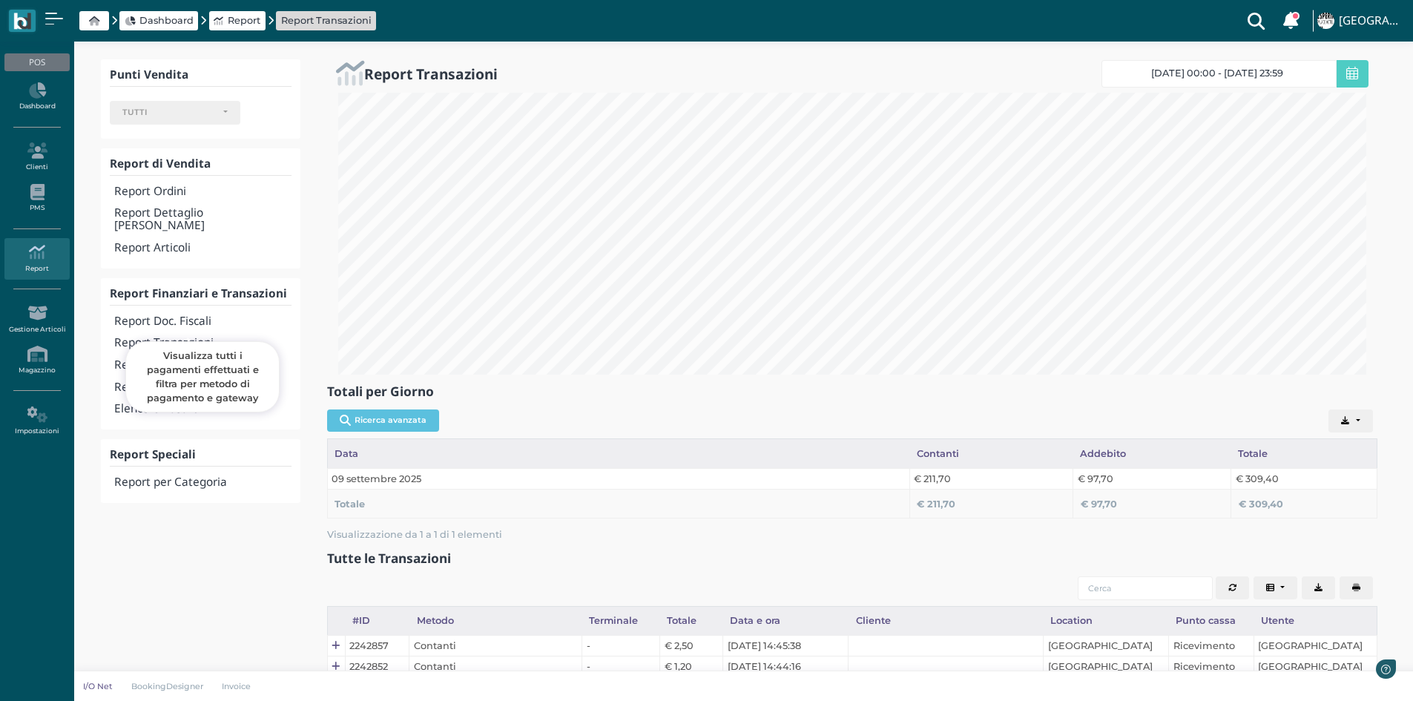
scroll to position [282, 1051]
click at [188, 16] on span "Dashboard" at bounding box center [166, 20] width 54 height 14
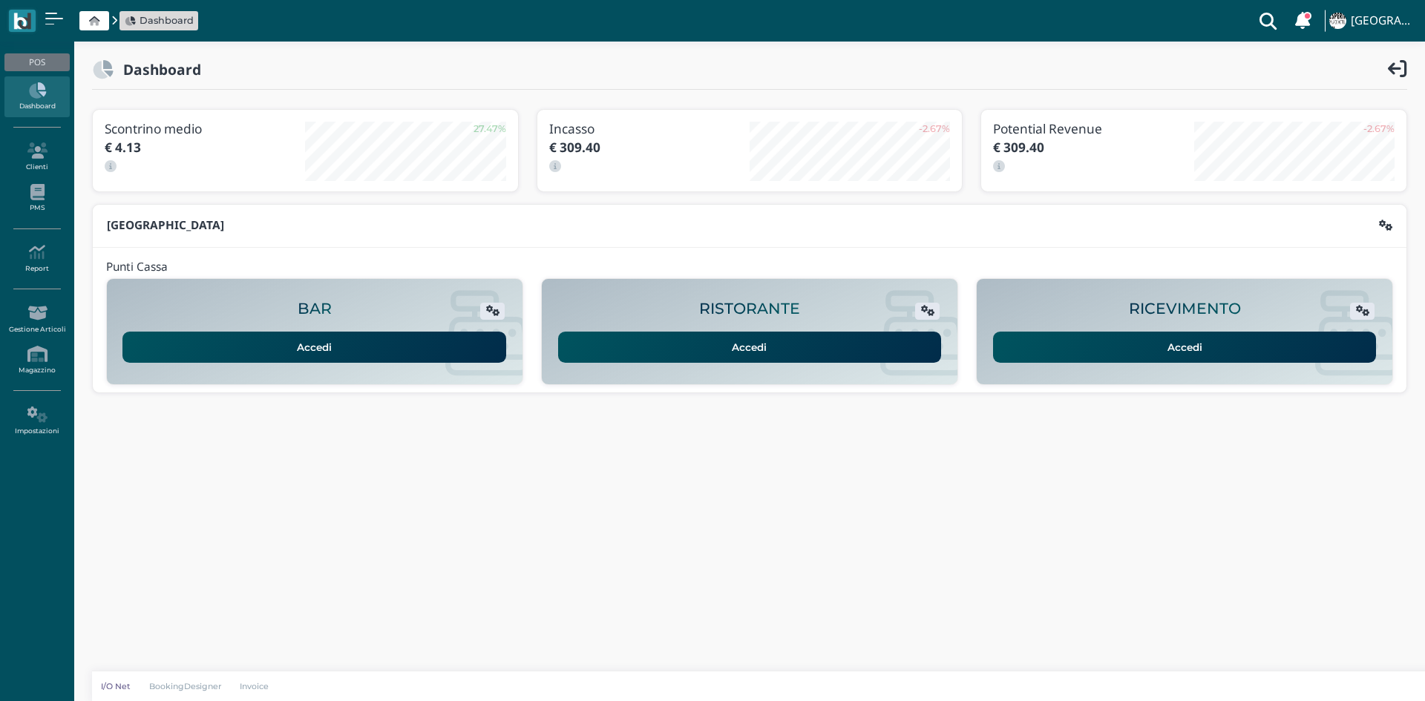
click at [1080, 348] on link "Accedi" at bounding box center [1185, 347] width 384 height 31
click at [36, 244] on icon at bounding box center [36, 252] width 65 height 16
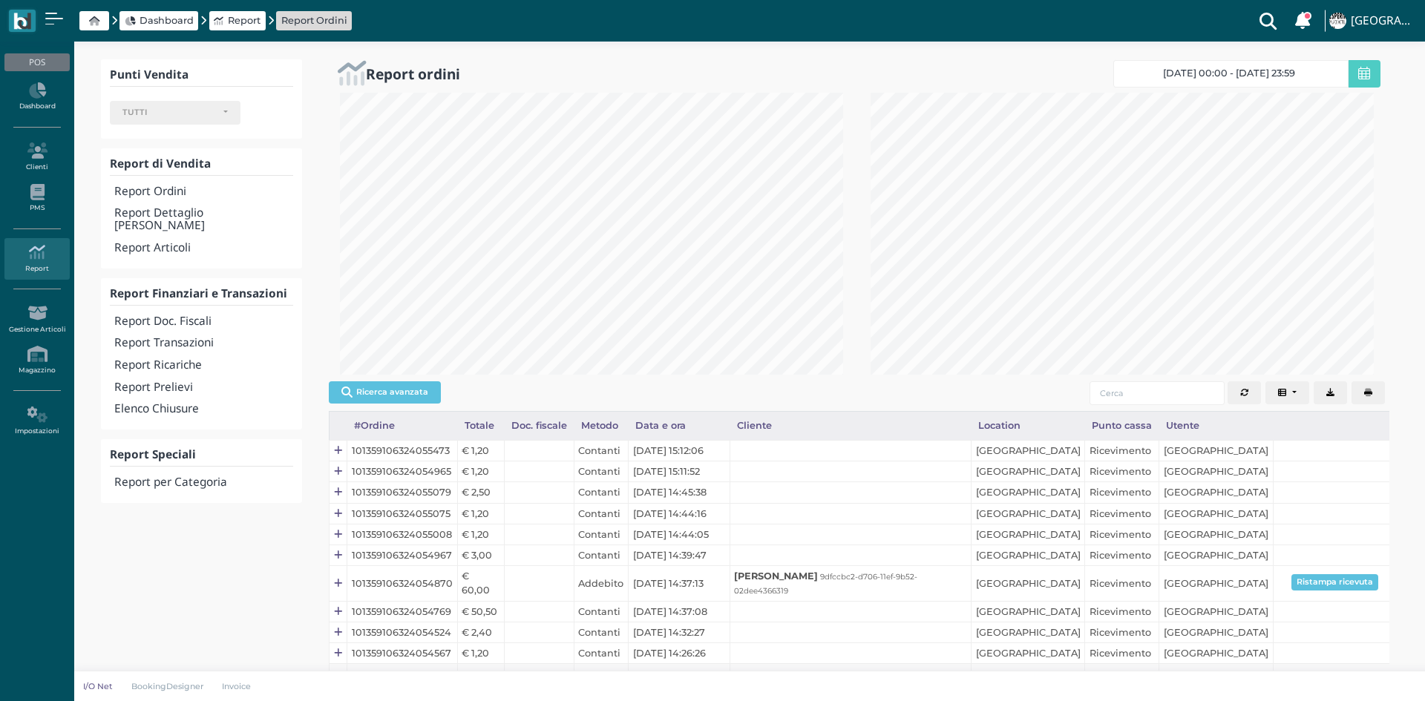
select select
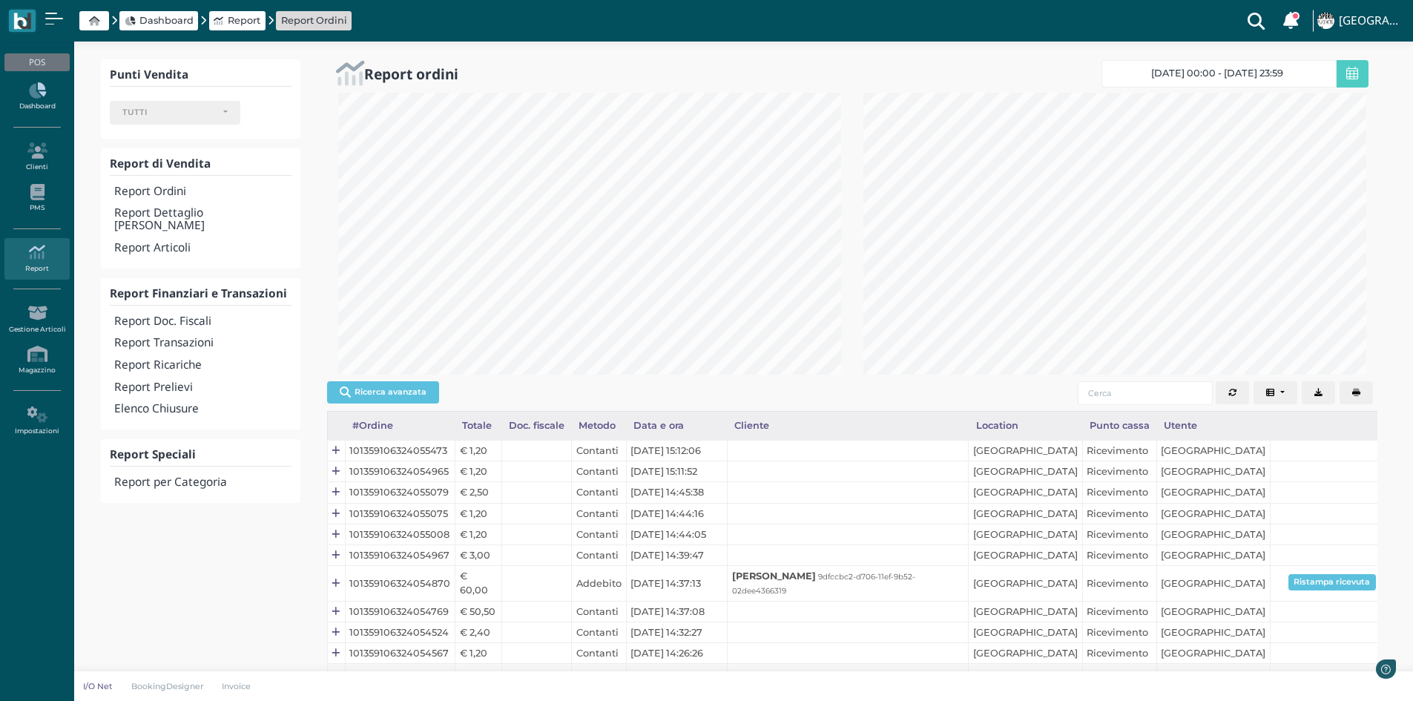
scroll to position [282, 525]
click at [145, 337] on h4 "Report Transazioni" at bounding box center [202, 343] width 177 height 13
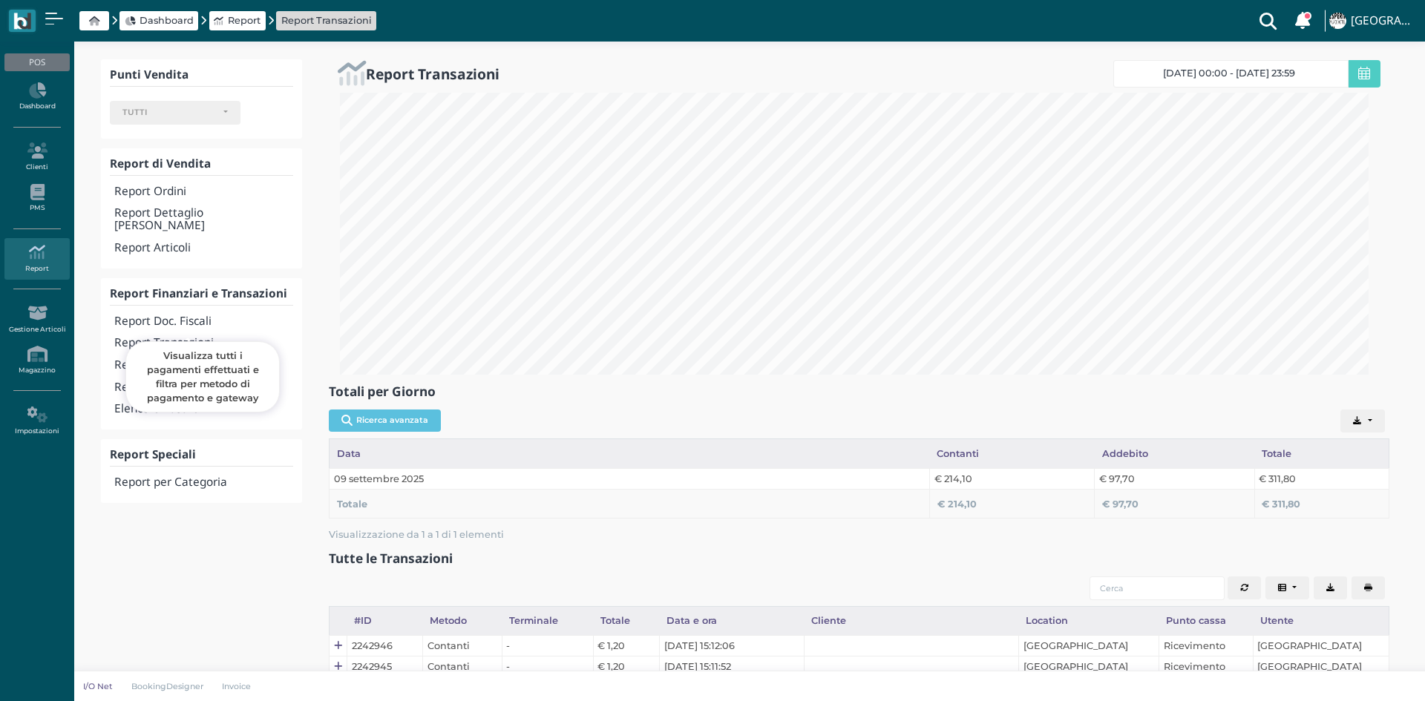
select select
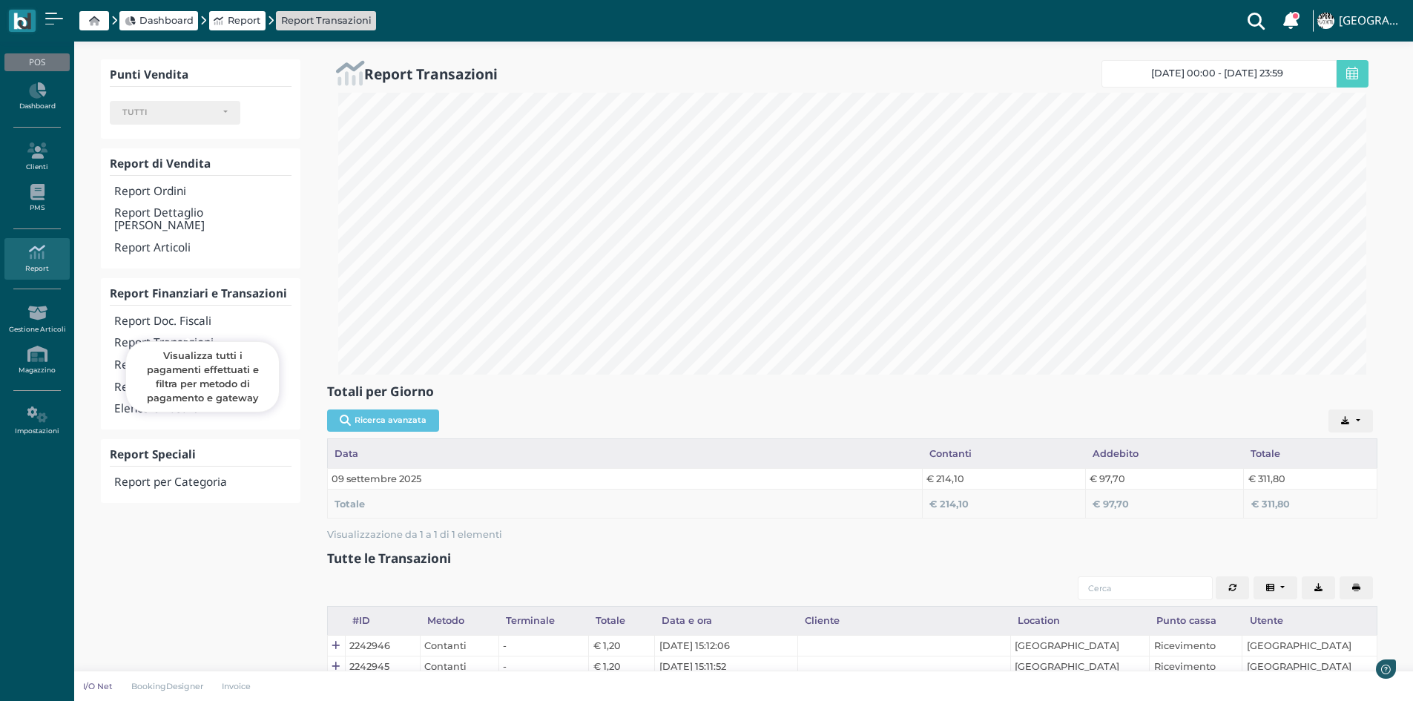
scroll to position [282, 1051]
click at [42, 112] on link "Dashboard" at bounding box center [36, 96] width 65 height 41
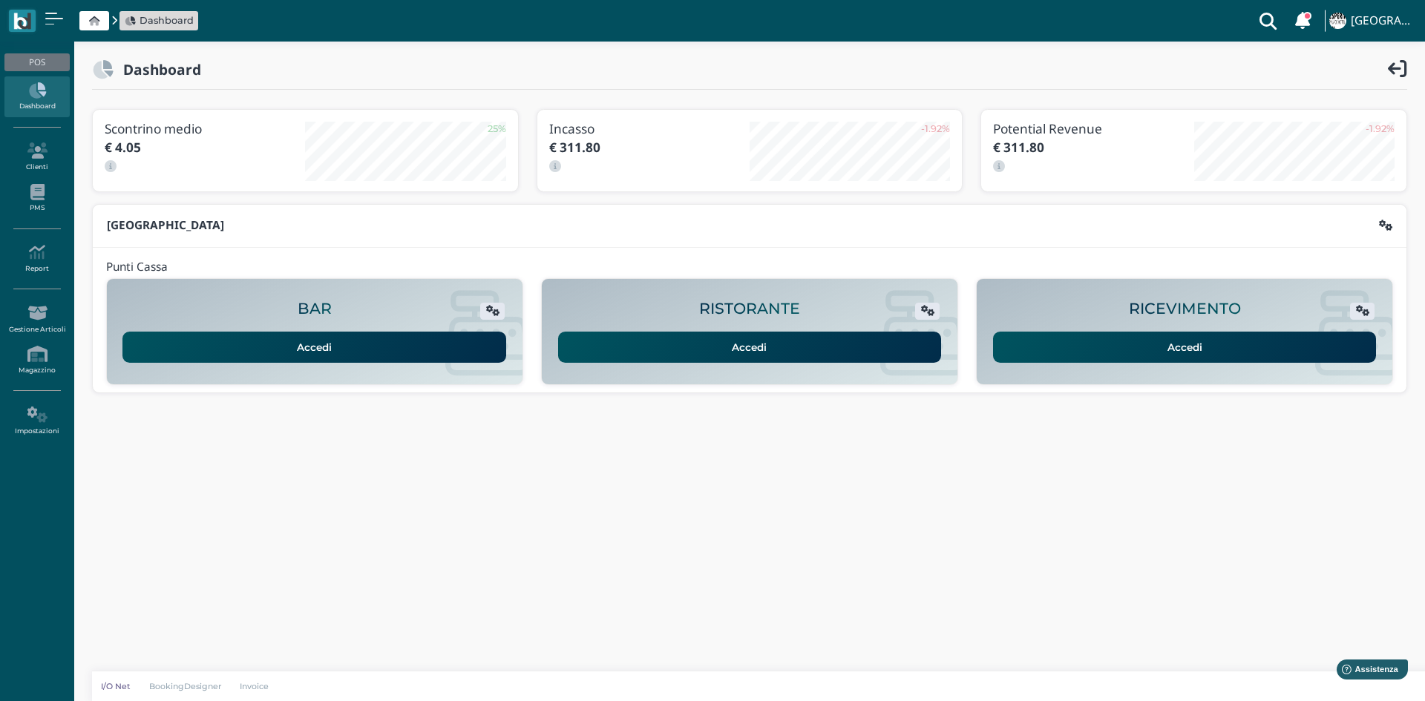
click at [1081, 358] on link "Accedi" at bounding box center [1185, 347] width 384 height 31
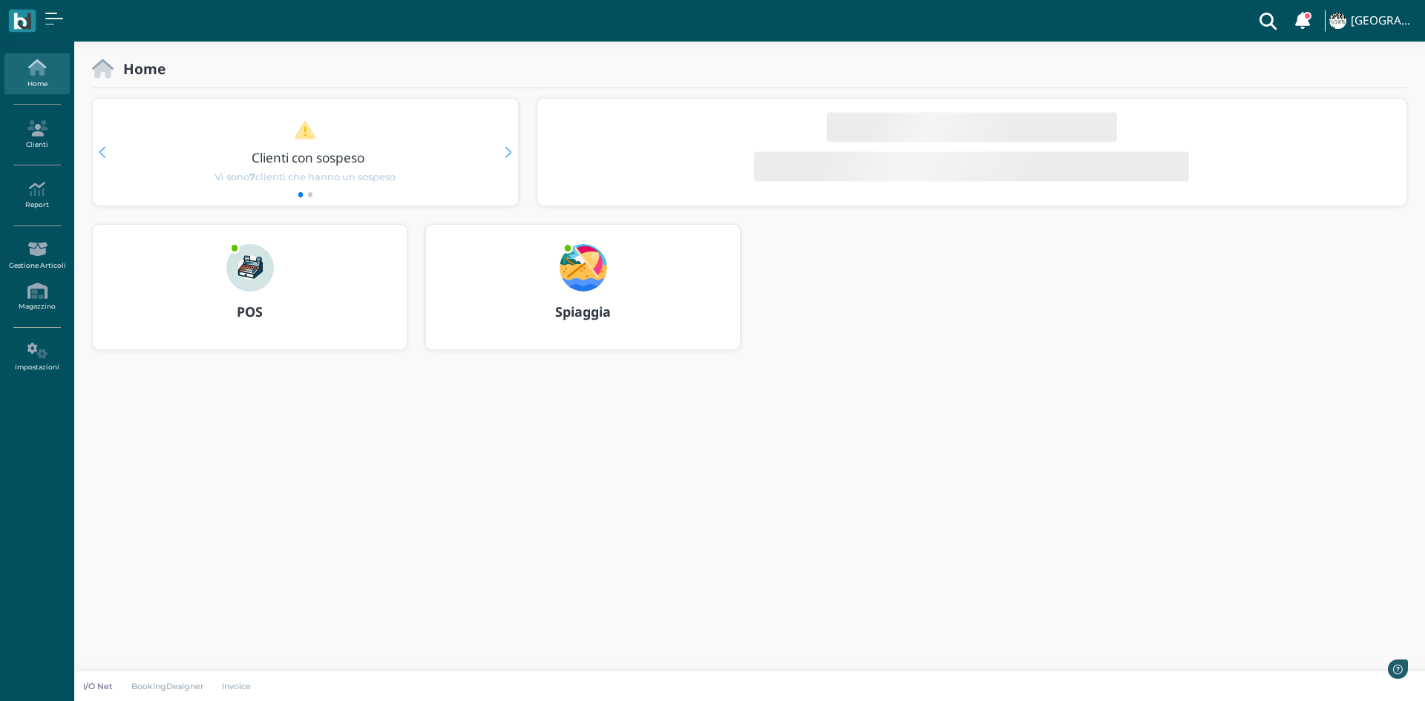
click at [246, 263] on img at bounding box center [249, 267] width 47 height 47
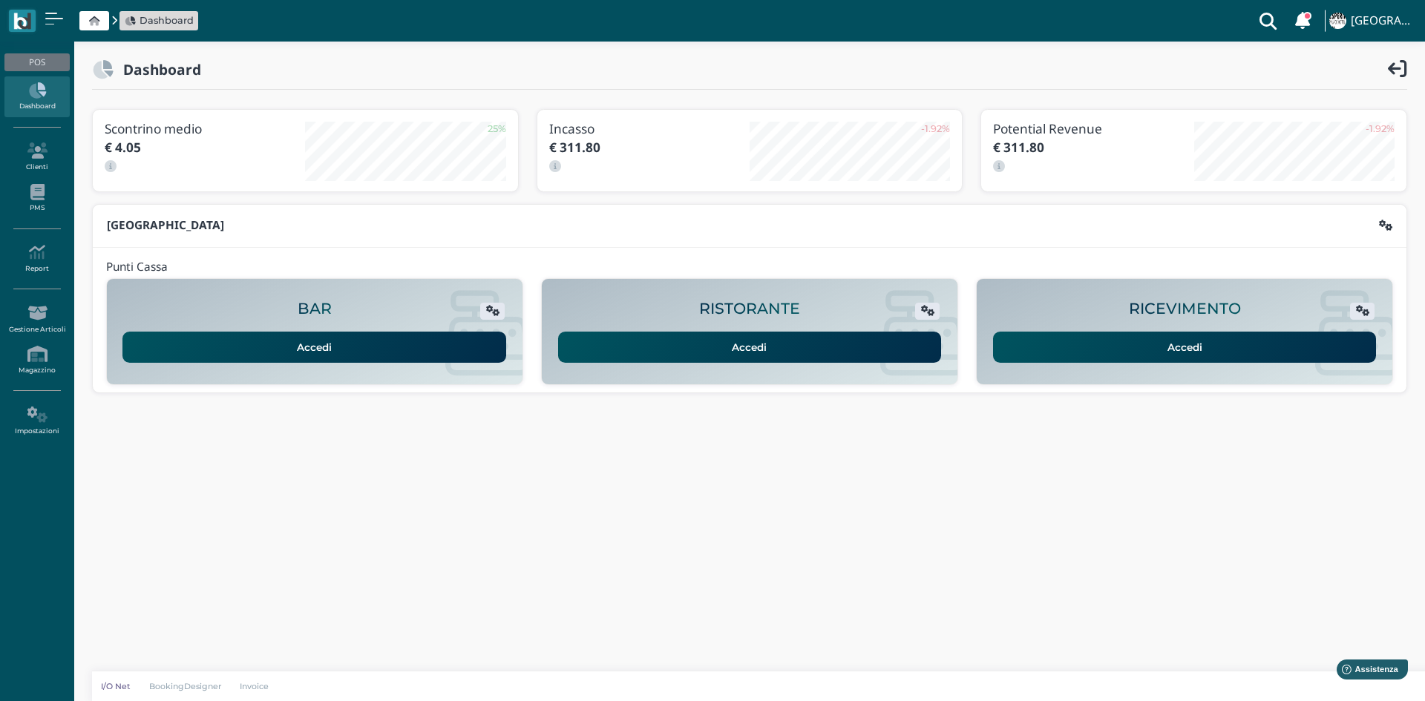
click at [1247, 349] on link "Accedi" at bounding box center [1185, 347] width 384 height 31
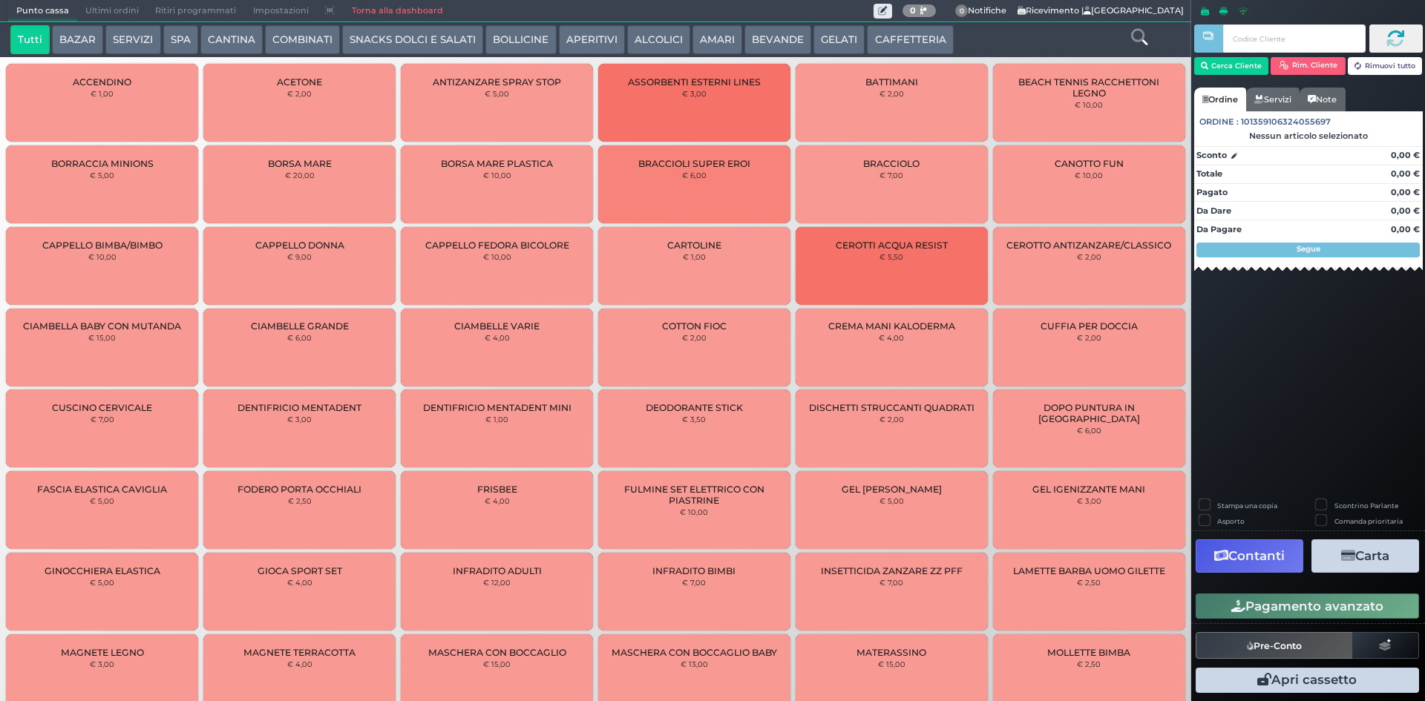
click at [747, 35] on button "BEVANDE" at bounding box center [777, 40] width 67 height 30
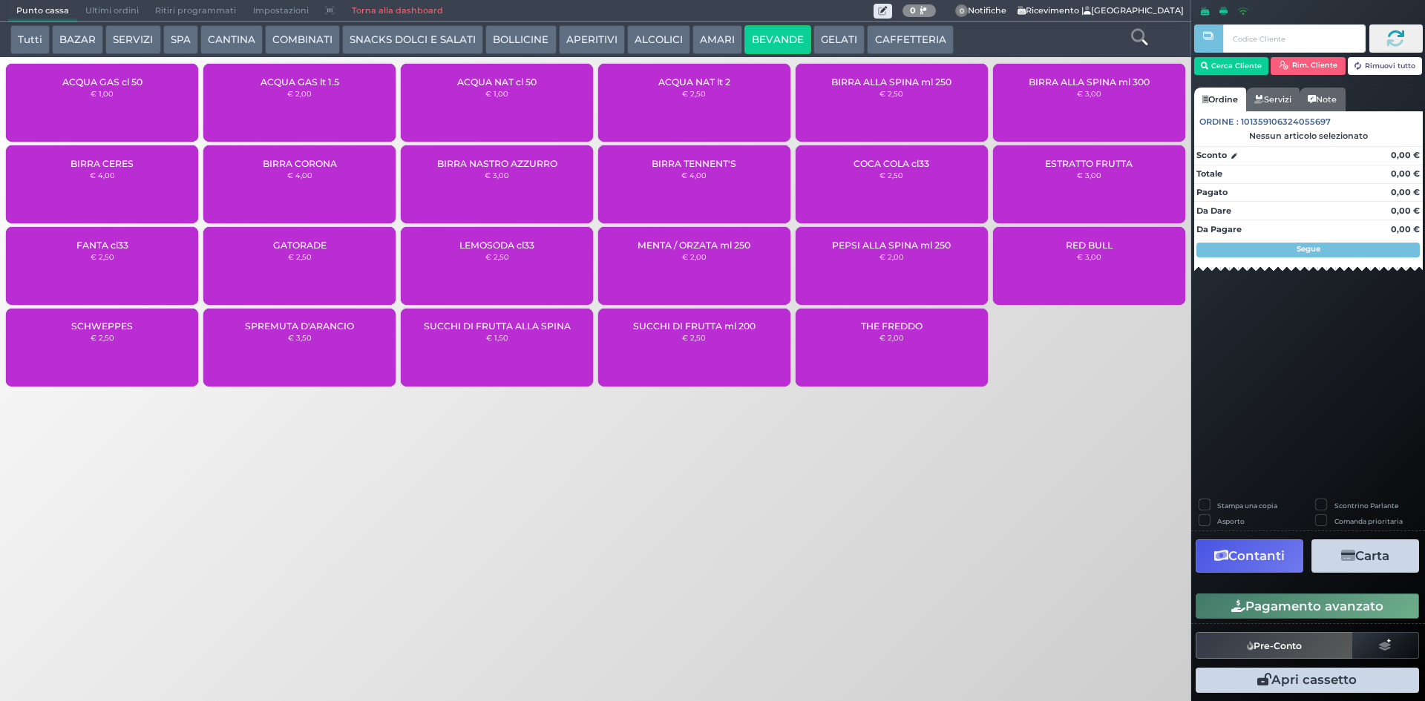
click at [479, 101] on div "ACQUA NAT cl 50 € 1,00" at bounding box center [497, 103] width 192 height 78
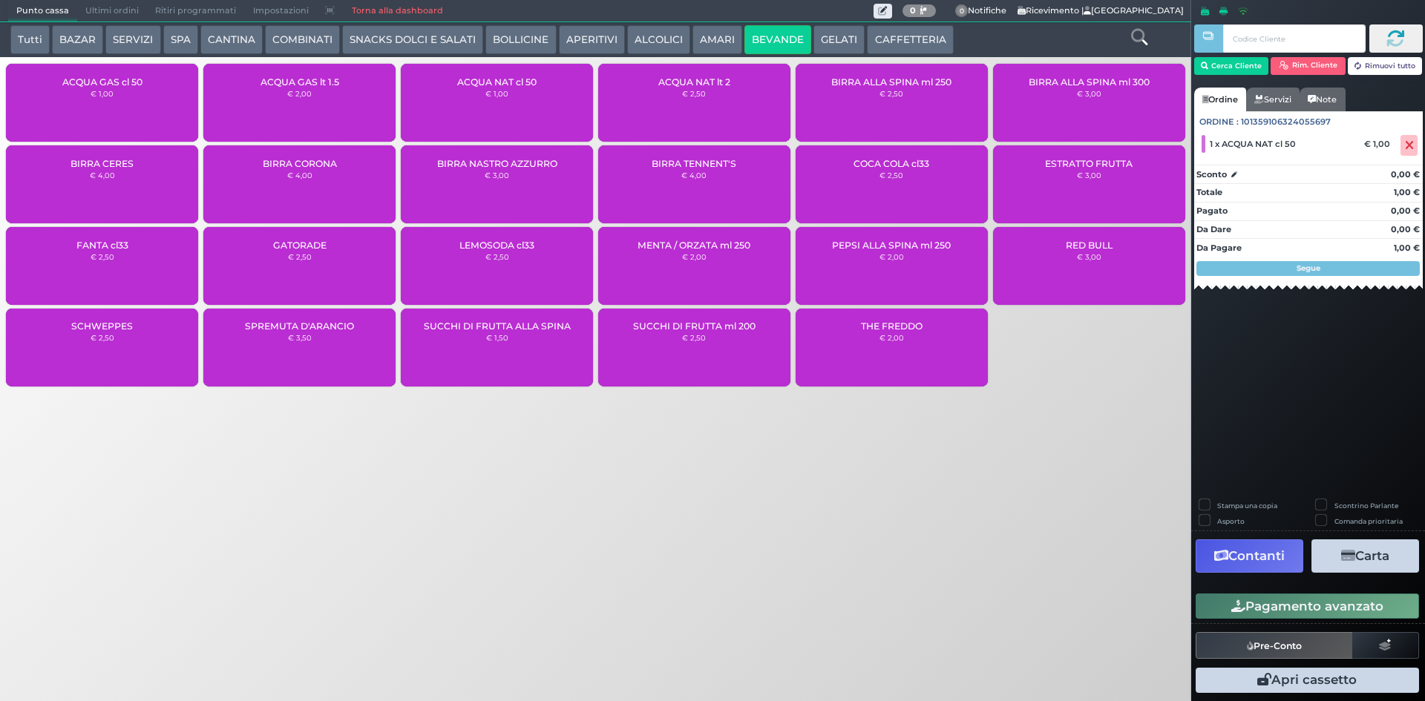
click at [1256, 605] on button "Pagamento avanzato" at bounding box center [1306, 606] width 223 height 25
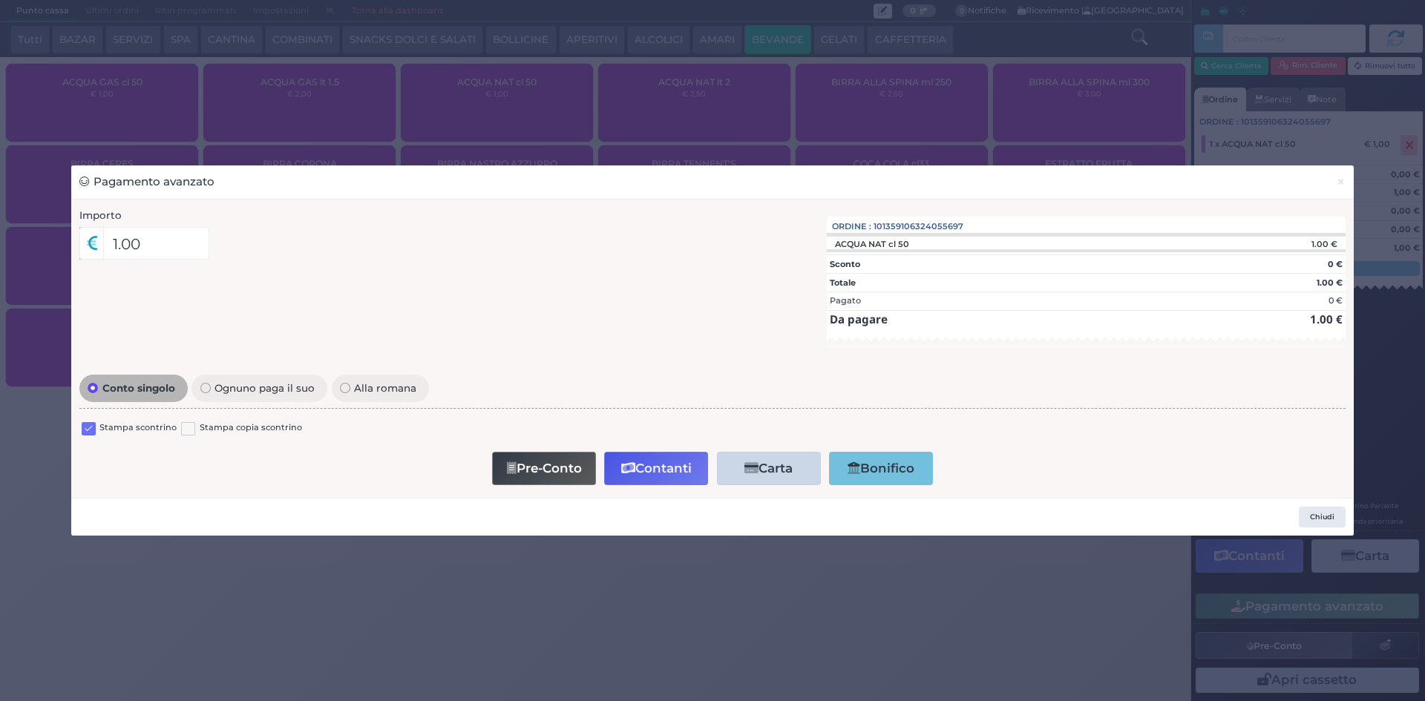
click at [85, 431] on label at bounding box center [89, 429] width 14 height 14
click at [0, 0] on input "checkbox" at bounding box center [0, 0] width 0 height 0
click at [681, 473] on button "Contanti" at bounding box center [656, 468] width 104 height 33
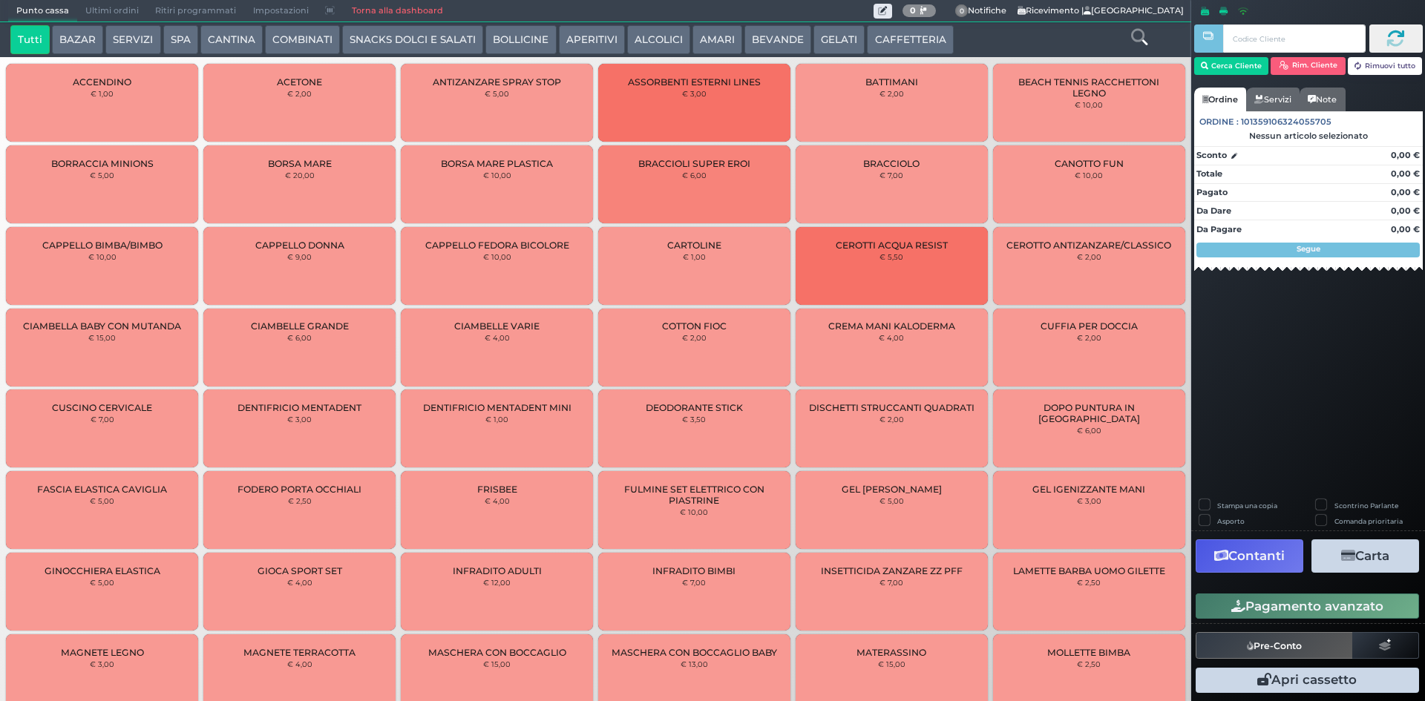
drag, startPoint x: 142, startPoint y: 1, endPoint x: 133, endPoint y: 4, distance: 9.9
click at [142, 1] on span "Ultimi ordini" at bounding box center [112, 11] width 70 height 21
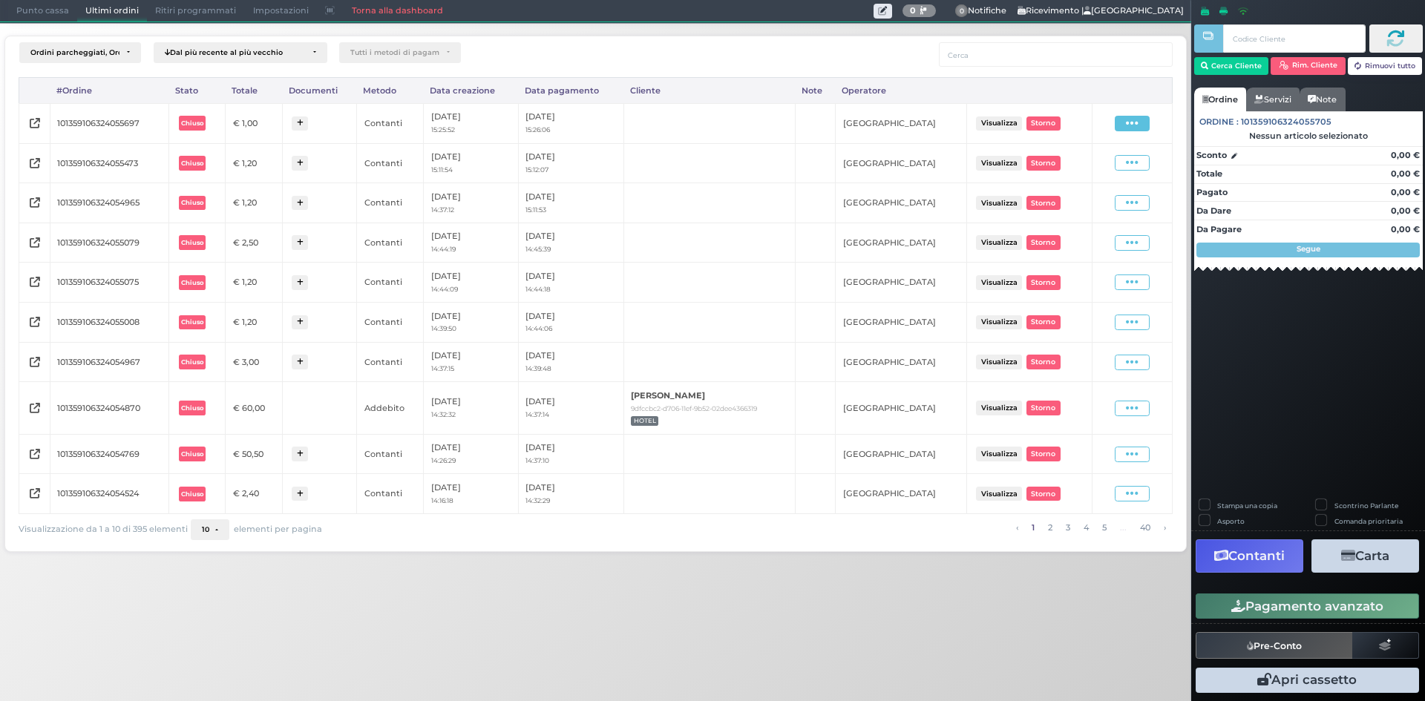
click at [1137, 126] on icon at bounding box center [1132, 123] width 13 height 14
click at [1092, 172] on span "Ristampa Pre-Conto" at bounding box center [1098, 166] width 61 height 25
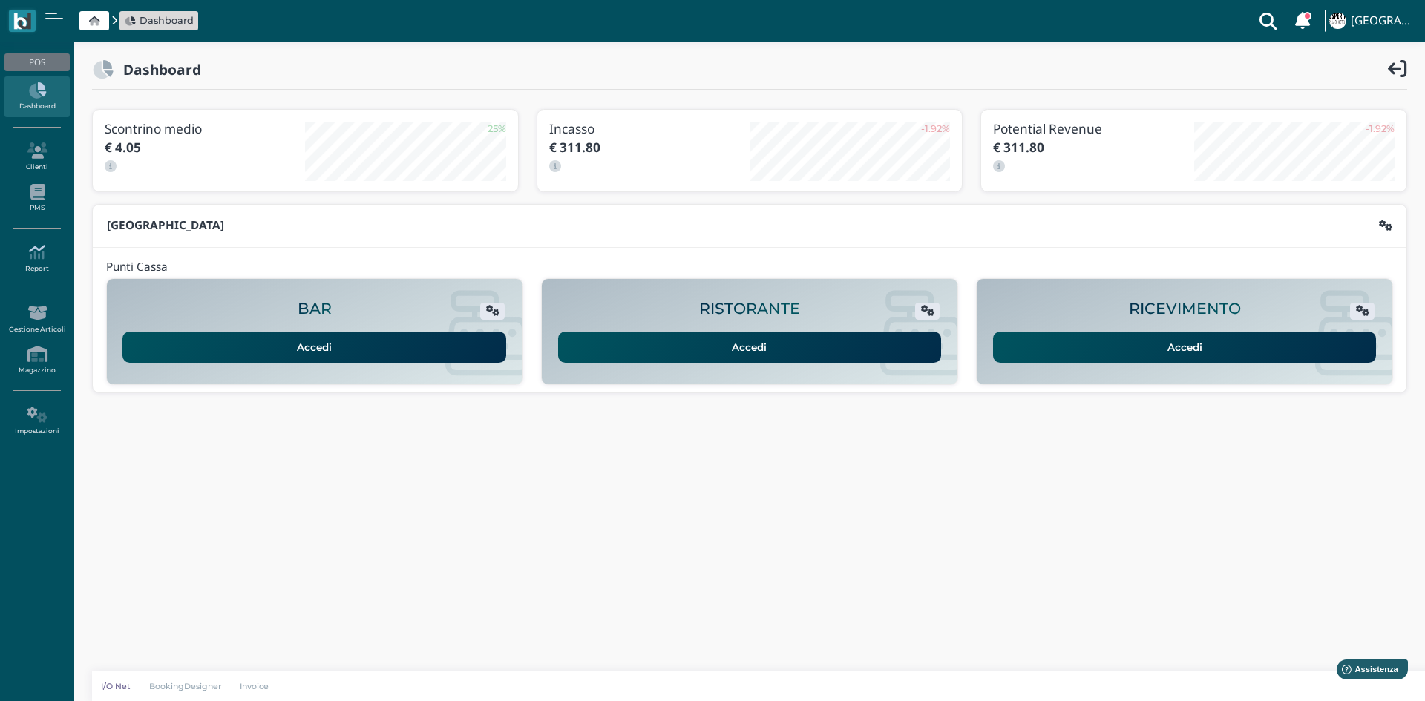
click at [38, 262] on link "Report" at bounding box center [36, 258] width 65 height 41
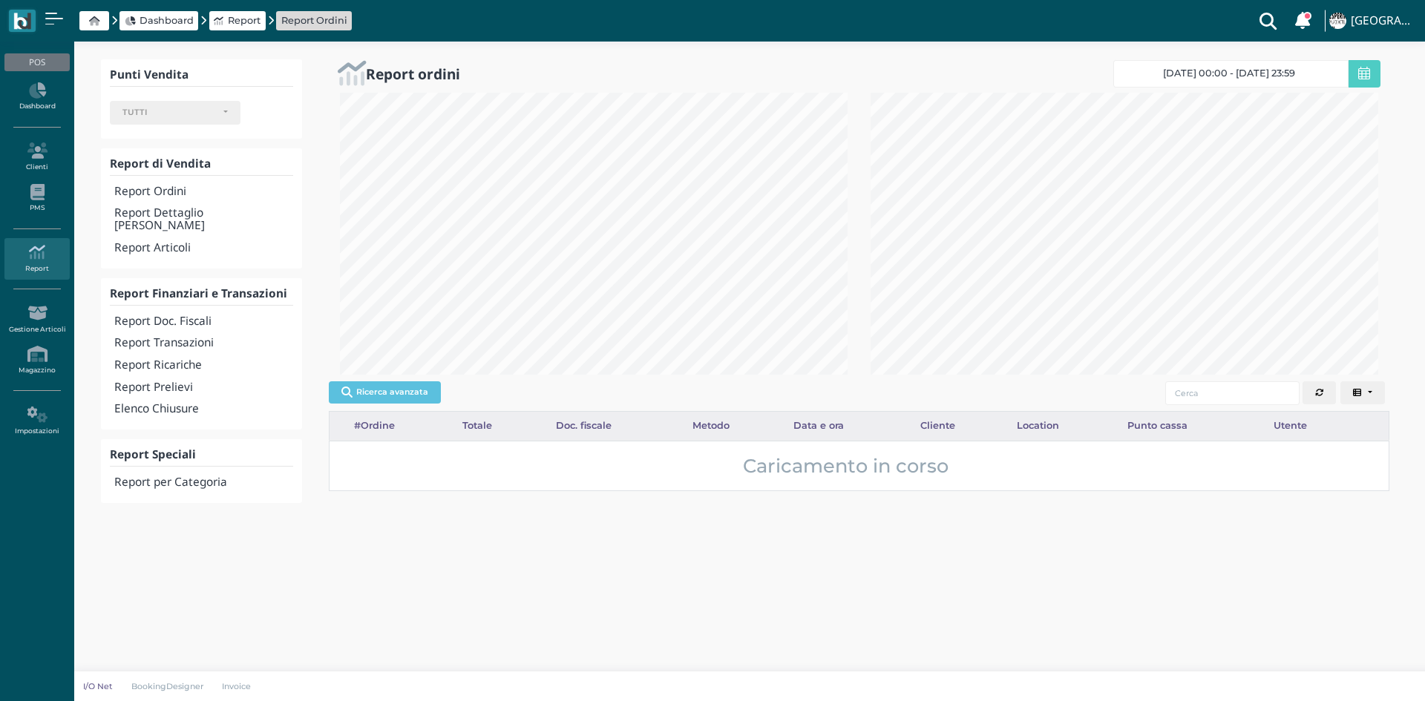
select select
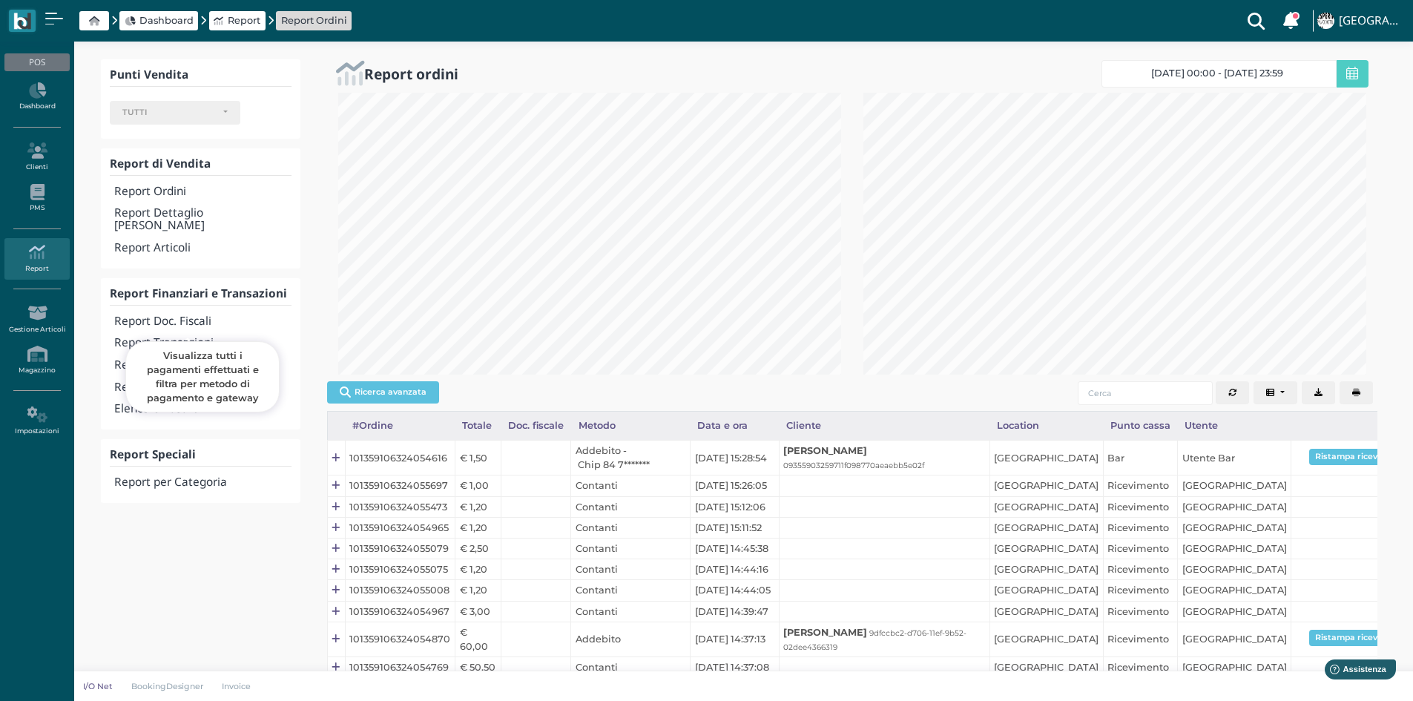
click at [216, 337] on h4 "Report Transazioni" at bounding box center [202, 343] width 177 height 13
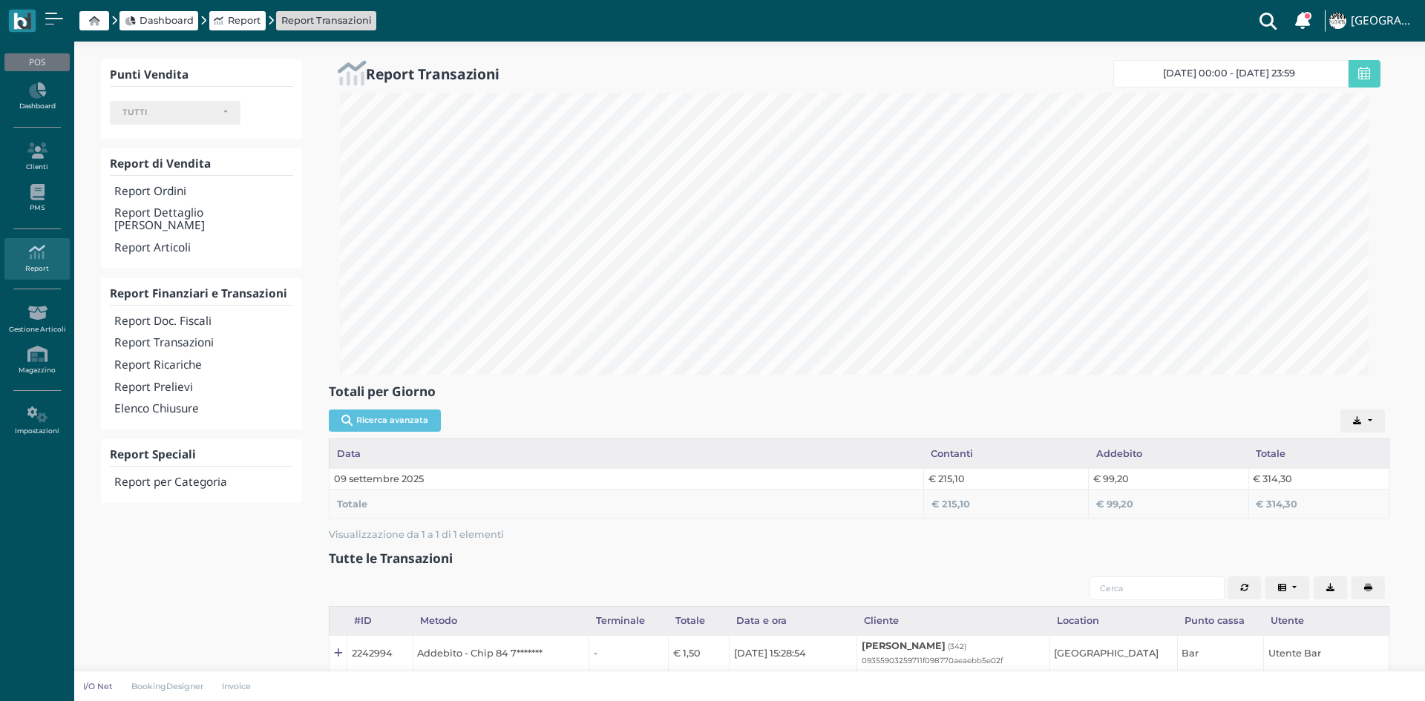
select select
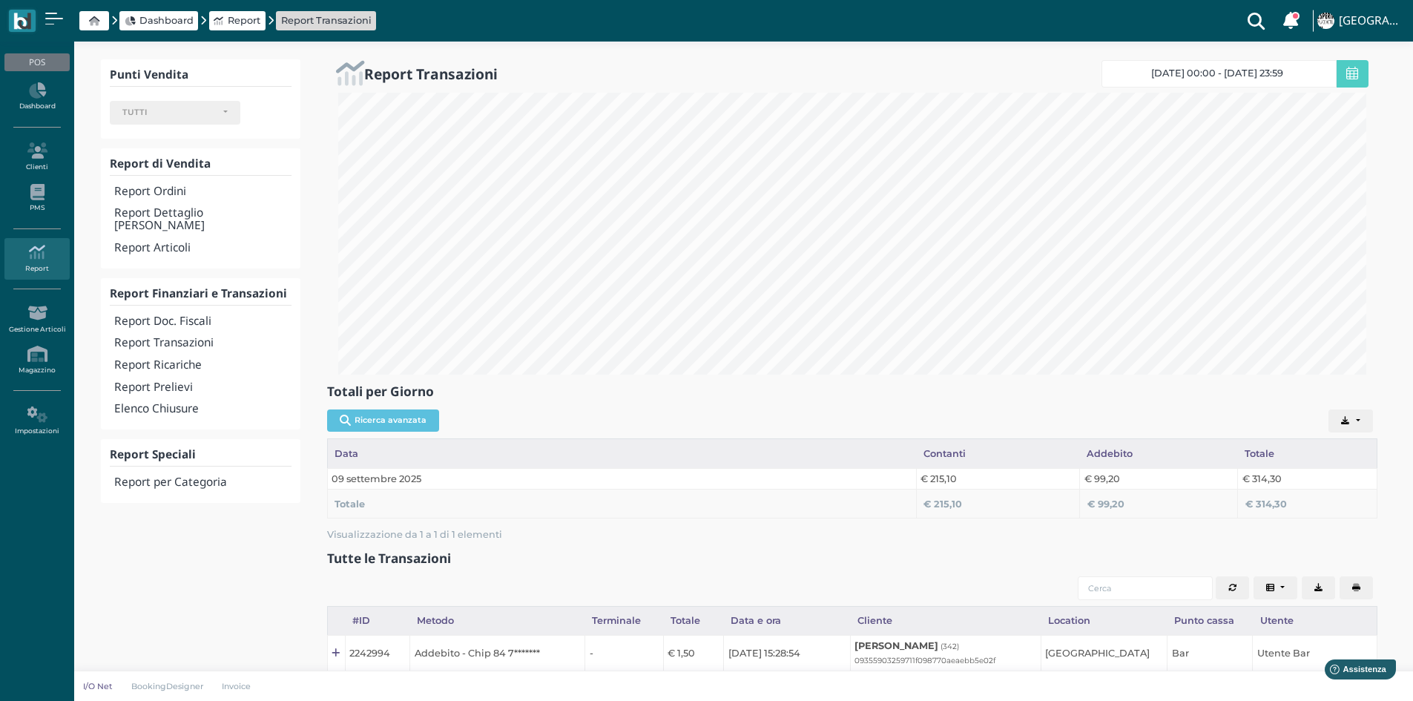
click at [96, 27] on span at bounding box center [94, 20] width 30 height 19
click at [98, 23] on icon at bounding box center [94, 21] width 10 height 10
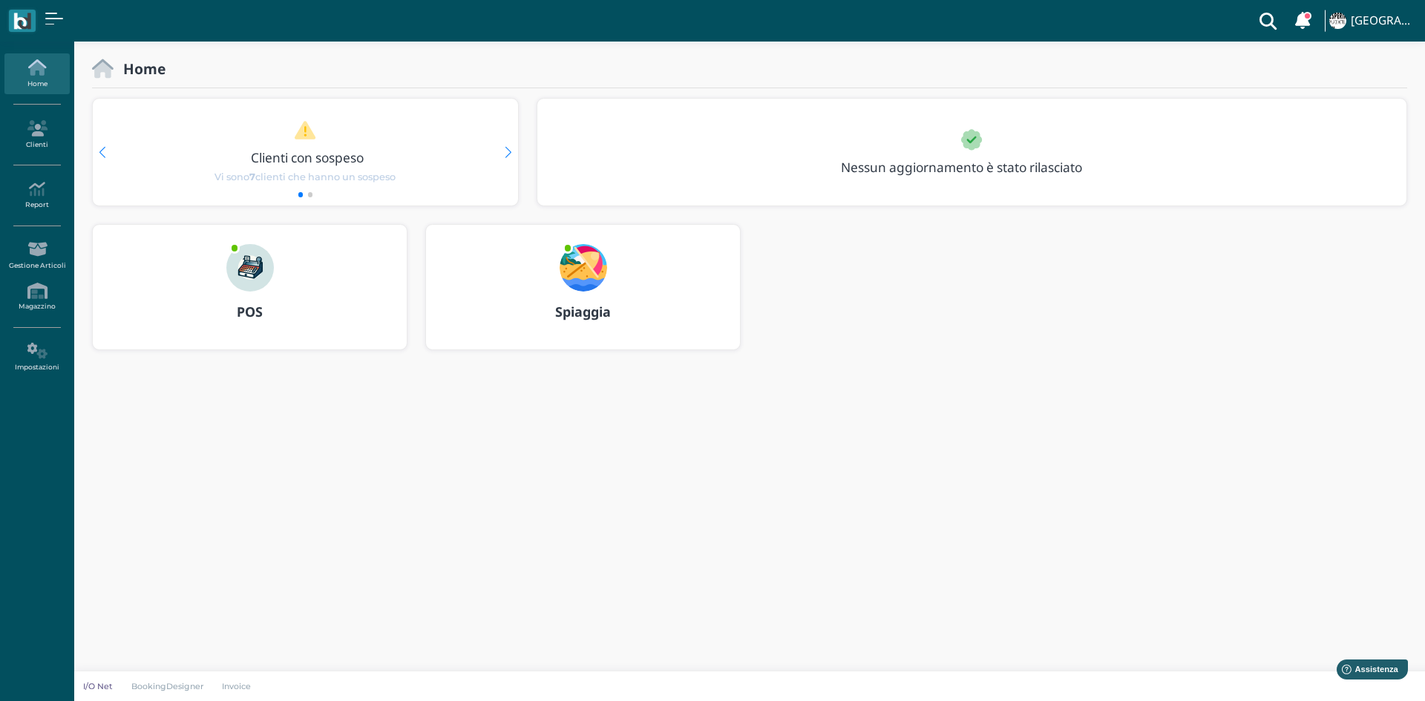
click at [583, 276] on img at bounding box center [582, 267] width 47 height 47
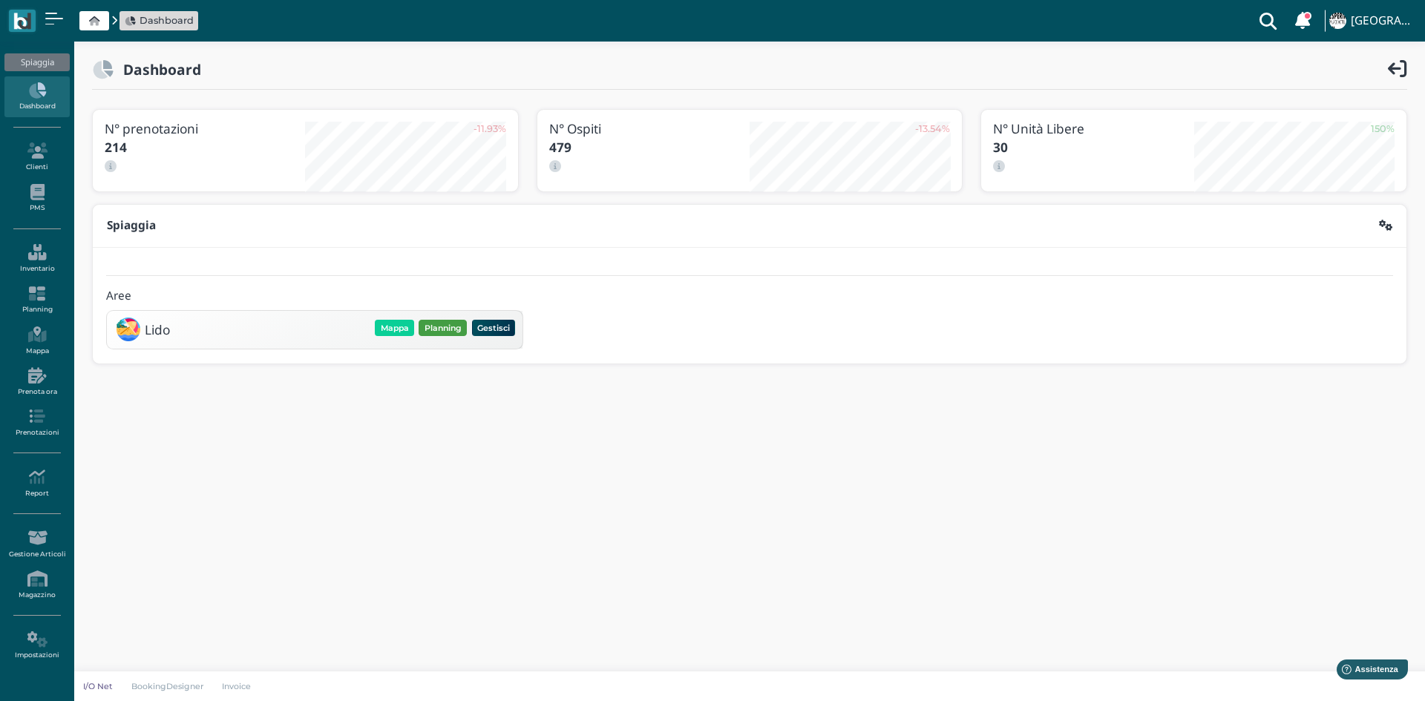
click at [456, 327] on button "Planning" at bounding box center [442, 328] width 48 height 16
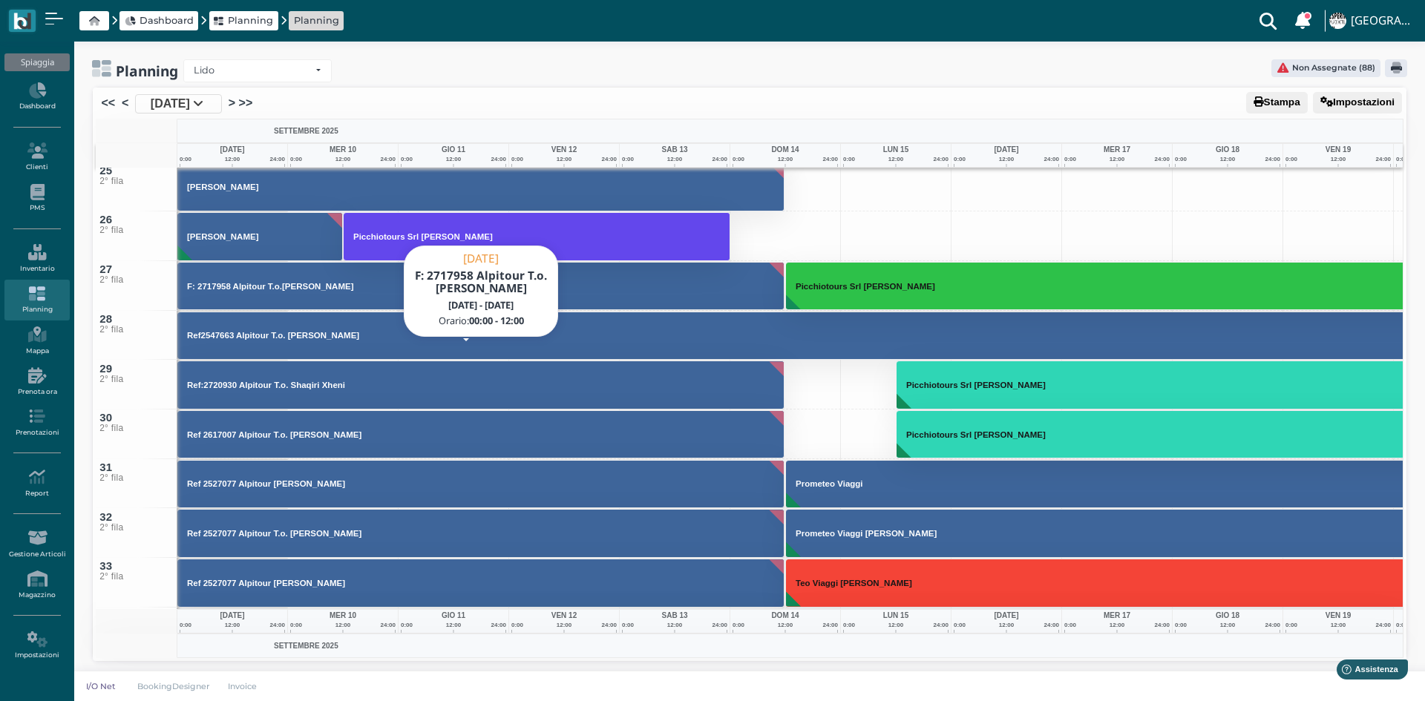
scroll to position [1113, 0]
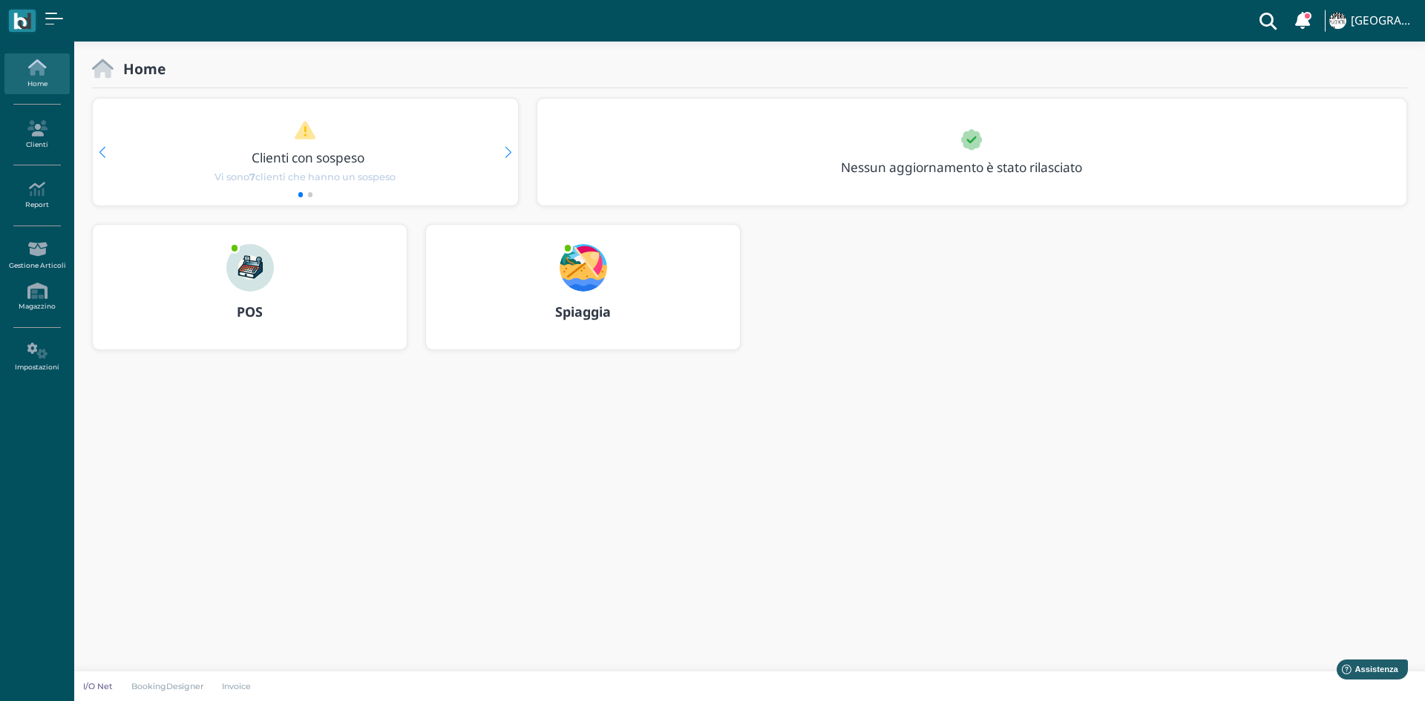
click at [249, 280] on img at bounding box center [249, 267] width 47 height 47
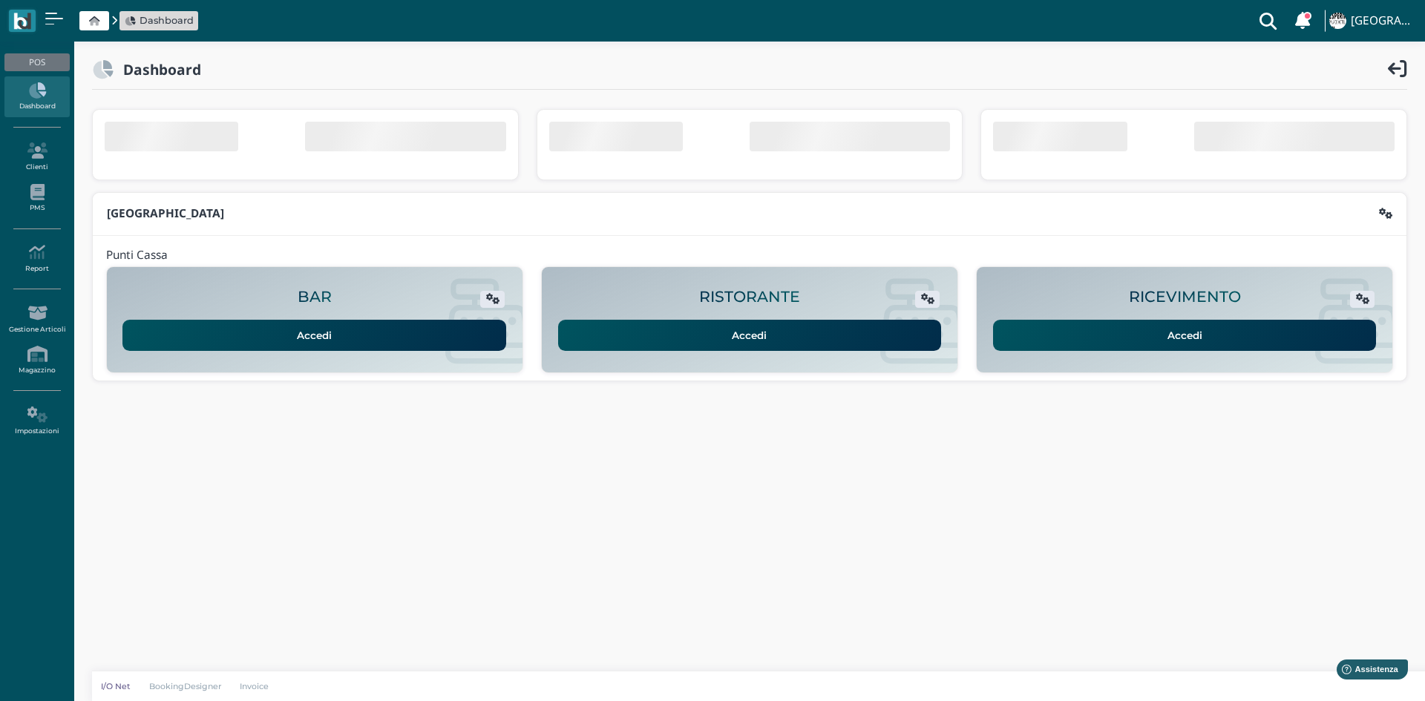
click at [1178, 349] on link "Accedi" at bounding box center [1185, 335] width 384 height 31
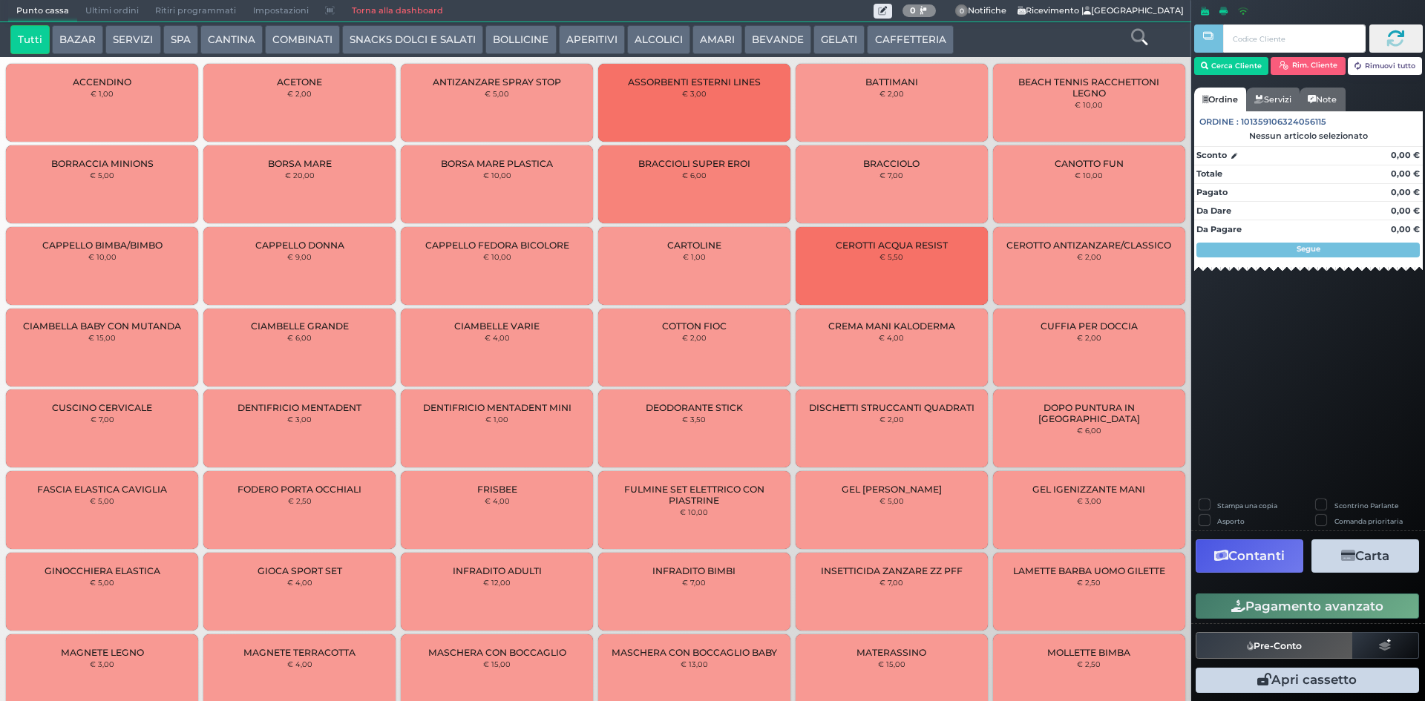
click at [180, 45] on button "SPA" at bounding box center [180, 40] width 35 height 30
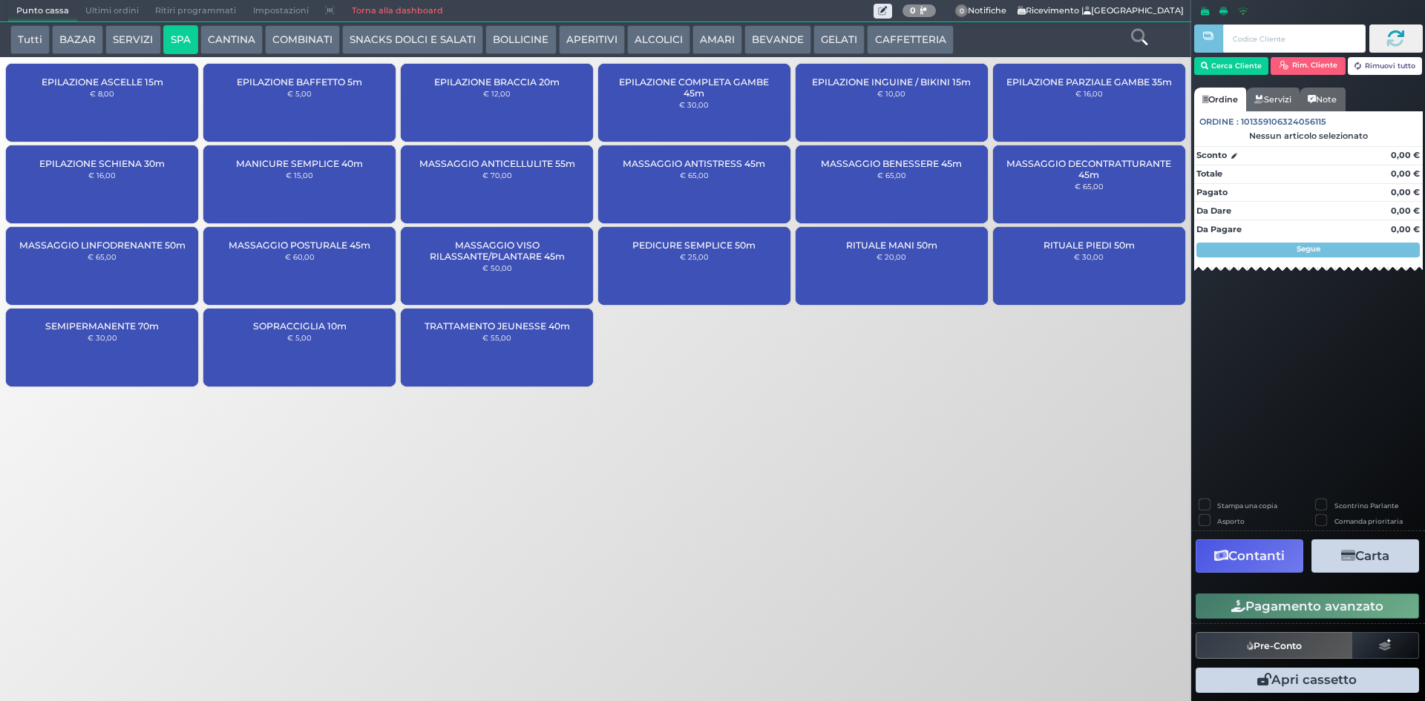
click at [897, 47] on button "CAFFETTERIA" at bounding box center [910, 40] width 86 height 30
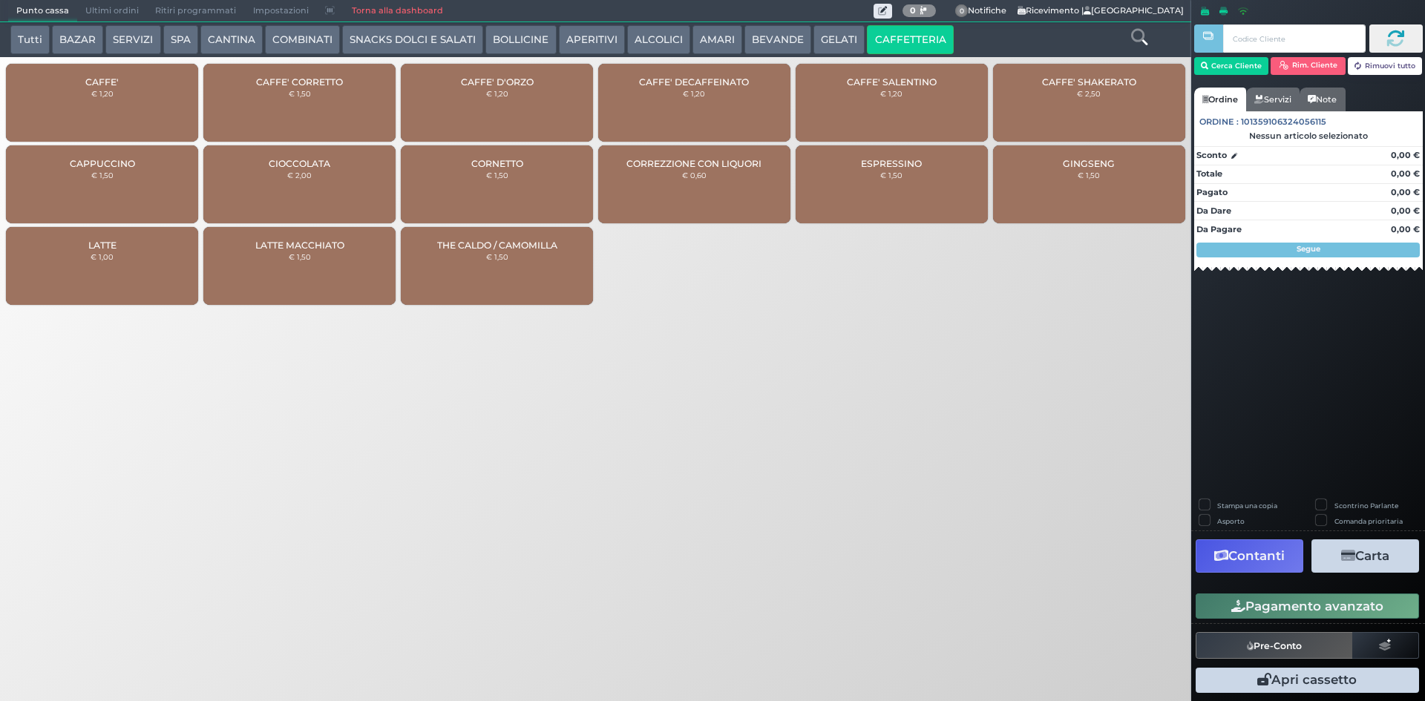
click at [835, 35] on button "GELATI" at bounding box center [838, 40] width 51 height 30
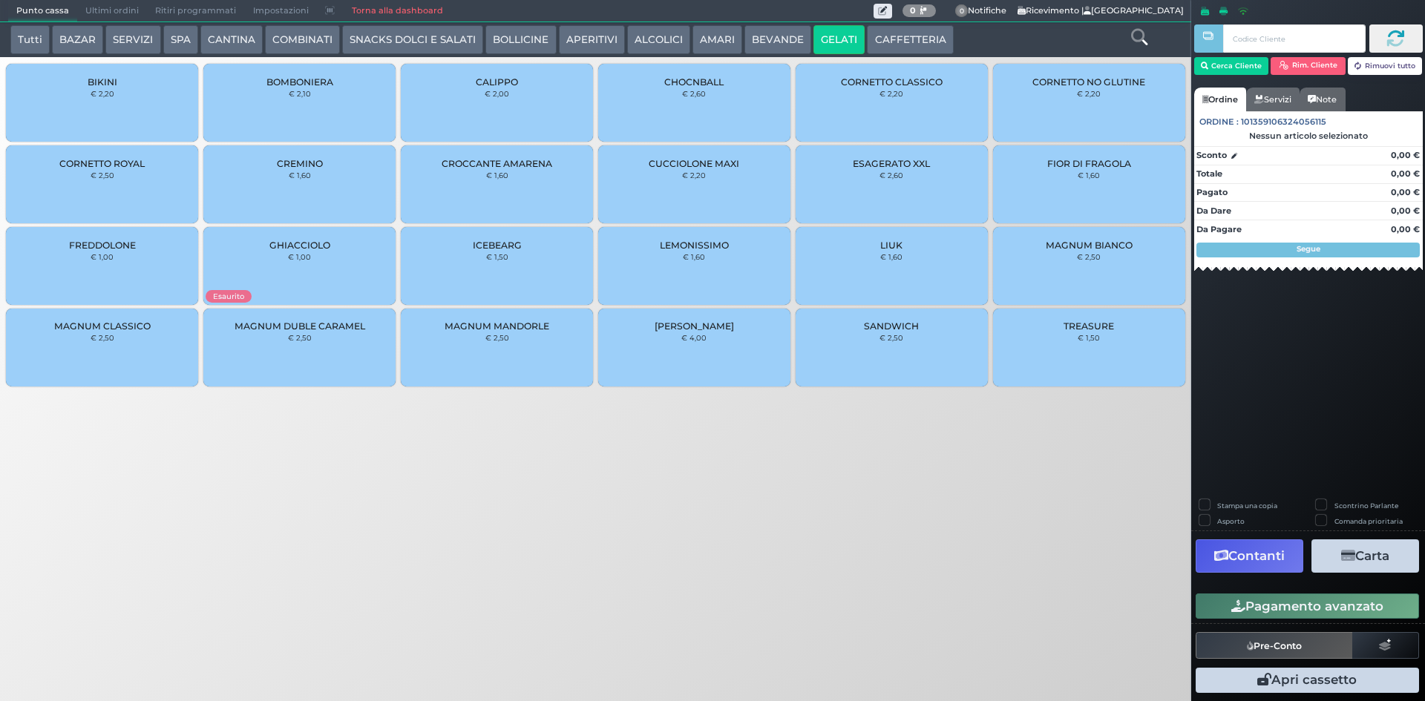
click at [783, 42] on button "BEVANDE" at bounding box center [777, 40] width 67 height 30
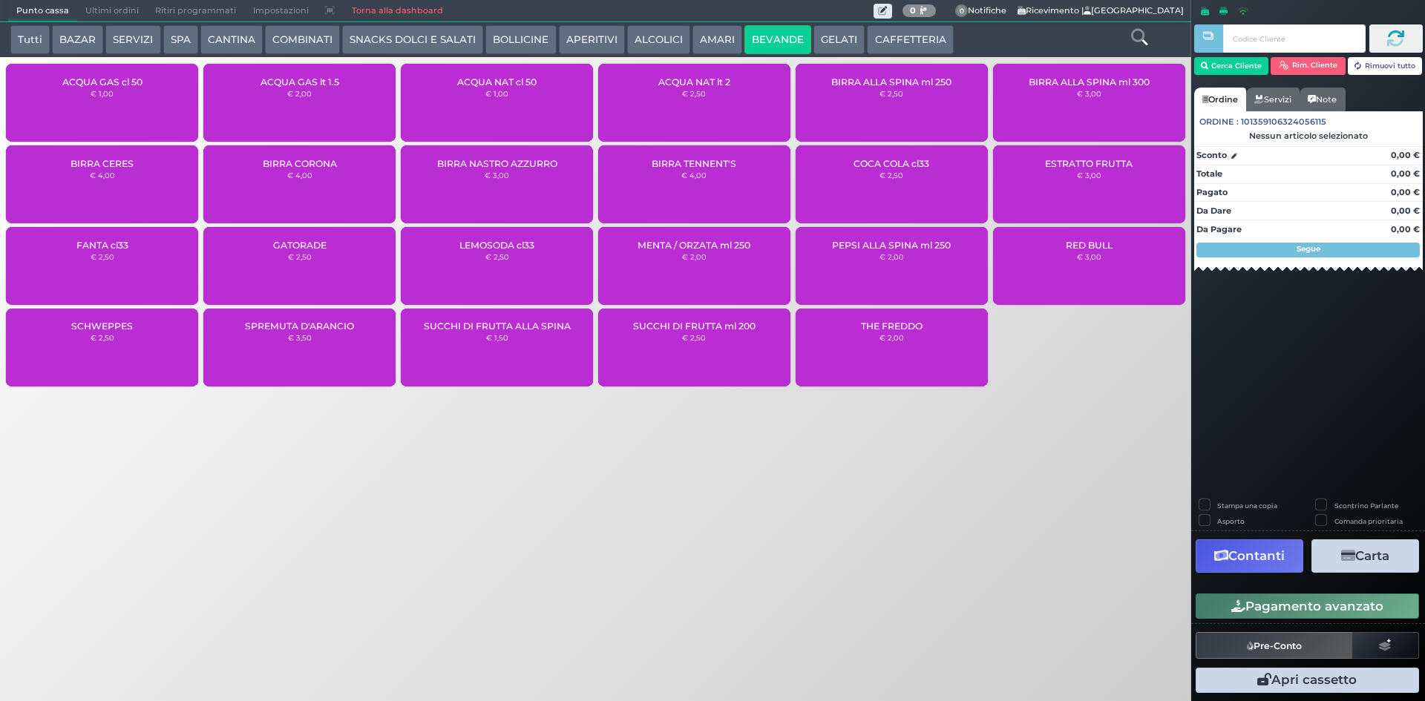
click at [830, 42] on button "GELATI" at bounding box center [838, 40] width 51 height 30
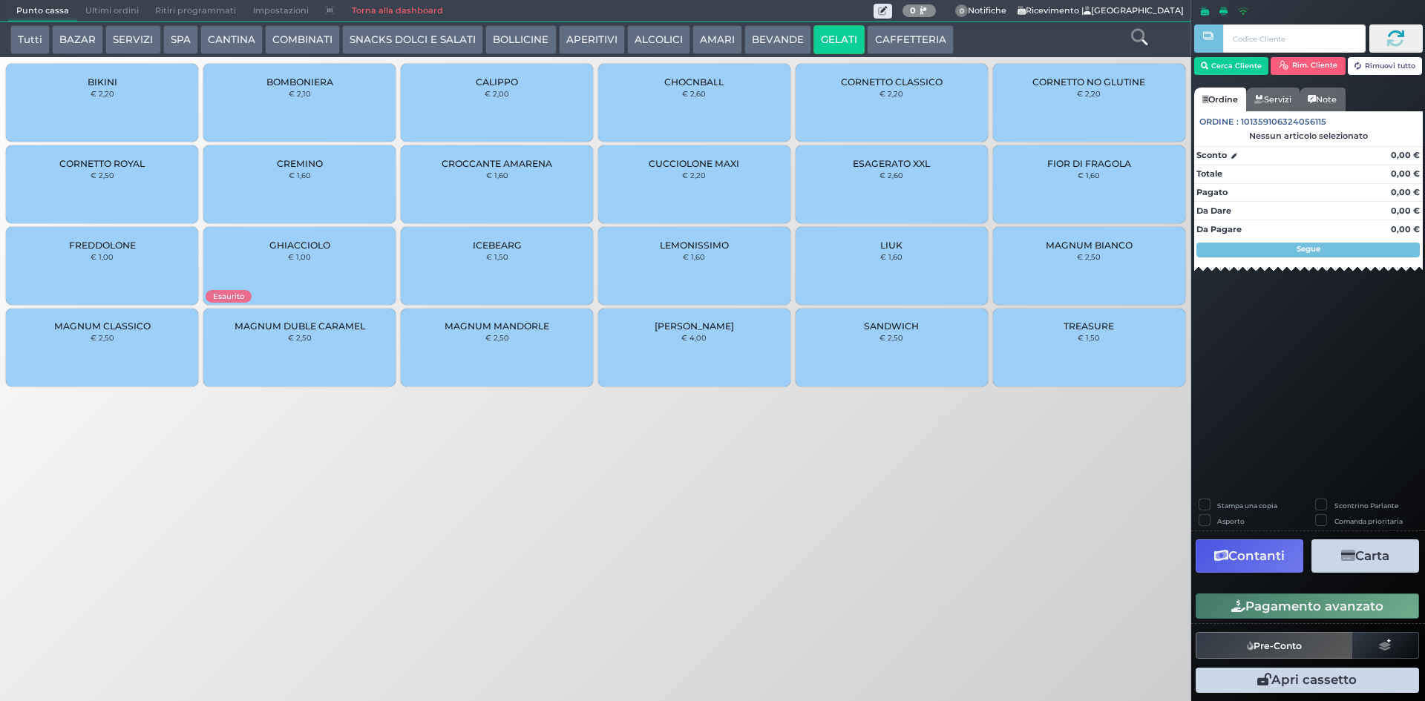
click at [530, 170] on div "CROCCANTE AMARENA € 1,60" at bounding box center [497, 184] width 192 height 78
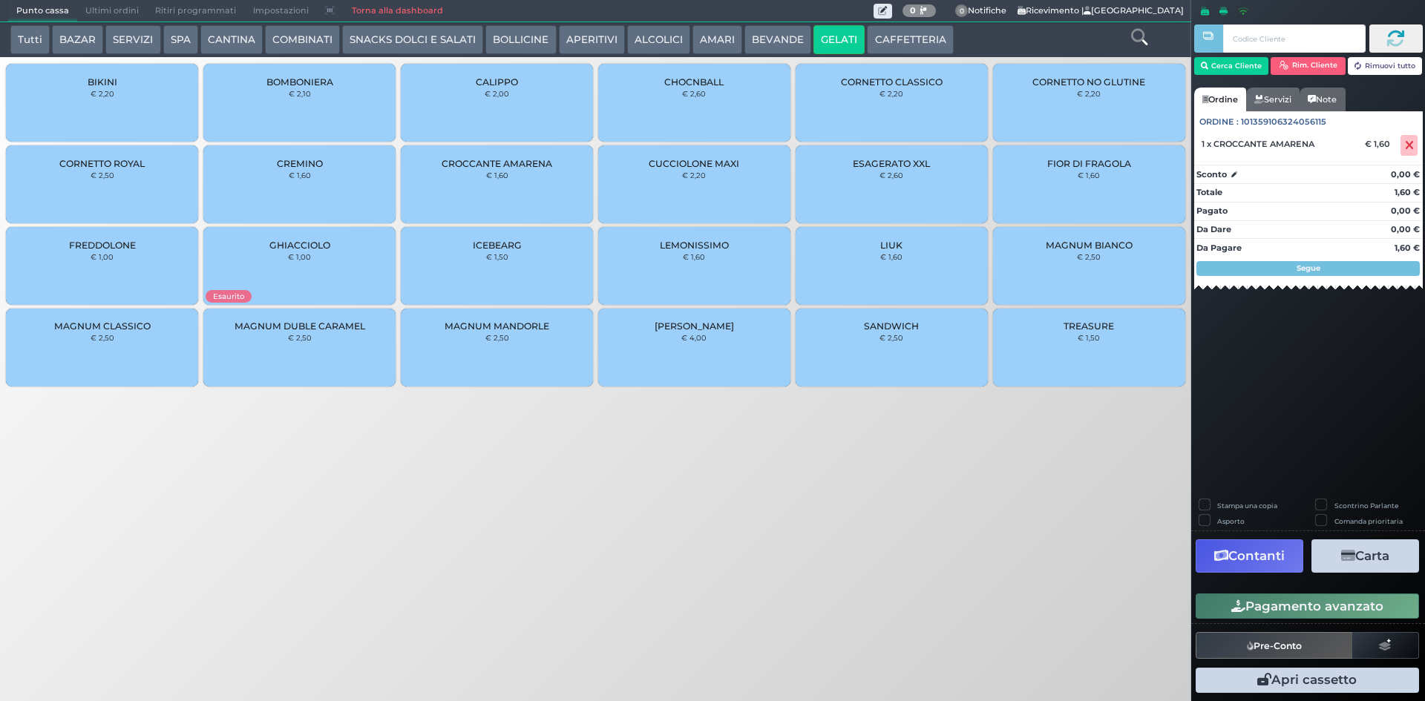
click at [1376, 605] on button "Pagamento avanzato" at bounding box center [1306, 606] width 223 height 25
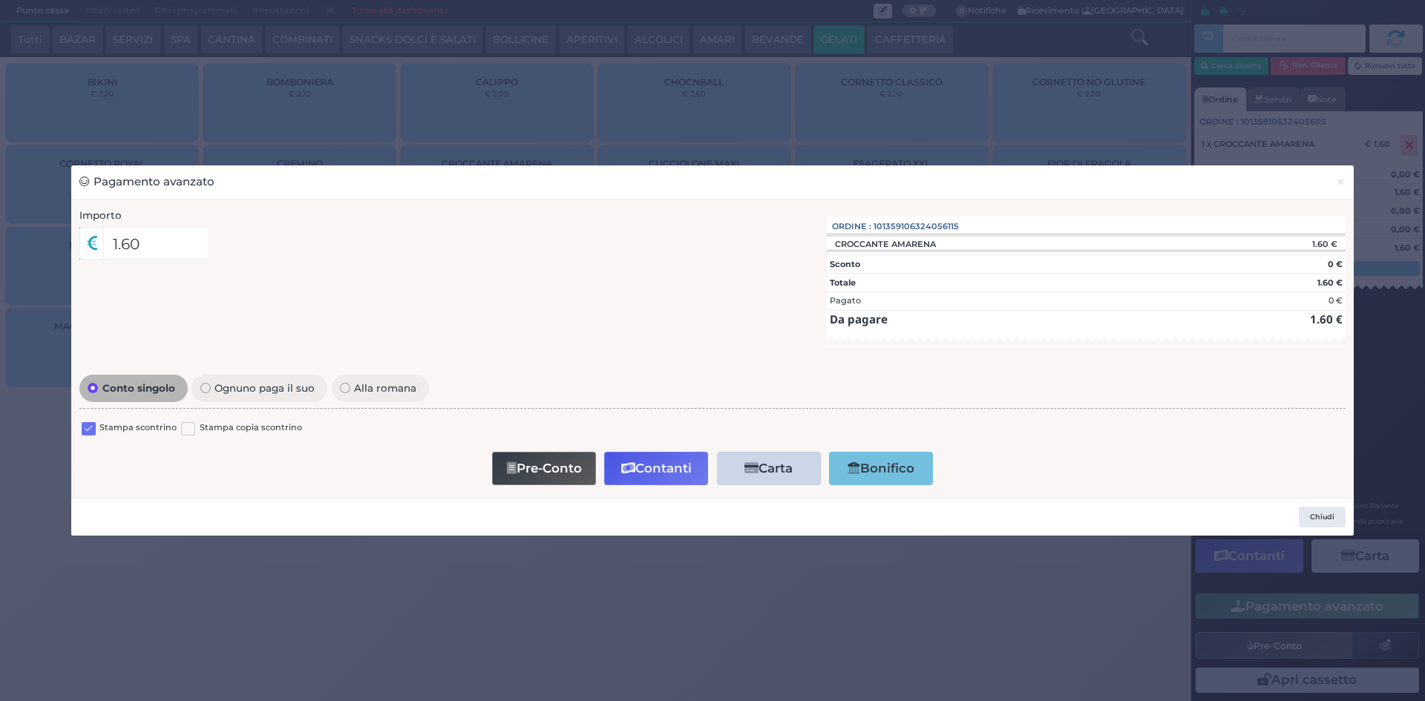
click at [88, 433] on label at bounding box center [89, 429] width 14 height 14
click at [0, 0] on input "checkbox" at bounding box center [0, 0] width 0 height 0
click at [671, 453] on button "Contanti" at bounding box center [656, 468] width 104 height 33
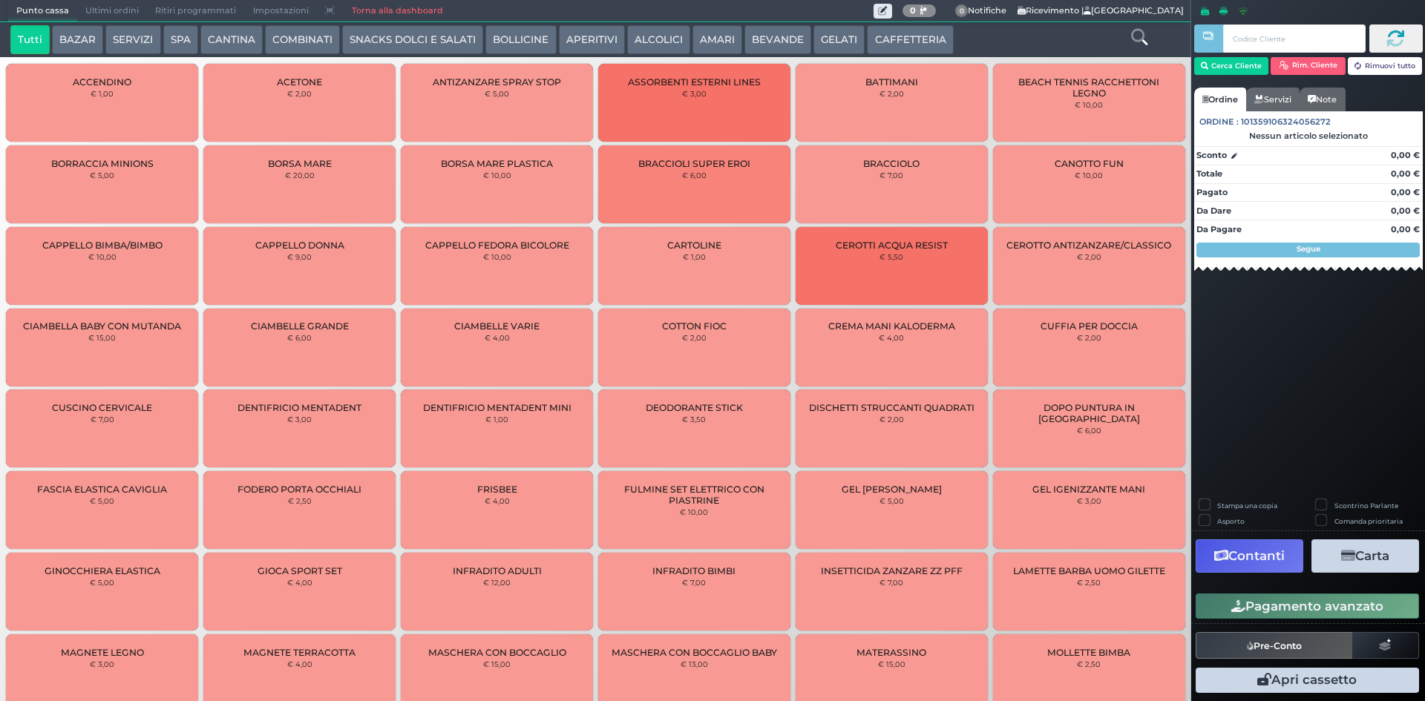
click at [118, 10] on span "Ultimi ordini" at bounding box center [112, 11] width 70 height 21
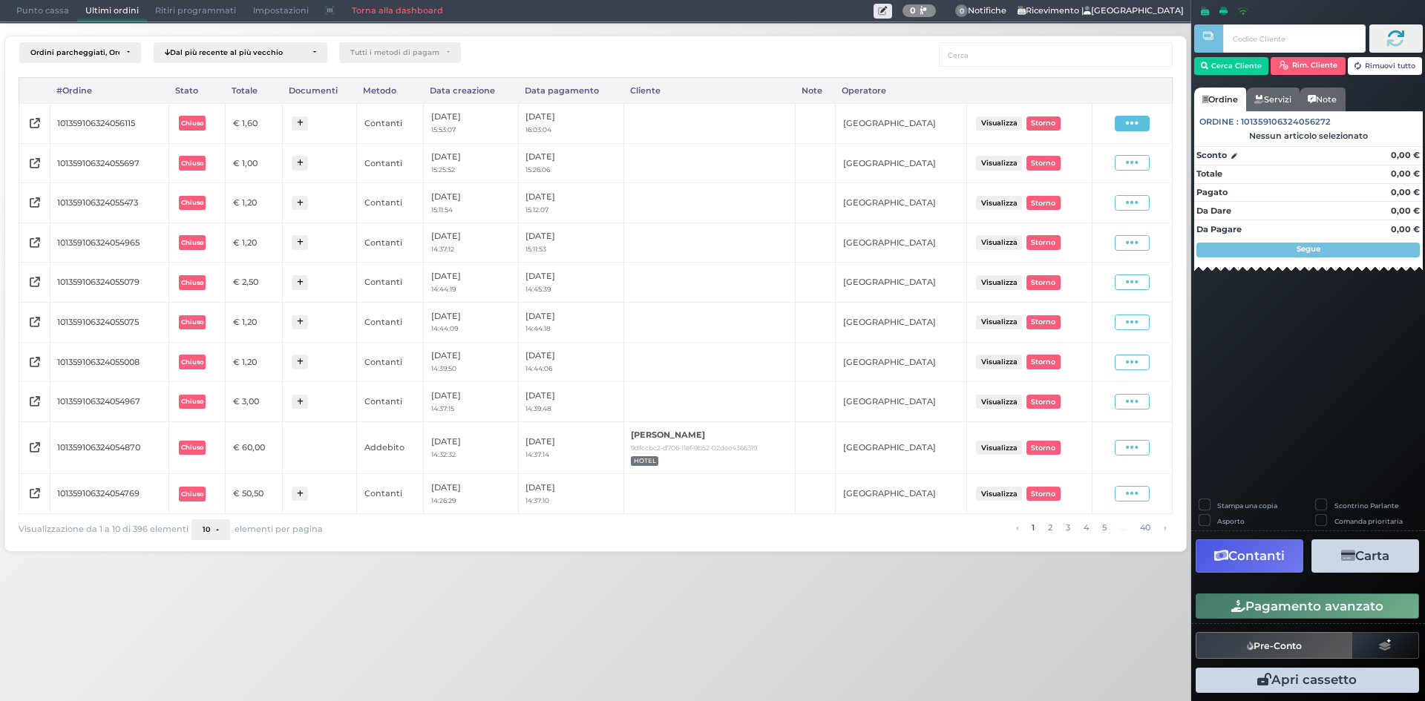
click at [1118, 124] on span at bounding box center [1131, 124] width 35 height 16
click at [1077, 145] on span "Visualizza" at bounding box center [1089, 138] width 42 height 13
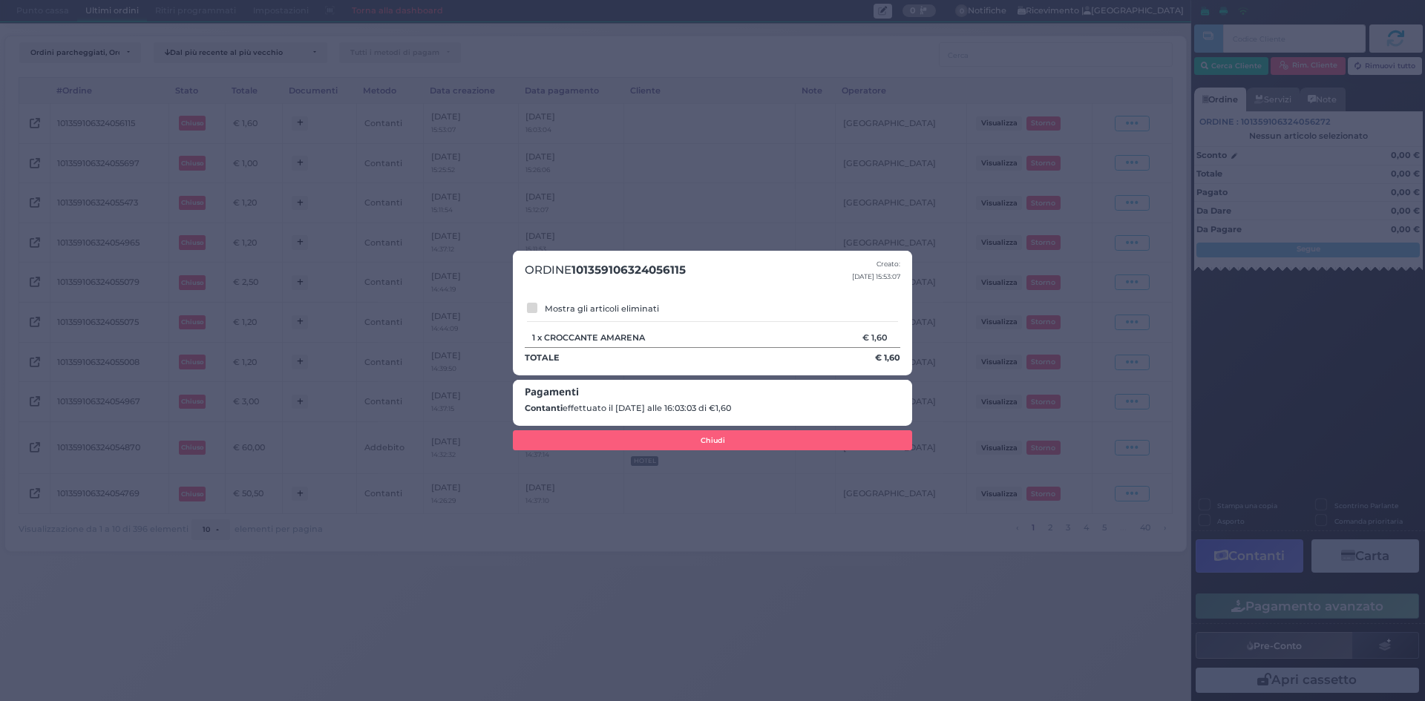
click at [990, 165] on div "ORDINE 101359106324056115 Creato: [DATE] 15:53:07 Mostra gli articoli eliminati…" at bounding box center [712, 350] width 1425 height 701
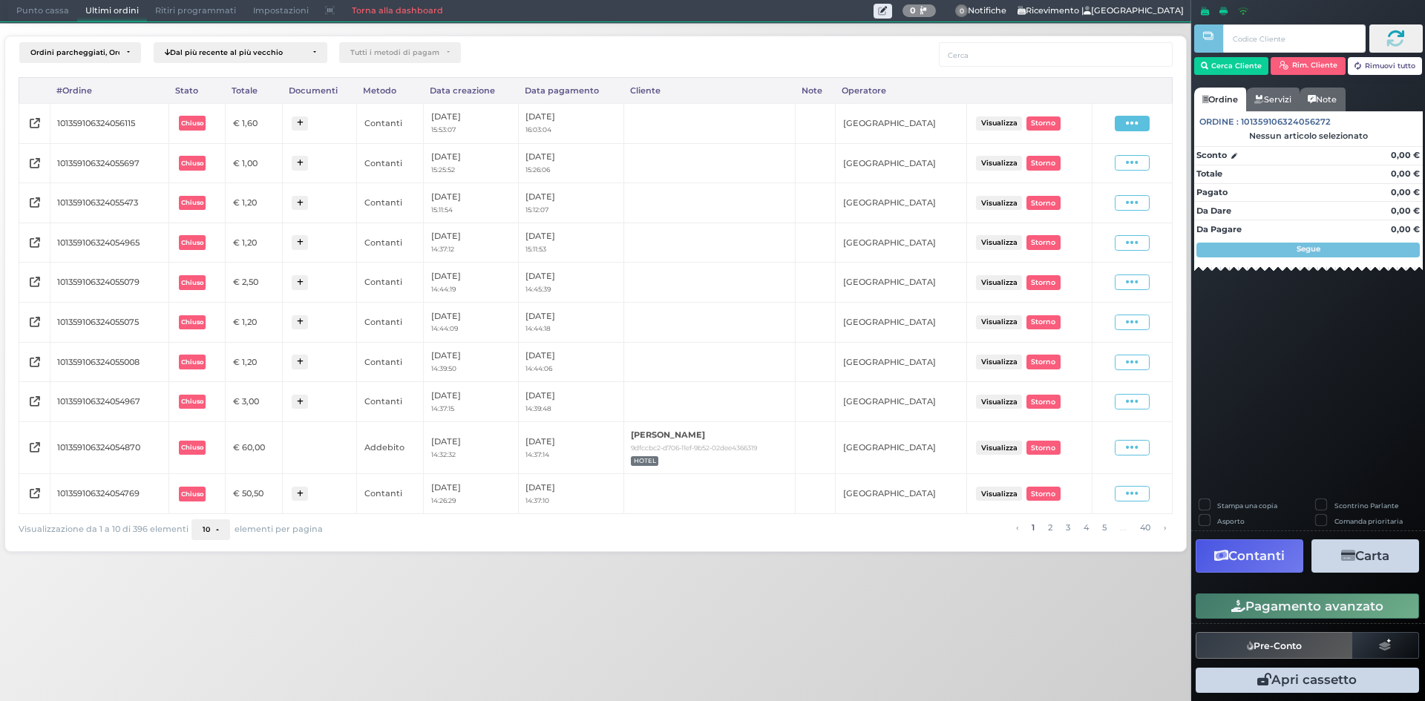
click at [1140, 121] on span at bounding box center [1131, 124] width 35 height 16
click at [1097, 173] on span "Ristampa Pre-Conto" at bounding box center [1098, 166] width 61 height 25
click at [48, 6] on span "Punto cassa" at bounding box center [42, 11] width 69 height 21
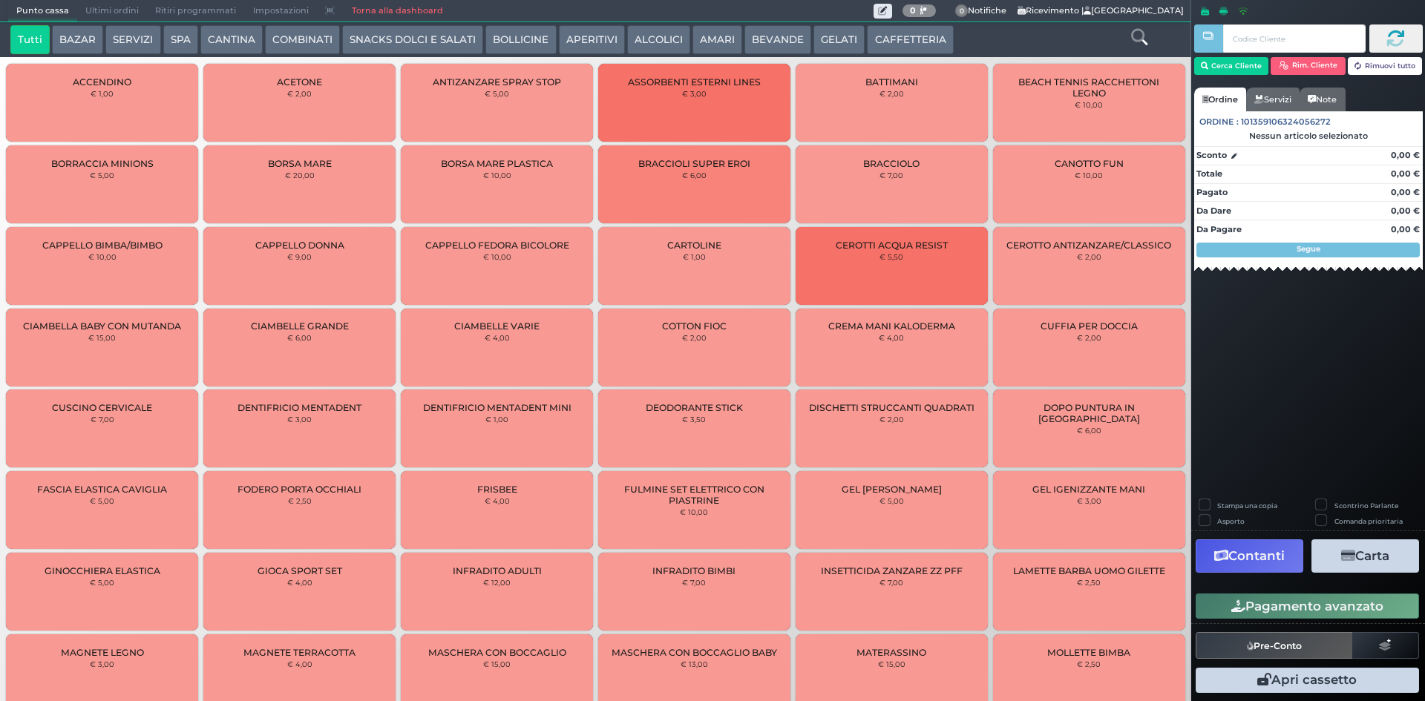
click at [821, 39] on button "GELATI" at bounding box center [838, 40] width 51 height 30
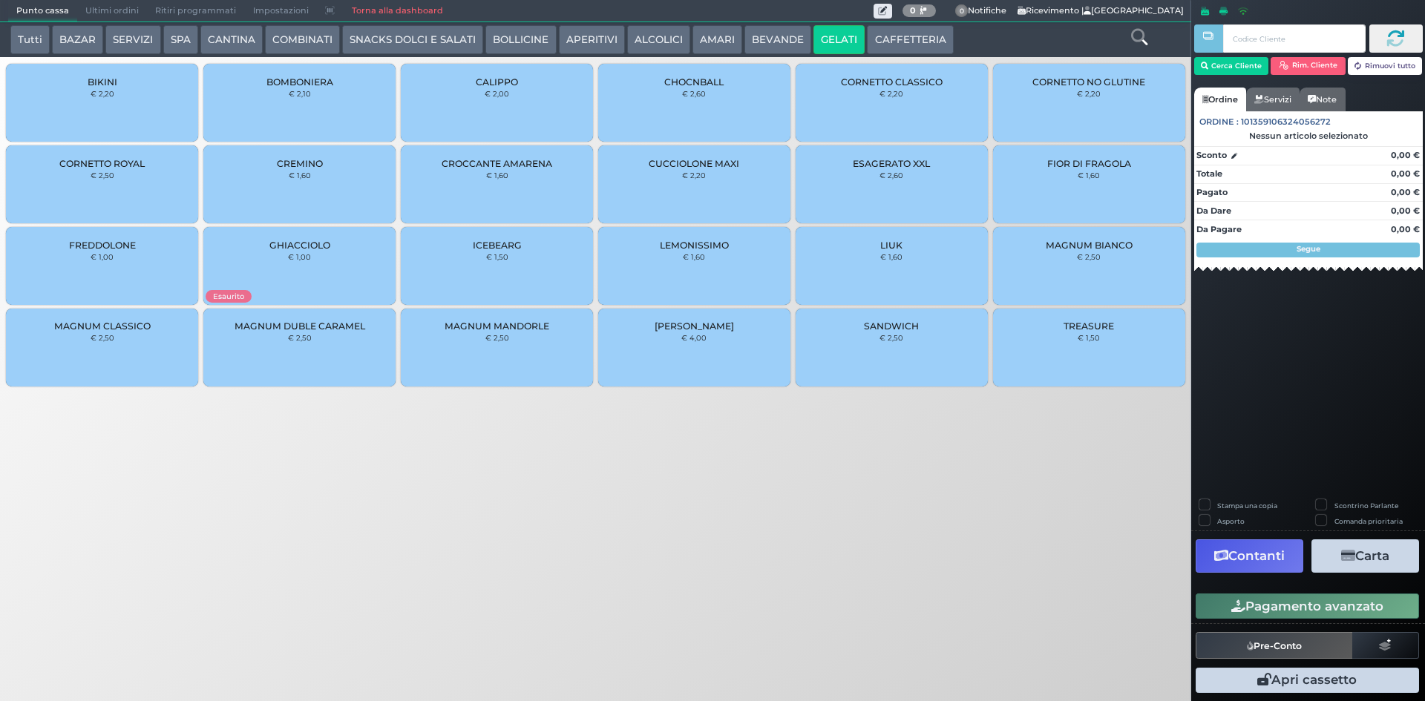
click at [61, 96] on div "BIKINI € 2,20" at bounding box center [102, 103] width 192 height 78
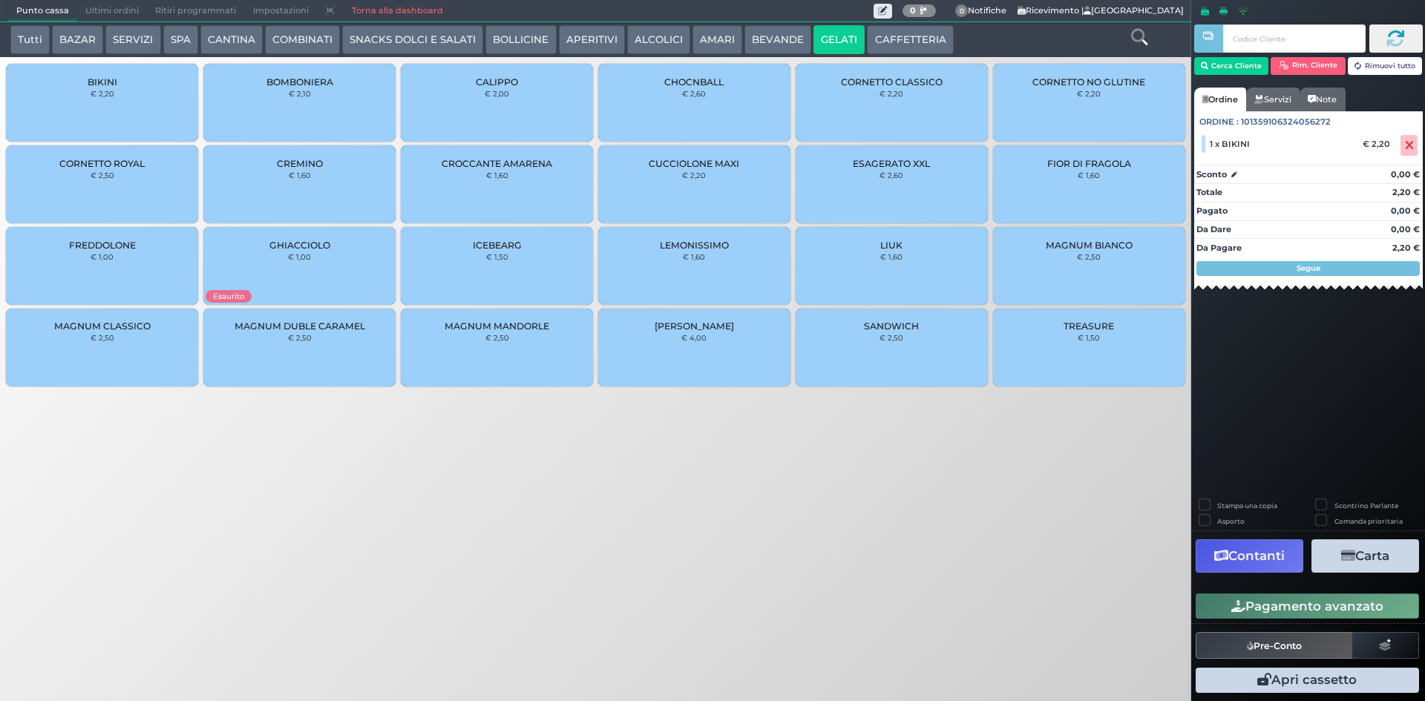
click at [392, 41] on button "SNACKS DOLCI E SALATI" at bounding box center [412, 40] width 141 height 30
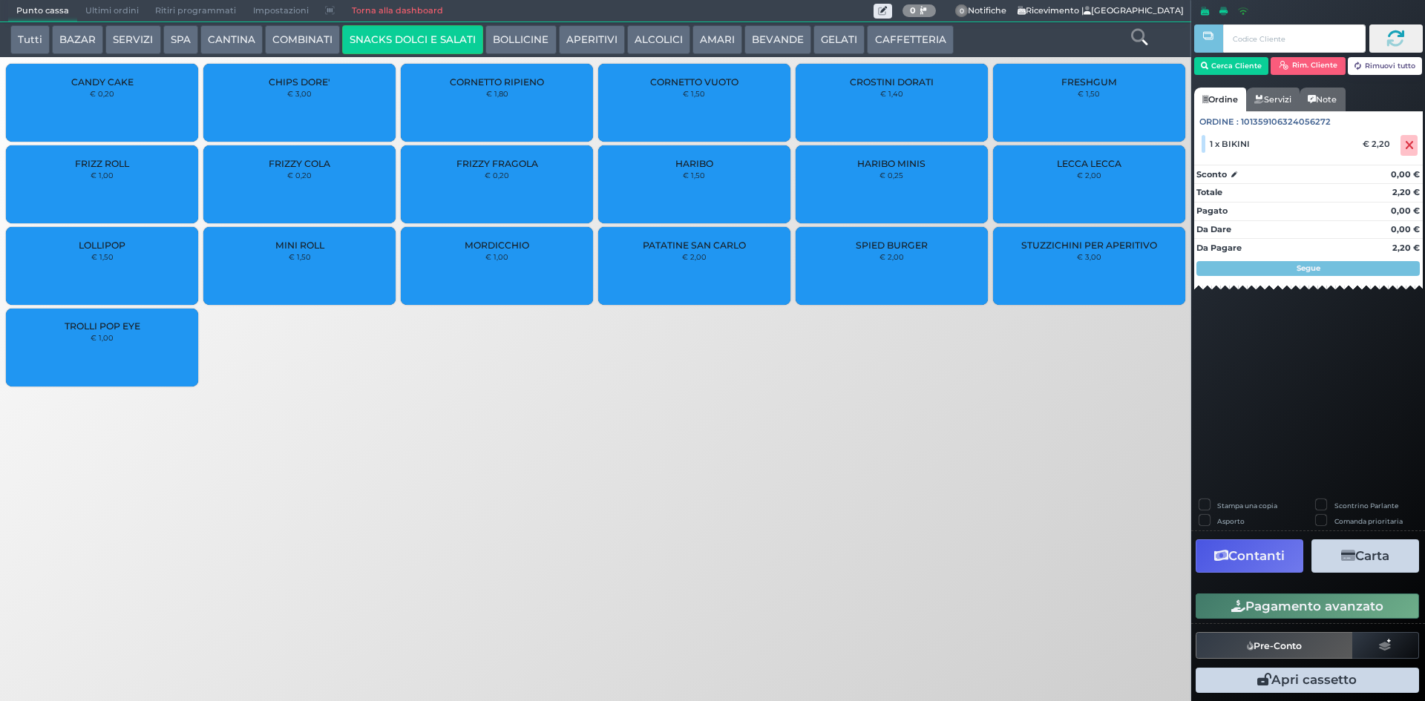
click at [890, 109] on div "CROSTINI DORATI € 1,40" at bounding box center [891, 103] width 192 height 78
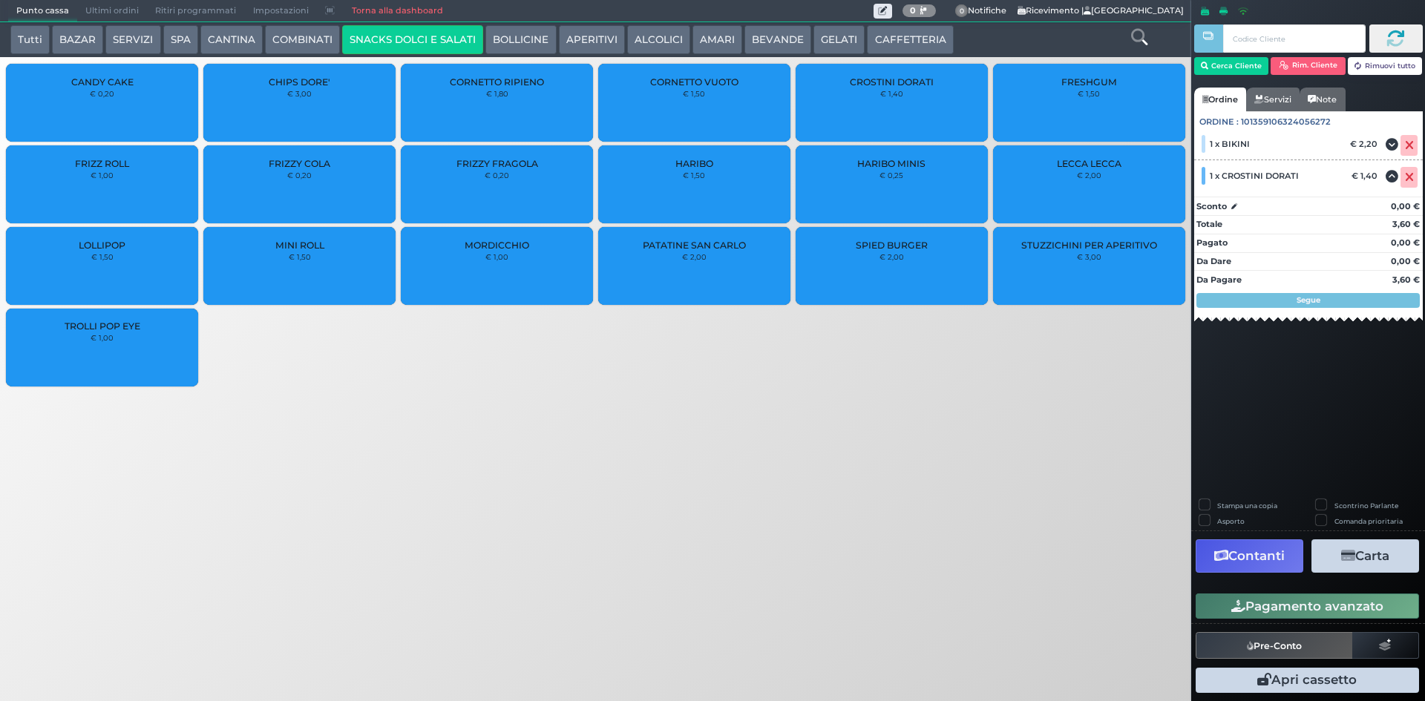
click at [1334, 612] on button "Pagamento avanzato" at bounding box center [1306, 606] width 223 height 25
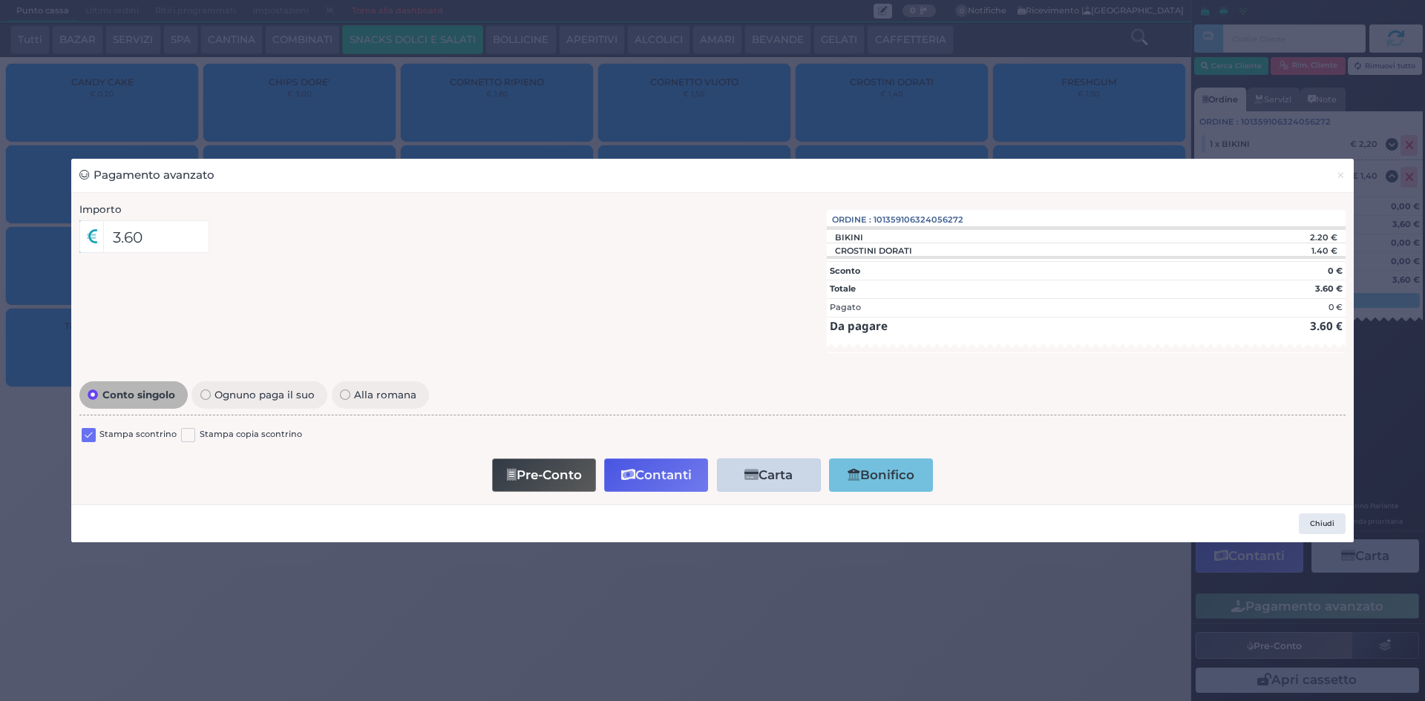
click at [87, 438] on label at bounding box center [89, 435] width 14 height 14
click at [0, 0] on input "checkbox" at bounding box center [0, 0] width 0 height 0
click at [691, 478] on button "Contanti" at bounding box center [656, 475] width 104 height 33
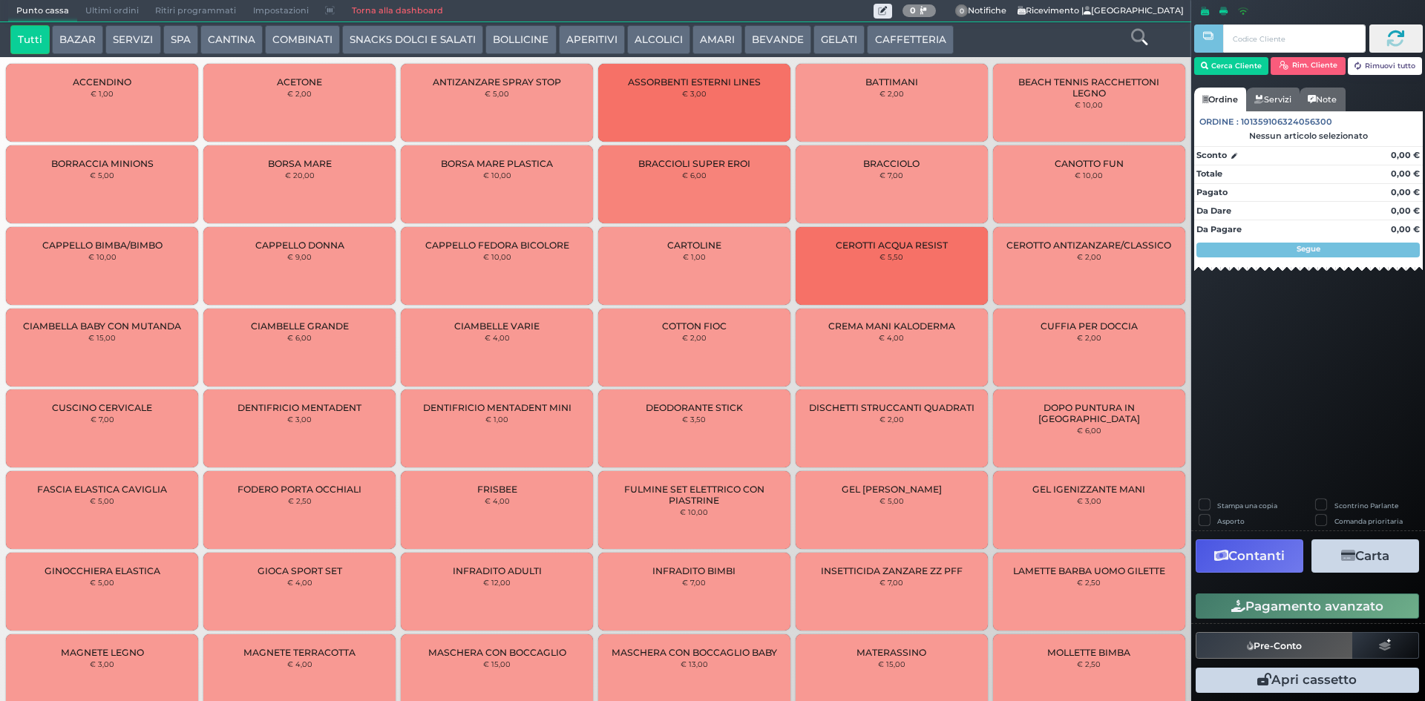
click at [119, 8] on span "Ultimi ordini" at bounding box center [112, 11] width 70 height 21
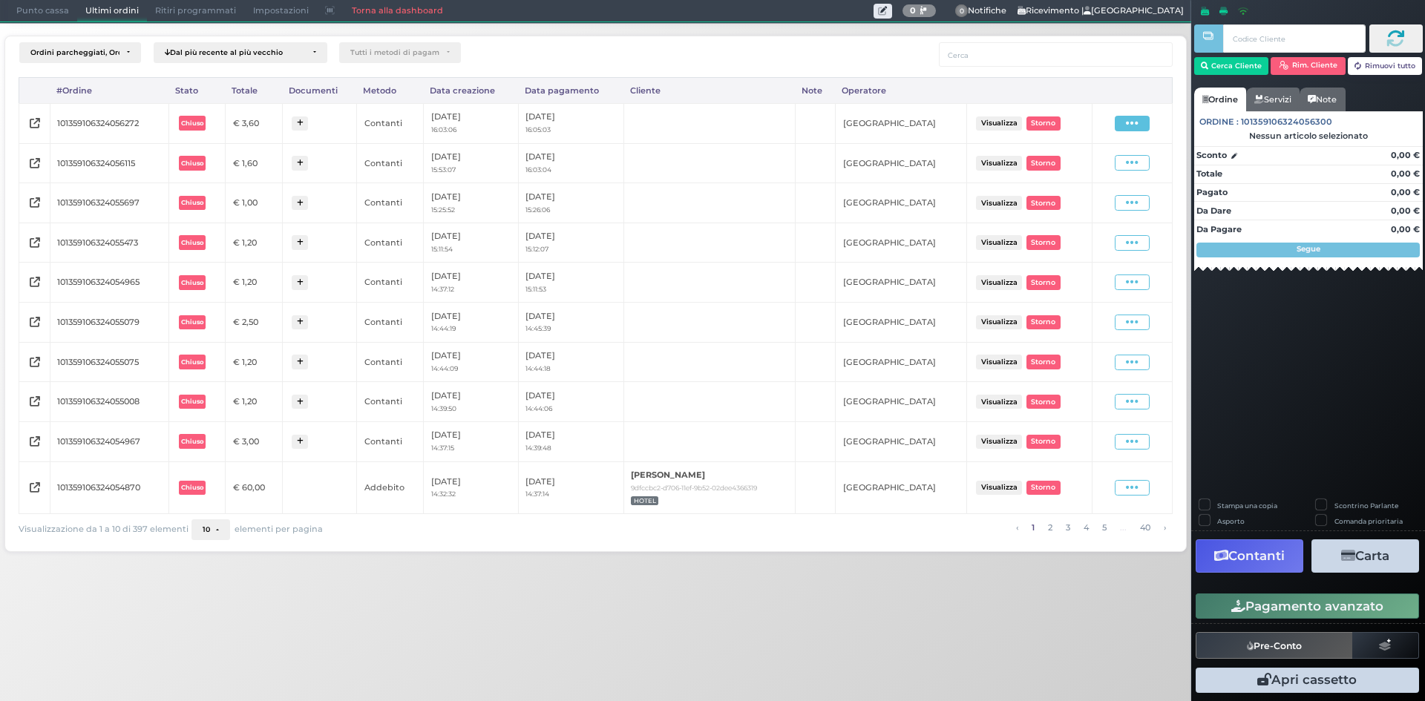
click at [1146, 126] on span at bounding box center [1131, 124] width 35 height 16
click at [1094, 167] on span "Ristampa Pre-Conto" at bounding box center [1098, 166] width 61 height 25
click at [59, 15] on span "Punto cassa" at bounding box center [42, 11] width 69 height 21
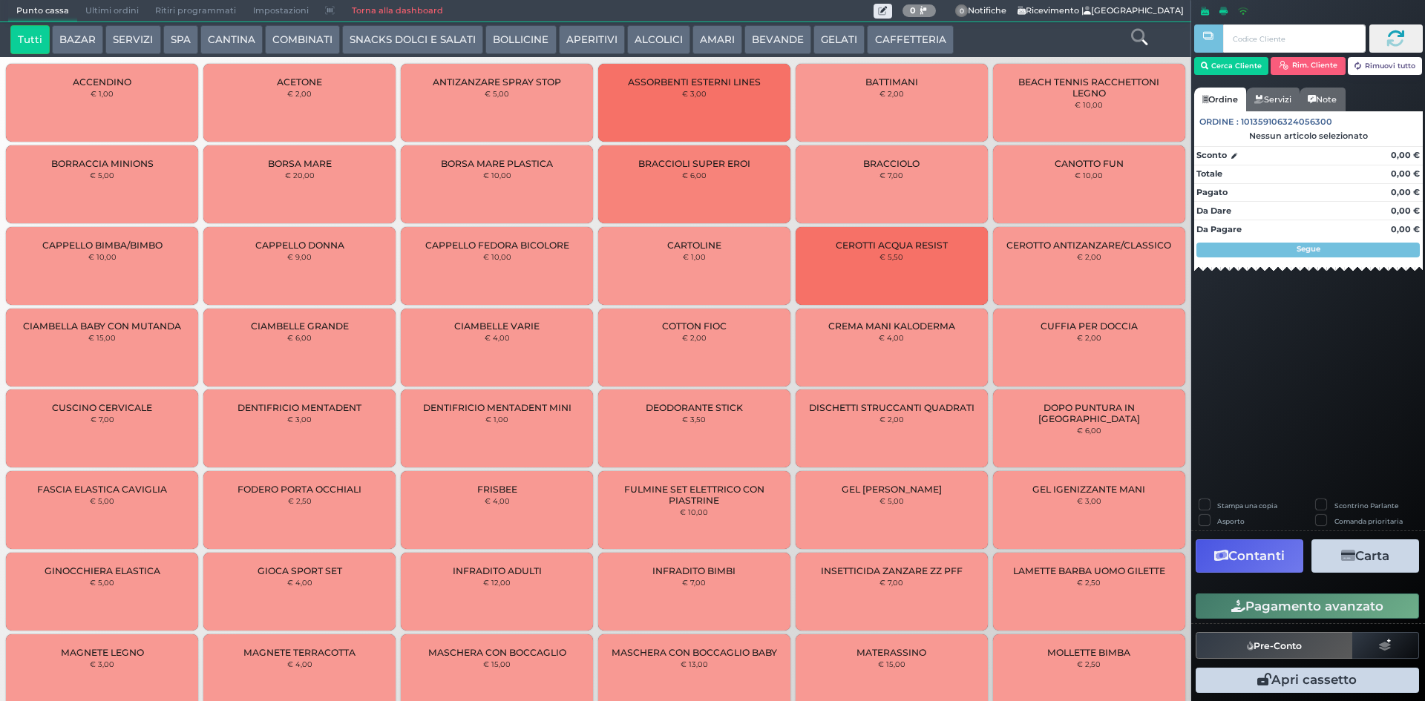
click at [910, 10] on b "0" at bounding box center [913, 10] width 6 height 10
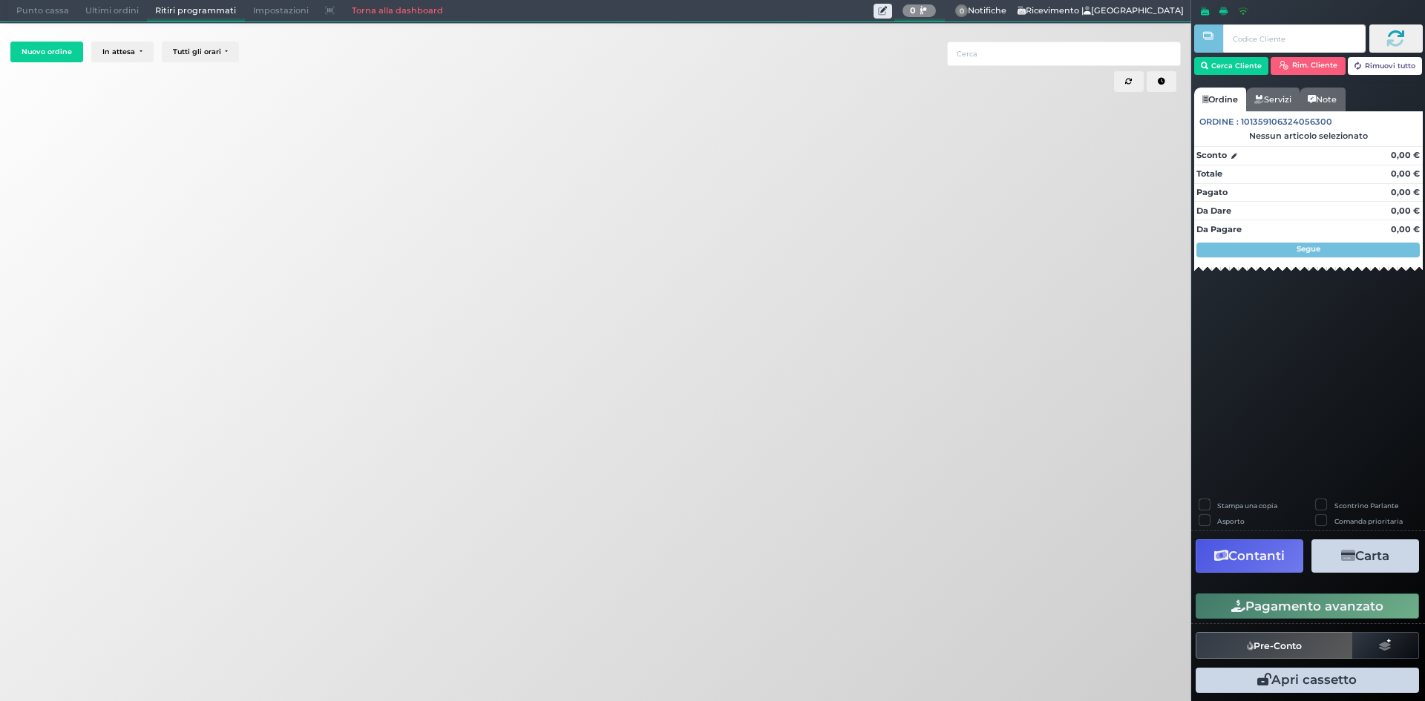
click at [31, 14] on span "Punto cassa" at bounding box center [42, 11] width 69 height 21
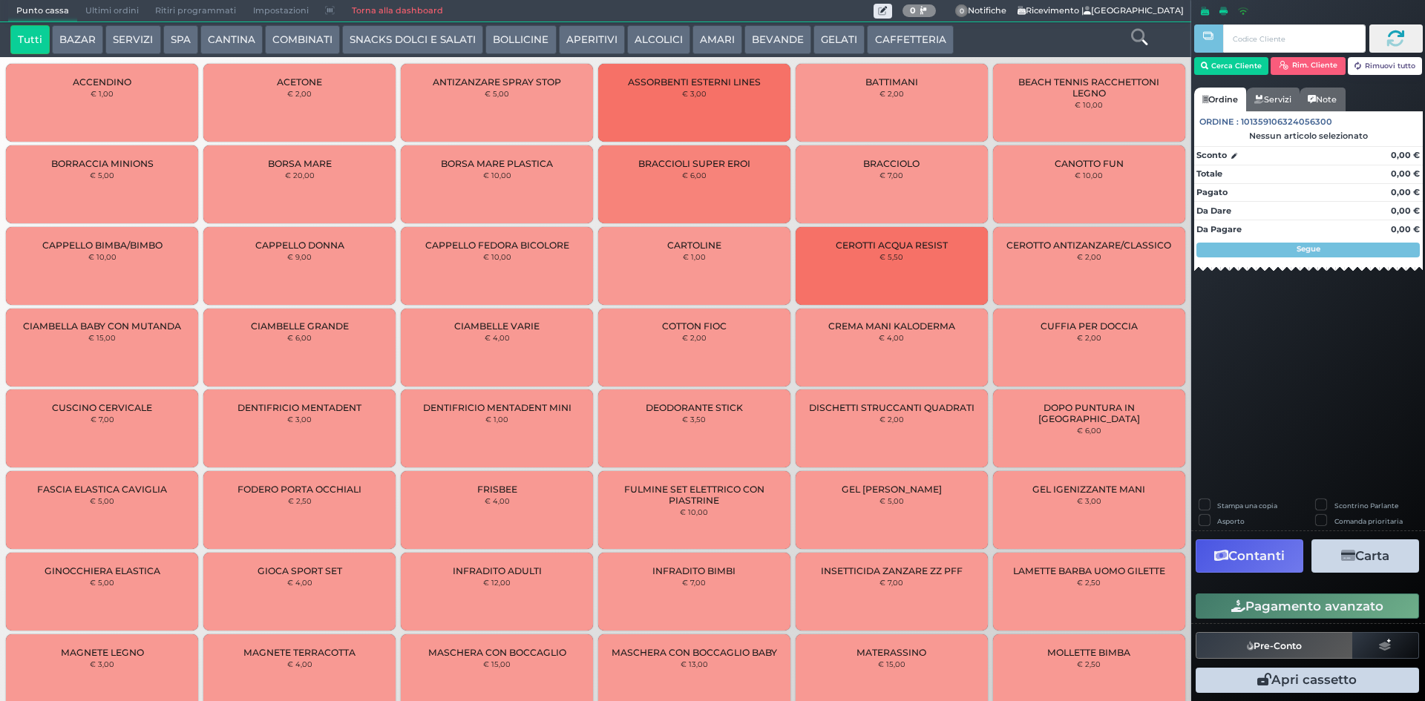
click at [890, 28] on button "CAFFETTERIA" at bounding box center [910, 40] width 86 height 30
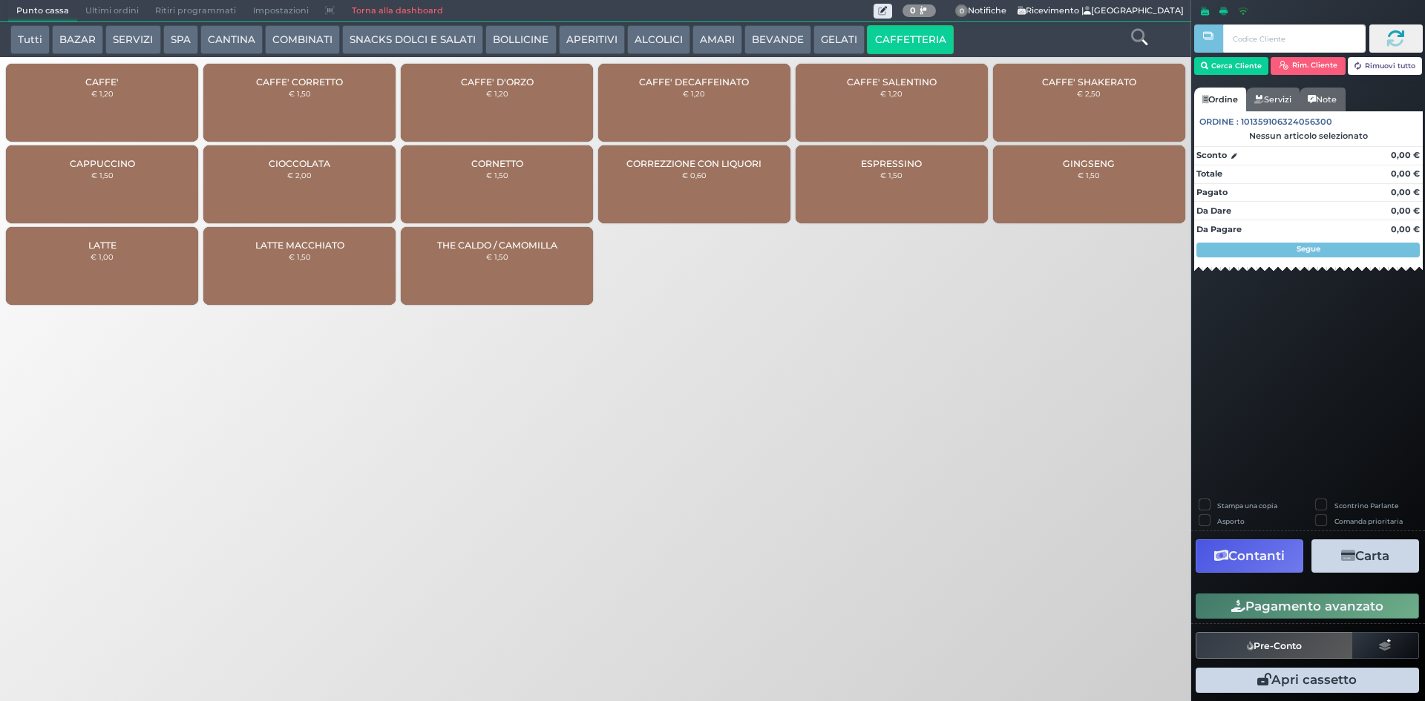
click at [111, 91] on small "€ 1,20" at bounding box center [102, 93] width 22 height 9
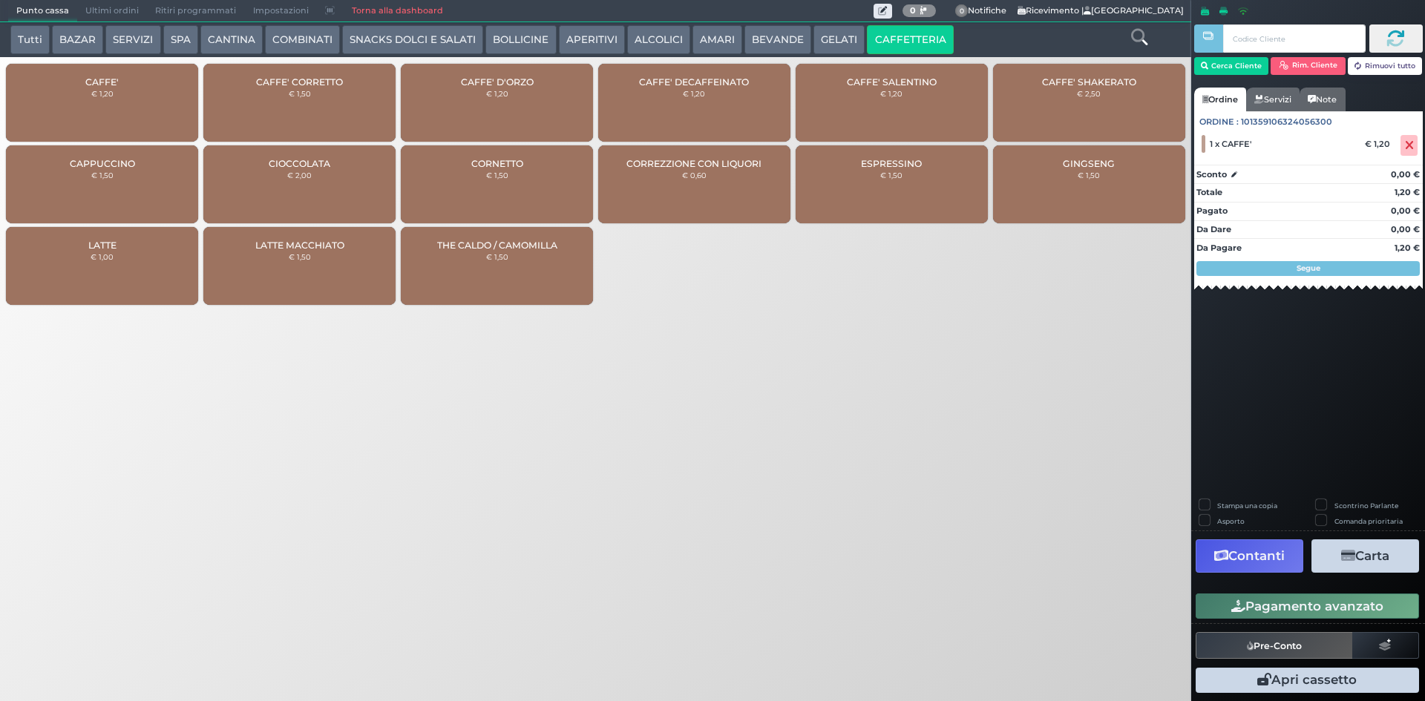
click at [1292, 605] on button "Pagamento avanzato" at bounding box center [1306, 606] width 223 height 25
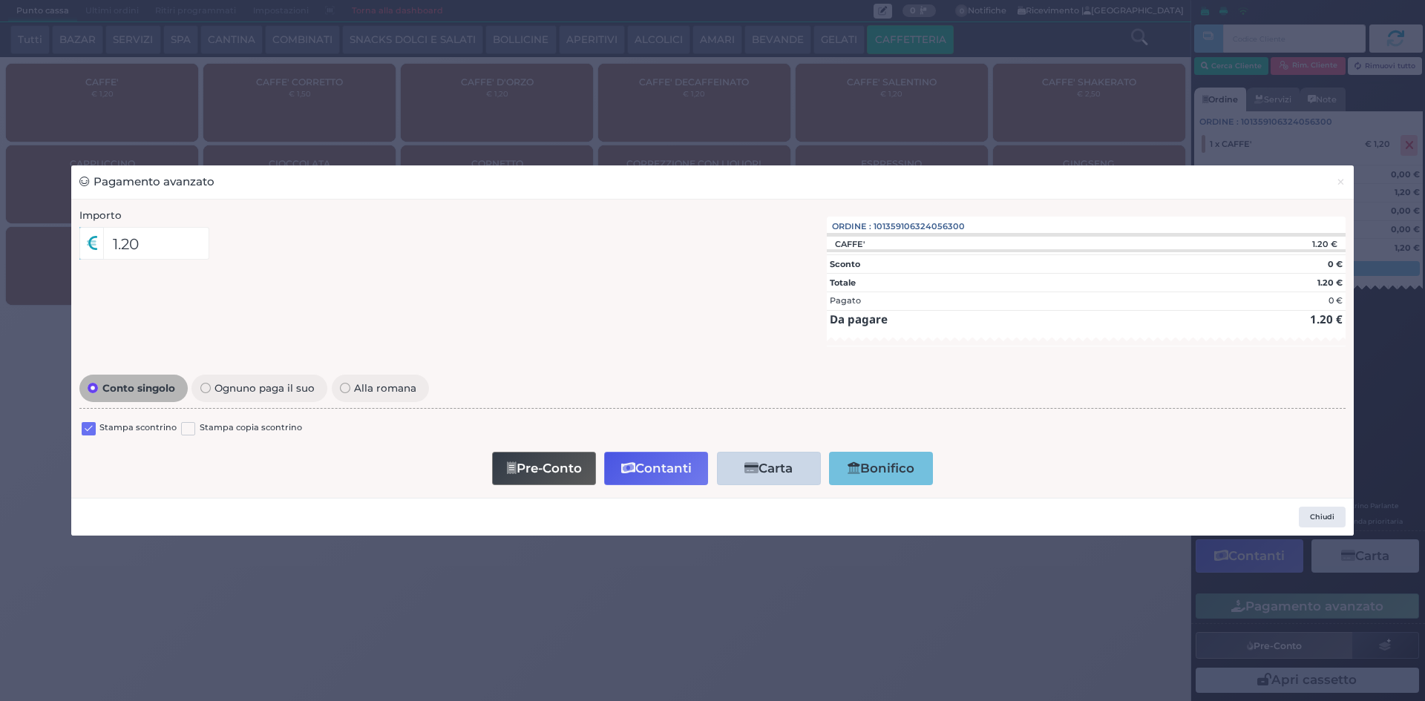
click at [86, 424] on label at bounding box center [89, 429] width 14 height 14
click at [0, 0] on input "checkbox" at bounding box center [0, 0] width 0 height 0
click at [694, 471] on button "Contanti" at bounding box center [656, 468] width 104 height 33
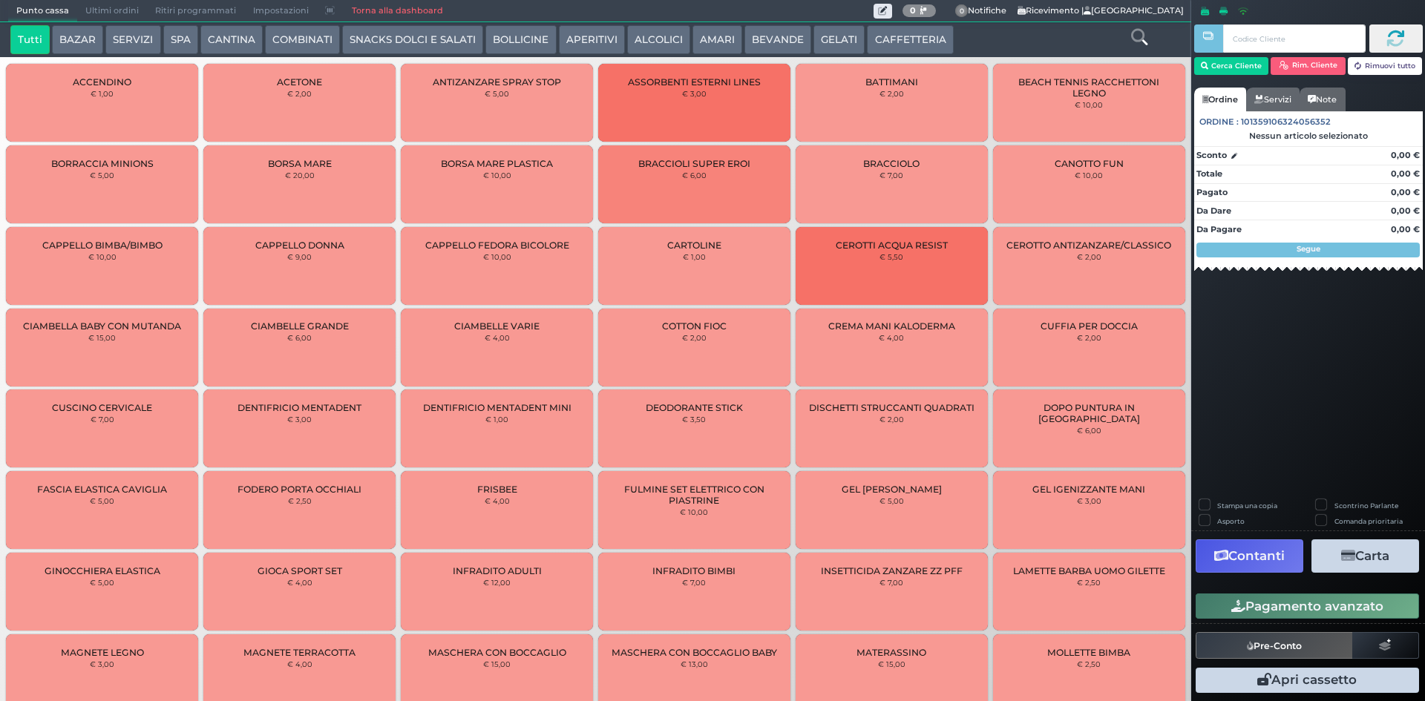
click at [106, 10] on span "Ultimi ordini" at bounding box center [112, 11] width 70 height 21
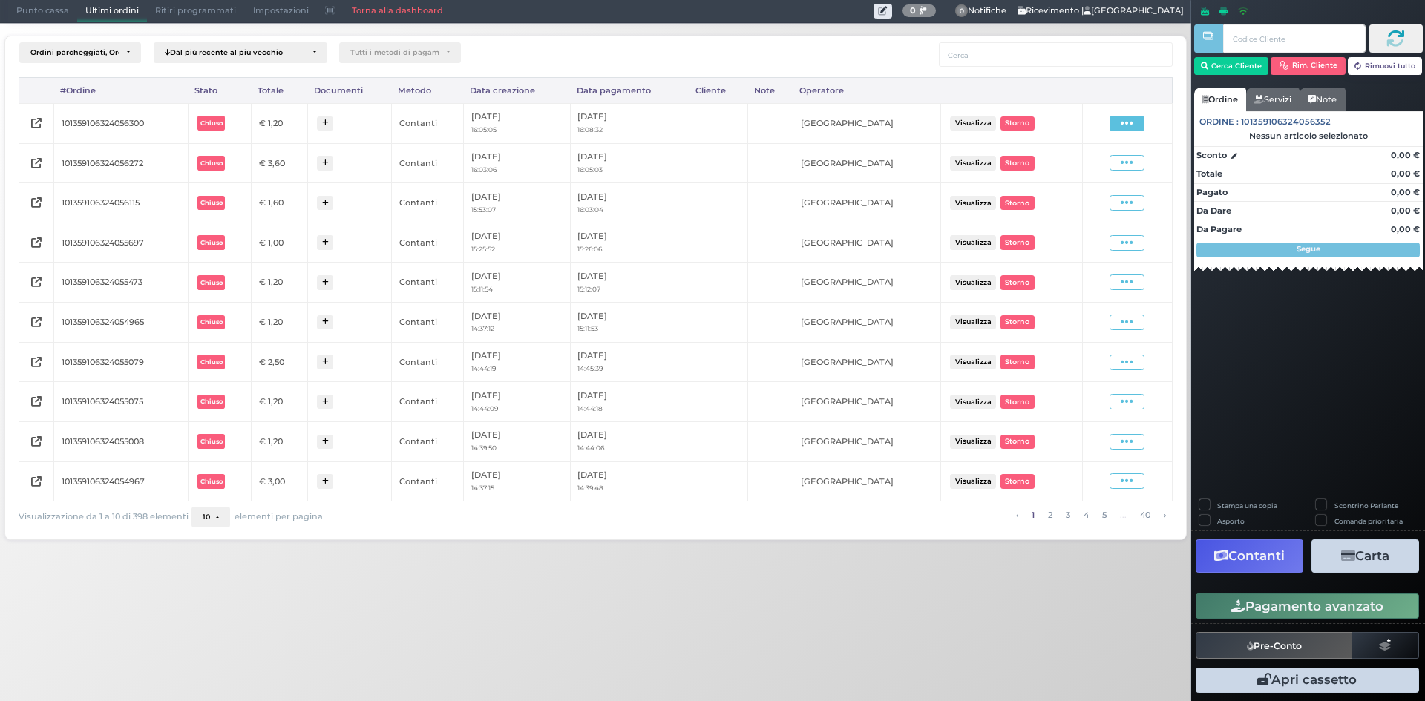
click at [1131, 121] on icon at bounding box center [1126, 123] width 13 height 14
click at [1089, 159] on span "Ristampa Pre-Conto" at bounding box center [1090, 166] width 61 height 25
click at [40, 13] on span "Punto cassa" at bounding box center [42, 11] width 69 height 21
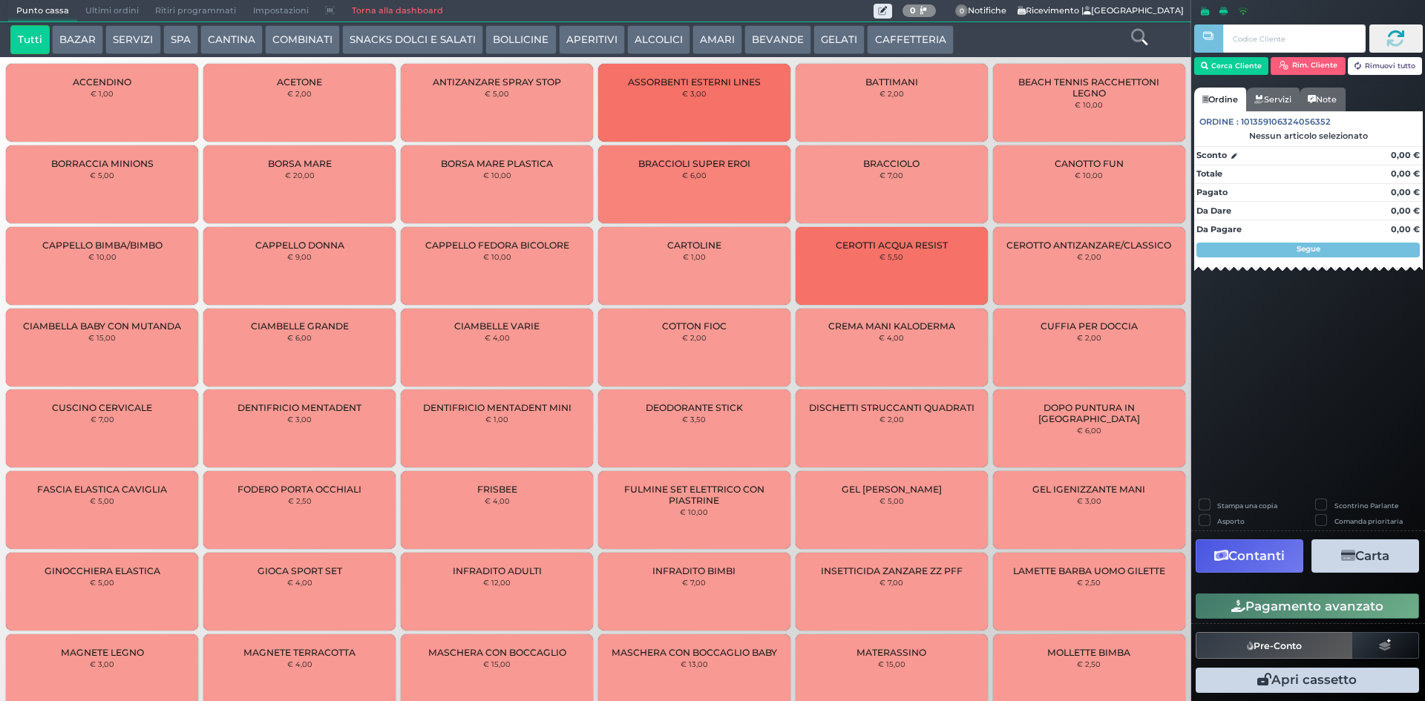
click at [134, 12] on span "Ultimi ordini" at bounding box center [112, 11] width 70 height 21
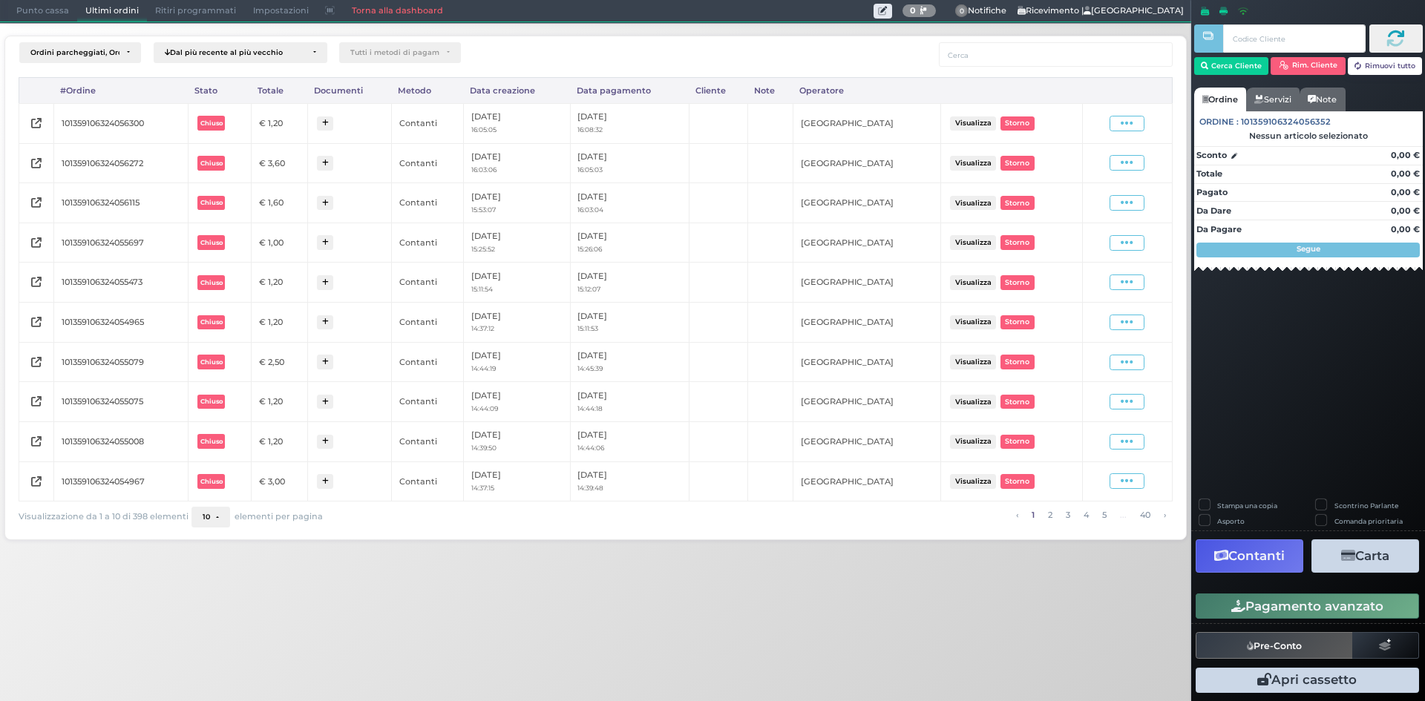
click at [49, 7] on span "Punto cassa" at bounding box center [42, 11] width 69 height 21
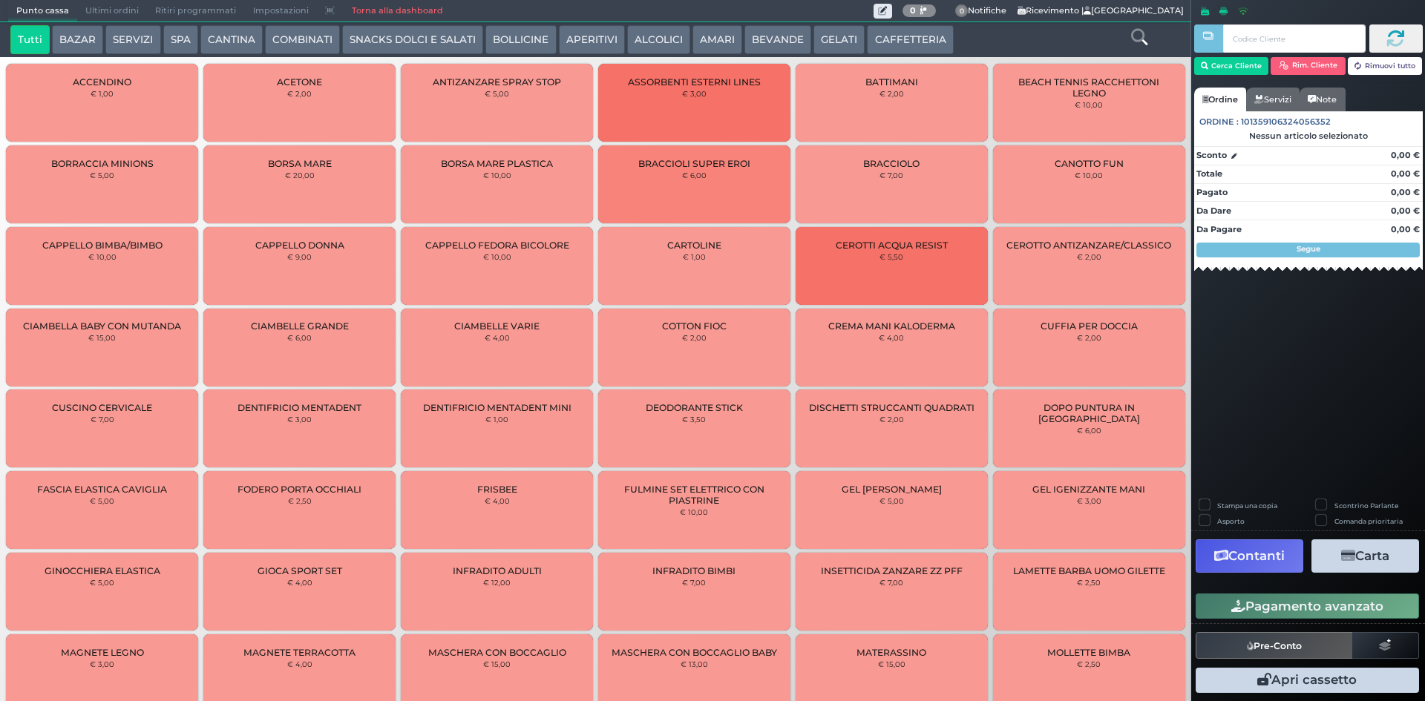
click at [134, 36] on button "SERVIZI" at bounding box center [132, 40] width 55 height 30
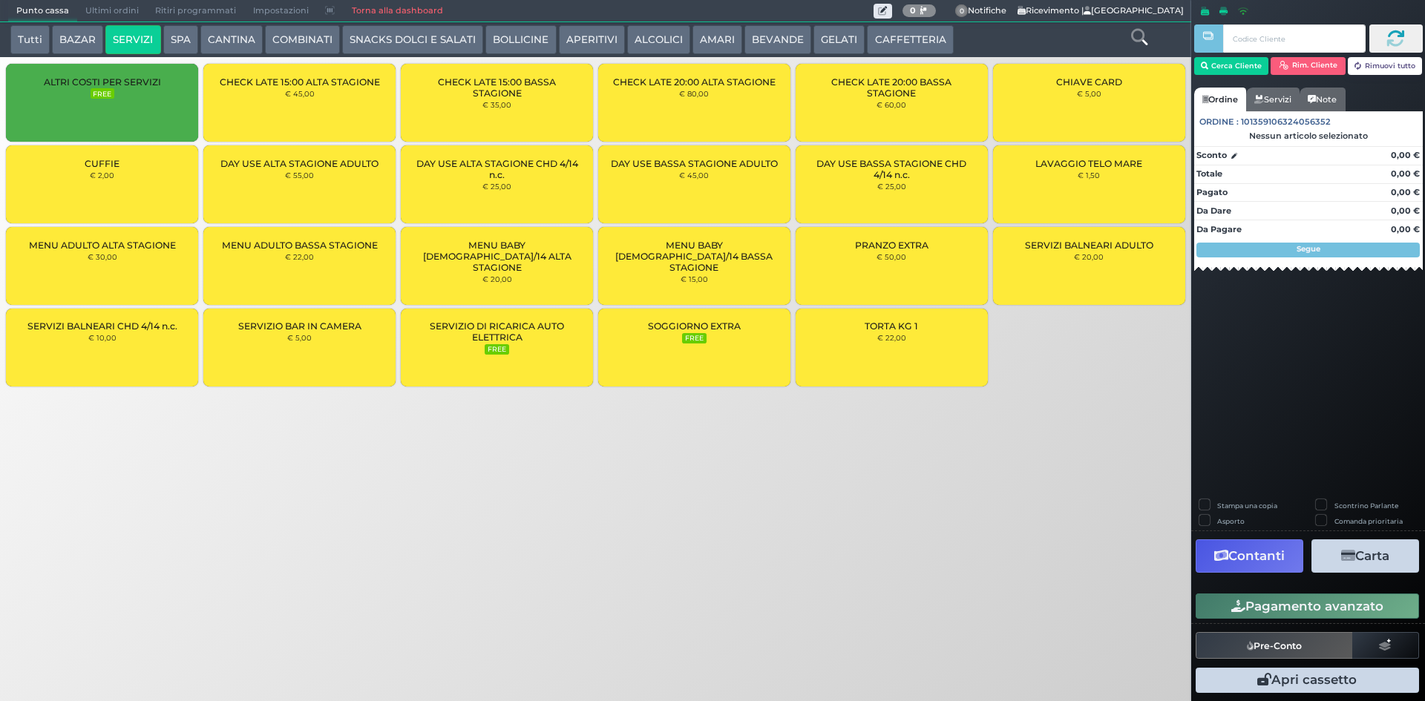
click at [113, 188] on div "CUFFIE € 2,00" at bounding box center [102, 184] width 192 height 78
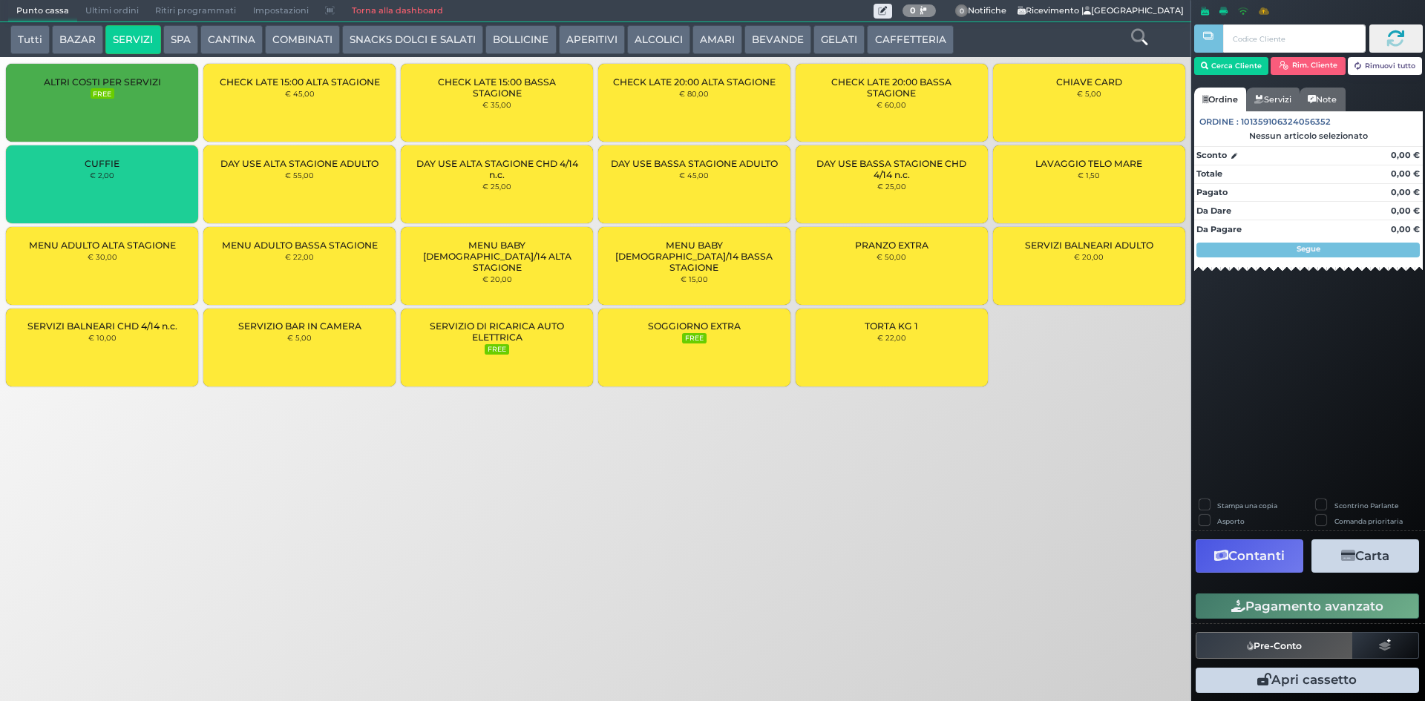
click at [113, 188] on div "CUFFIE € 2,00" at bounding box center [102, 184] width 192 height 78
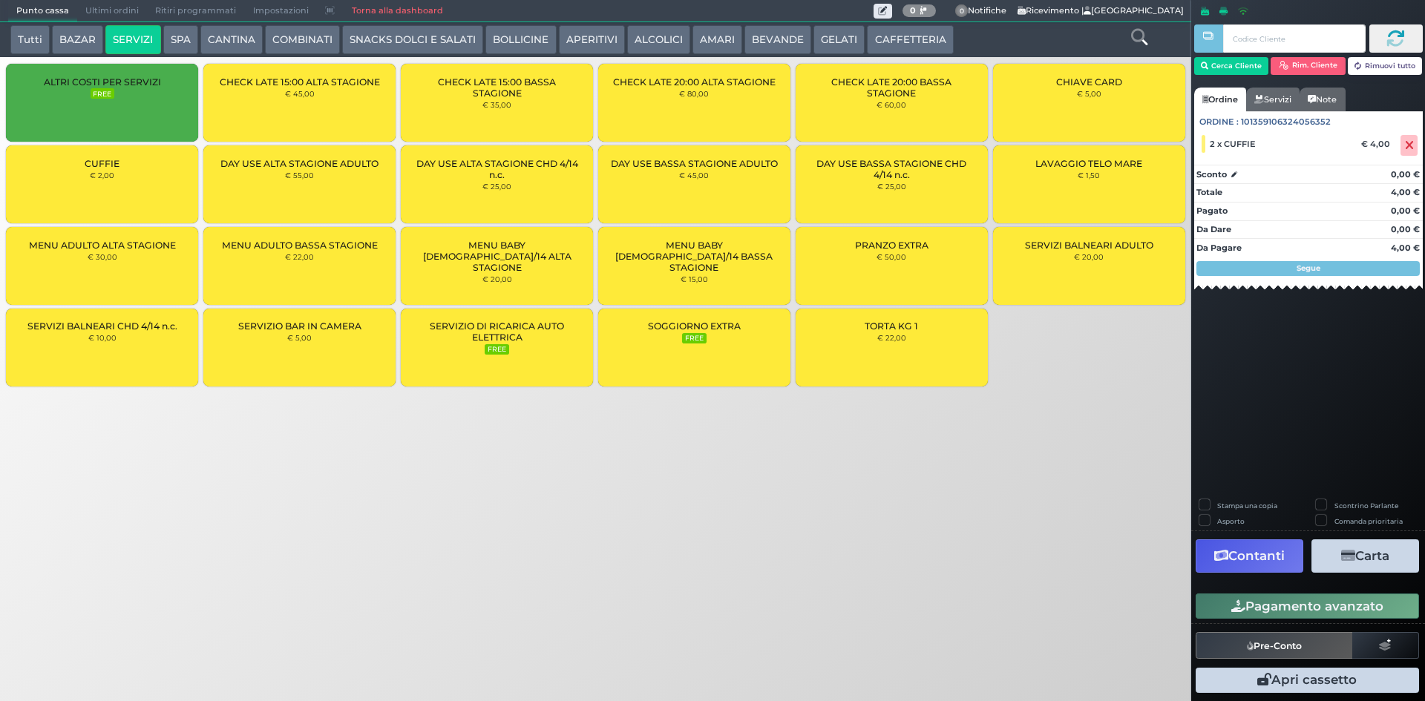
click at [1279, 606] on button "Pagamento avanzato" at bounding box center [1306, 606] width 223 height 25
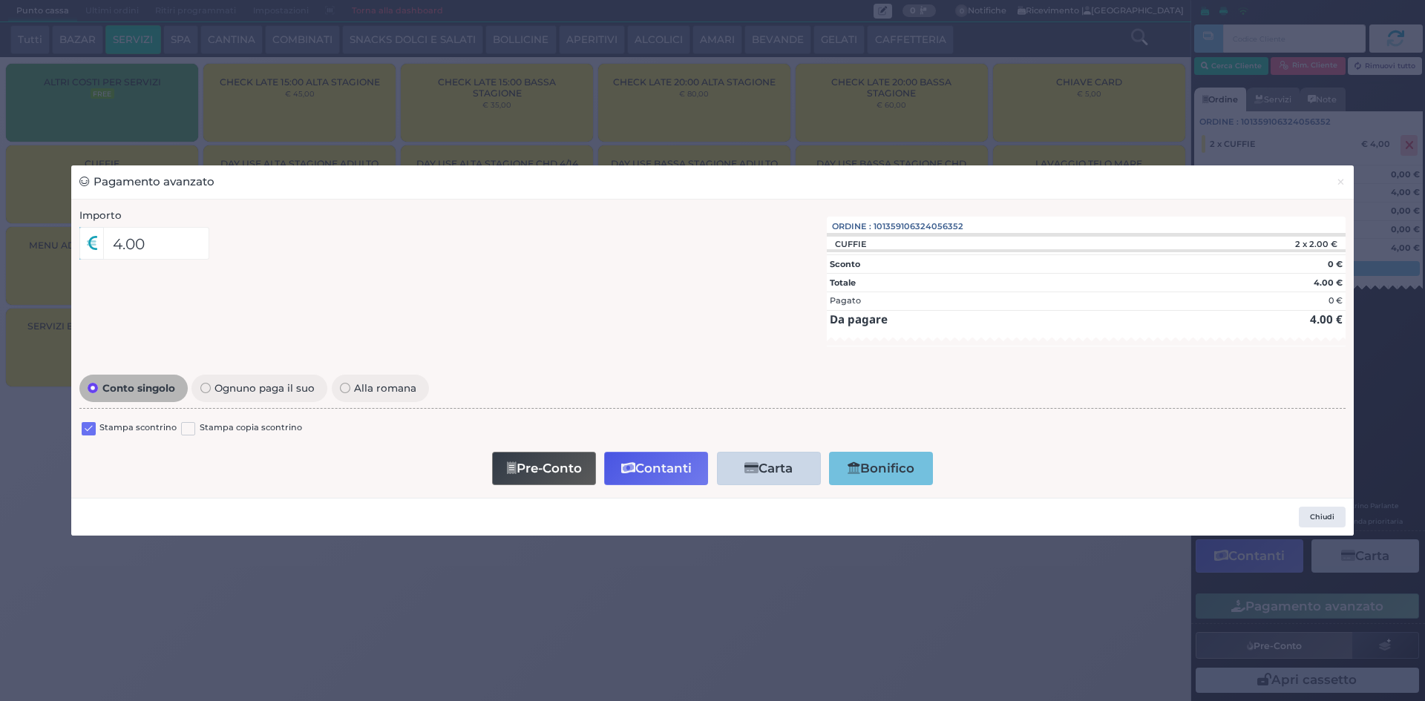
click at [86, 427] on label at bounding box center [89, 429] width 14 height 14
click at [0, 0] on input "checkbox" at bounding box center [0, 0] width 0 height 0
click at [685, 479] on button "Contanti" at bounding box center [656, 468] width 104 height 33
